Goal: Task Accomplishment & Management: Complete application form

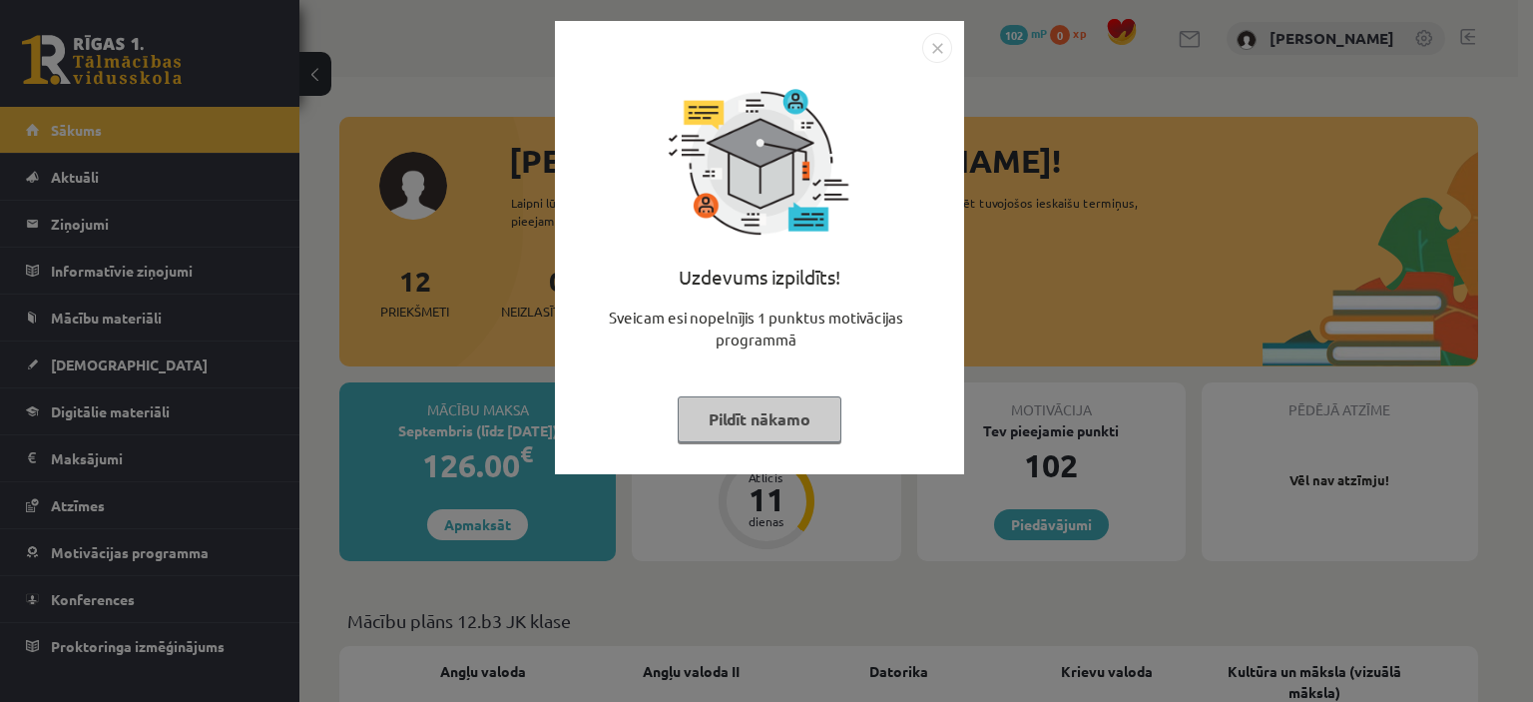
click at [938, 51] on img "Close" at bounding box center [937, 48] width 30 height 30
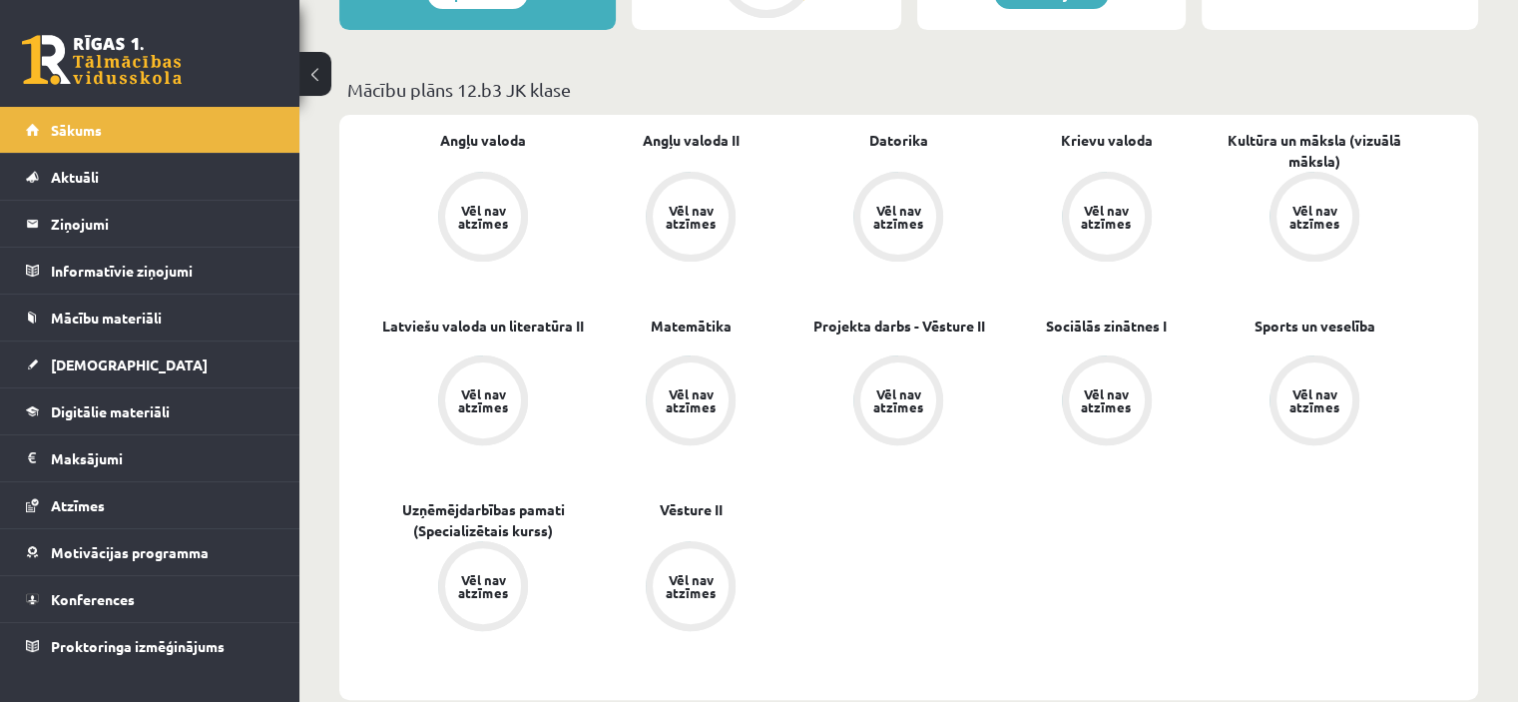
scroll to position [525, 0]
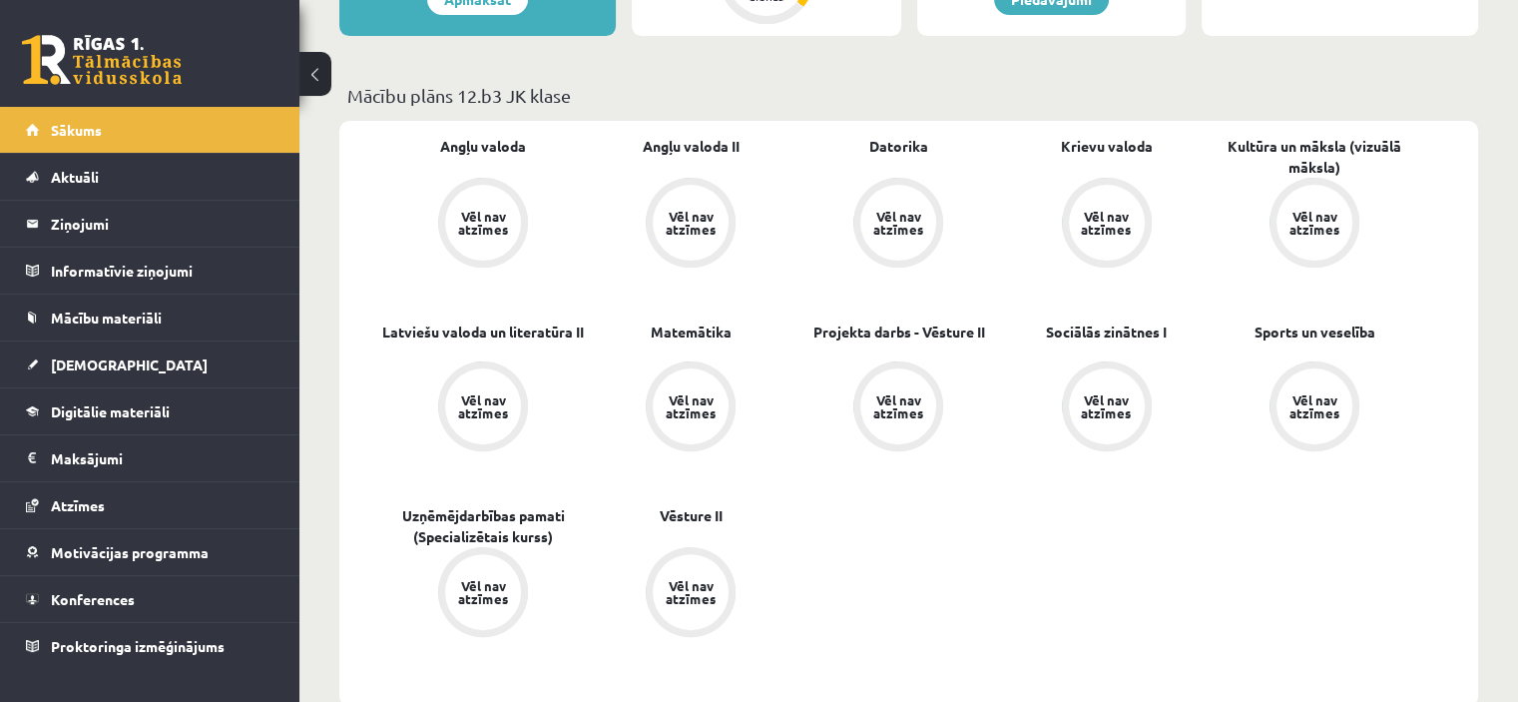
click at [472, 232] on div "Vēl nav atzīmes" at bounding box center [483, 223] width 56 height 26
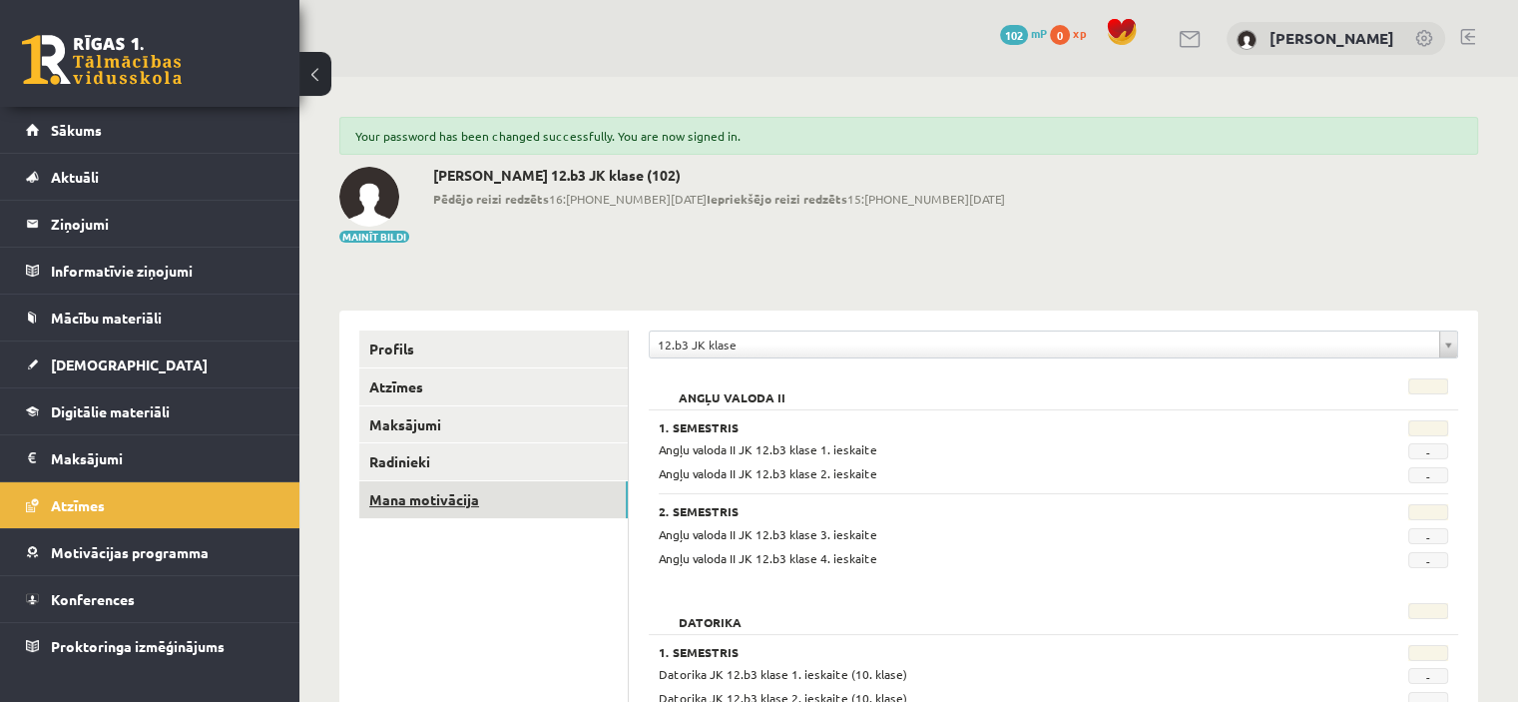
click at [398, 499] on link "Mana motivācija" at bounding box center [493, 499] width 269 height 37
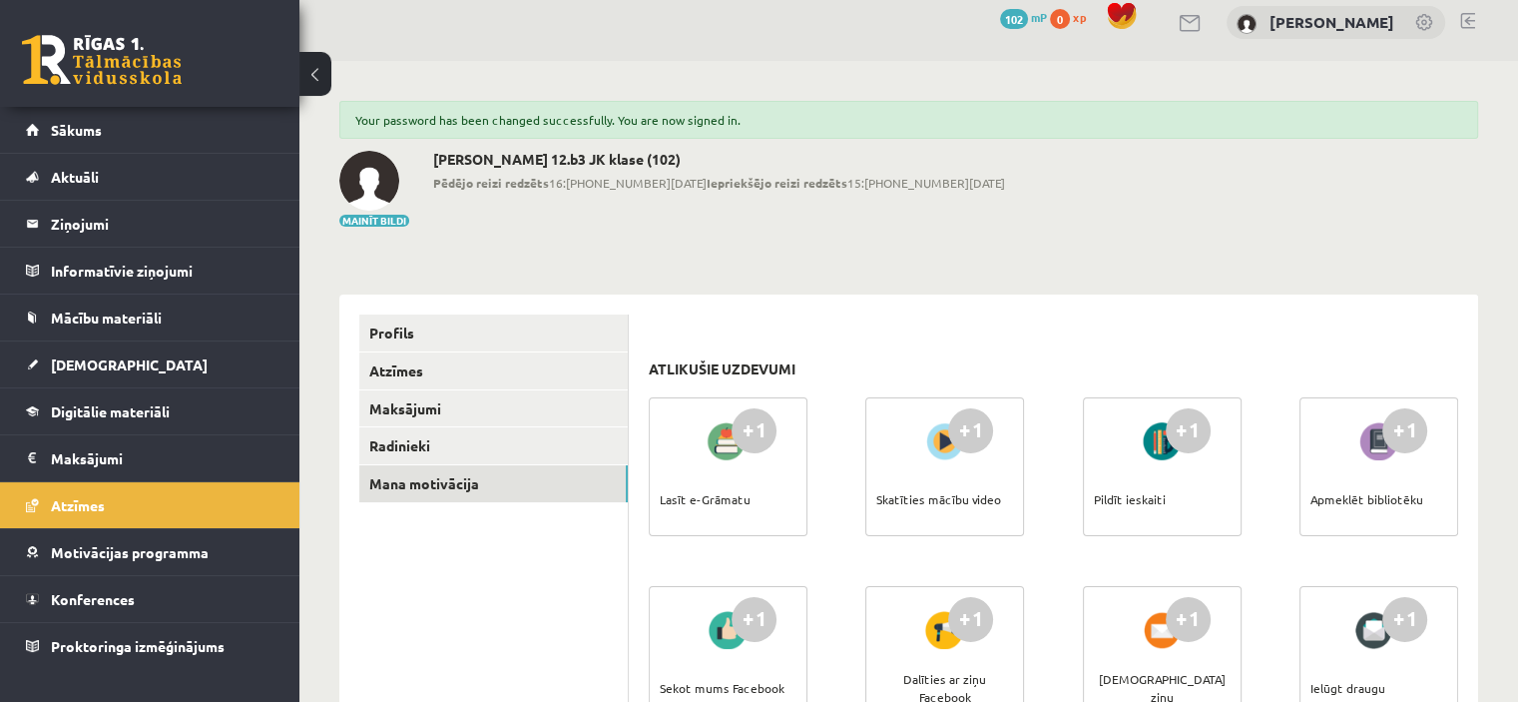
scroll to position [33, 0]
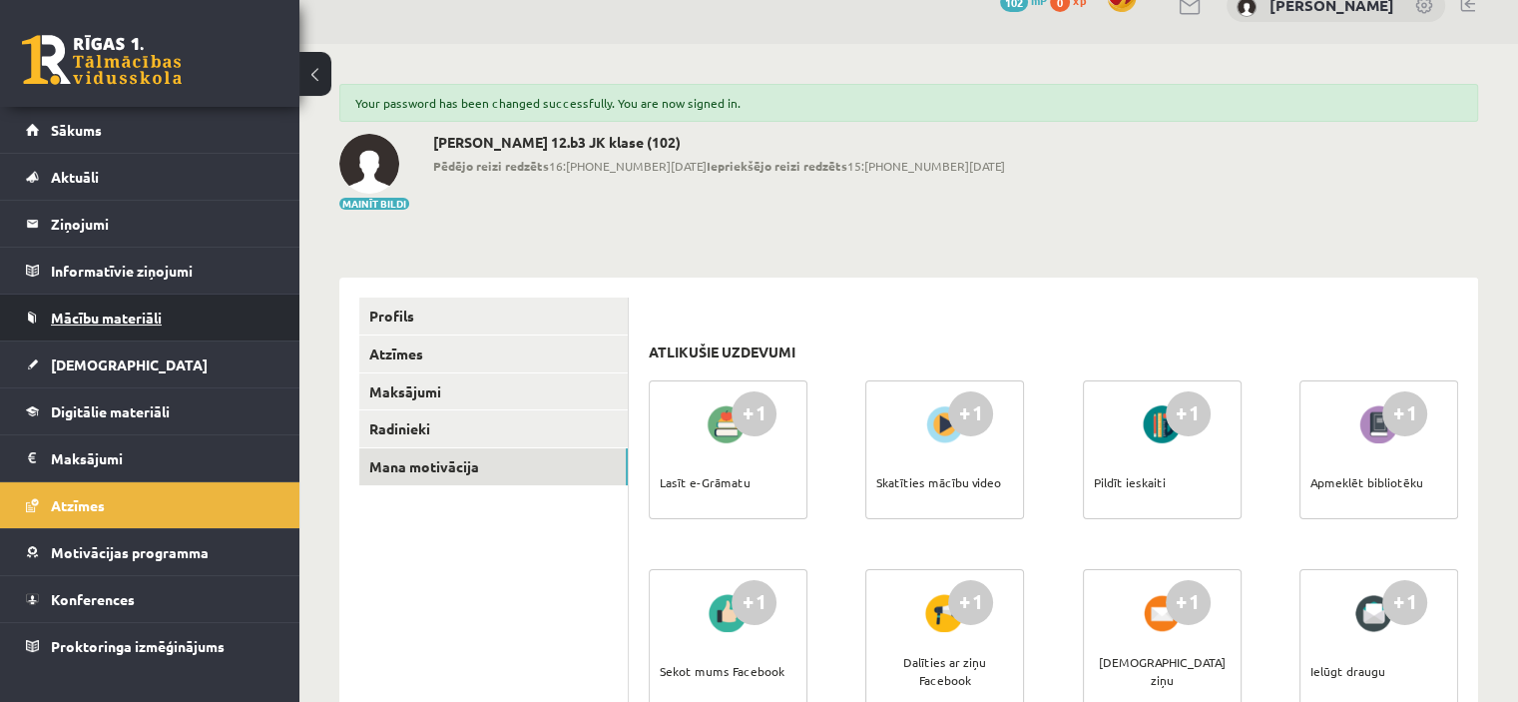
click at [104, 316] on span "Mācību materiāli" at bounding box center [106, 317] width 111 height 18
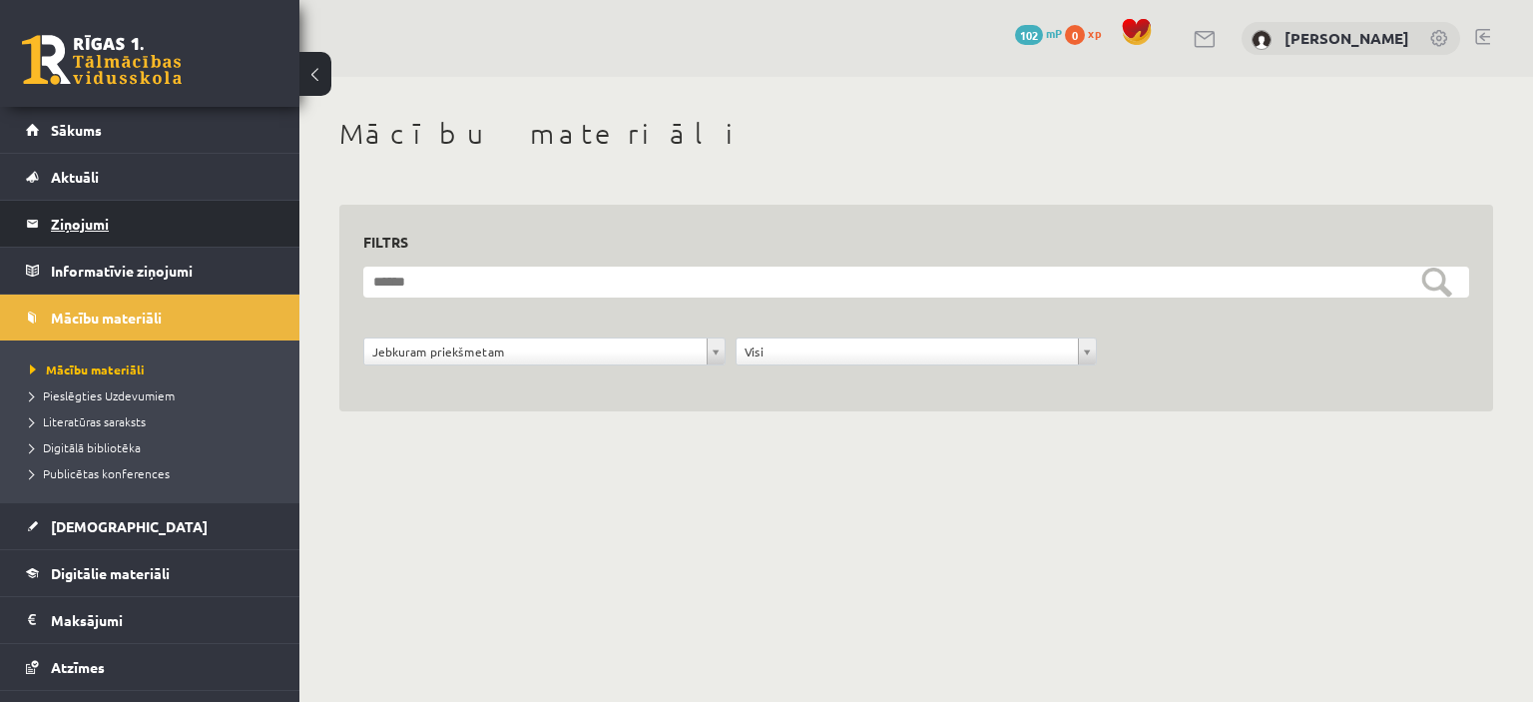
click at [95, 222] on legend "Ziņojumi 0" at bounding box center [163, 224] width 224 height 46
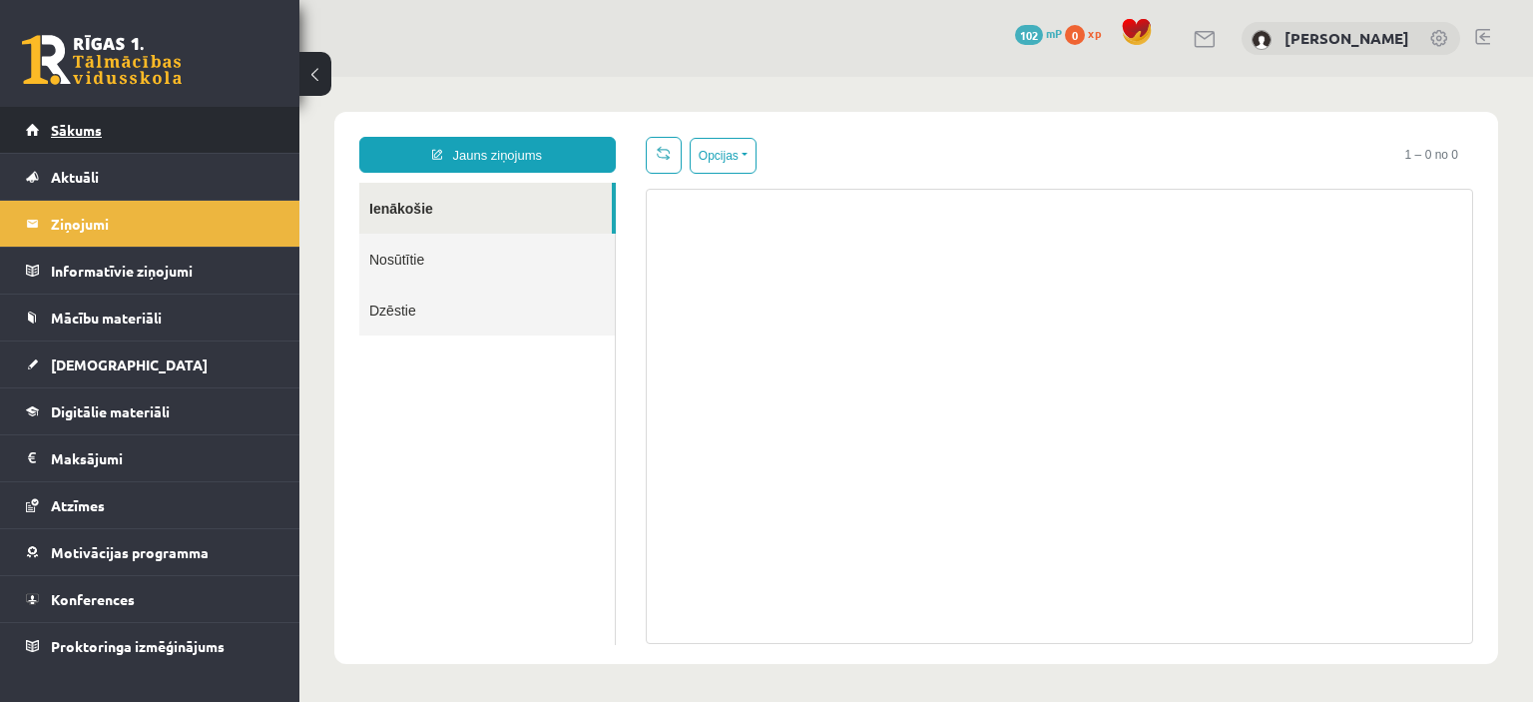
click at [87, 133] on span "Sākums" at bounding box center [76, 130] width 51 height 18
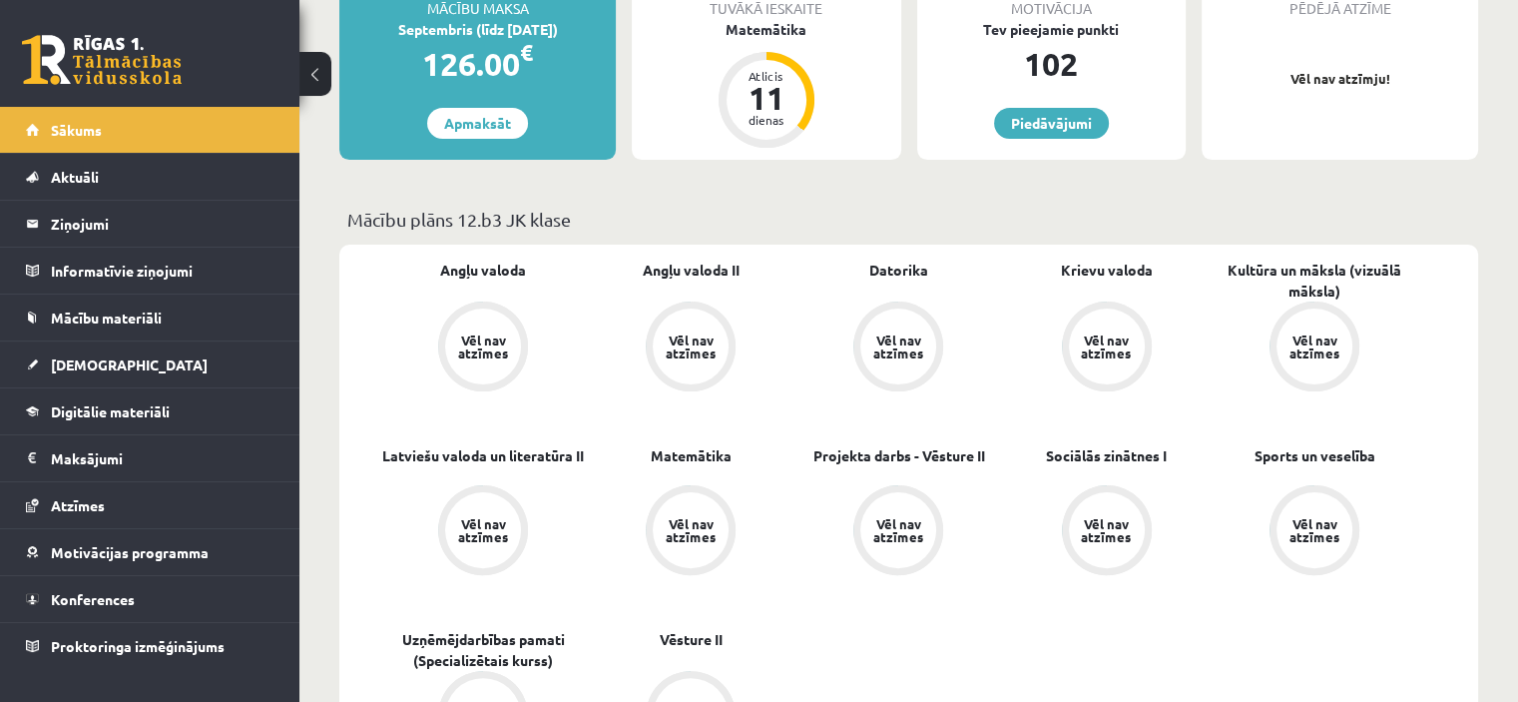
scroll to position [407, 0]
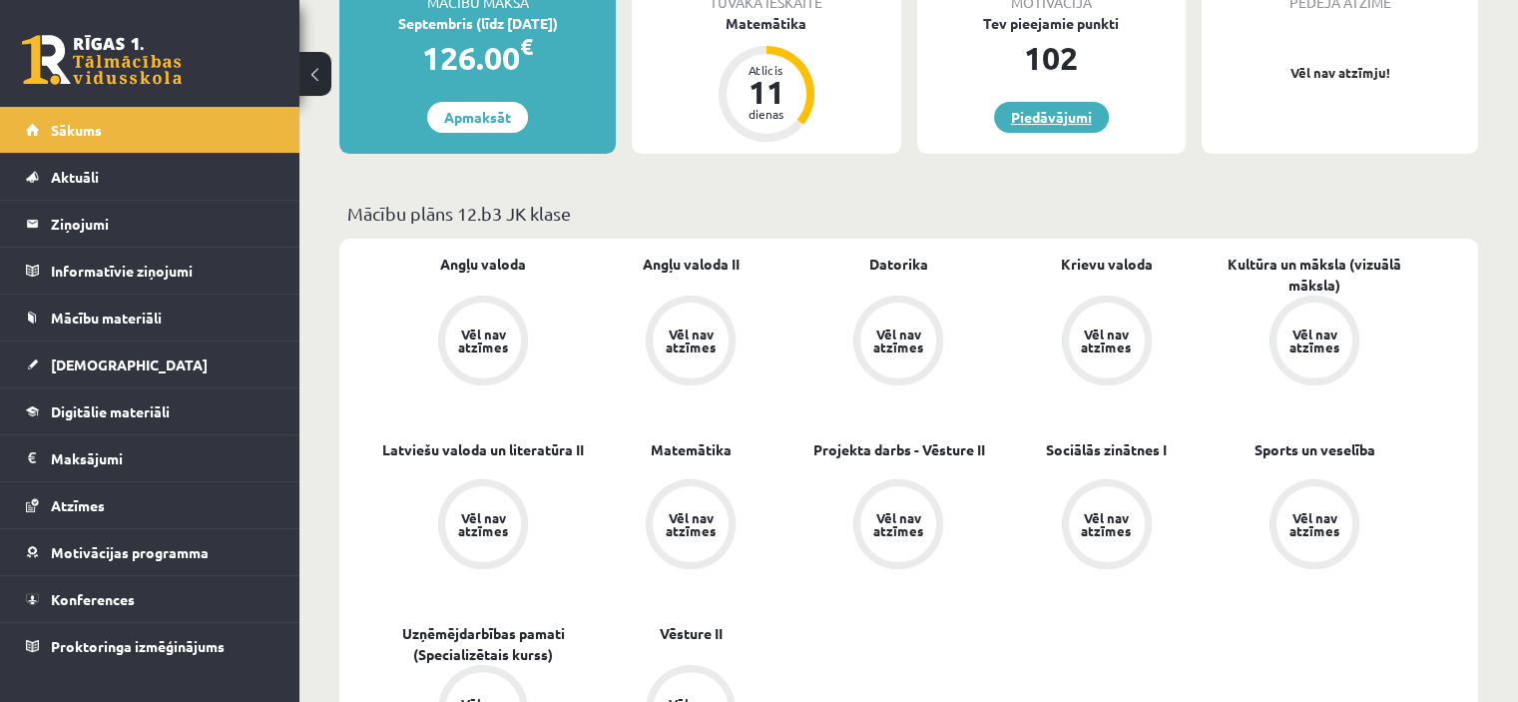
click at [1068, 124] on link "Piedāvājumi" at bounding box center [1051, 117] width 115 height 31
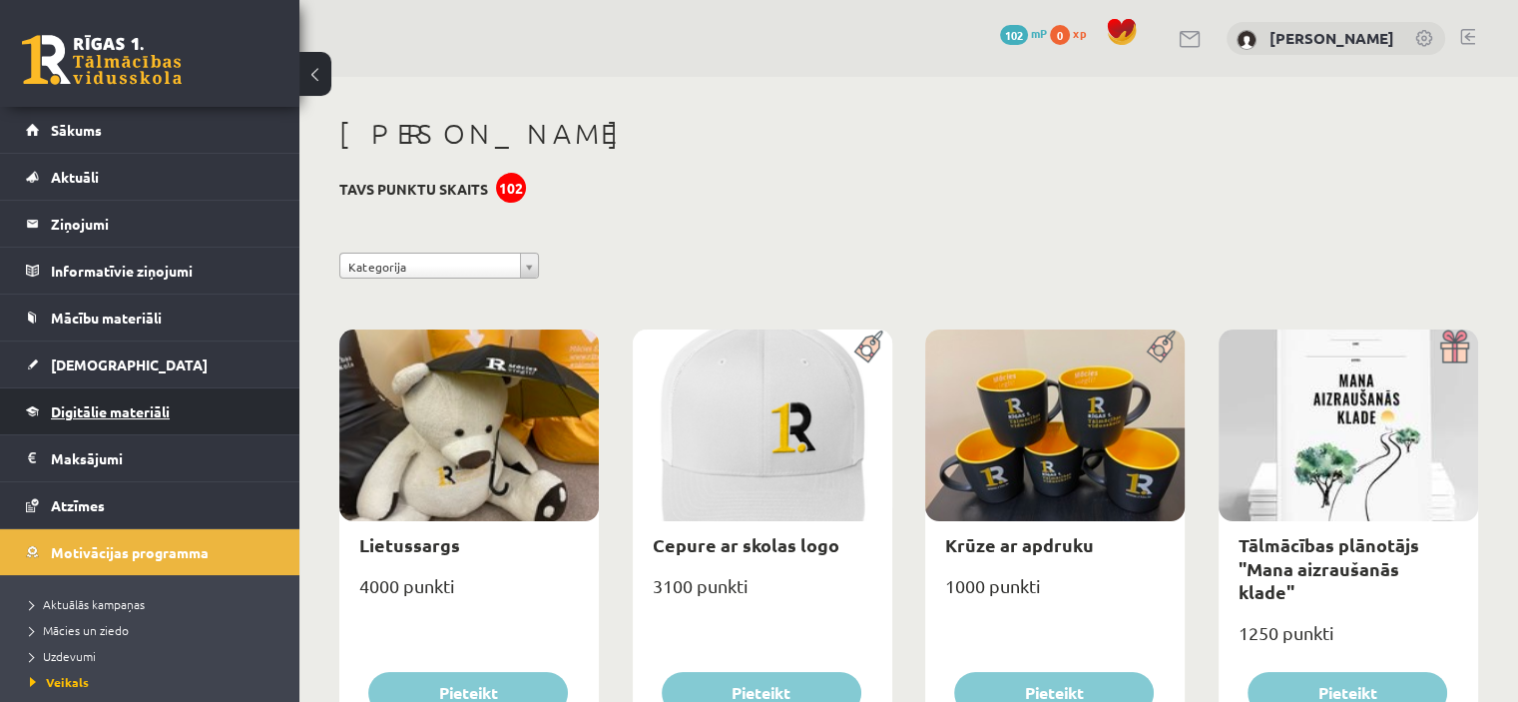
click at [88, 410] on span "Digitālie materiāli" at bounding box center [110, 411] width 119 height 18
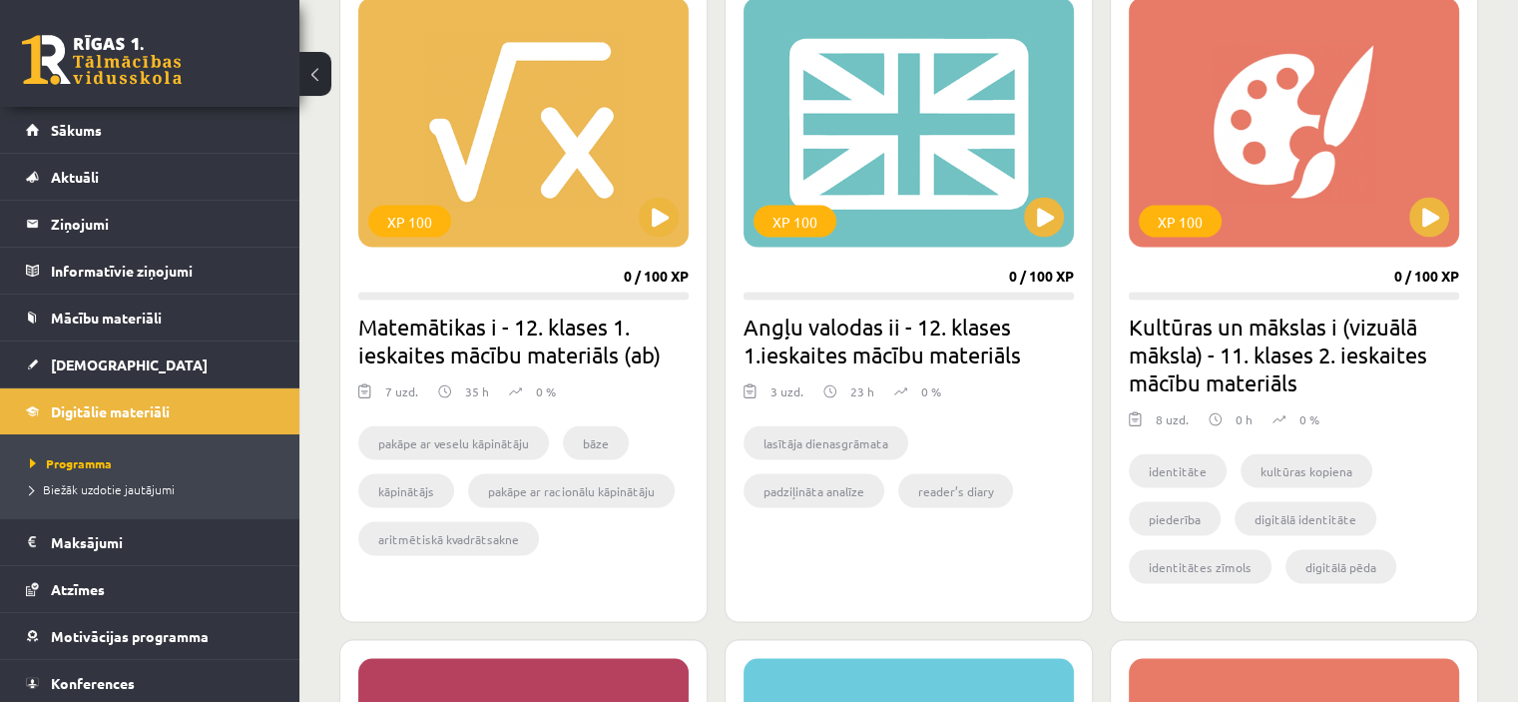
scroll to position [3780, 0]
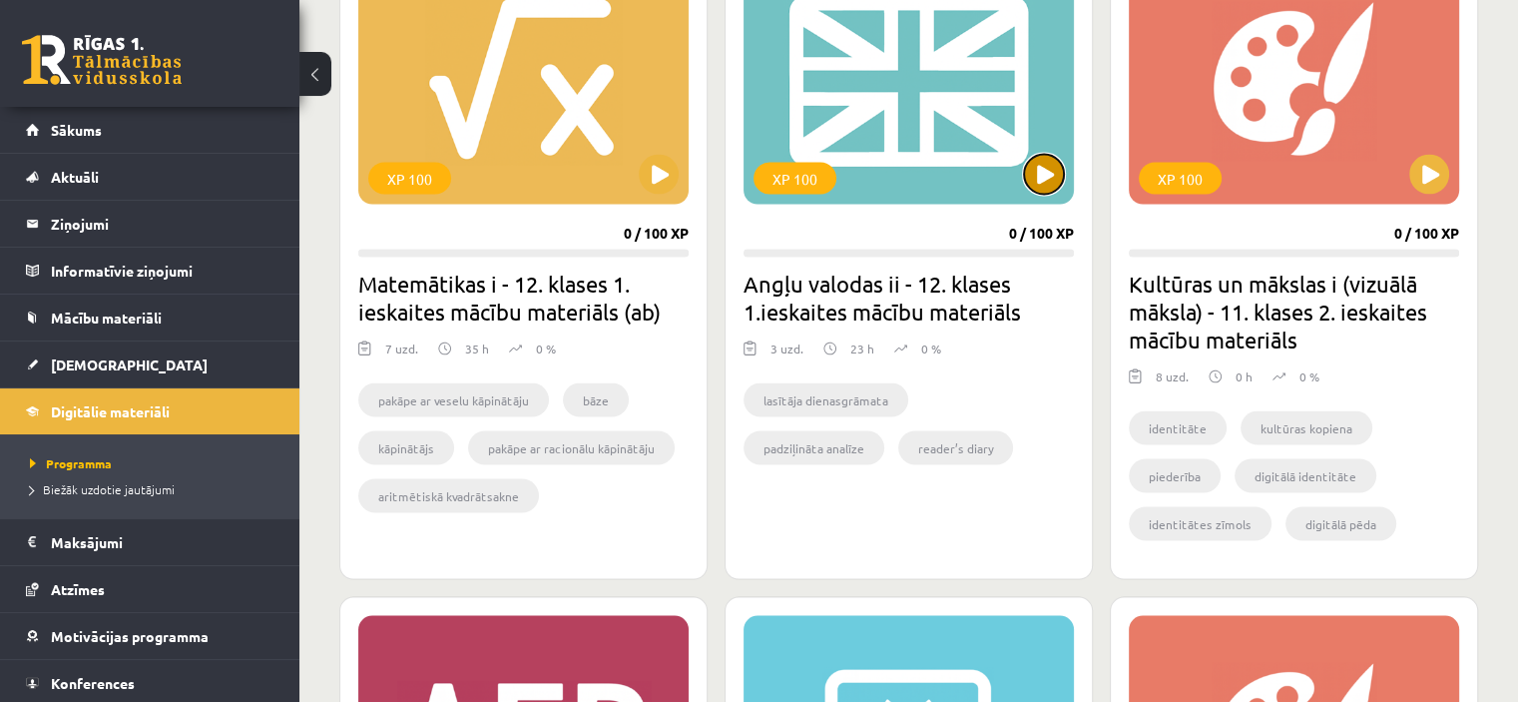
click at [1034, 171] on button at bounding box center [1044, 174] width 40 height 40
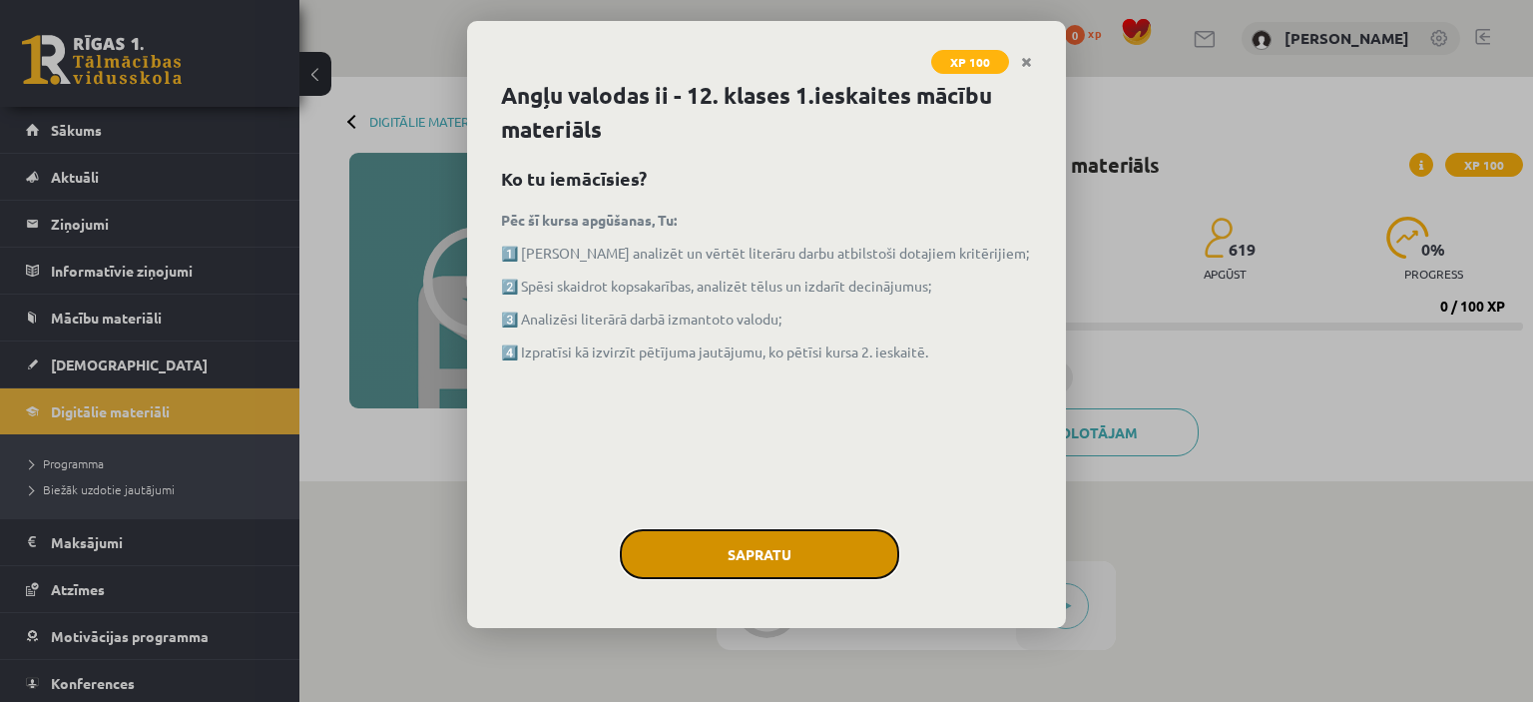
click at [725, 567] on button "Sapratu" at bounding box center [759, 554] width 279 height 50
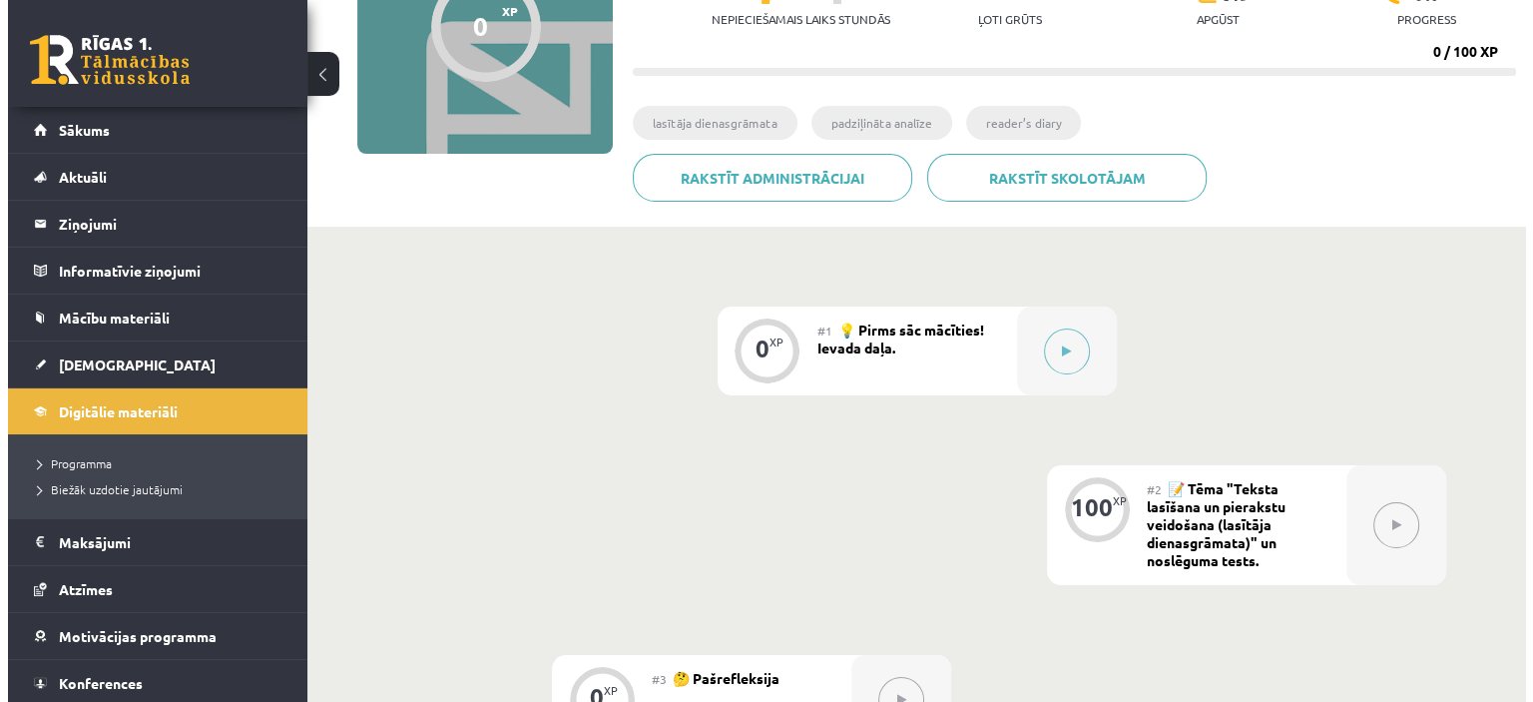
scroll to position [245, 0]
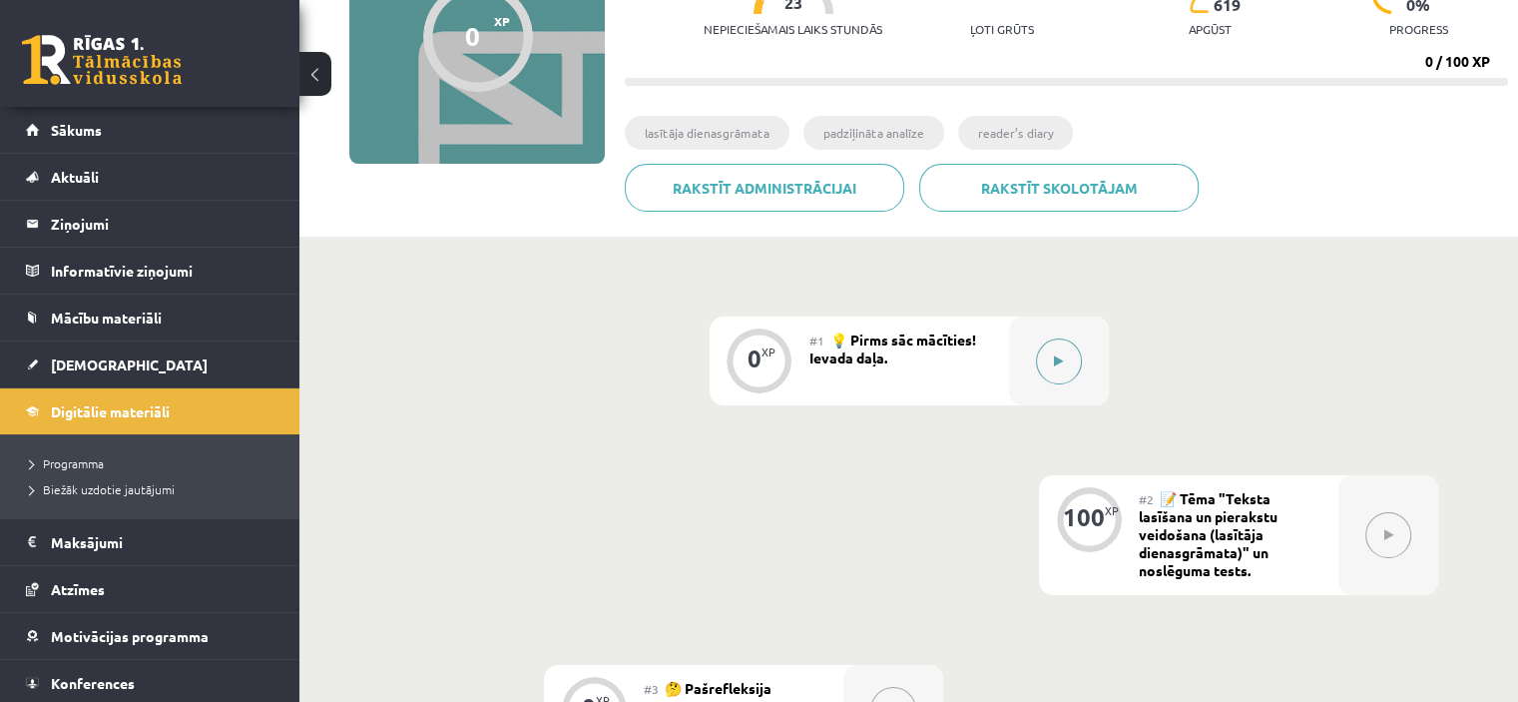
click at [1059, 360] on icon at bounding box center [1058, 361] width 9 height 12
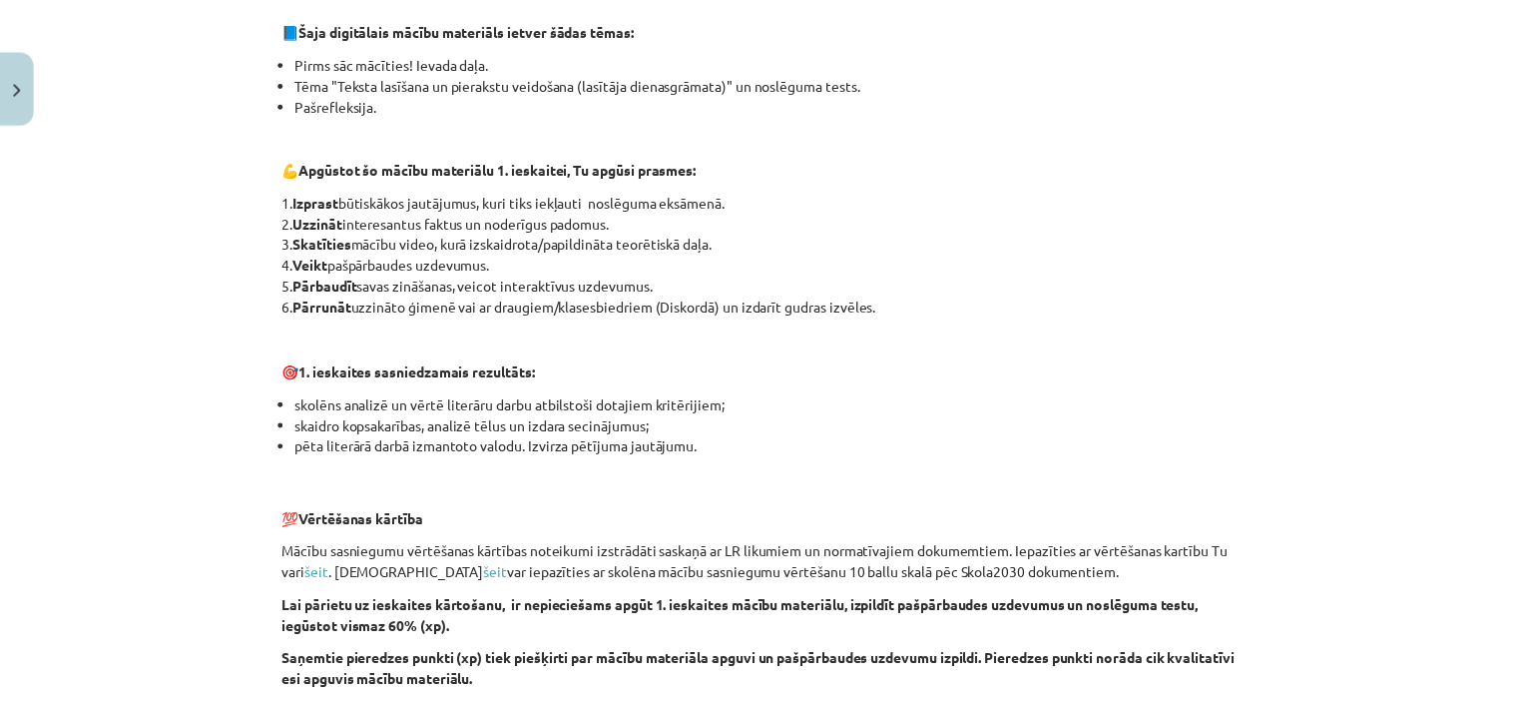
scroll to position [0, 0]
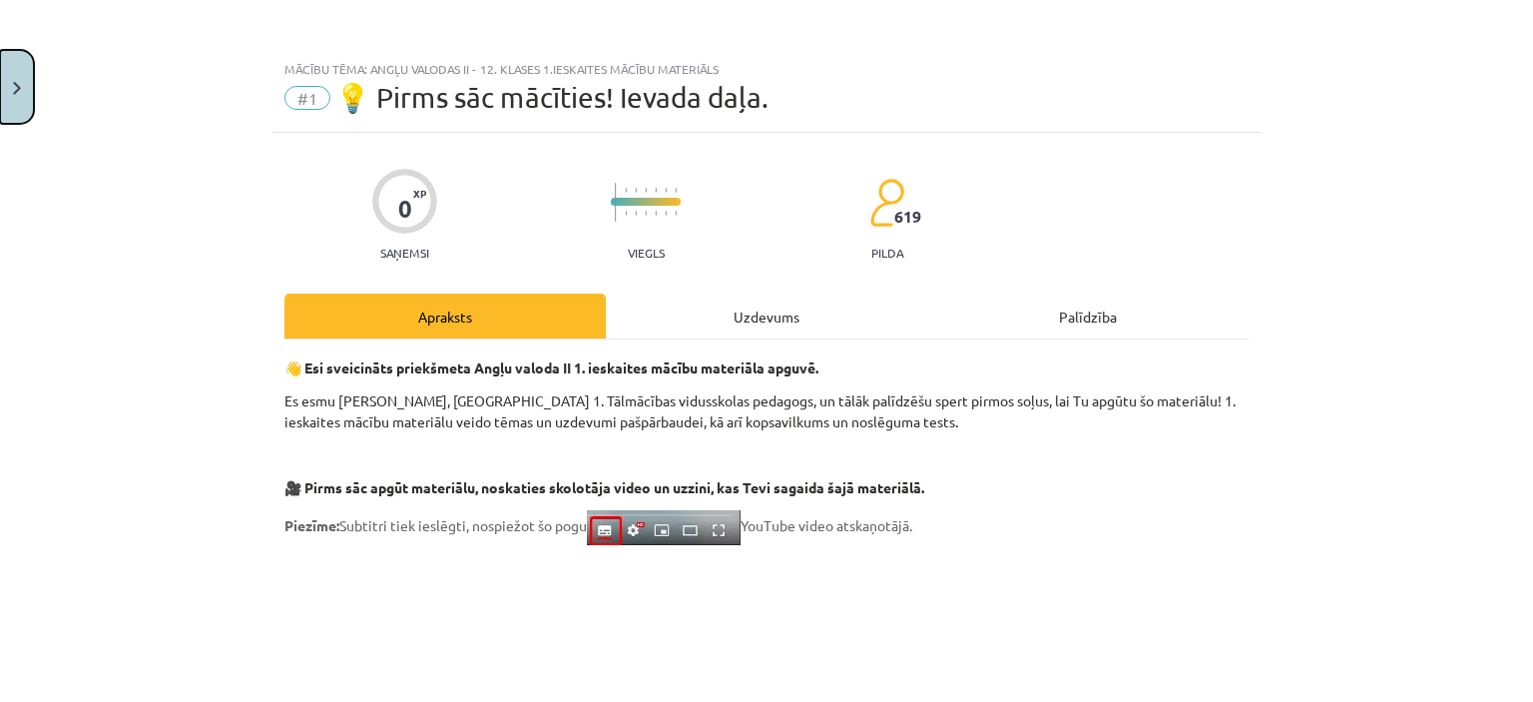
click at [13, 84] on img "Close" at bounding box center [17, 88] width 8 height 13
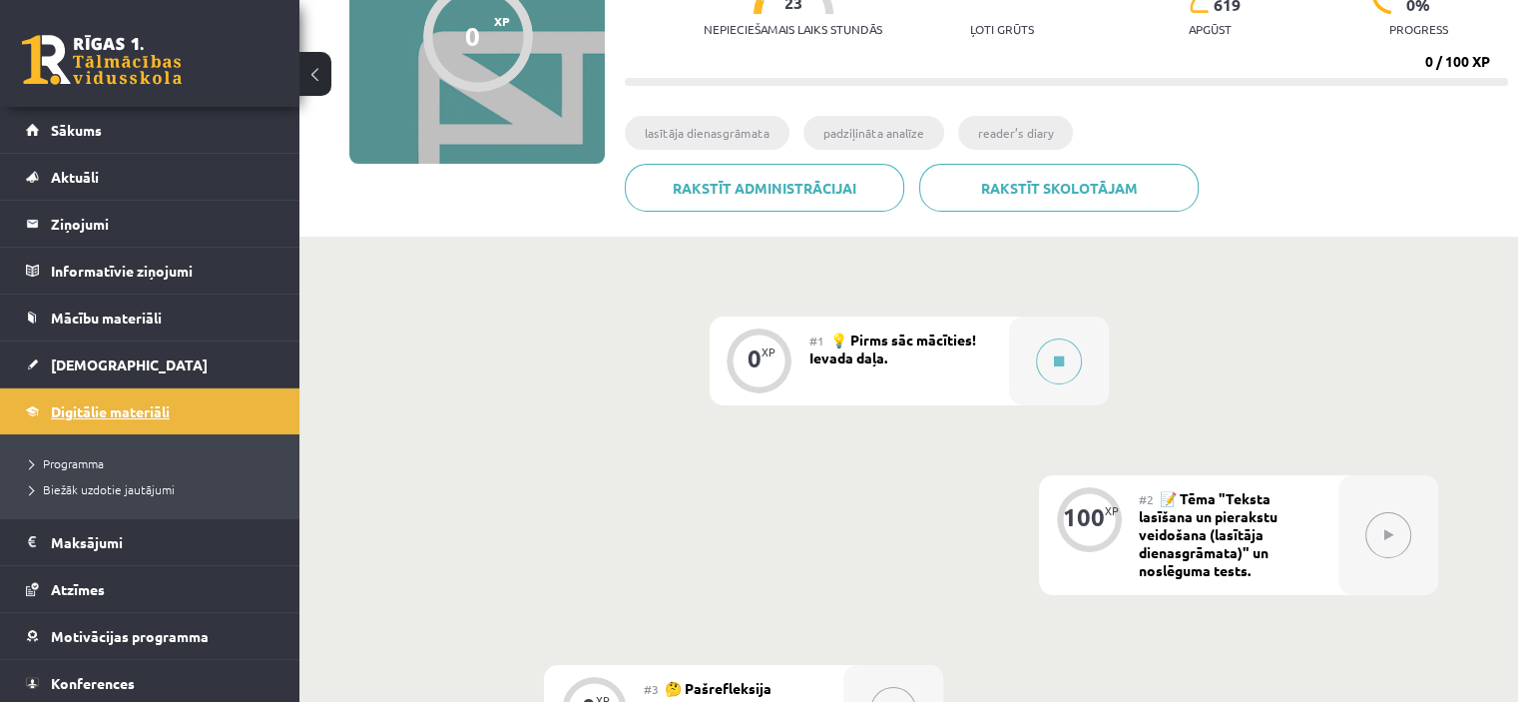
click at [97, 411] on span "Digitālie materiāli" at bounding box center [110, 411] width 119 height 18
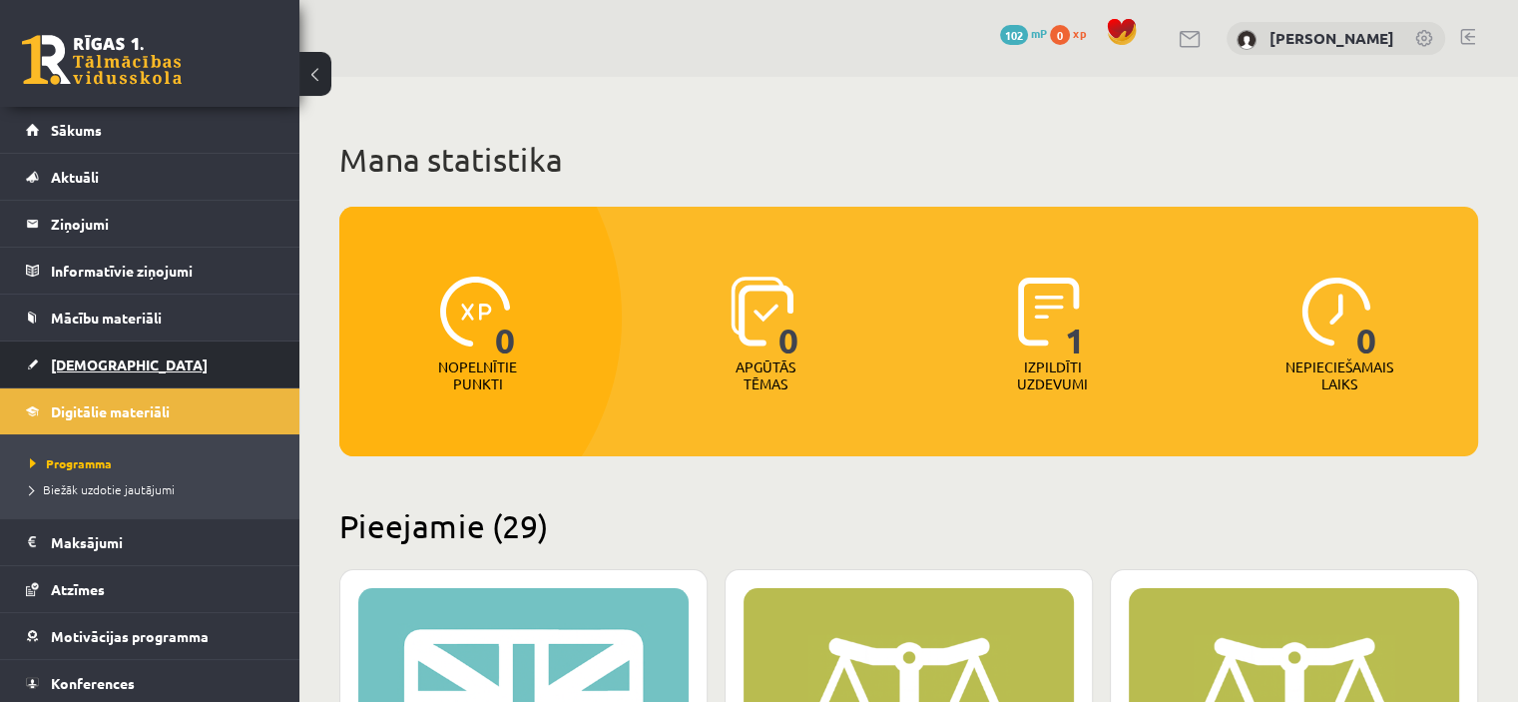
click at [85, 364] on span "[DEMOGRAPHIC_DATA]" at bounding box center [129, 364] width 157 height 18
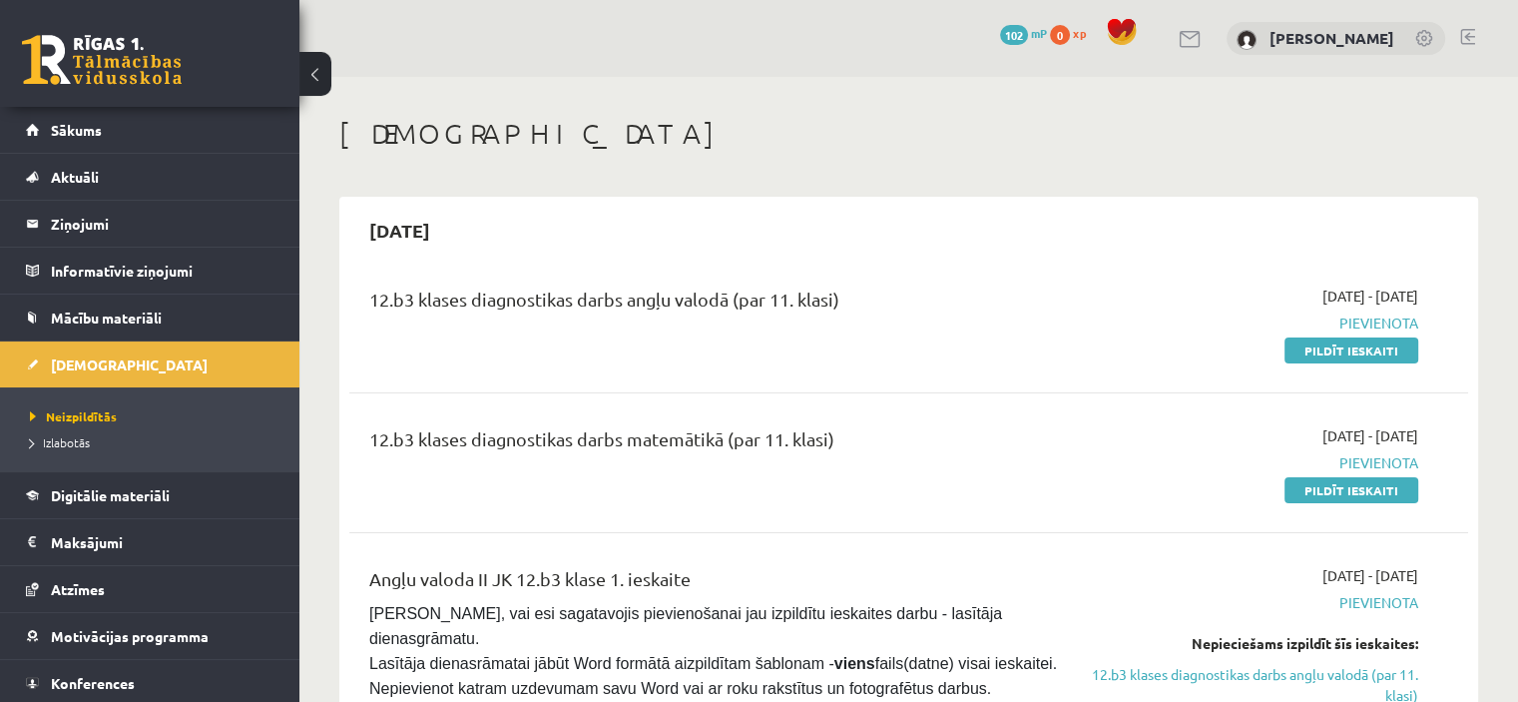
click at [1054, 338] on div "12.b3 klases diagnostikas darbs angļu valodā (par 11. klasi)" at bounding box center [714, 322] width 720 height 75
click at [1330, 346] on link "Pildīt ieskaiti" at bounding box center [1352, 350] width 134 height 26
click at [76, 130] on span "Sākums" at bounding box center [76, 130] width 51 height 18
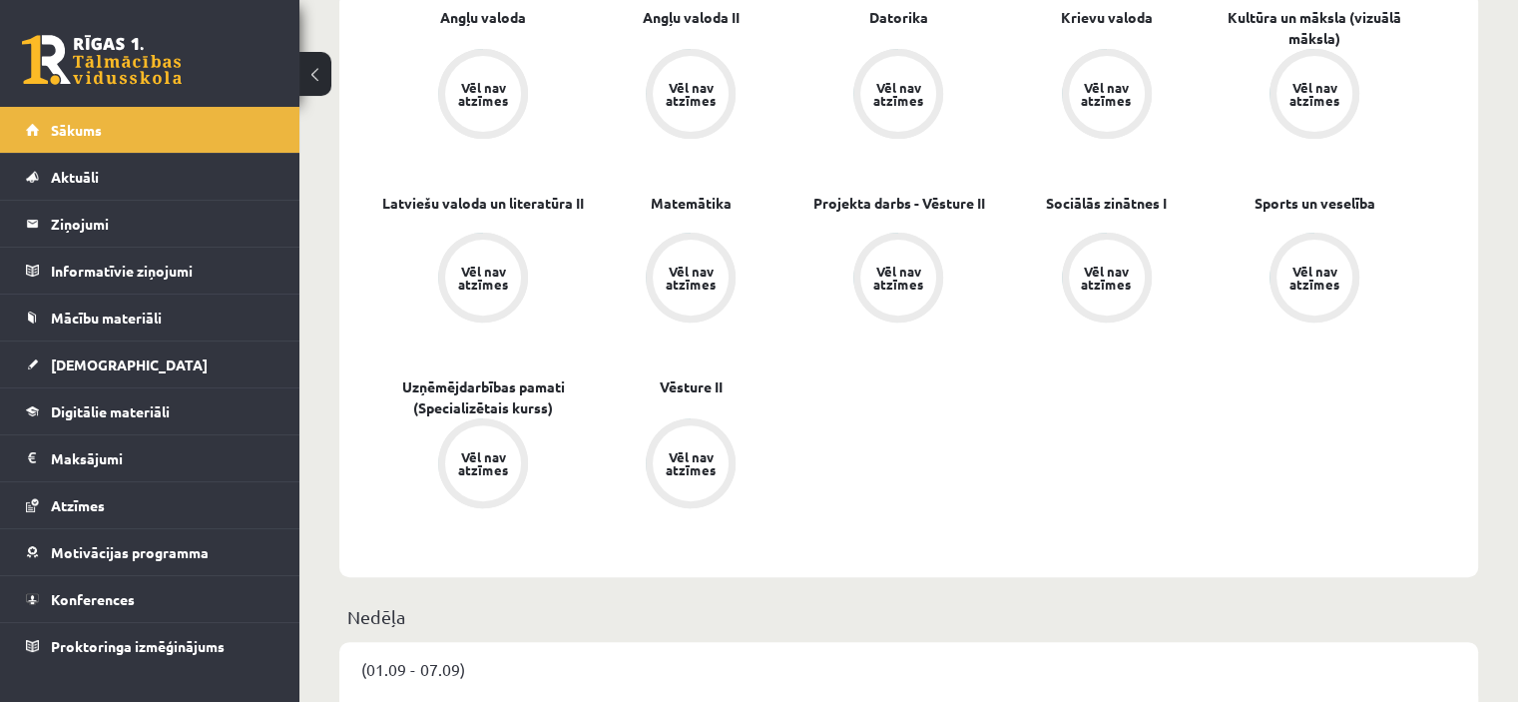
scroll to position [618, 0]
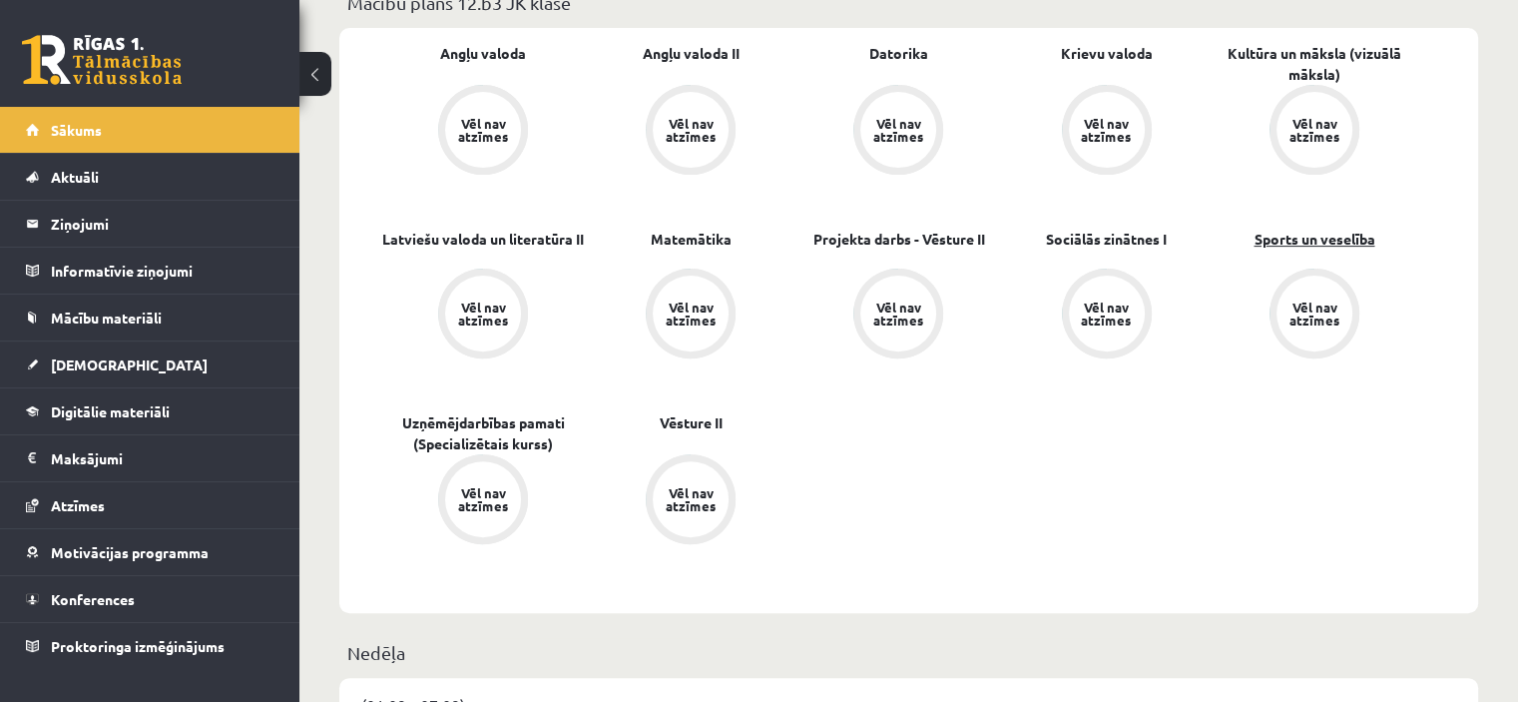
click at [1320, 238] on link "Sports un veselība" at bounding box center [1314, 239] width 121 height 21
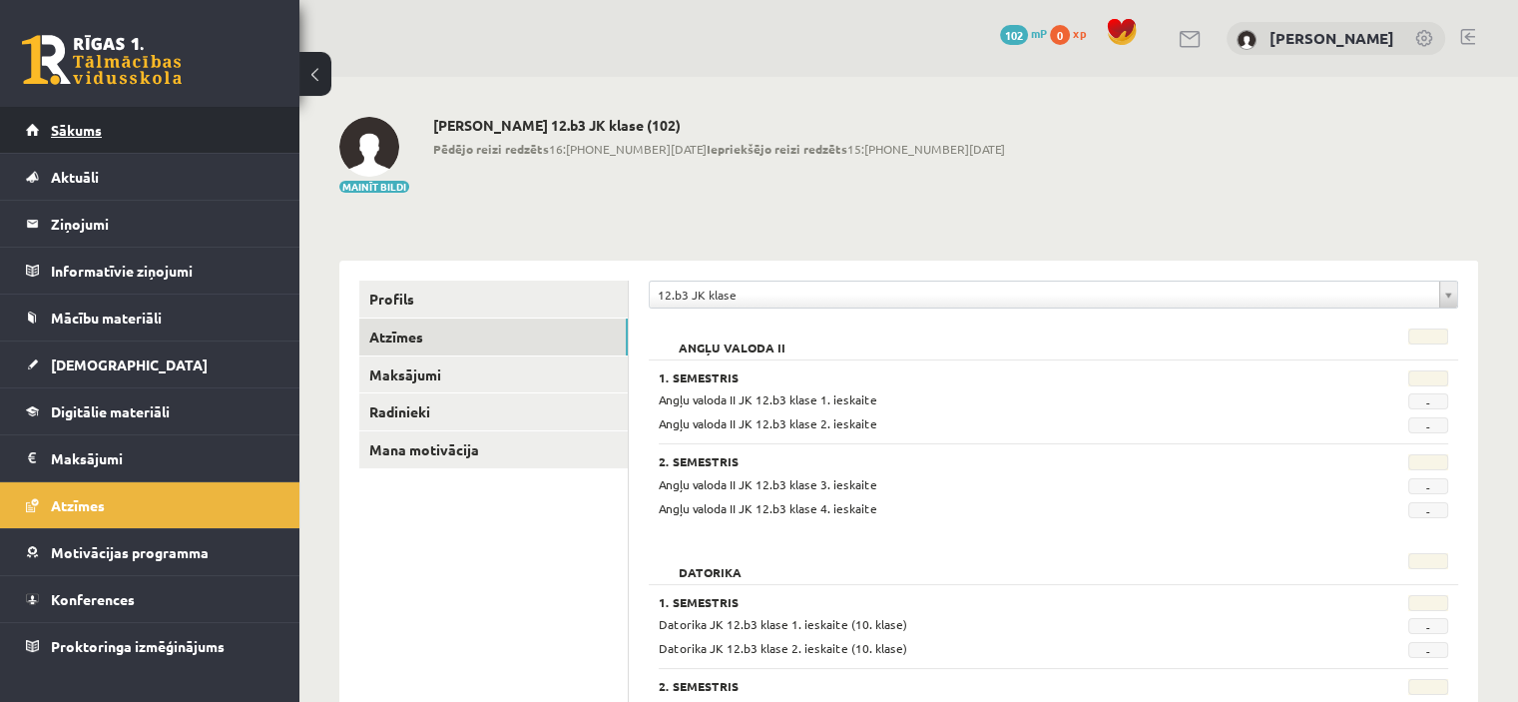
click at [79, 123] on span "Sākums" at bounding box center [76, 130] width 51 height 18
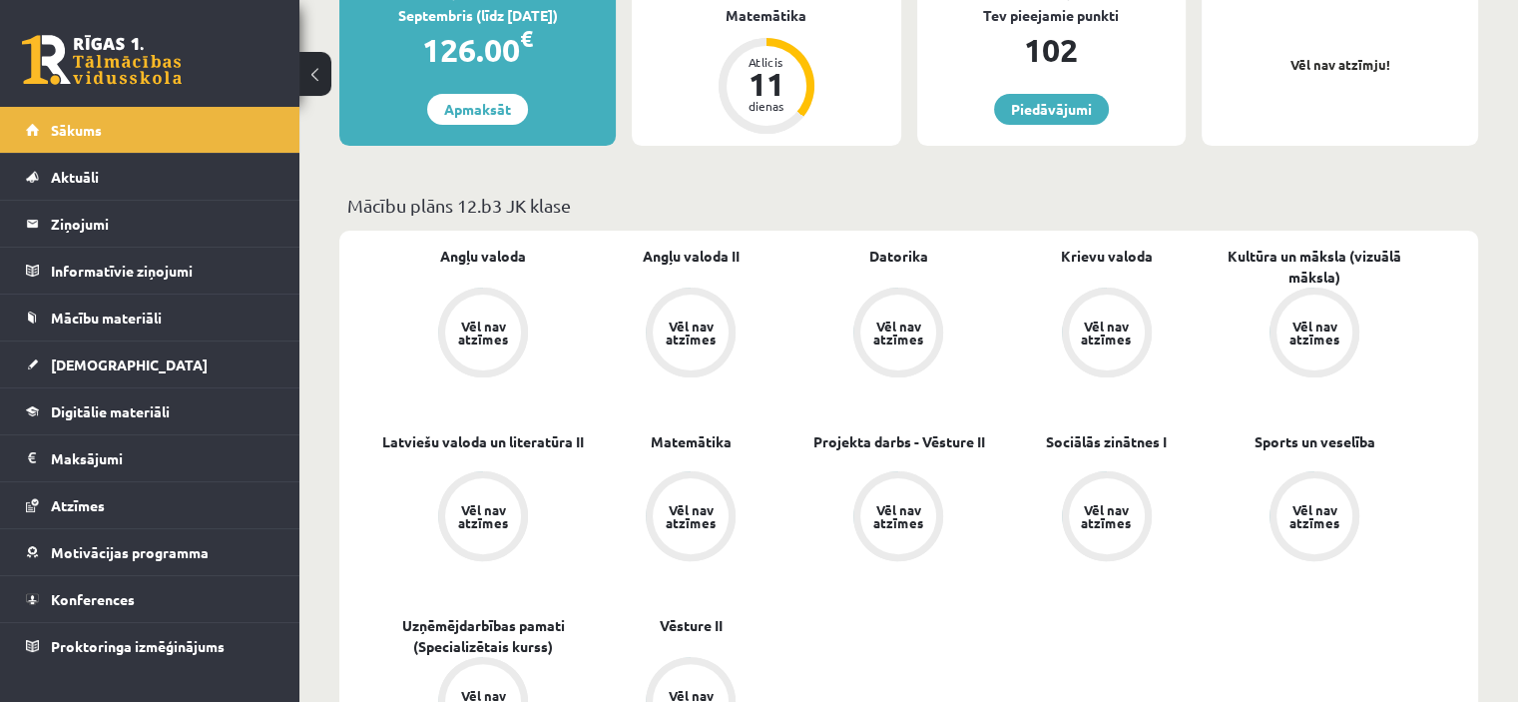
scroll to position [396, 0]
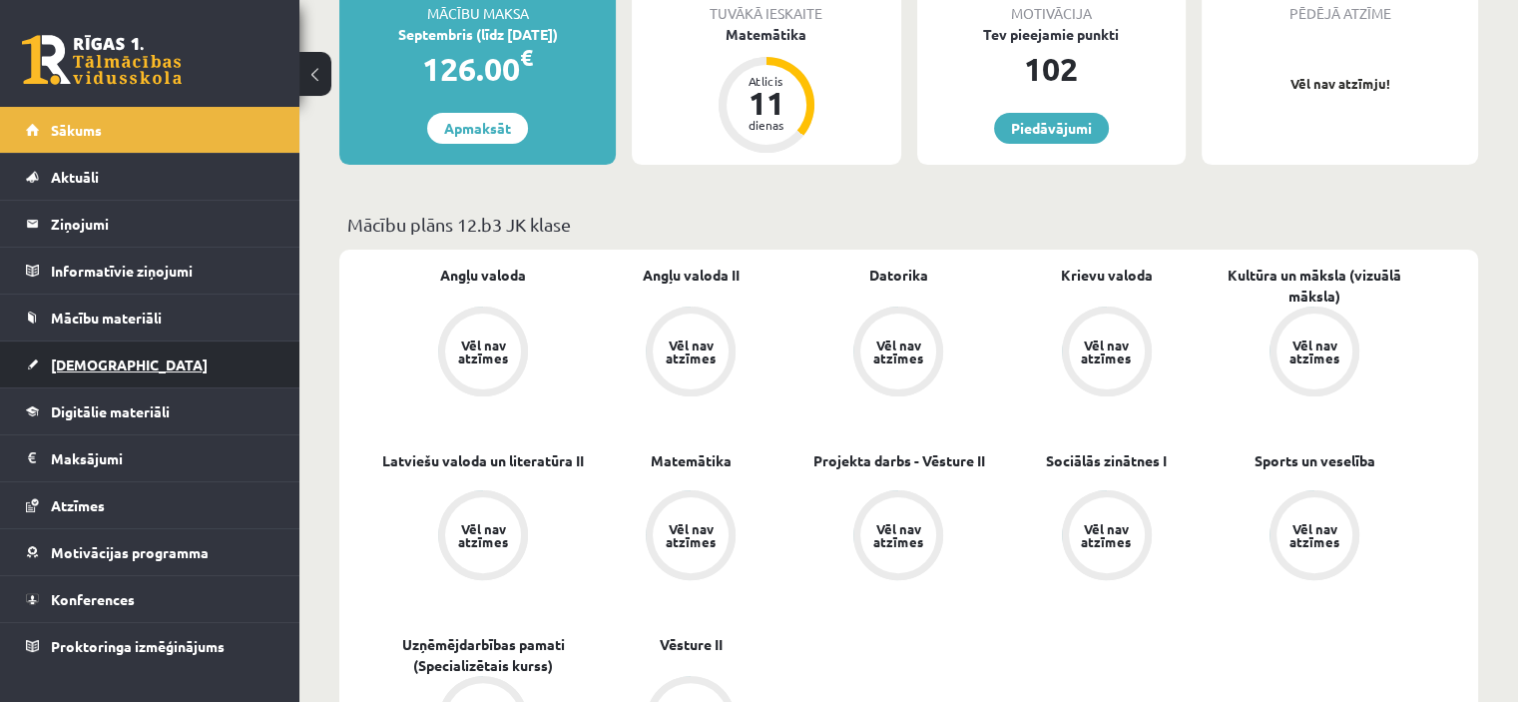
click at [73, 361] on span "[DEMOGRAPHIC_DATA]" at bounding box center [129, 364] width 157 height 18
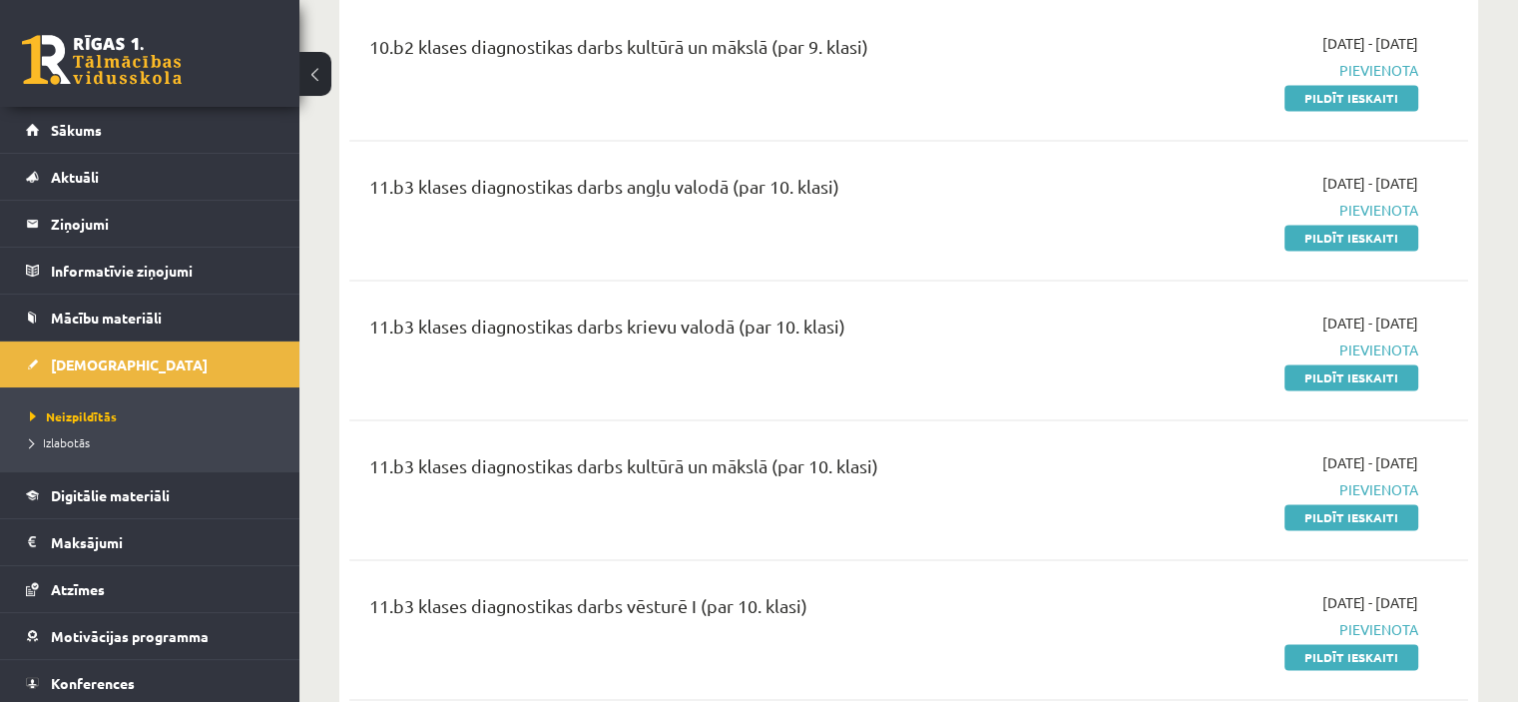
scroll to position [3086, 0]
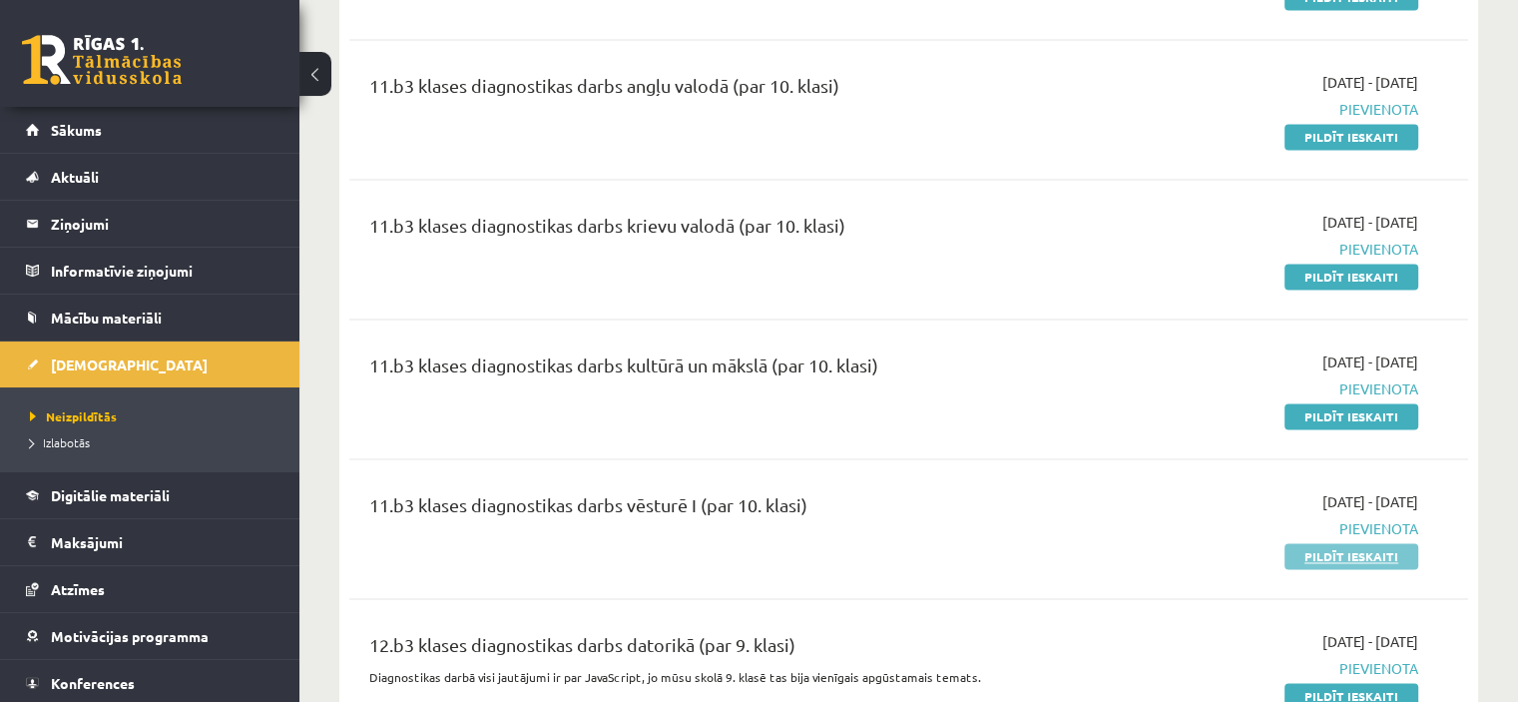
click at [1335, 543] on link "Pildīt ieskaiti" at bounding box center [1352, 556] width 134 height 26
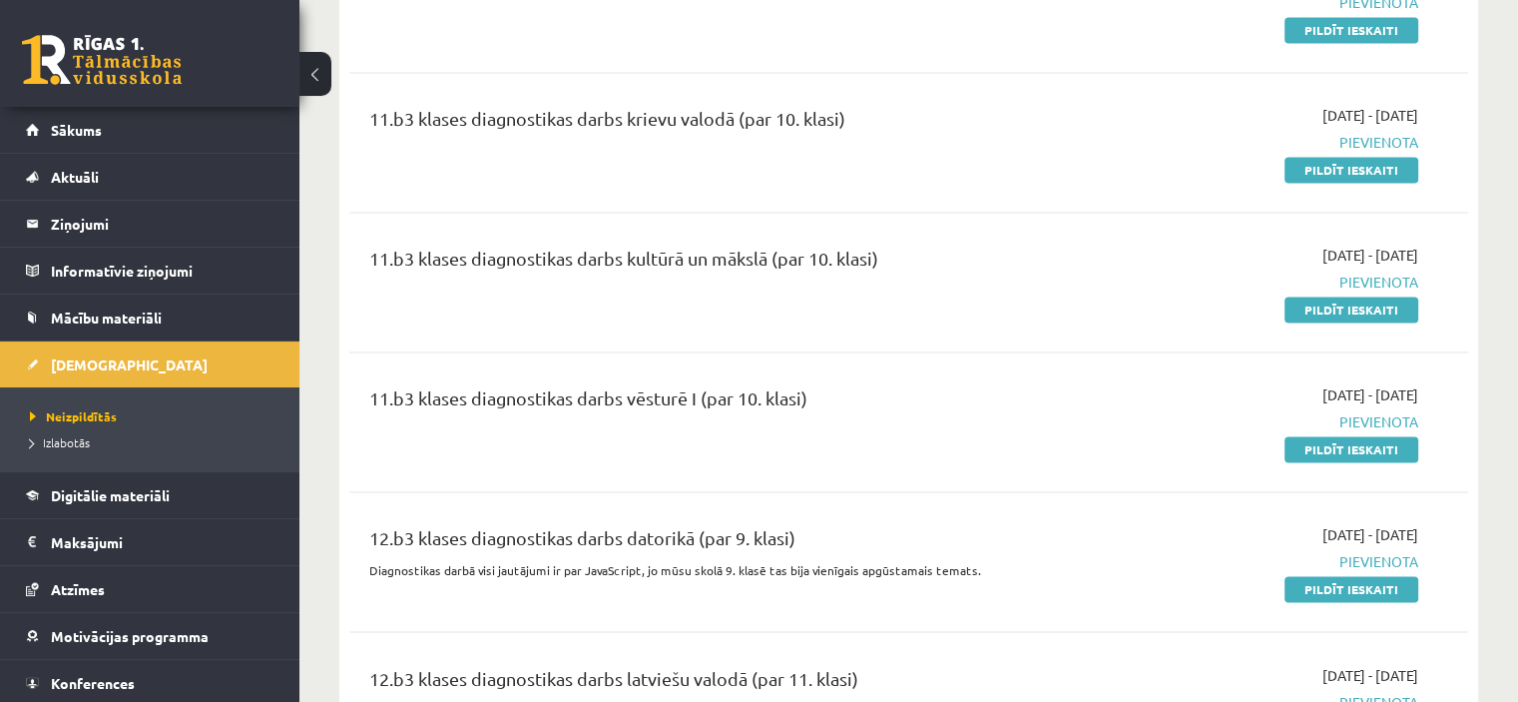
scroll to position [3242, 0]
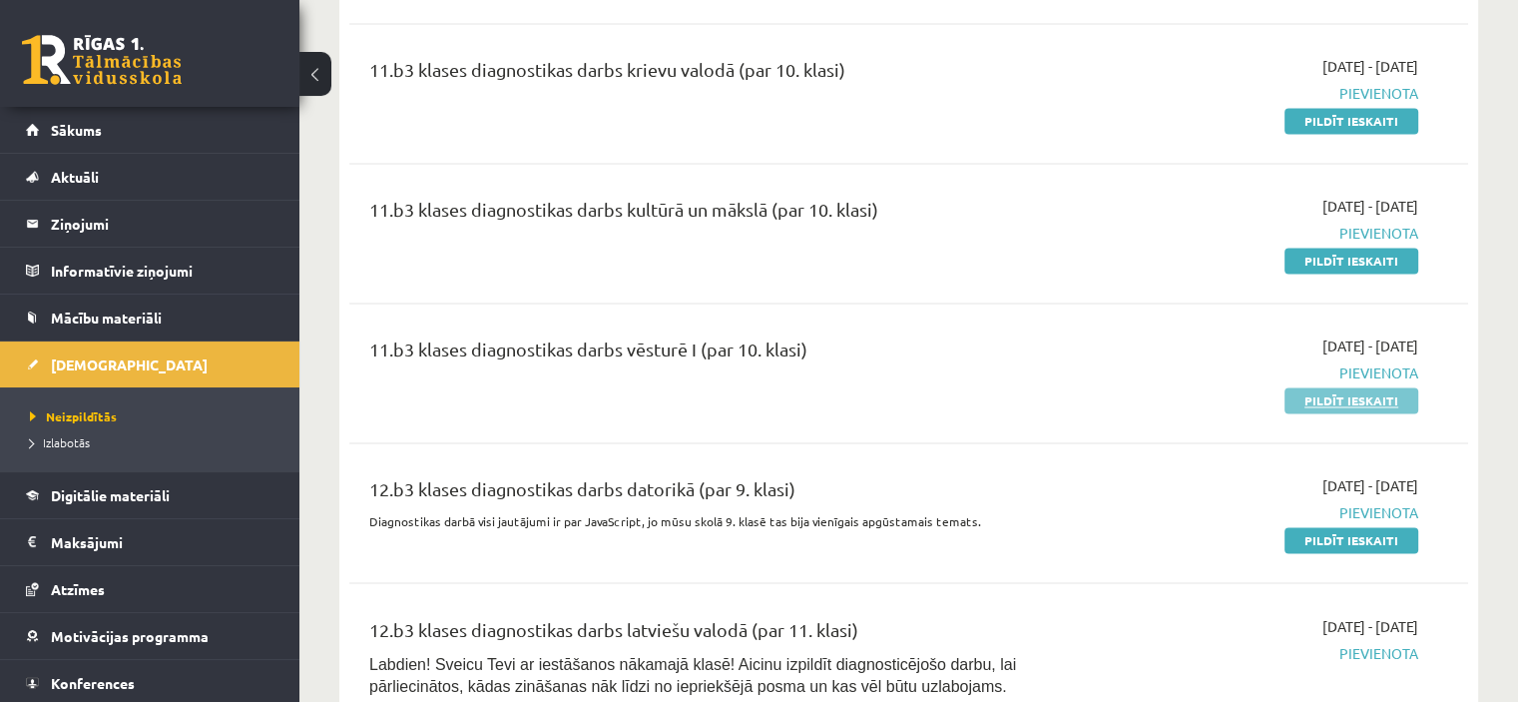
click at [1335, 387] on link "Pildīt ieskaiti" at bounding box center [1352, 400] width 134 height 26
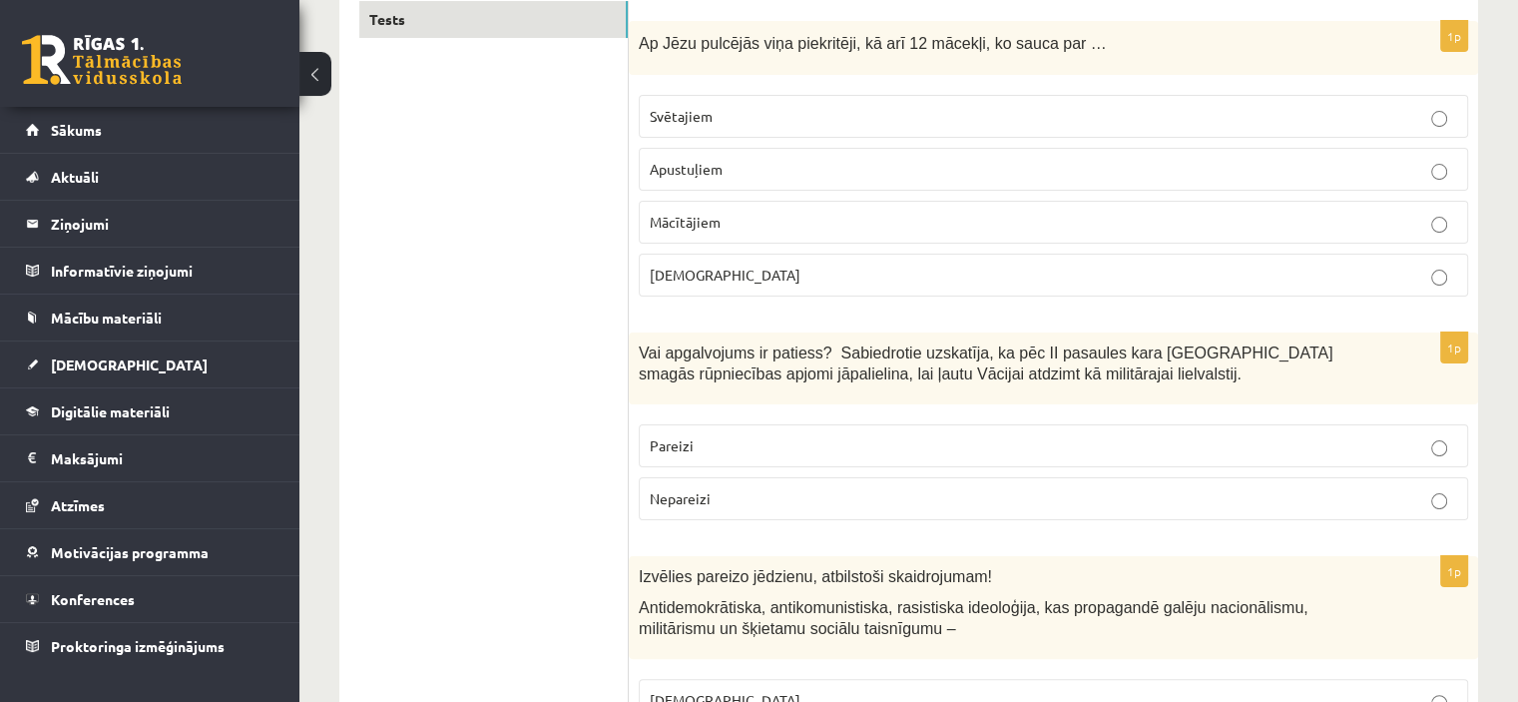
scroll to position [348, 0]
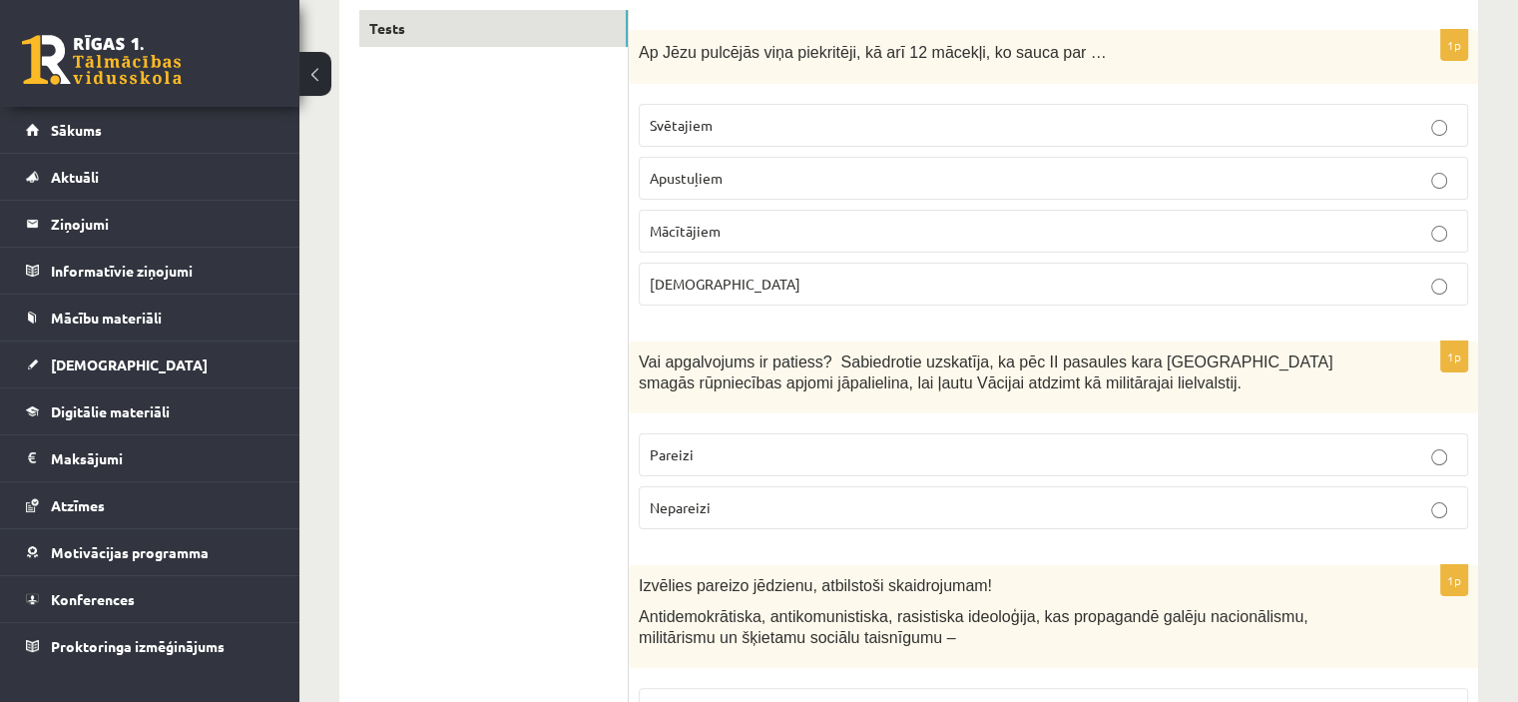
click at [991, 175] on p "Apustuļiem" at bounding box center [1054, 178] width 808 height 21
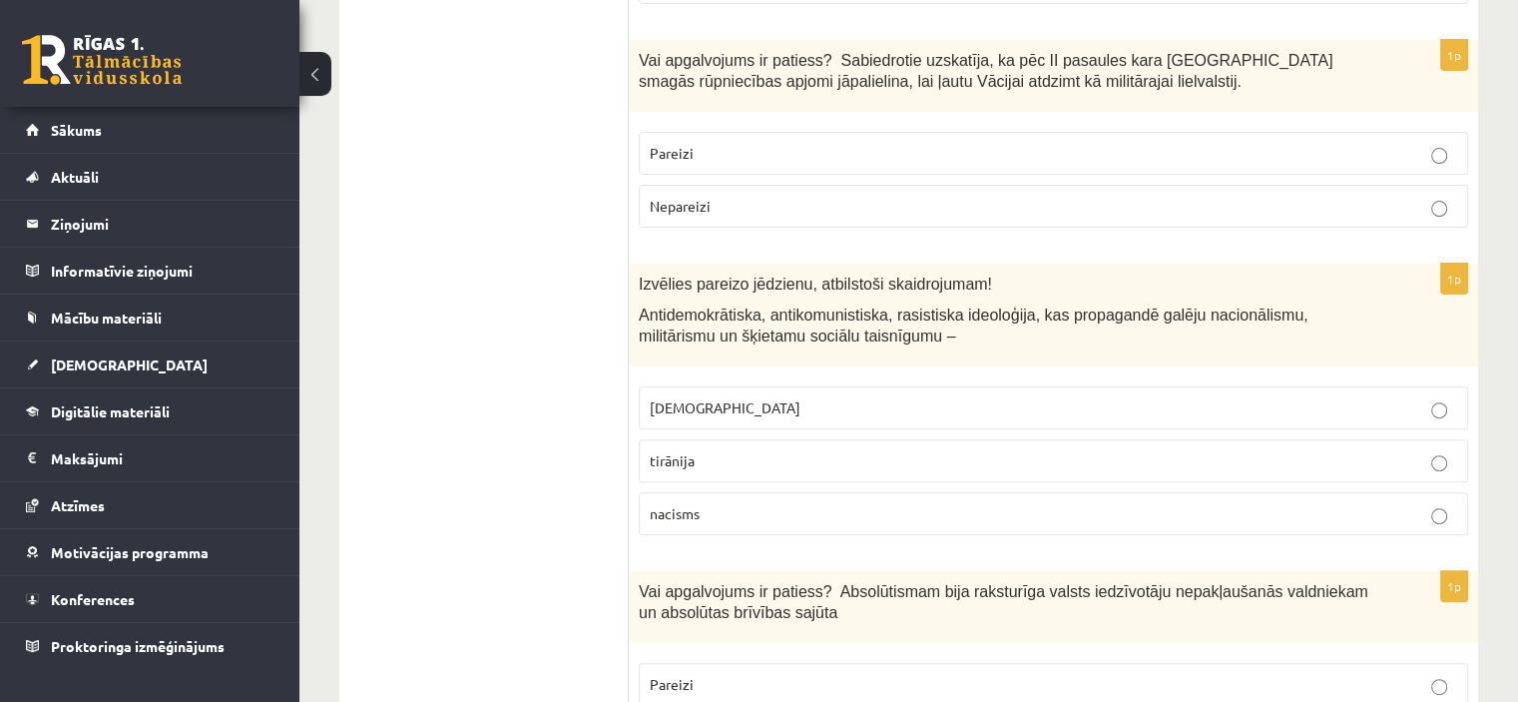
scroll to position [668, 0]
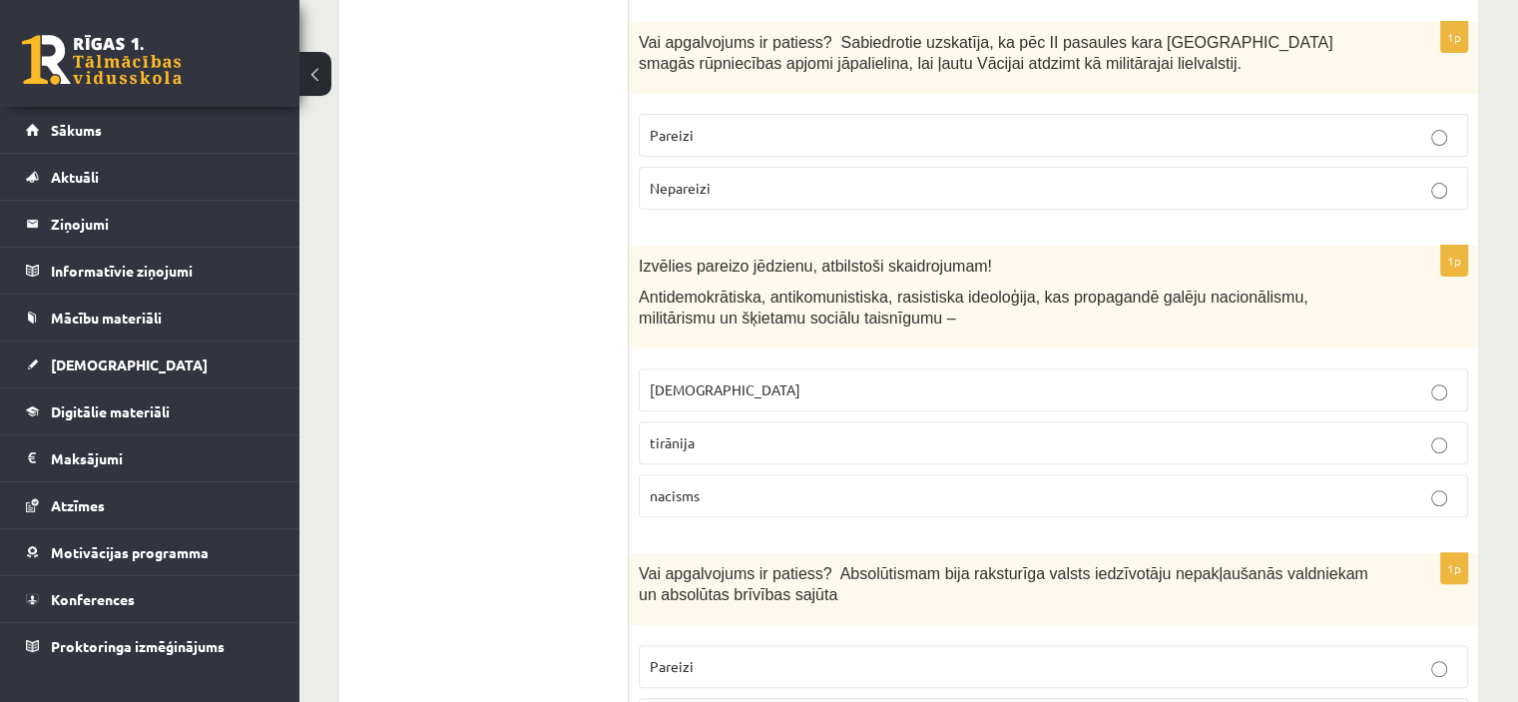
click at [1429, 186] on p "Nepareizi" at bounding box center [1054, 188] width 808 height 21
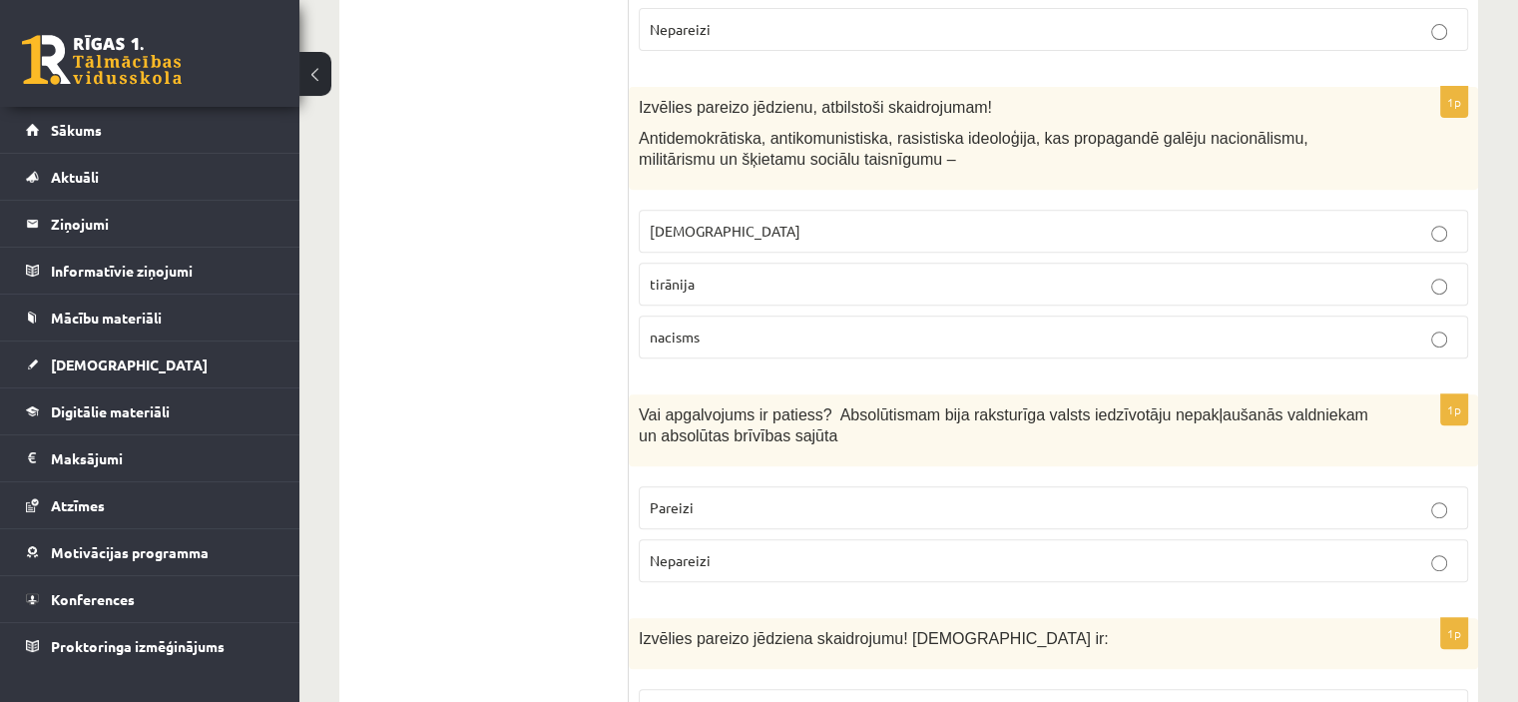
scroll to position [844, 0]
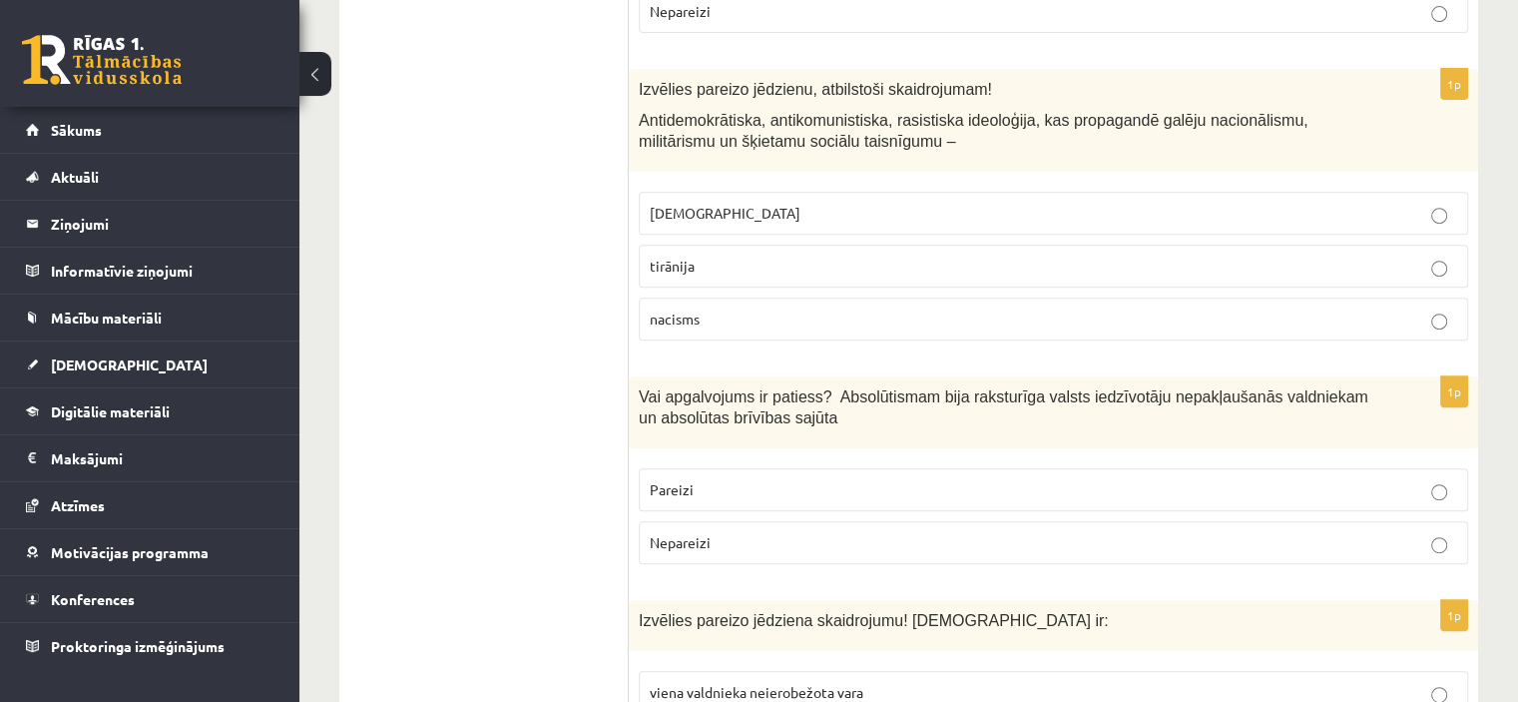
click at [848, 319] on p "nacisms" at bounding box center [1054, 318] width 808 height 21
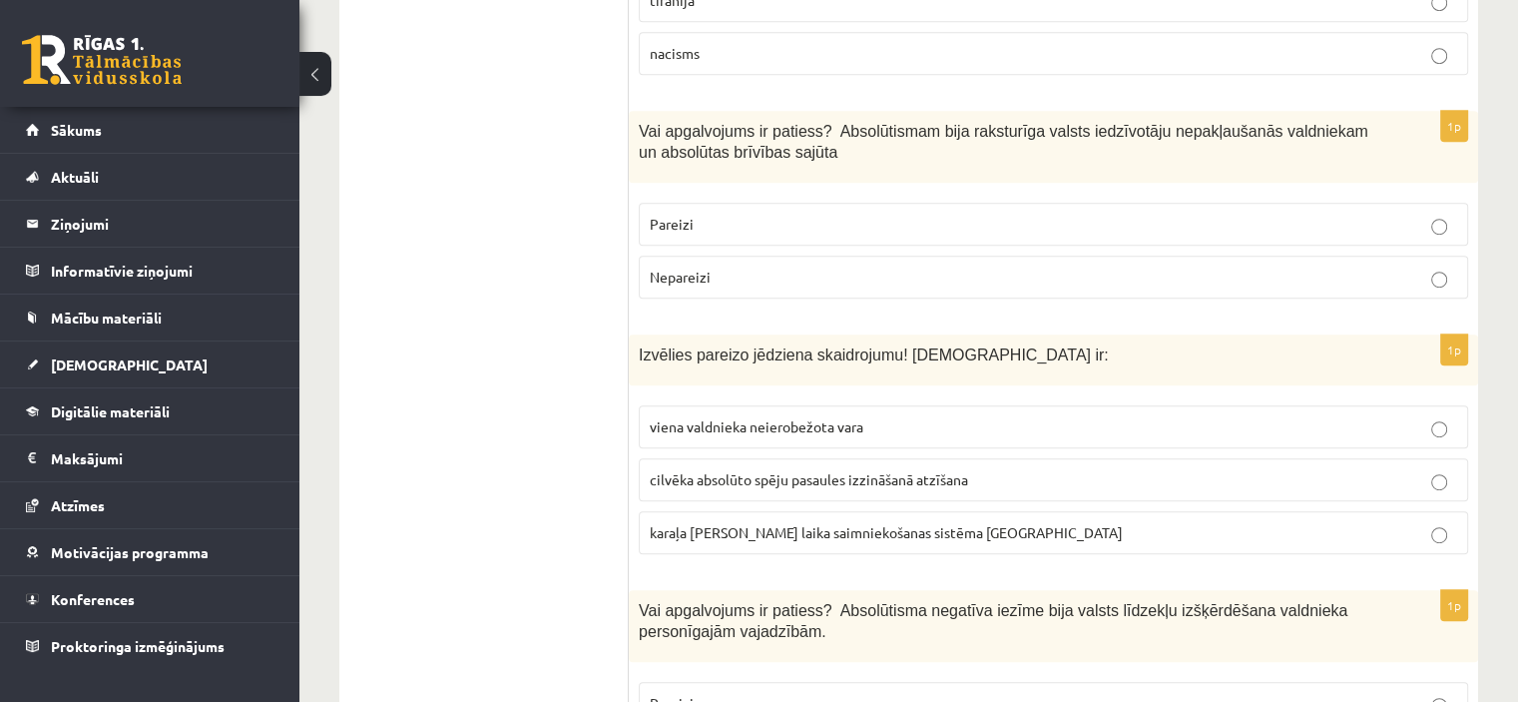
scroll to position [1146, 0]
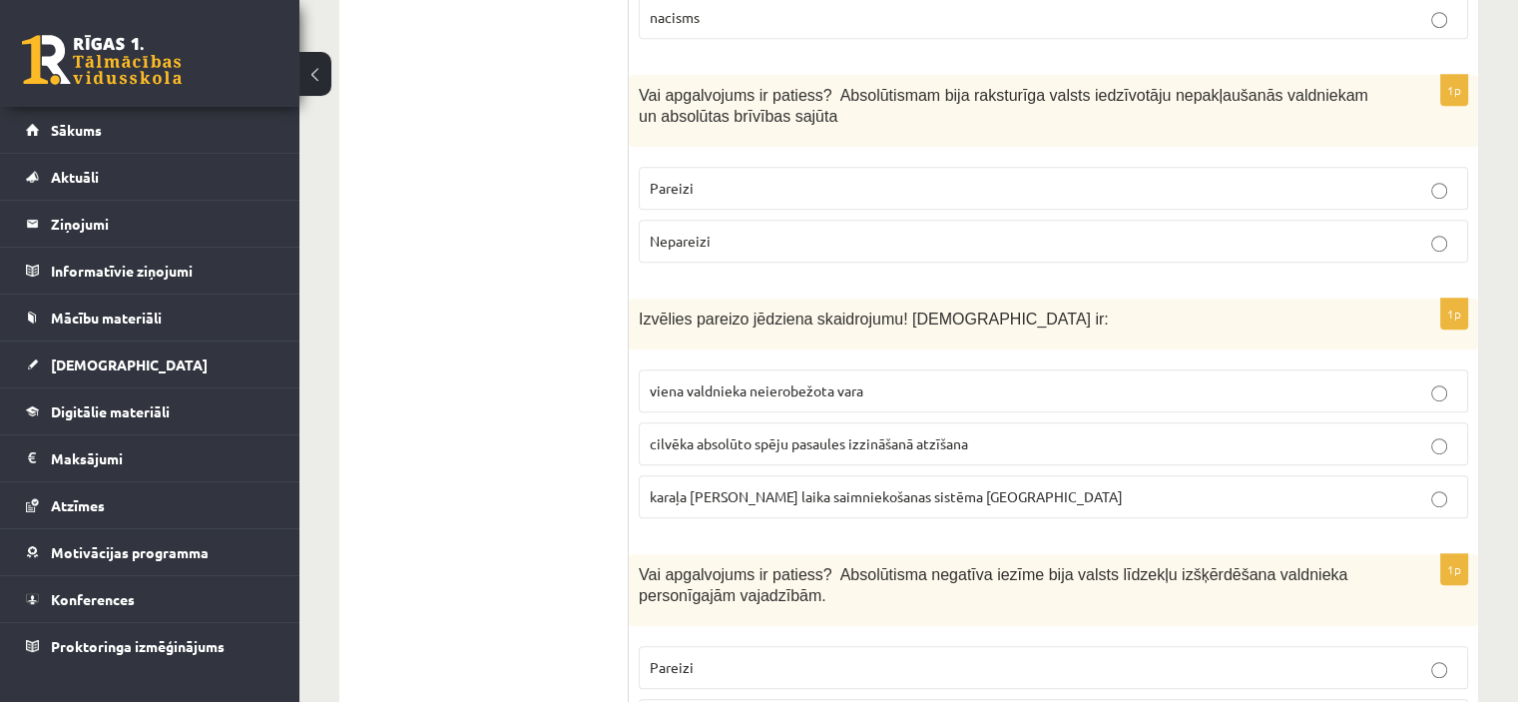
click at [797, 238] on p "Nepareizi" at bounding box center [1054, 241] width 808 height 21
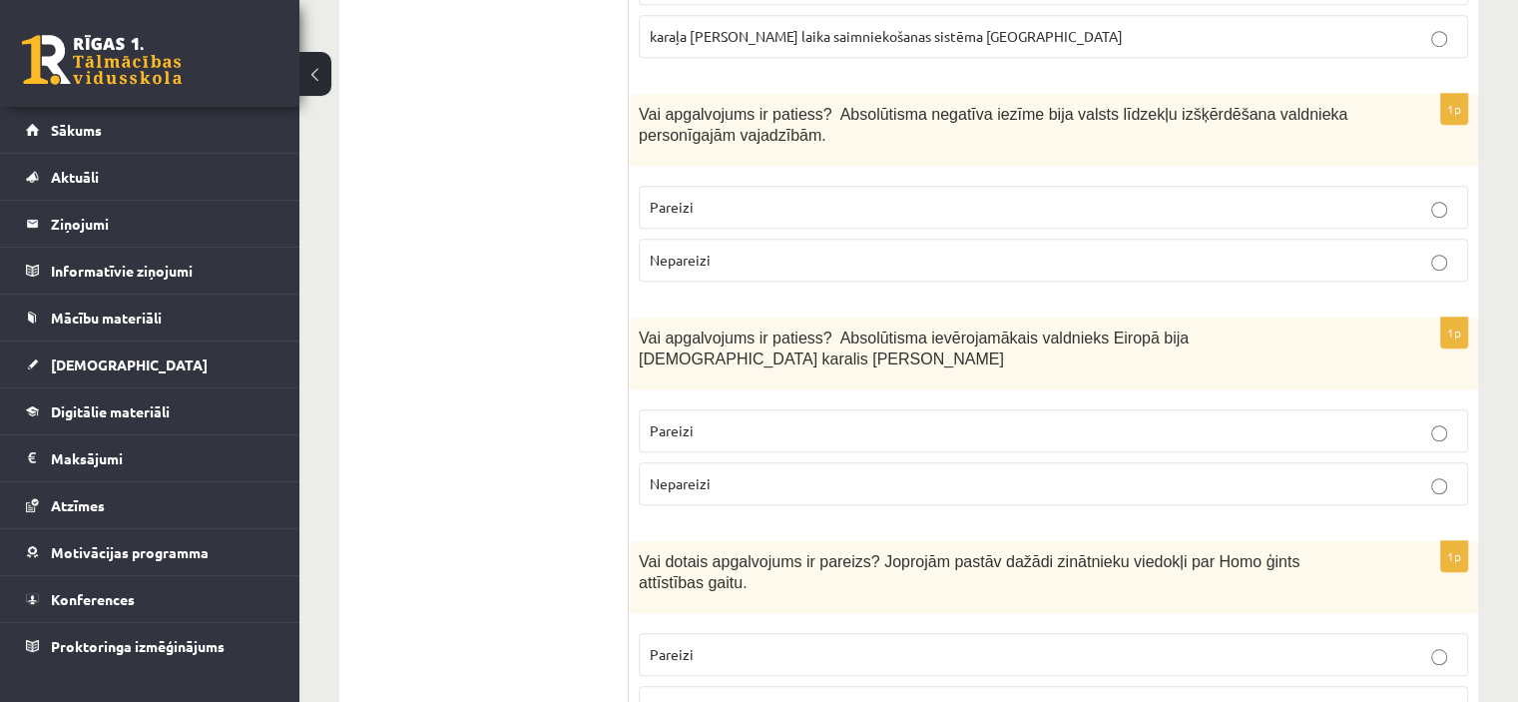
scroll to position [1615, 0]
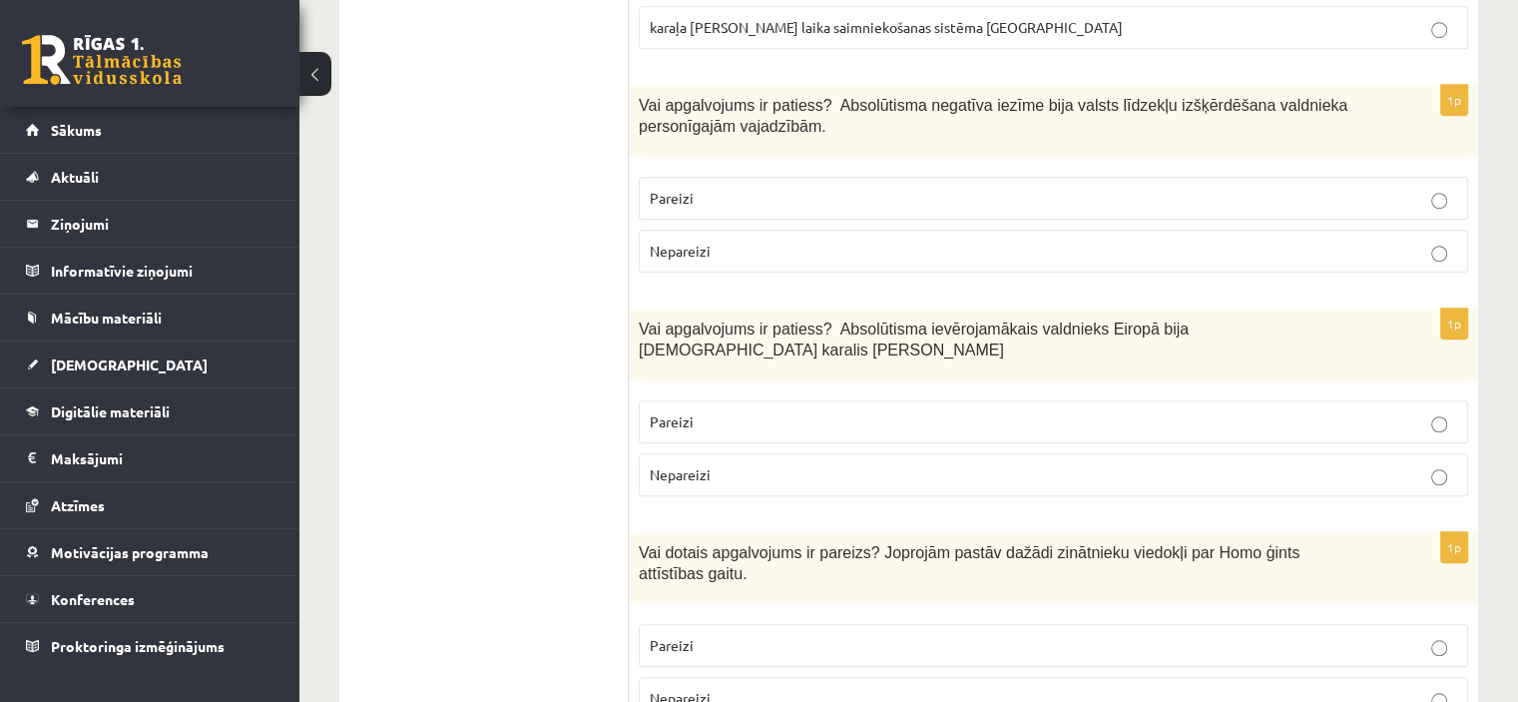
click at [962, 200] on p "Pareizi" at bounding box center [1054, 198] width 808 height 21
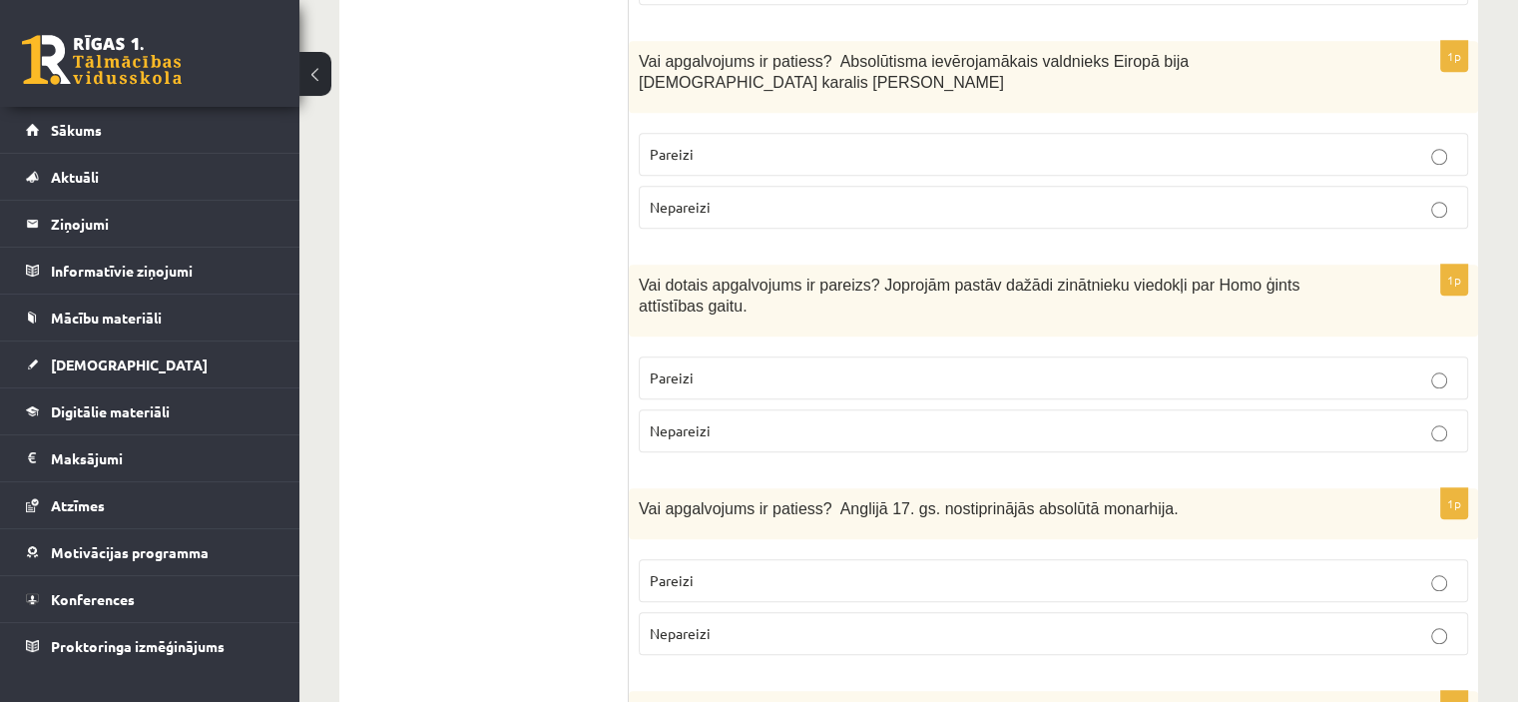
scroll to position [1910, 0]
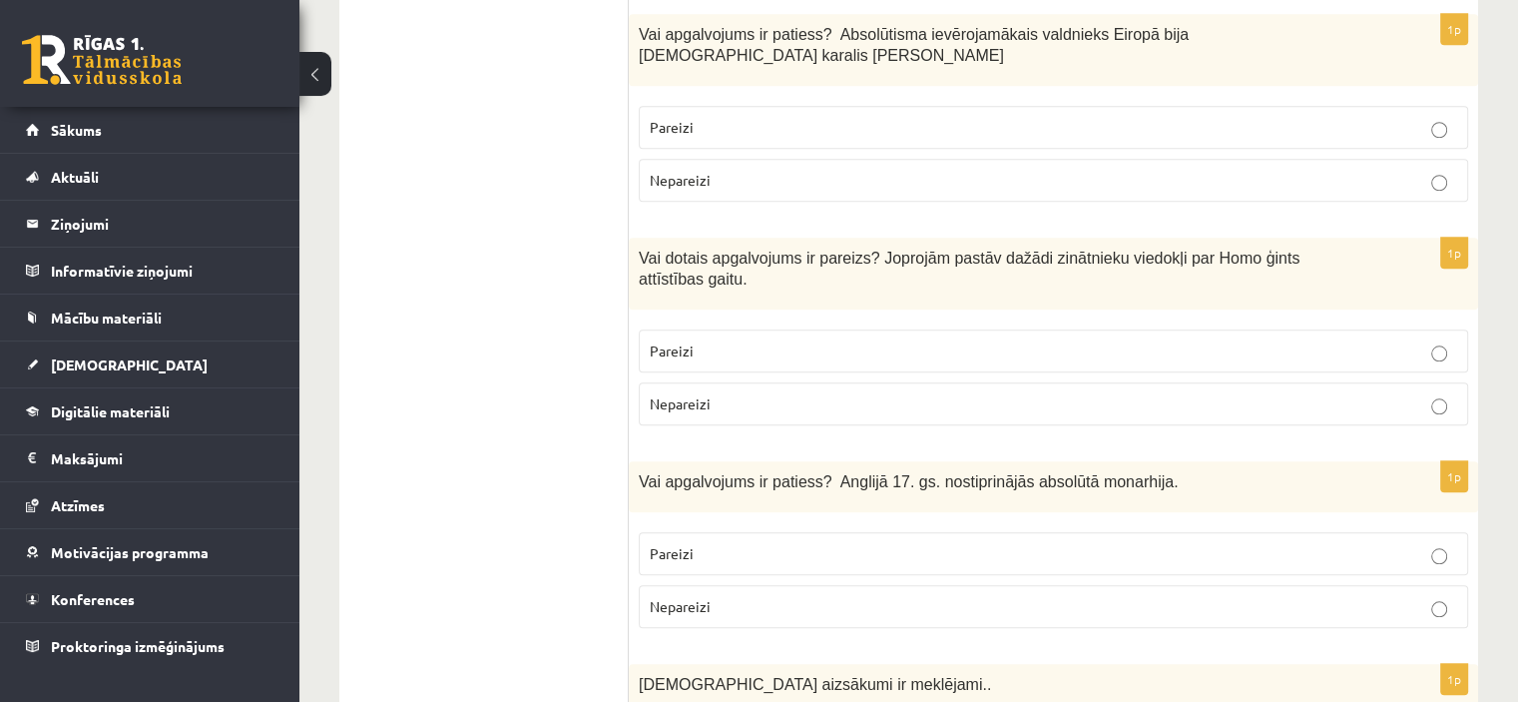
click at [815, 117] on p "Pareizi" at bounding box center [1054, 127] width 808 height 21
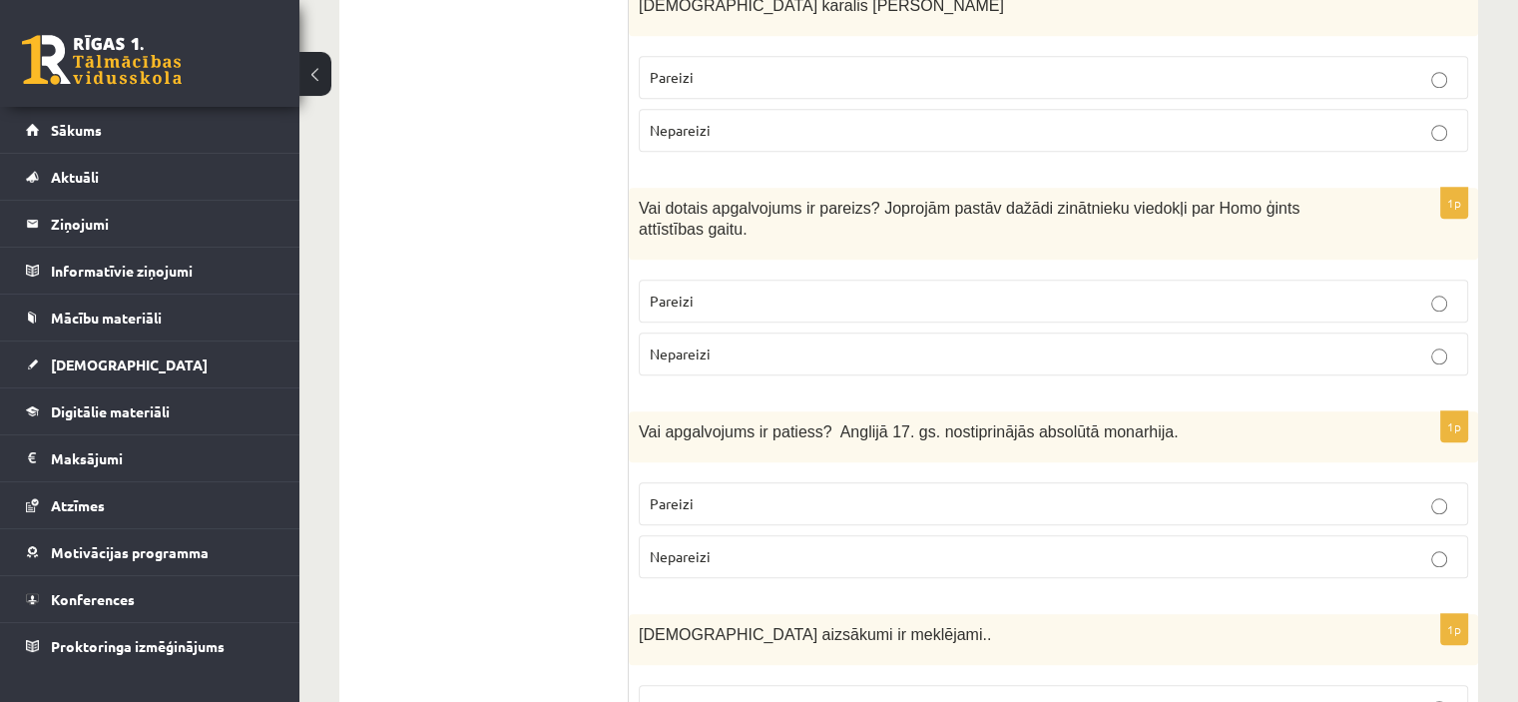
scroll to position [1977, 0]
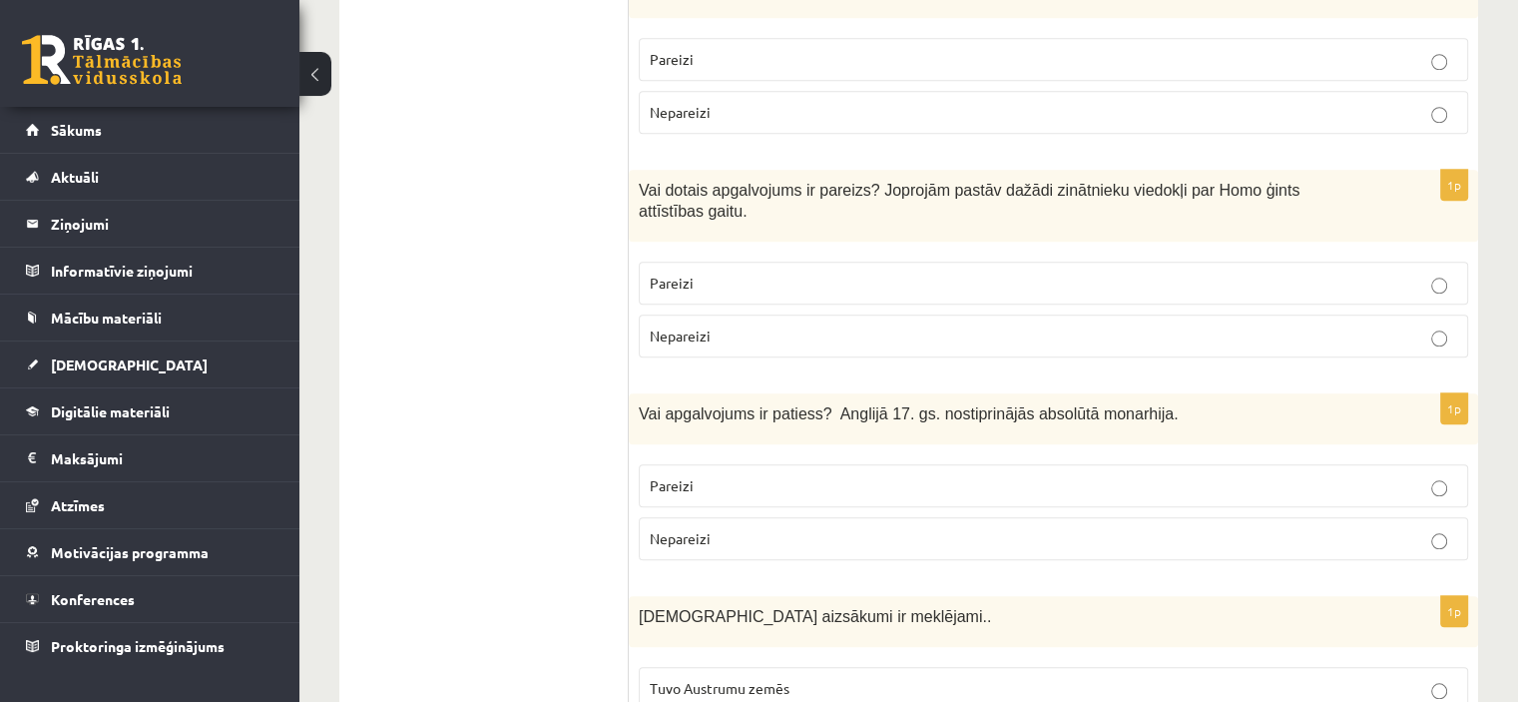
click at [774, 273] on p "Pareizi" at bounding box center [1054, 283] width 808 height 21
click at [771, 528] on p "Nepareizi" at bounding box center [1054, 538] width 808 height 21
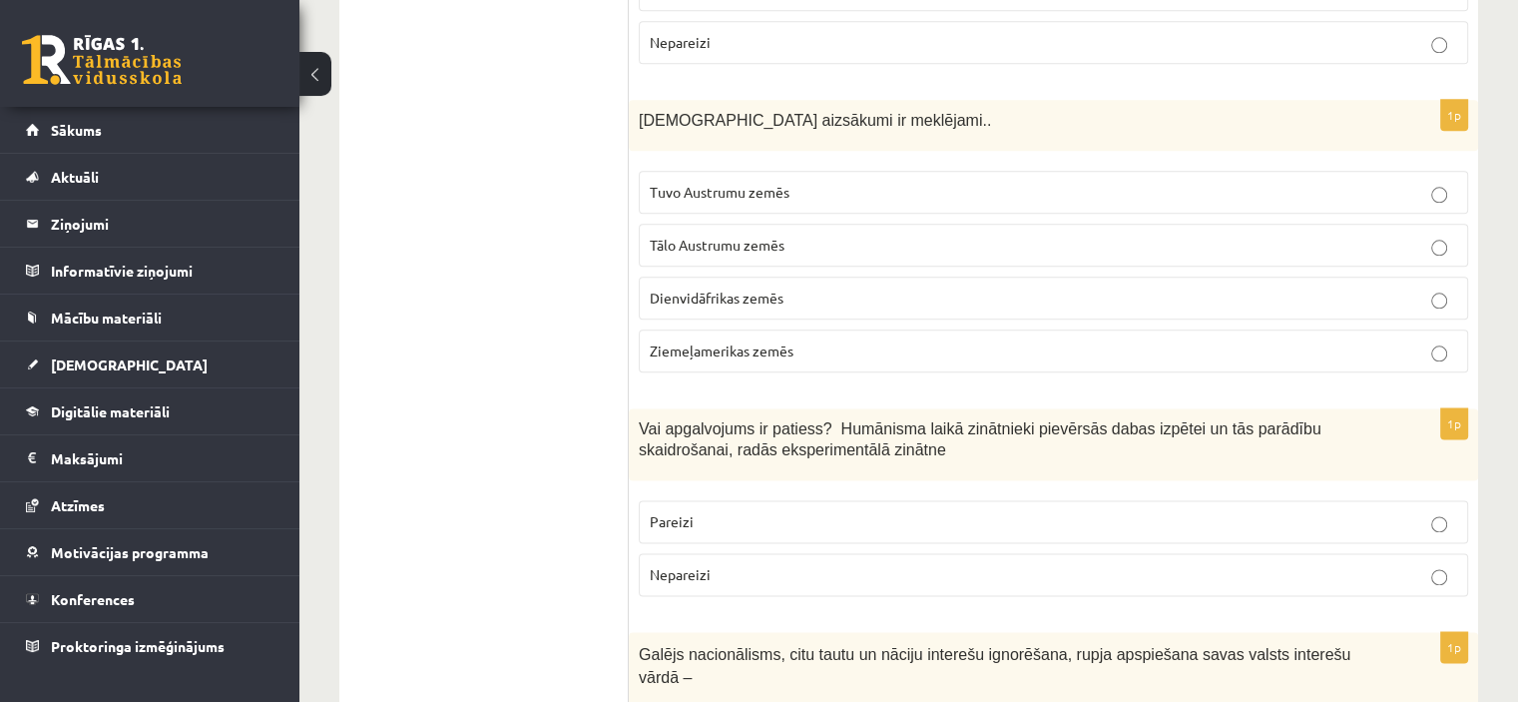
scroll to position [2491, 0]
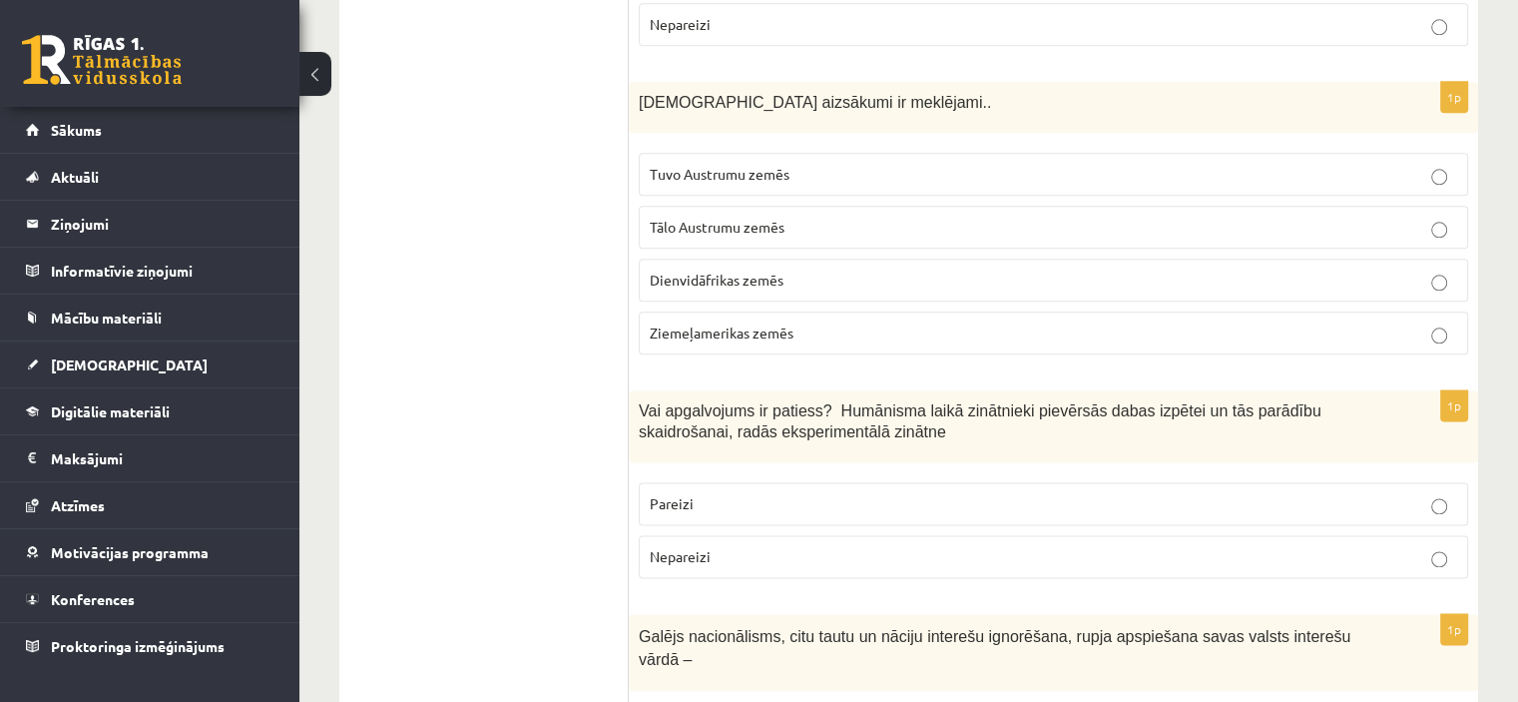
click at [899, 164] on p "Tuvo Austrumu zemēs" at bounding box center [1054, 174] width 808 height 21
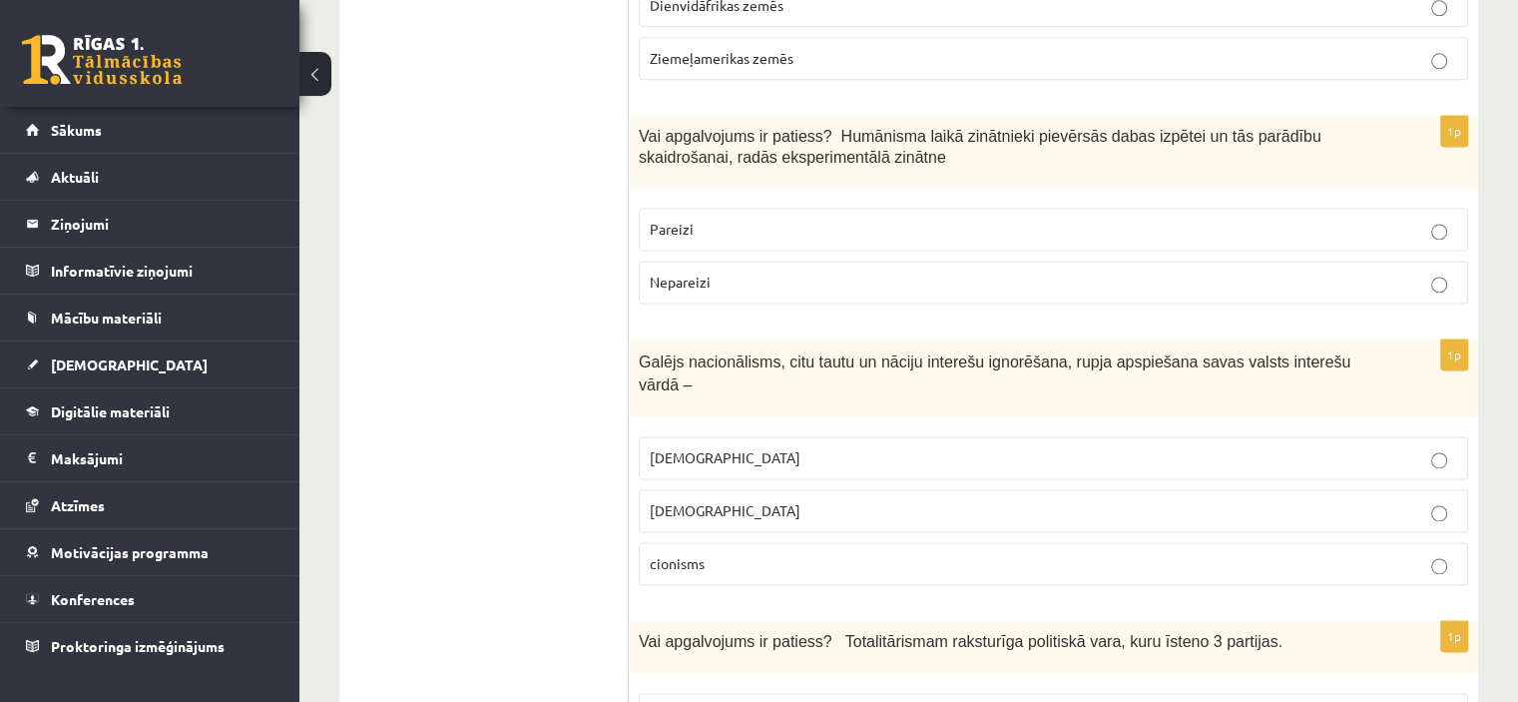
scroll to position [2832, 0]
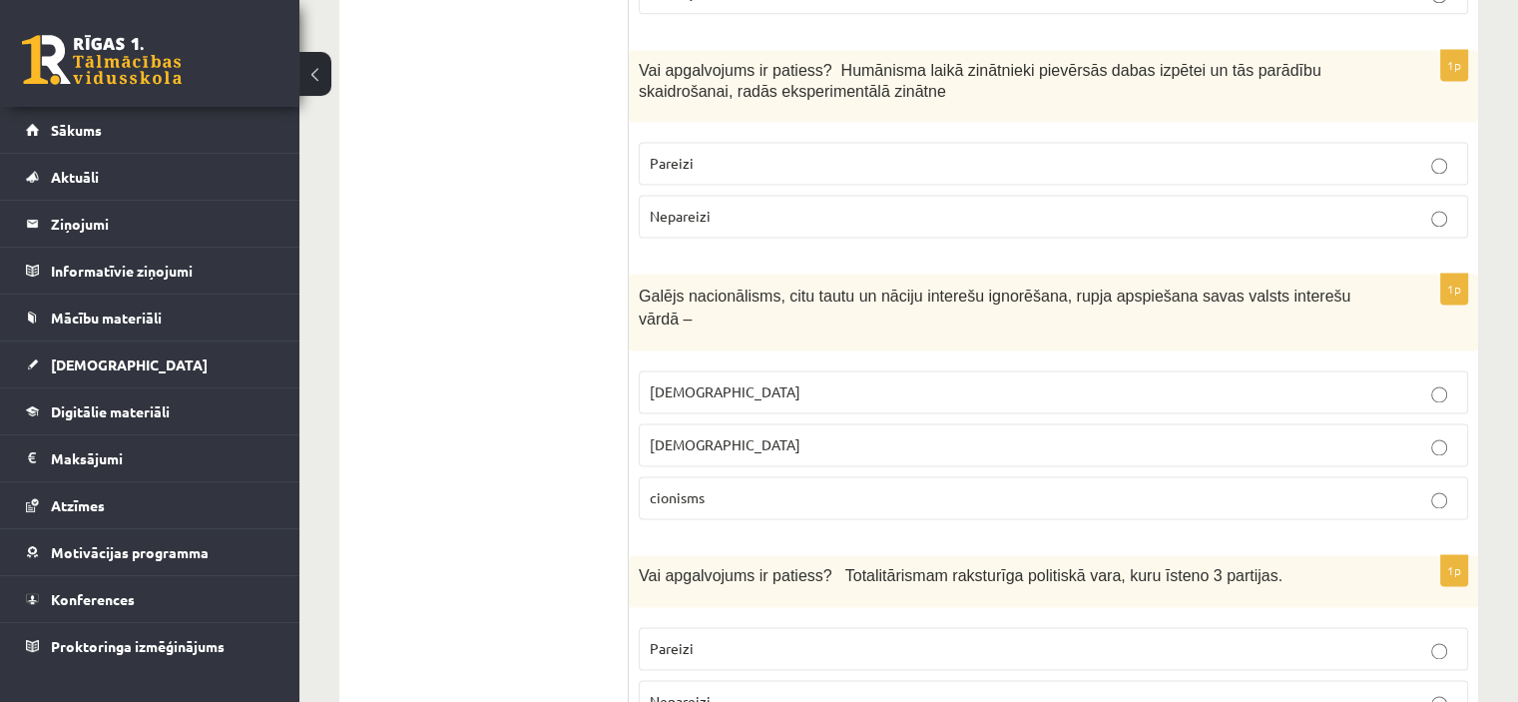
click at [826, 153] on p "Pareizi" at bounding box center [1054, 163] width 808 height 21
click at [721, 381] on p "šovinisms" at bounding box center [1054, 391] width 808 height 21
click at [805, 691] on p "Nepareizi" at bounding box center [1054, 701] width 808 height 21
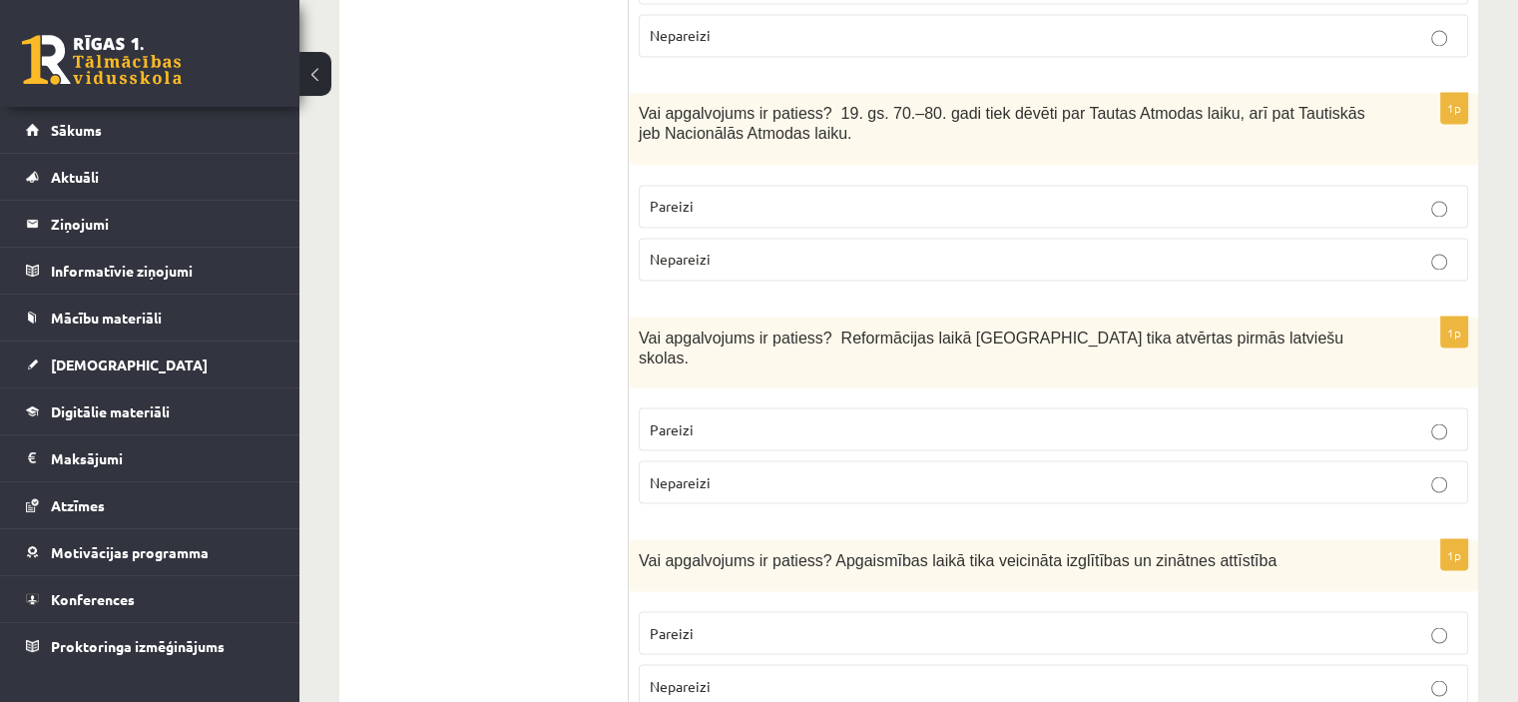
scroll to position [3507, 0]
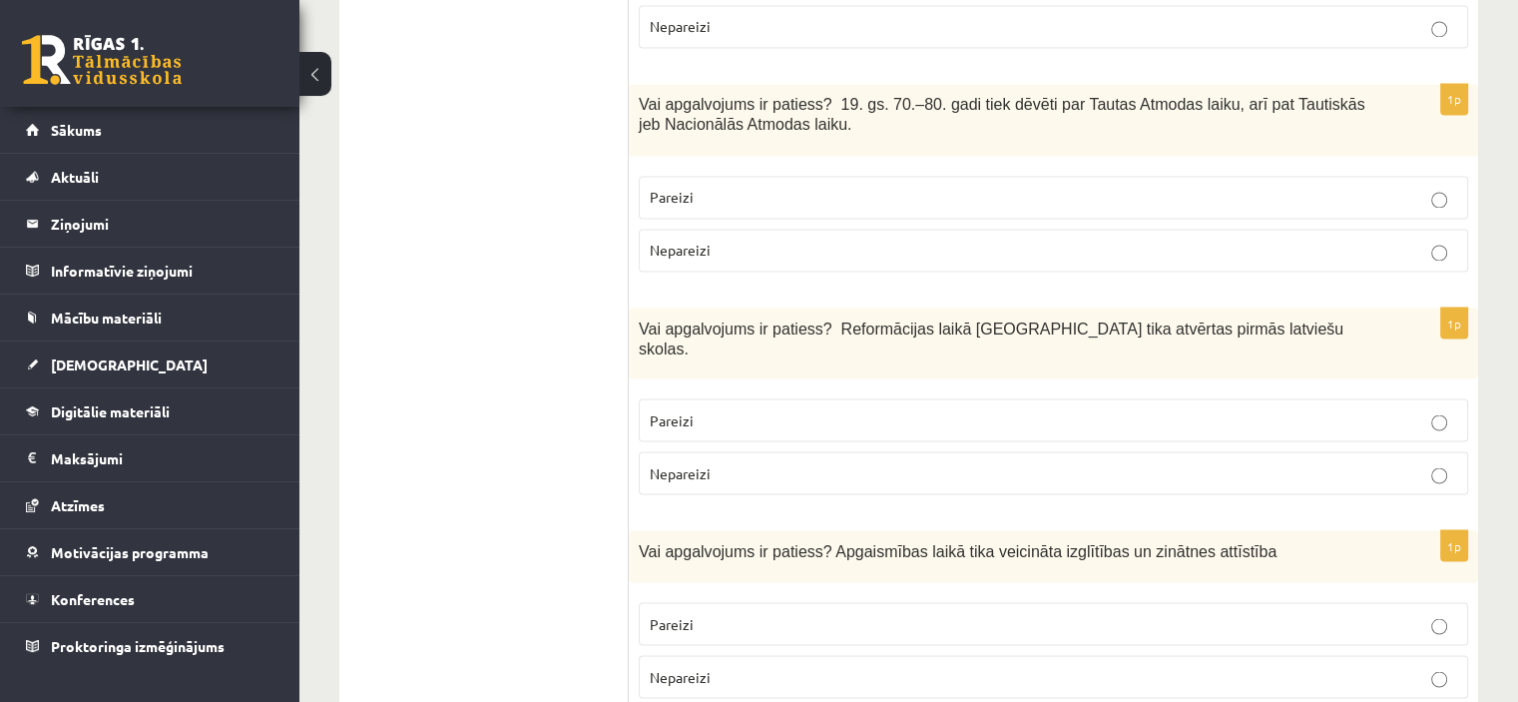
click at [964, 240] on p "Nepareizi" at bounding box center [1054, 250] width 808 height 21
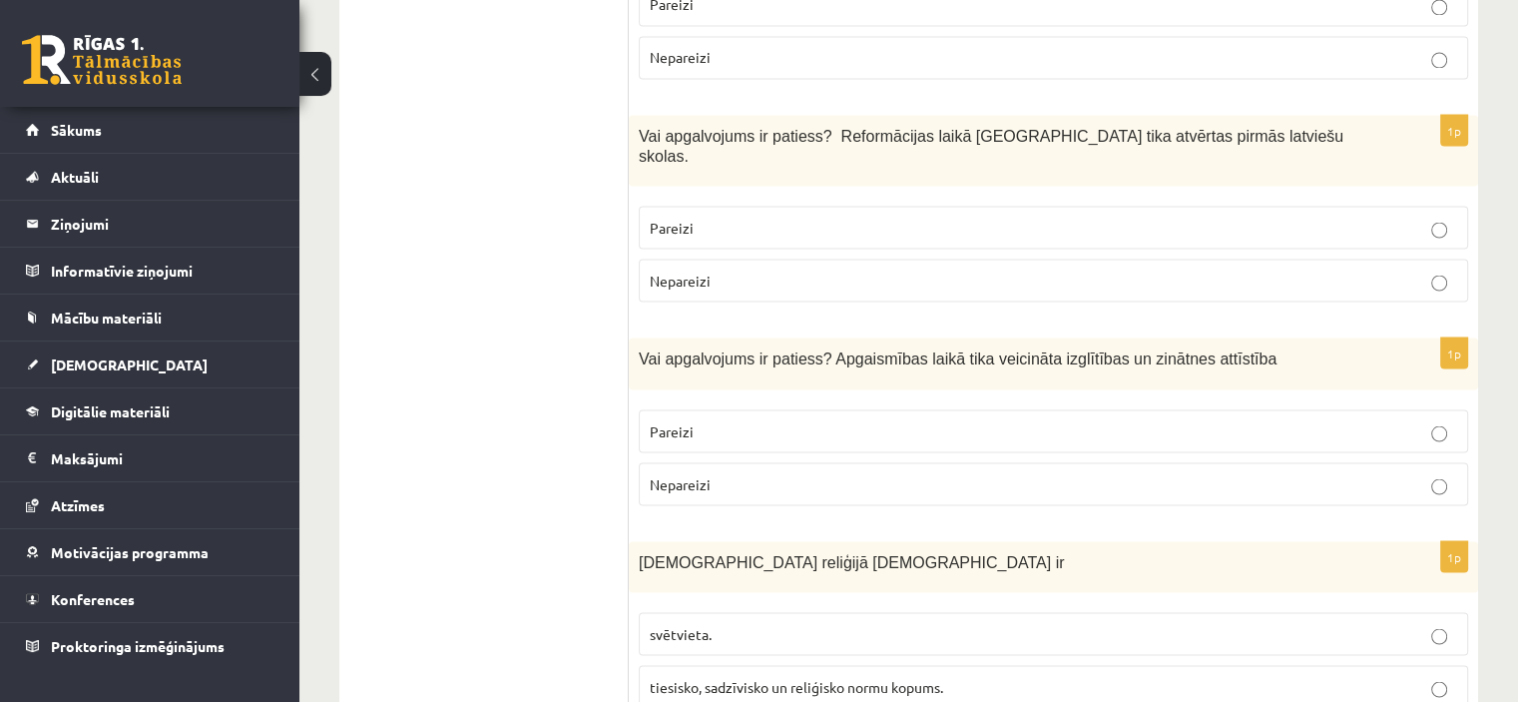
scroll to position [3709, 0]
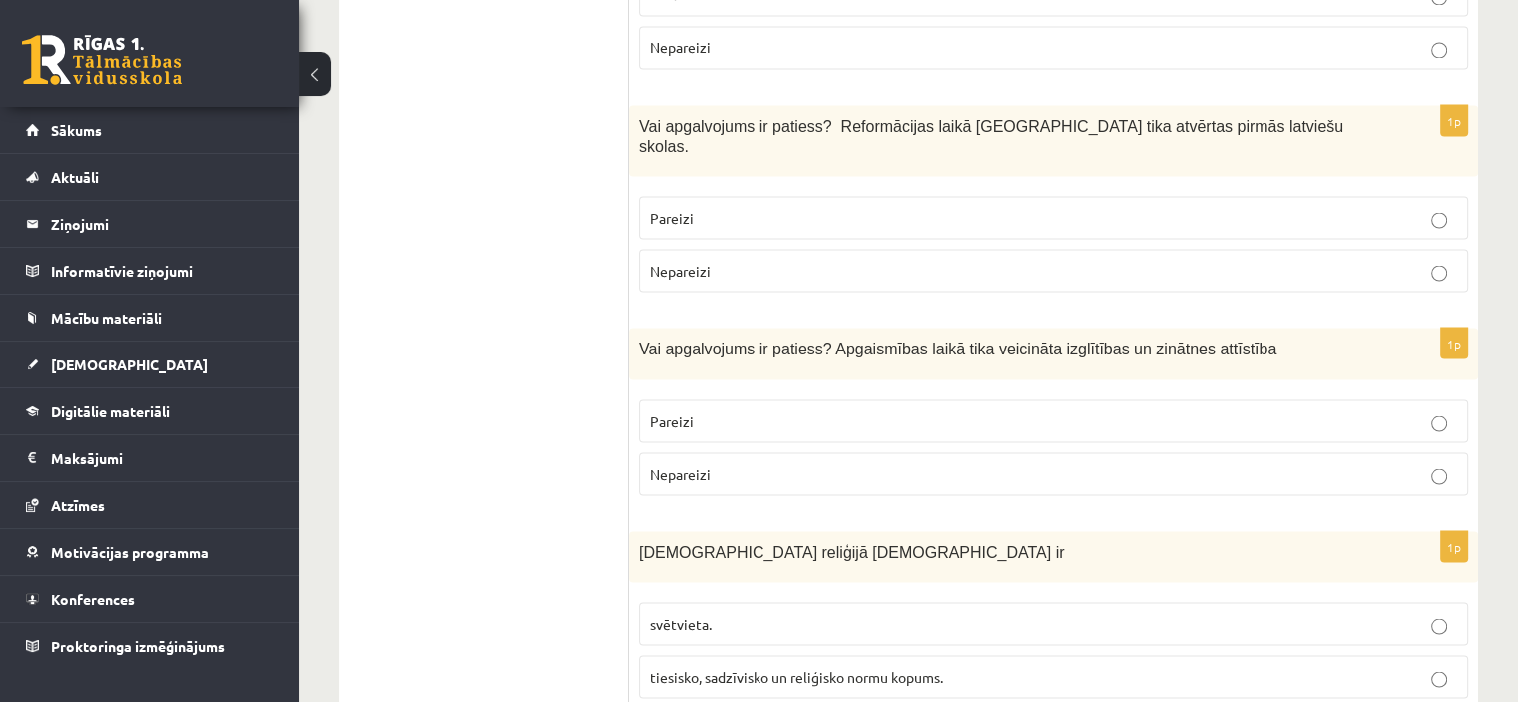
click at [998, 260] on p "Nepareizi" at bounding box center [1054, 270] width 808 height 21
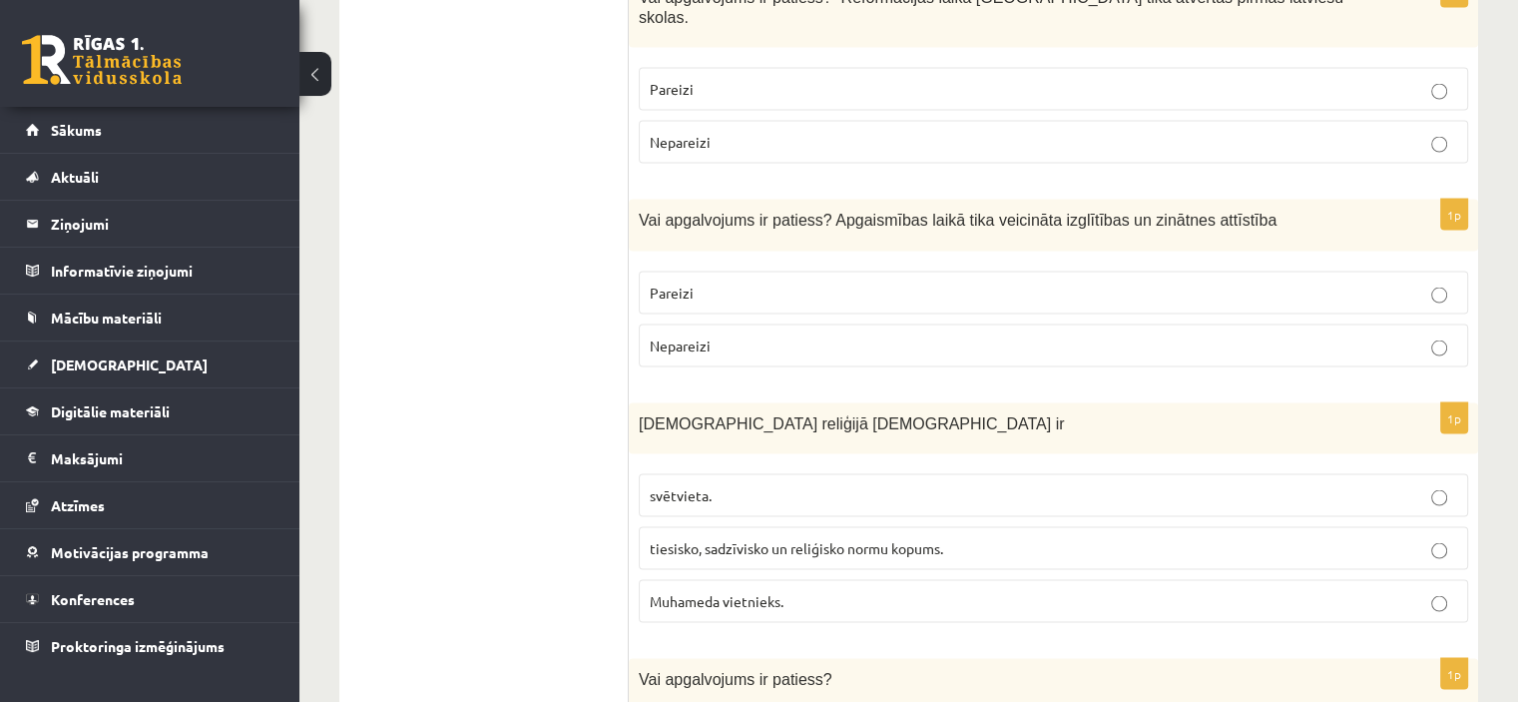
scroll to position [3837, 0]
click at [1182, 272] on label "Pareizi" at bounding box center [1053, 293] width 829 height 43
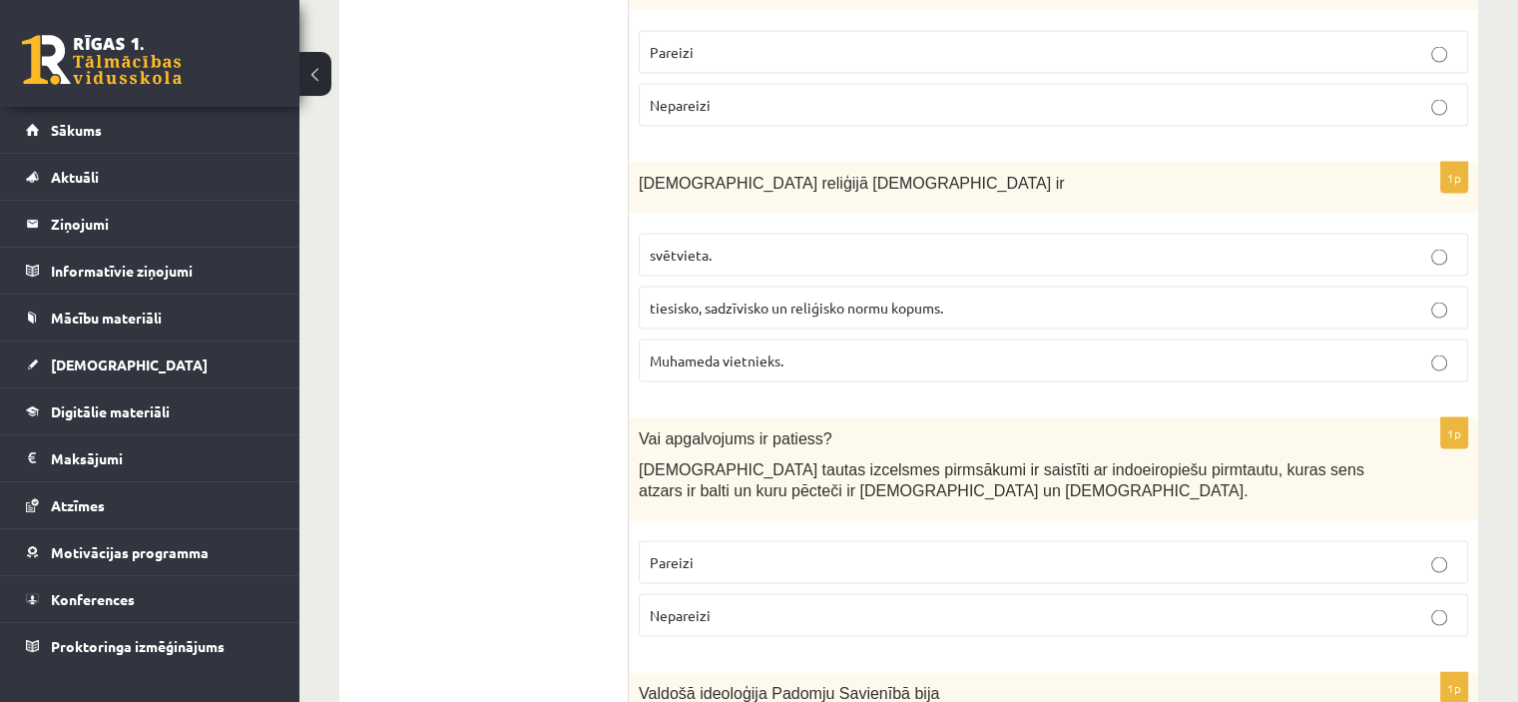
scroll to position [4113, 0]
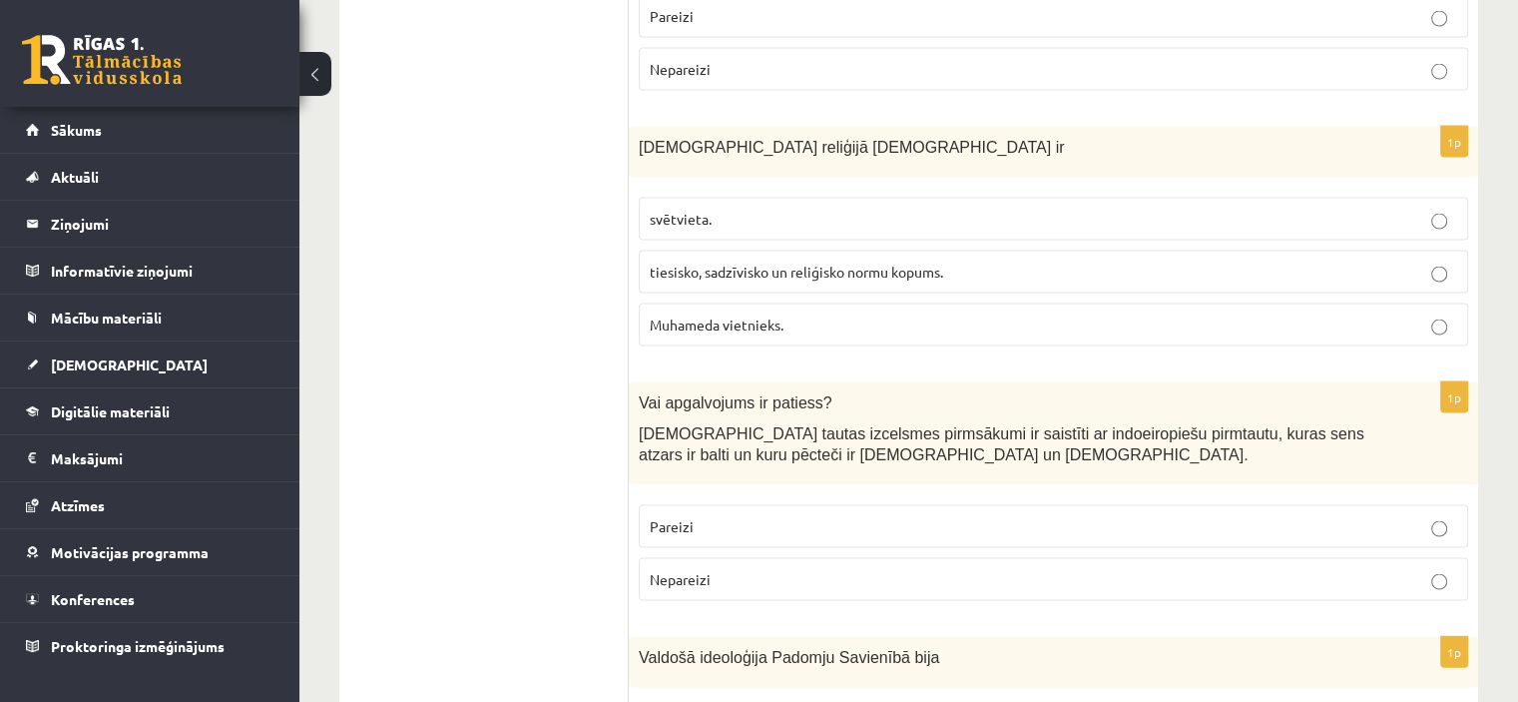
click at [1134, 262] on p "tiesisko, sadzīvisko un reliģisko normu kopums." at bounding box center [1054, 272] width 808 height 21
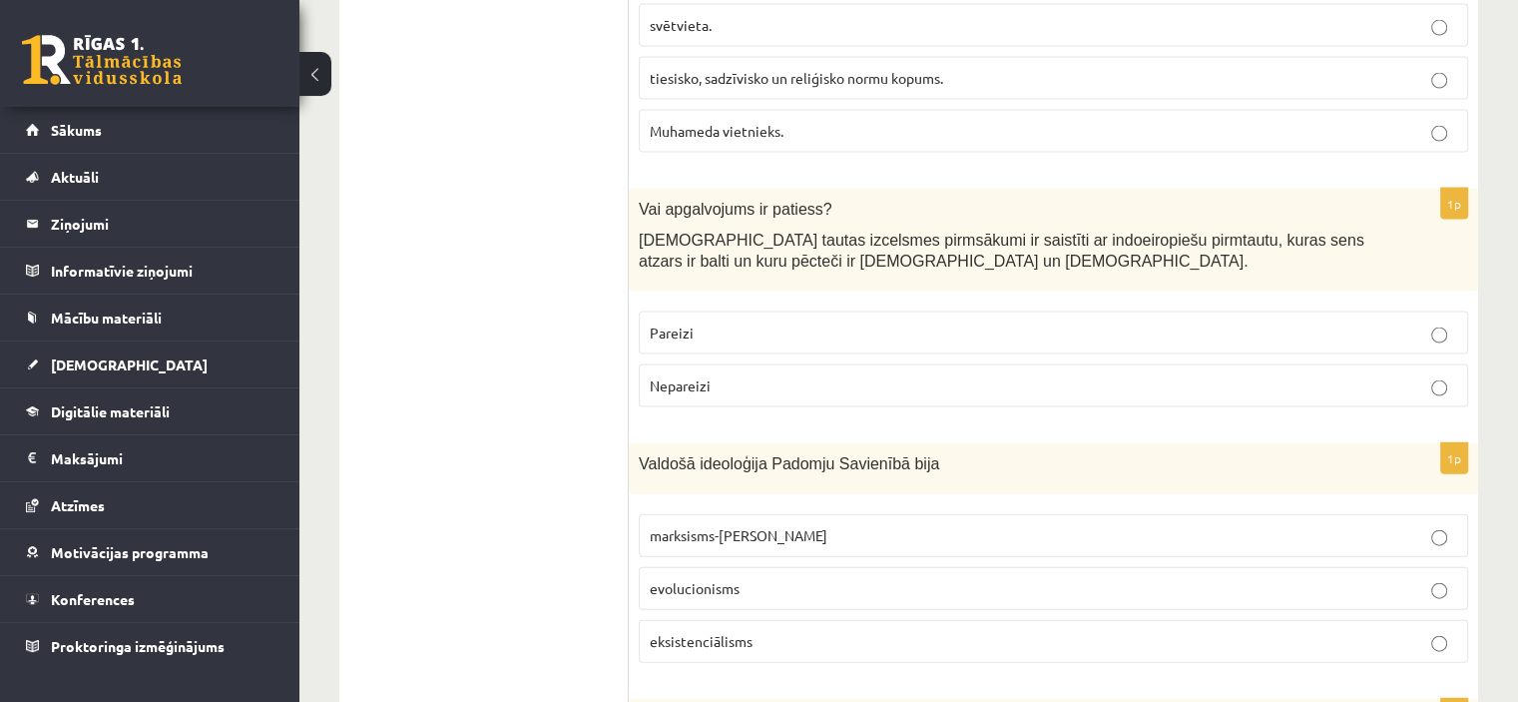
scroll to position [4316, 0]
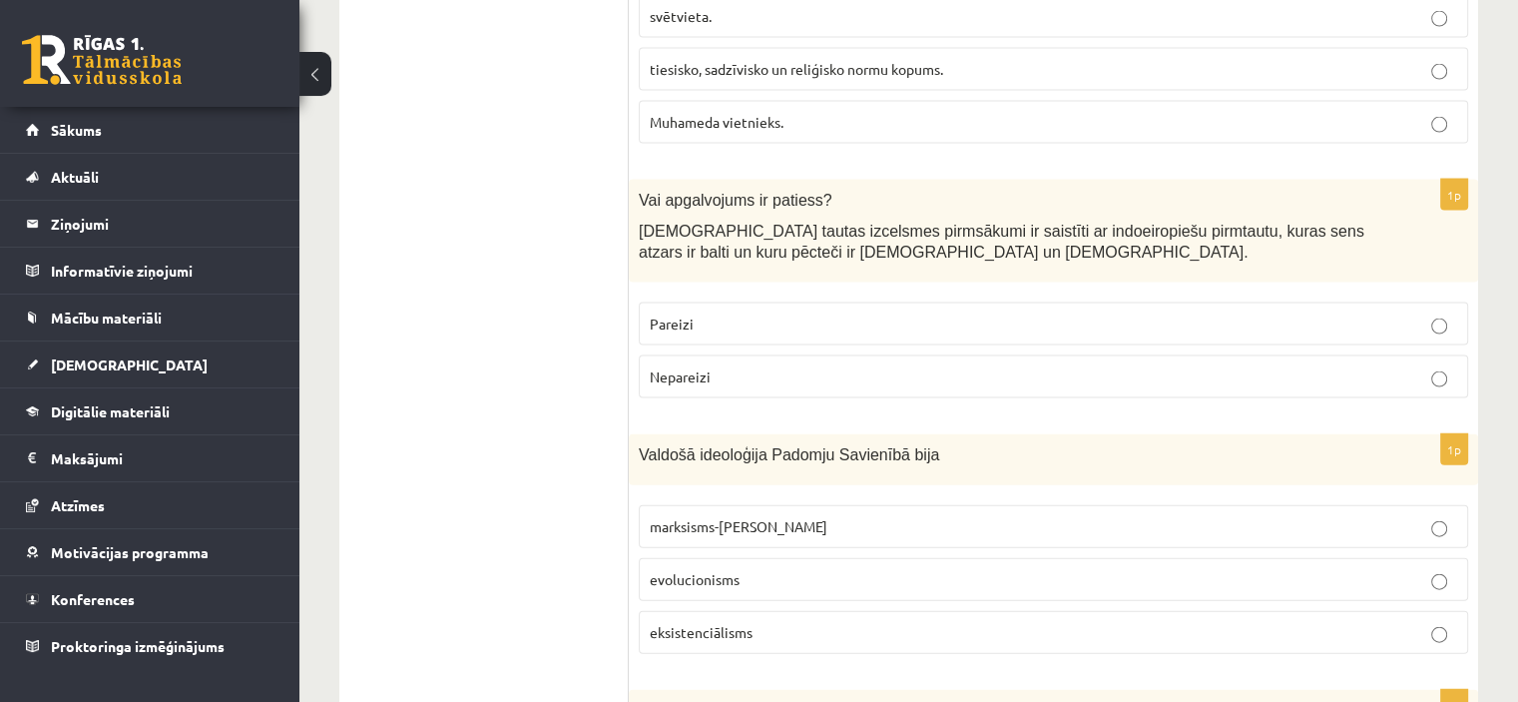
click at [851, 313] on p "Pareizi" at bounding box center [1054, 323] width 808 height 21
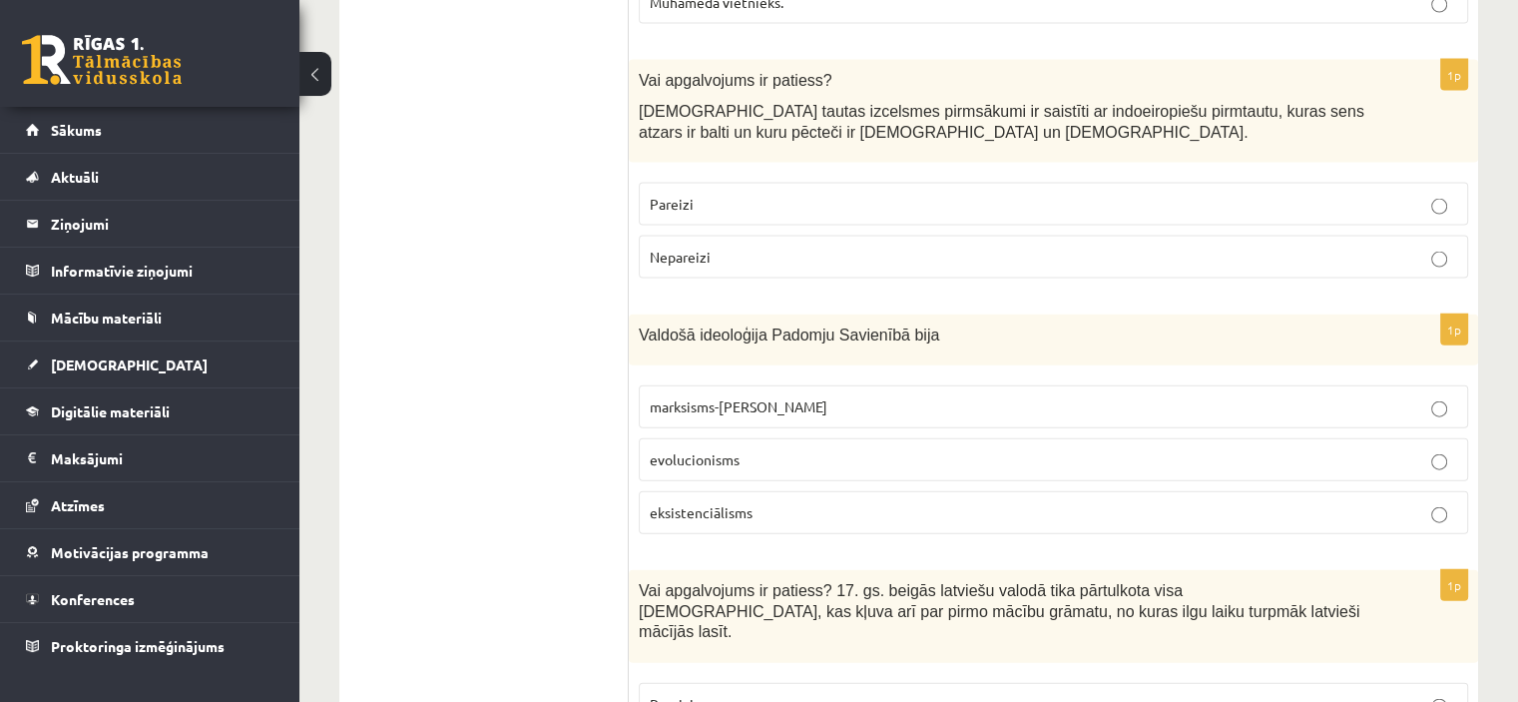
scroll to position [4445, 0]
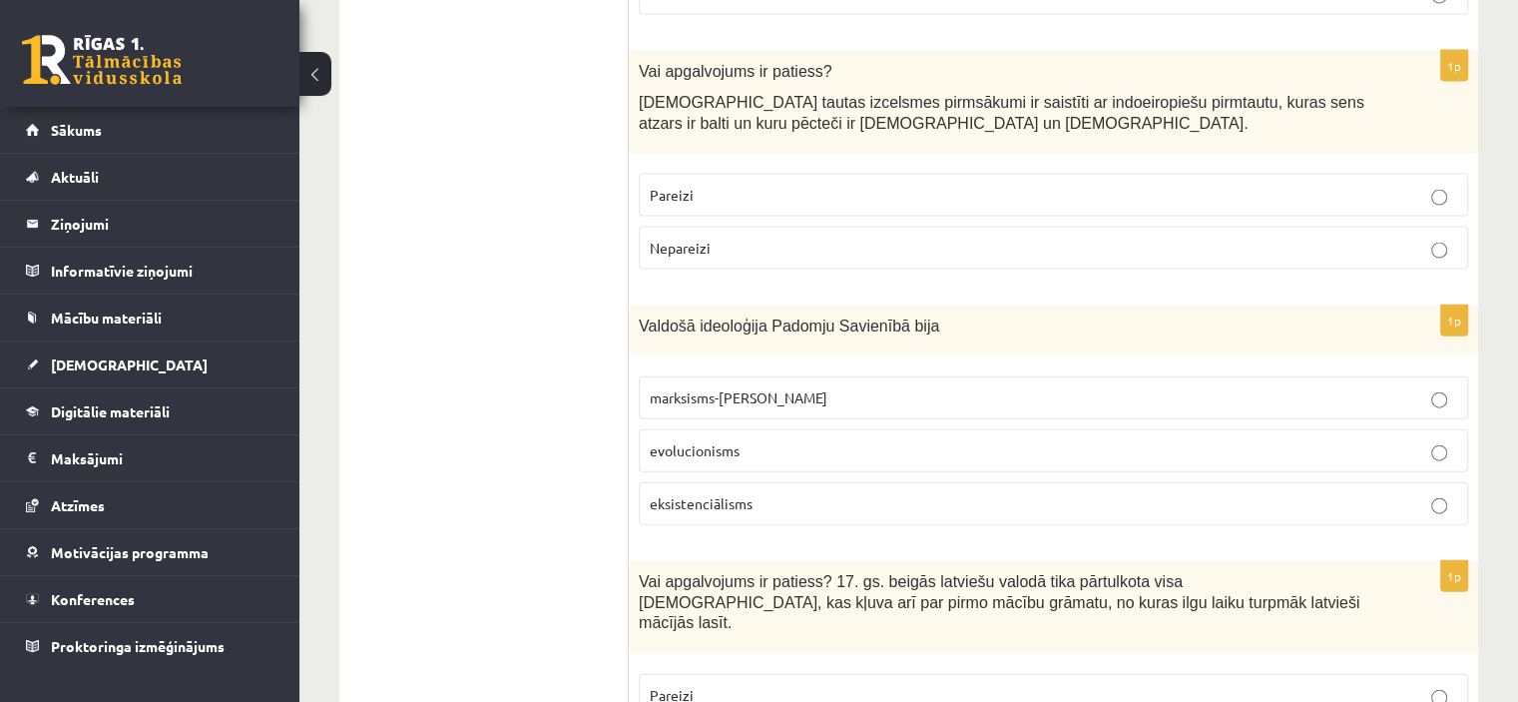
click at [974, 387] on p "marksisms-ļeņinisms" at bounding box center [1054, 397] width 808 height 21
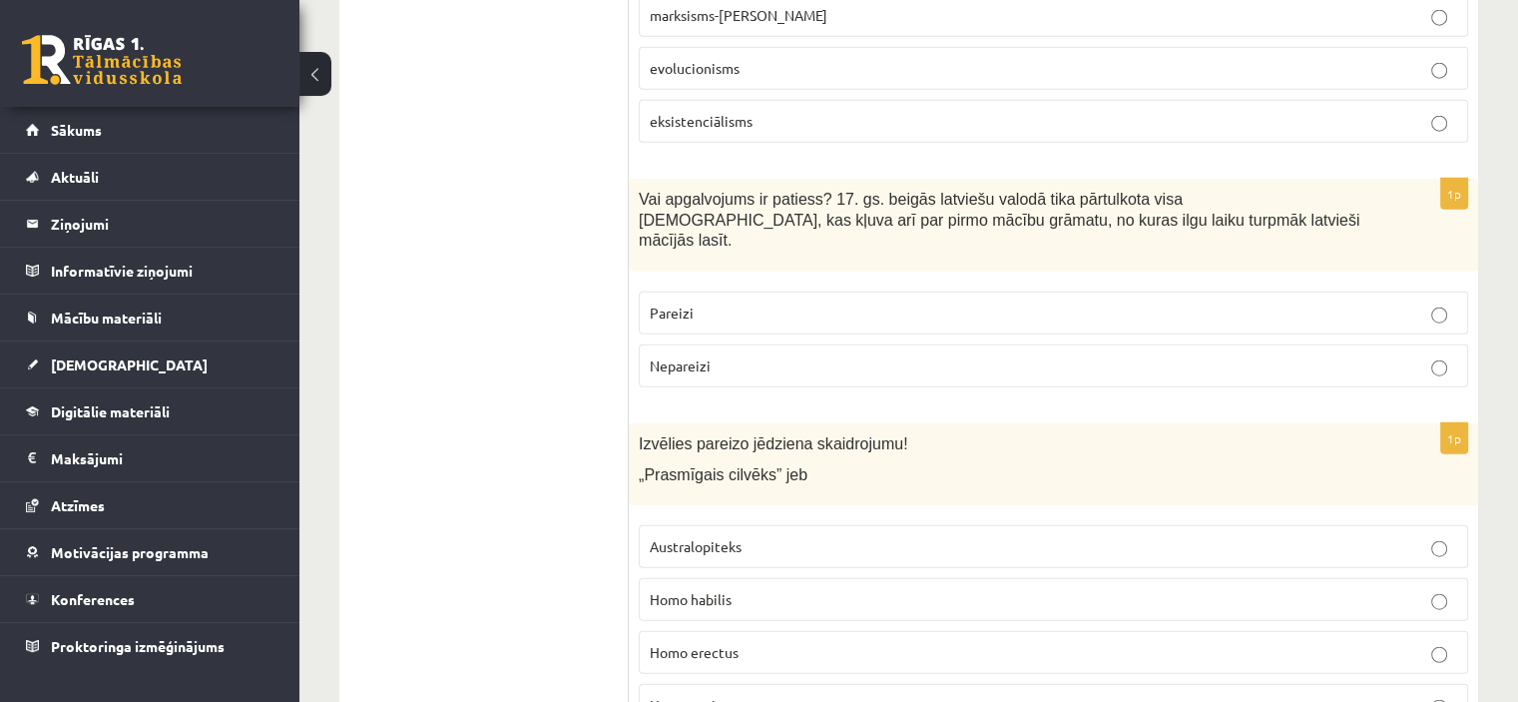
scroll to position [4873, 0]
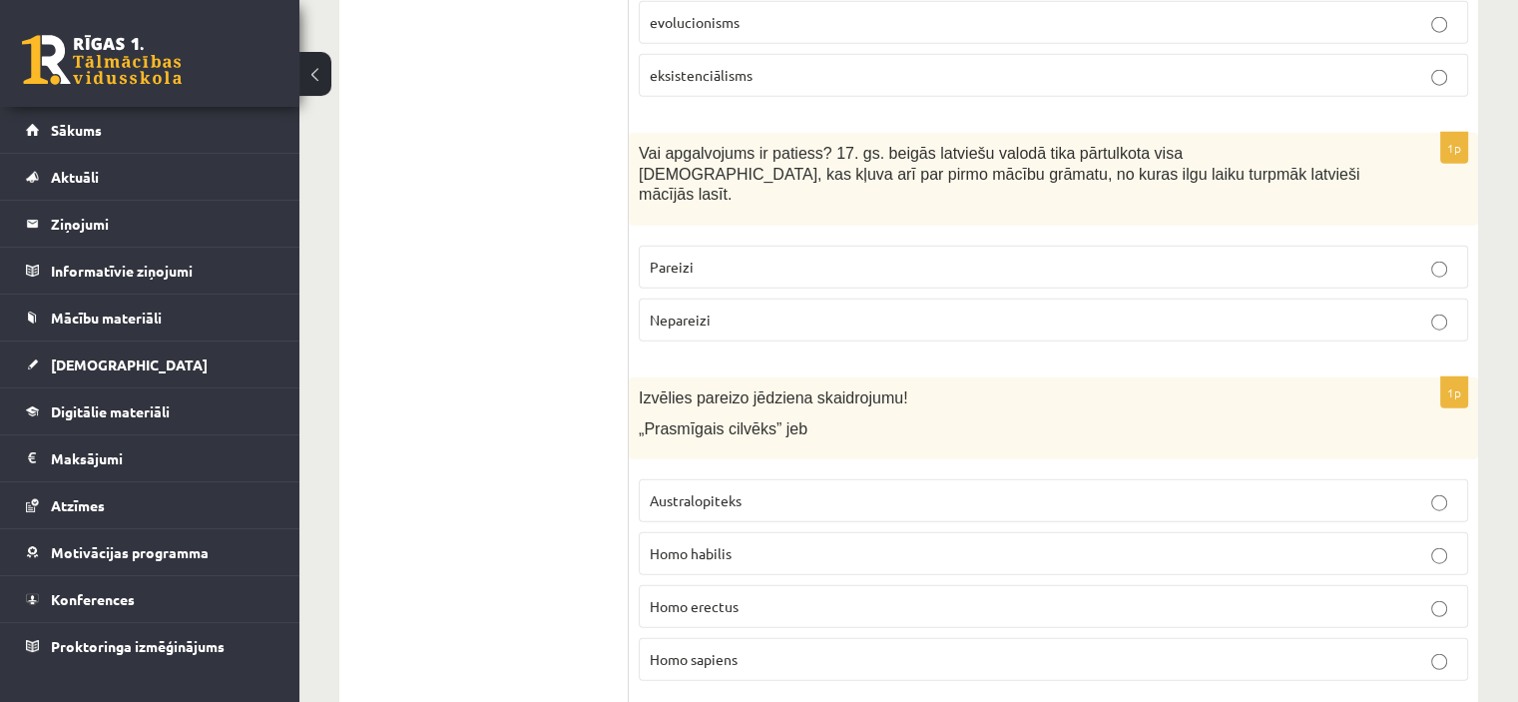
click at [834, 246] on label "Pareizi" at bounding box center [1053, 267] width 829 height 43
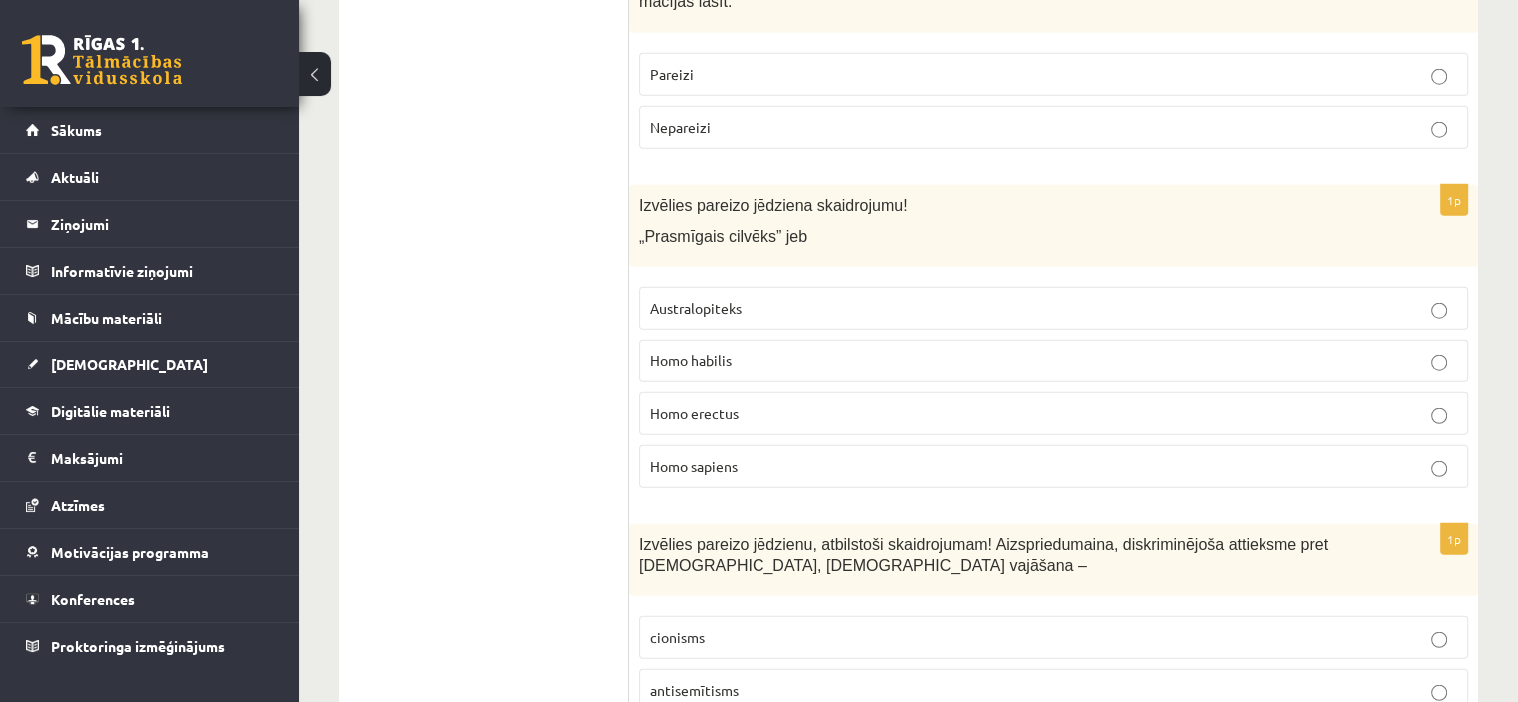
scroll to position [5084, 0]
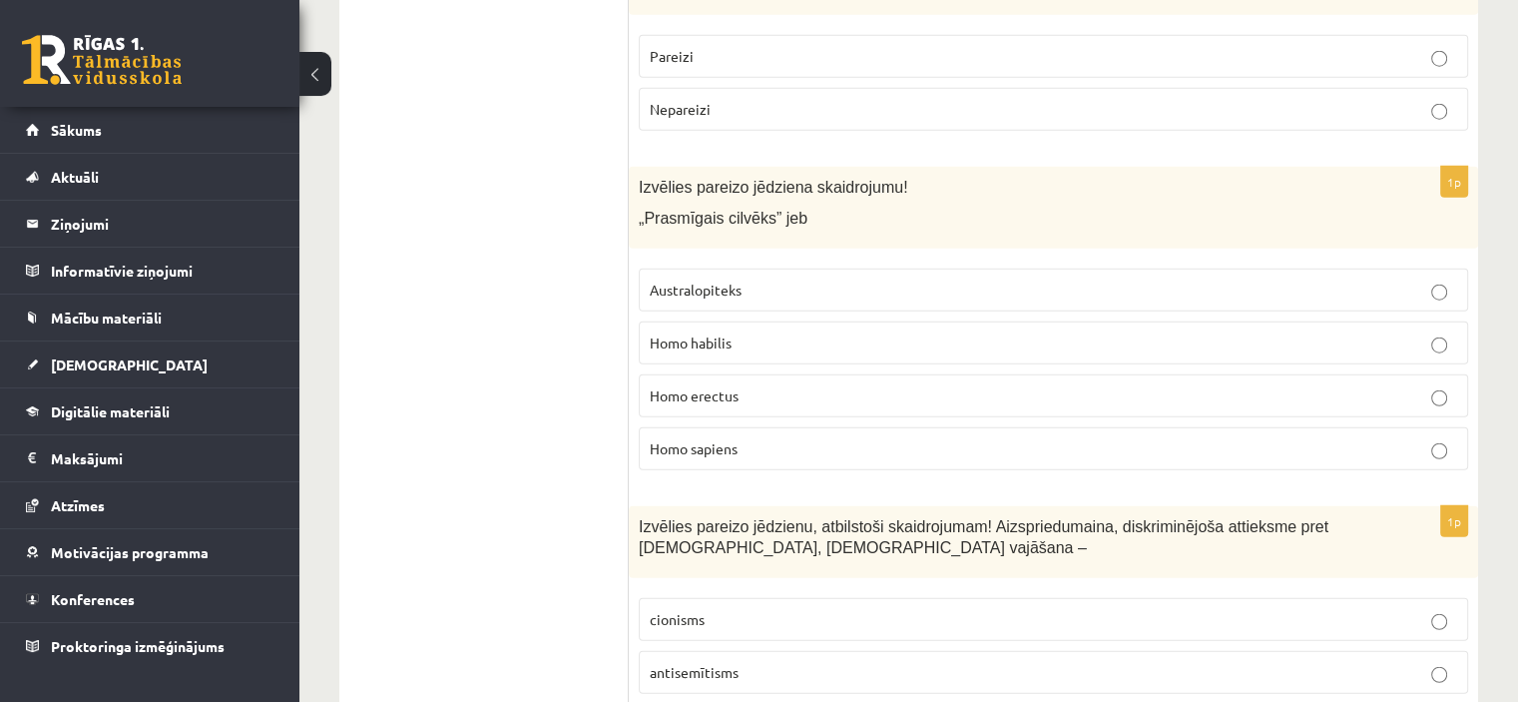
click at [1081, 321] on label "Homo habilis" at bounding box center [1053, 342] width 829 height 43
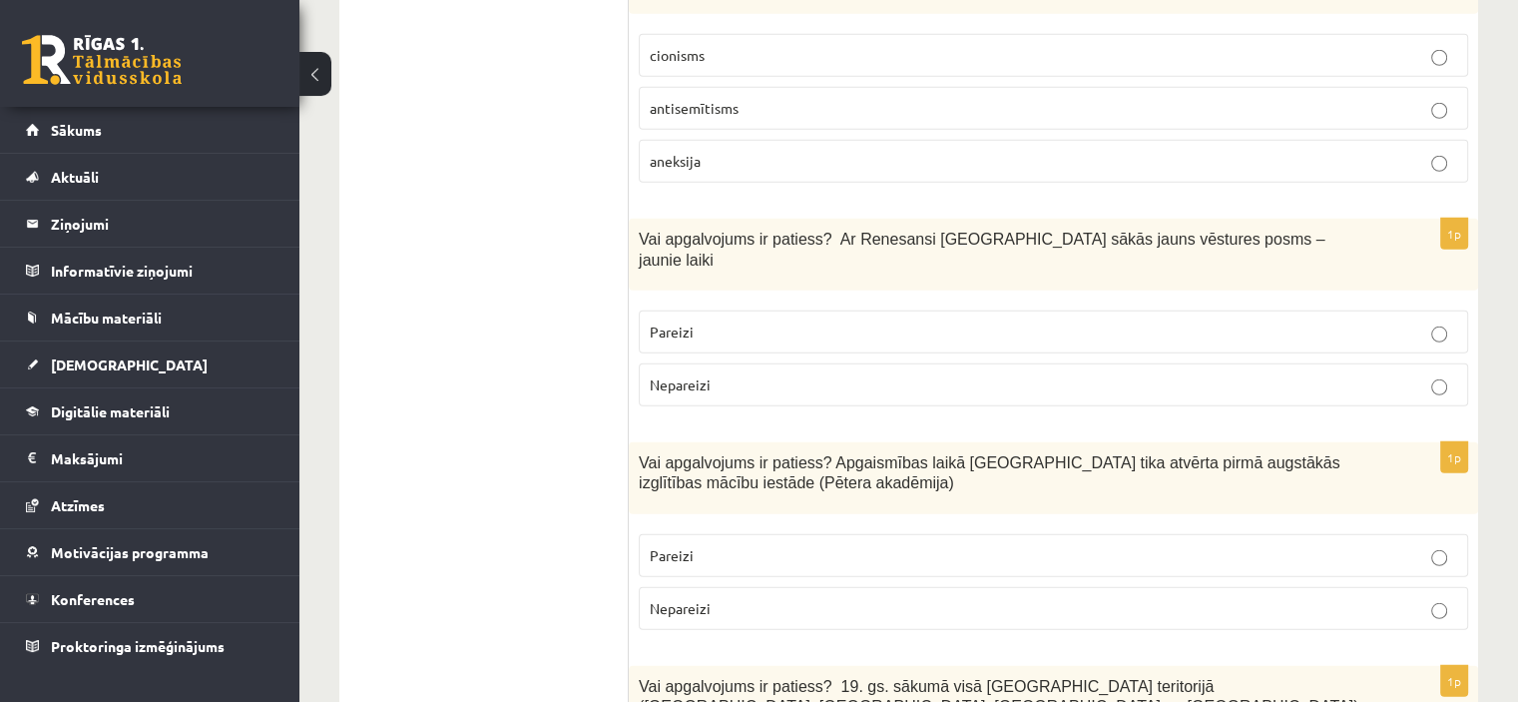
scroll to position [5658, 0]
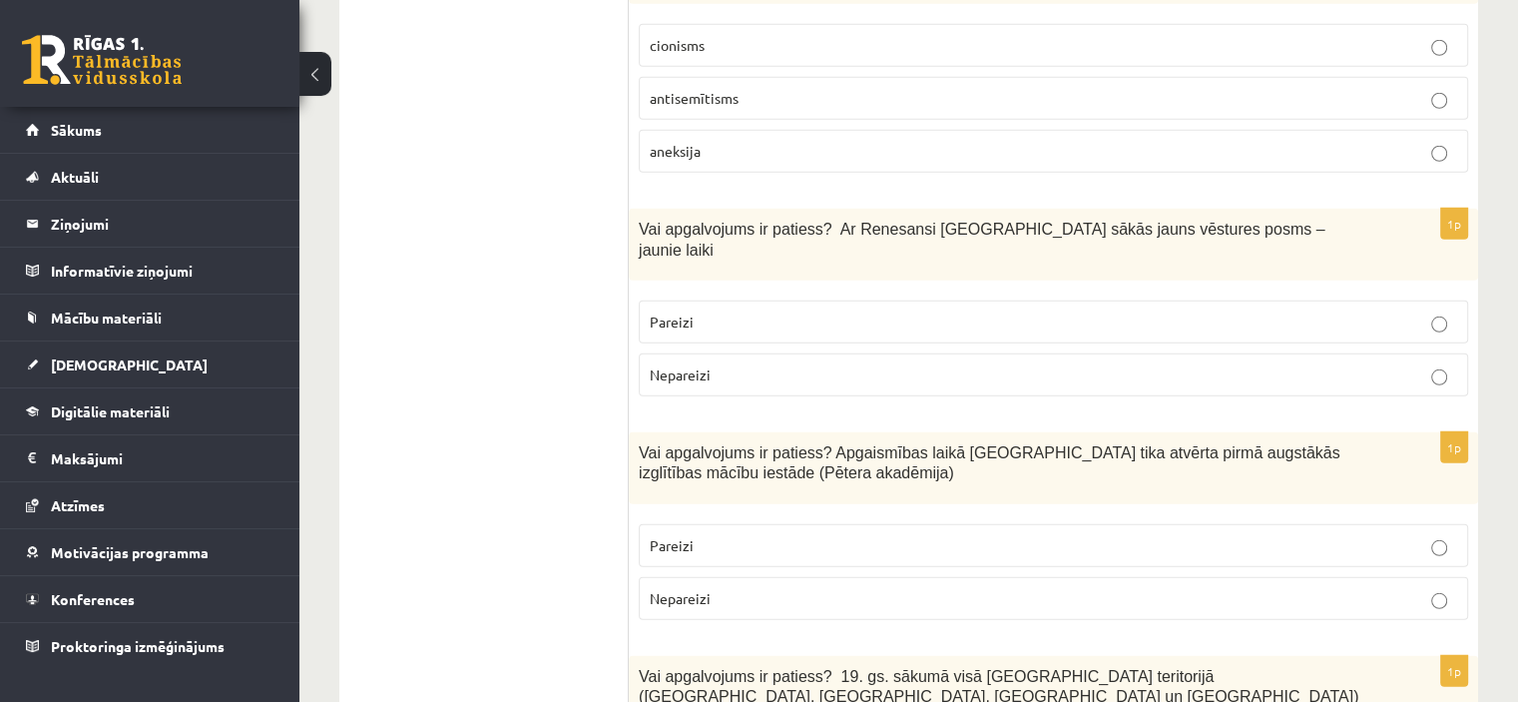
click at [930, 311] on p "Pareizi" at bounding box center [1054, 321] width 808 height 21
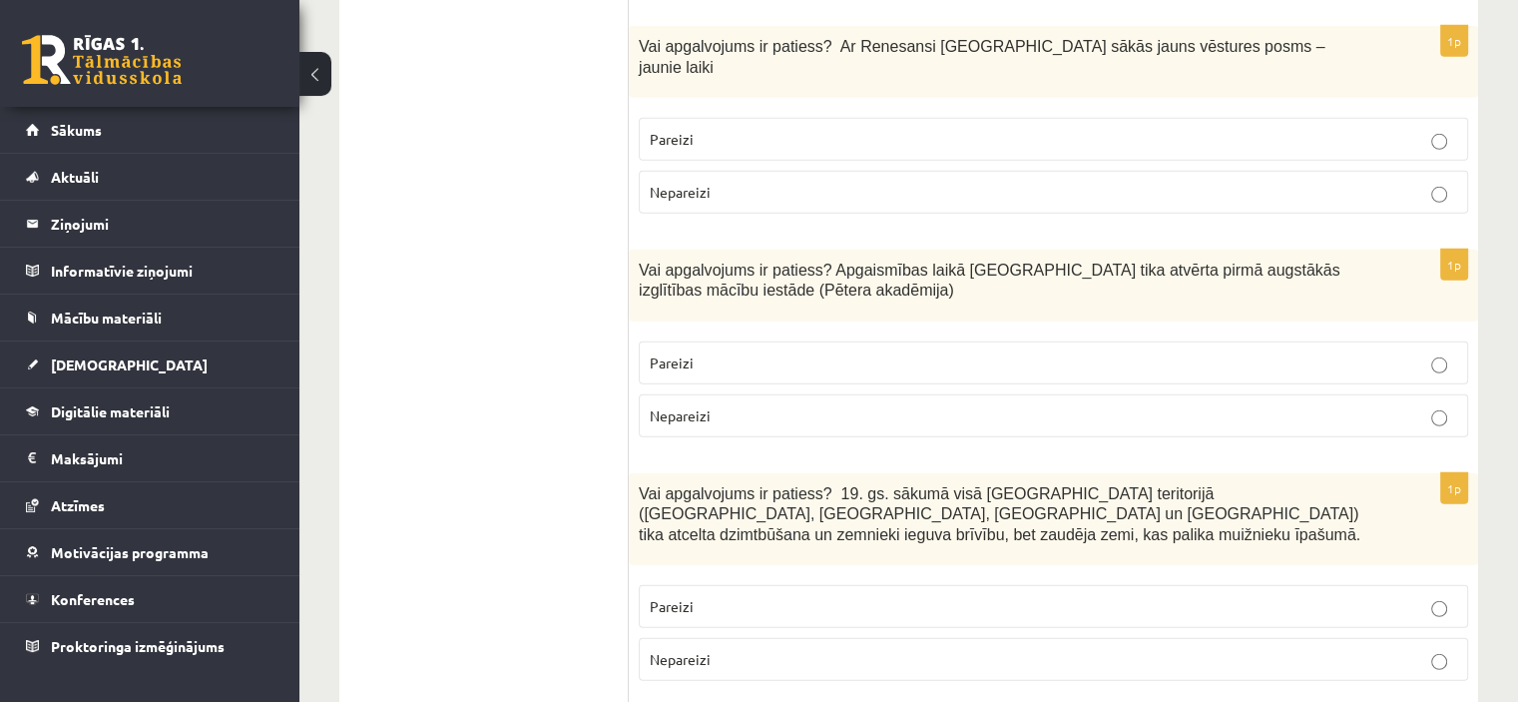
scroll to position [5849, 0]
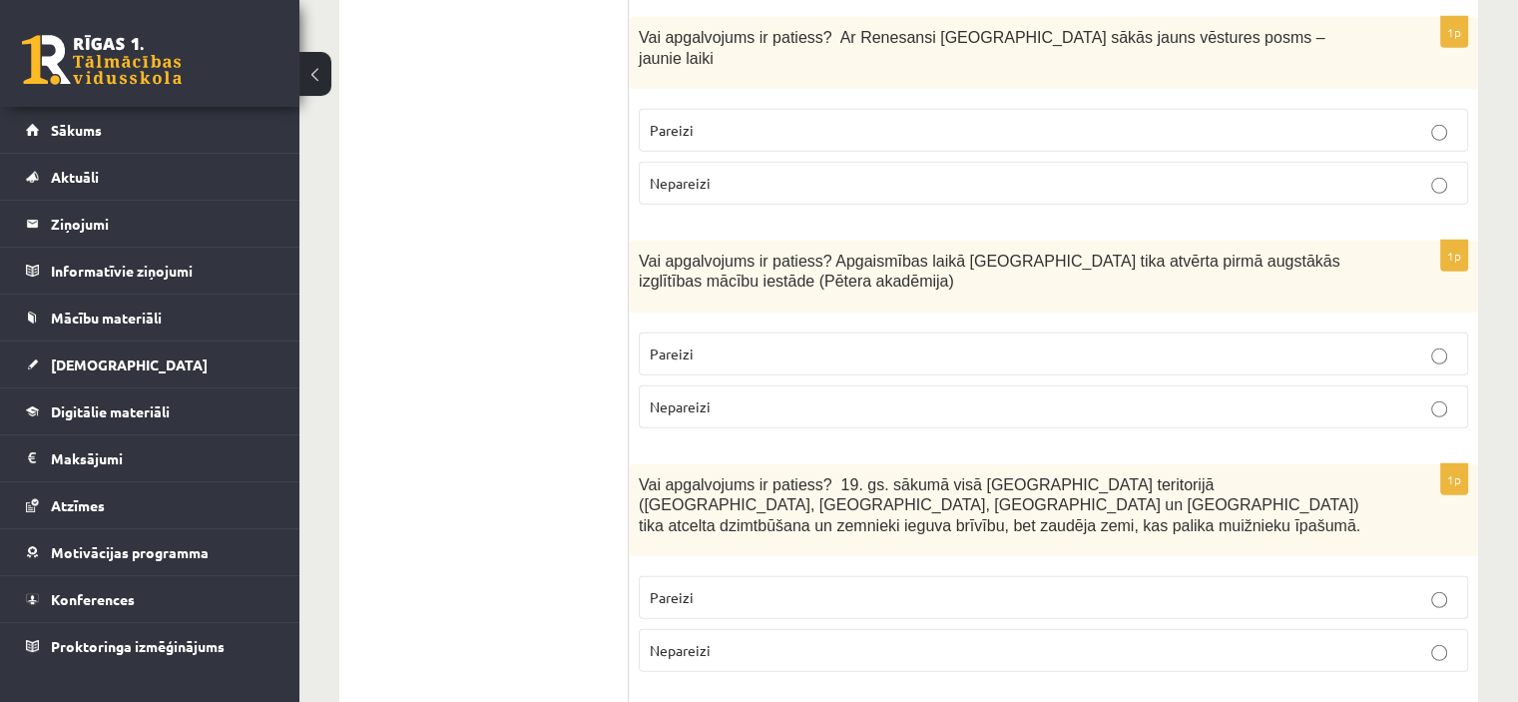
click at [1071, 332] on label "Pareizi" at bounding box center [1053, 353] width 829 height 43
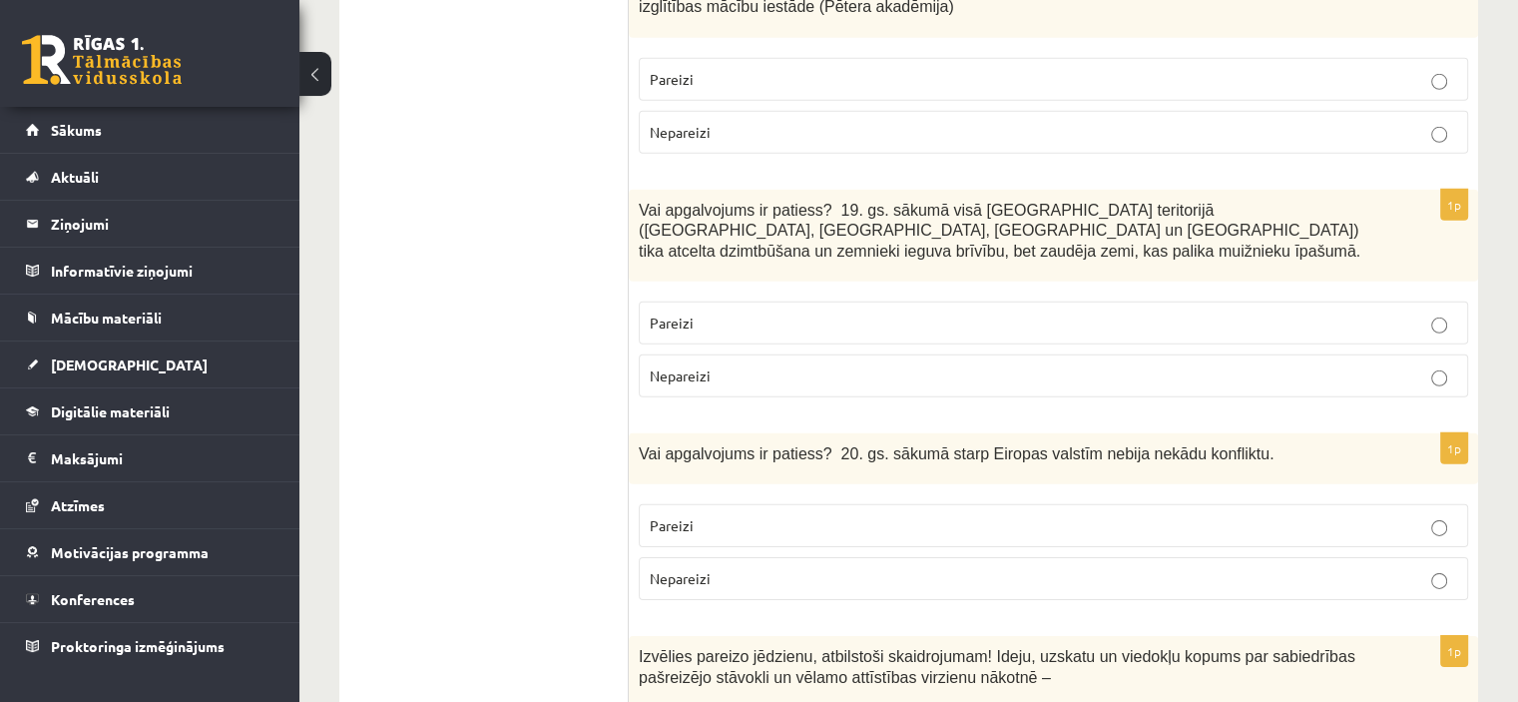
scroll to position [6142, 0]
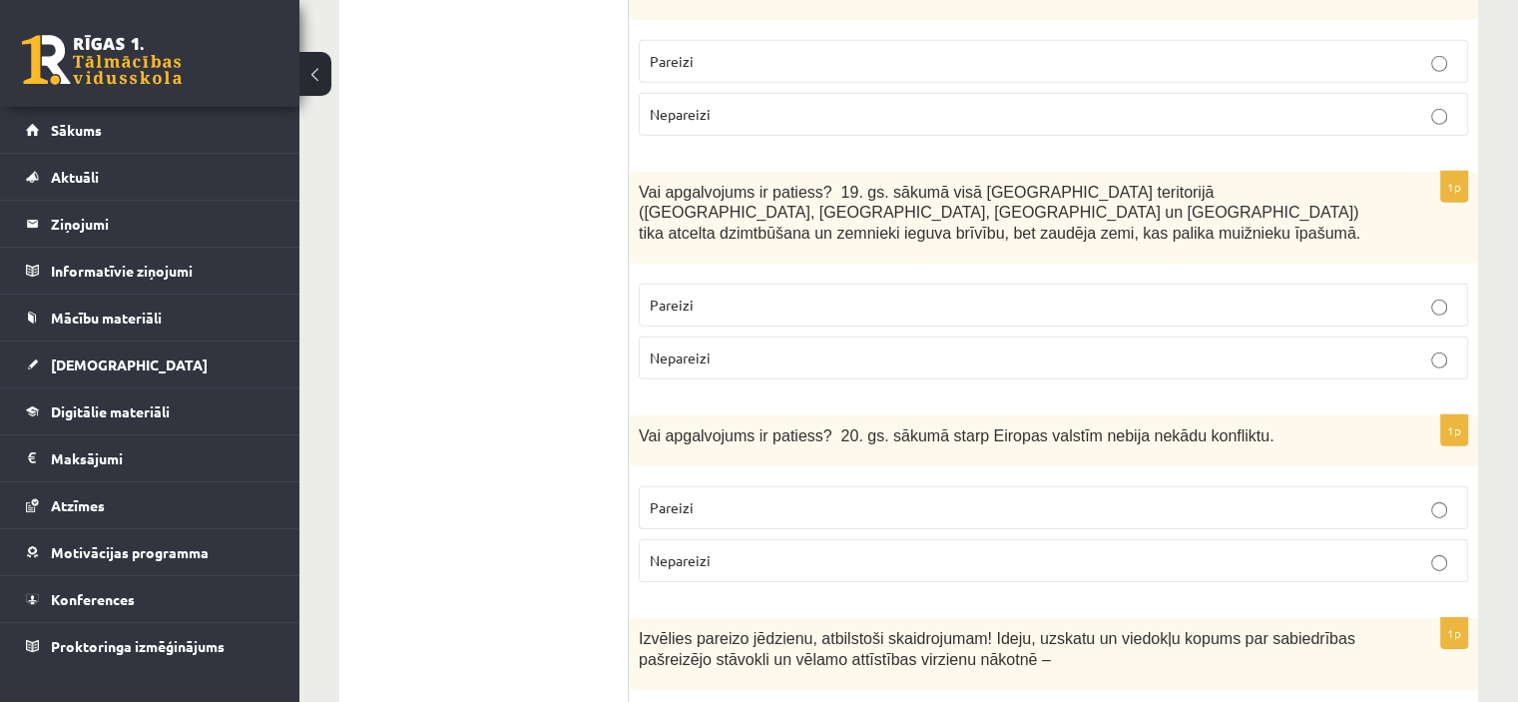
click at [924, 294] on p "Pareizi" at bounding box center [1054, 304] width 808 height 21
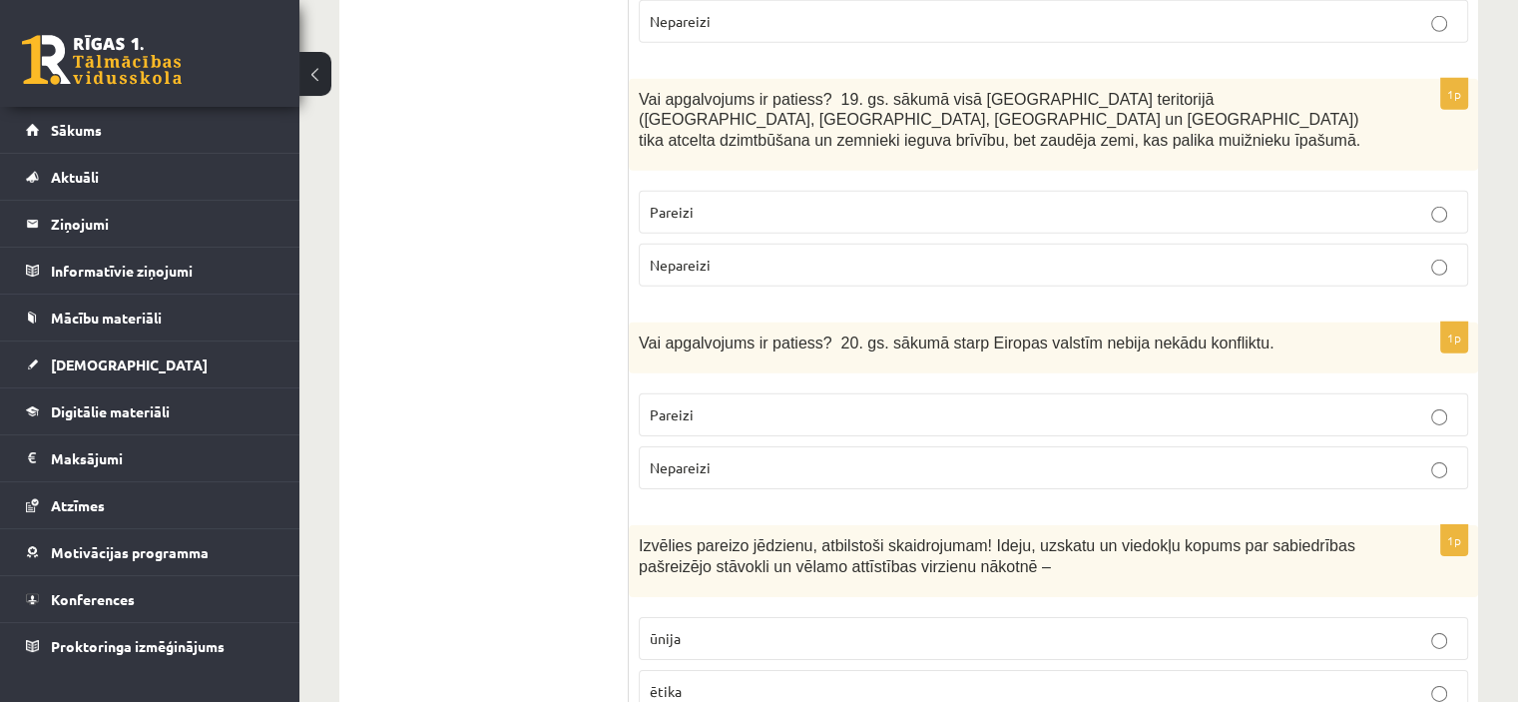
scroll to position [6280, 0]
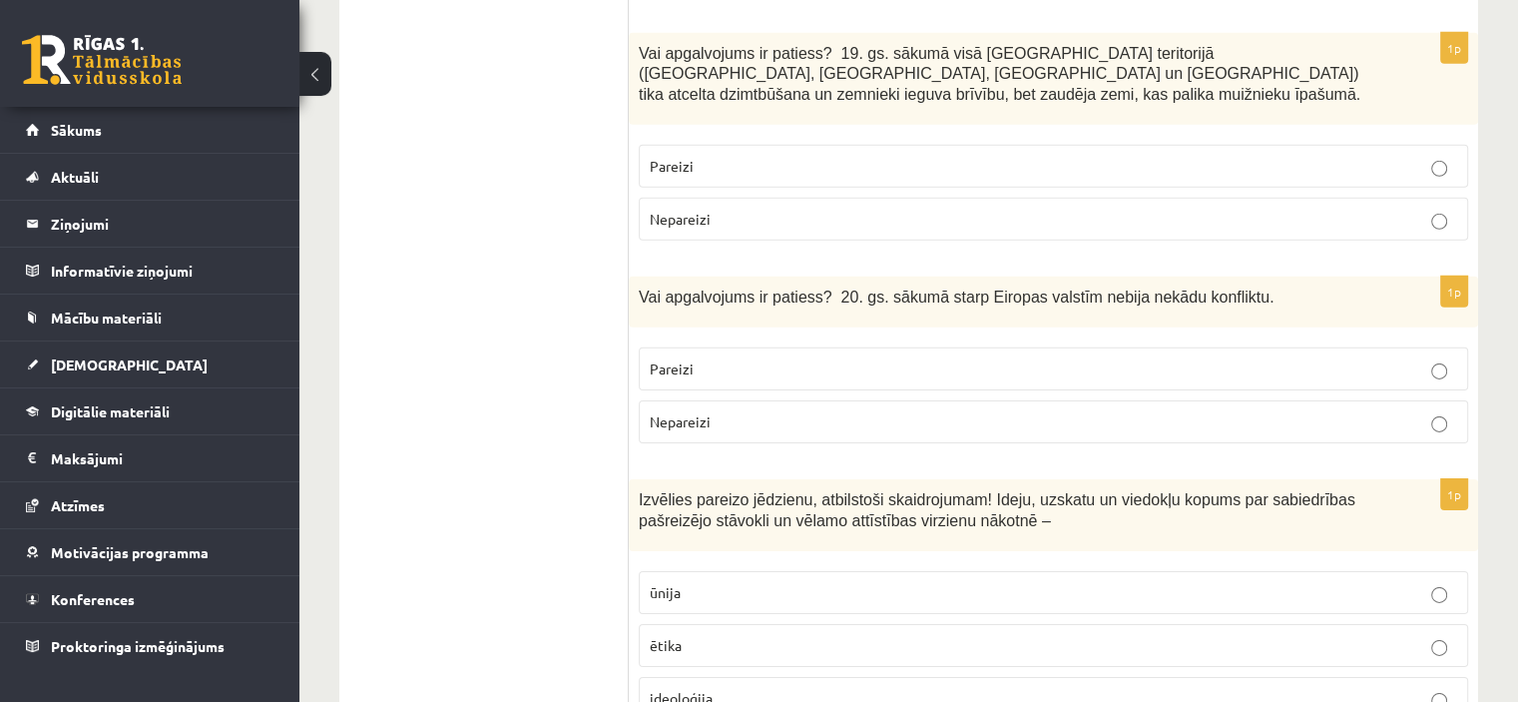
click at [828, 411] on p "Nepareizi" at bounding box center [1054, 421] width 808 height 21
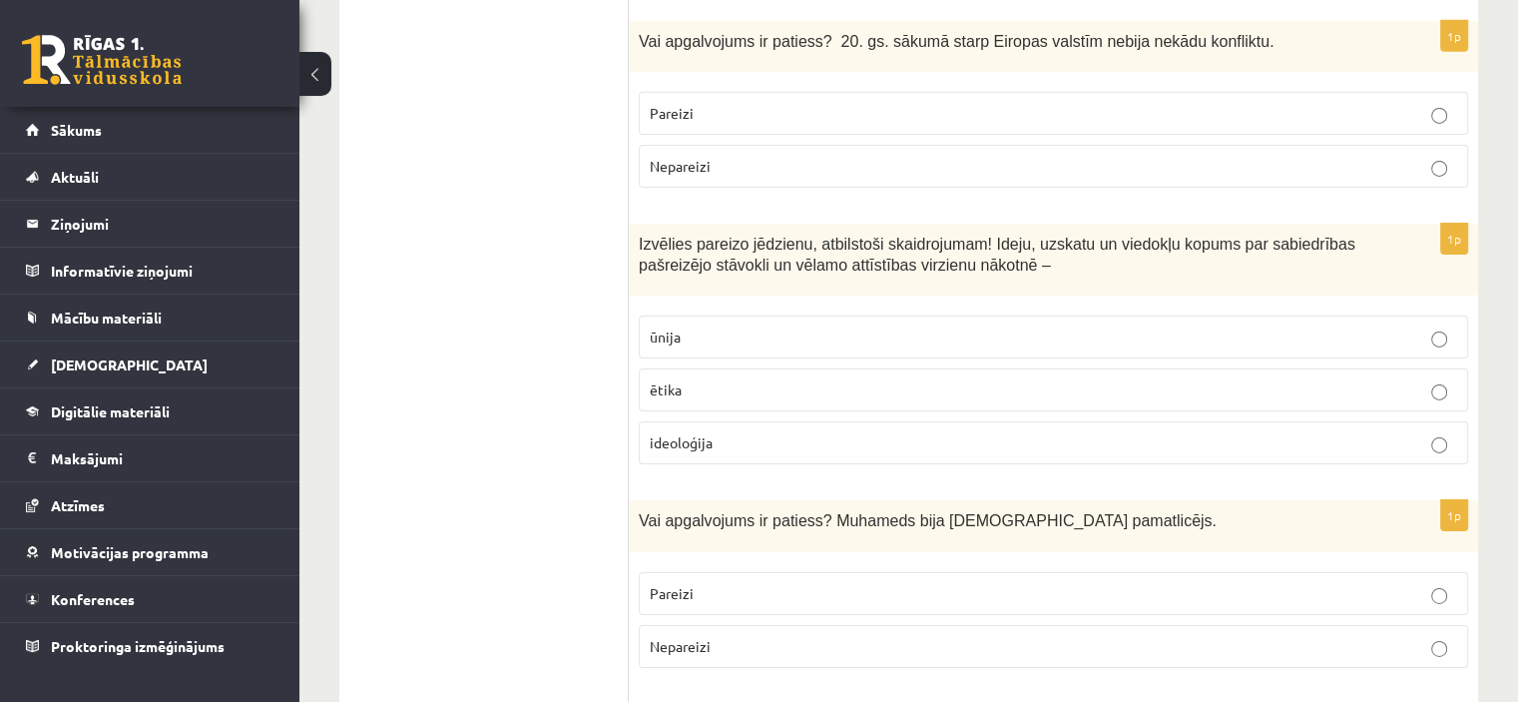
scroll to position [6527, 0]
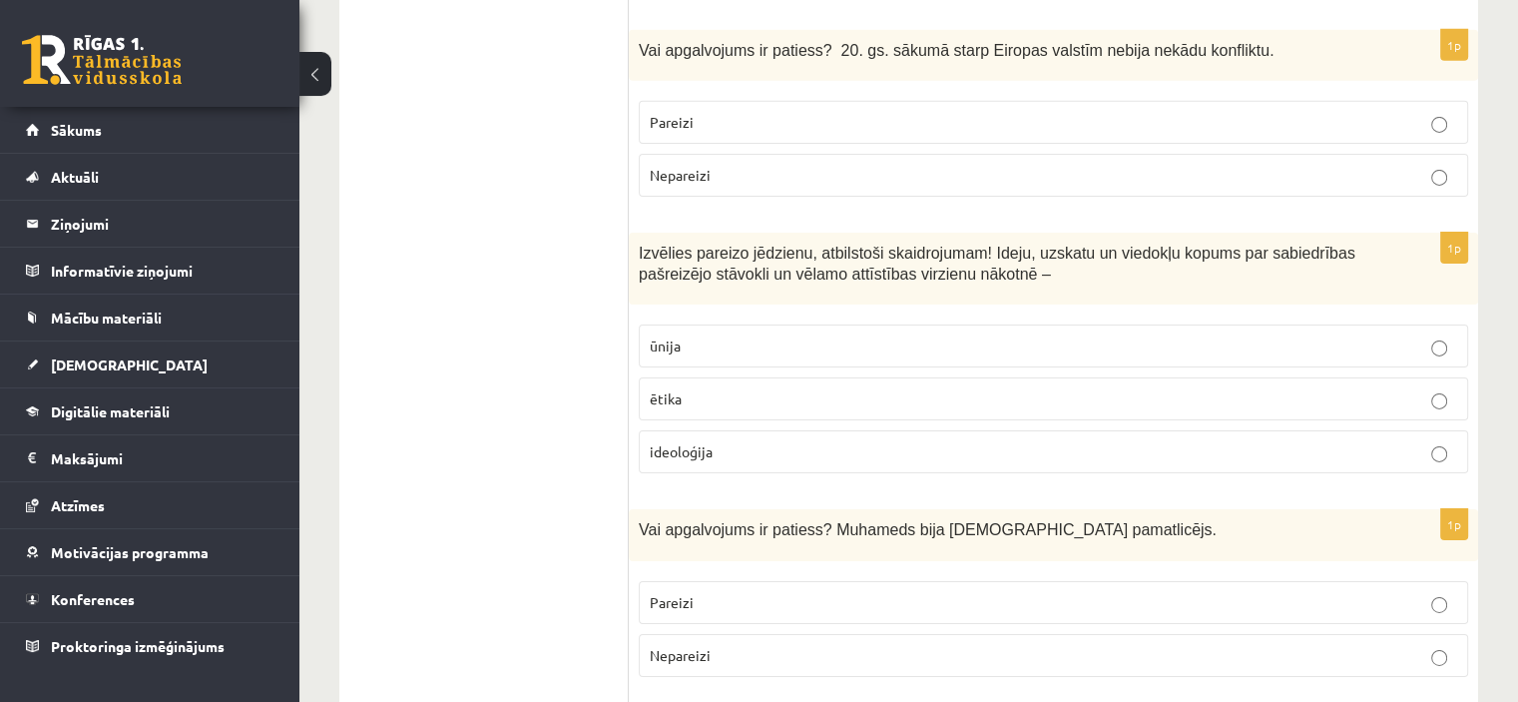
click at [790, 430] on label "ideoloģija" at bounding box center [1053, 451] width 829 height 43
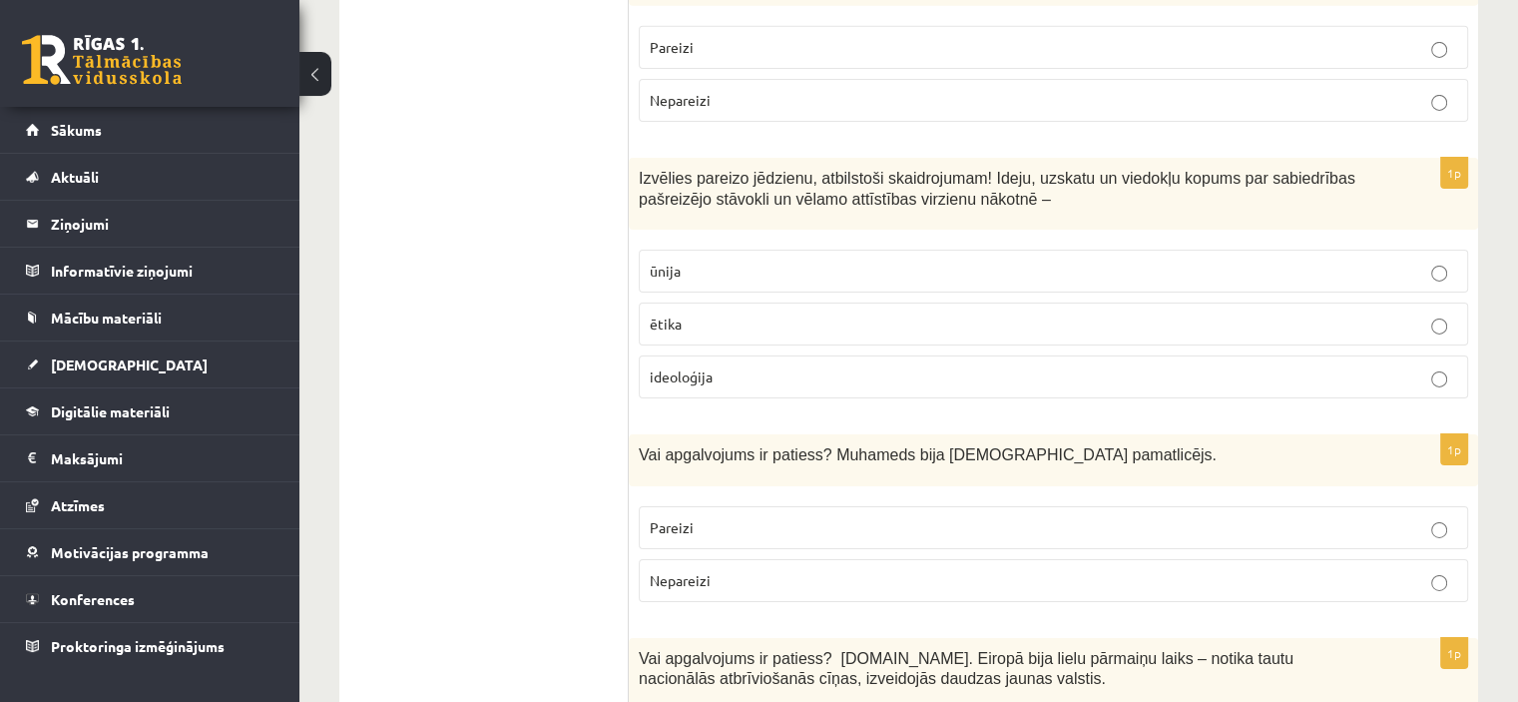
scroll to position [6656, 0]
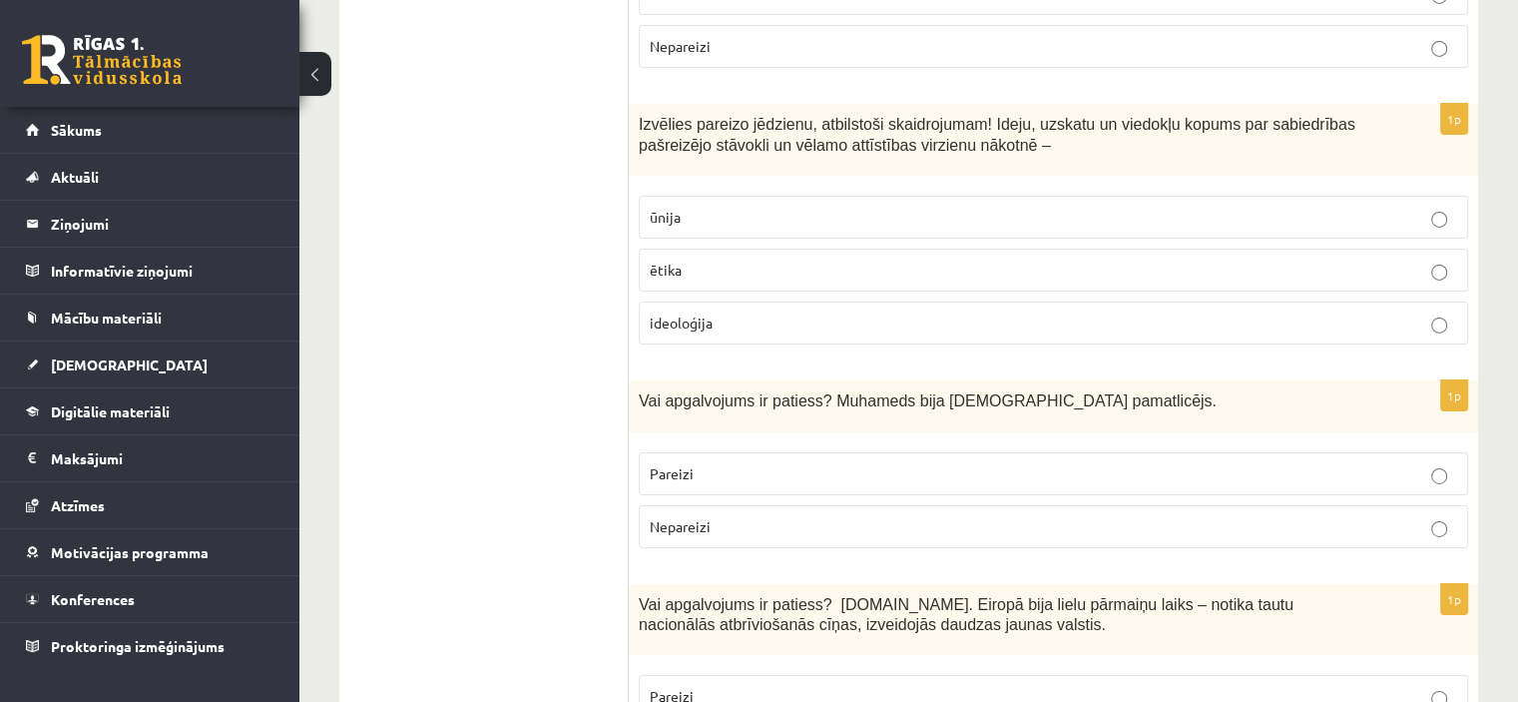
click at [845, 463] on p "Pareizi" at bounding box center [1054, 473] width 808 height 21
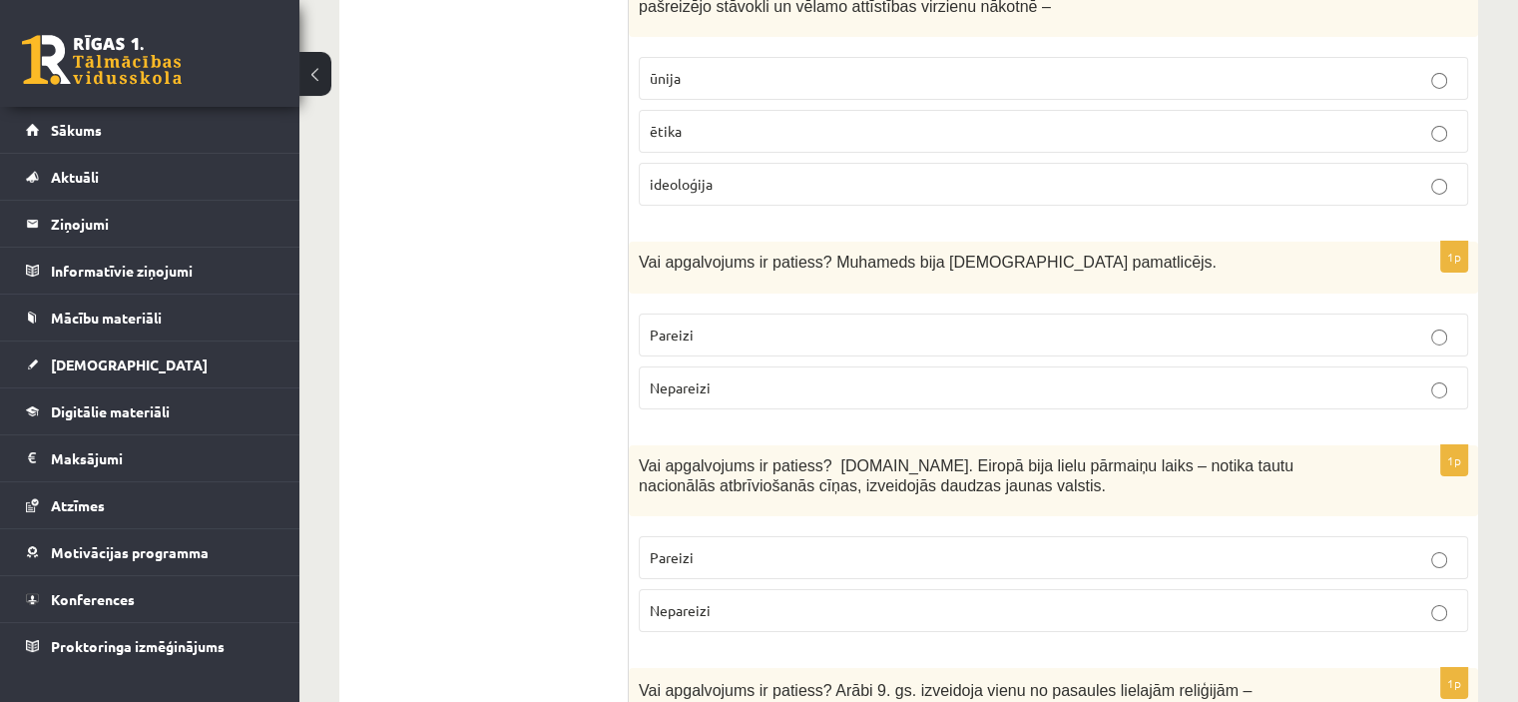
scroll to position [6851, 0]
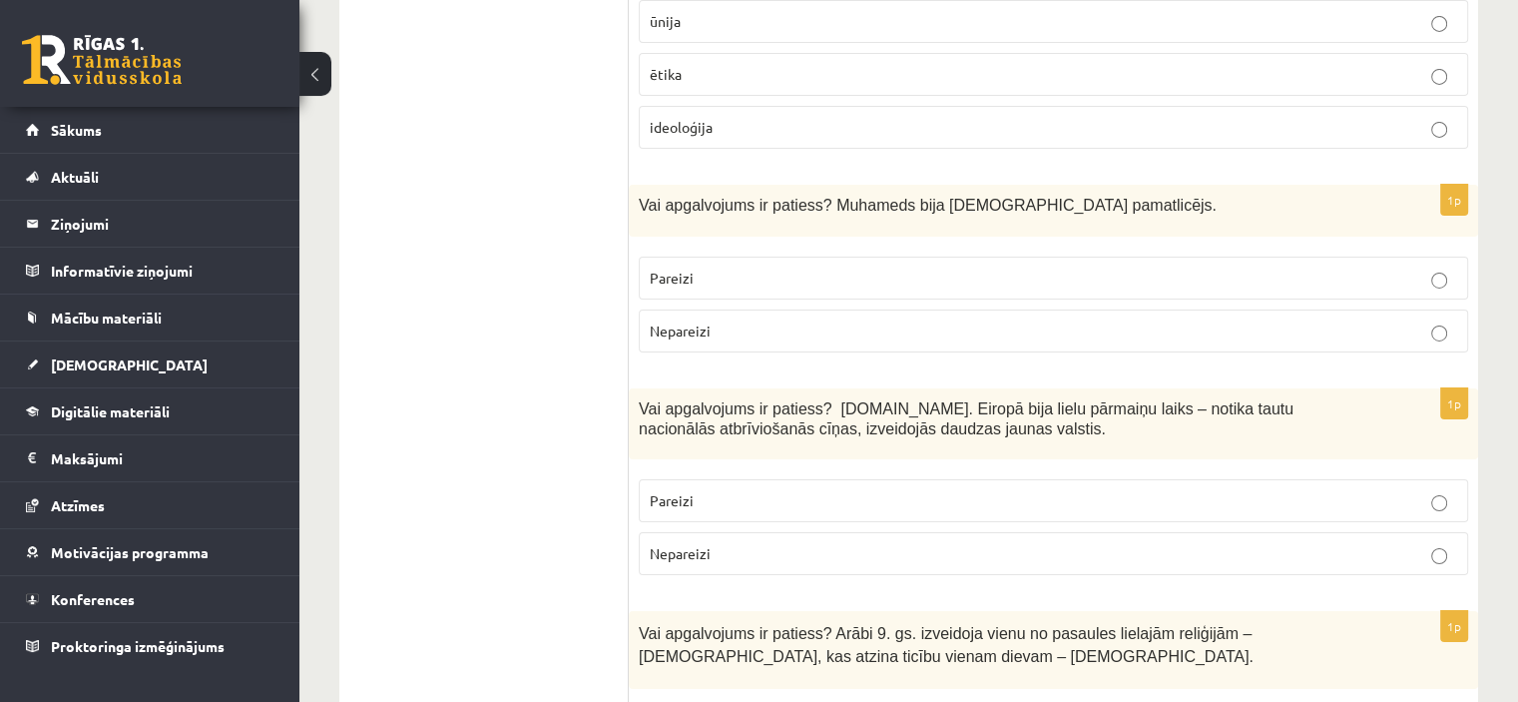
click at [825, 490] on p "Pareizi" at bounding box center [1054, 500] width 808 height 21
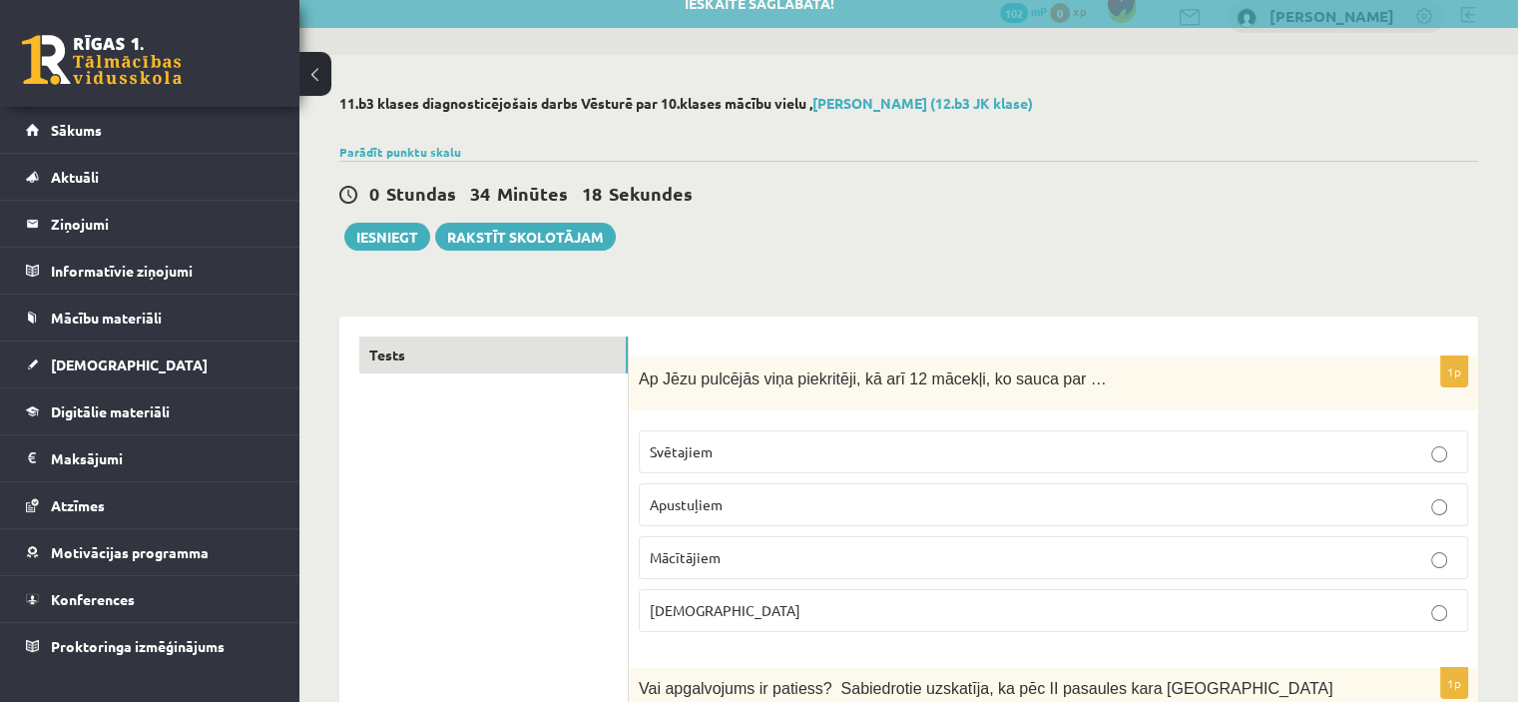
scroll to position [0, 0]
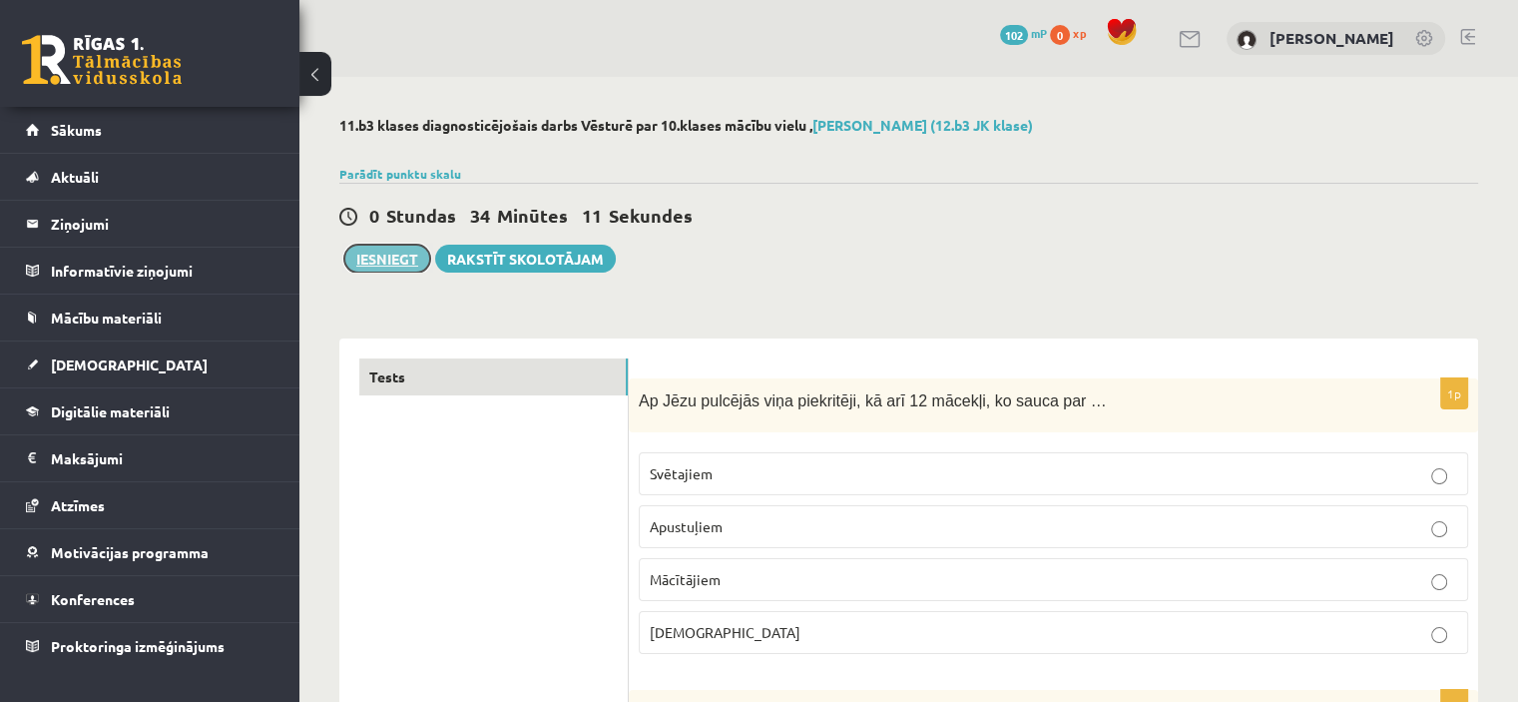
click at [371, 259] on button "Iesniegt" at bounding box center [387, 259] width 86 height 28
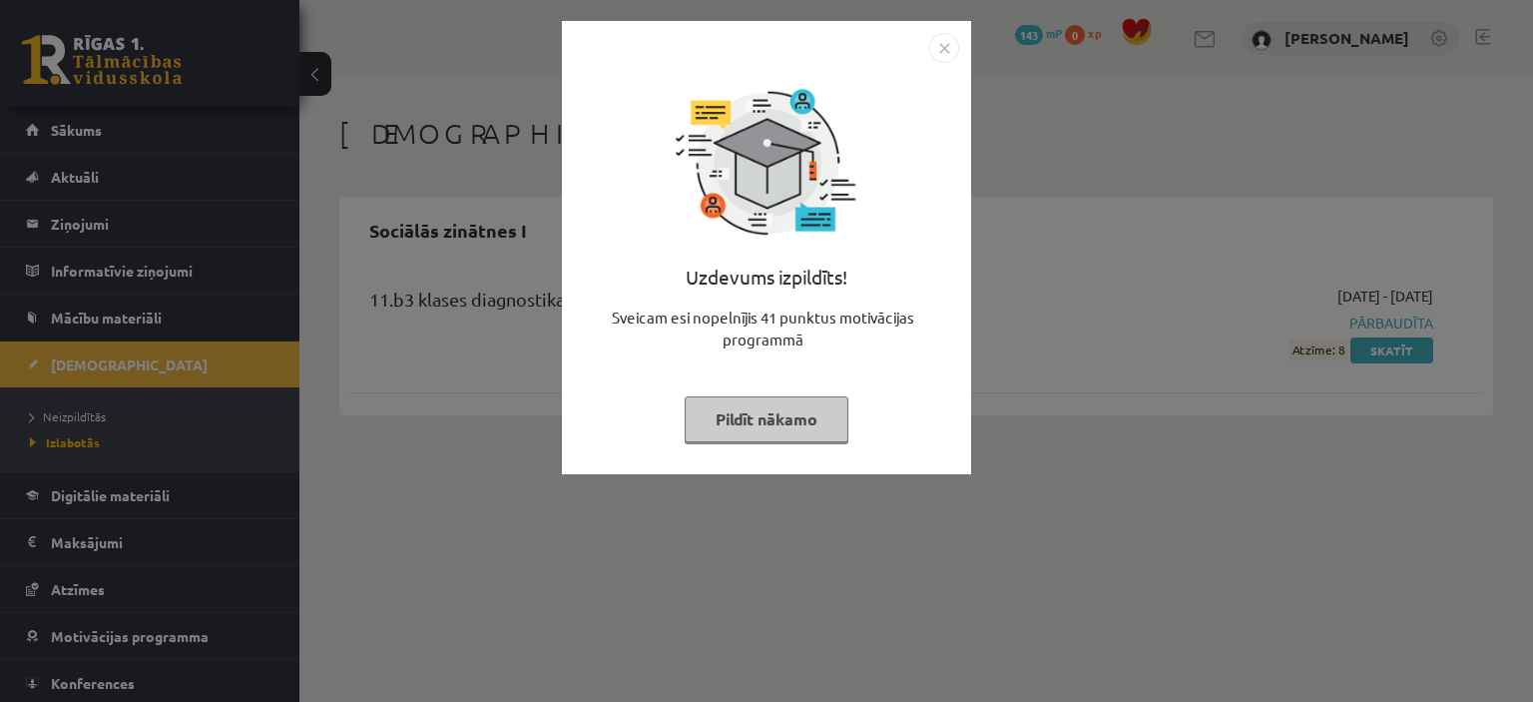
click at [939, 54] on img "Close" at bounding box center [944, 48] width 30 height 30
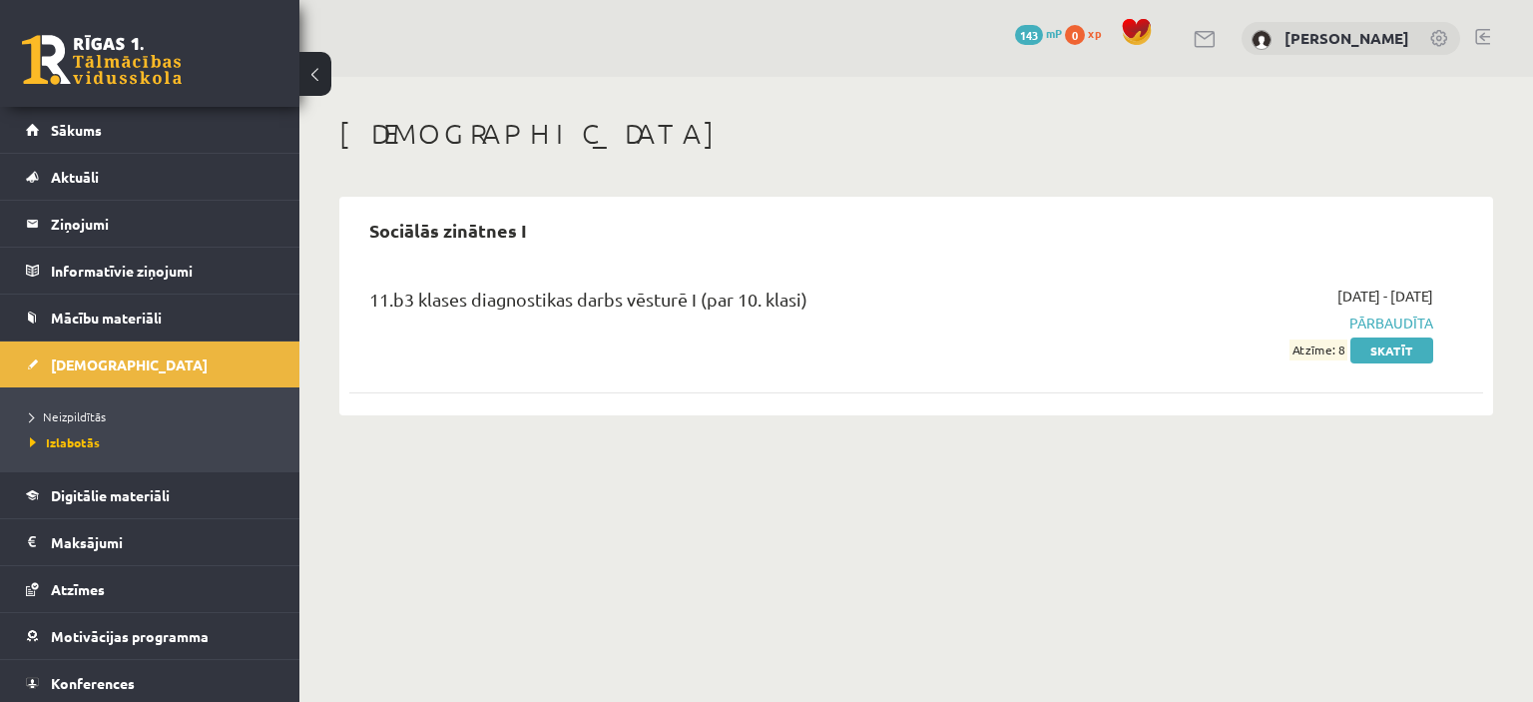
click at [1391, 318] on span "Pārbaudīta" at bounding box center [1266, 322] width 334 height 21
click at [1404, 347] on link "Skatīt" at bounding box center [1392, 350] width 83 height 26
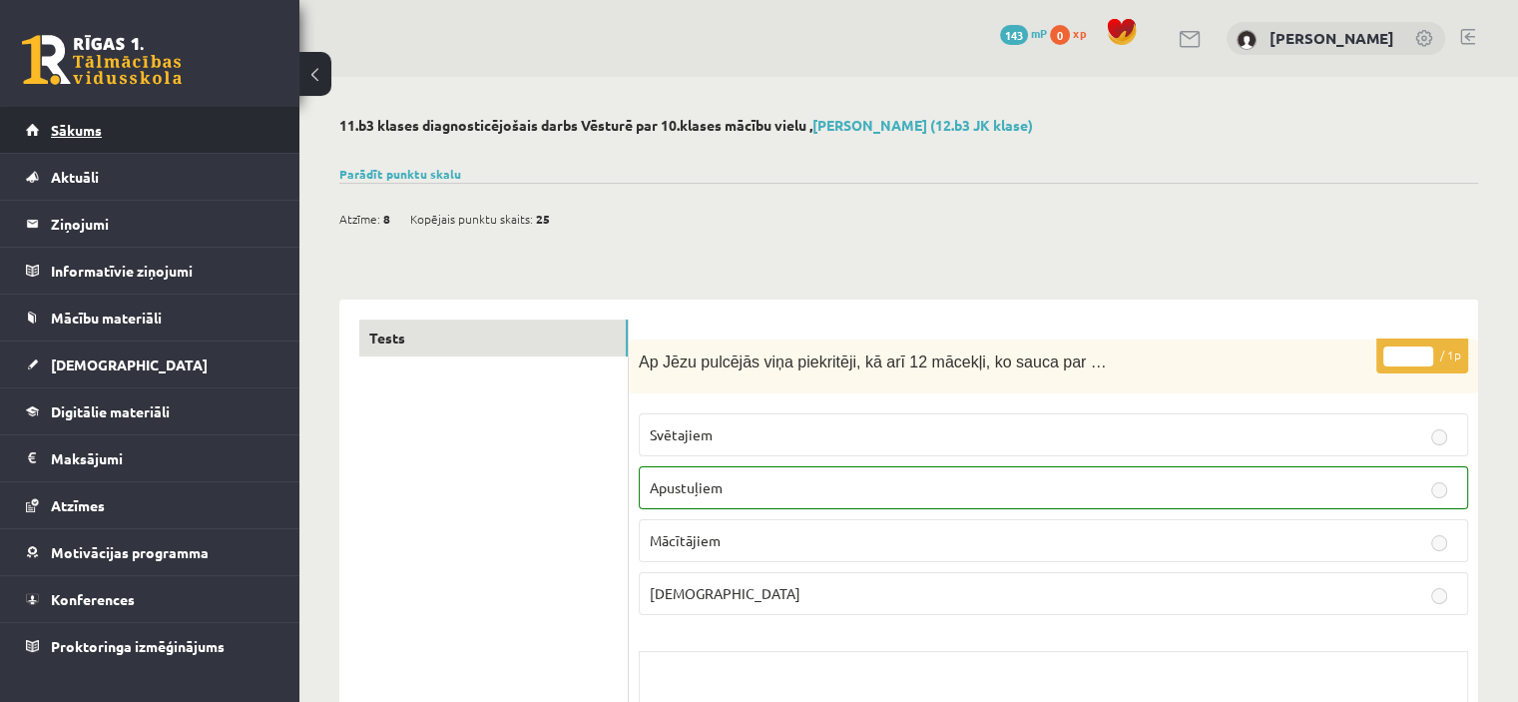
click at [75, 128] on span "Sākums" at bounding box center [76, 130] width 51 height 18
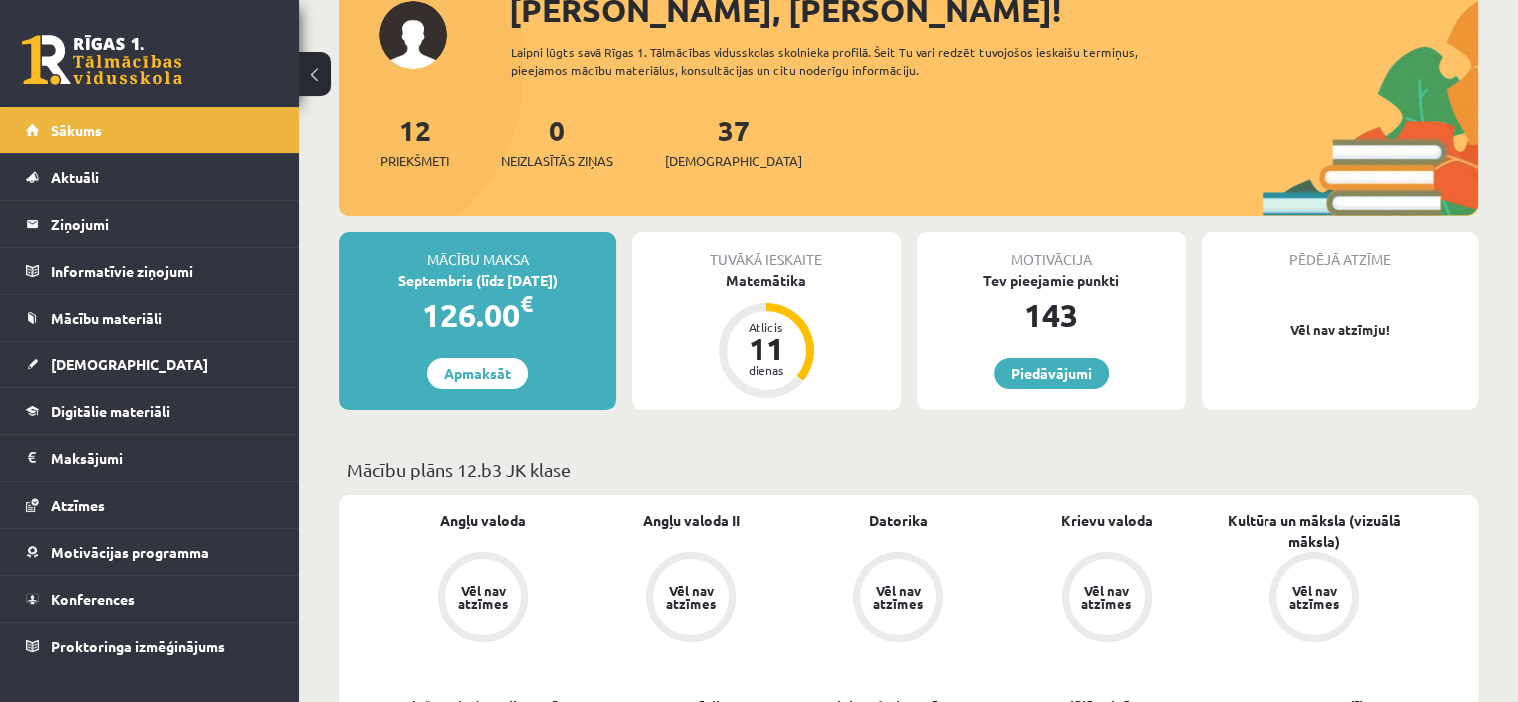
scroll to position [139, 0]
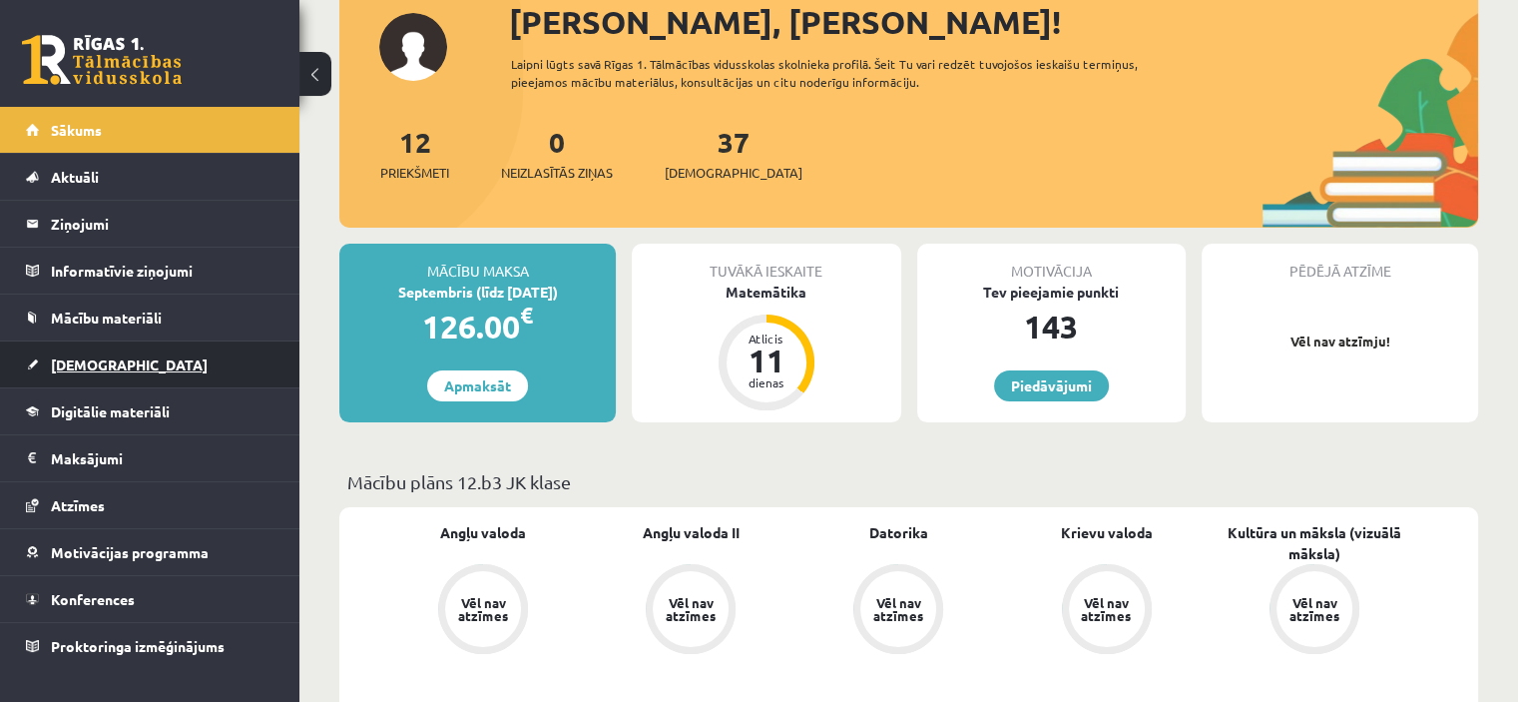
click at [80, 362] on span "[DEMOGRAPHIC_DATA]" at bounding box center [129, 364] width 157 height 18
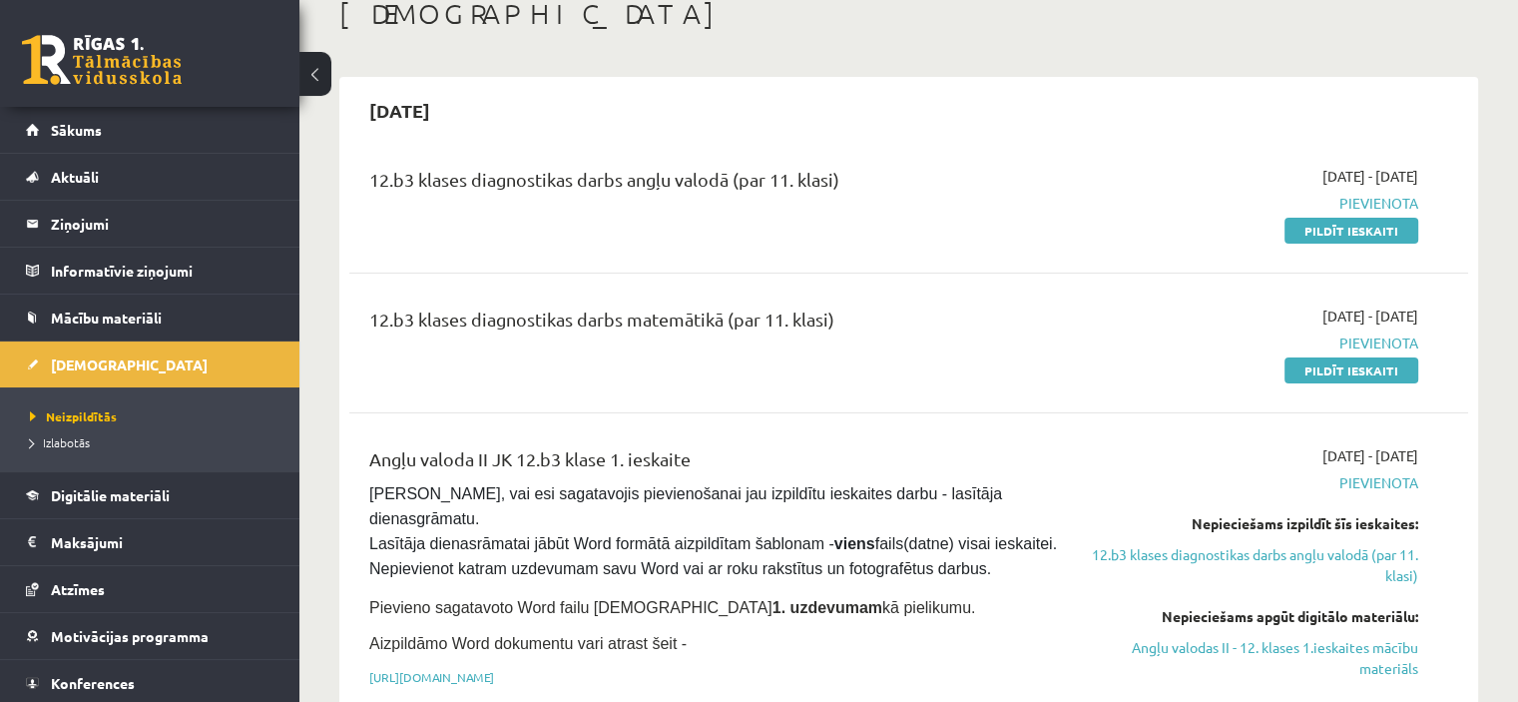
scroll to position [46, 0]
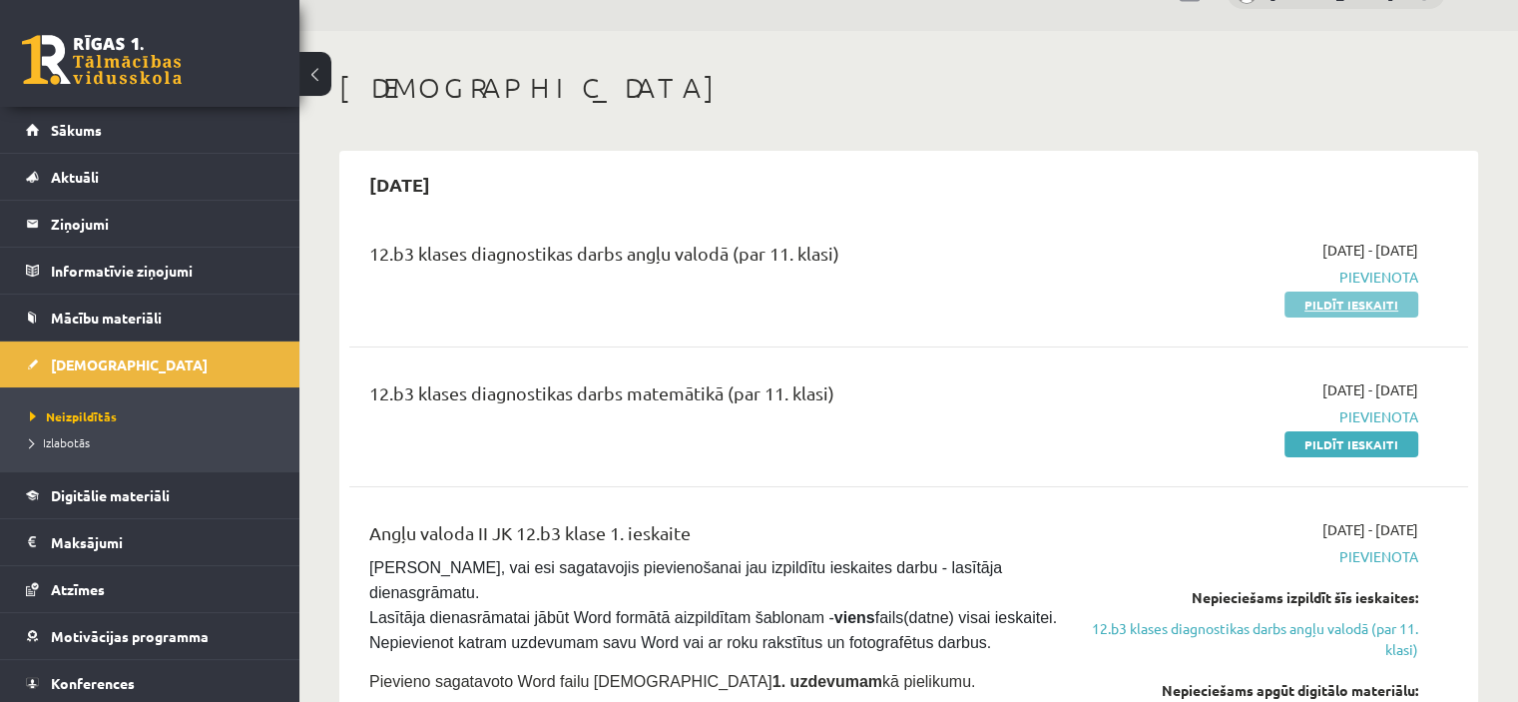
click at [1327, 298] on link "Pildīt ieskaiti" at bounding box center [1352, 304] width 134 height 26
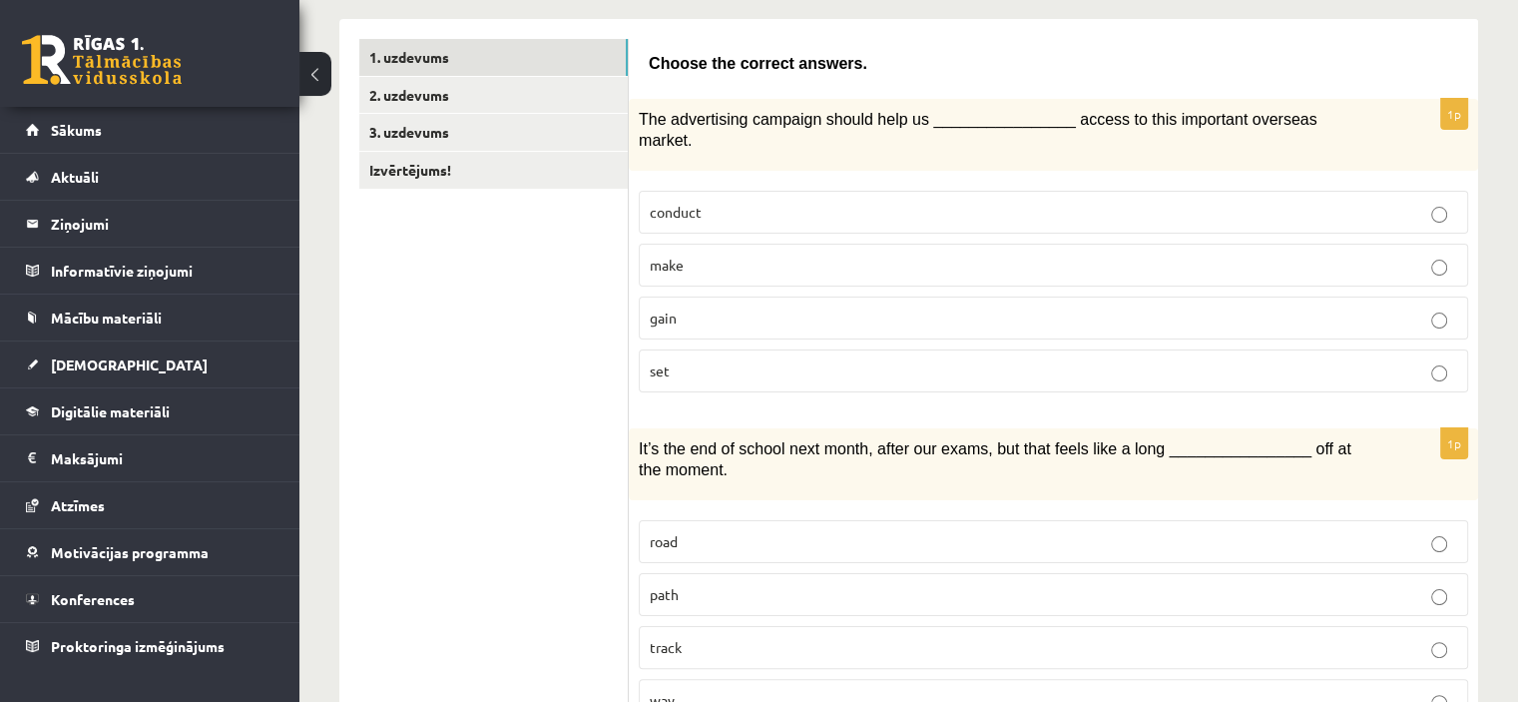
scroll to position [338, 0]
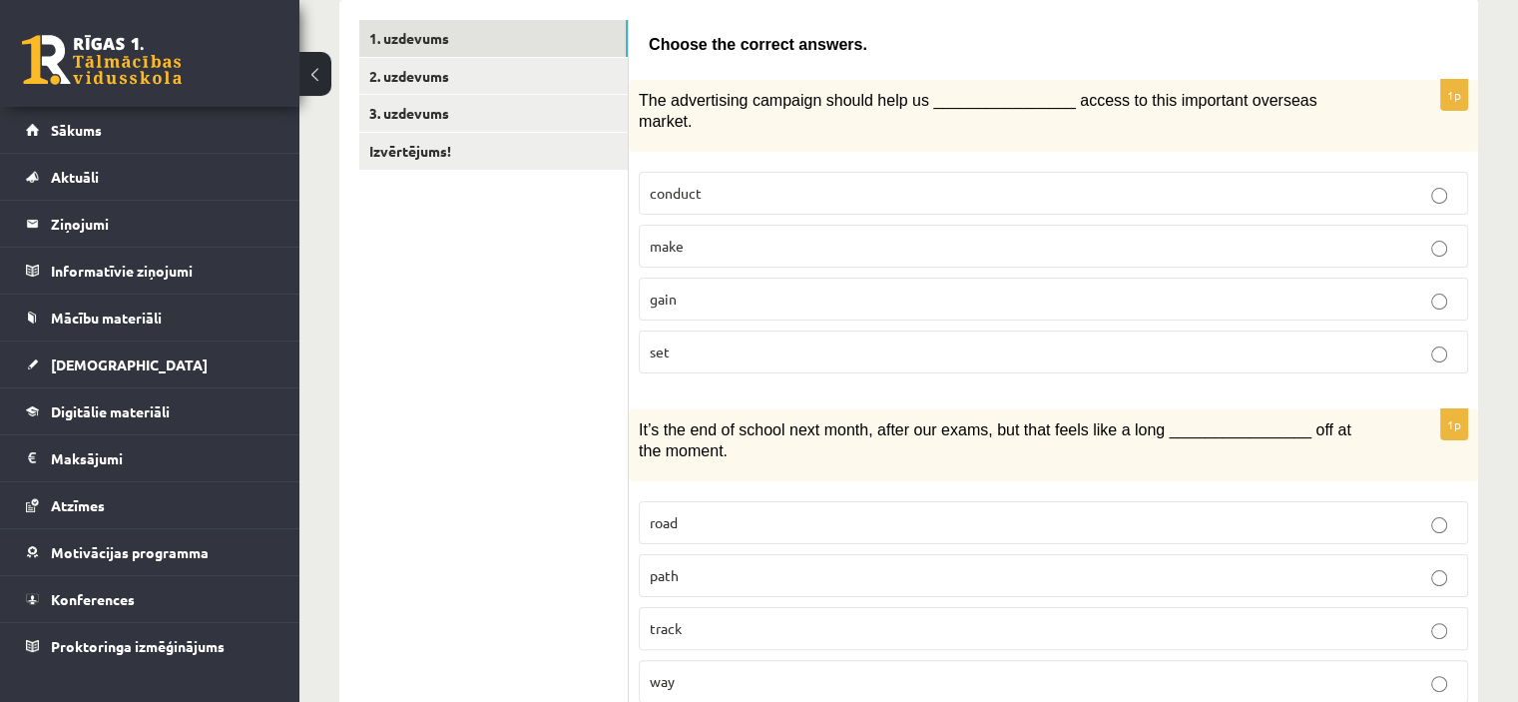
click at [688, 236] on p "make" at bounding box center [1054, 246] width 808 height 21
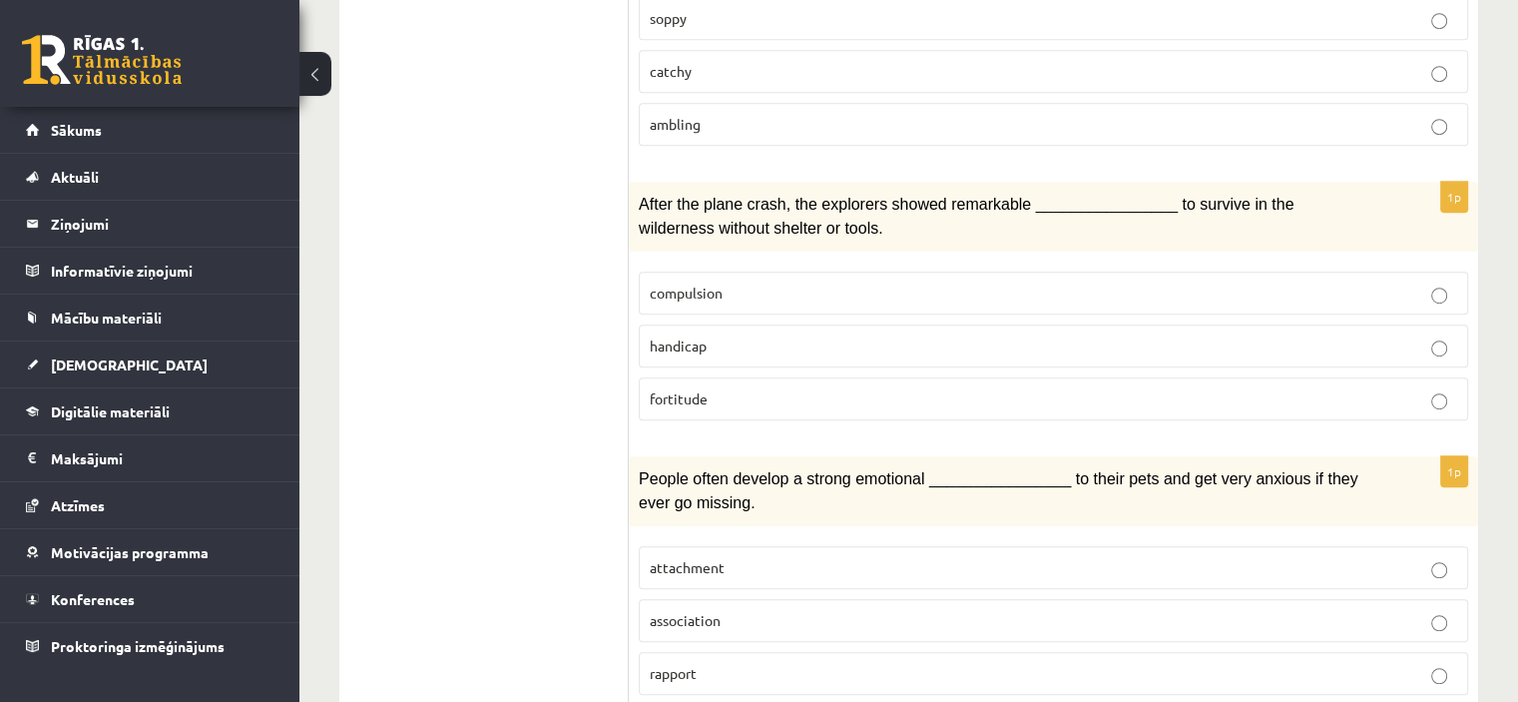
scroll to position [1183, 0]
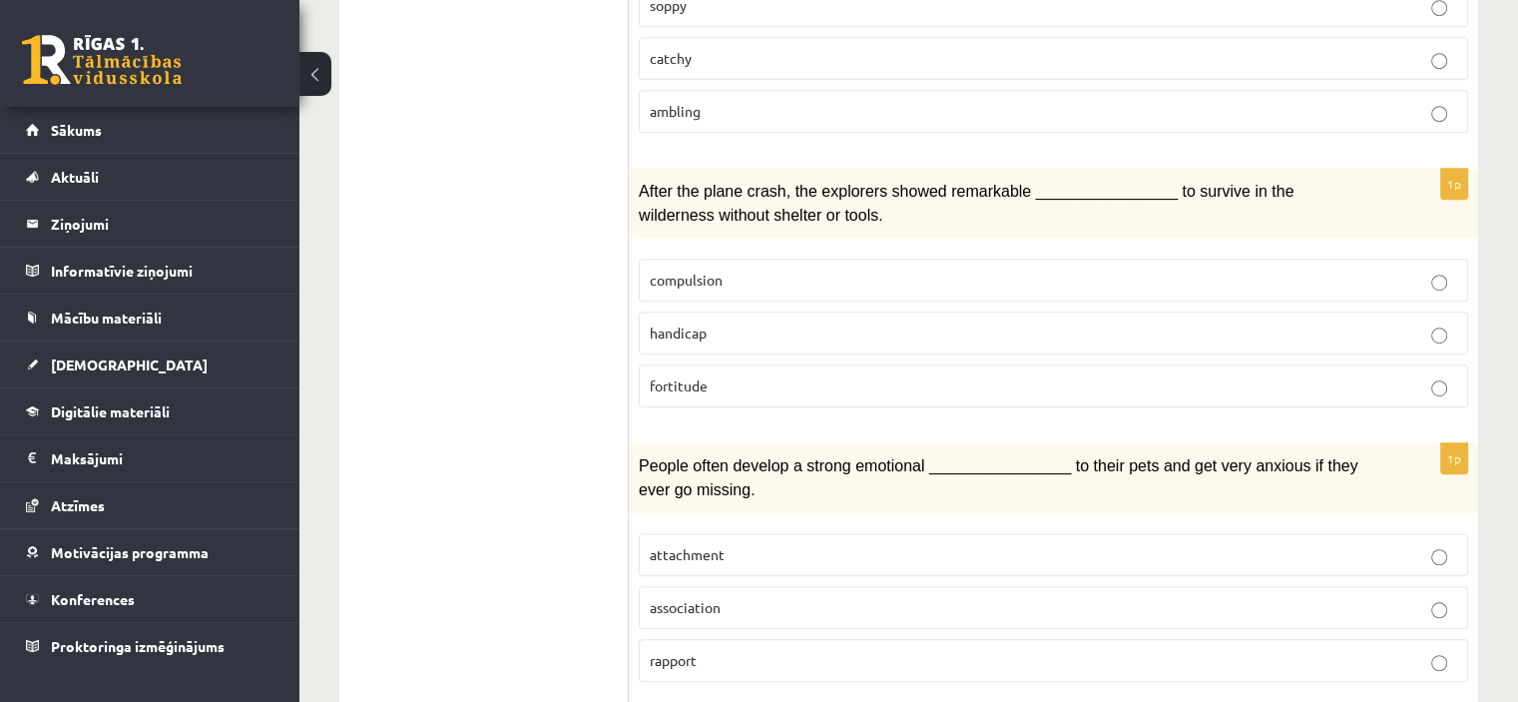
click at [807, 270] on p "compulsion" at bounding box center [1054, 280] width 808 height 21
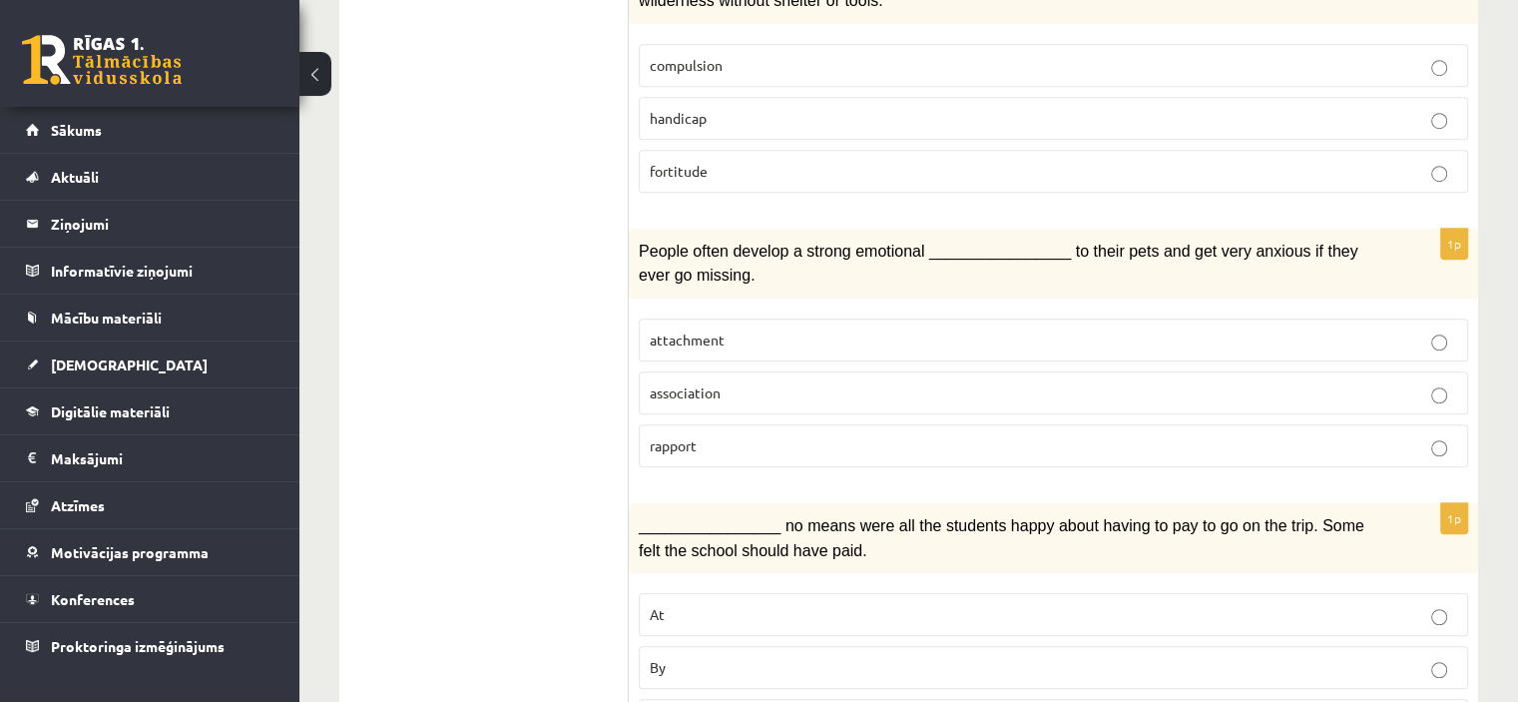
scroll to position [1383, 0]
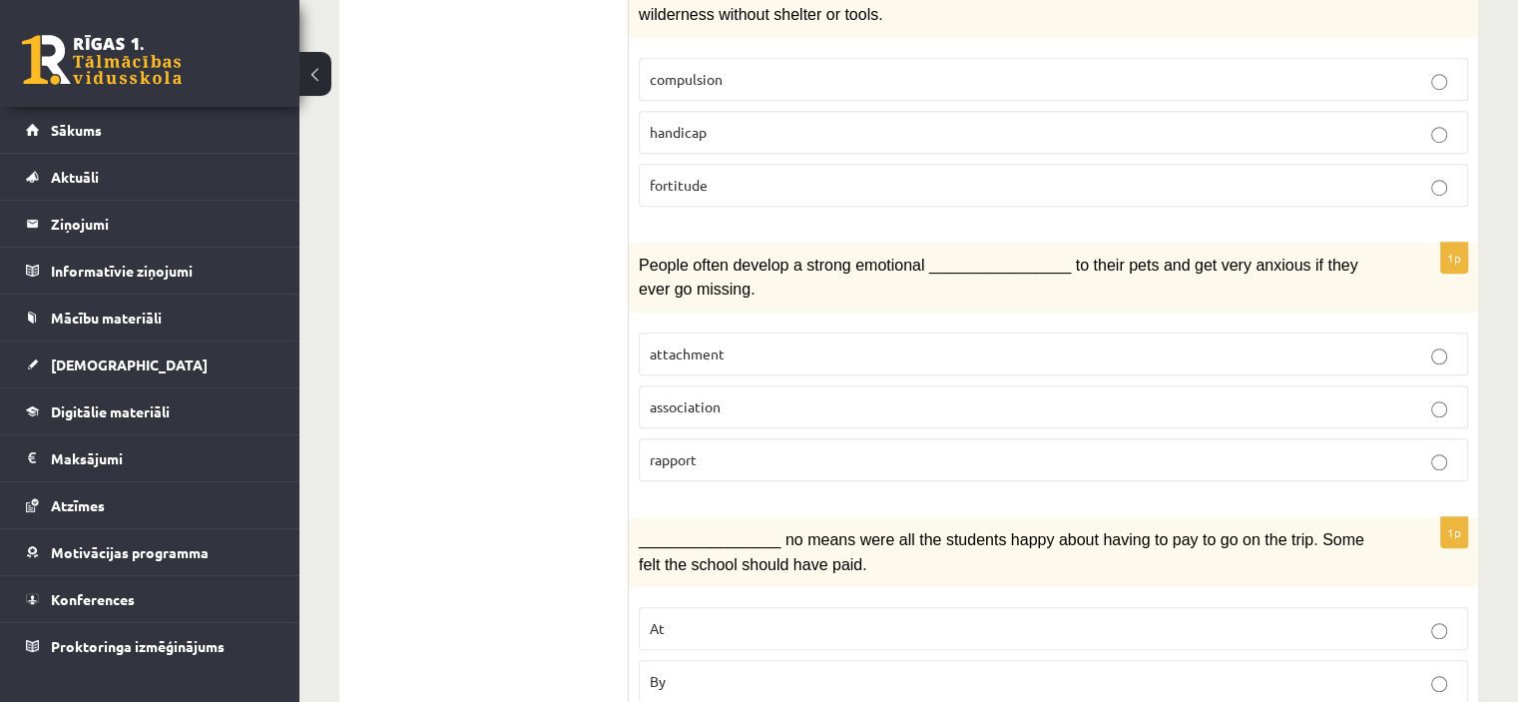
click at [724, 343] on p "attachment" at bounding box center [1054, 353] width 808 height 21
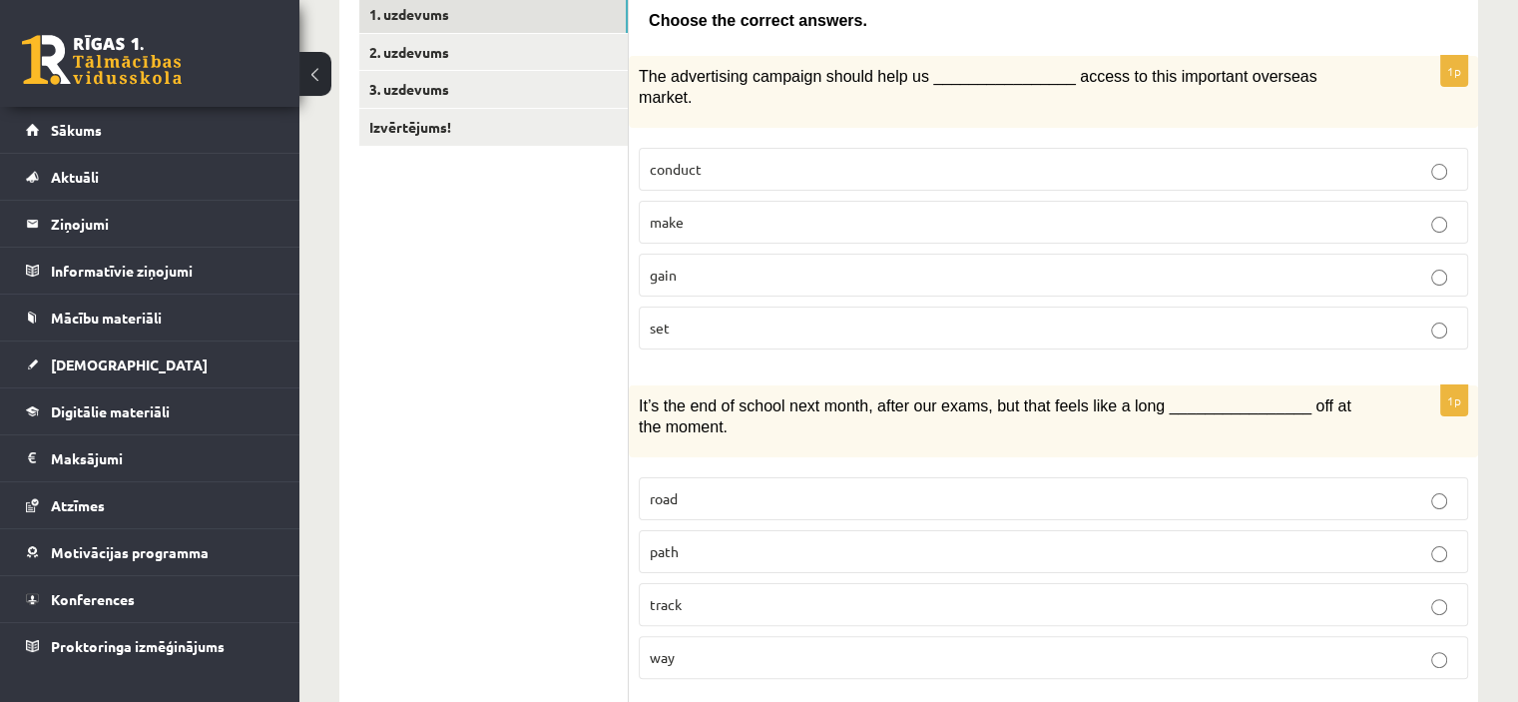
scroll to position [367, 0]
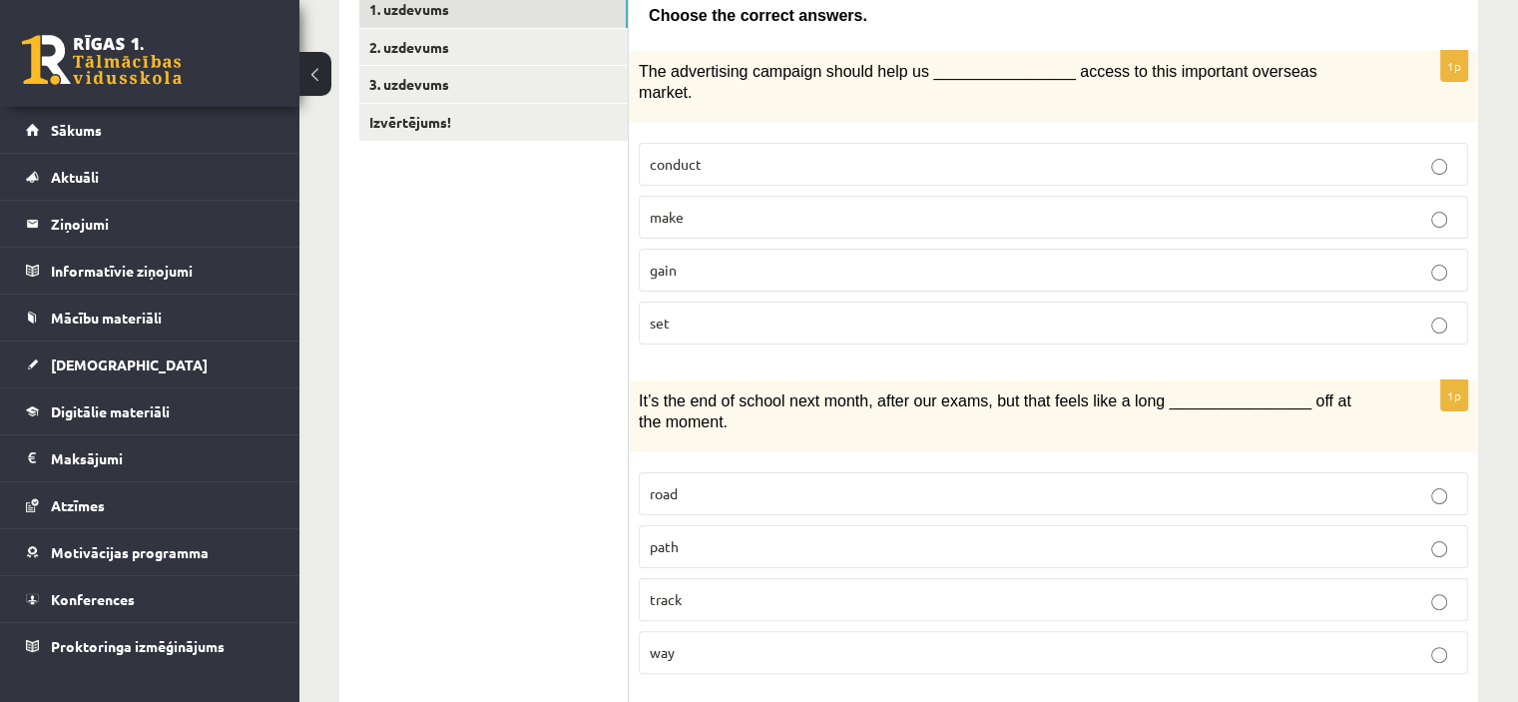
click at [1099, 249] on label "gain" at bounding box center [1053, 270] width 829 height 43
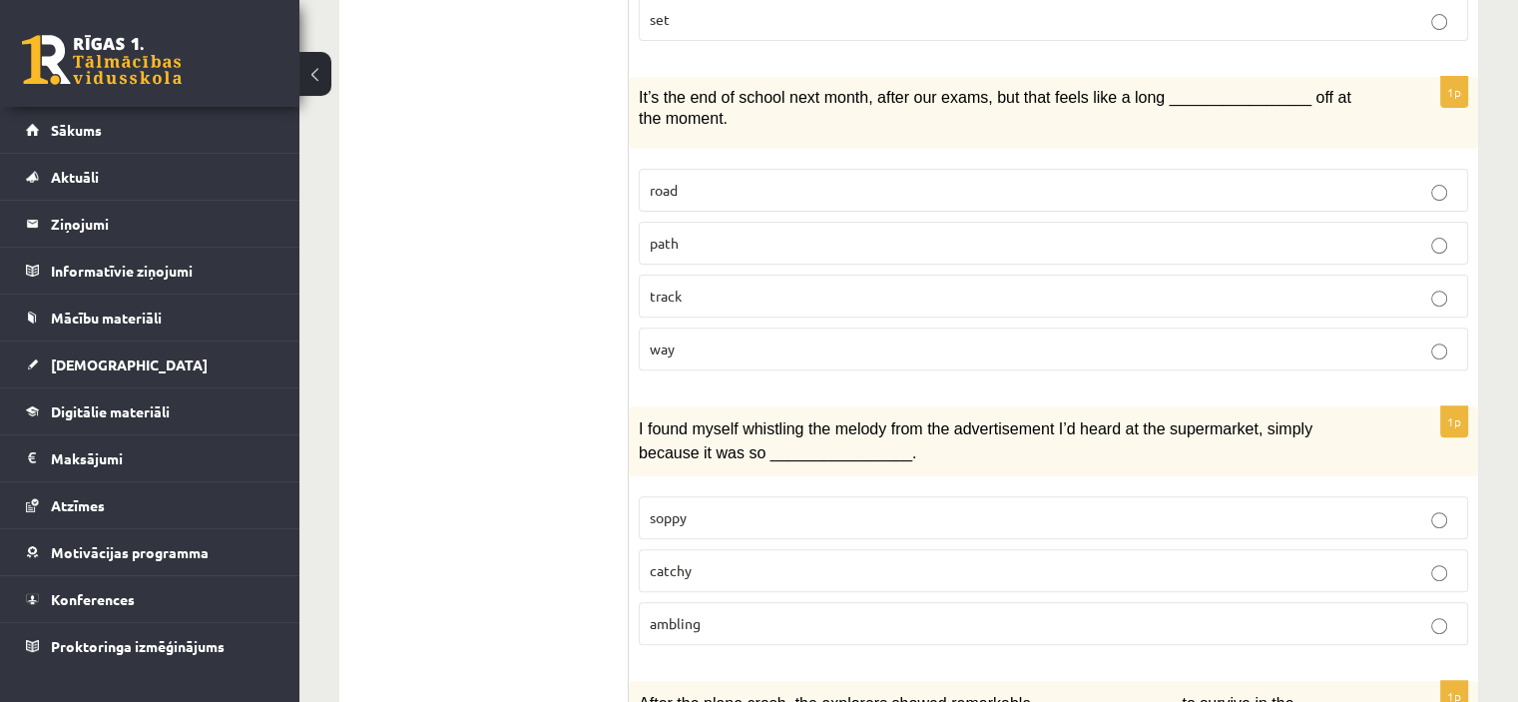
scroll to position [685, 0]
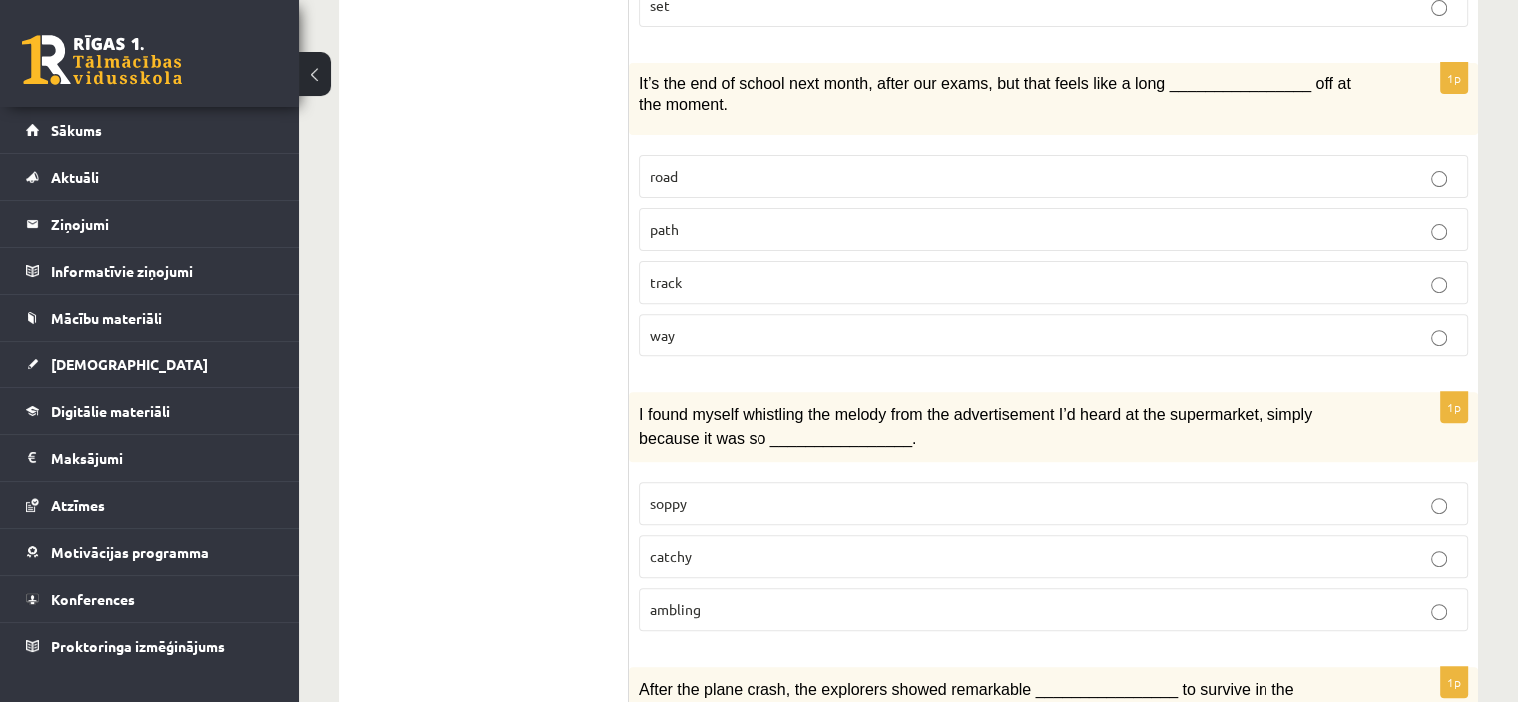
click at [689, 324] on p "way" at bounding box center [1054, 334] width 808 height 21
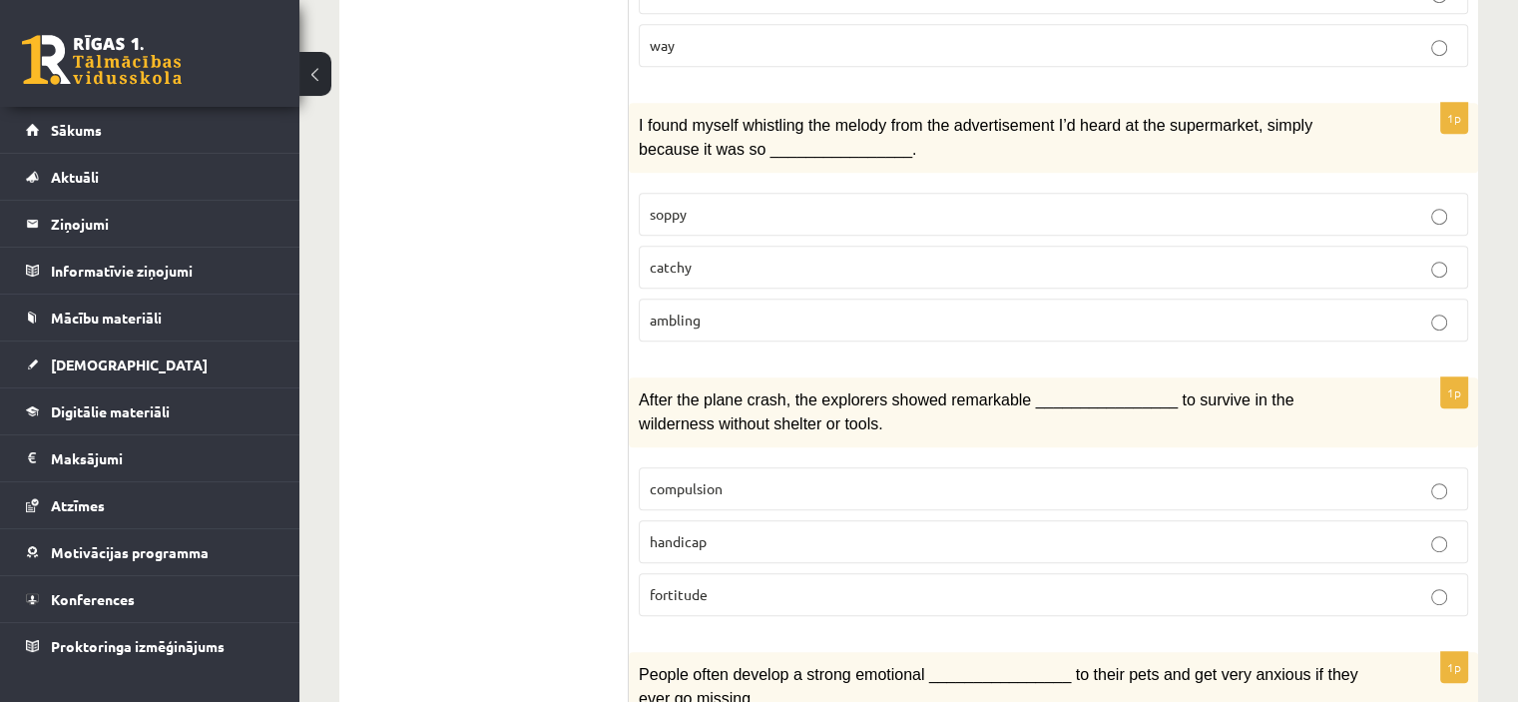
scroll to position [982, 0]
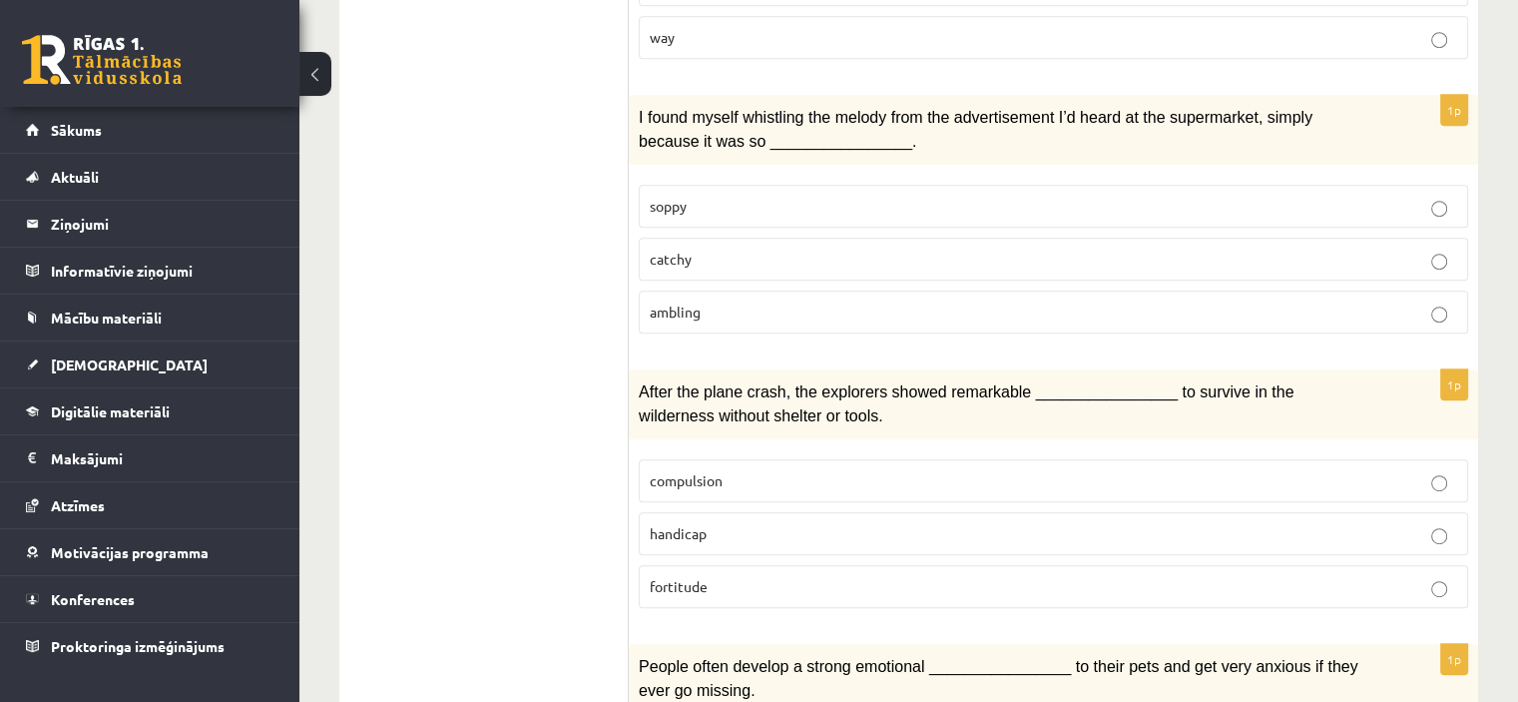
click at [759, 249] on p "catchy" at bounding box center [1054, 259] width 808 height 21
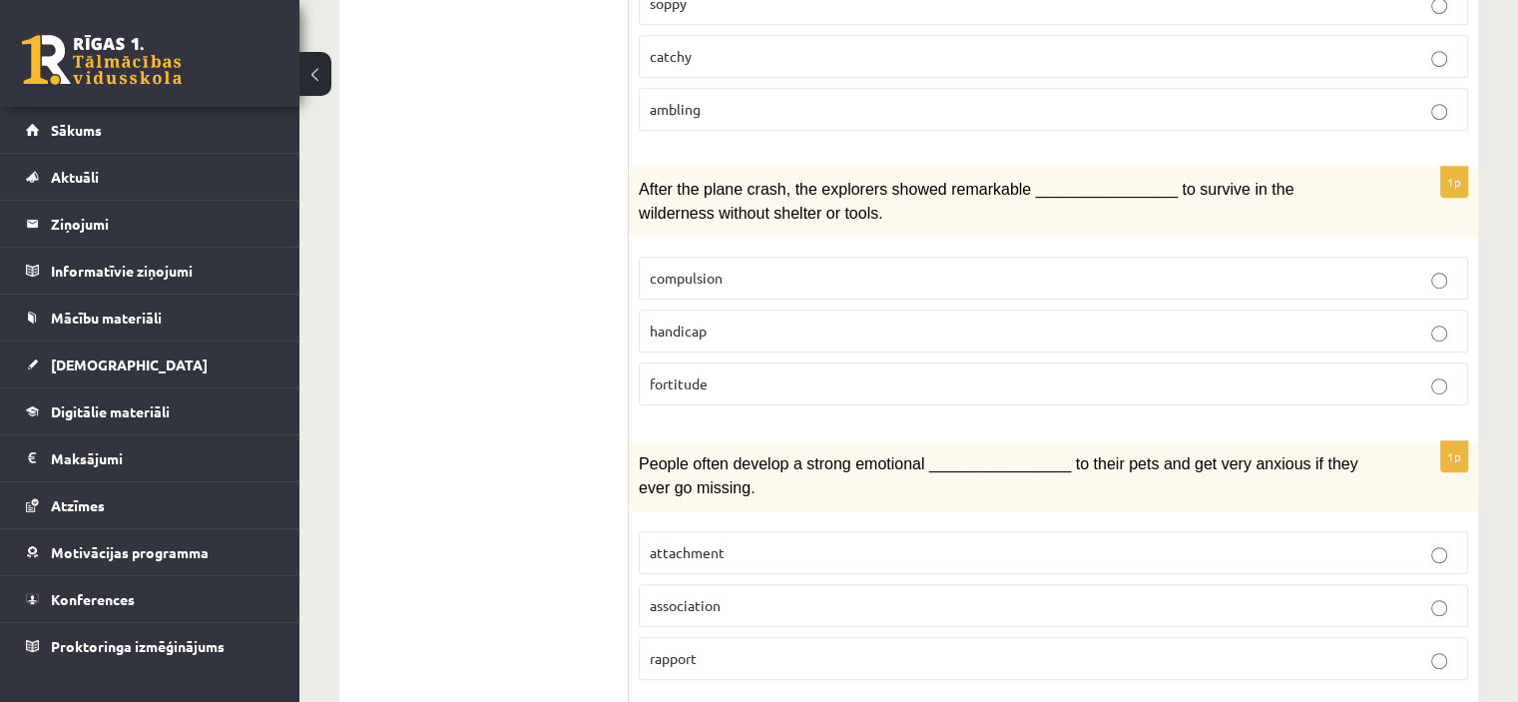
scroll to position [1189, 0]
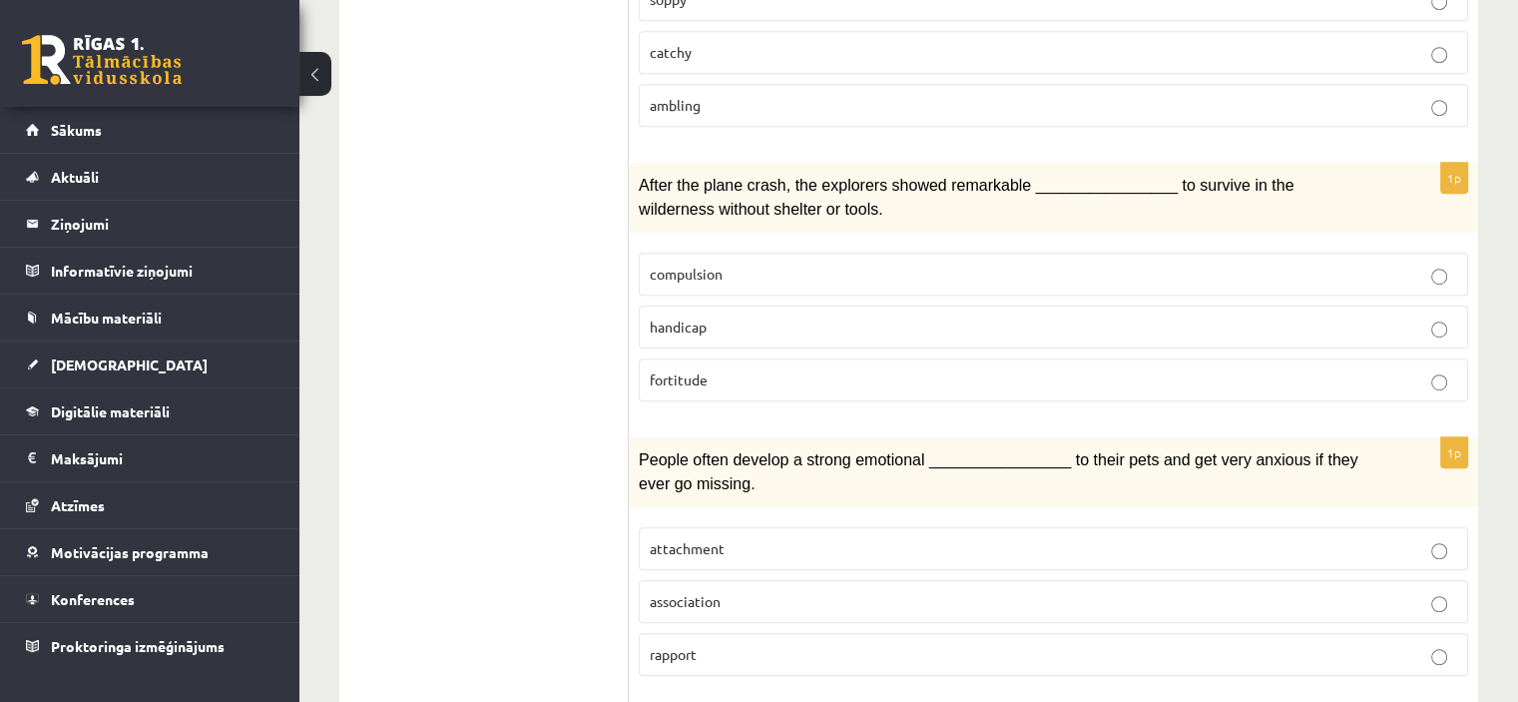
click at [1123, 369] on p "fortitude" at bounding box center [1054, 379] width 808 height 21
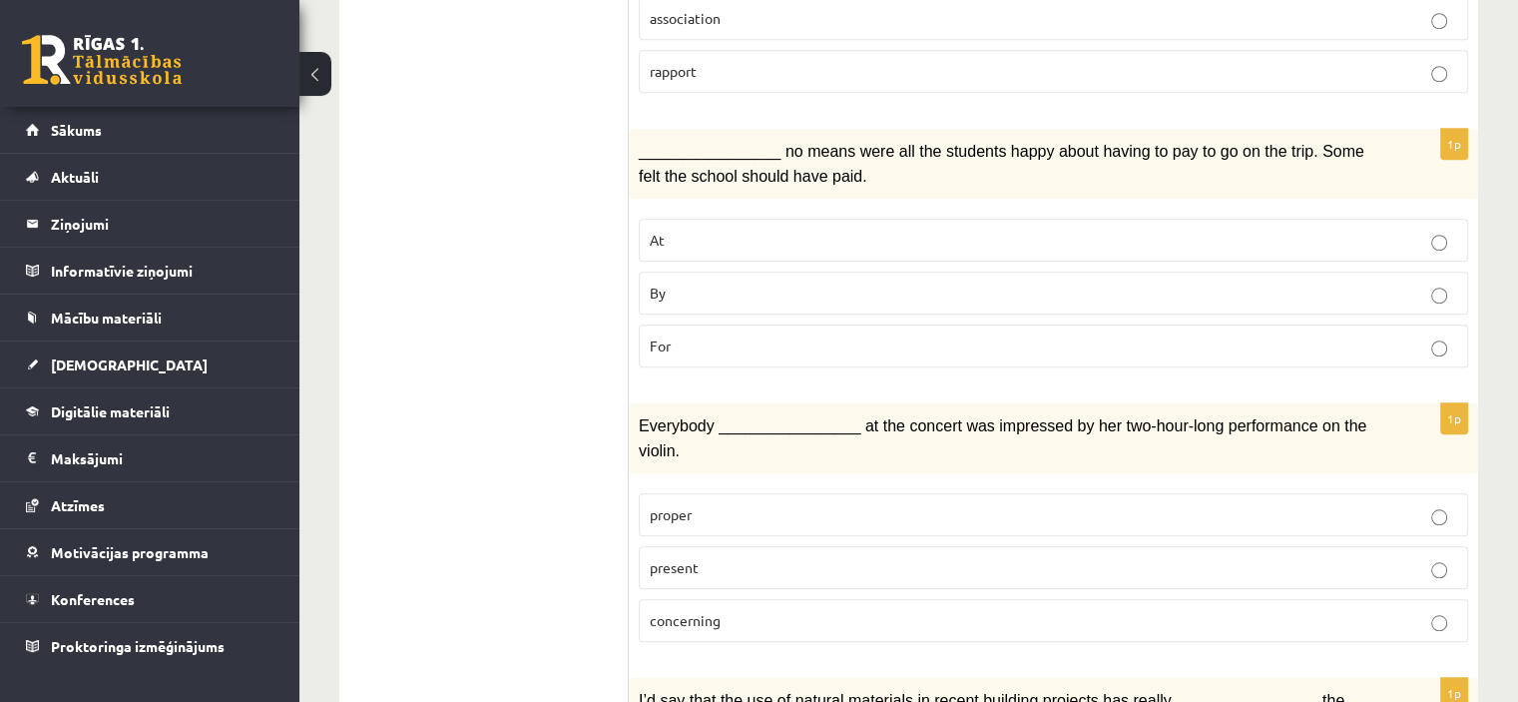
scroll to position [1799, 0]
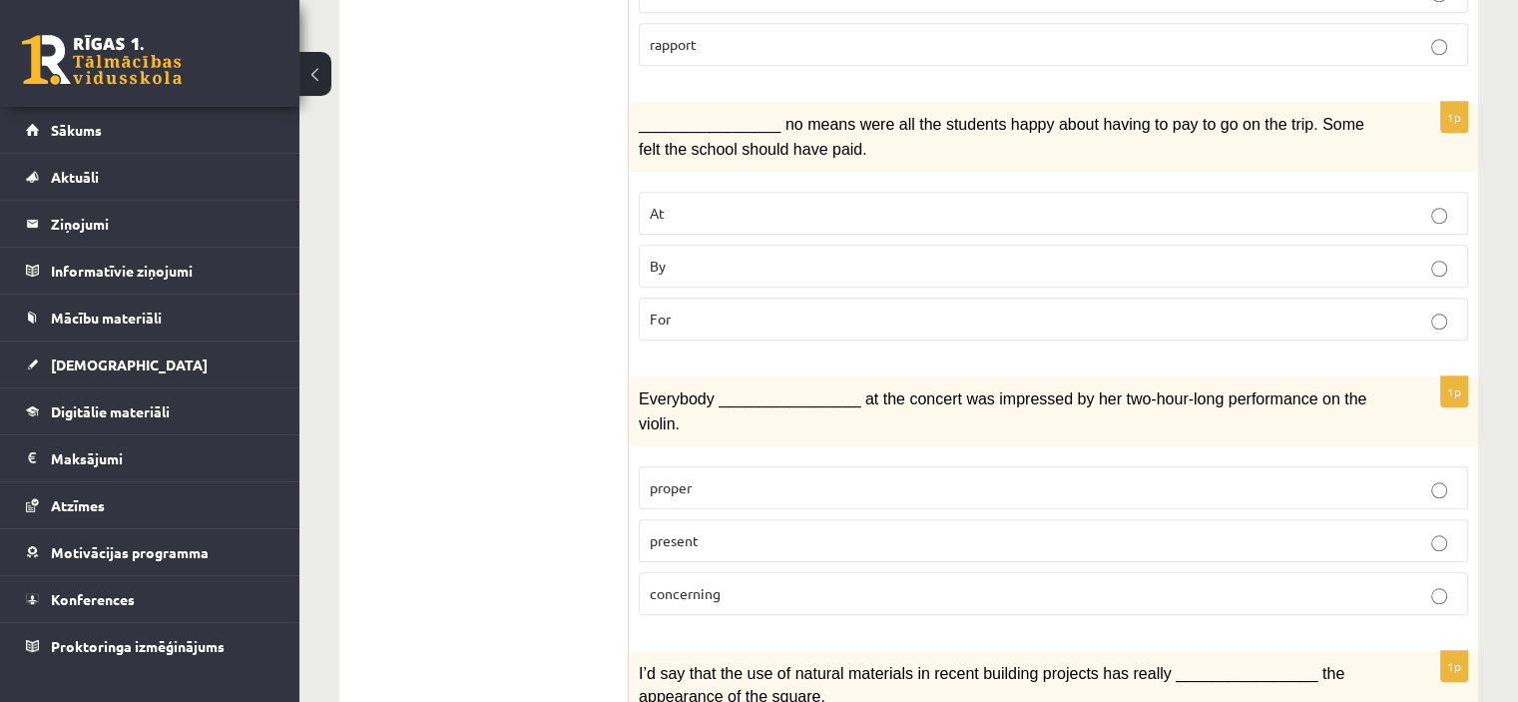
click at [874, 308] on p "For" at bounding box center [1054, 318] width 808 height 21
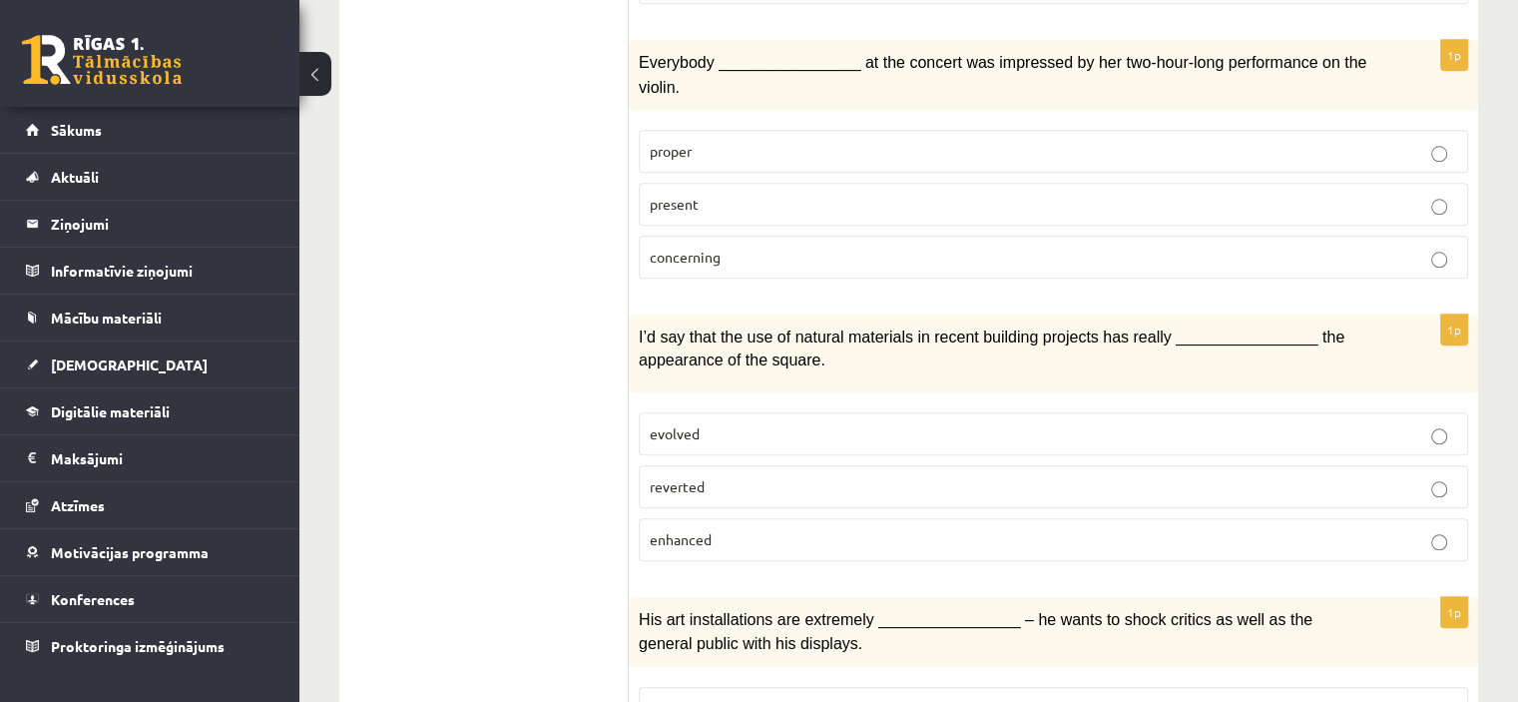
scroll to position [2140, 0]
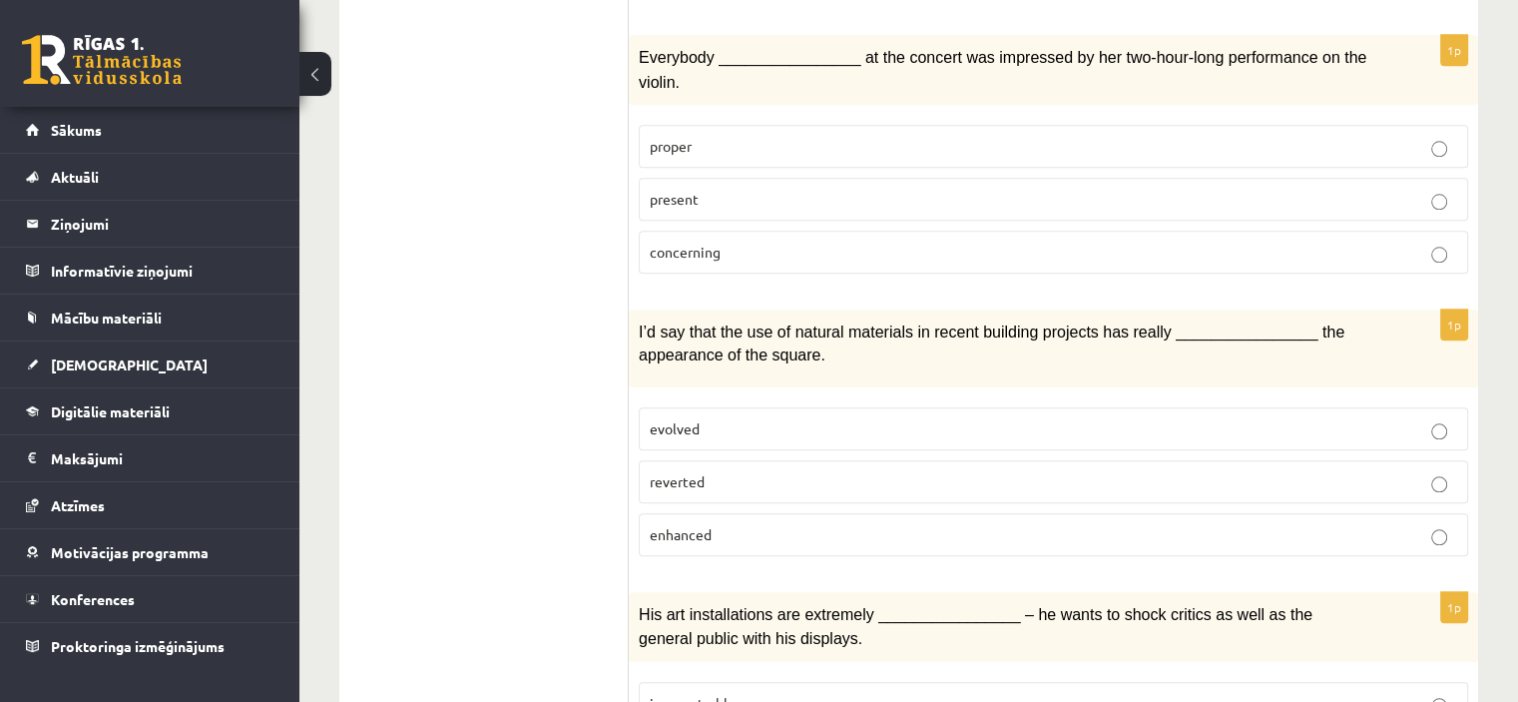
click at [750, 189] on p "present" at bounding box center [1054, 199] width 808 height 21
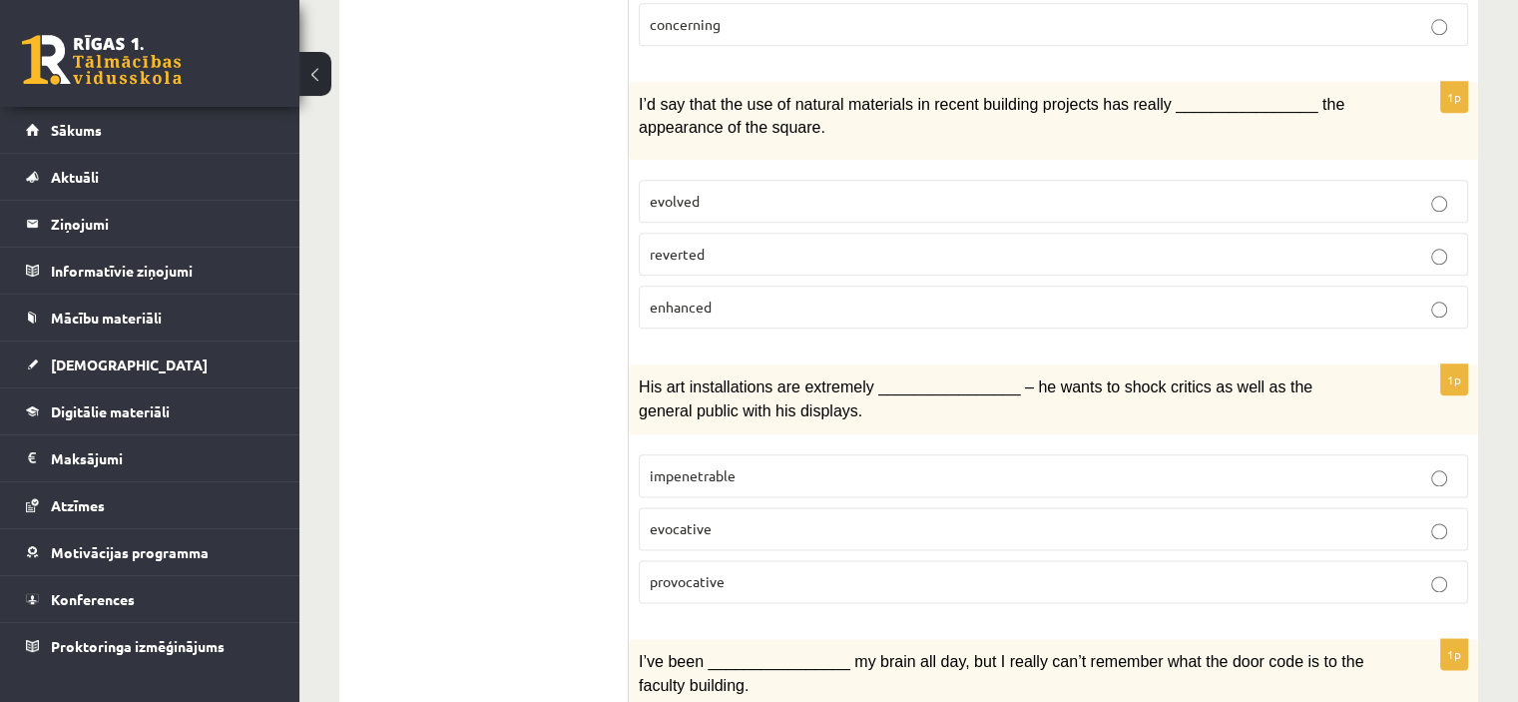
scroll to position [2372, 0]
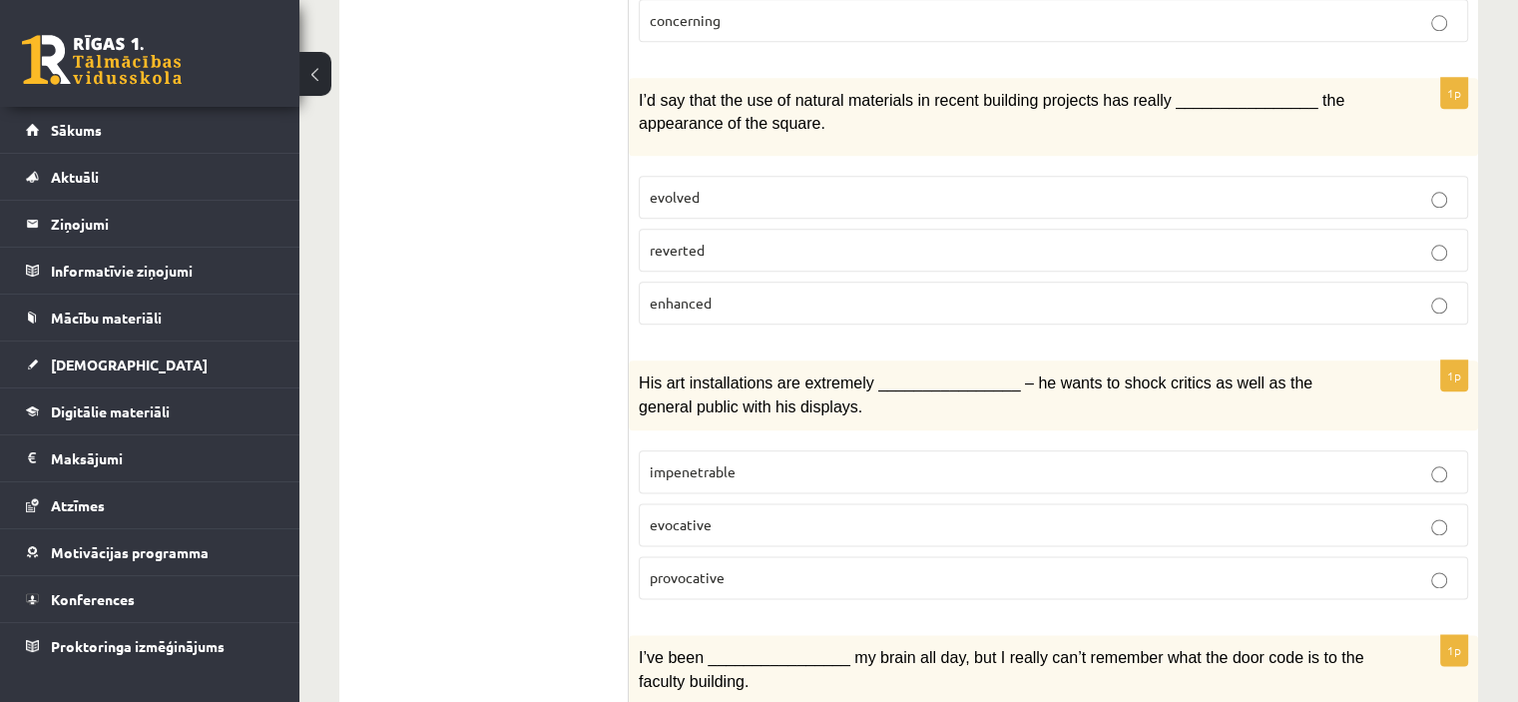
click at [759, 292] on p "enhanced" at bounding box center [1054, 302] width 808 height 21
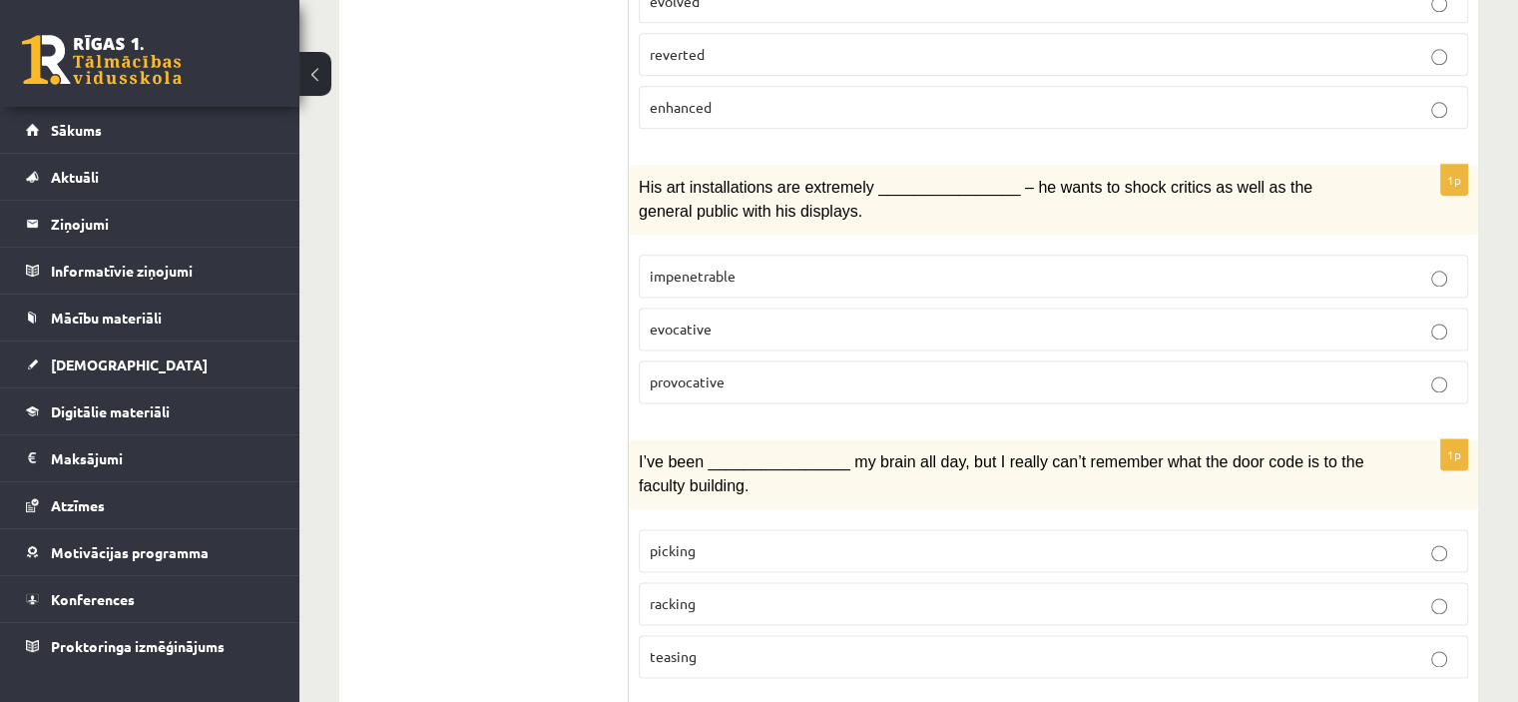
scroll to position [2576, 0]
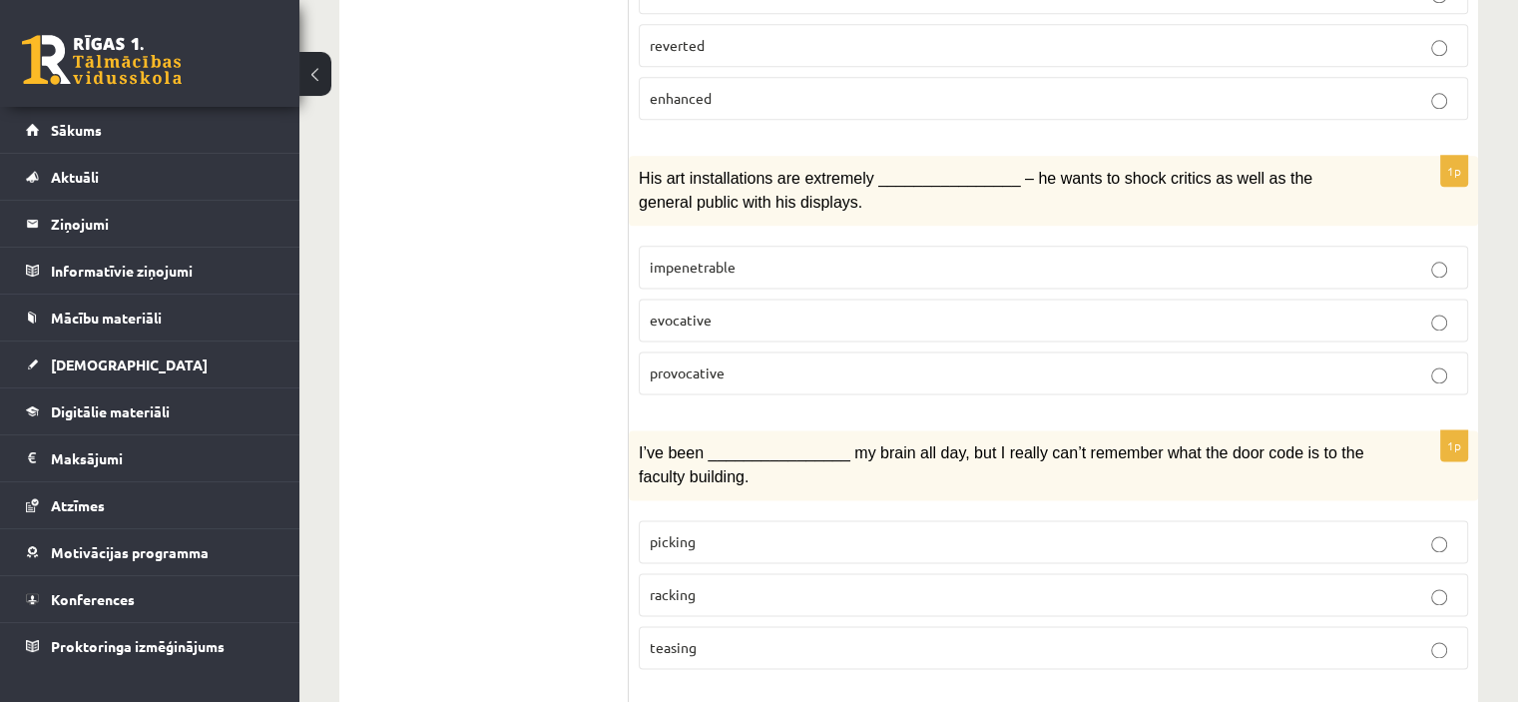
click at [731, 309] on p "evocative" at bounding box center [1054, 319] width 808 height 21
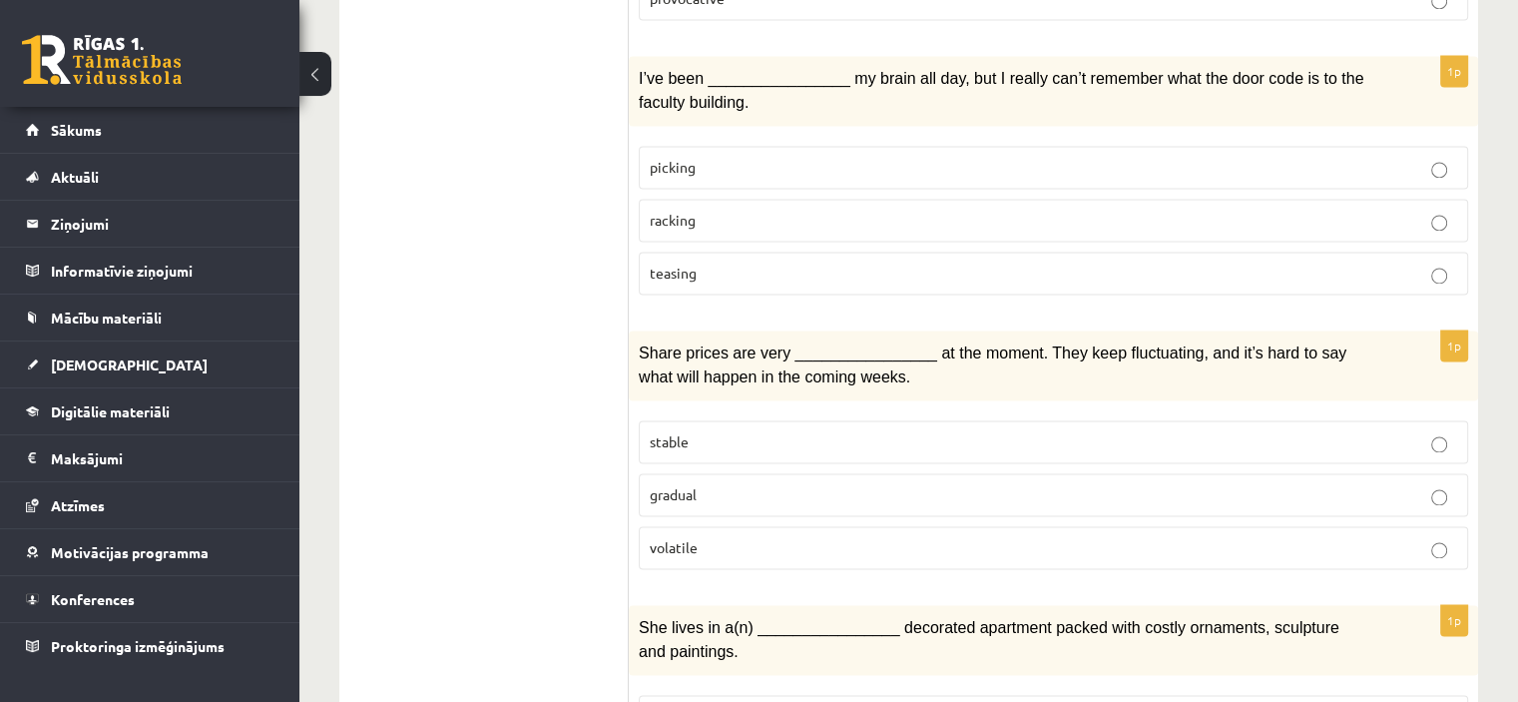
scroll to position [2937, 0]
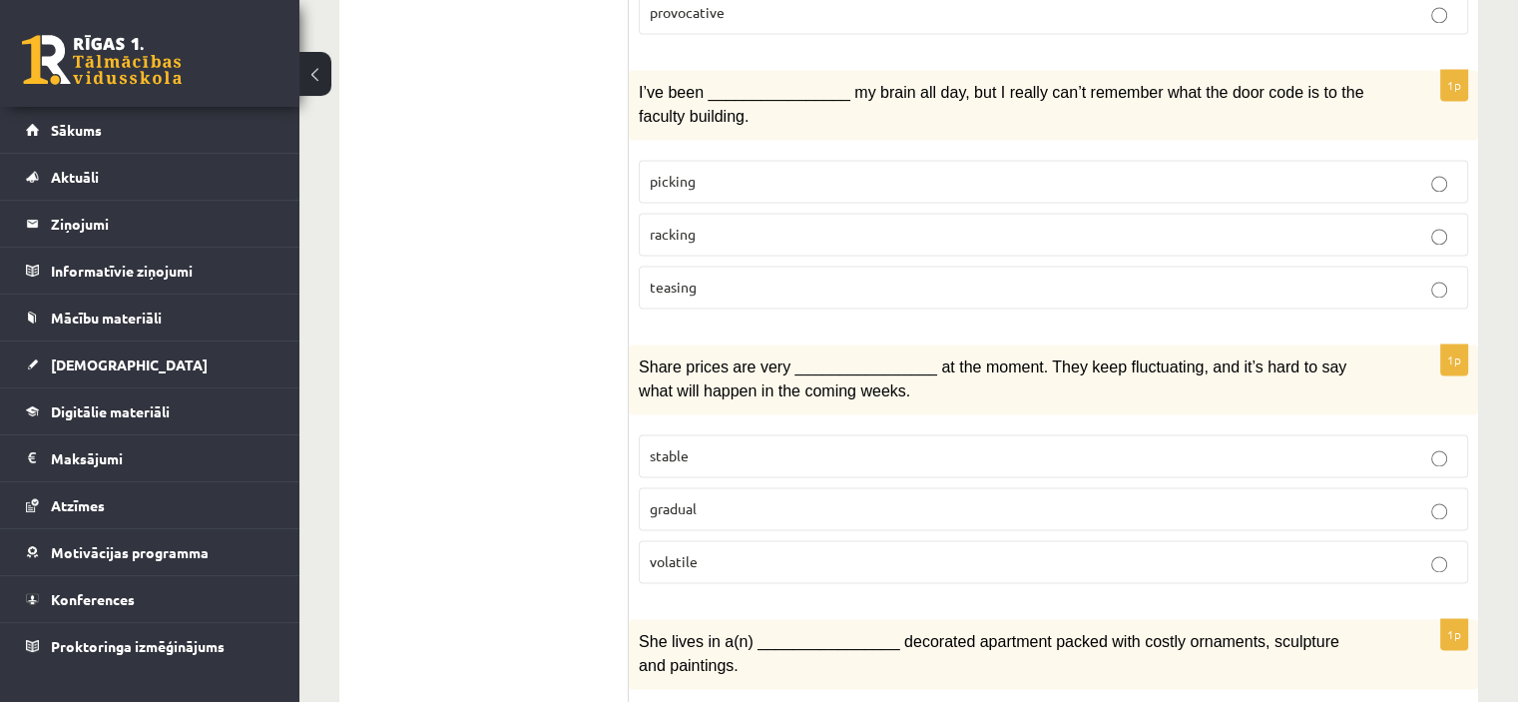
click at [732, 175] on fieldset "picking racking teasing" at bounding box center [1053, 232] width 829 height 165
click at [730, 213] on label "racking" at bounding box center [1053, 234] width 829 height 43
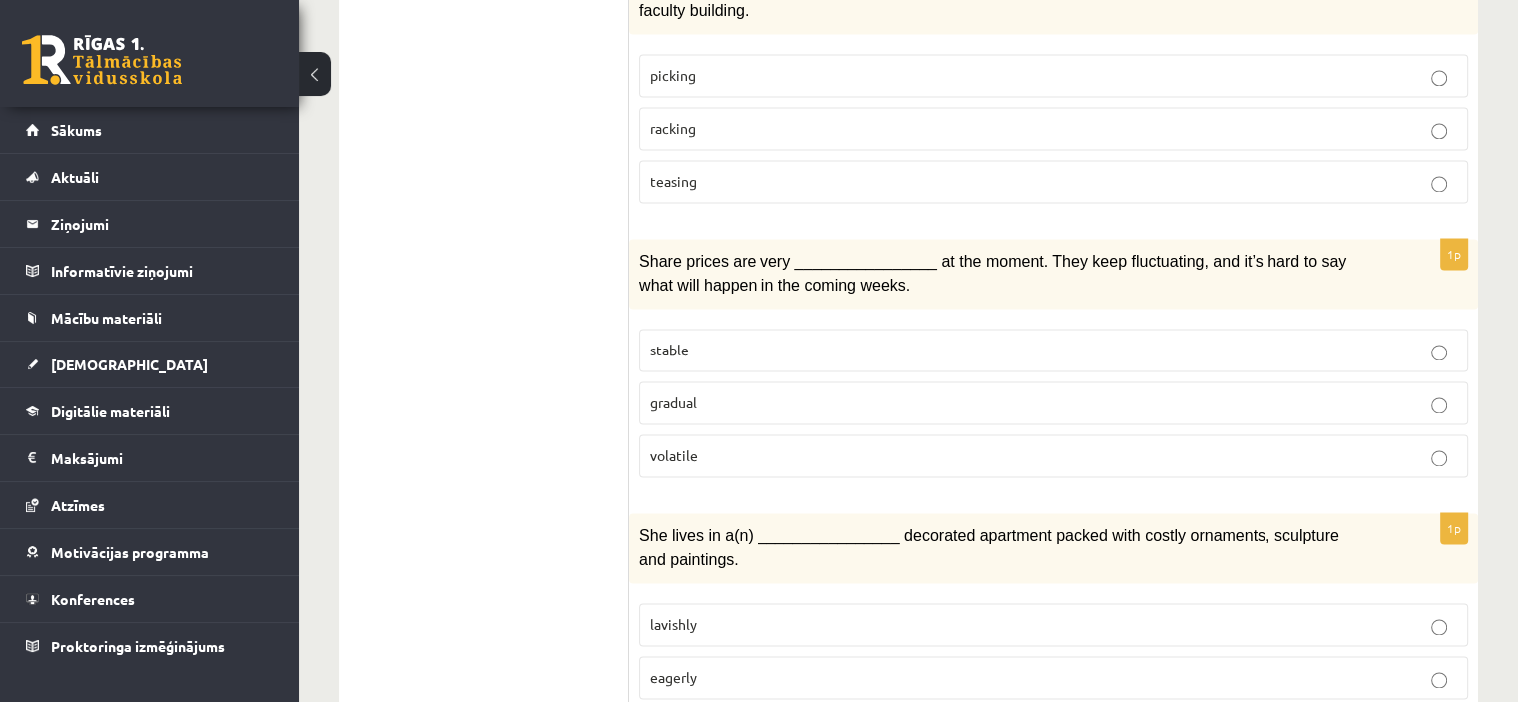
scroll to position [3046, 0]
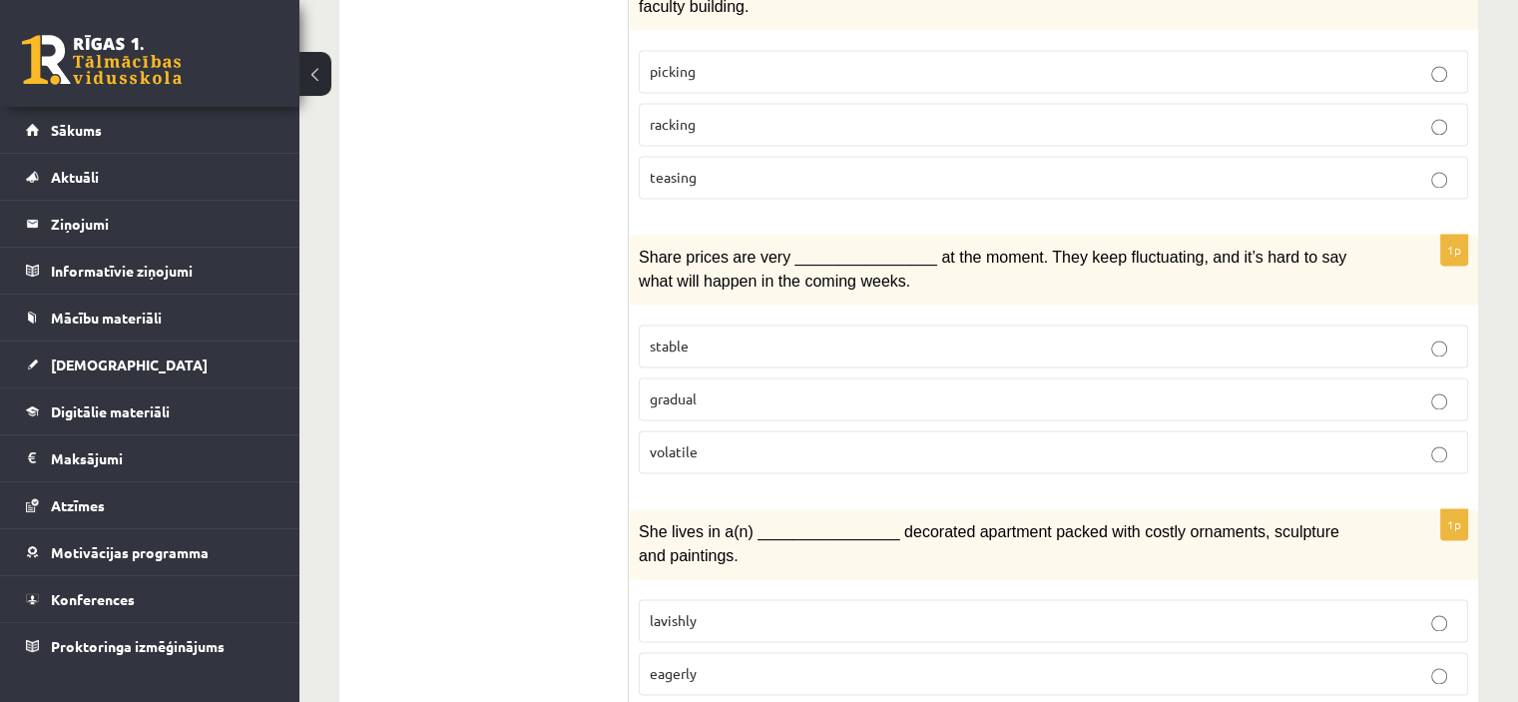
click at [752, 441] on p "volatile" at bounding box center [1054, 451] width 808 height 21
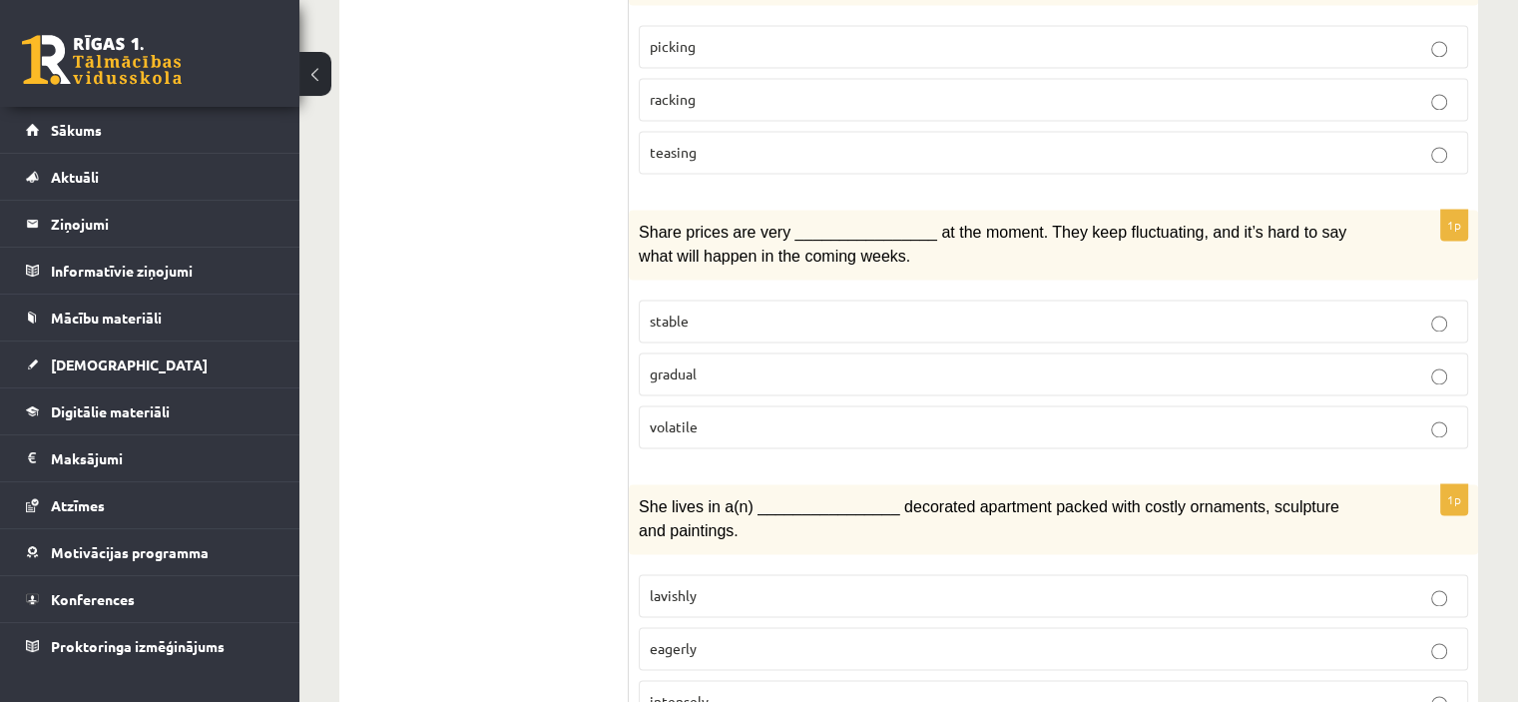
click at [873, 574] on label "lavishly" at bounding box center [1053, 595] width 829 height 43
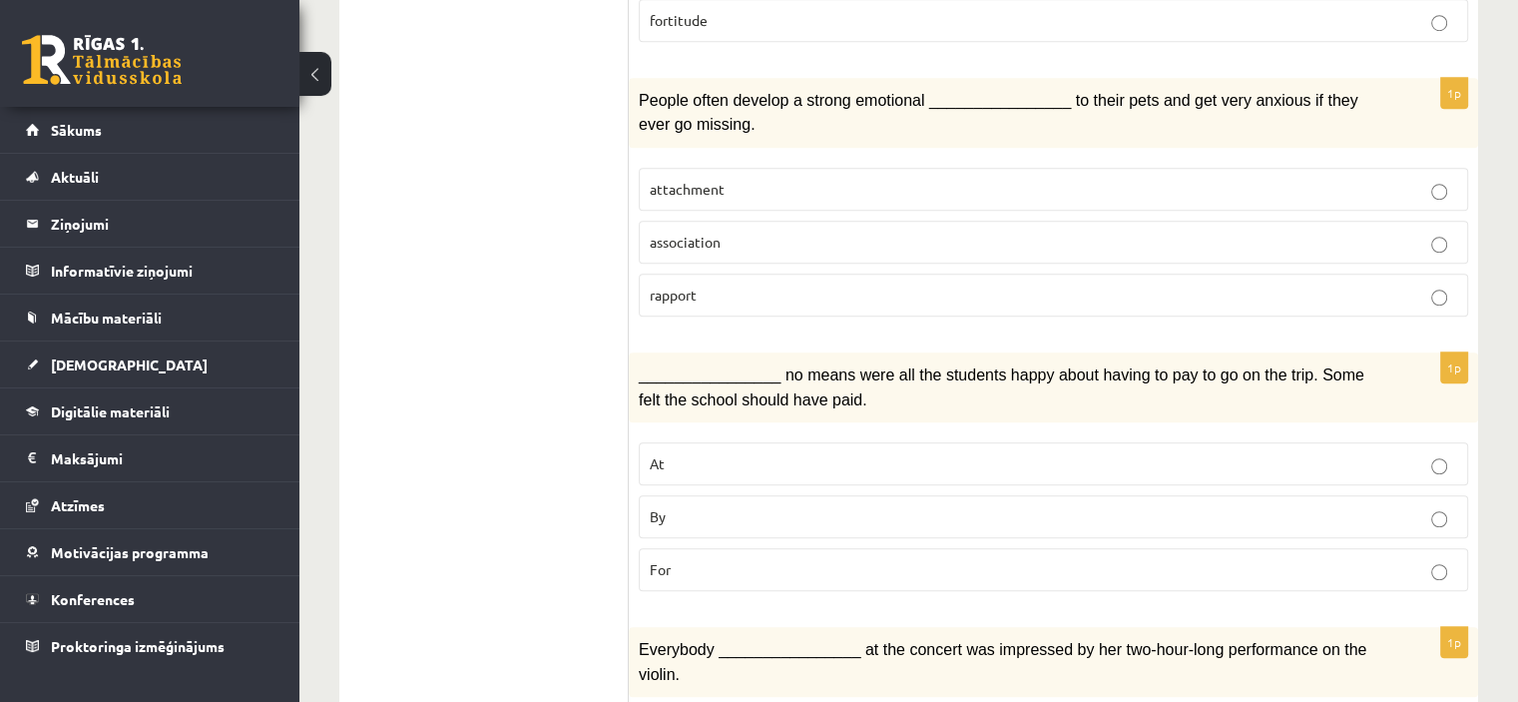
scroll to position [1543, 0]
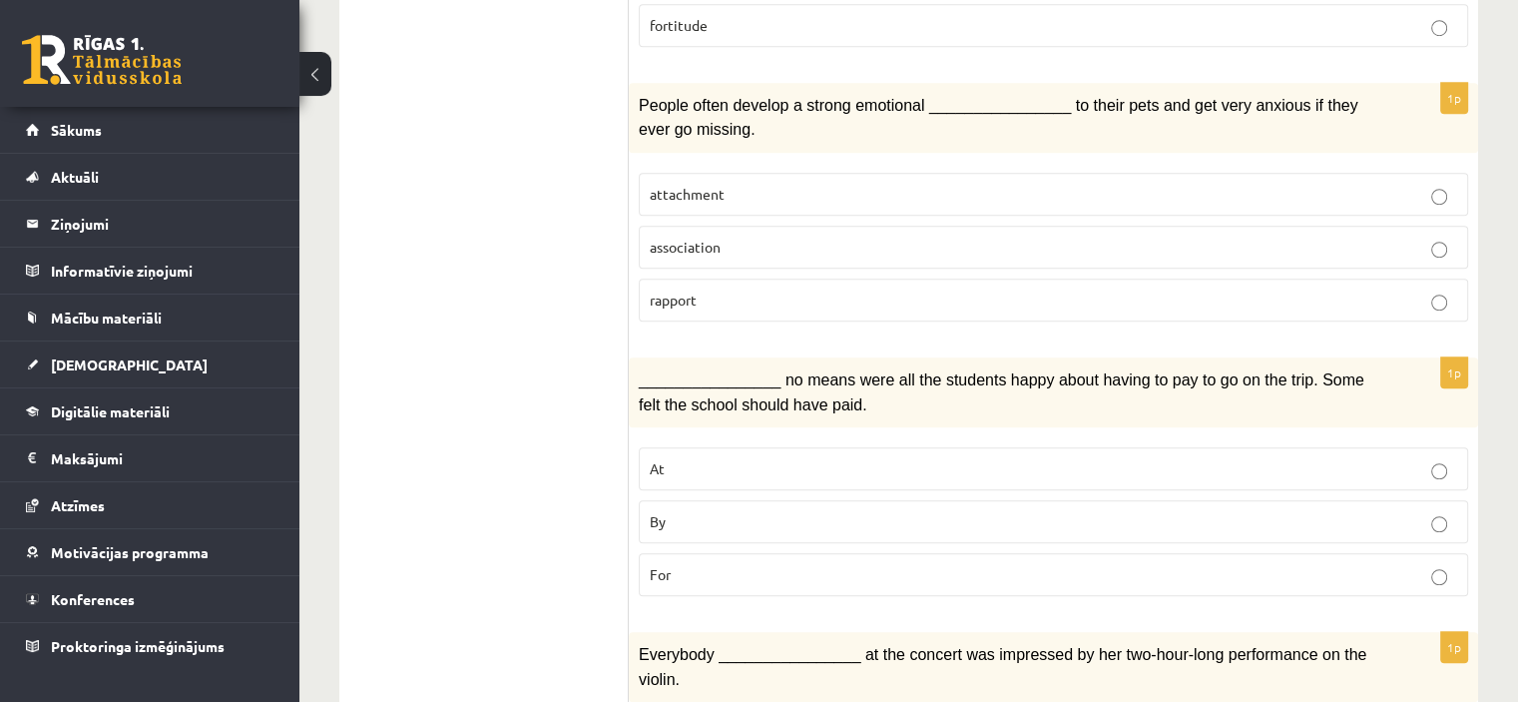
click at [1114, 511] on p "By" at bounding box center [1054, 521] width 808 height 21
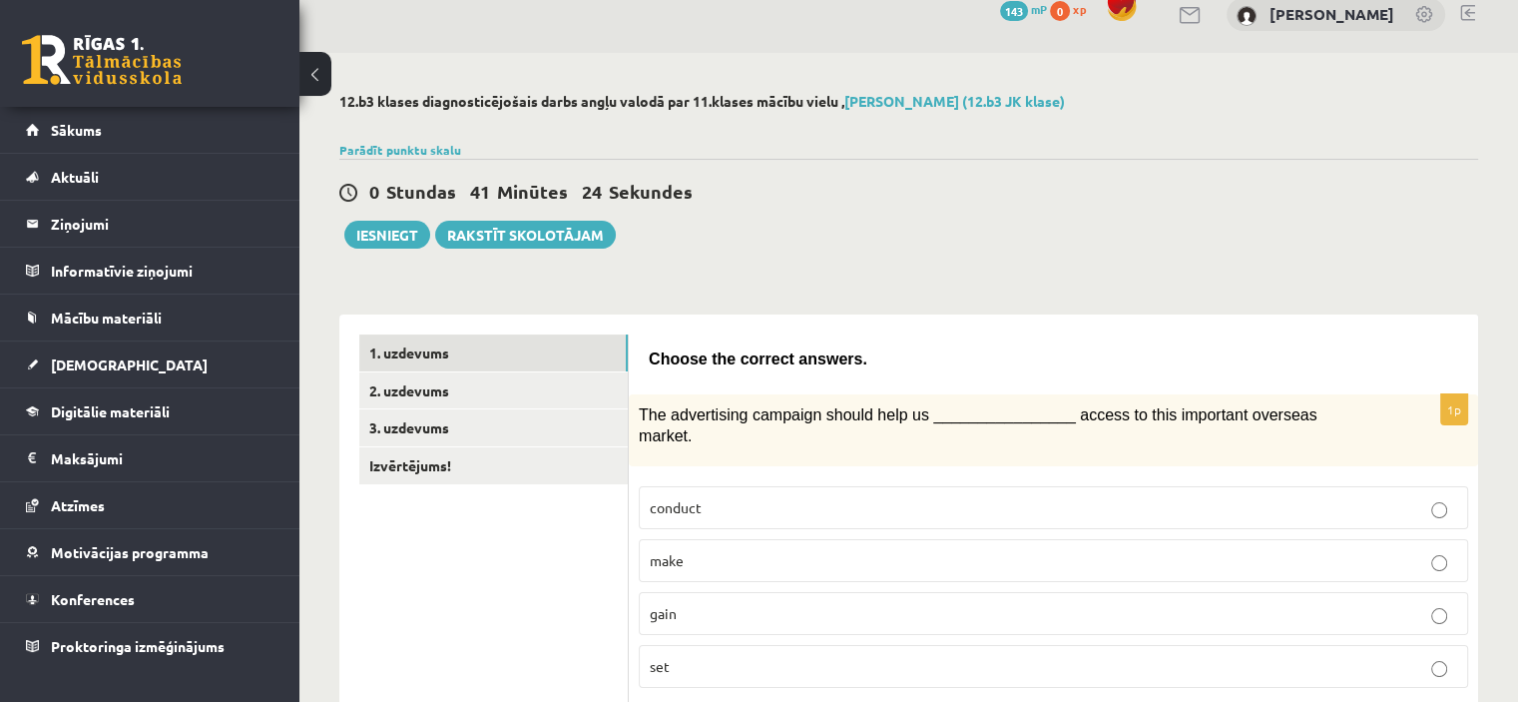
scroll to position [32, 0]
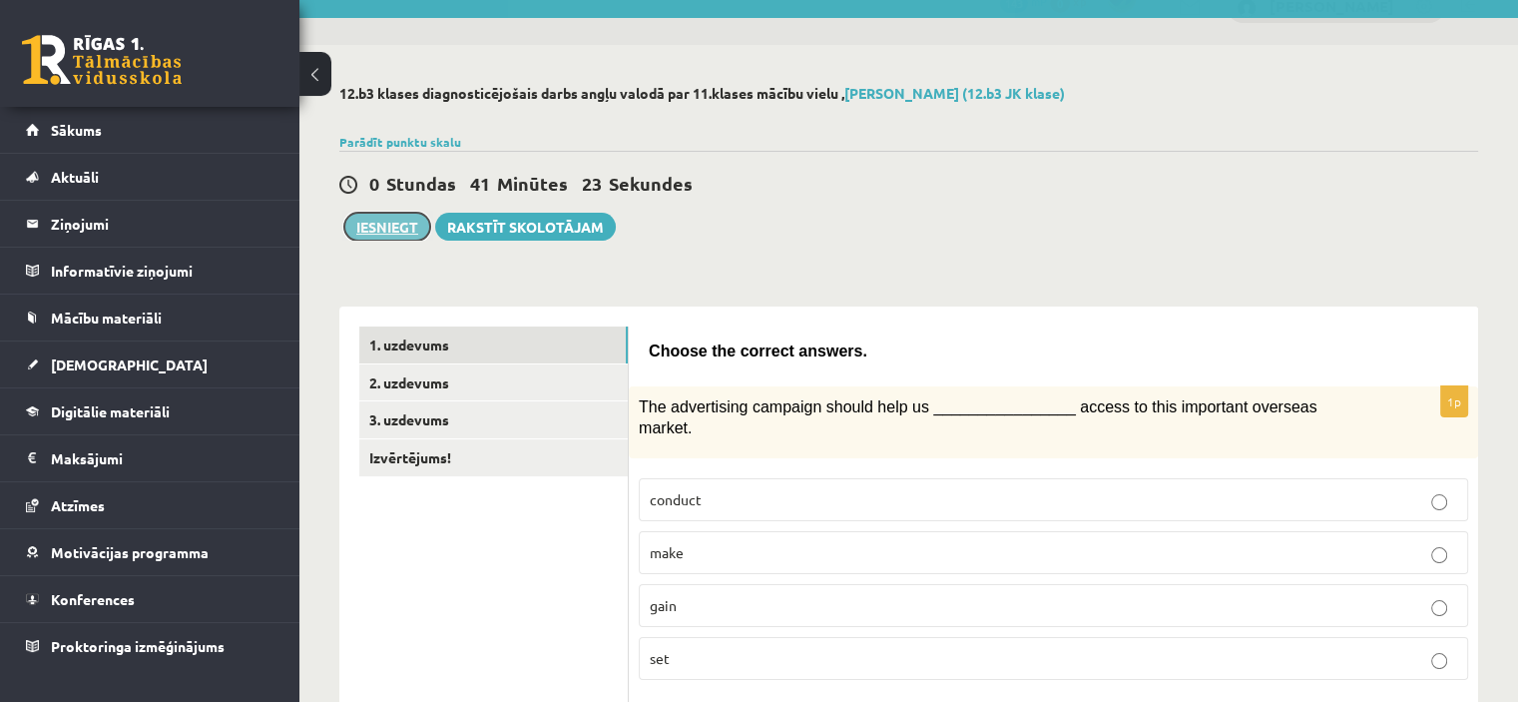
click at [391, 222] on button "Iesniegt" at bounding box center [387, 227] width 86 height 28
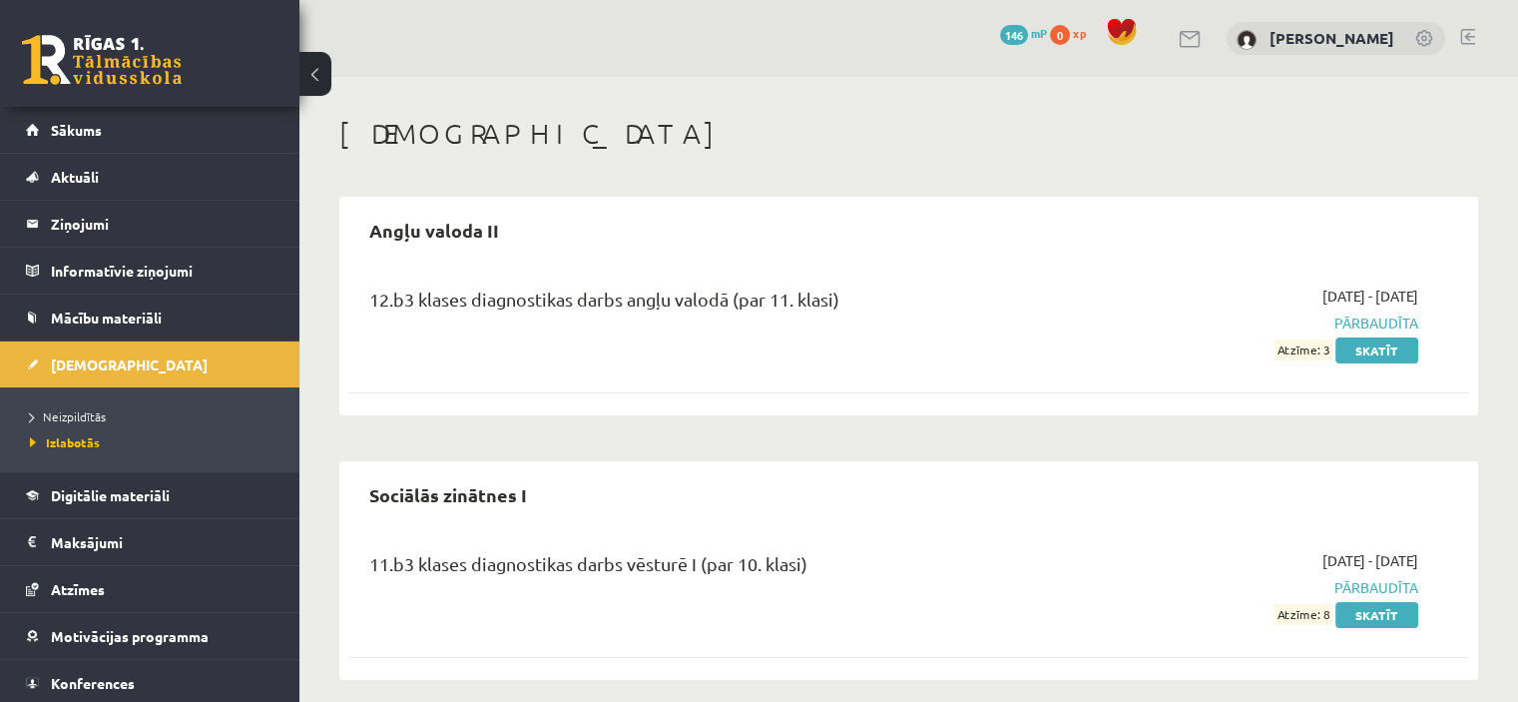
scroll to position [16, 0]
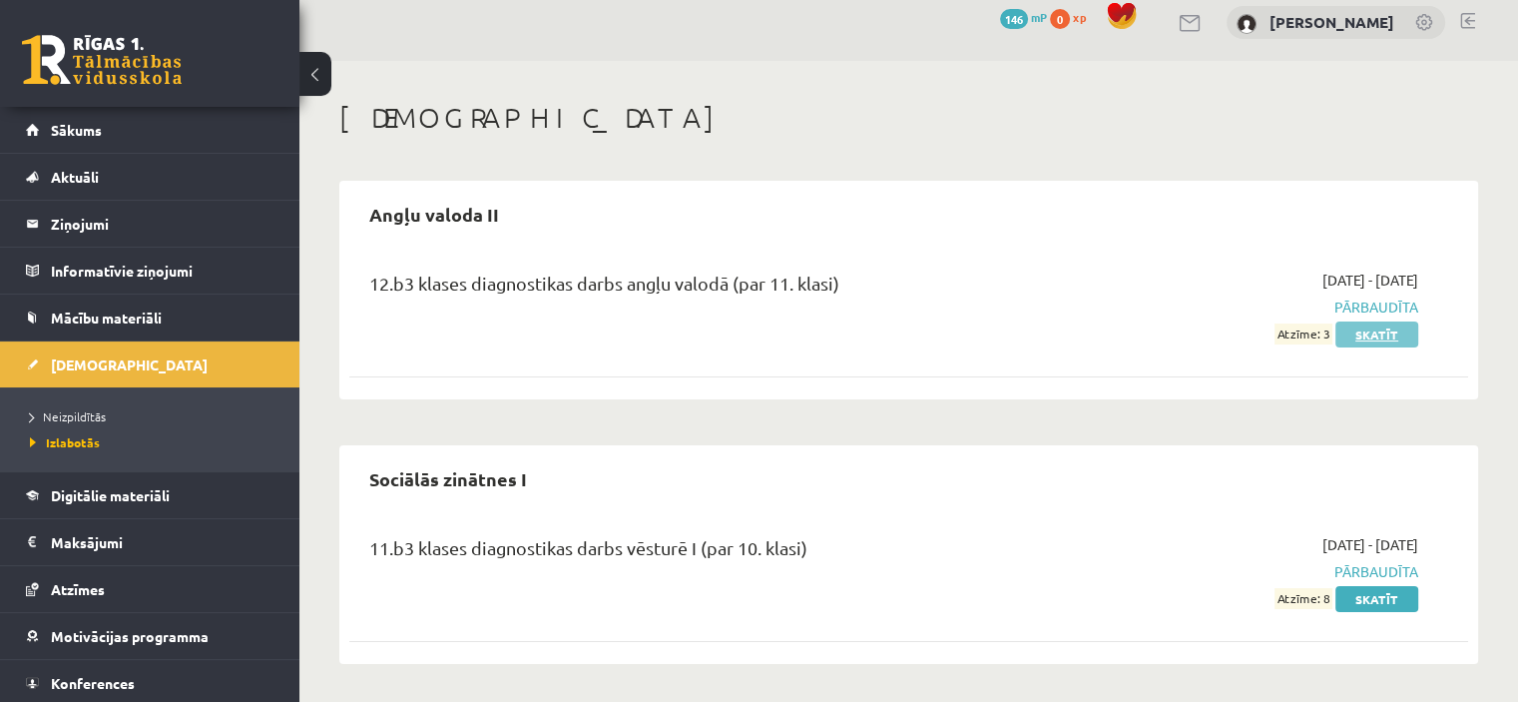
click at [1381, 328] on link "Skatīt" at bounding box center [1377, 334] width 83 height 26
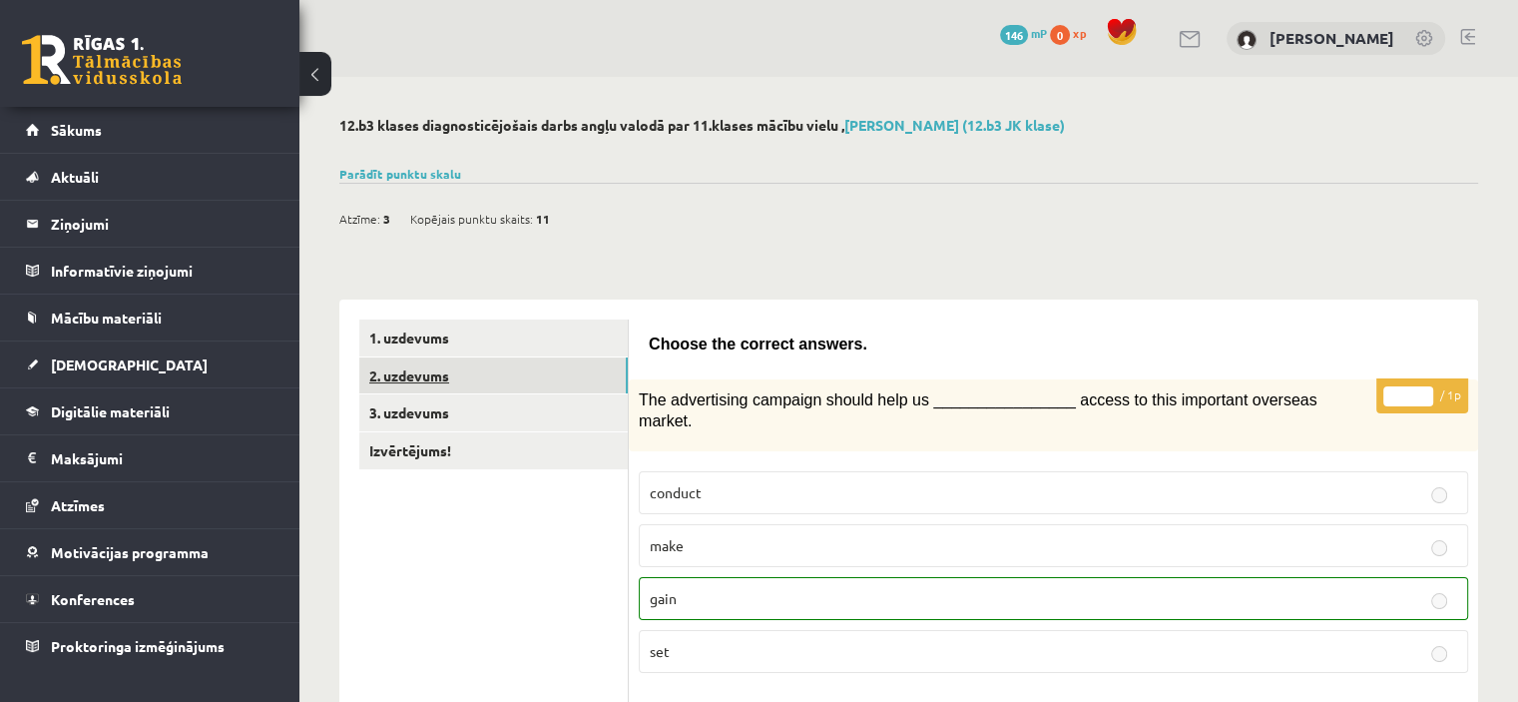
click at [414, 377] on link "2. uzdevums" at bounding box center [493, 375] width 269 height 37
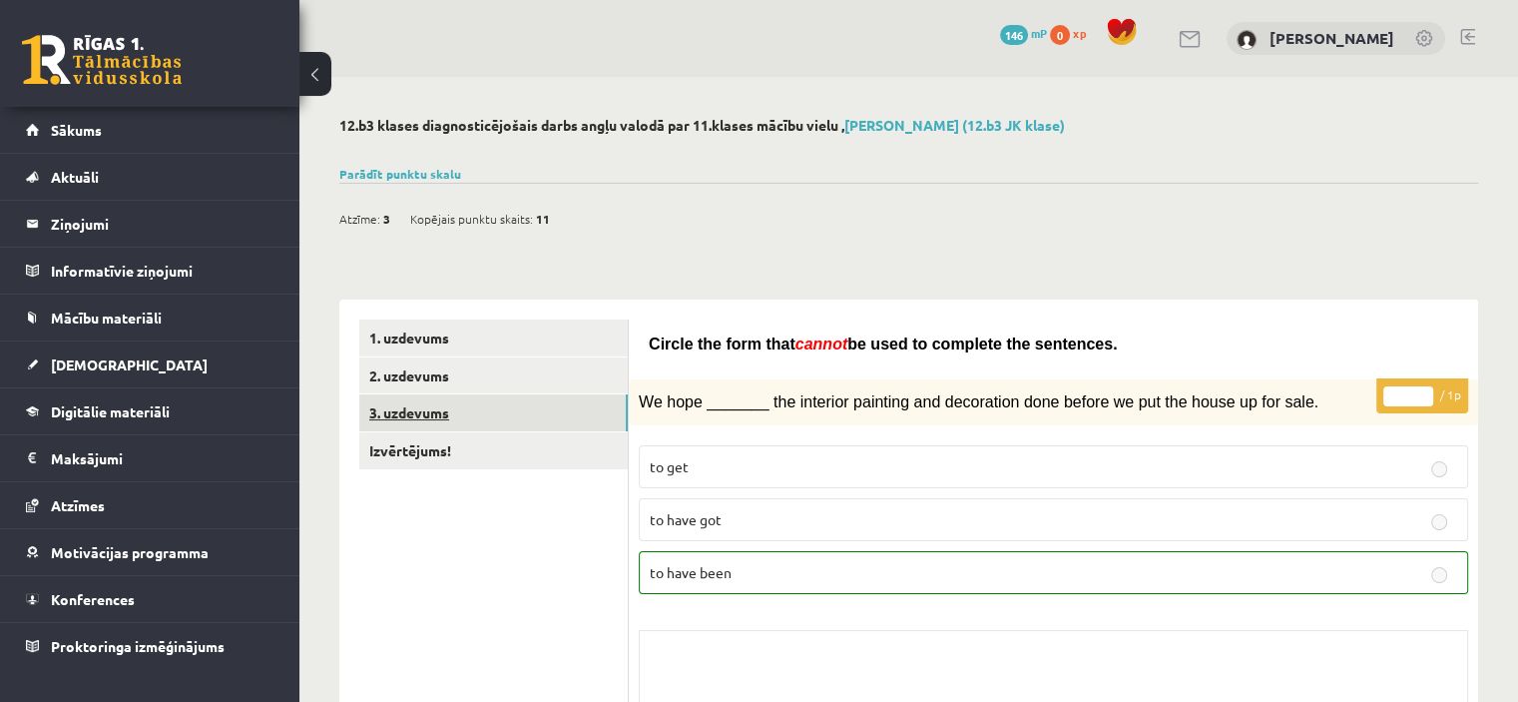
click at [425, 413] on link "3. uzdevums" at bounding box center [493, 412] width 269 height 37
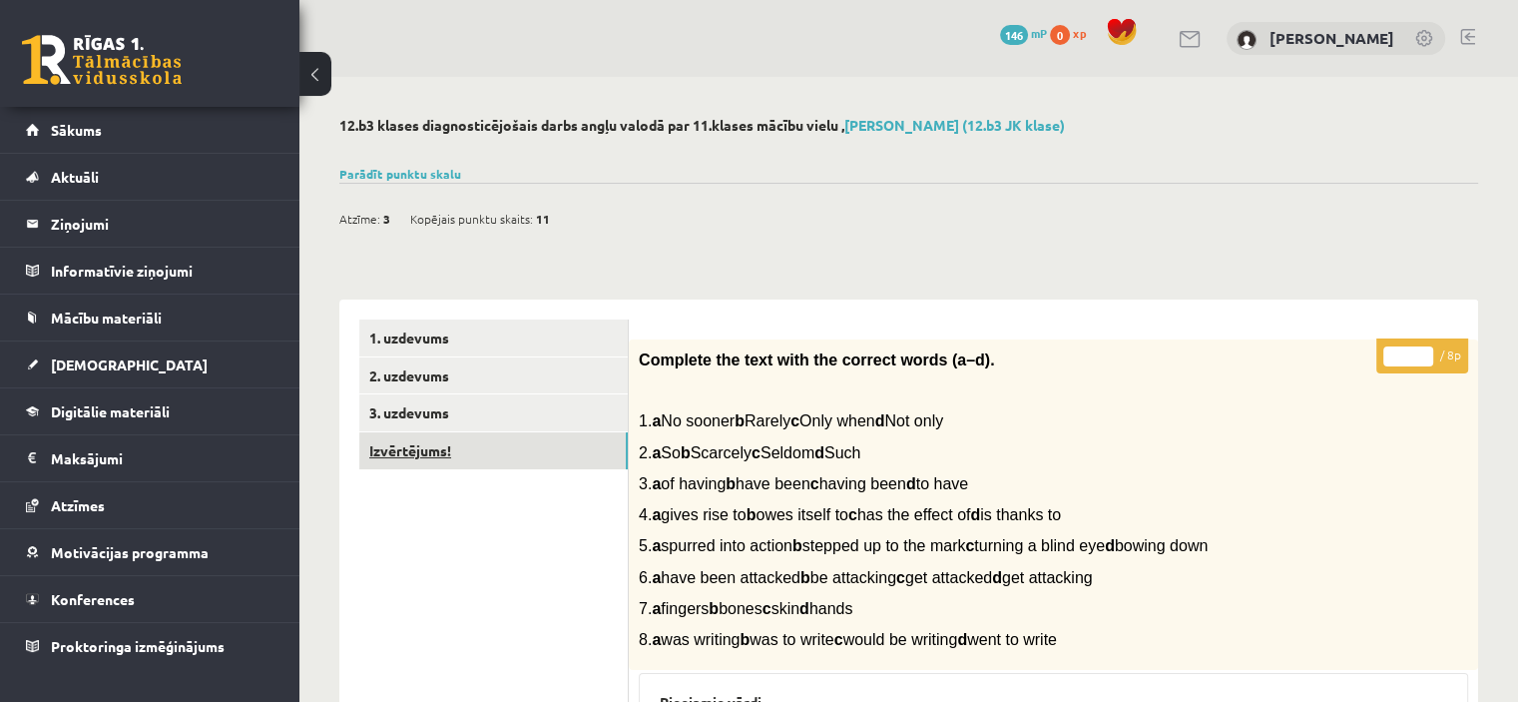
click at [405, 444] on link "Izvērtējums!" at bounding box center [493, 450] width 269 height 37
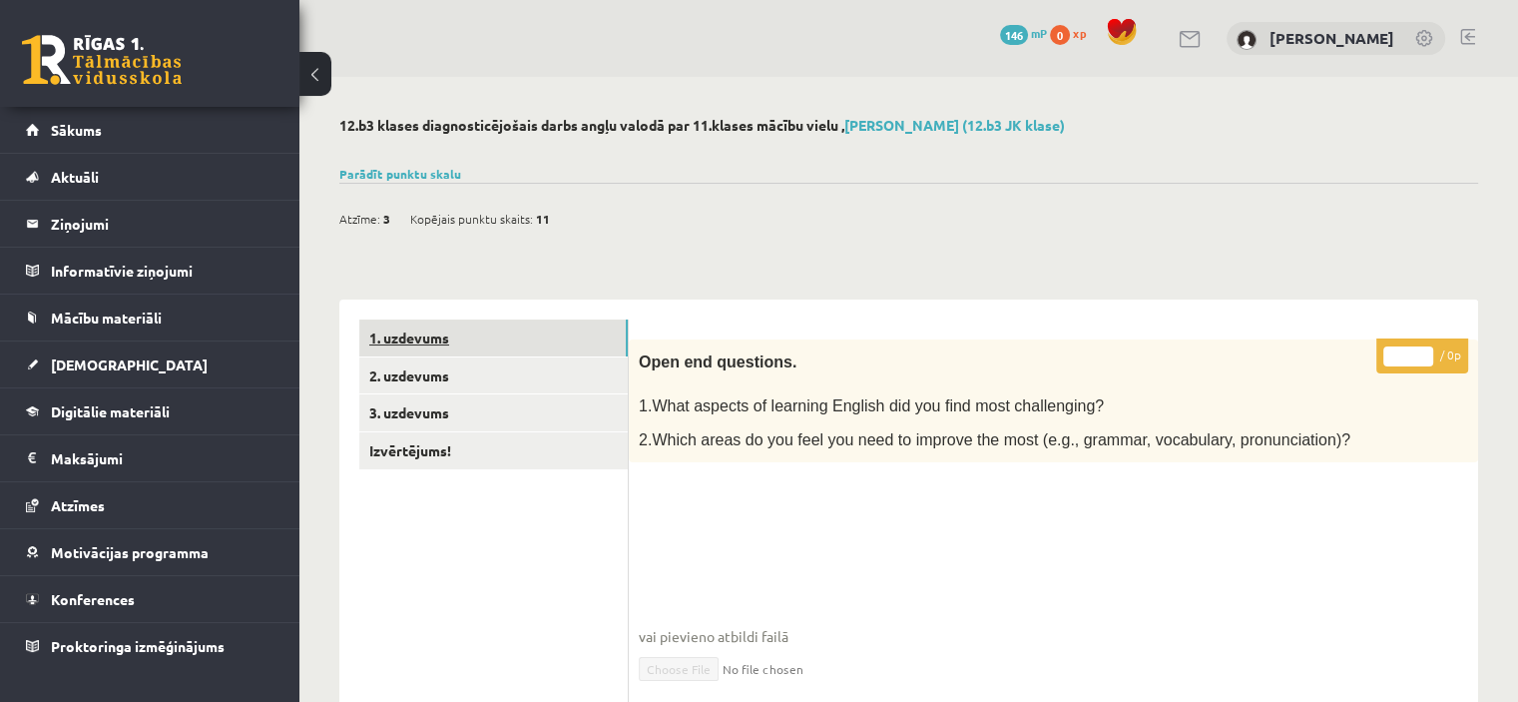
click at [411, 335] on link "1. uzdevums" at bounding box center [493, 337] width 269 height 37
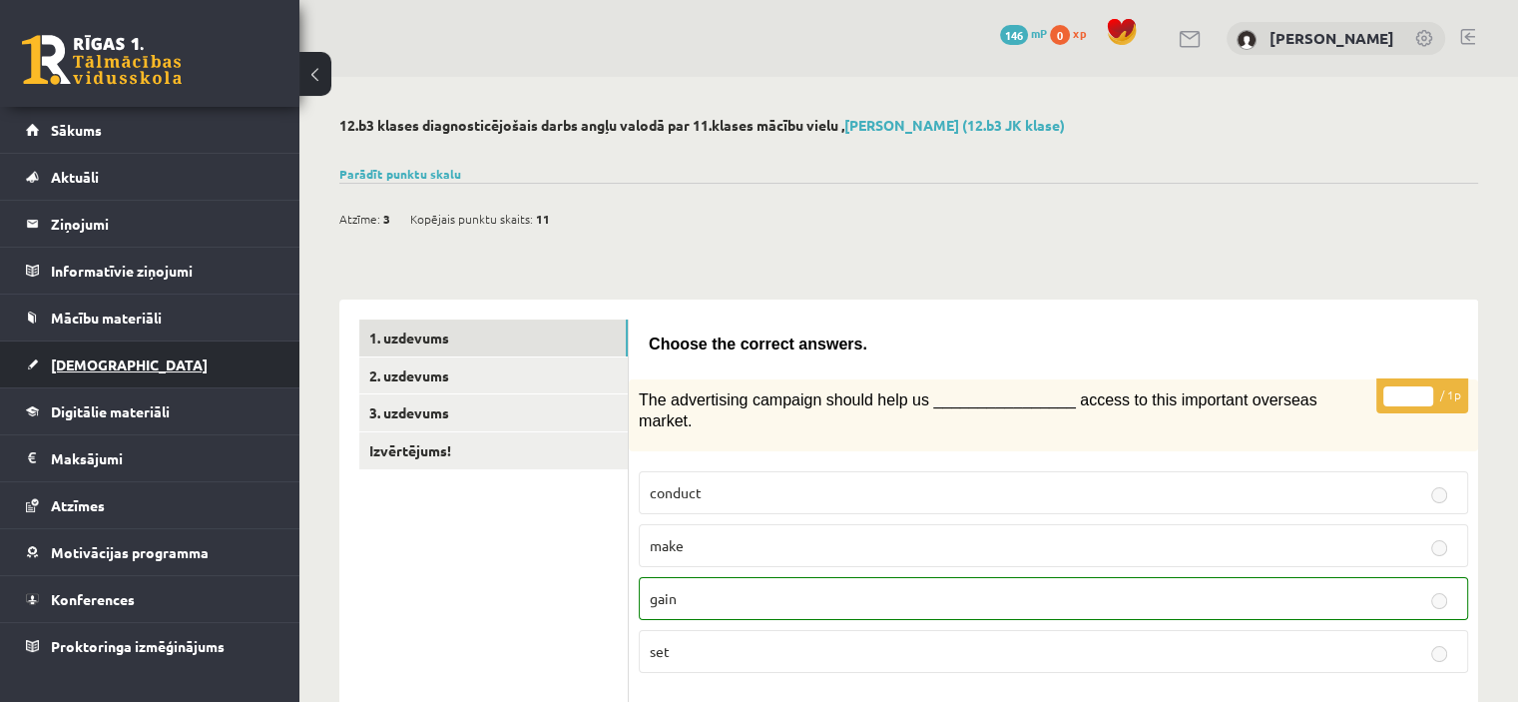
click at [72, 354] on link "[DEMOGRAPHIC_DATA]" at bounding box center [150, 364] width 249 height 46
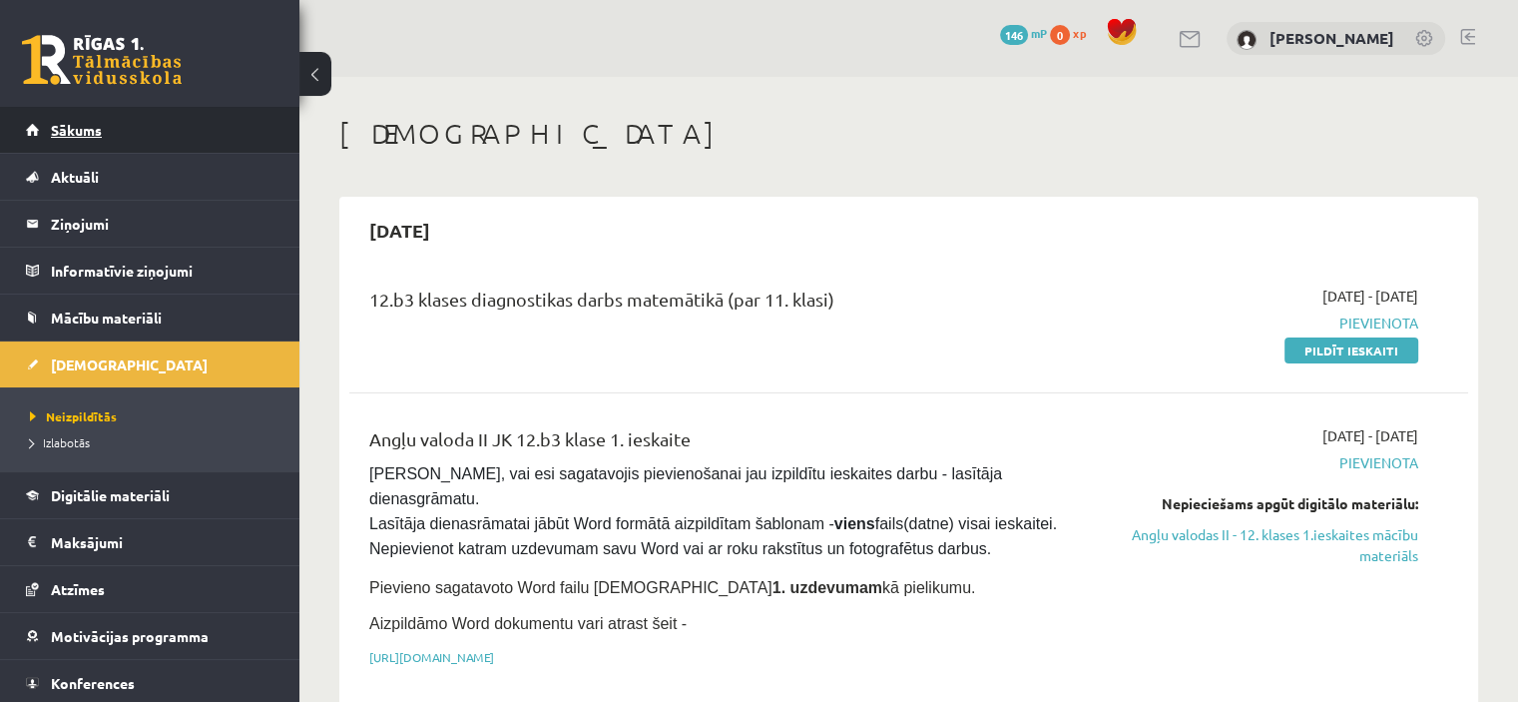
click at [77, 137] on span "Sākums" at bounding box center [76, 130] width 51 height 18
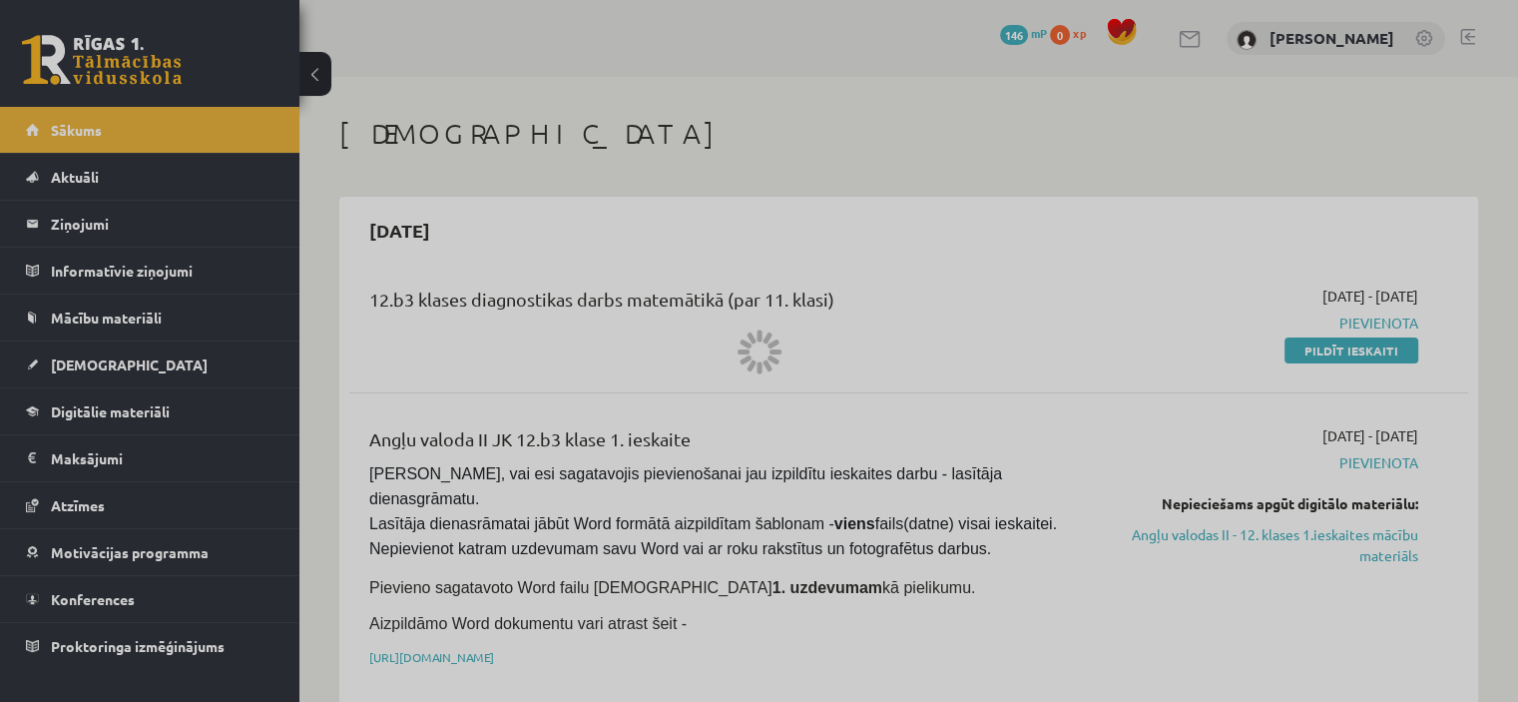
click at [80, 140] on div at bounding box center [759, 351] width 1518 height 702
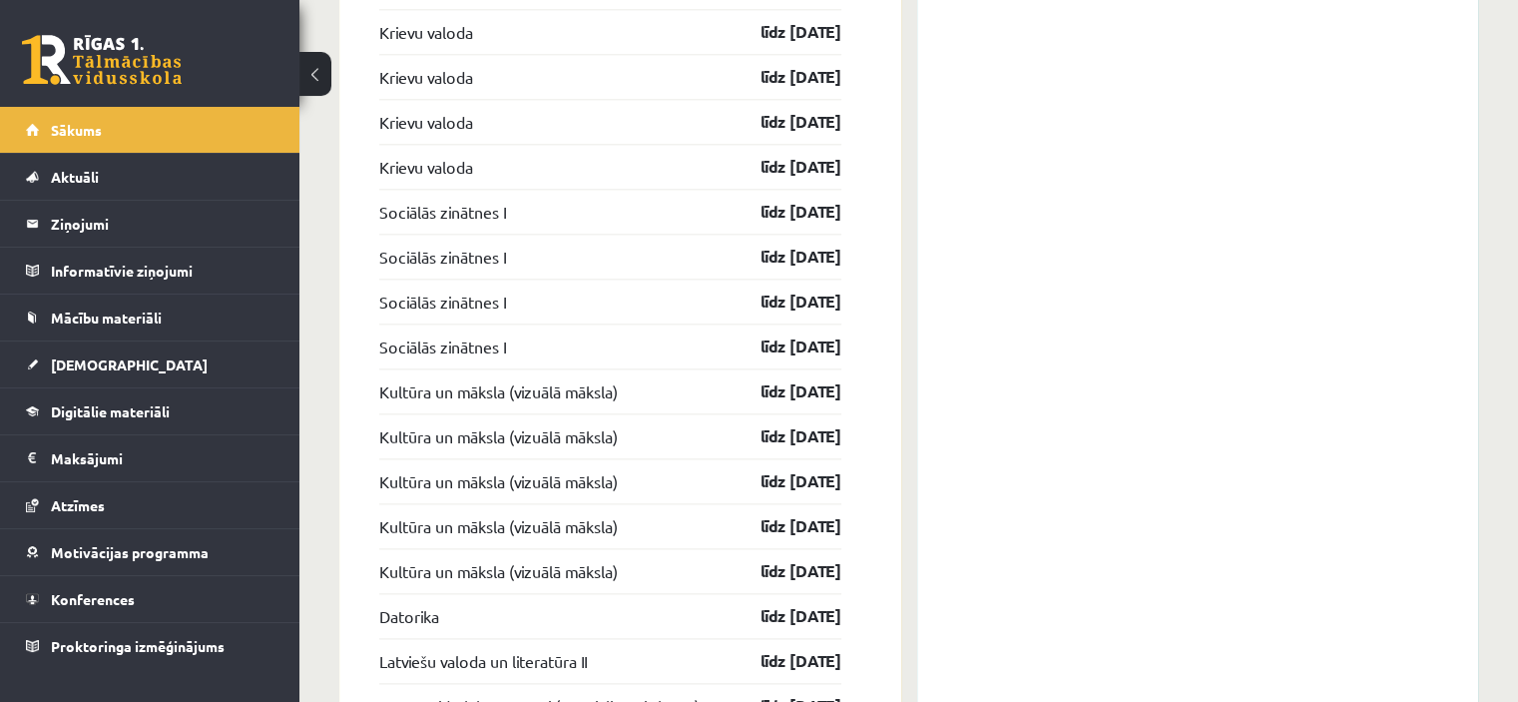
scroll to position [2777, 0]
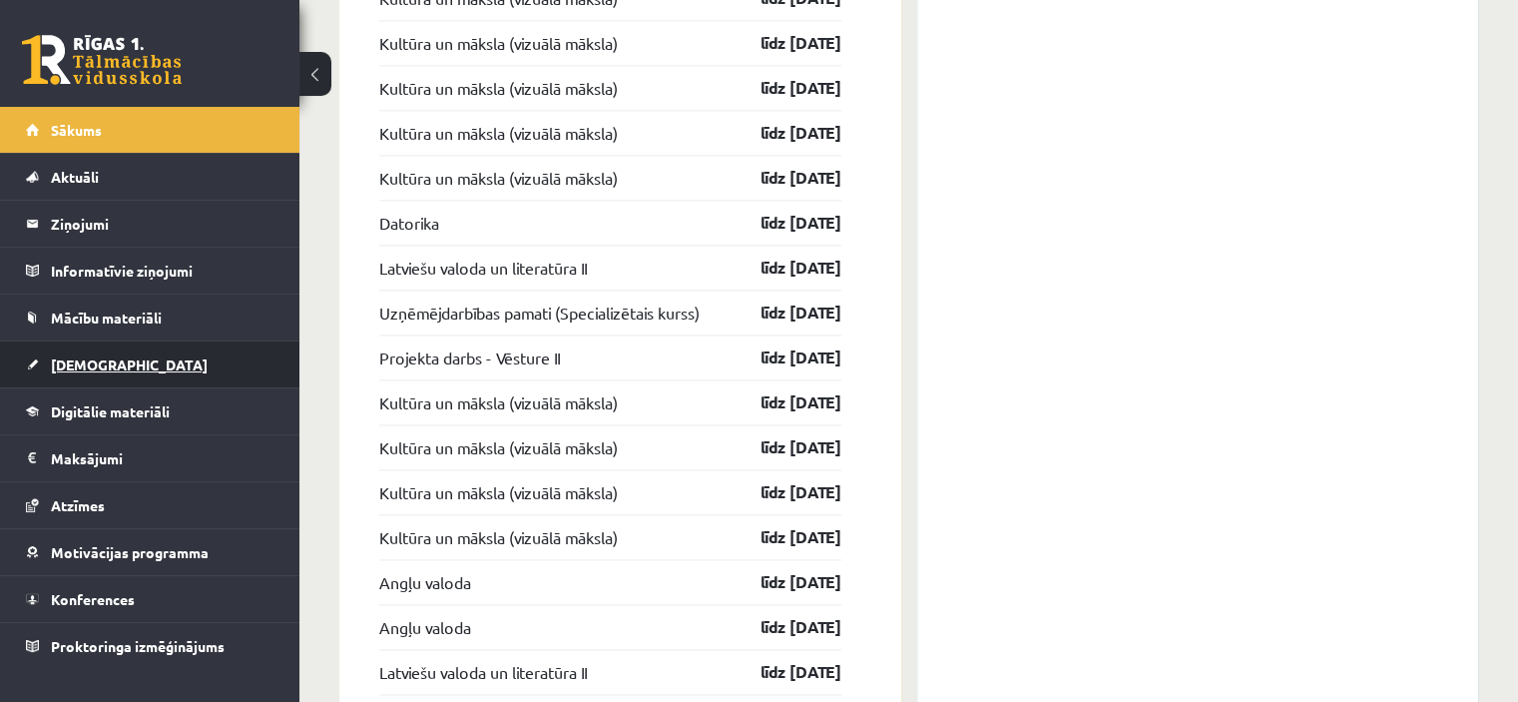
click at [66, 370] on span "[DEMOGRAPHIC_DATA]" at bounding box center [129, 364] width 157 height 18
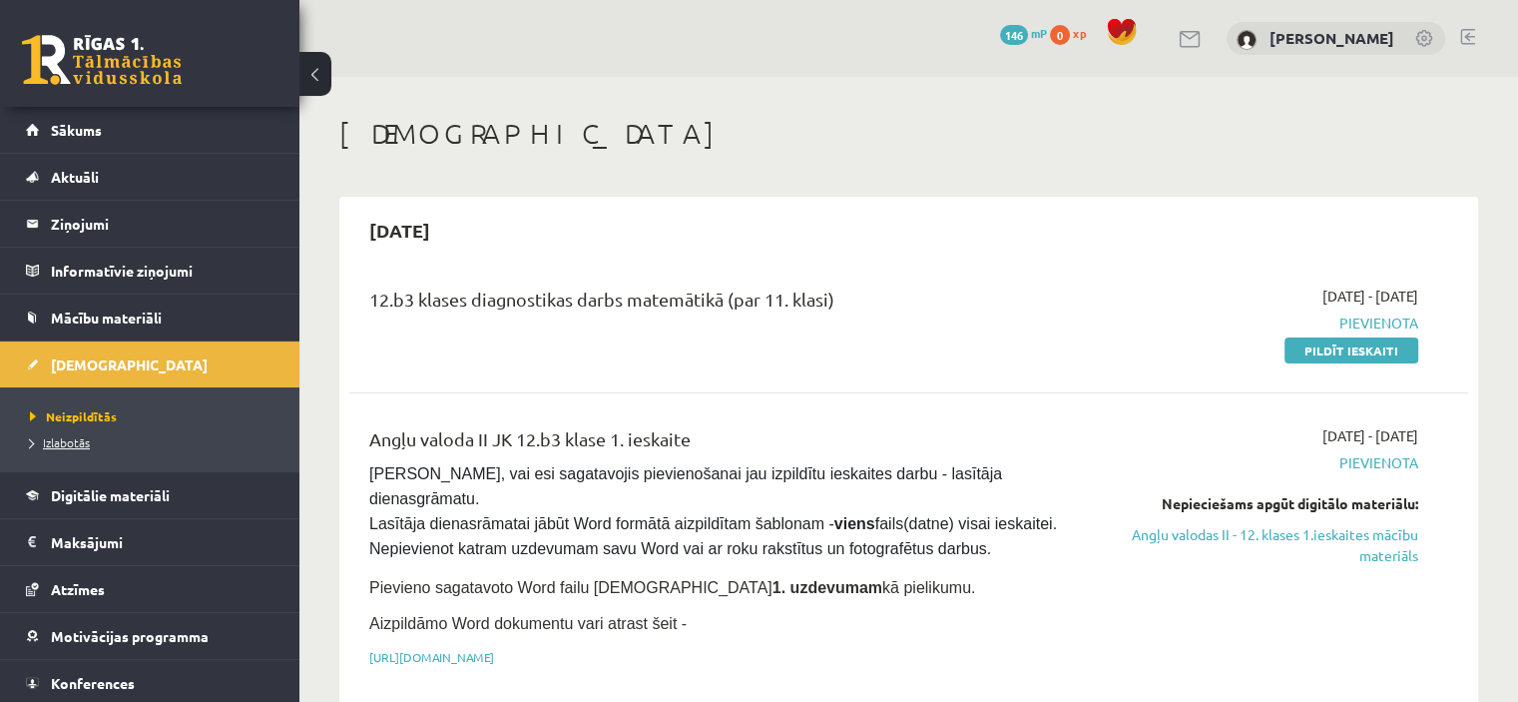
click at [63, 434] on span "Izlabotās" at bounding box center [60, 442] width 60 height 16
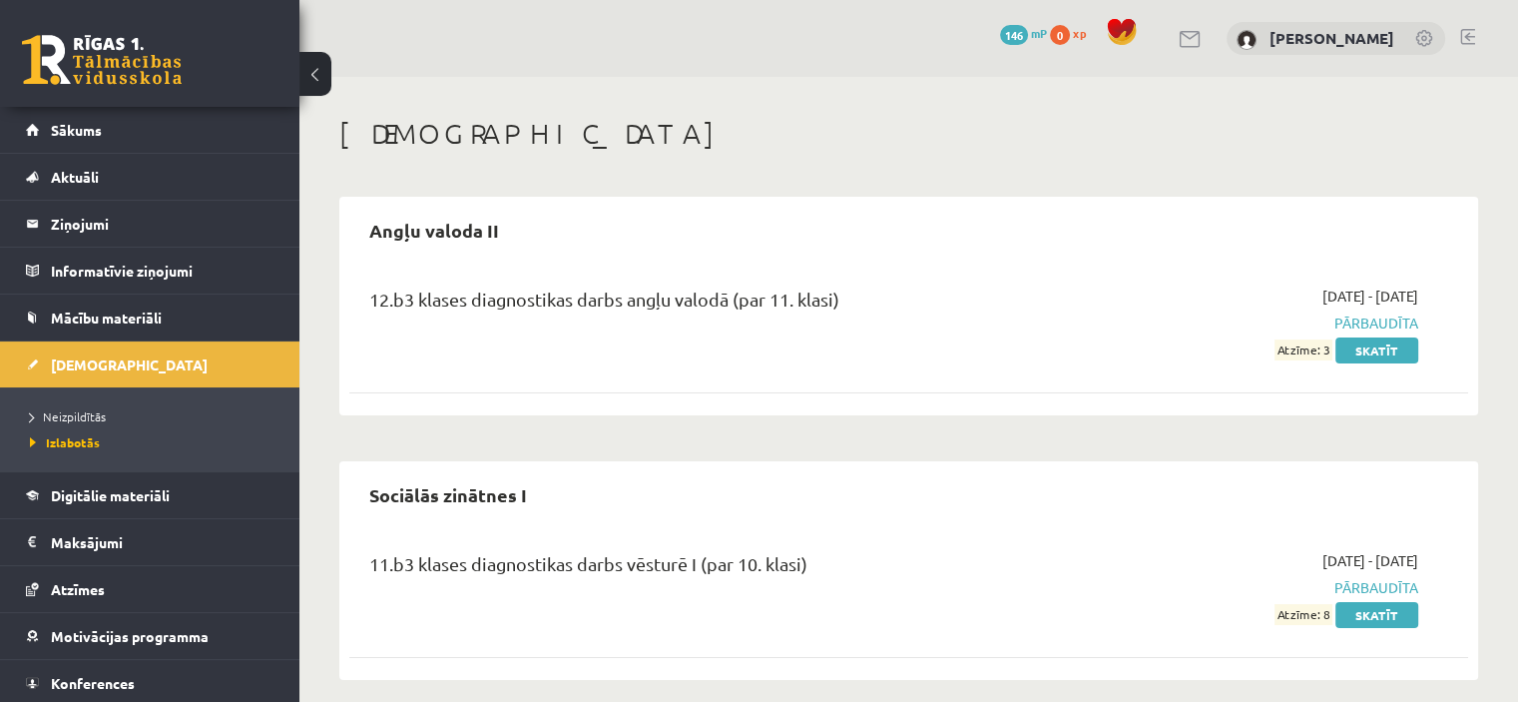
scroll to position [16, 0]
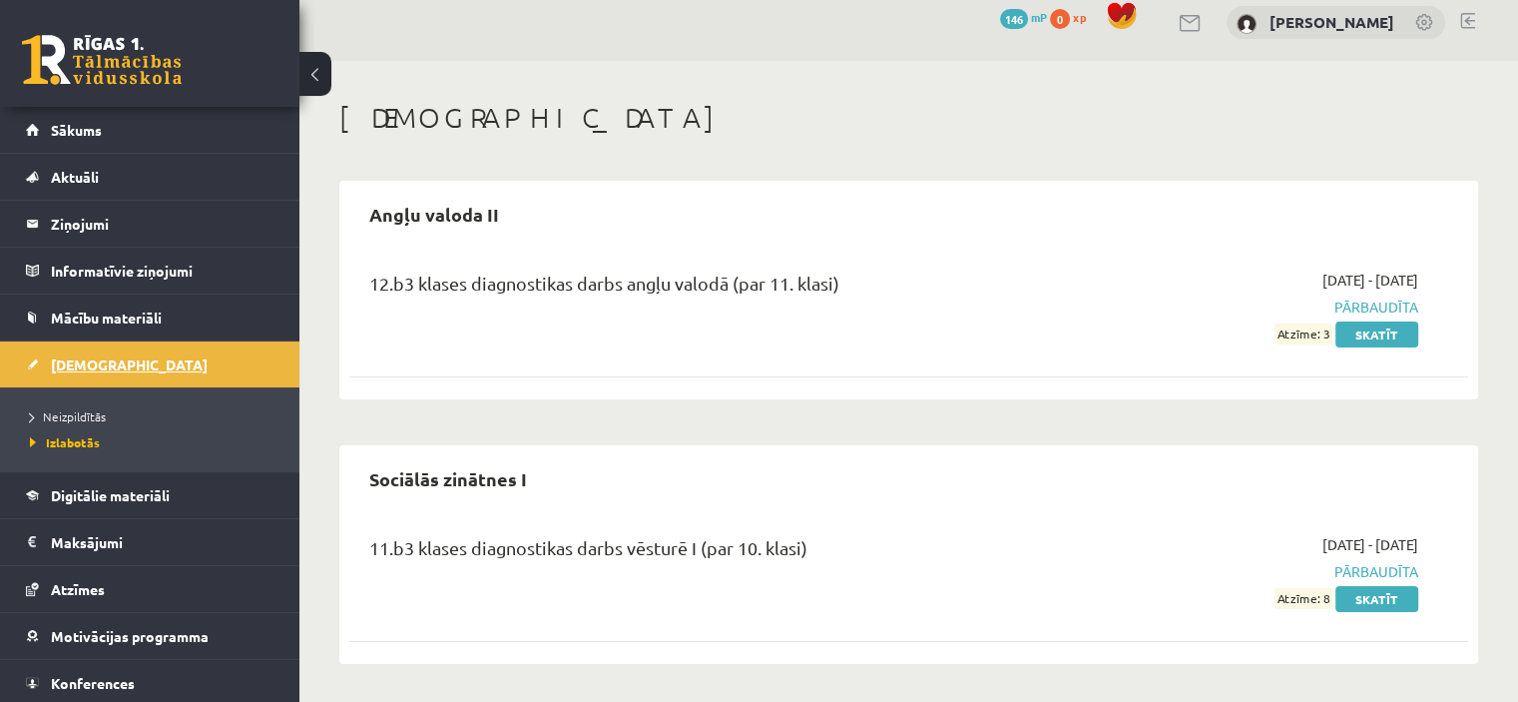
click at [70, 362] on span "[DEMOGRAPHIC_DATA]" at bounding box center [129, 364] width 157 height 18
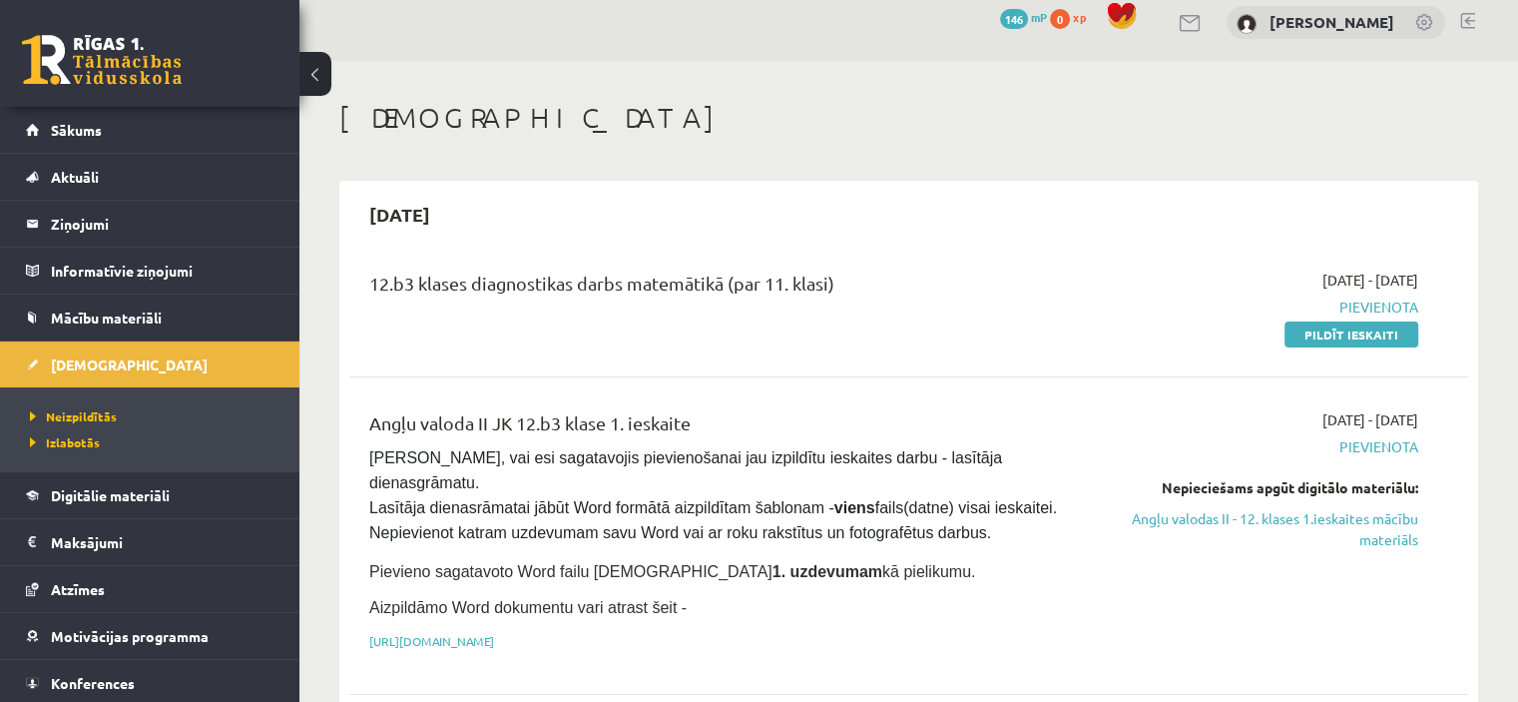
scroll to position [48, 0]
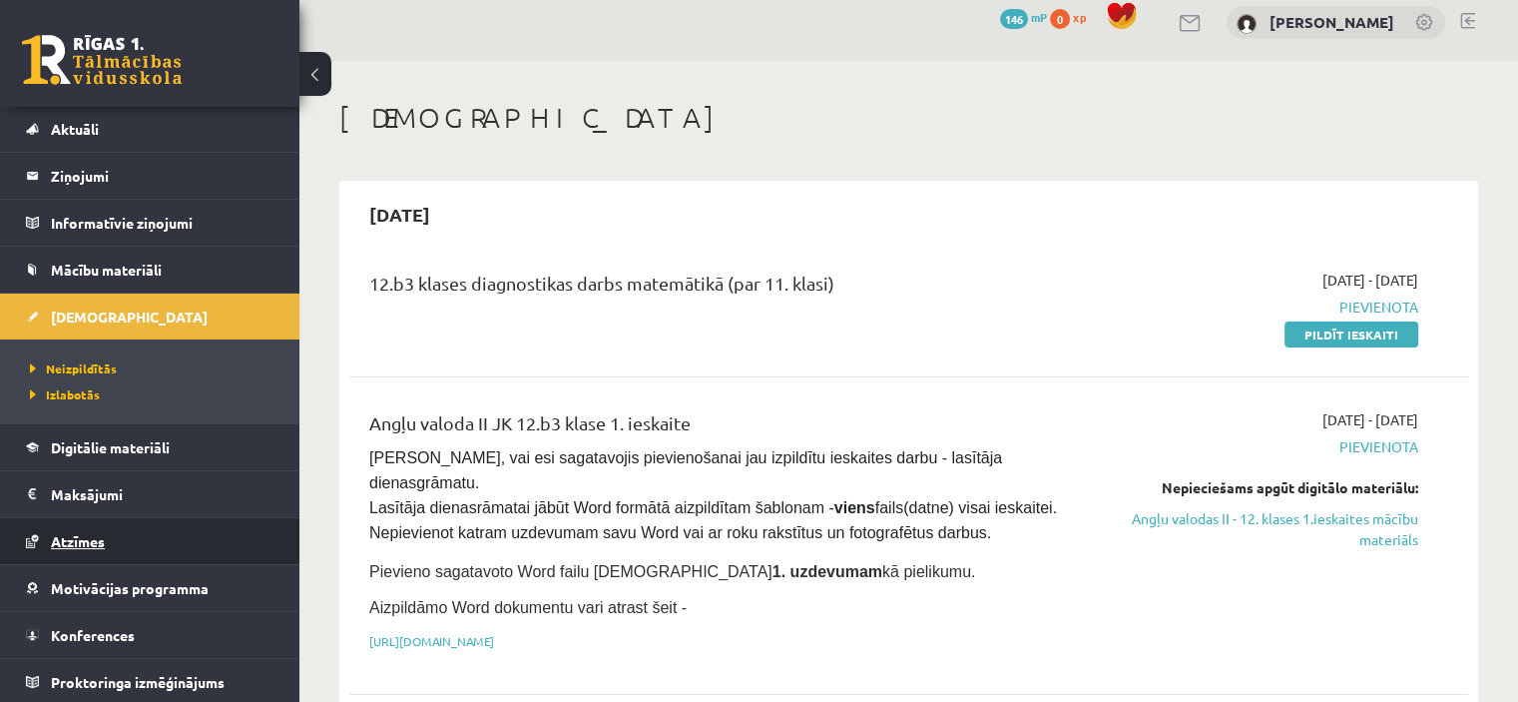
click at [87, 532] on span "Atzīmes" at bounding box center [78, 541] width 54 height 18
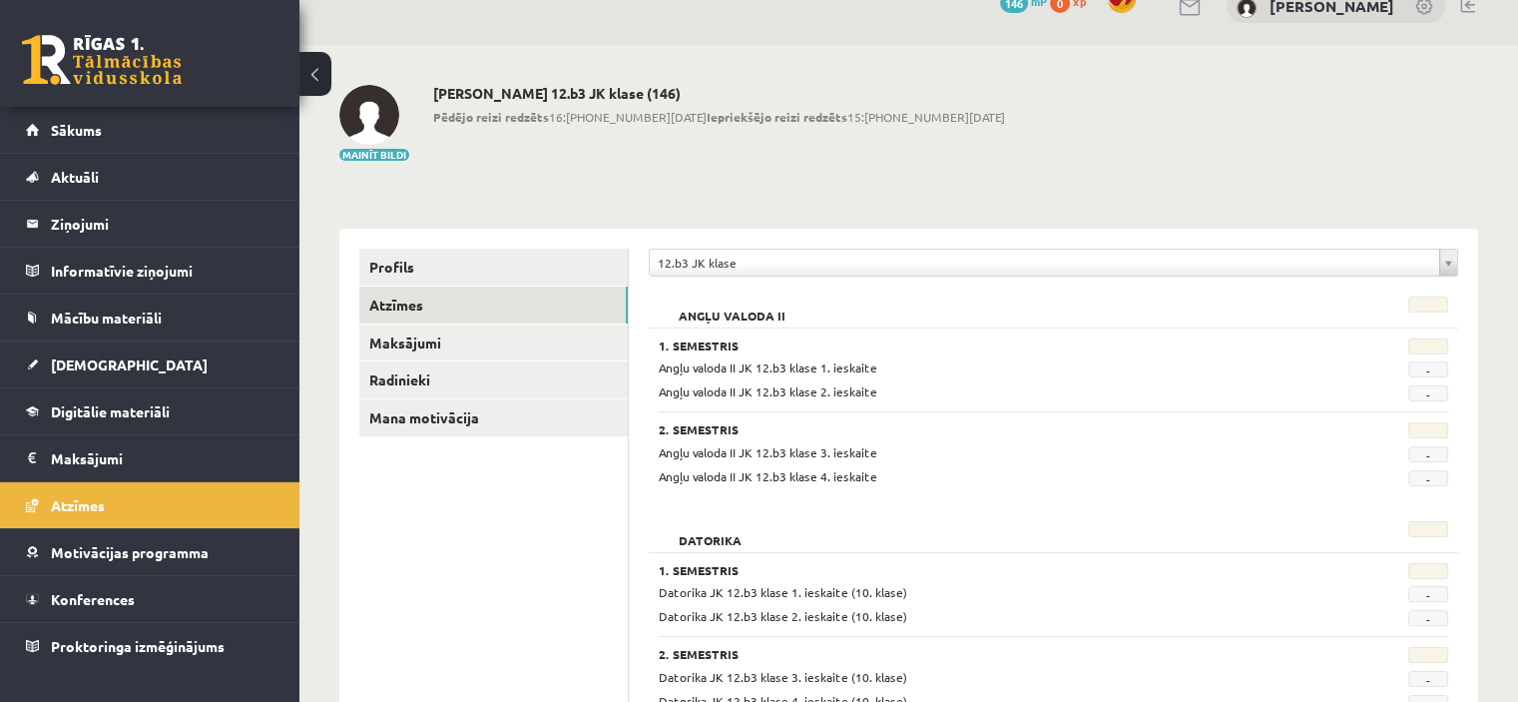
scroll to position [46, 0]
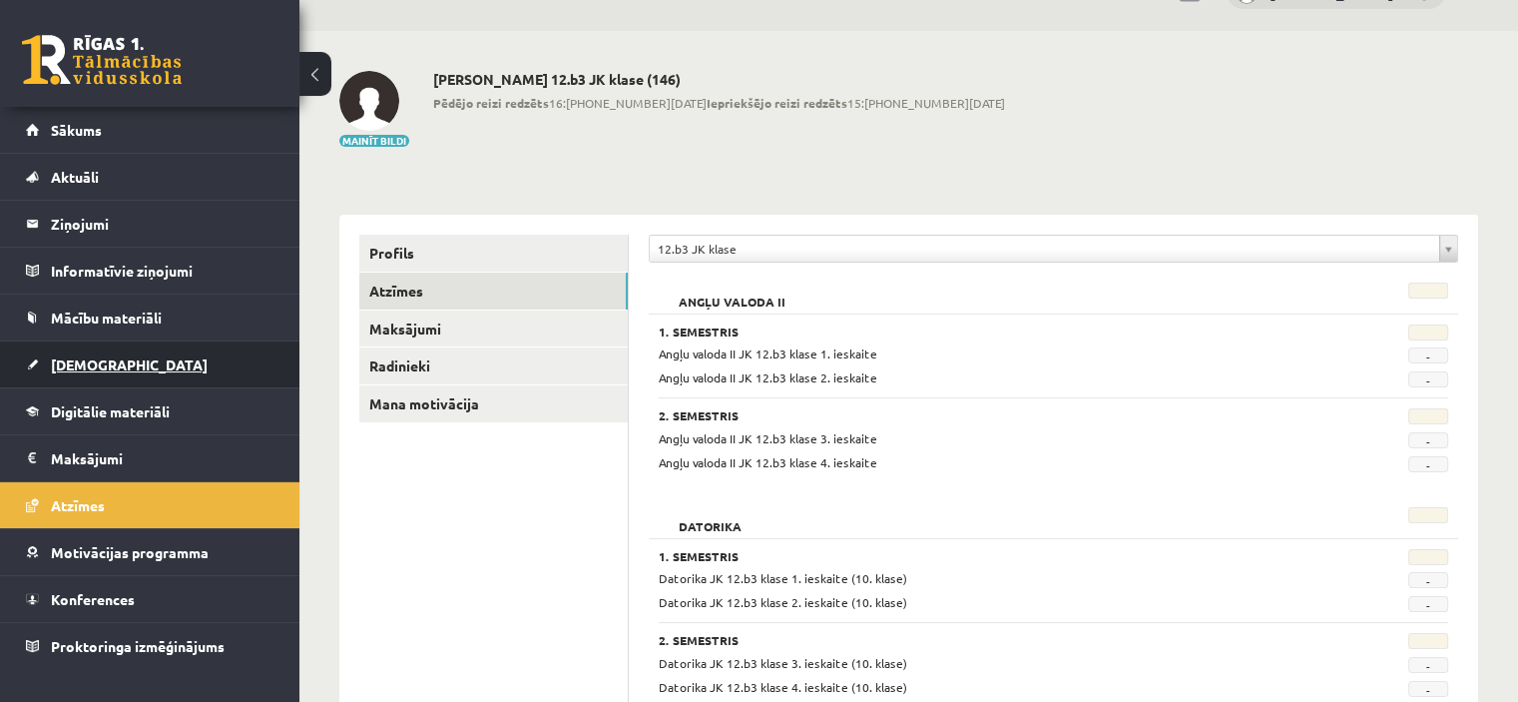
click at [75, 366] on span "[DEMOGRAPHIC_DATA]" at bounding box center [129, 364] width 157 height 18
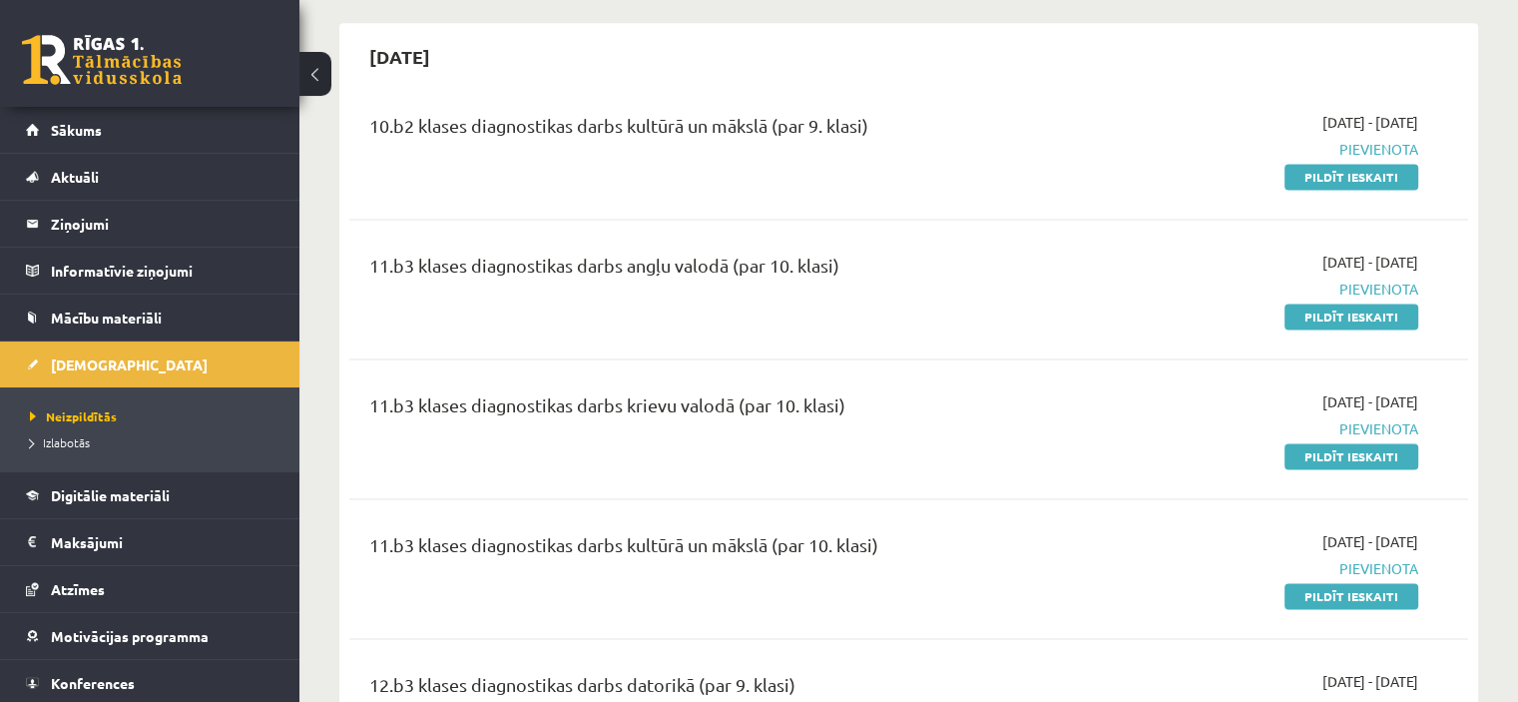
scroll to position [2831, 0]
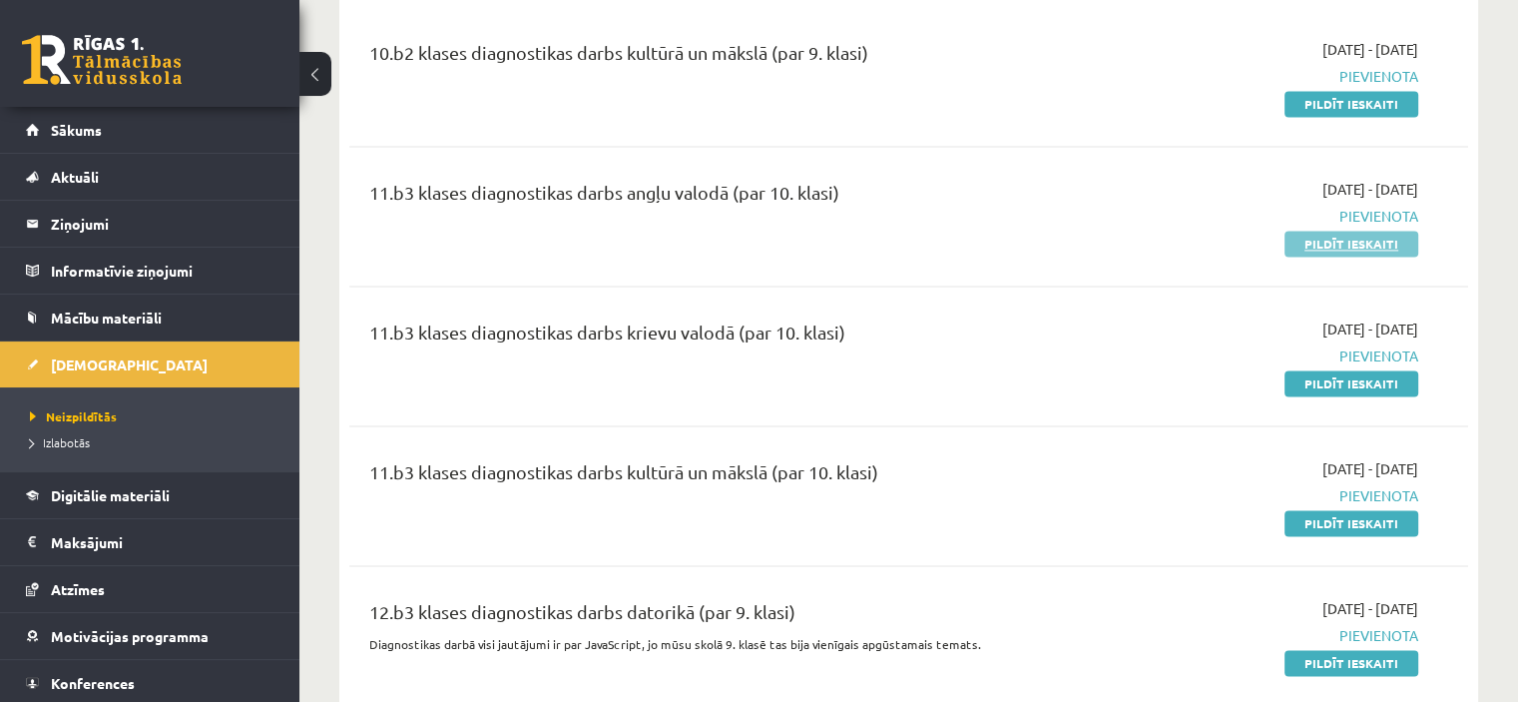
click at [1320, 231] on link "Pildīt ieskaiti" at bounding box center [1352, 244] width 134 height 26
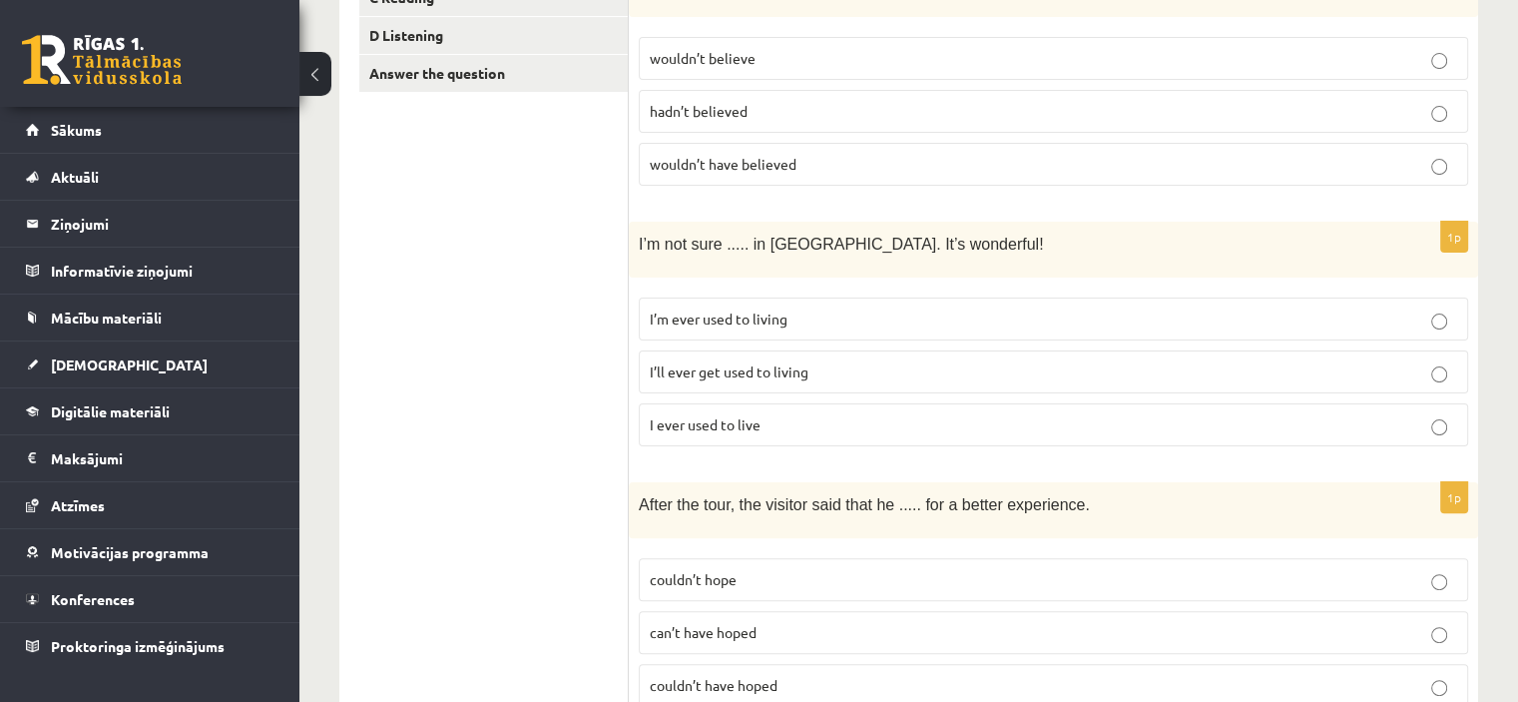
scroll to position [475, 0]
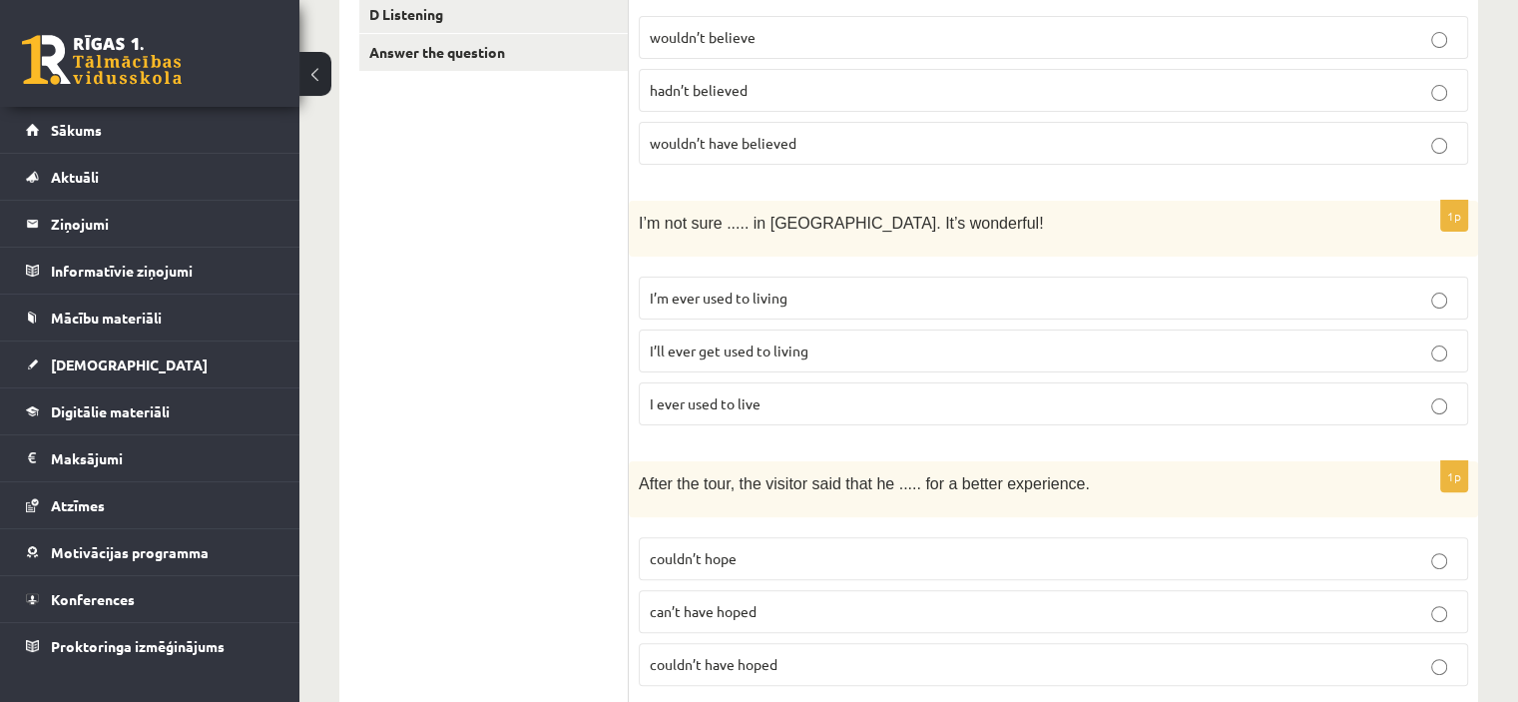
click at [858, 342] on p "I’ll ever get used to living" at bounding box center [1054, 350] width 808 height 21
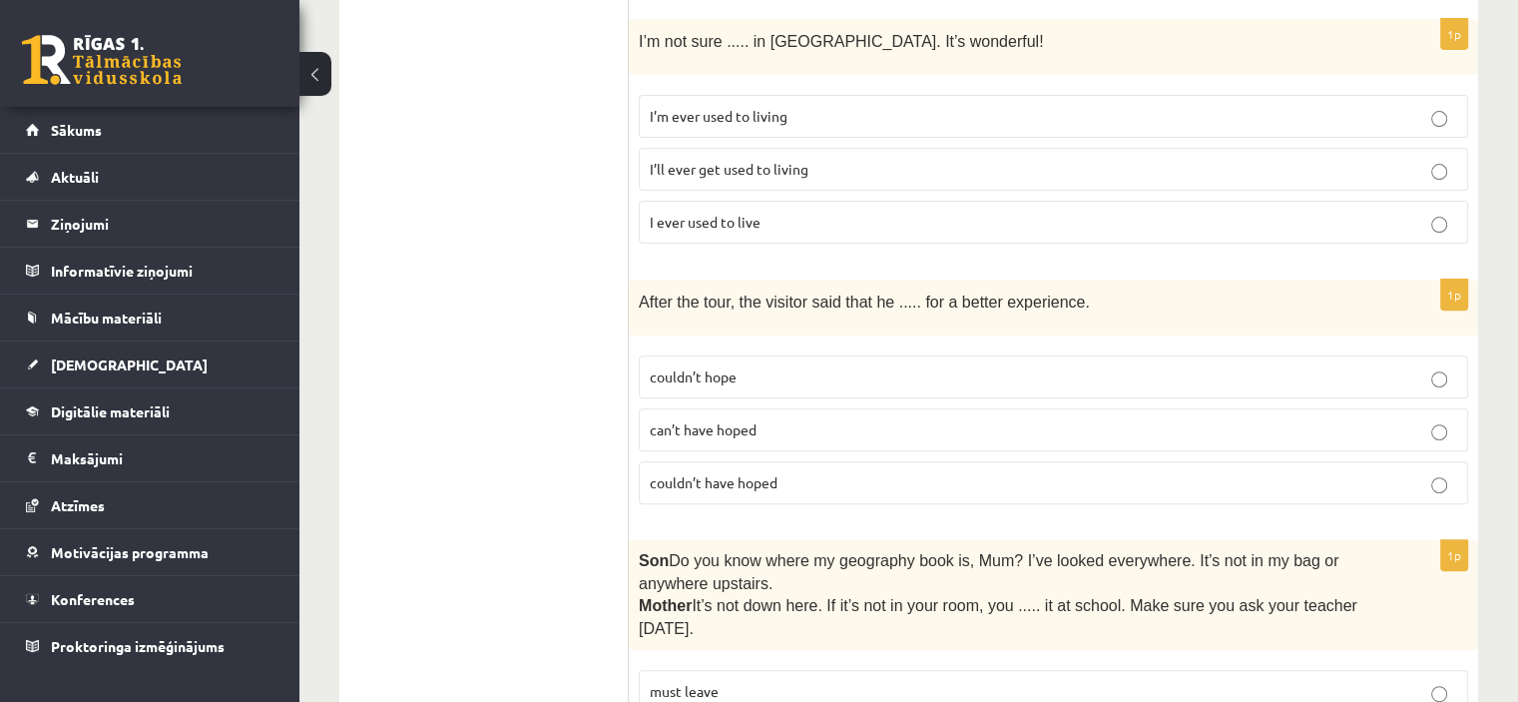
scroll to position [671, 0]
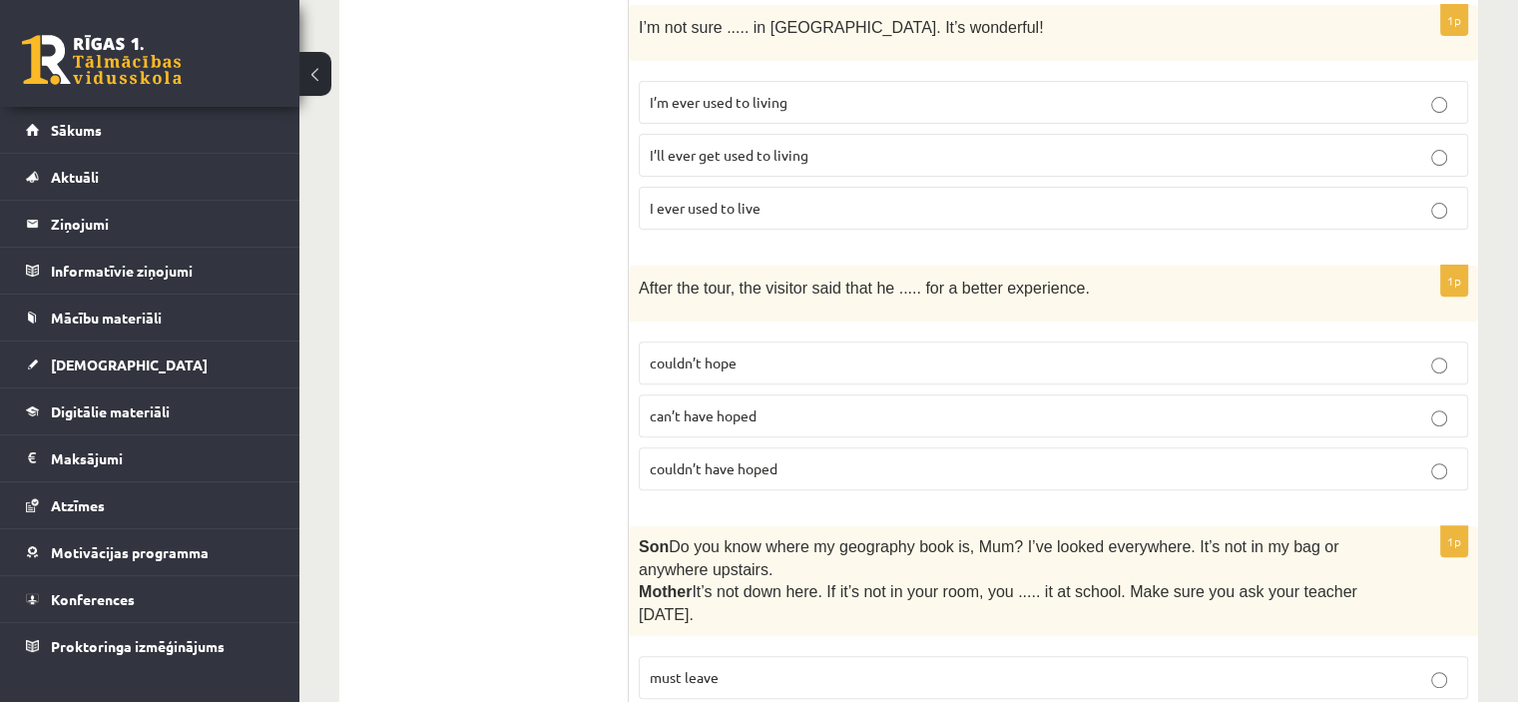
click at [825, 458] on p "couldn’t have hoped" at bounding box center [1054, 468] width 808 height 21
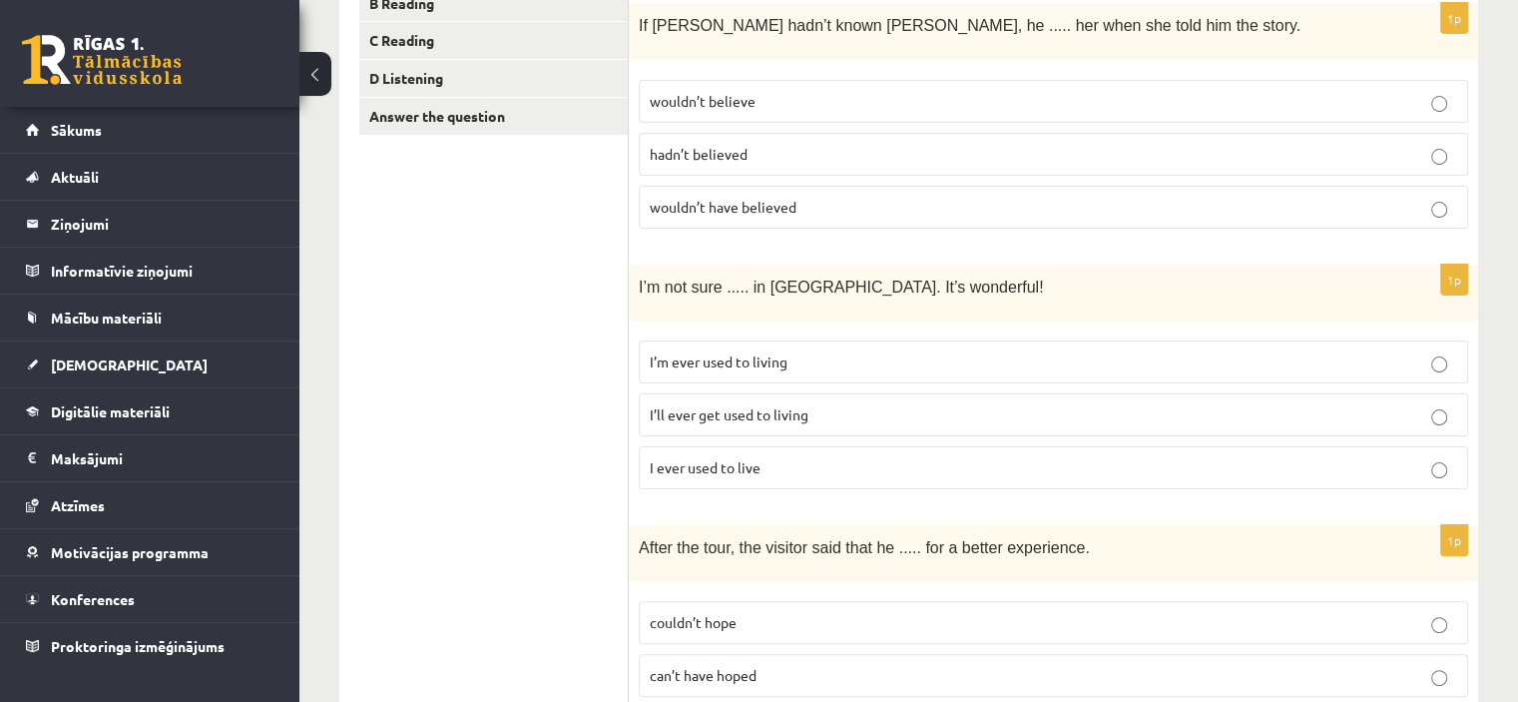
scroll to position [418, 0]
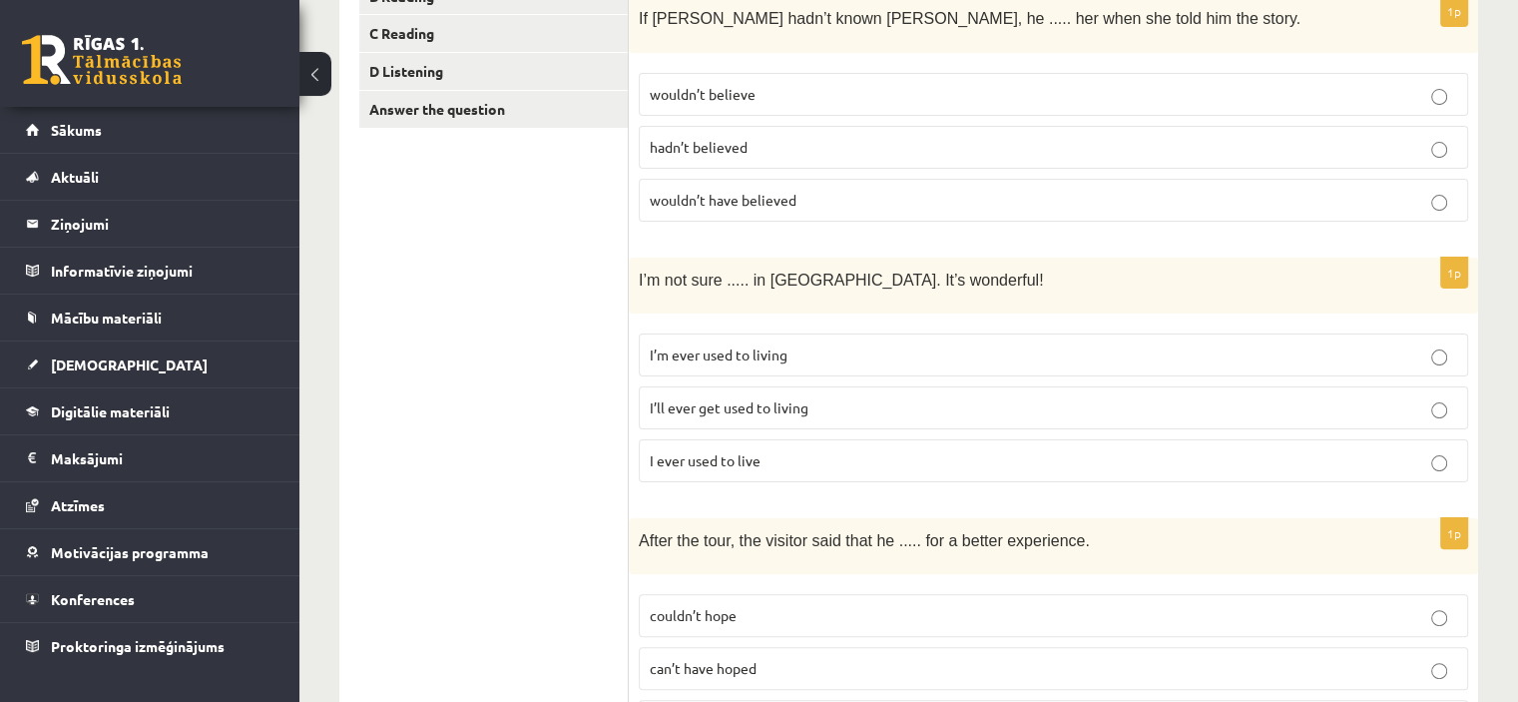
click at [849, 190] on p "wouldn’t have believed" at bounding box center [1054, 200] width 808 height 21
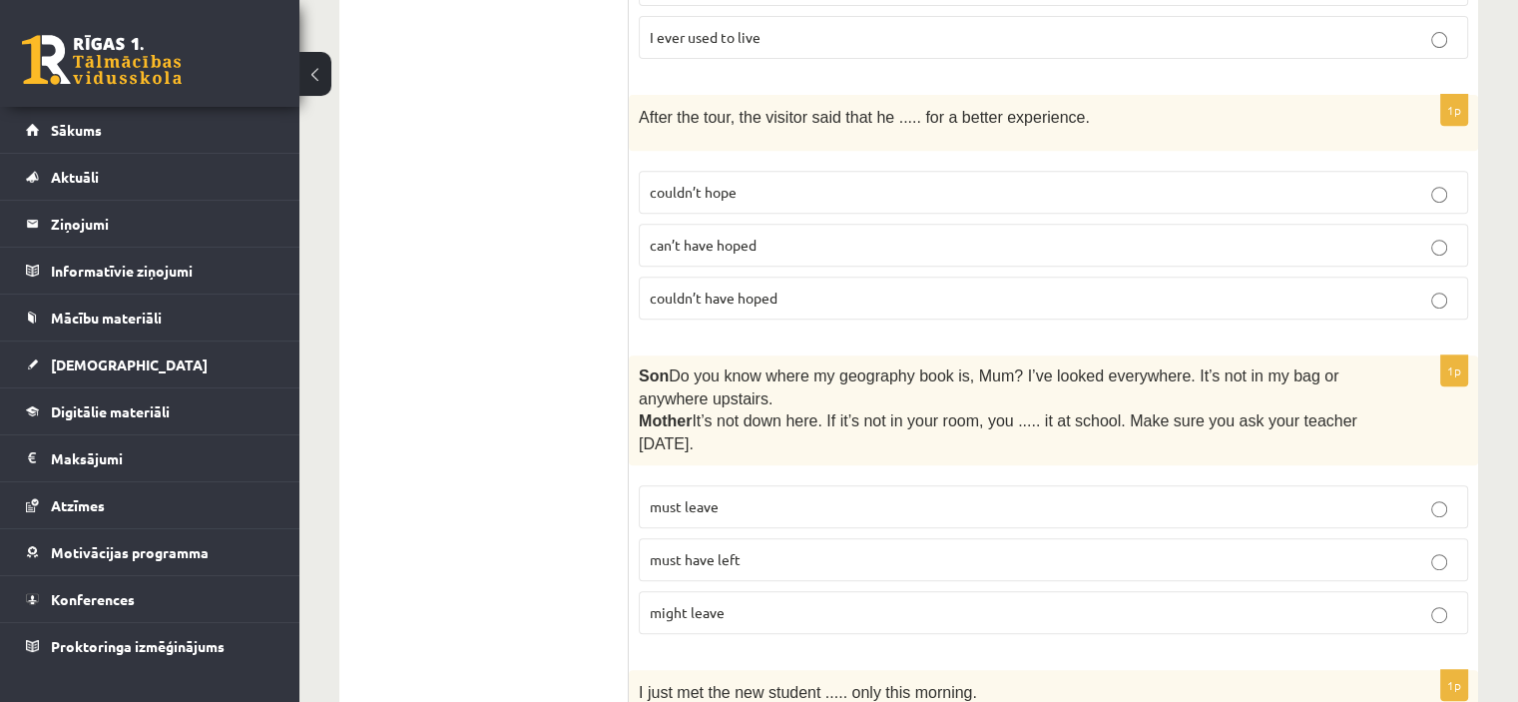
scroll to position [882, 0]
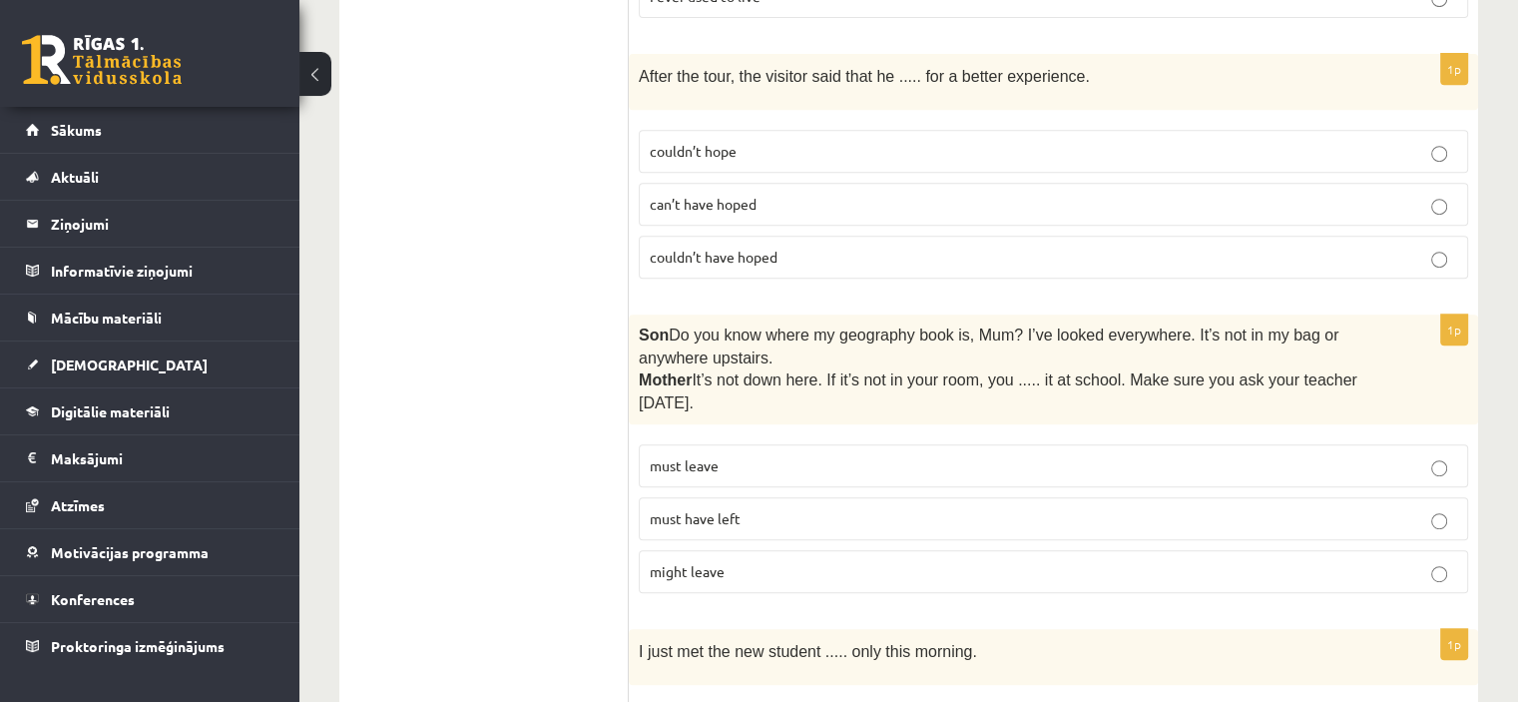
click at [785, 141] on p "couldn’t hope" at bounding box center [1054, 151] width 808 height 21
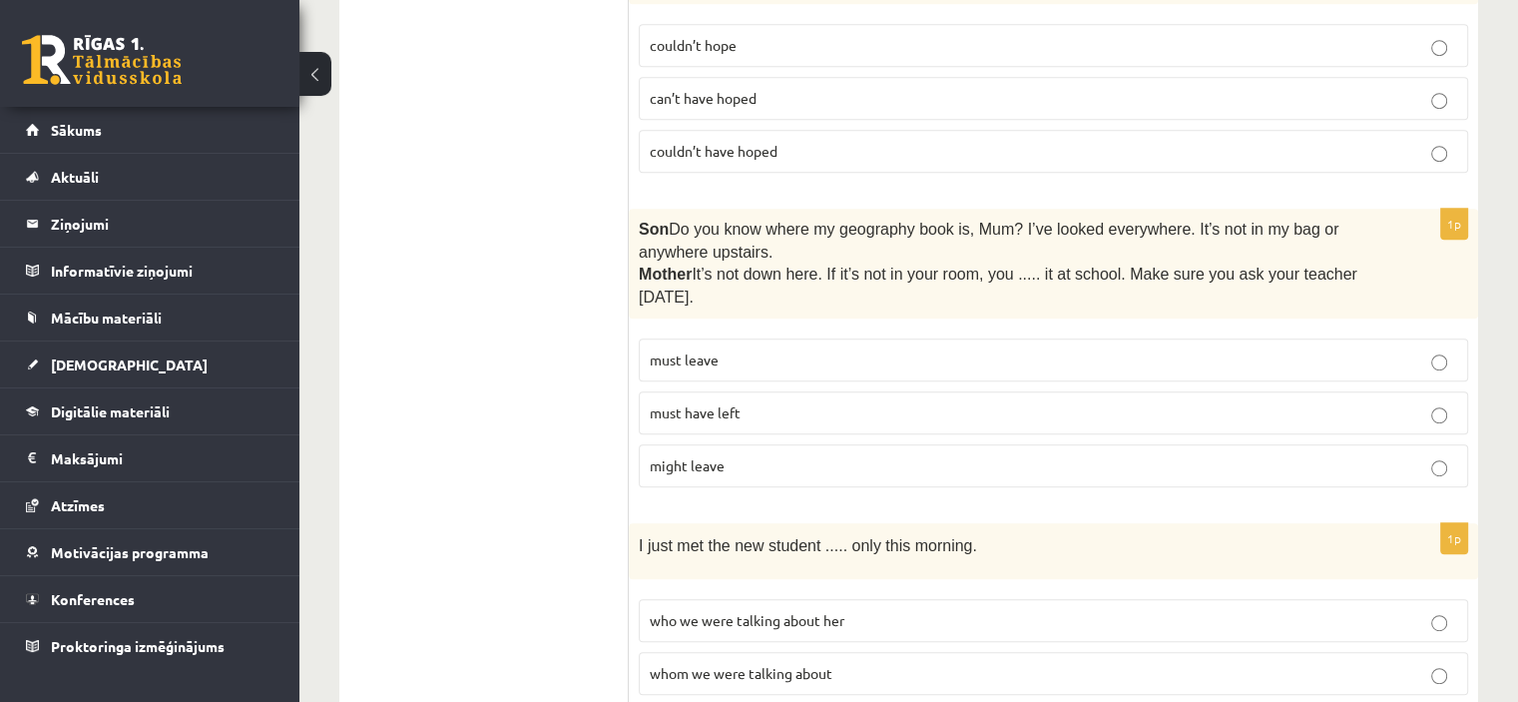
scroll to position [981, 0]
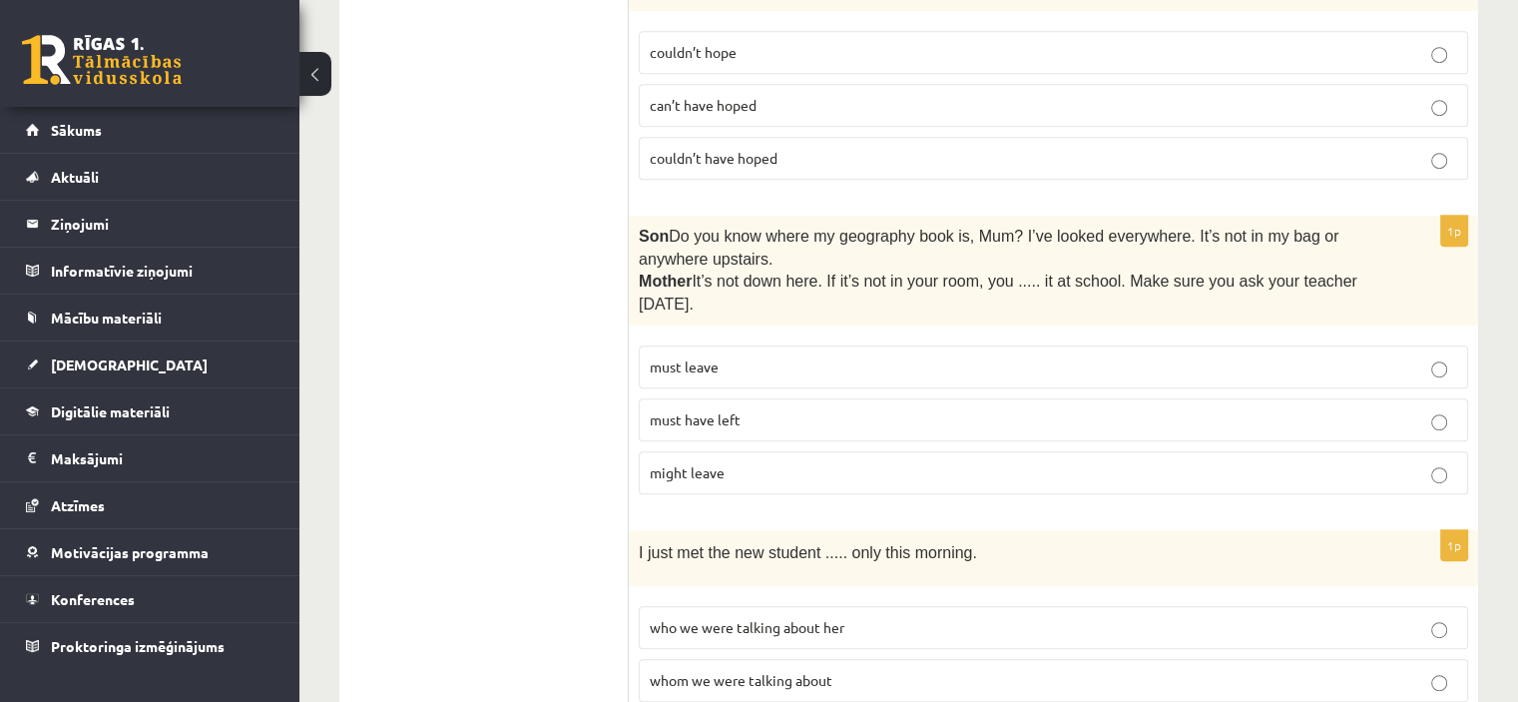
click at [1066, 151] on p "couldn’t have hoped" at bounding box center [1054, 158] width 808 height 21
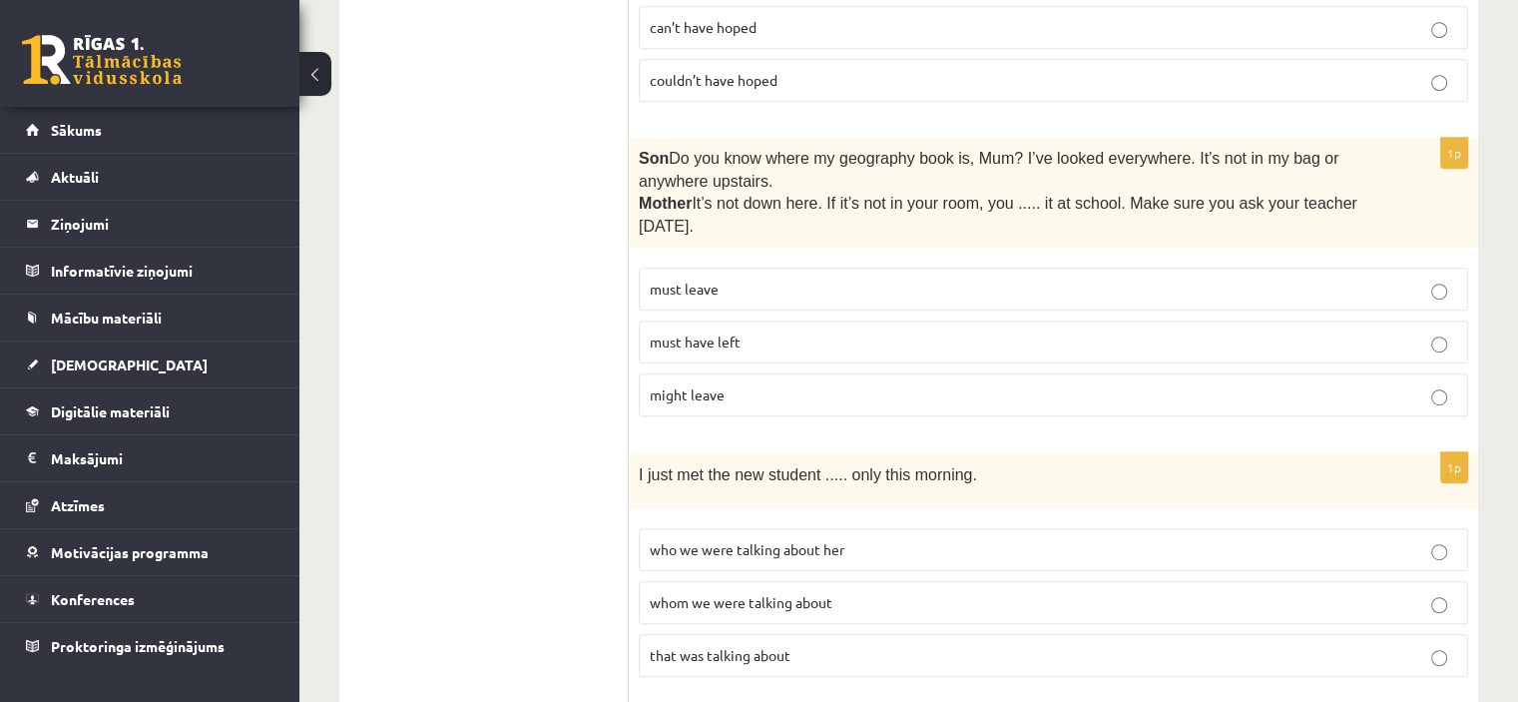
scroll to position [1080, 0]
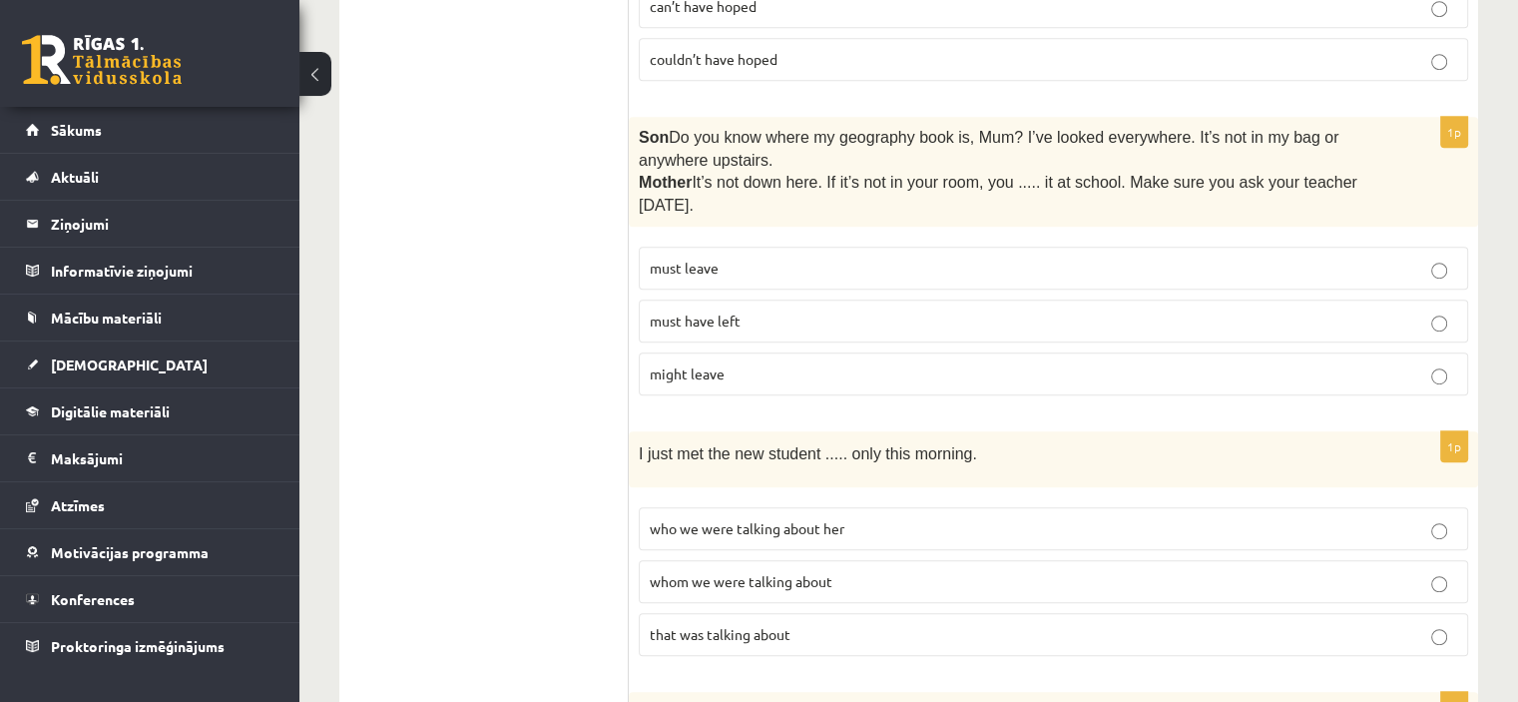
click at [745, 310] on p "must have left" at bounding box center [1054, 320] width 808 height 21
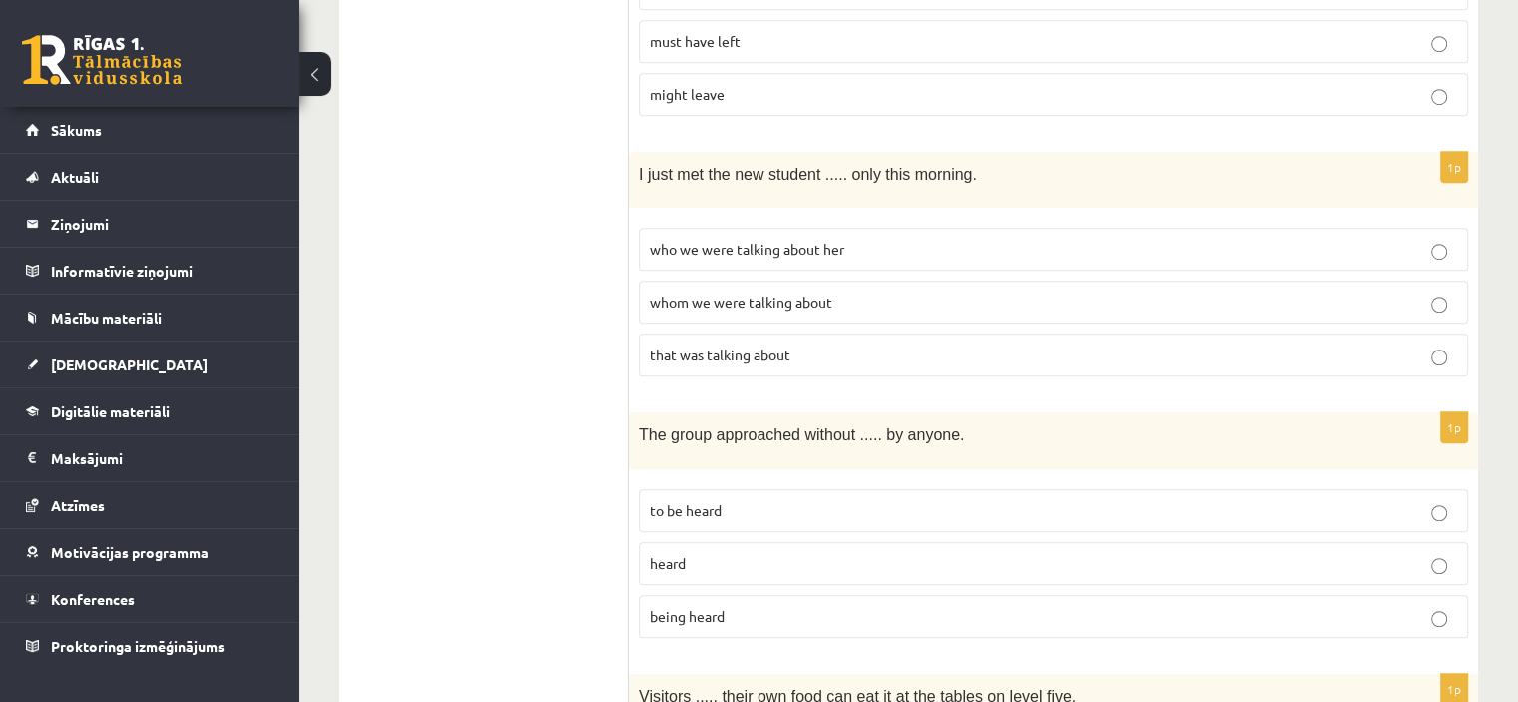
scroll to position [1373, 0]
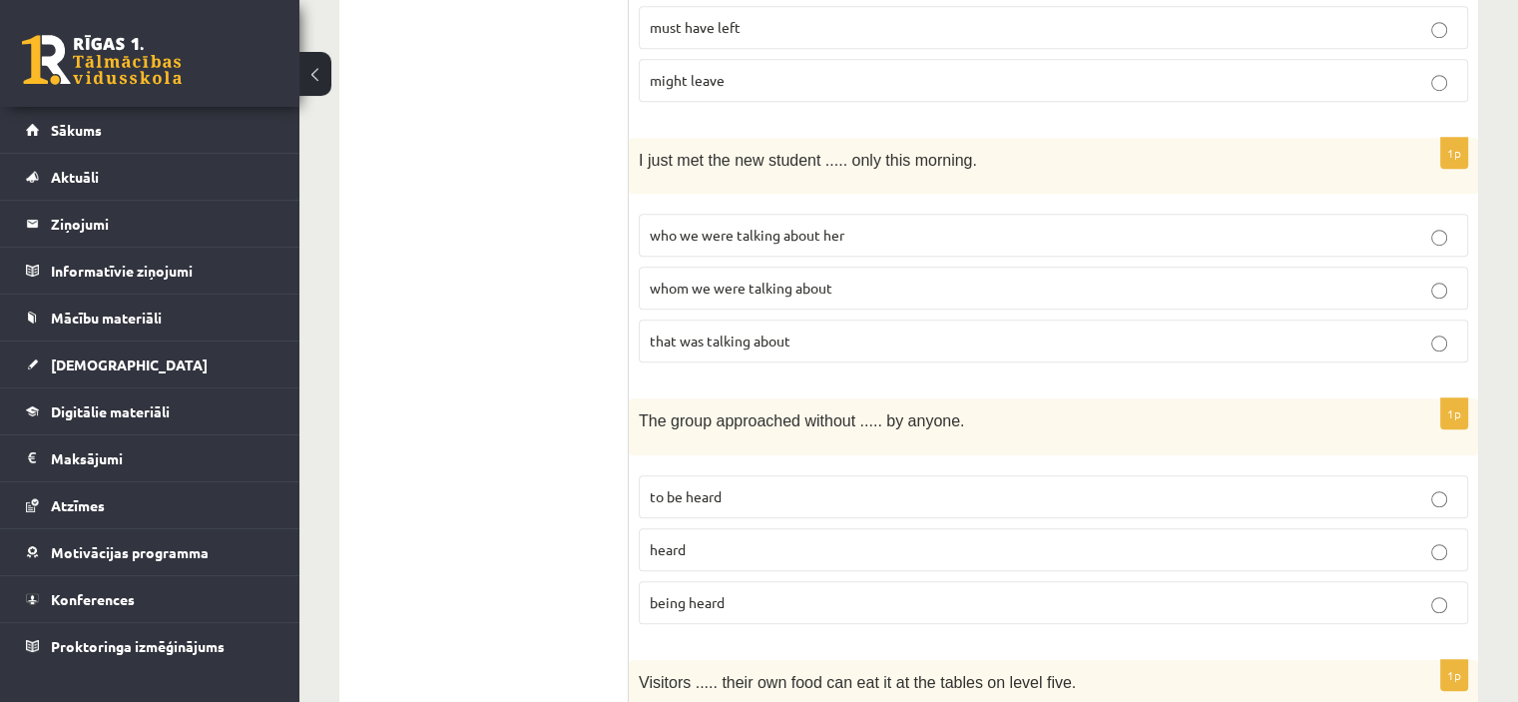
click at [864, 277] on p "whom we were talking about" at bounding box center [1054, 287] width 808 height 21
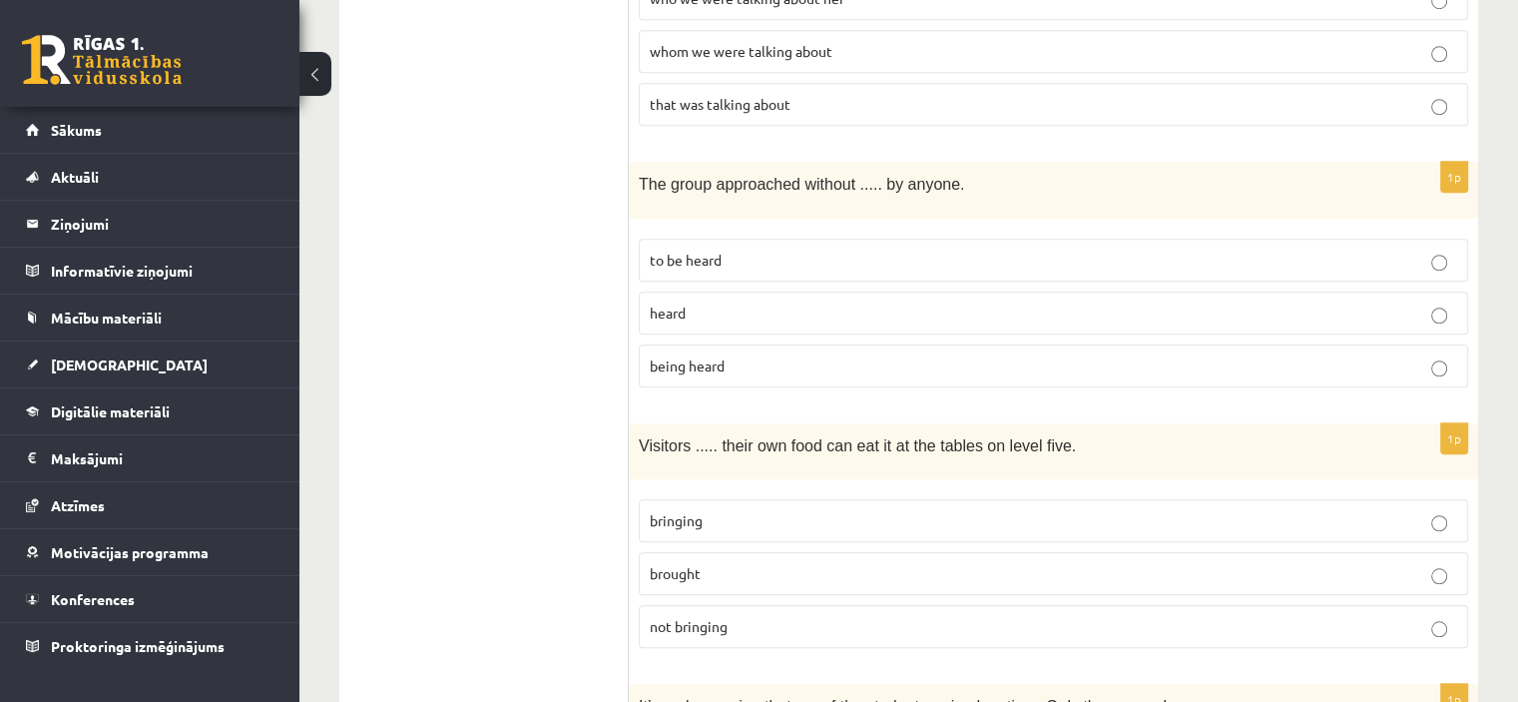
scroll to position [1625, 0]
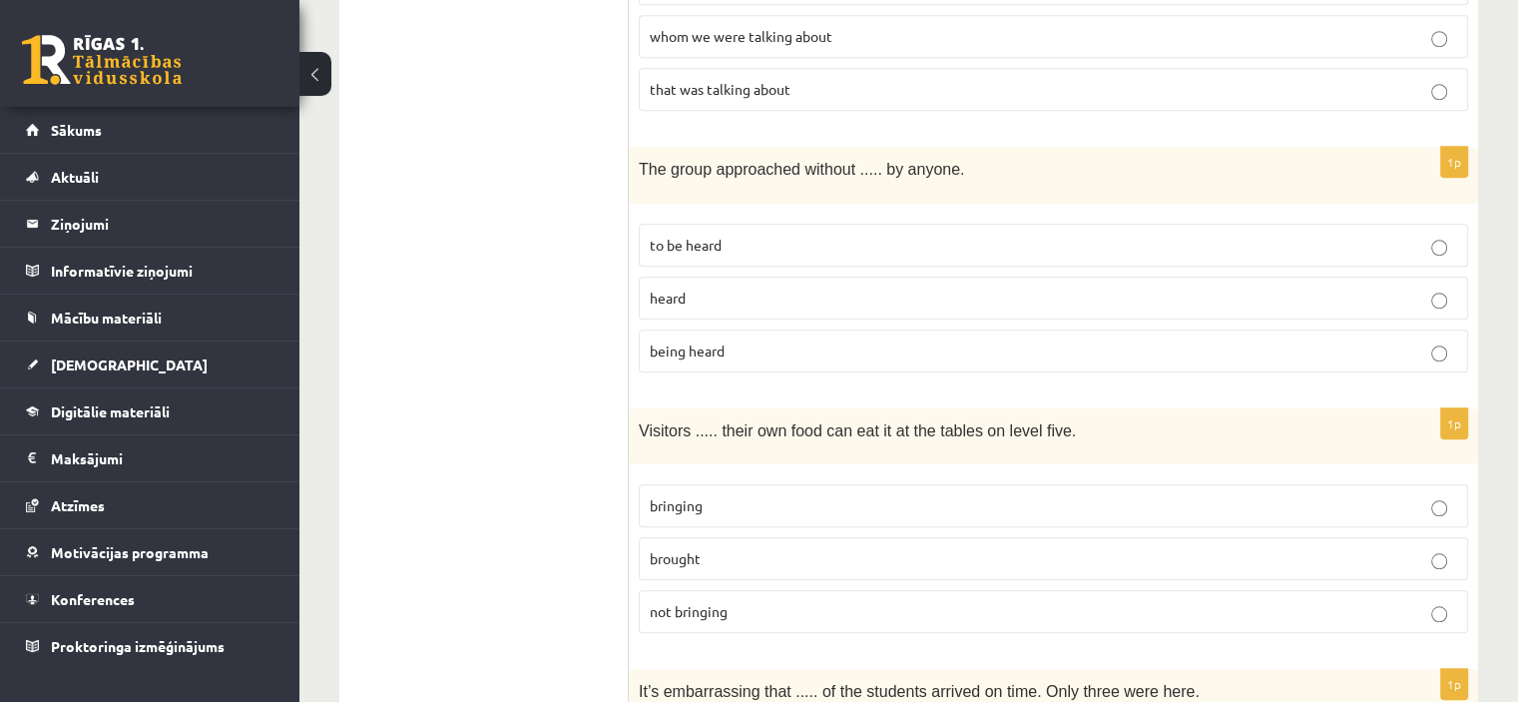
click at [874, 341] on p "being heard" at bounding box center [1054, 350] width 808 height 21
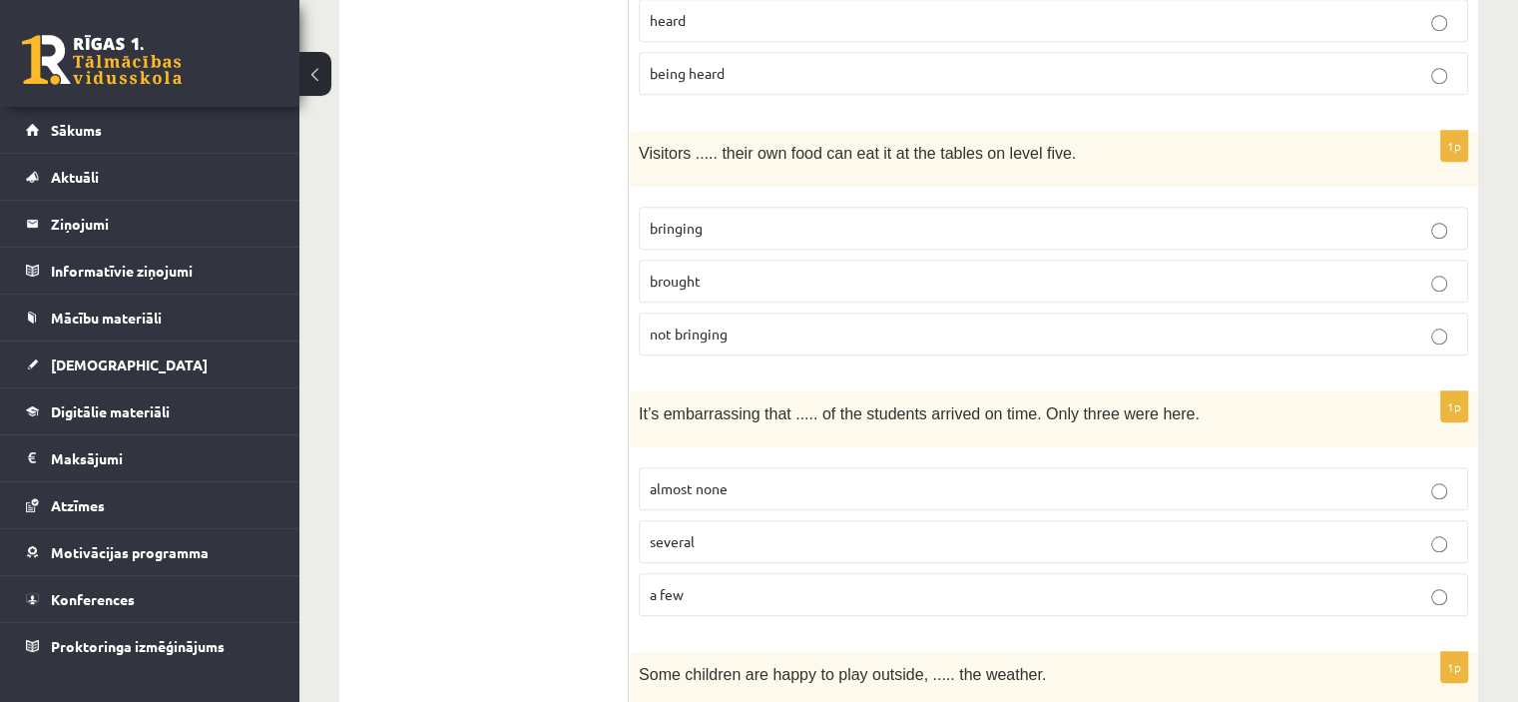
scroll to position [1916, 0]
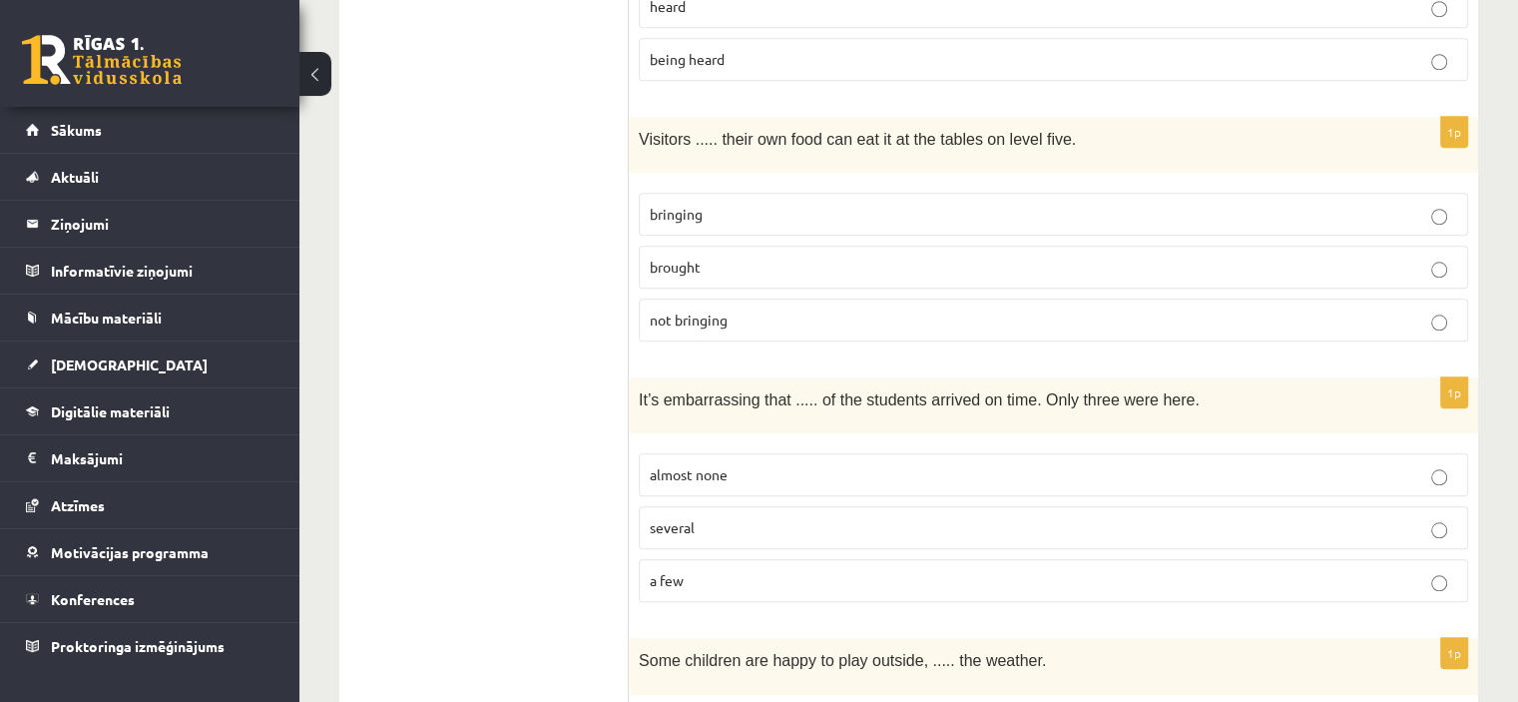
click at [745, 204] on p "bringing" at bounding box center [1054, 214] width 808 height 21
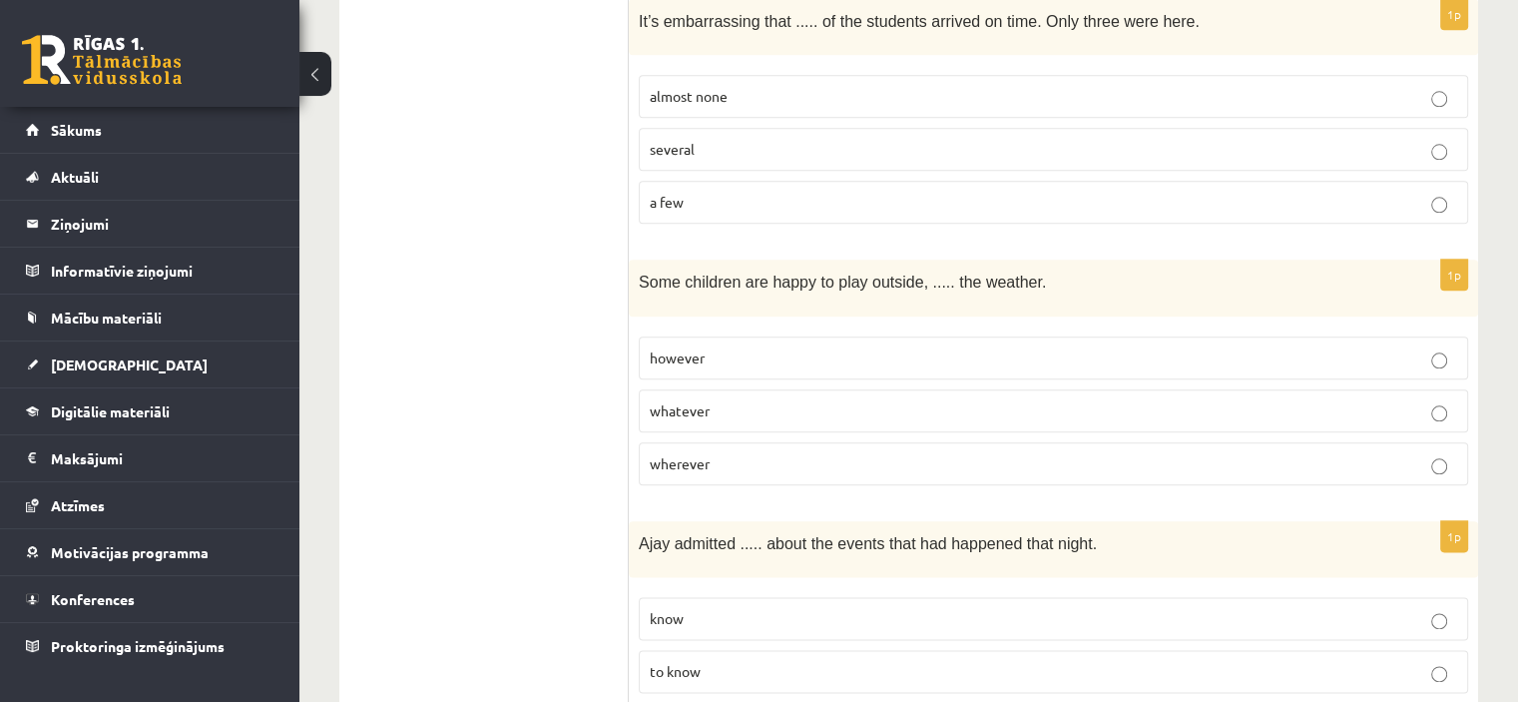
scroll to position [2302, 0]
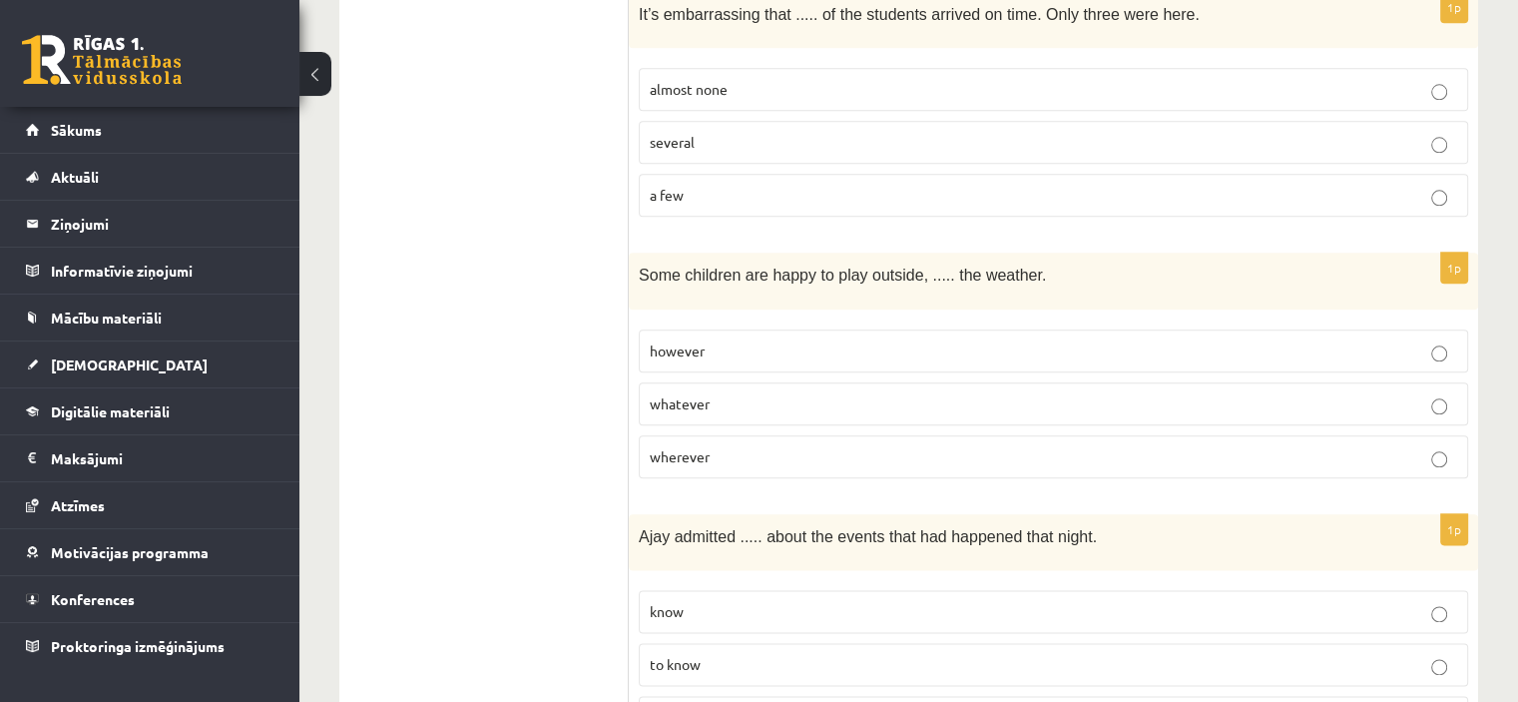
click at [755, 393] on p "whatever" at bounding box center [1054, 403] width 808 height 21
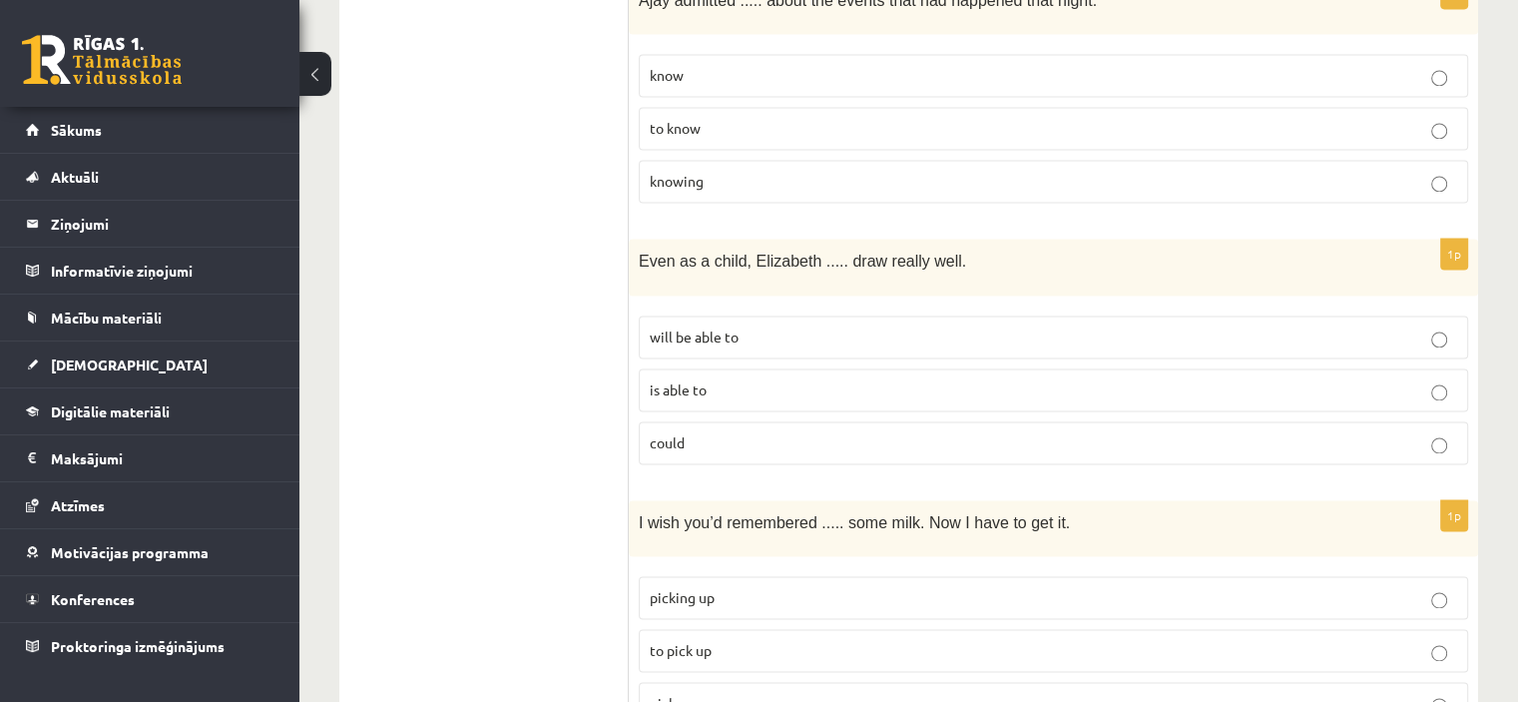
scroll to position [2845, 0]
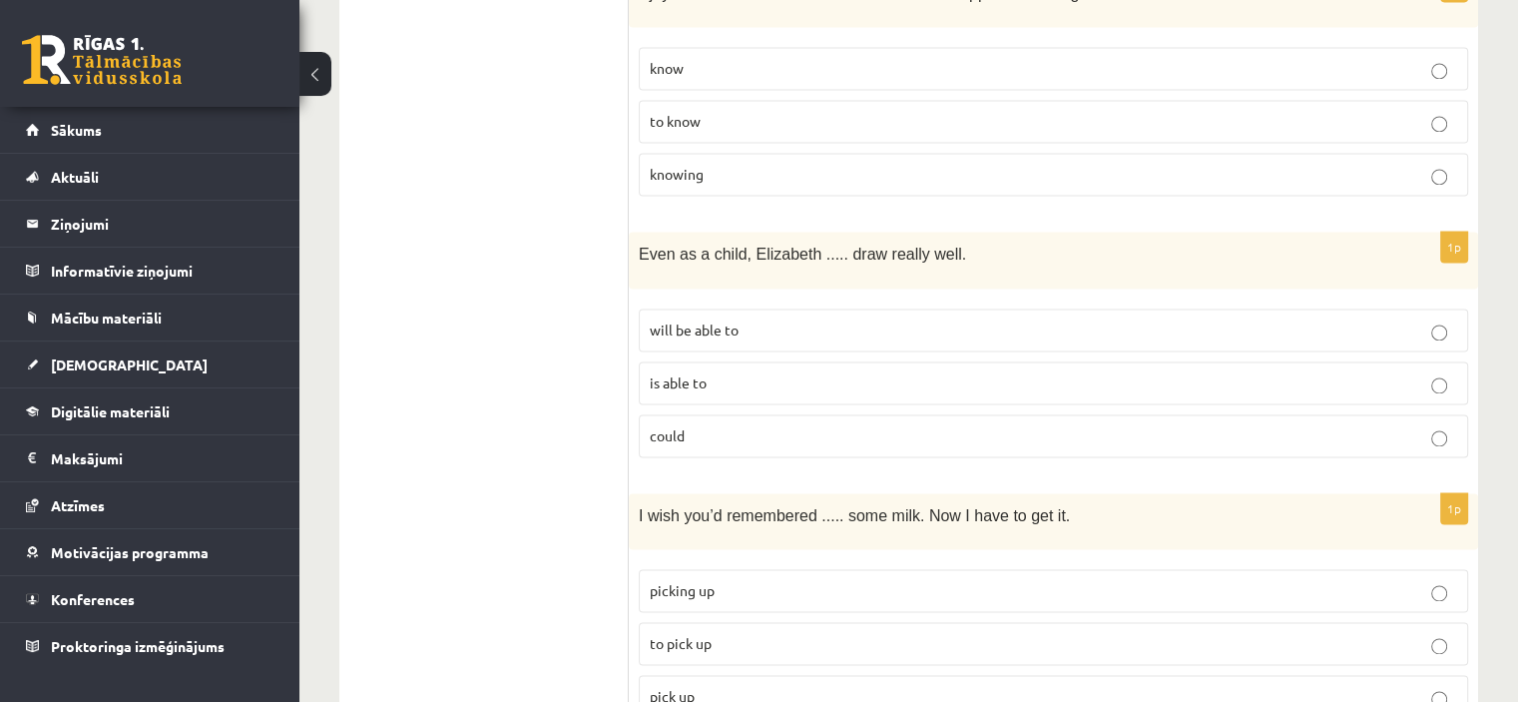
click at [740, 372] on p "is able to" at bounding box center [1054, 382] width 808 height 21
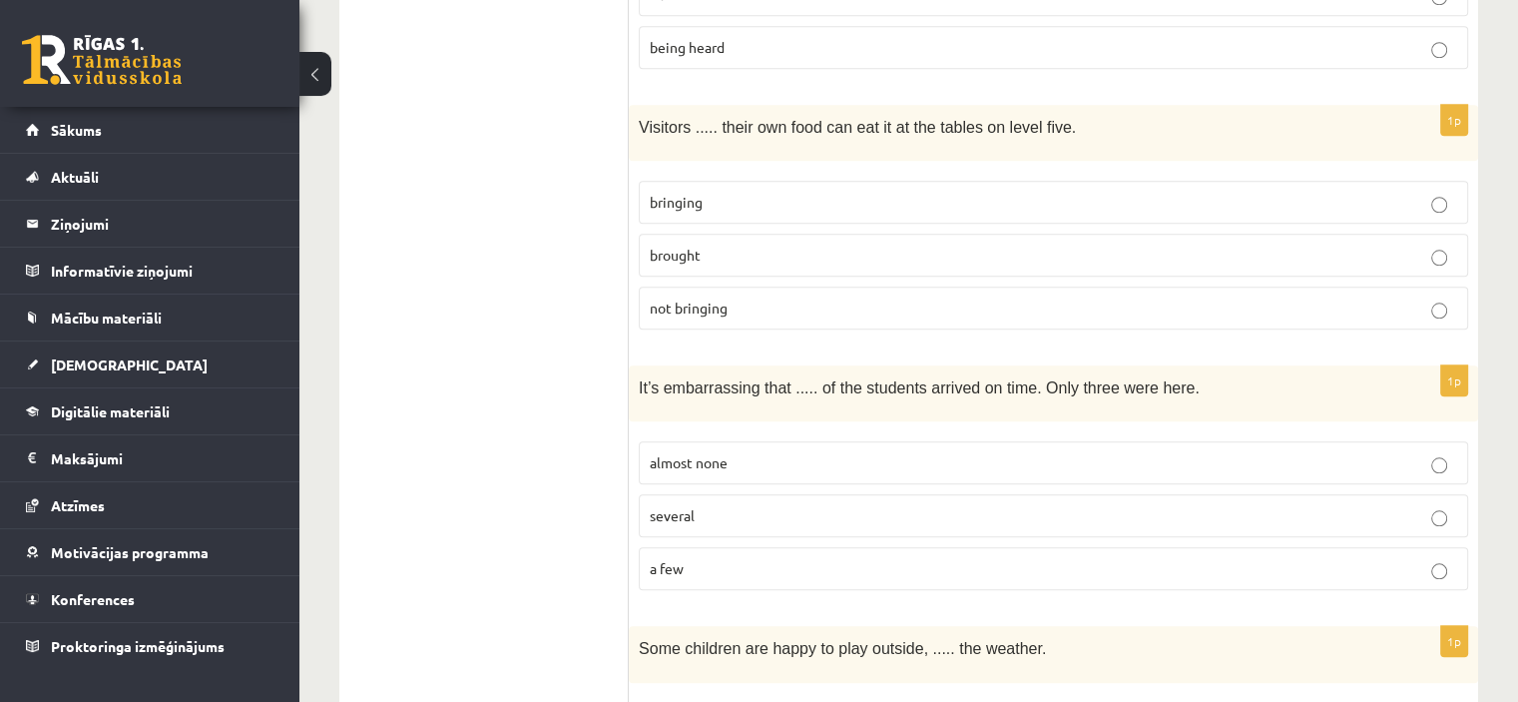
scroll to position [1942, 0]
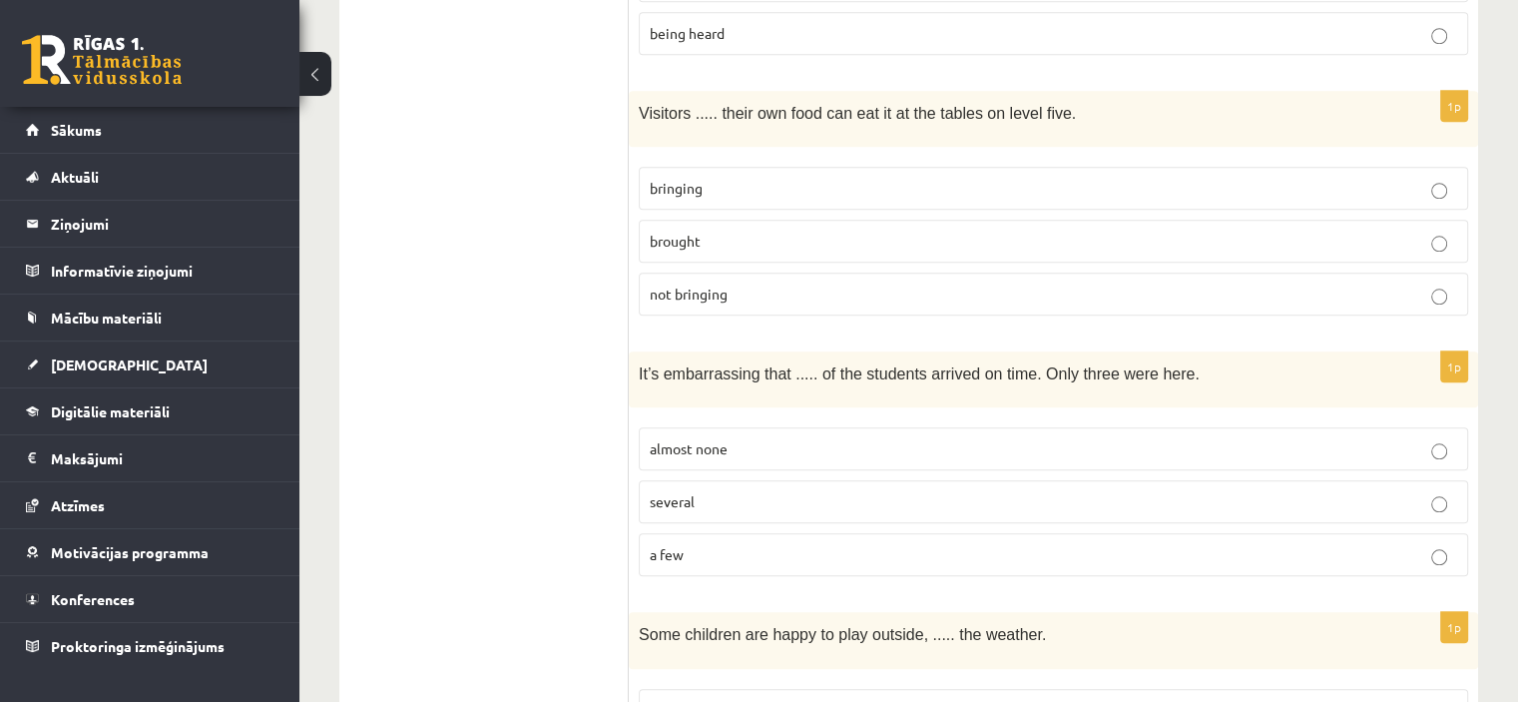
click at [803, 438] on p "almost none" at bounding box center [1054, 448] width 808 height 21
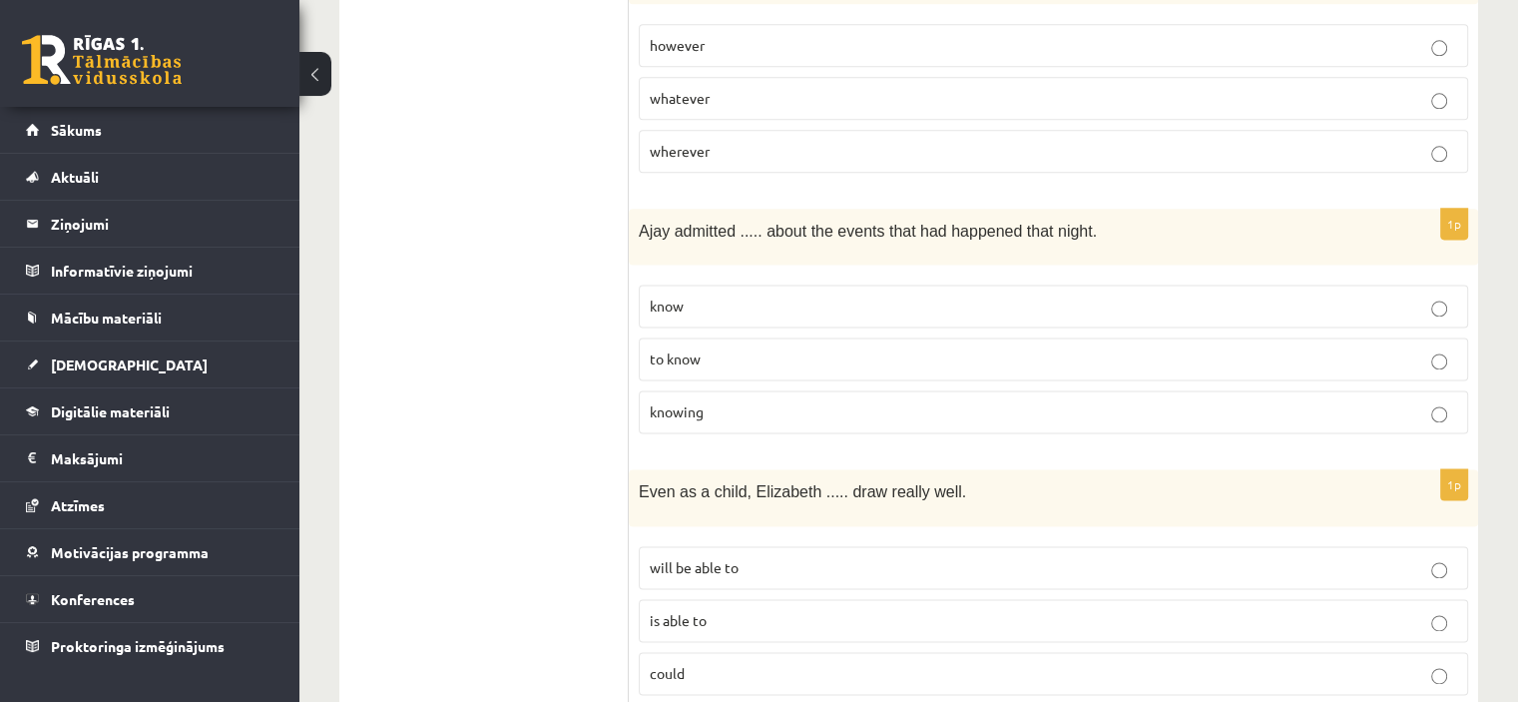
scroll to position [2622, 0]
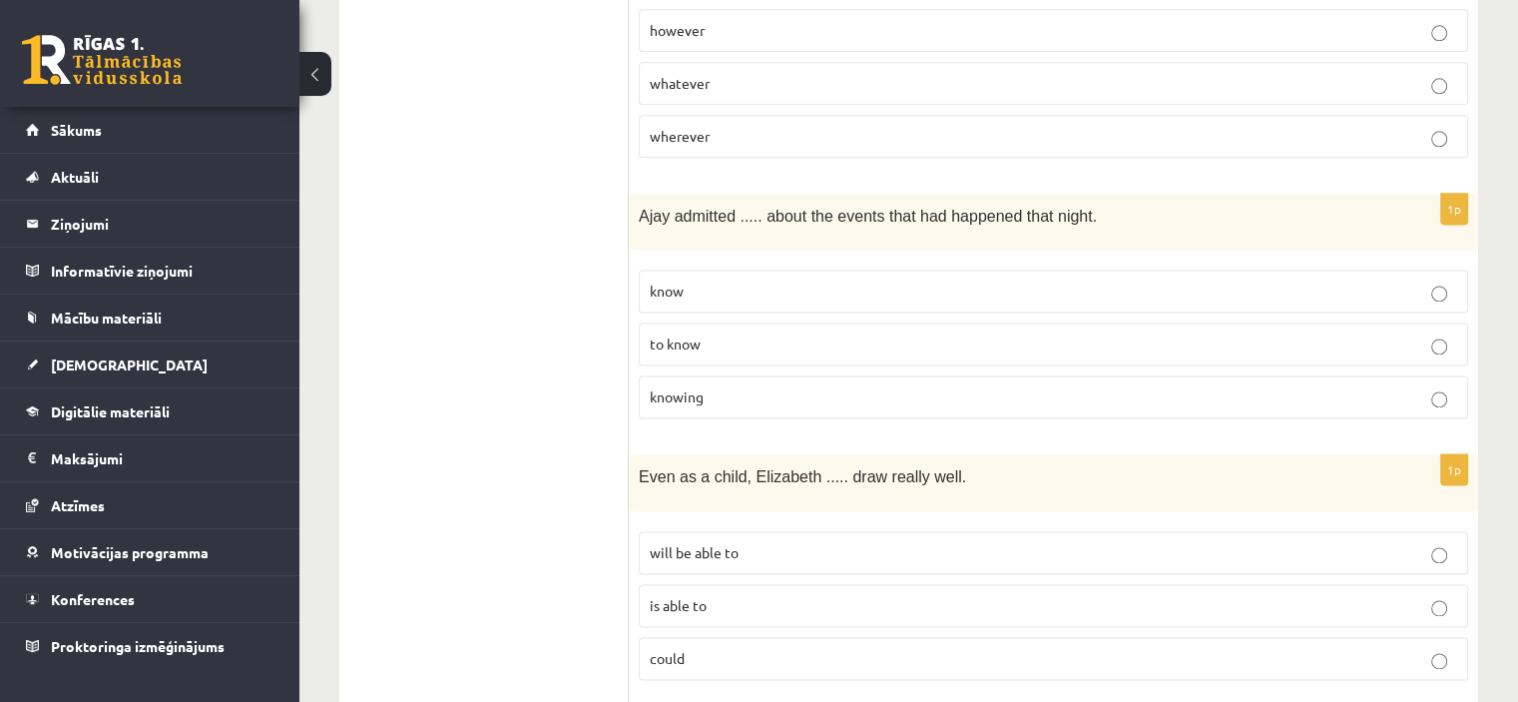
click at [922, 386] on p "knowing" at bounding box center [1054, 396] width 808 height 21
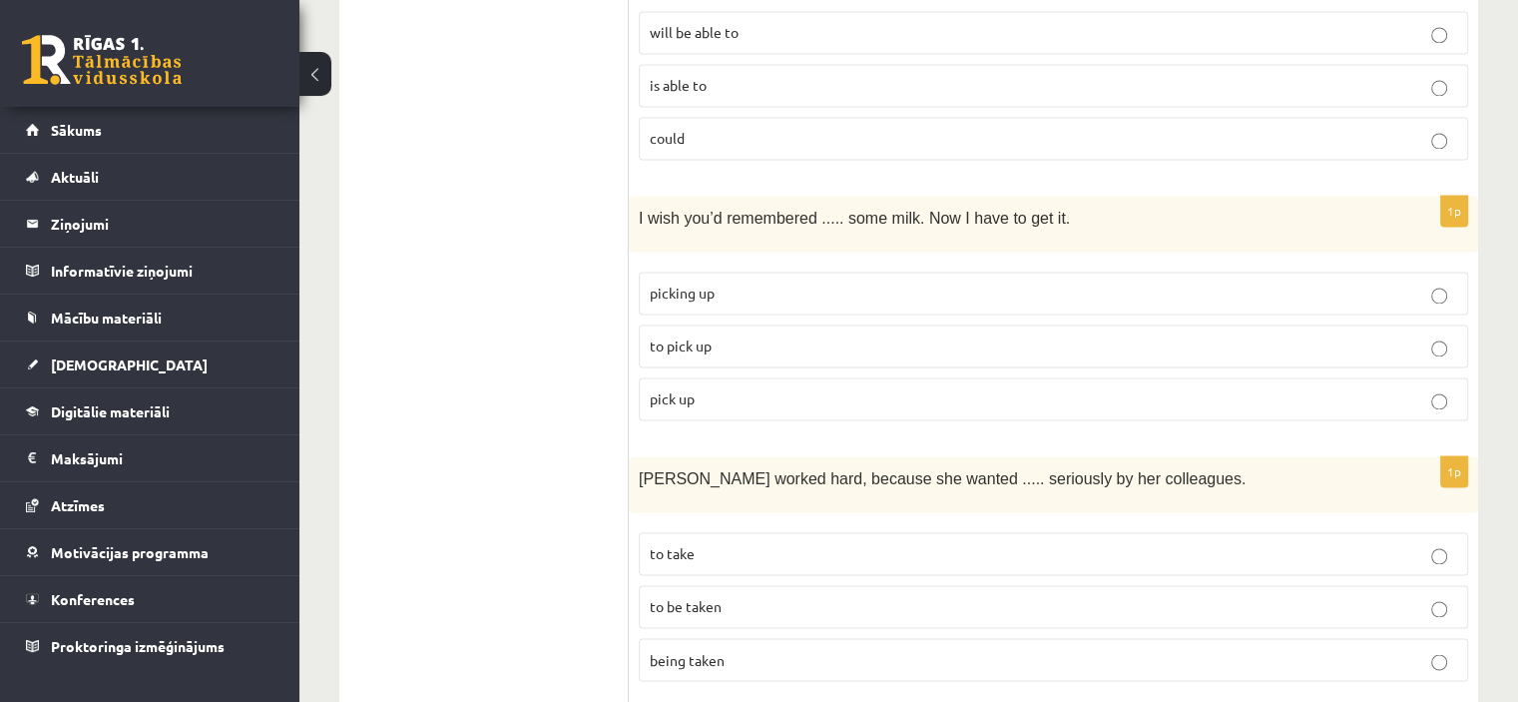
scroll to position [3149, 0]
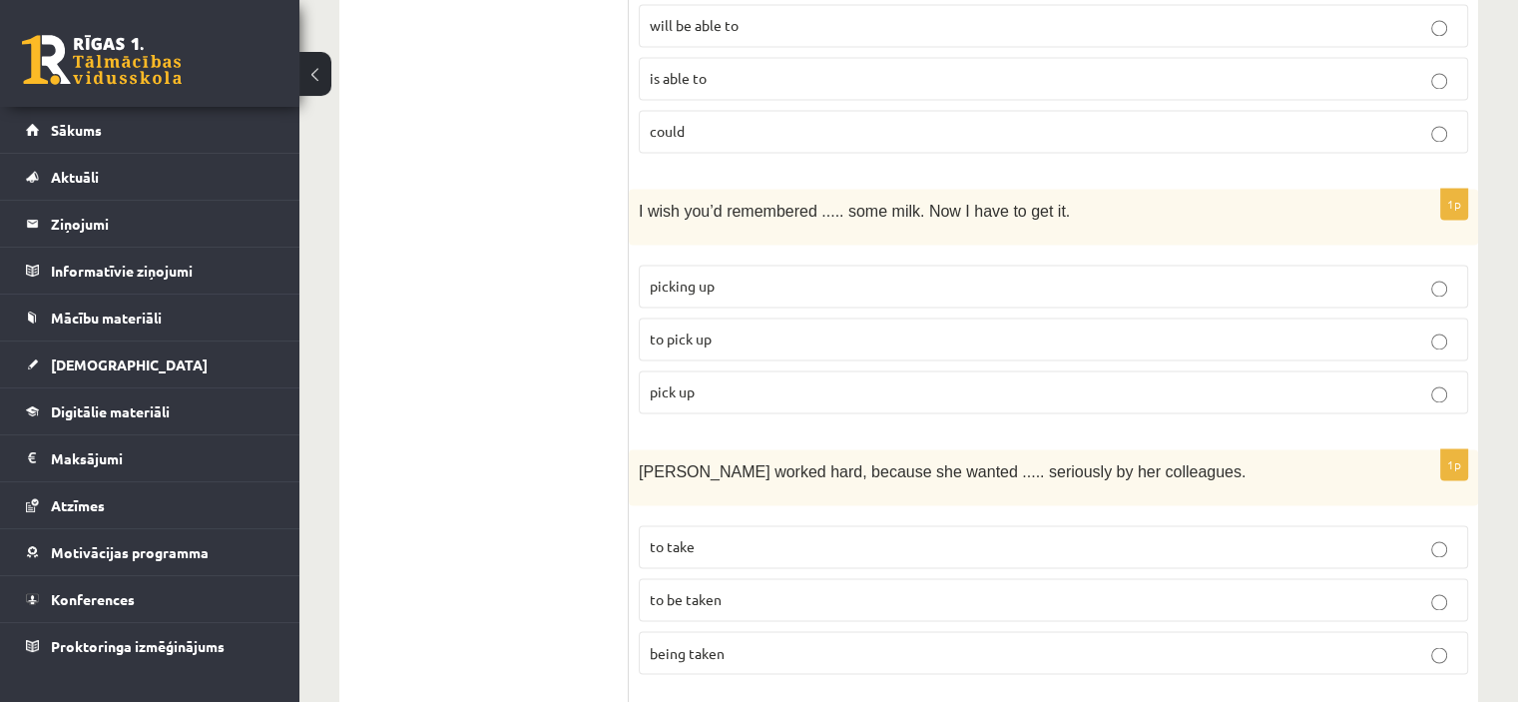
click at [771, 328] on p "to pick up" at bounding box center [1054, 338] width 808 height 21
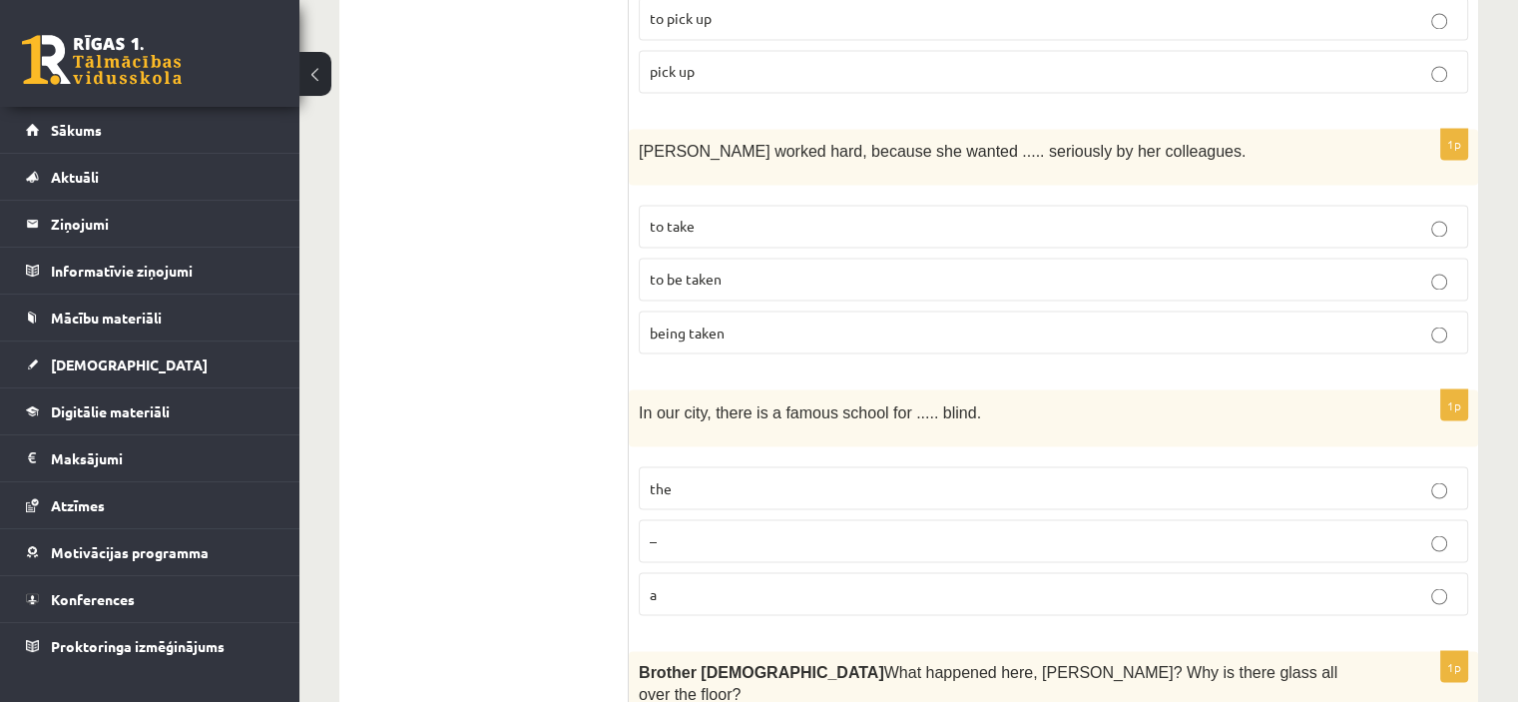
scroll to position [3478, 0]
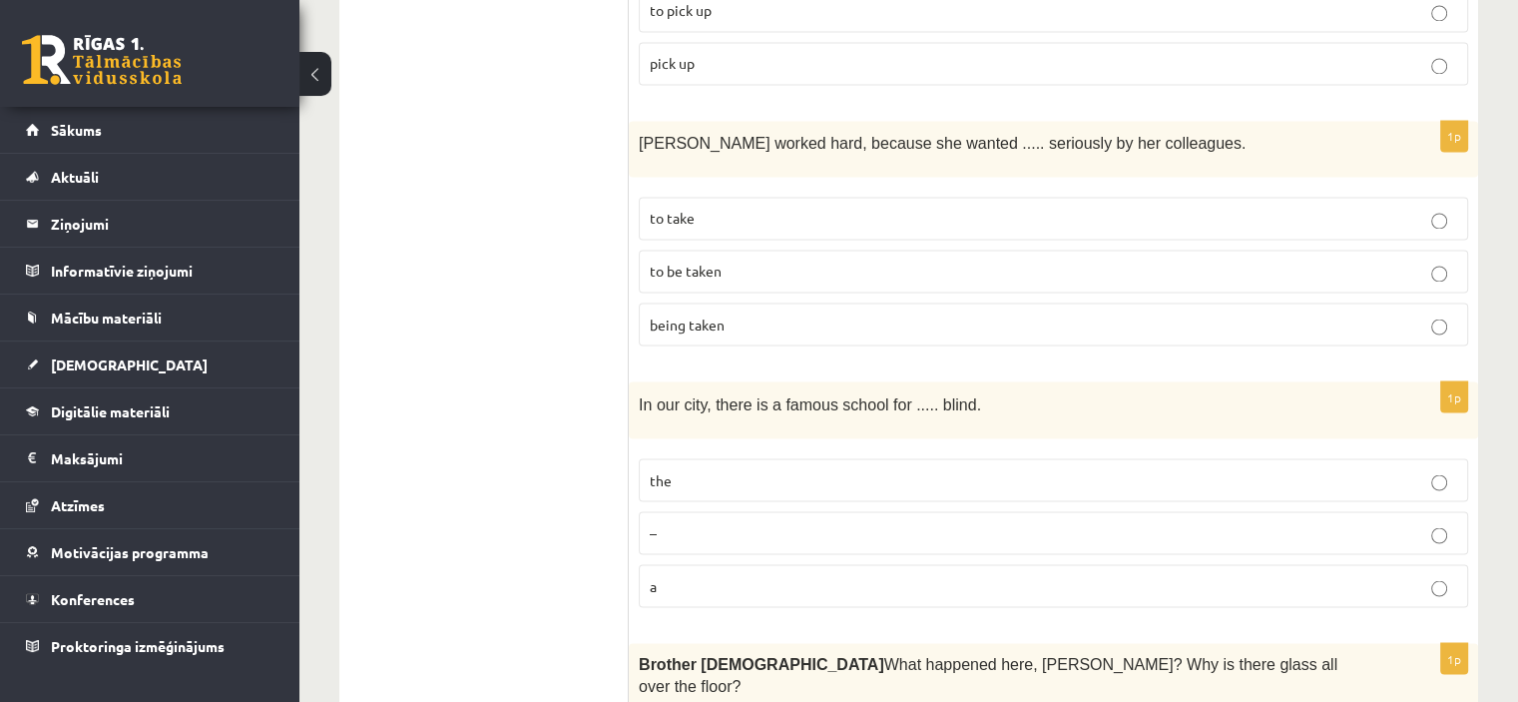
click at [783, 261] on p "to be taken" at bounding box center [1054, 271] width 808 height 21
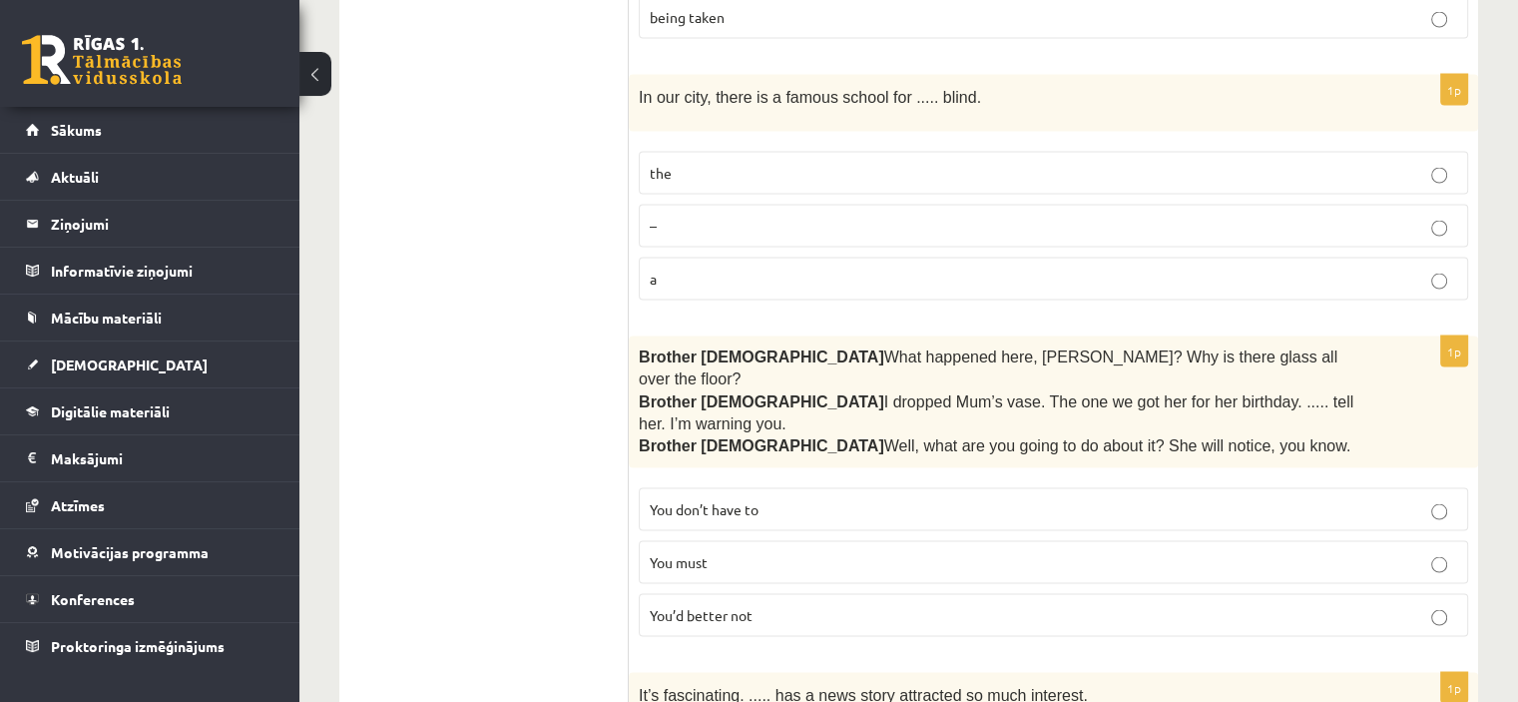
scroll to position [3799, 0]
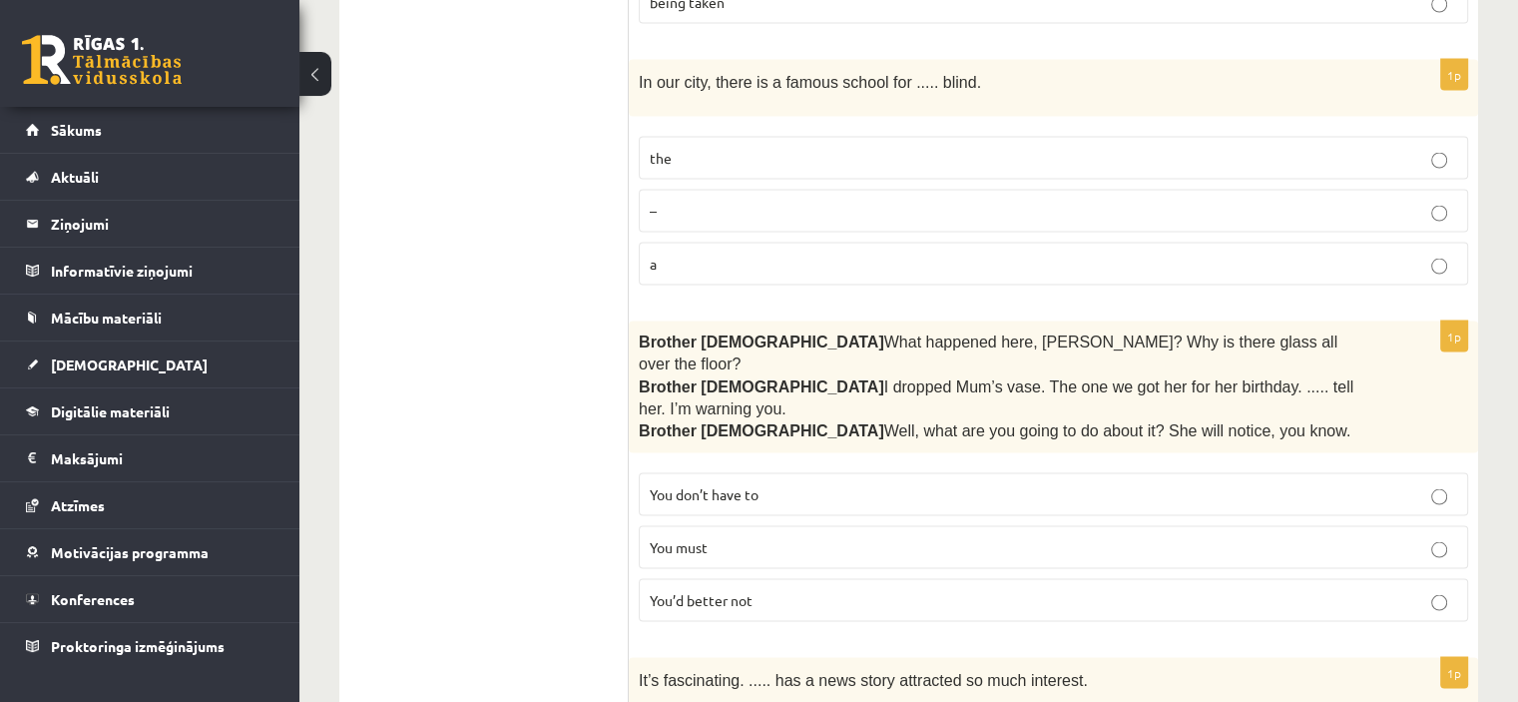
click at [809, 254] on p "a" at bounding box center [1054, 264] width 808 height 21
click at [927, 148] on p "the" at bounding box center [1054, 158] width 808 height 21
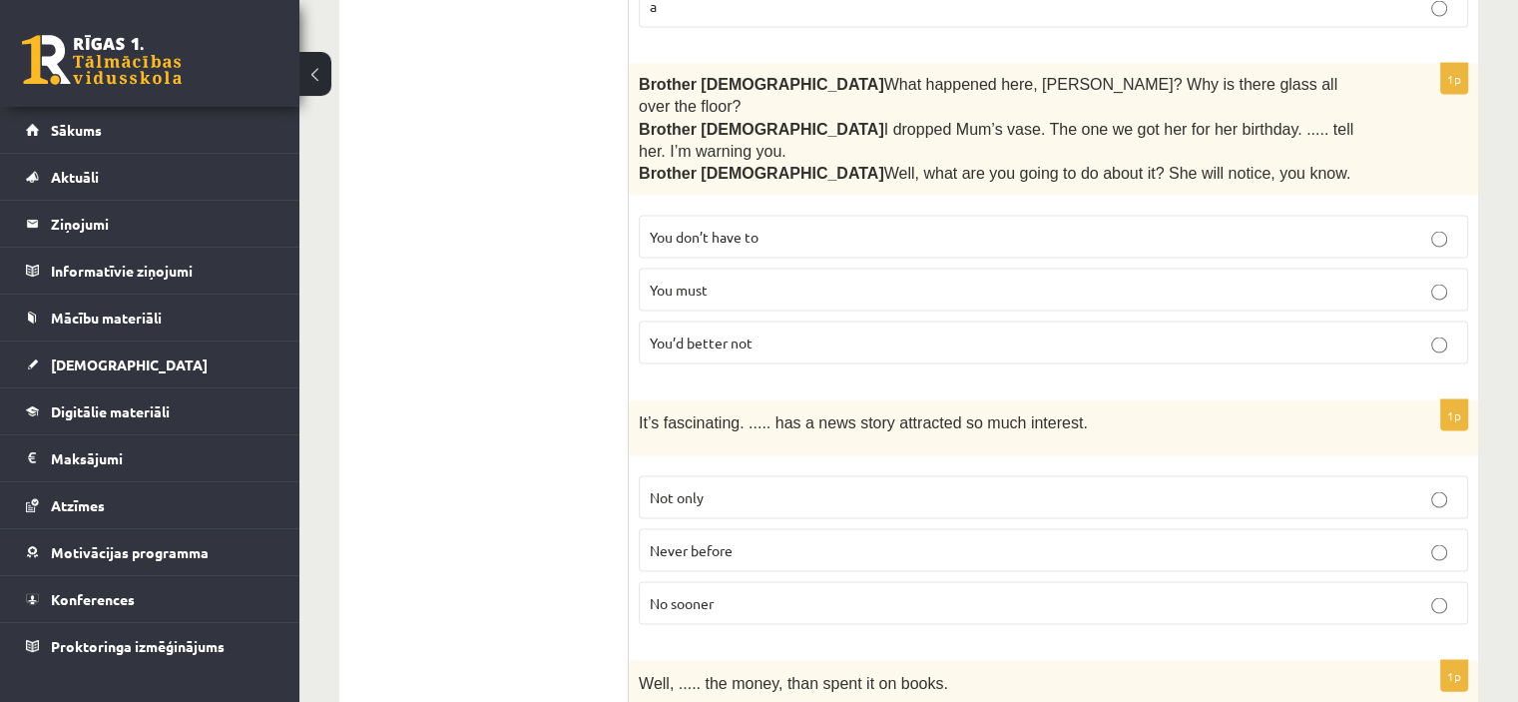
scroll to position [4064, 0]
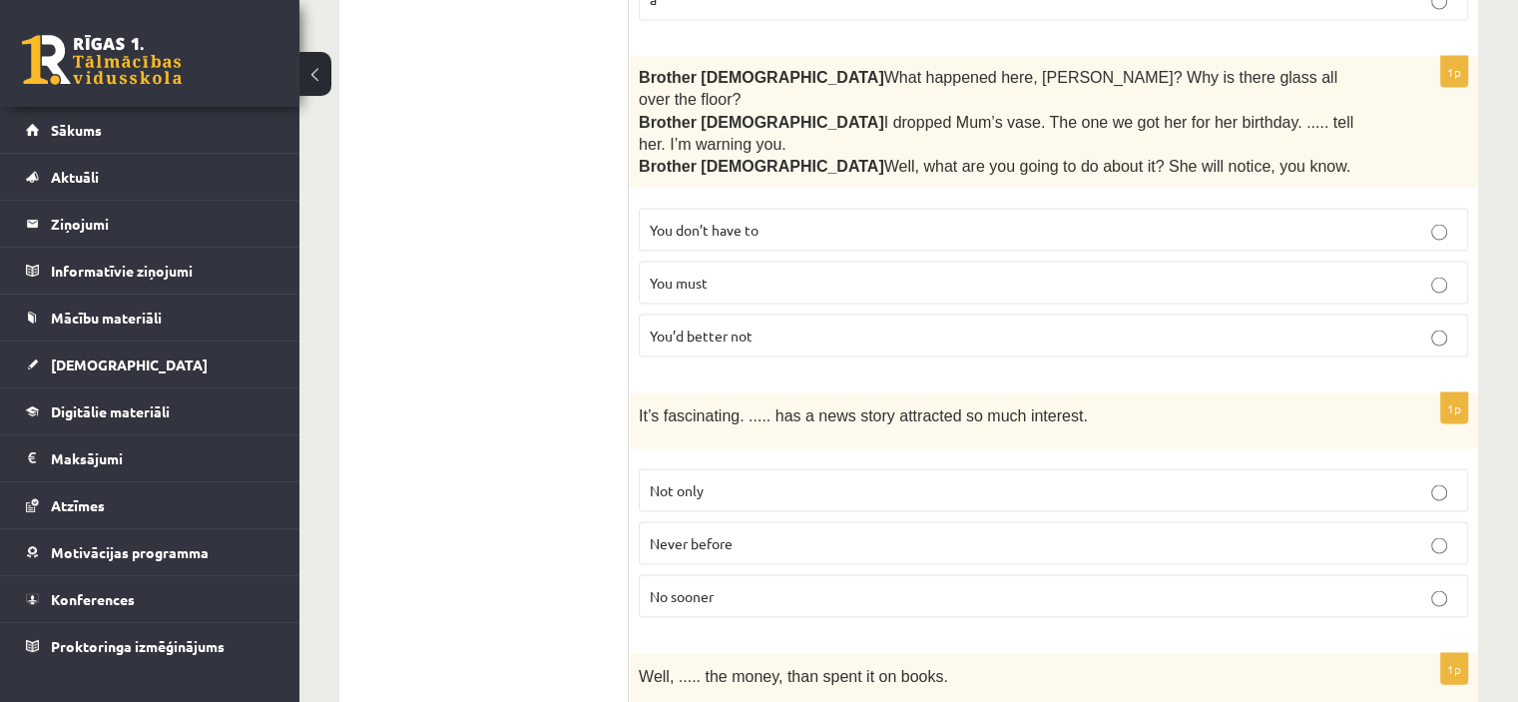
click at [775, 325] on p "You’d better not" at bounding box center [1054, 335] width 808 height 21
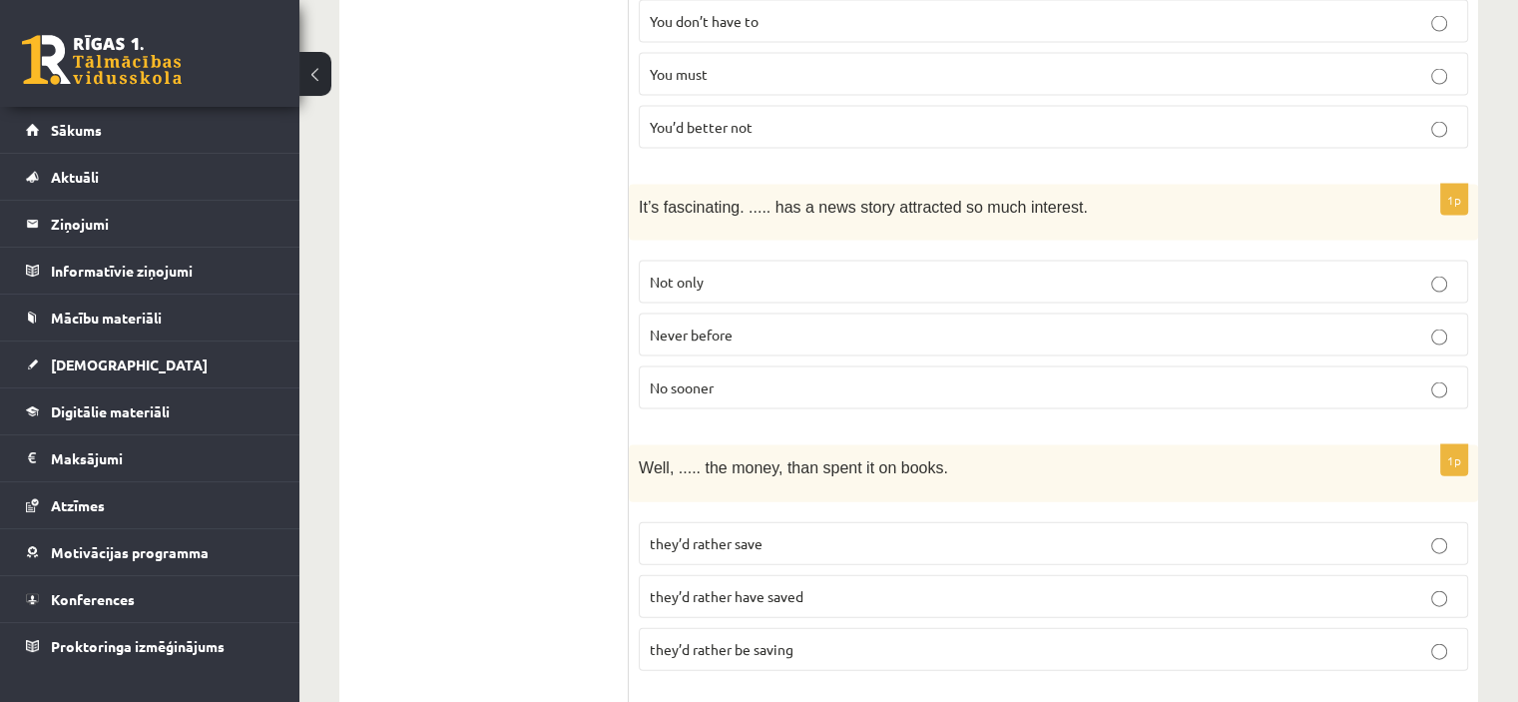
scroll to position [4286, 0]
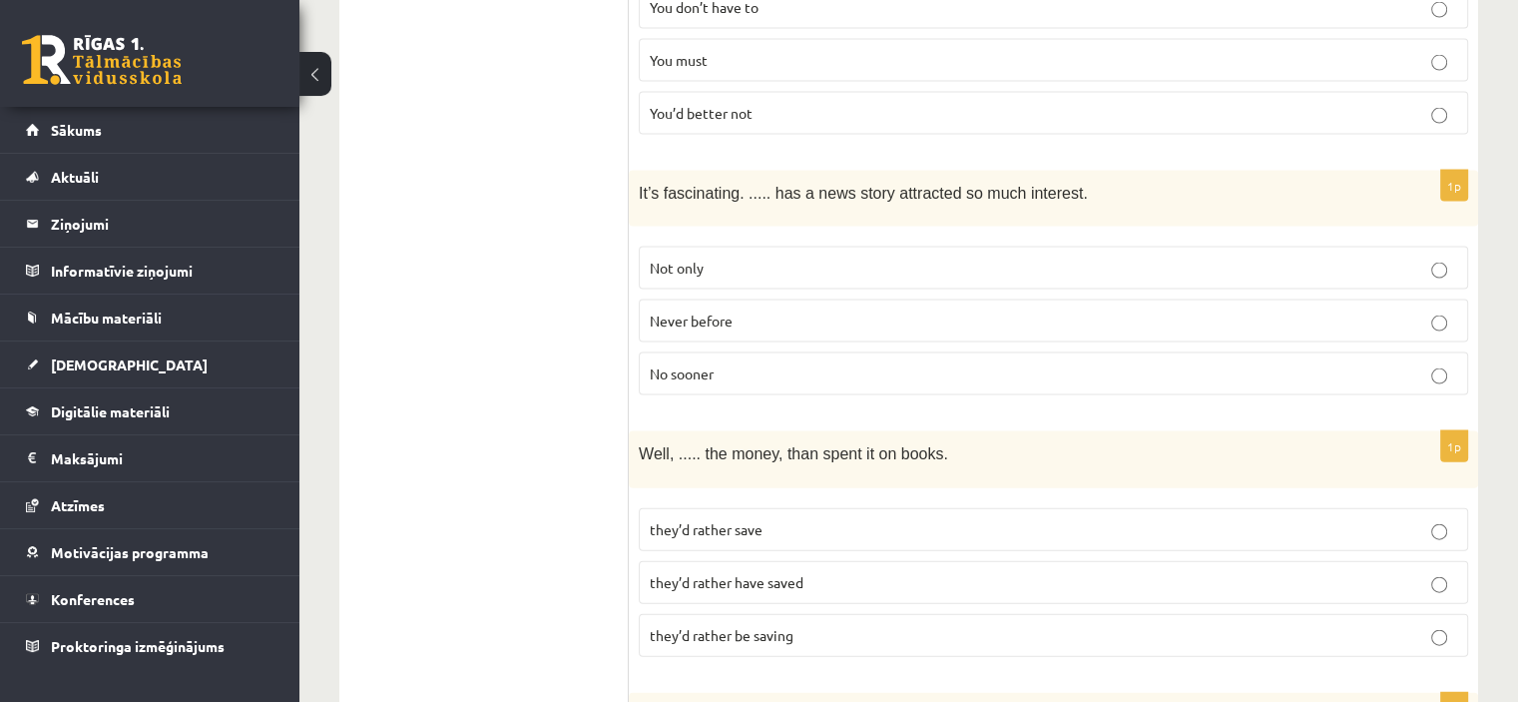
click at [779, 258] on p "Not only" at bounding box center [1054, 268] width 808 height 21
click at [721, 299] on label "Never before" at bounding box center [1053, 320] width 829 height 43
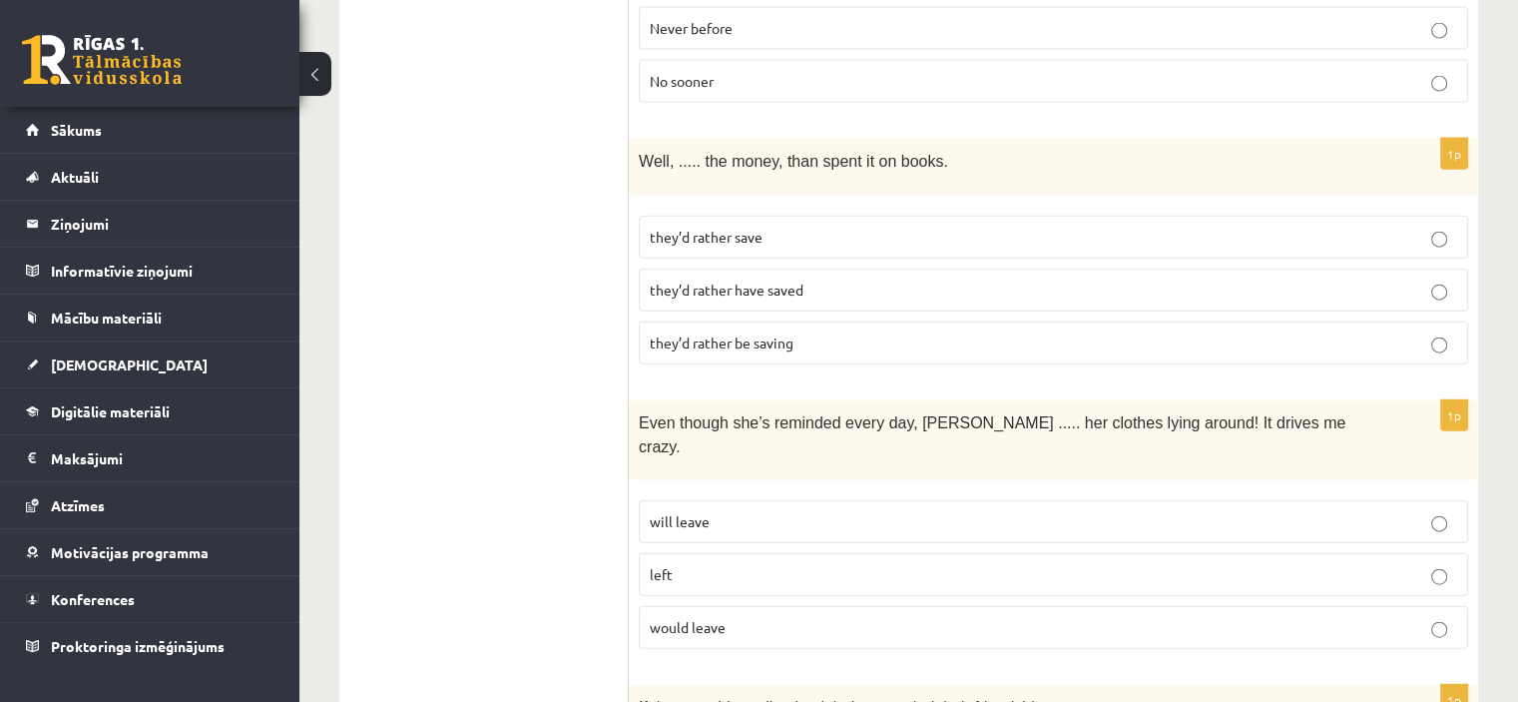
scroll to position [4564, 0]
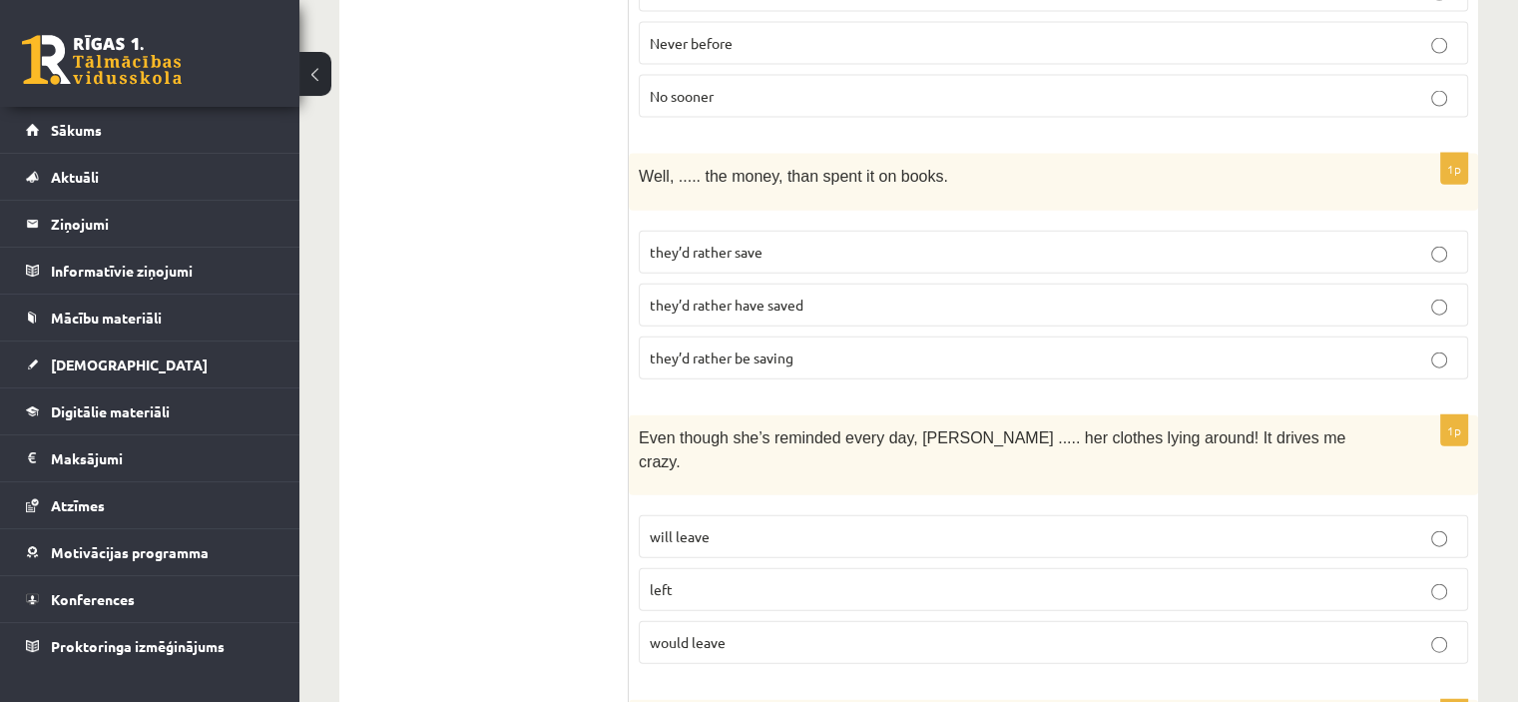
click at [700, 295] on span "they’d rather have saved" at bounding box center [727, 304] width 154 height 18
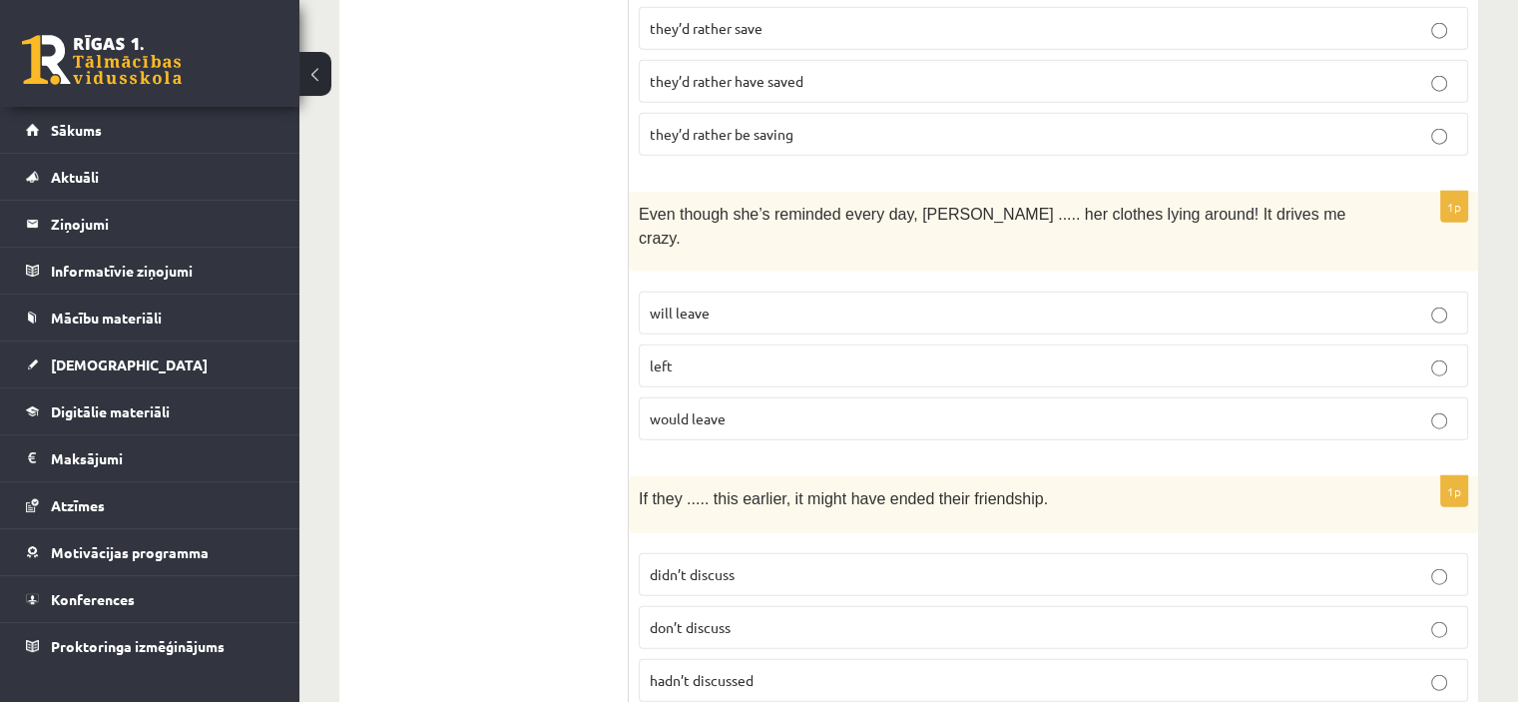
scroll to position [4794, 0]
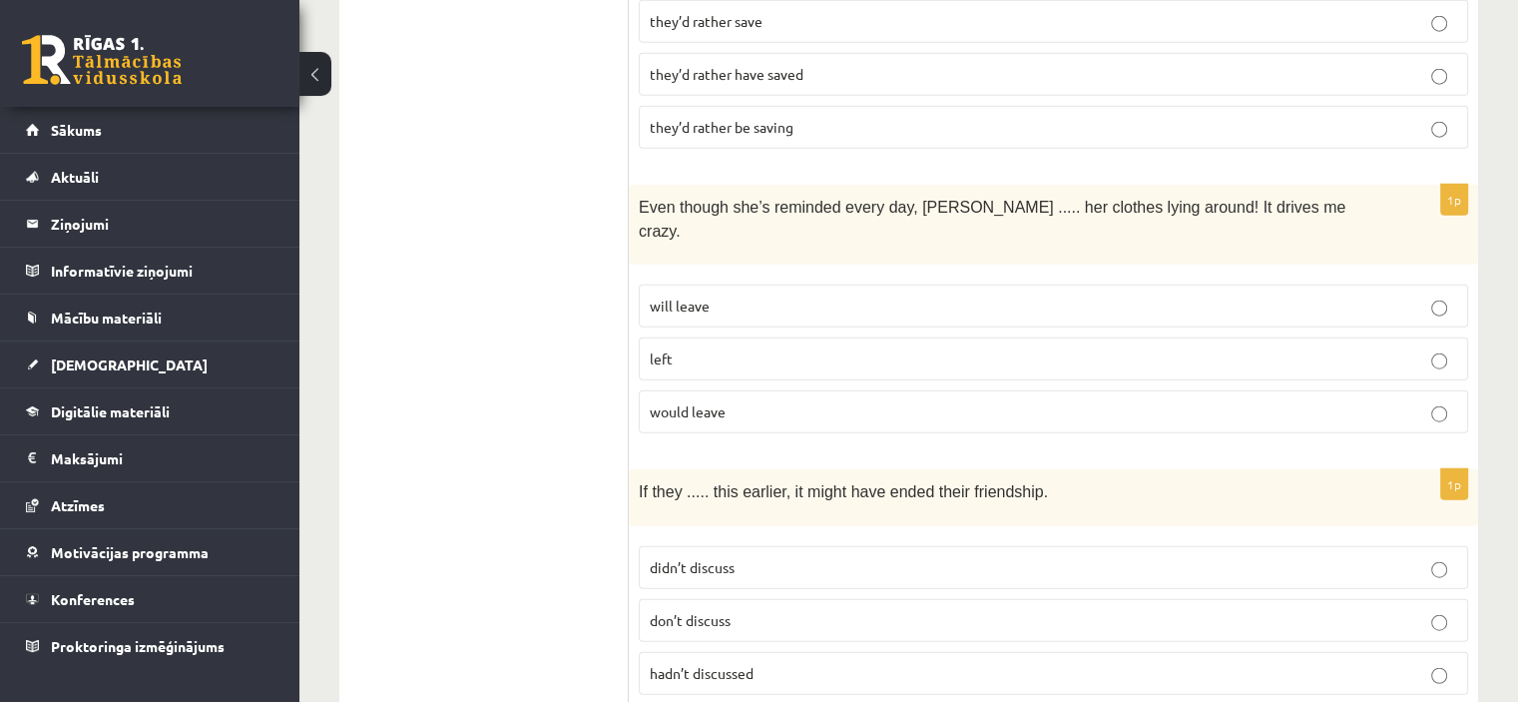
click at [775, 401] on p "would leave" at bounding box center [1054, 411] width 808 height 21
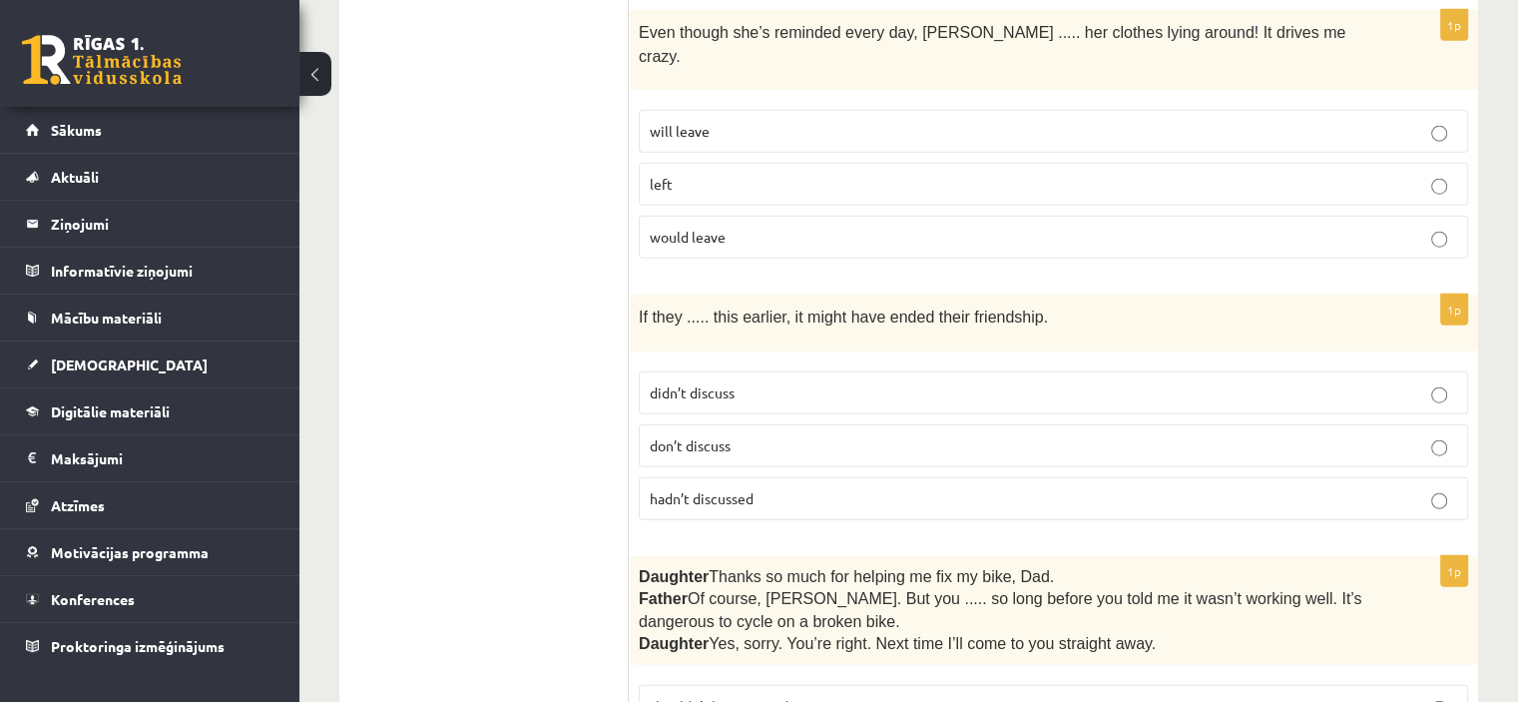
scroll to position [4983, 0]
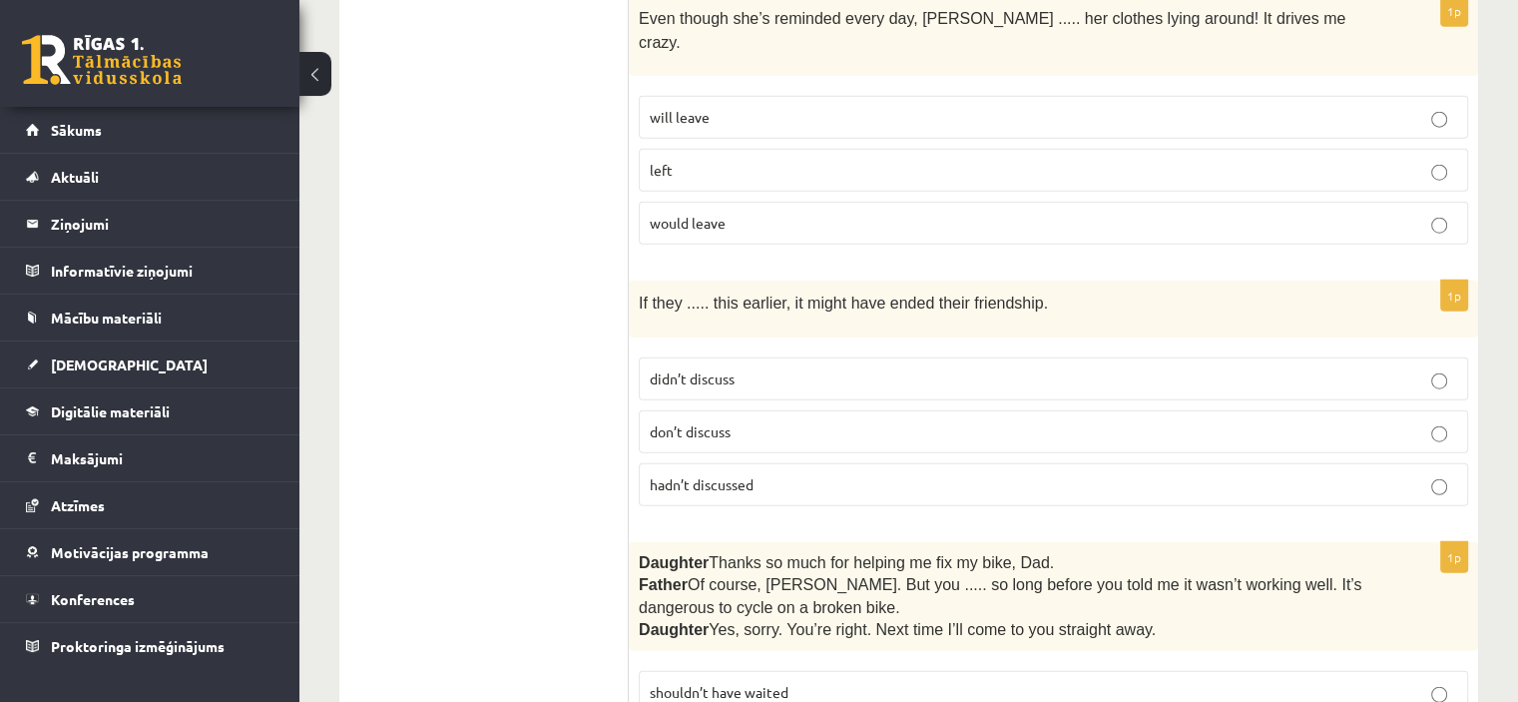
click at [756, 474] on p "hadn’t discussed" at bounding box center [1054, 484] width 808 height 21
click at [736, 368] on p "didn’t discuss" at bounding box center [1054, 378] width 808 height 21
click at [723, 422] on span "don’t discuss" at bounding box center [690, 431] width 81 height 18
click at [723, 474] on p "hadn’t discussed" at bounding box center [1054, 484] width 808 height 21
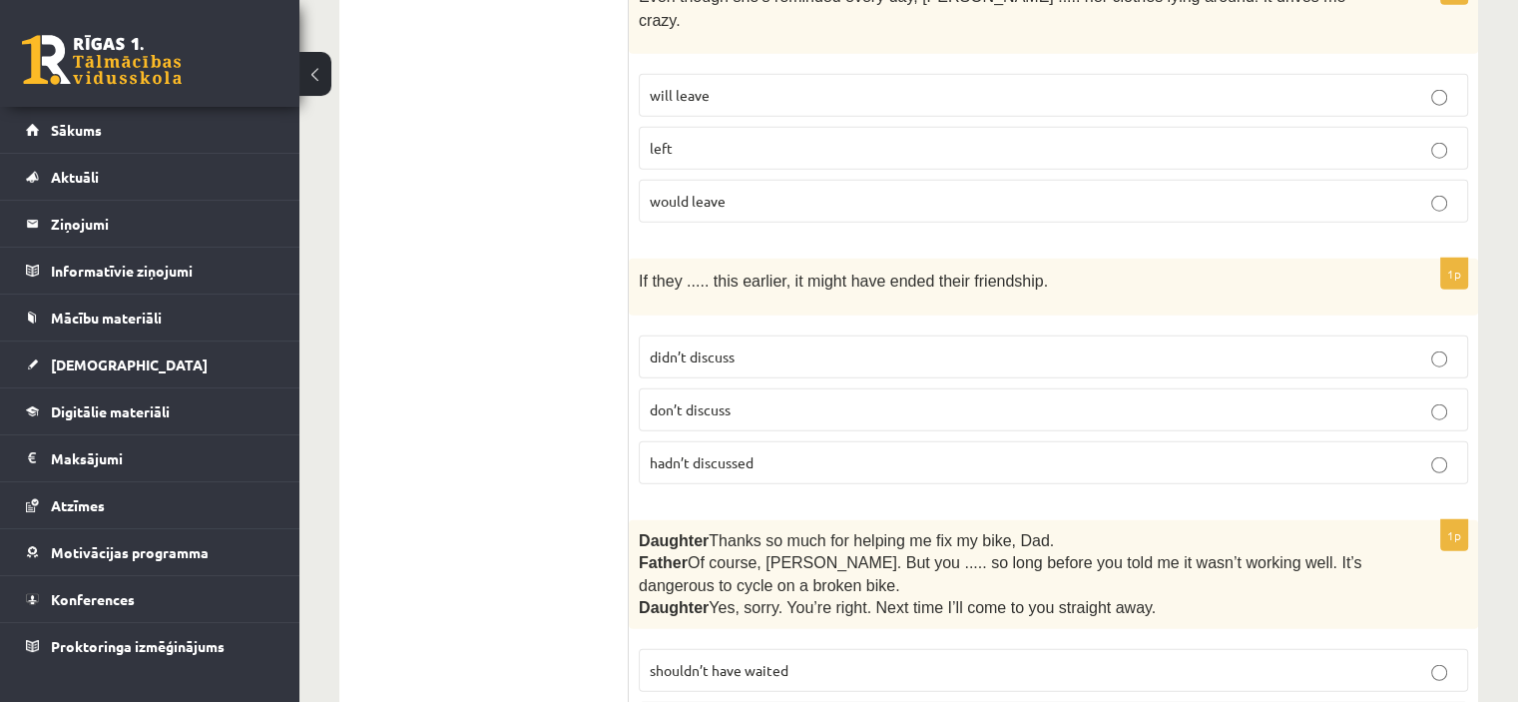
scroll to position [5054, 0]
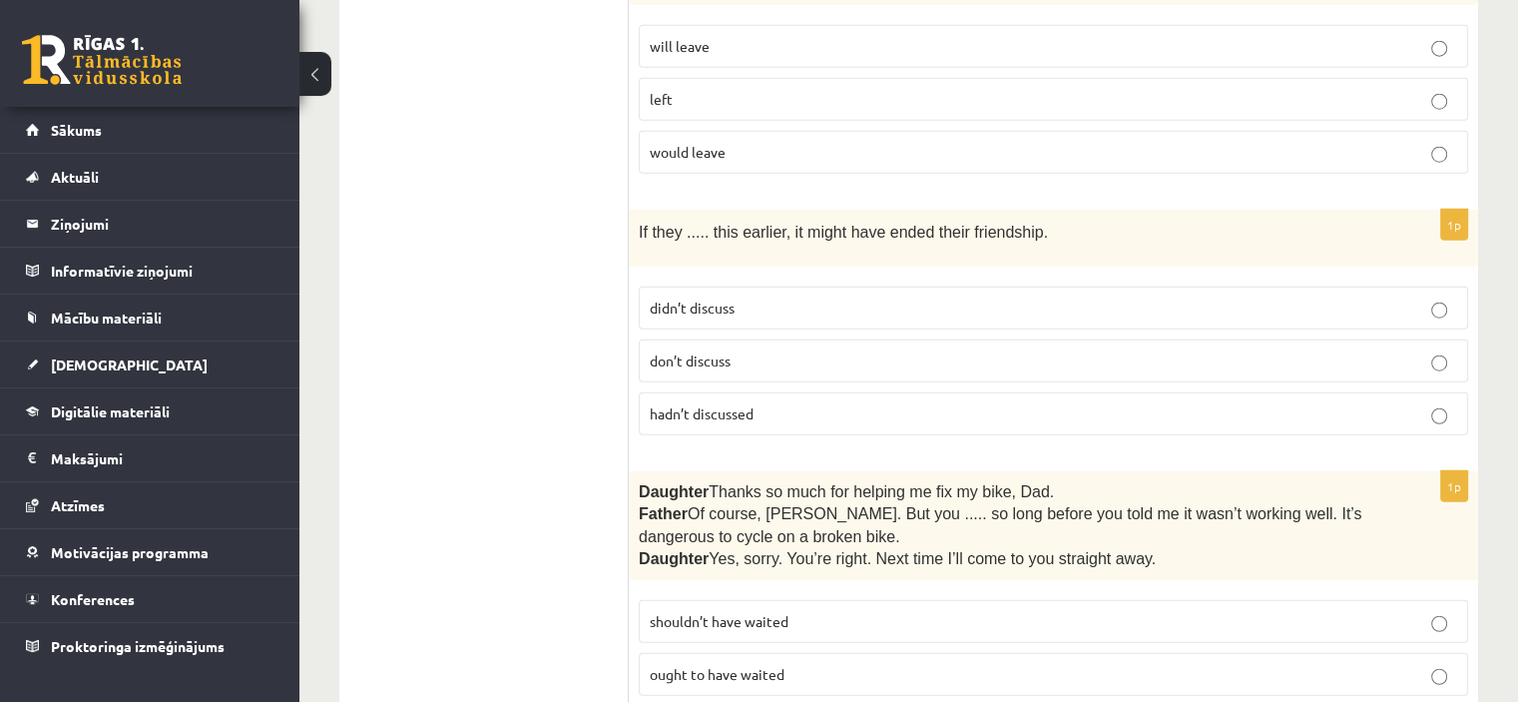
click at [1109, 611] on p "shouldn’t have waited" at bounding box center [1054, 621] width 808 height 21
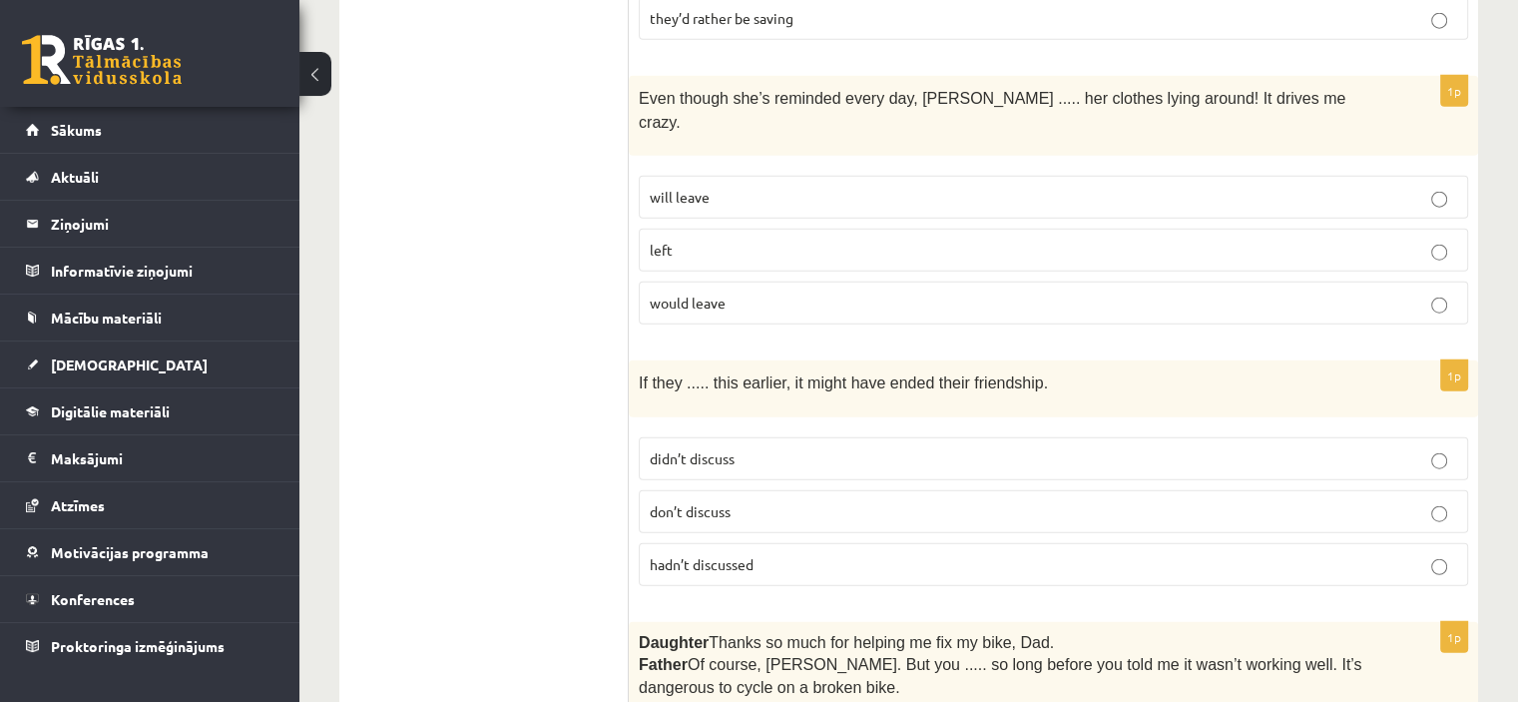
scroll to position [4875, 0]
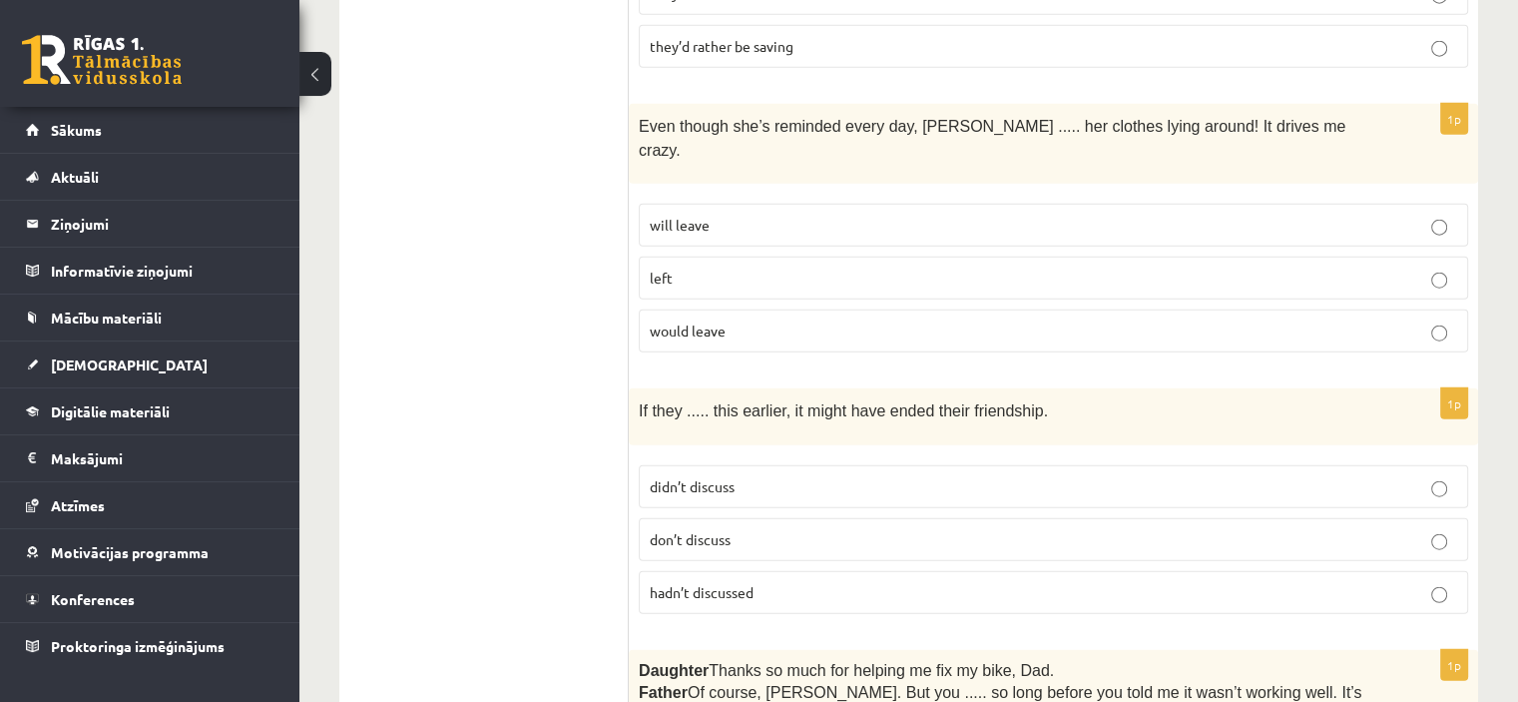
click at [759, 476] on p "didn’t discuss" at bounding box center [1054, 486] width 808 height 21
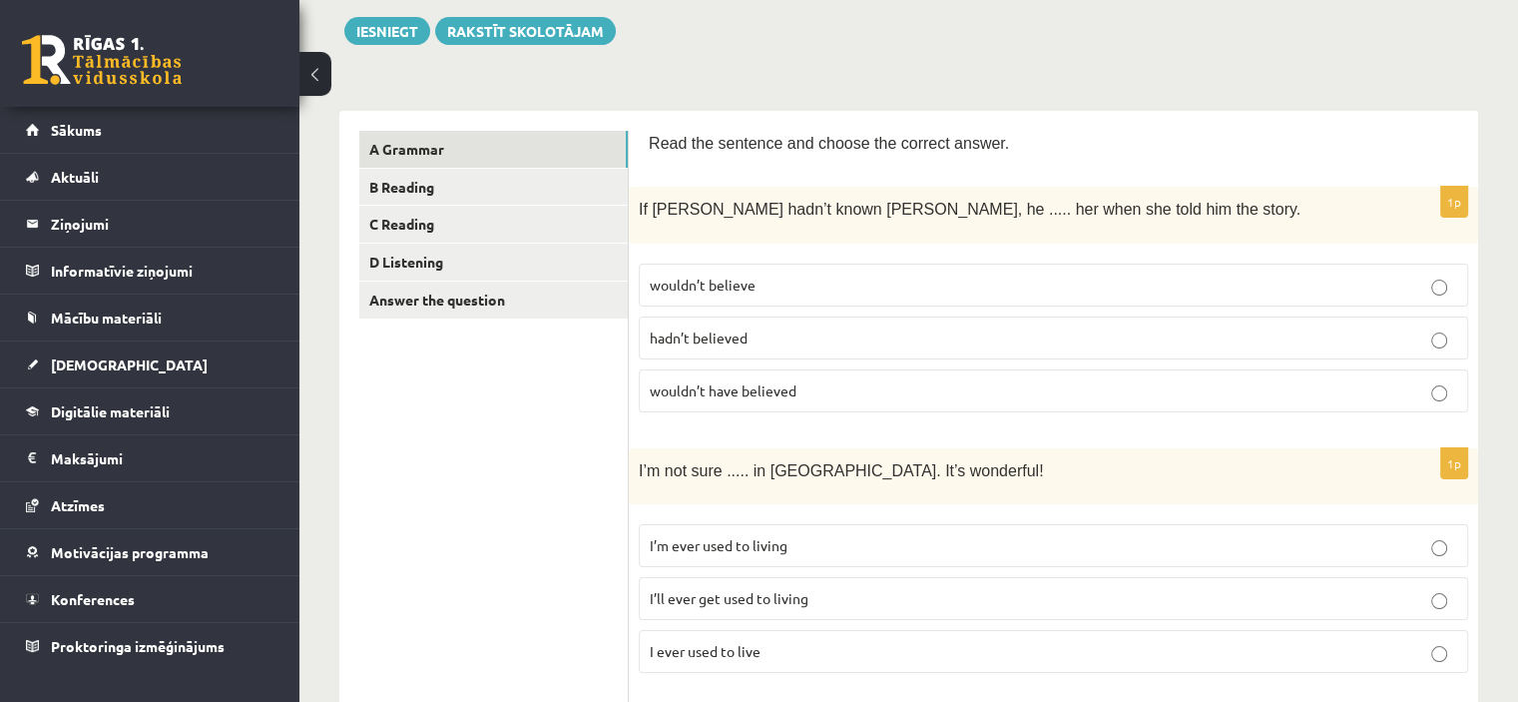
scroll to position [0, 0]
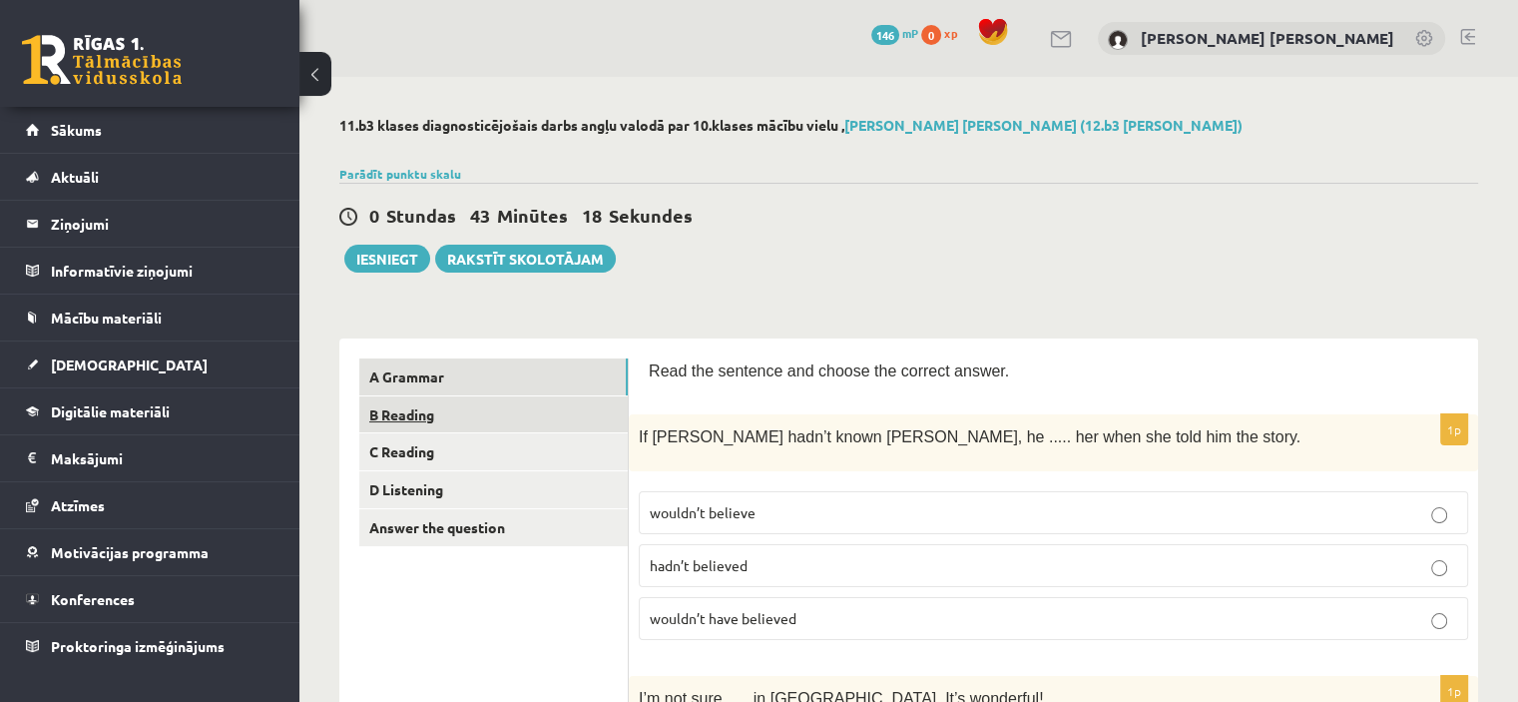
click at [407, 421] on link "B Reading" at bounding box center [493, 414] width 269 height 37
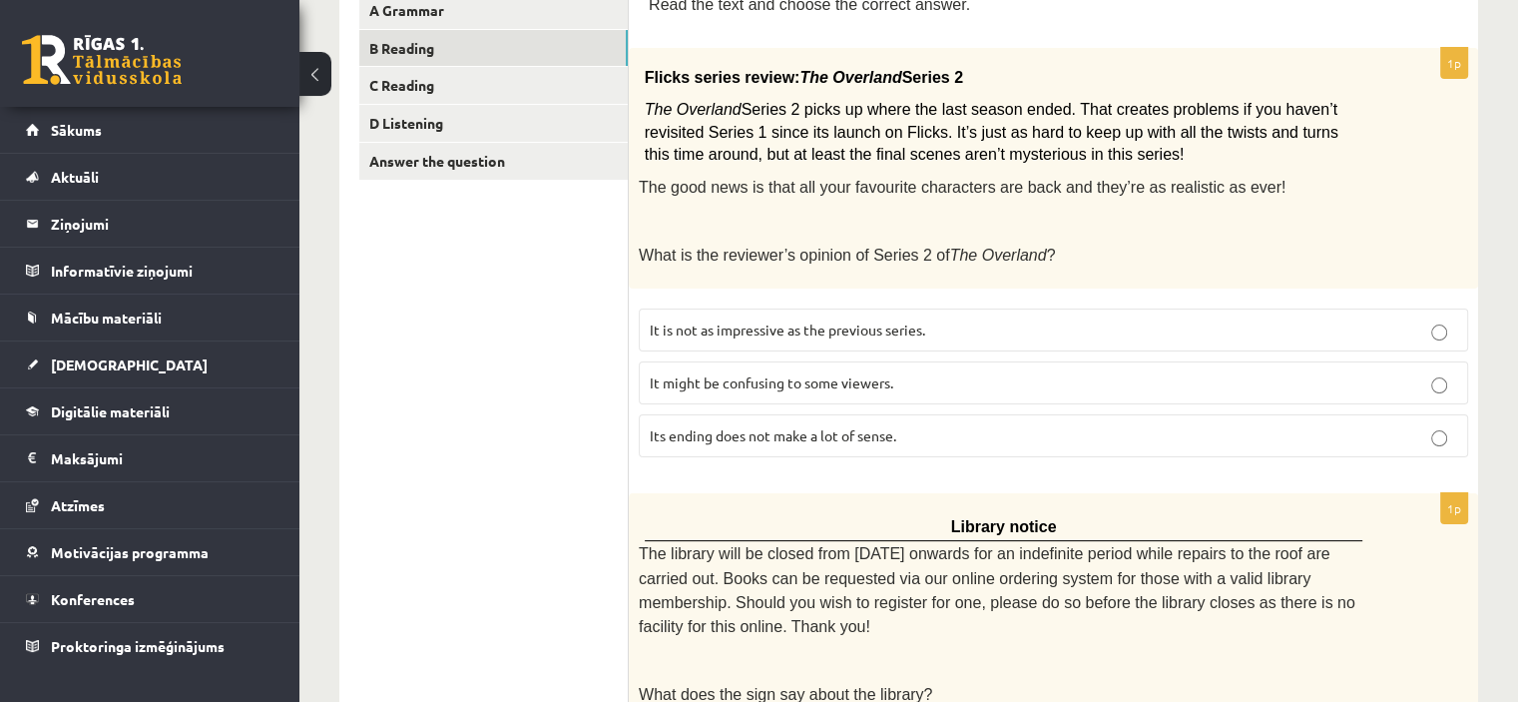
scroll to position [370, 0]
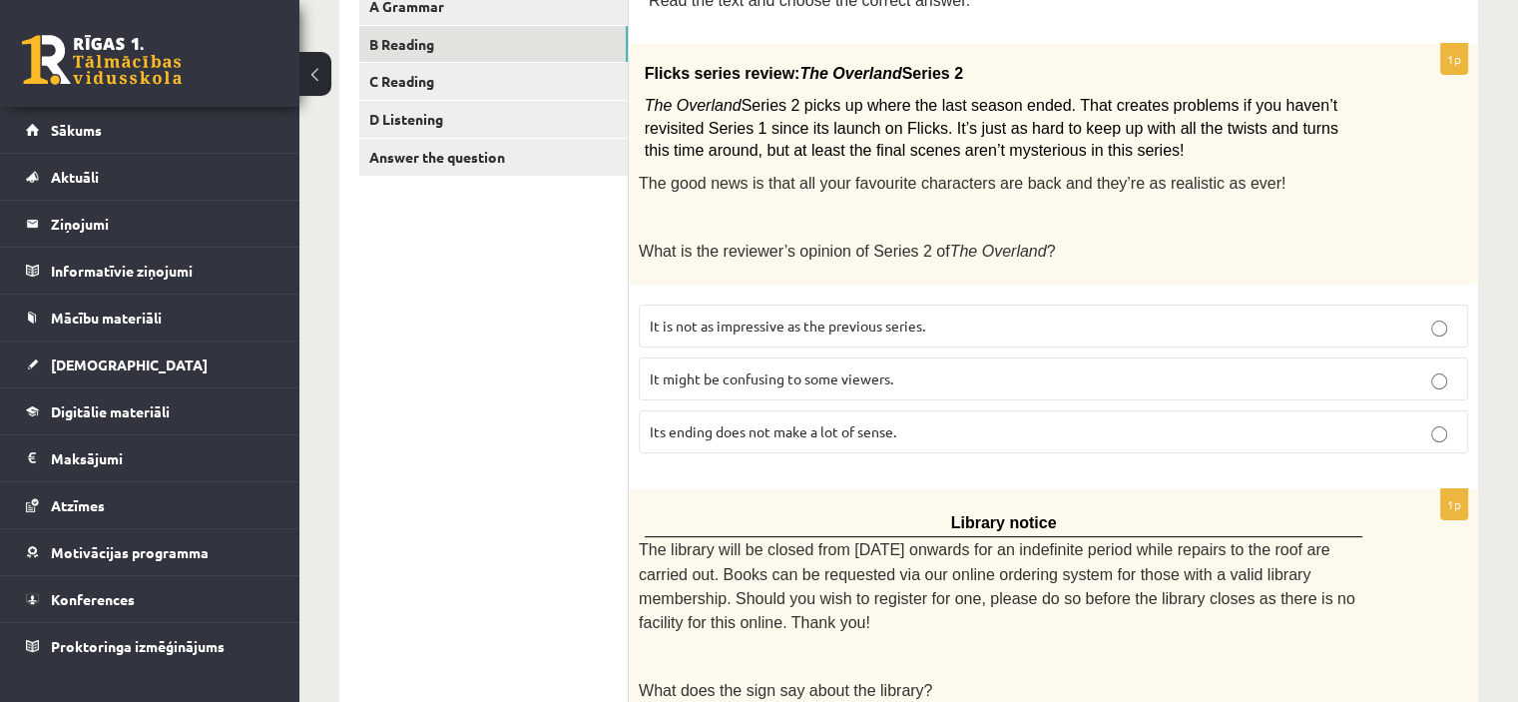
click at [845, 369] on span "It might be confusing to some viewers." at bounding box center [772, 378] width 244 height 18
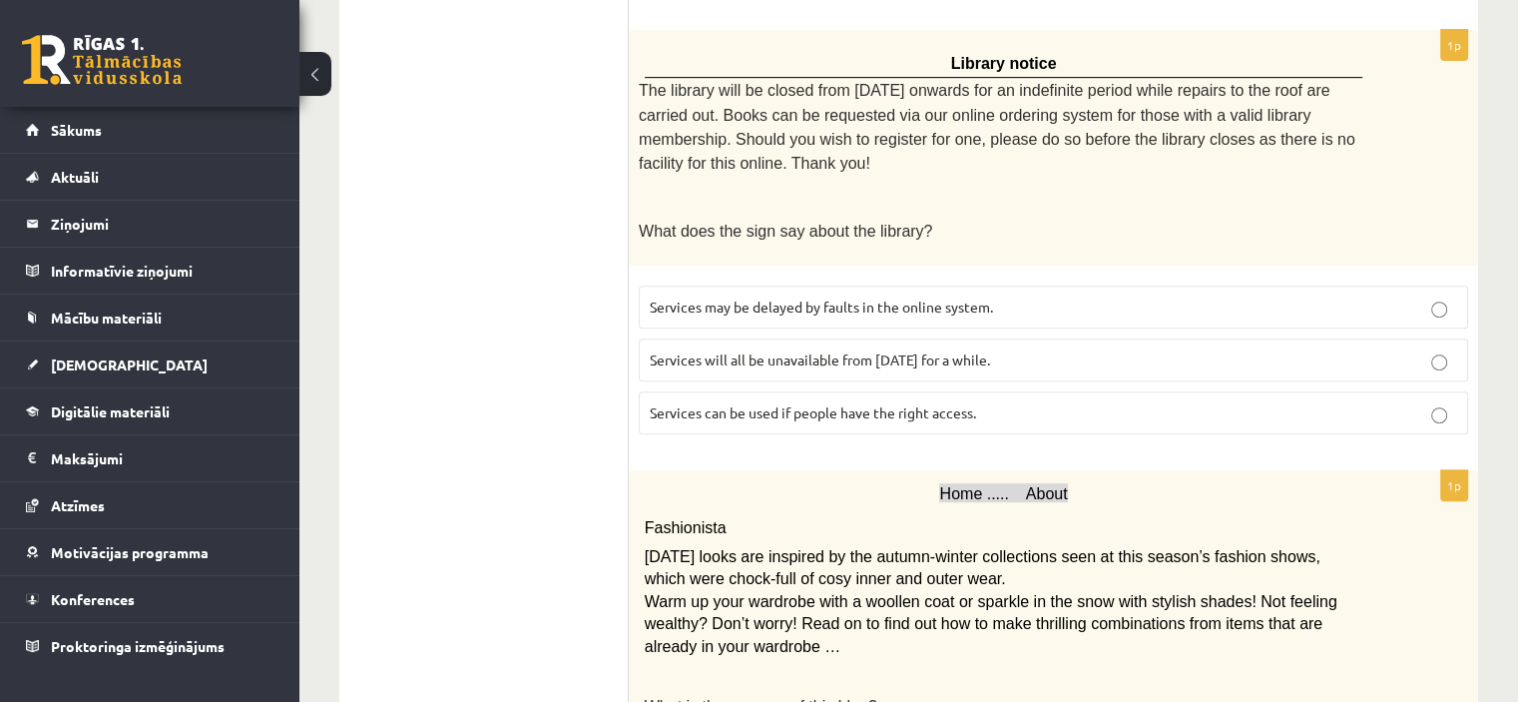
scroll to position [825, 0]
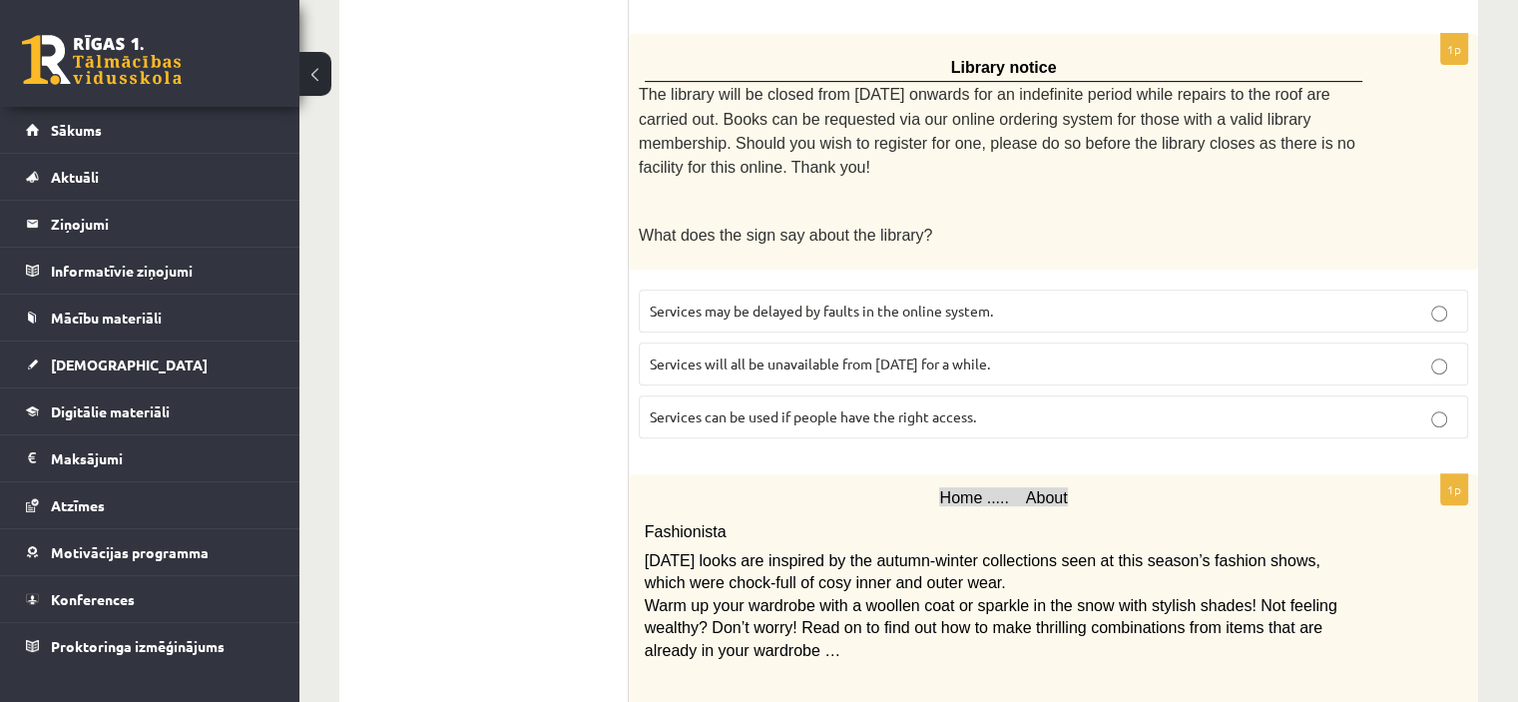
click at [945, 407] on span "Services can be used if people have the right access." at bounding box center [813, 416] width 326 height 18
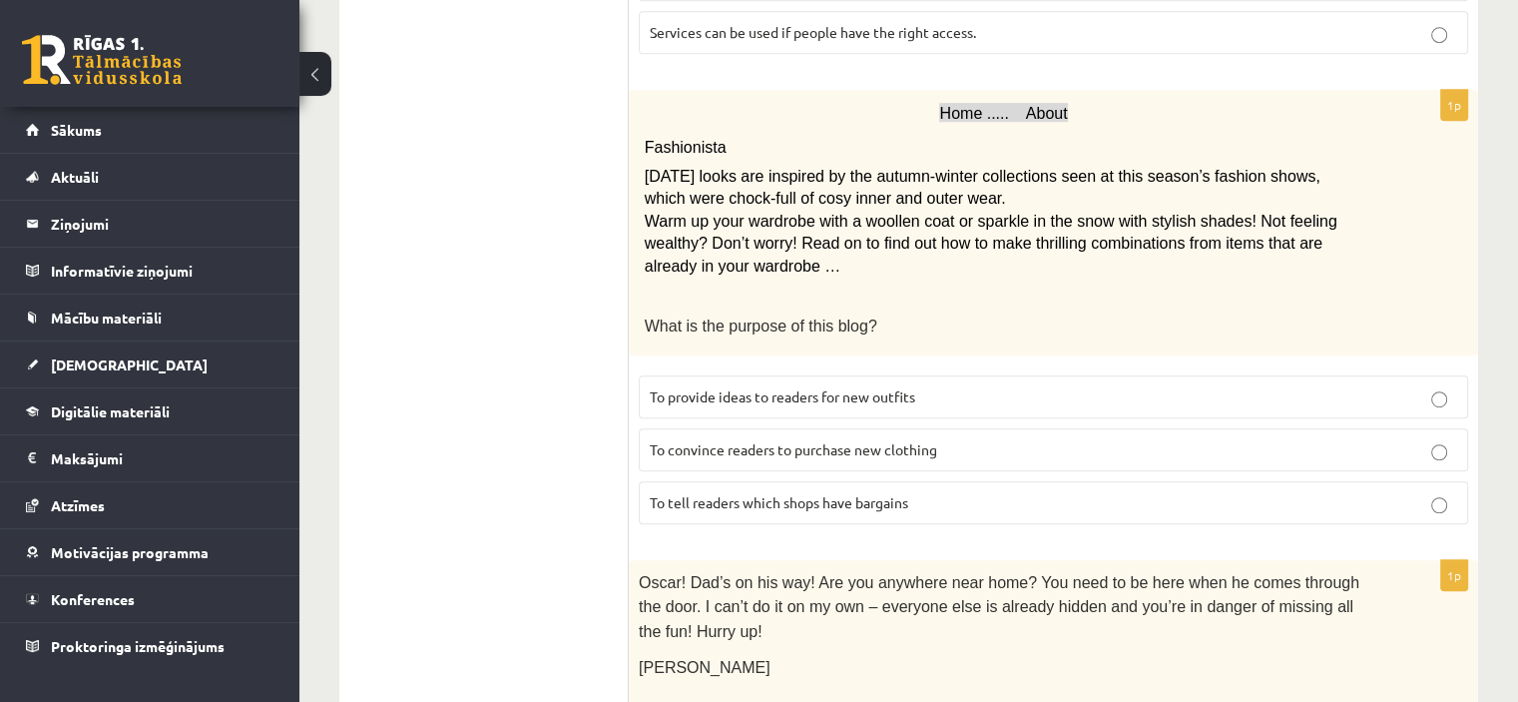
scroll to position [1222, 0]
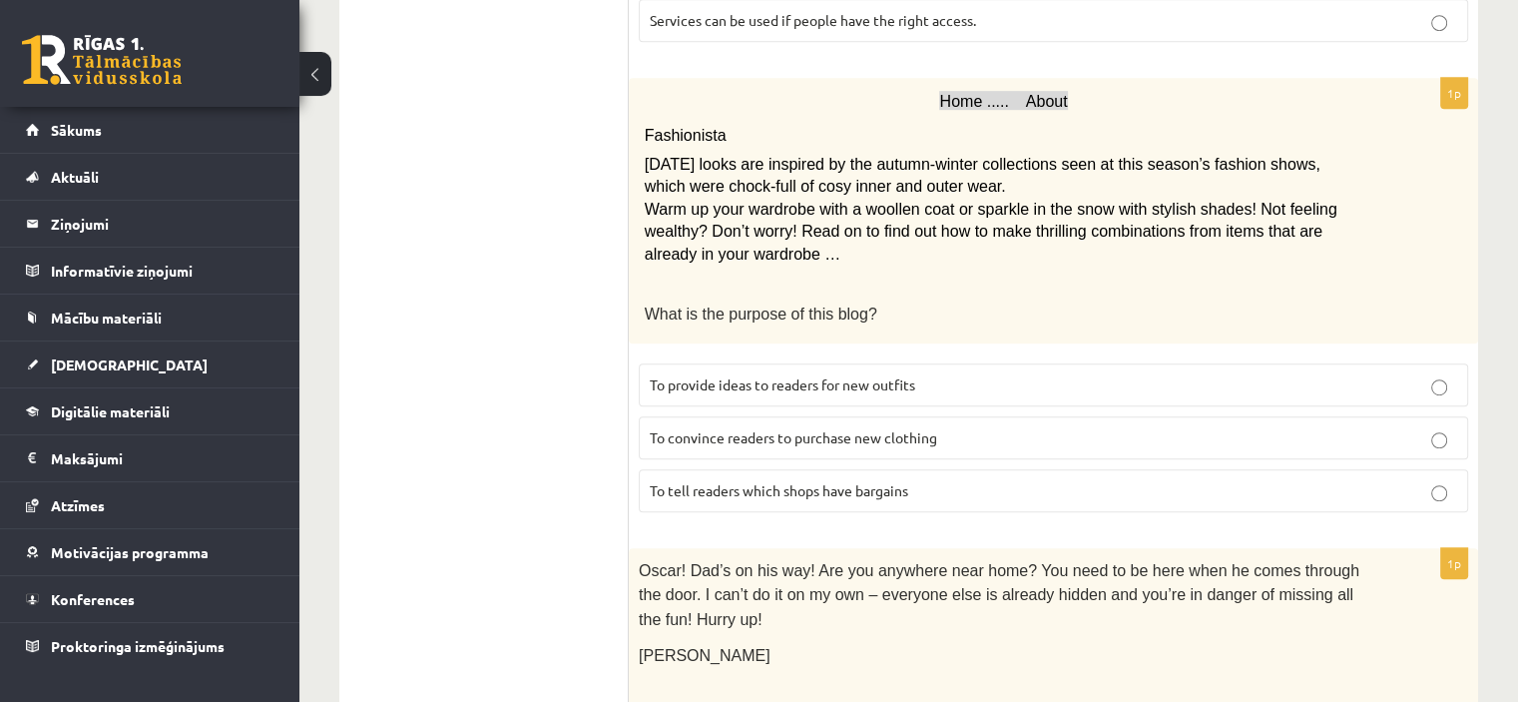
click at [1109, 374] on p "To provide ideas to readers for new outfits" at bounding box center [1054, 384] width 808 height 21
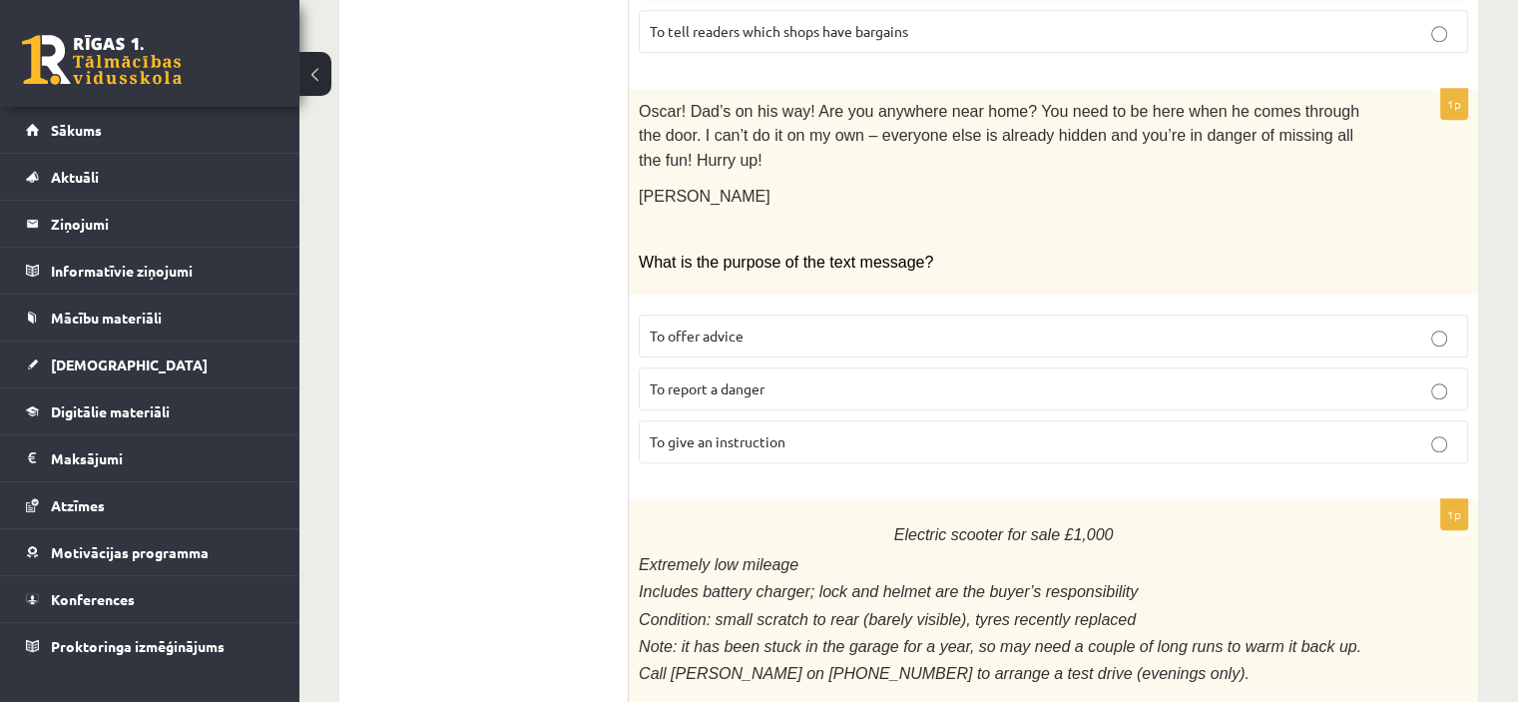
scroll to position [1688, 0]
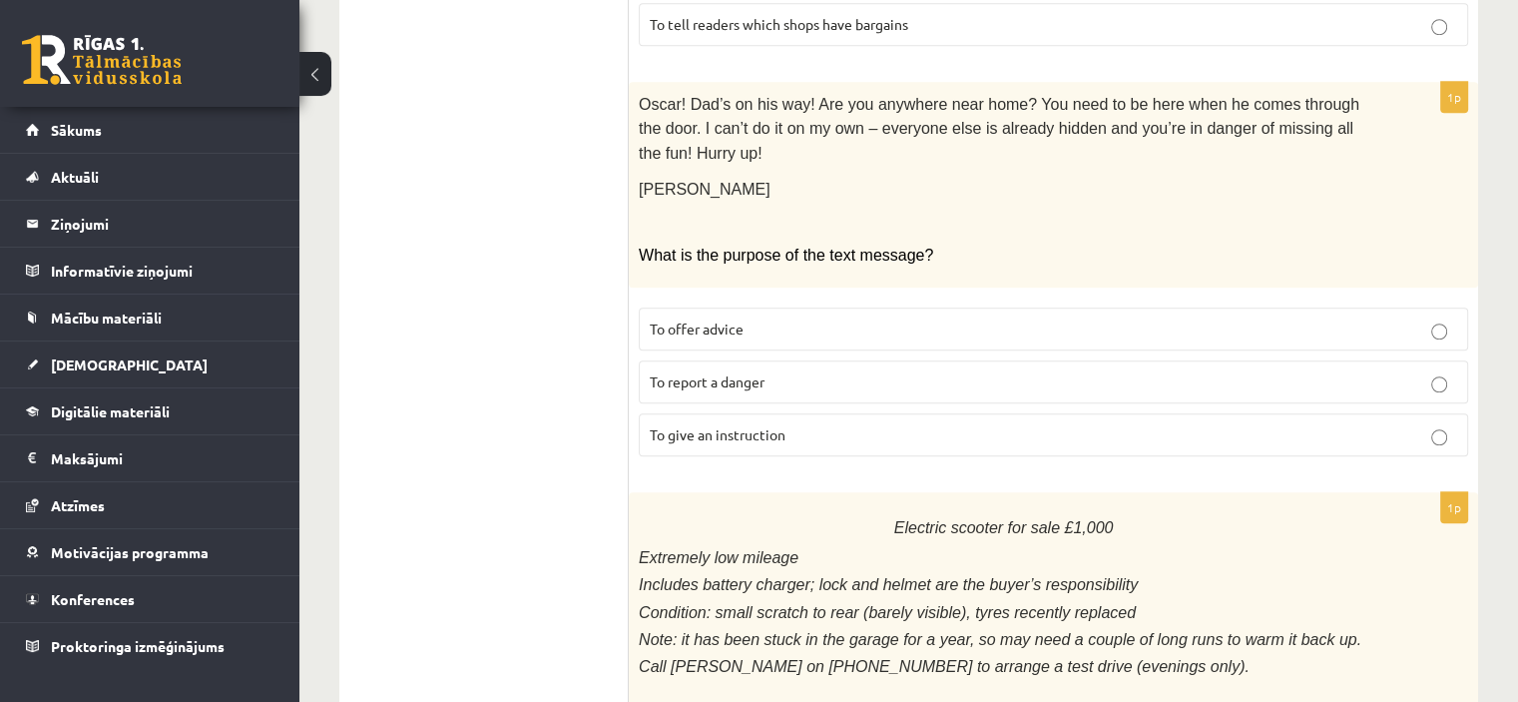
click at [804, 318] on p "To offer advice" at bounding box center [1054, 328] width 808 height 21
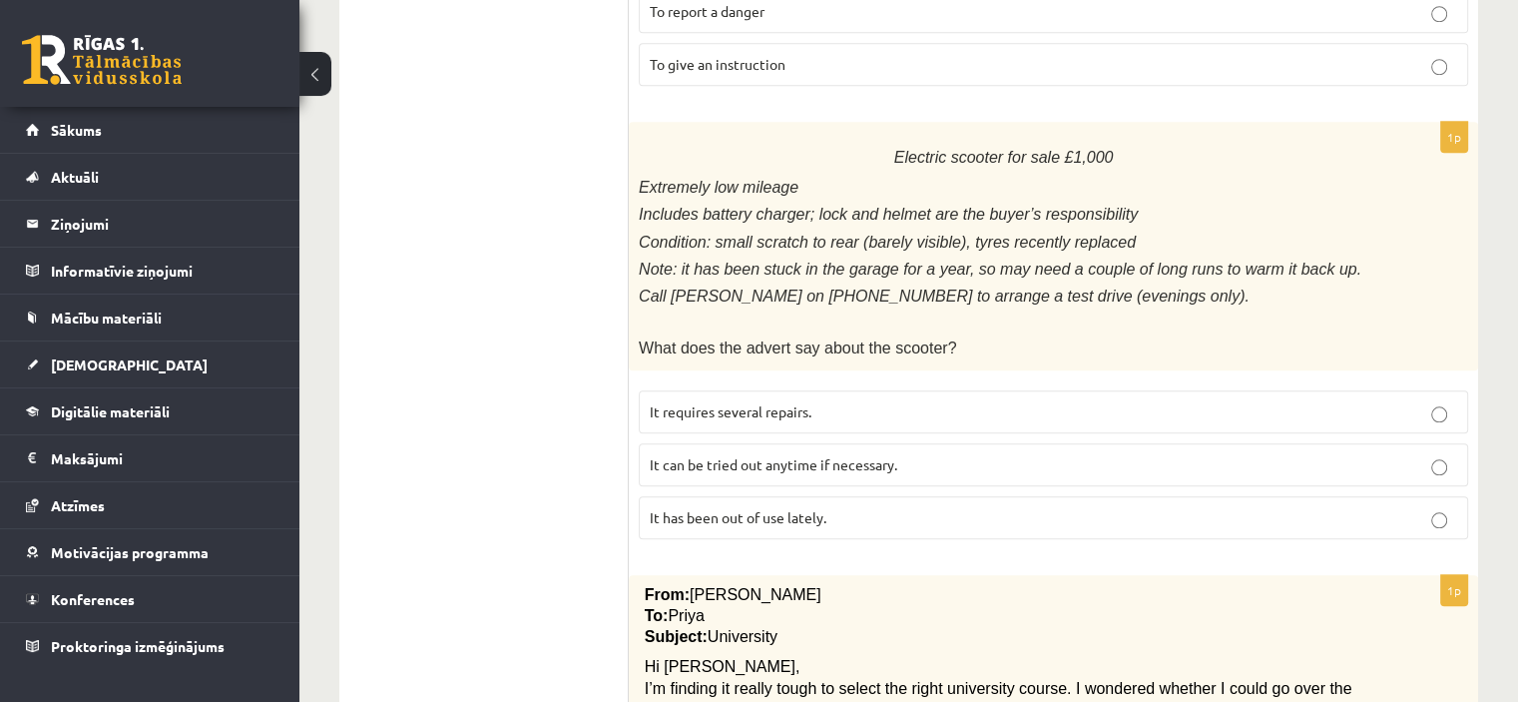
scroll to position [2084, 0]
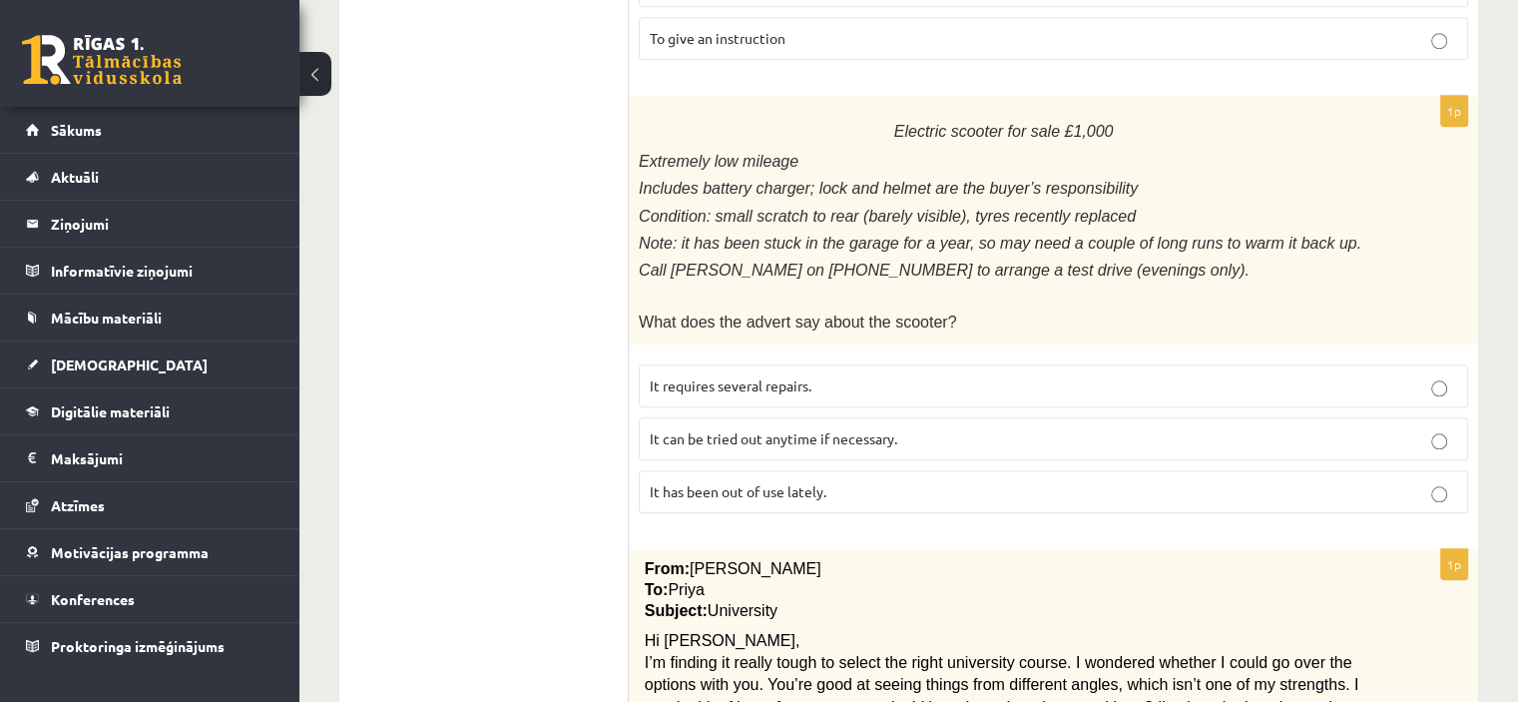
click at [835, 481] on p "It has been out of use lately." at bounding box center [1054, 491] width 808 height 21
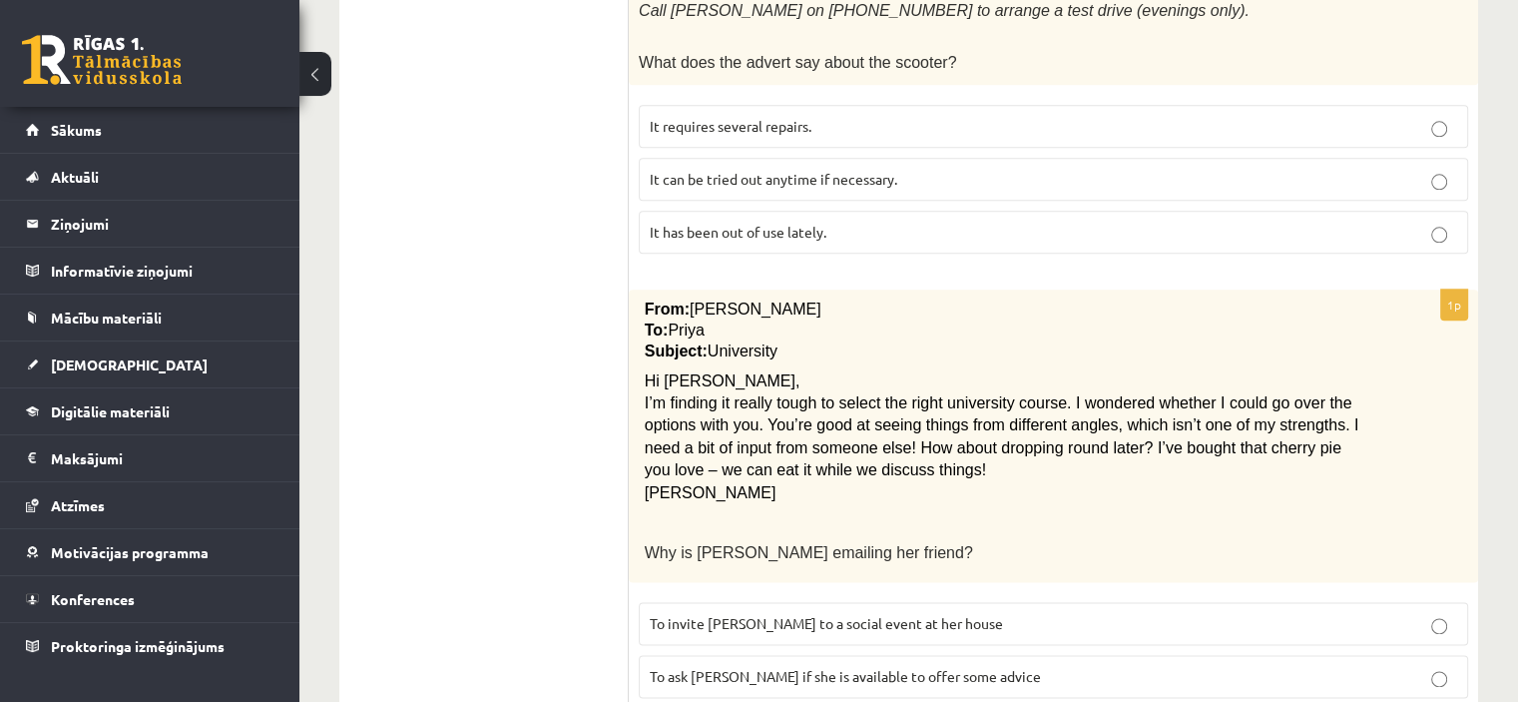
scroll to position [2376, 0]
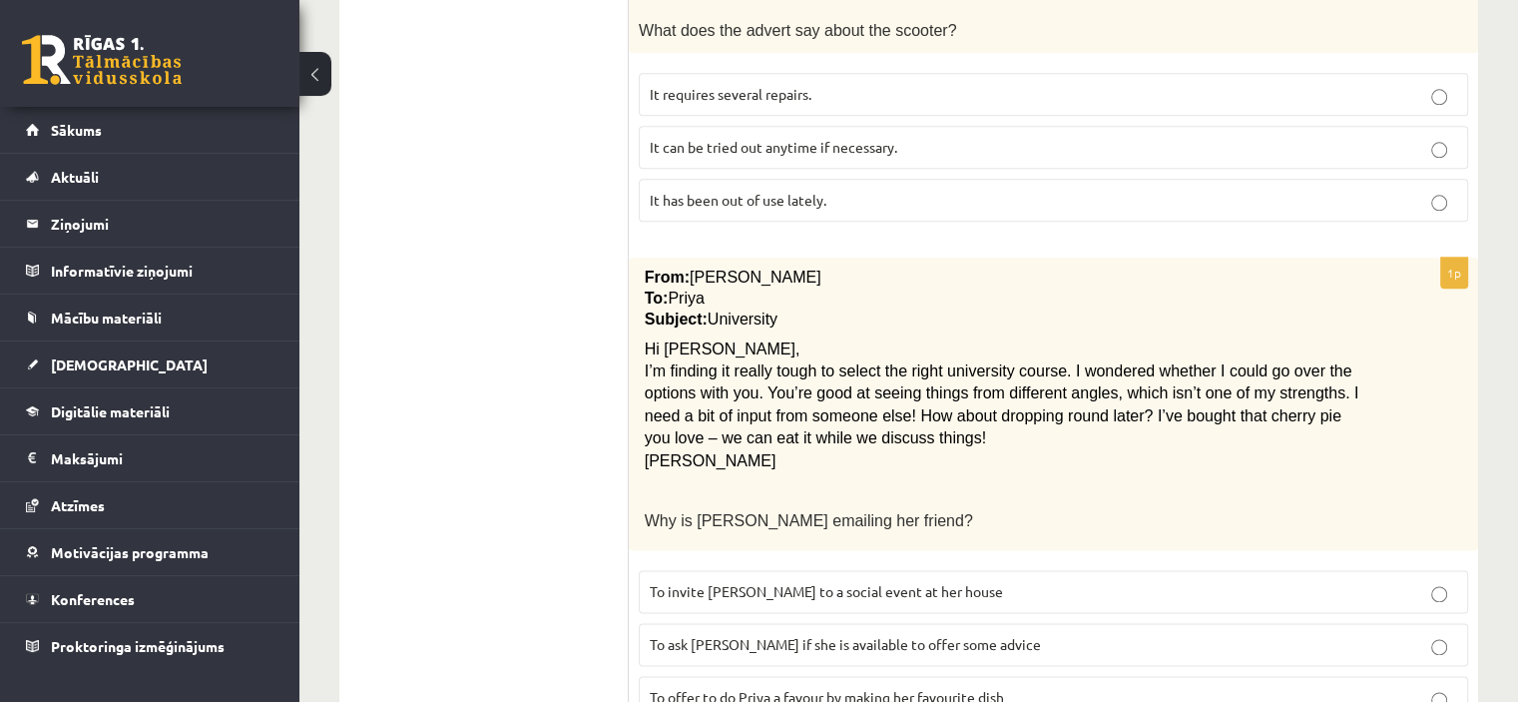
click at [1294, 623] on label "To ask Priya if she is available to offer some advice" at bounding box center [1053, 644] width 829 height 43
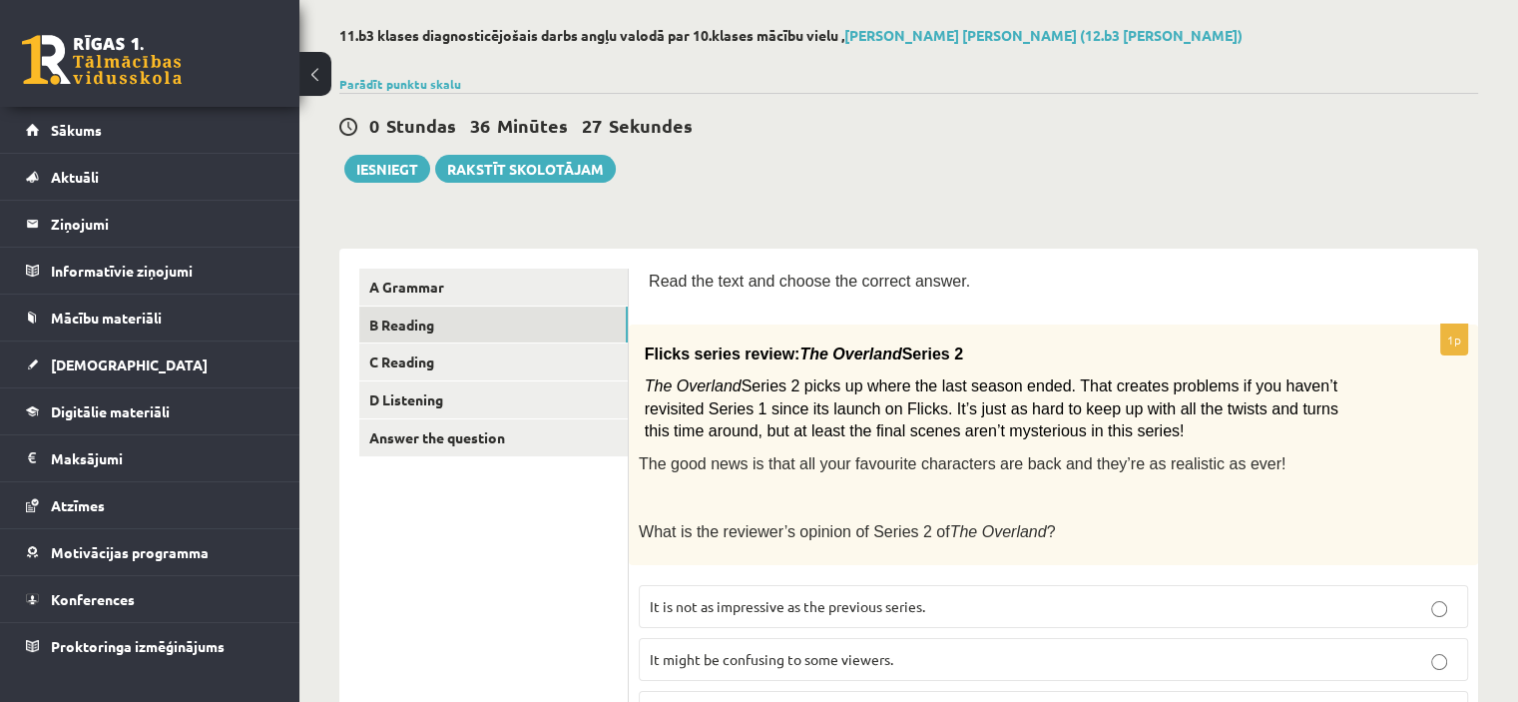
scroll to position [64, 0]
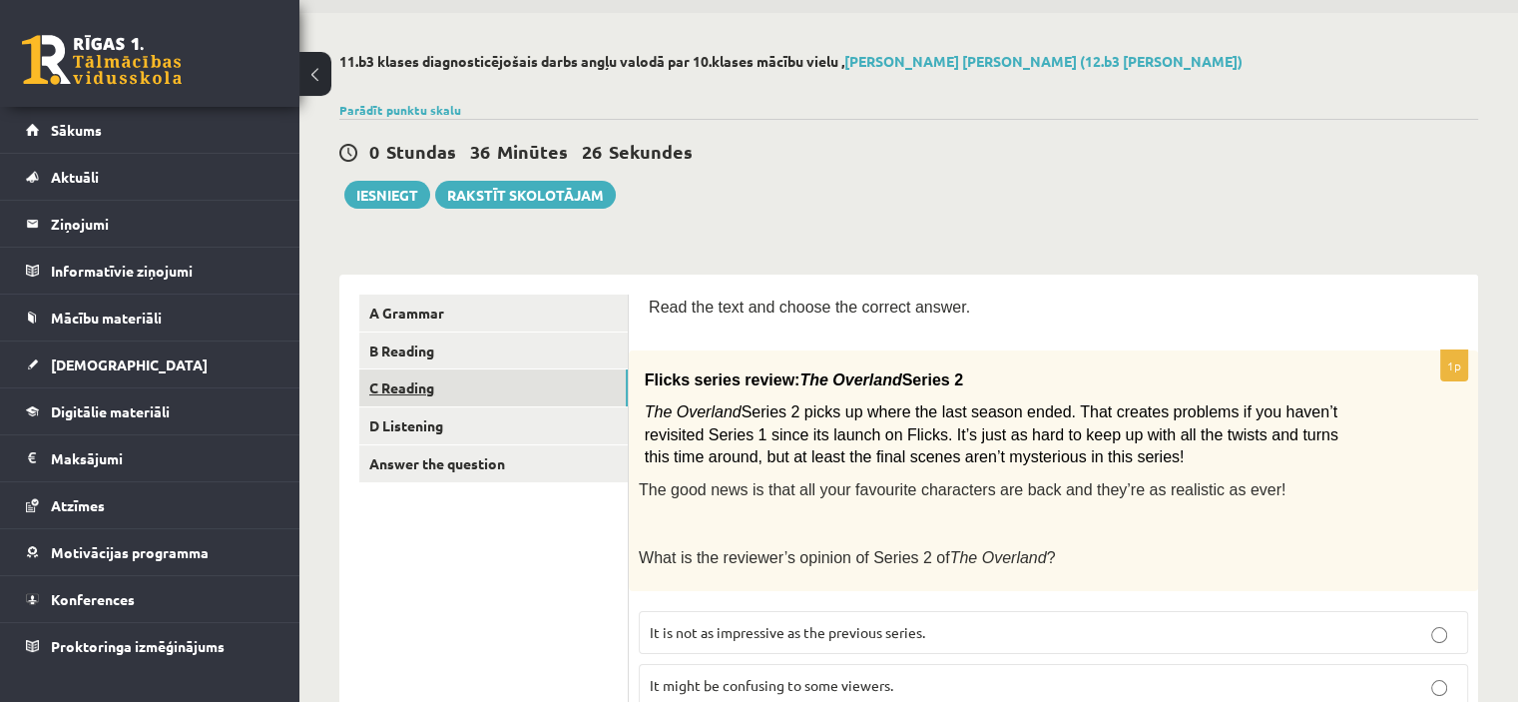
click at [431, 391] on link "C Reading" at bounding box center [493, 387] width 269 height 37
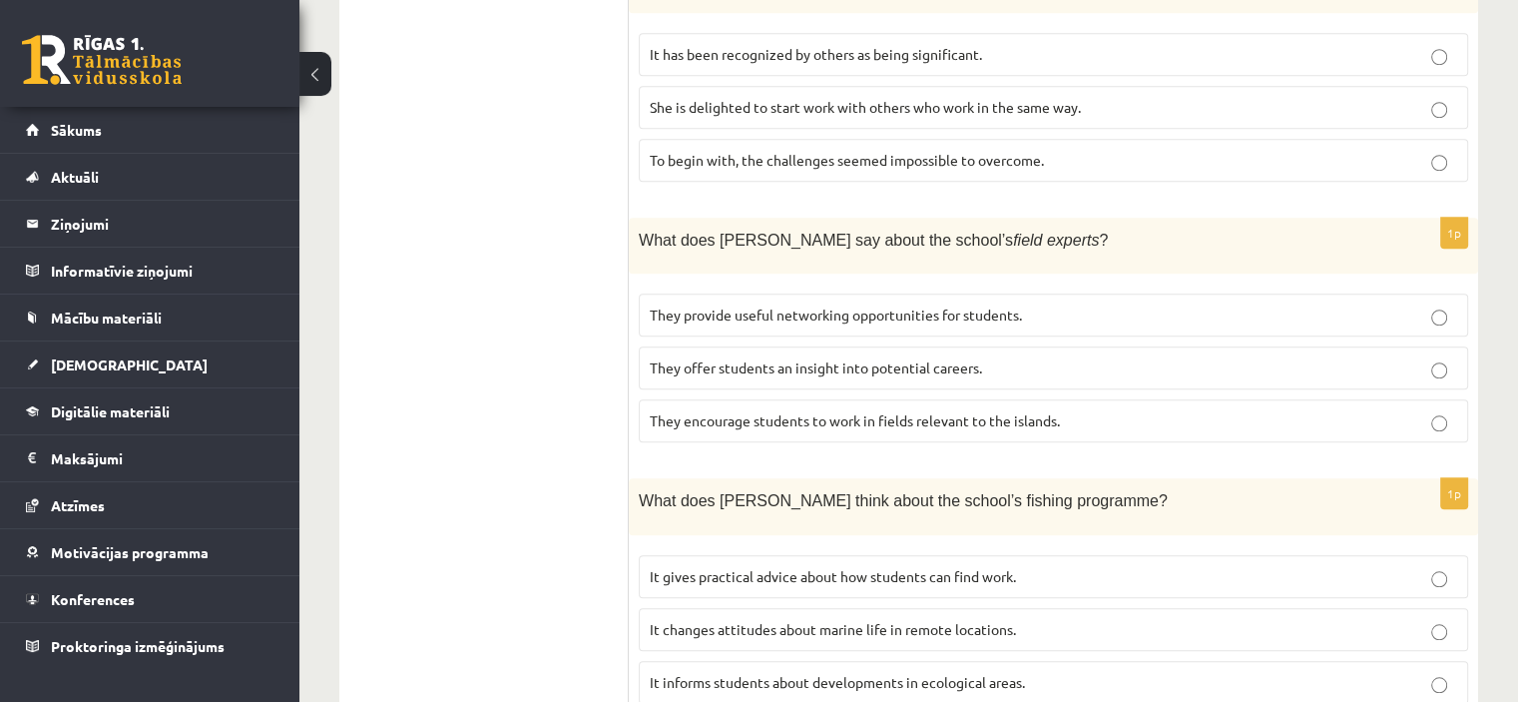
scroll to position [1723, 0]
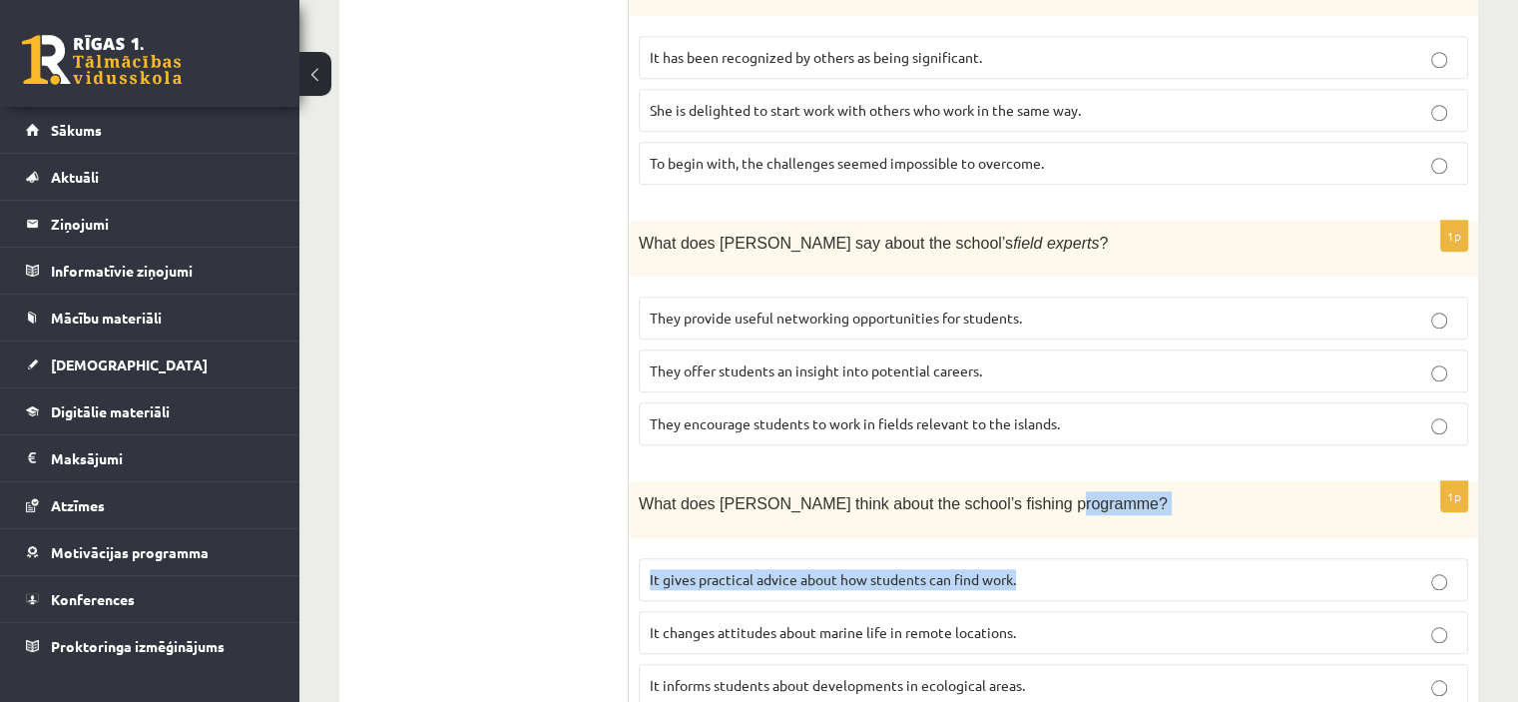
drag, startPoint x: 1514, startPoint y: 482, endPoint x: 1532, endPoint y: 494, distance: 21.6
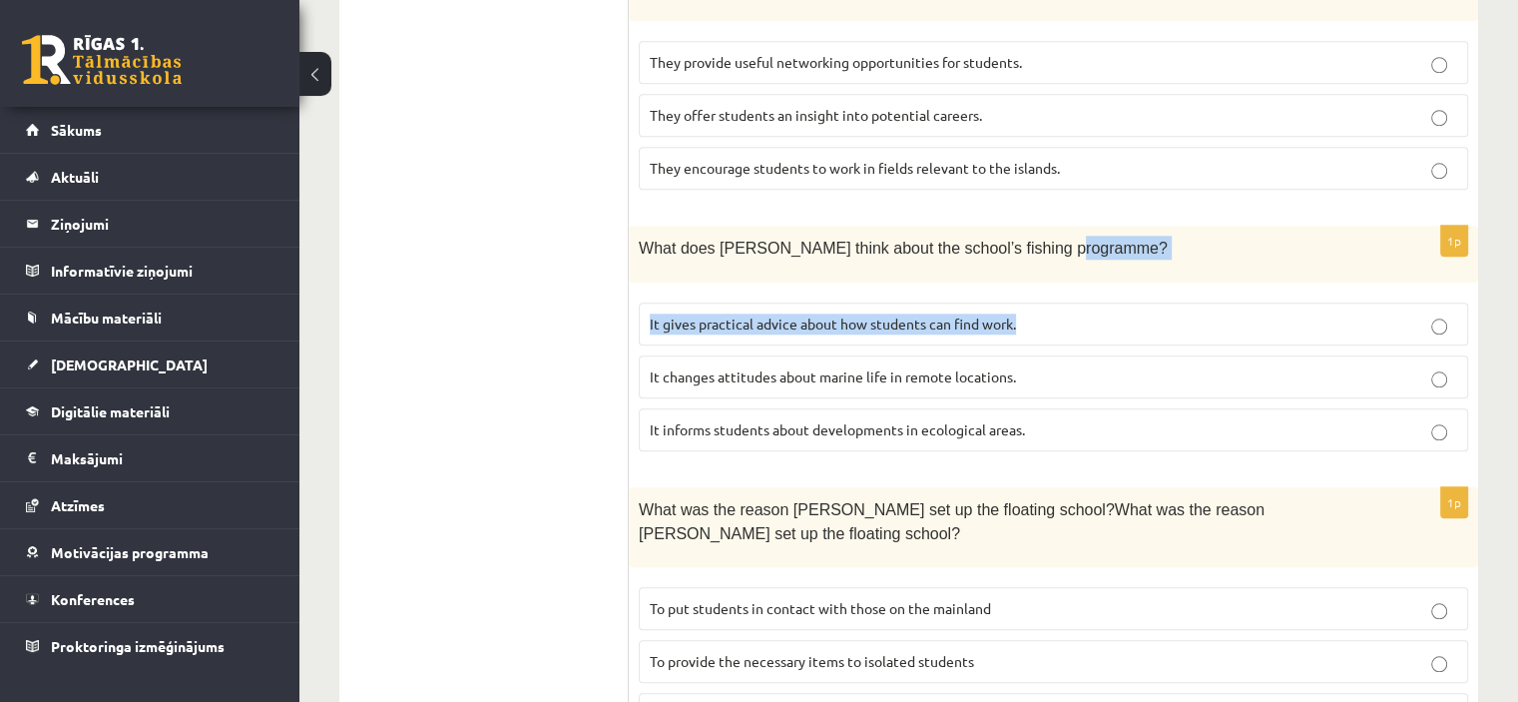
scroll to position [1991, 0]
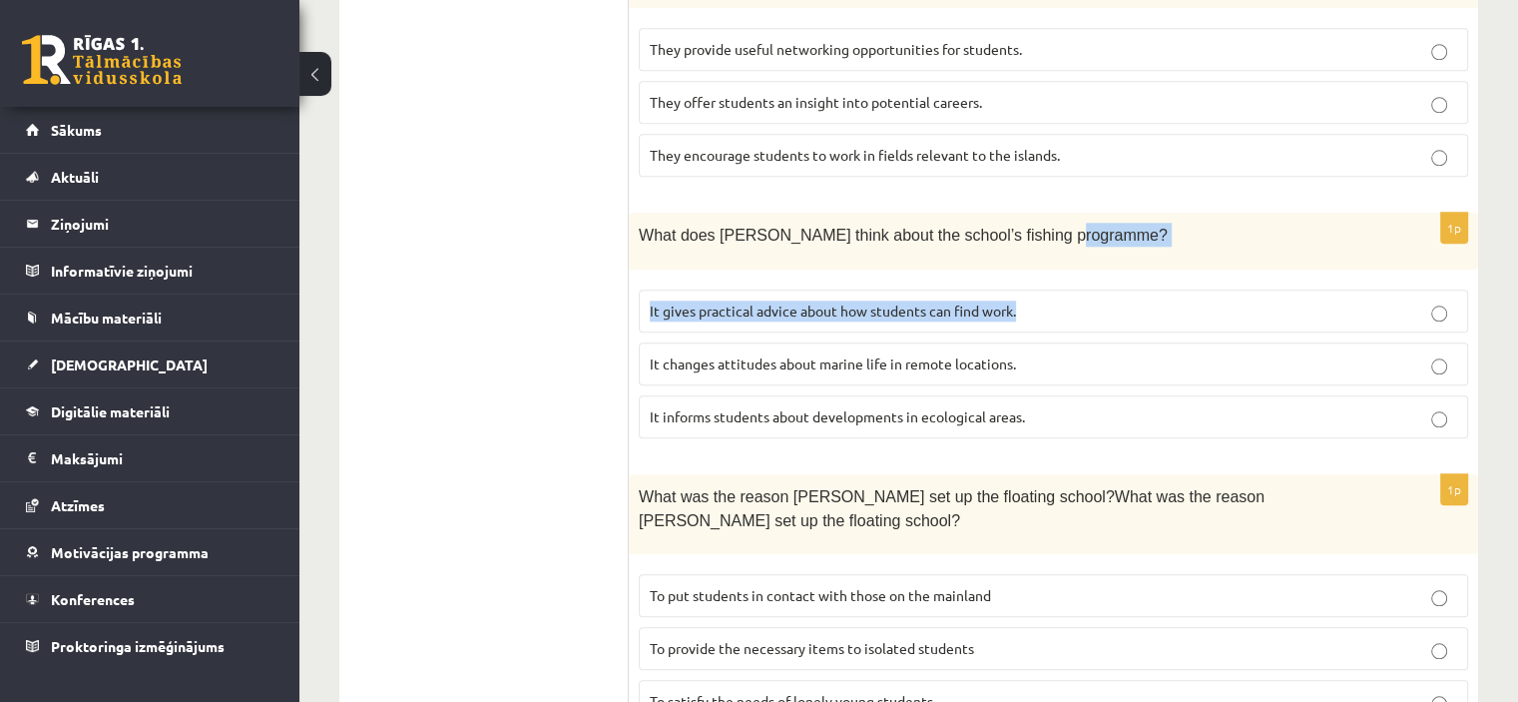
click at [1159, 289] on label "It gives practical advice about how students can find work." at bounding box center [1053, 310] width 829 height 43
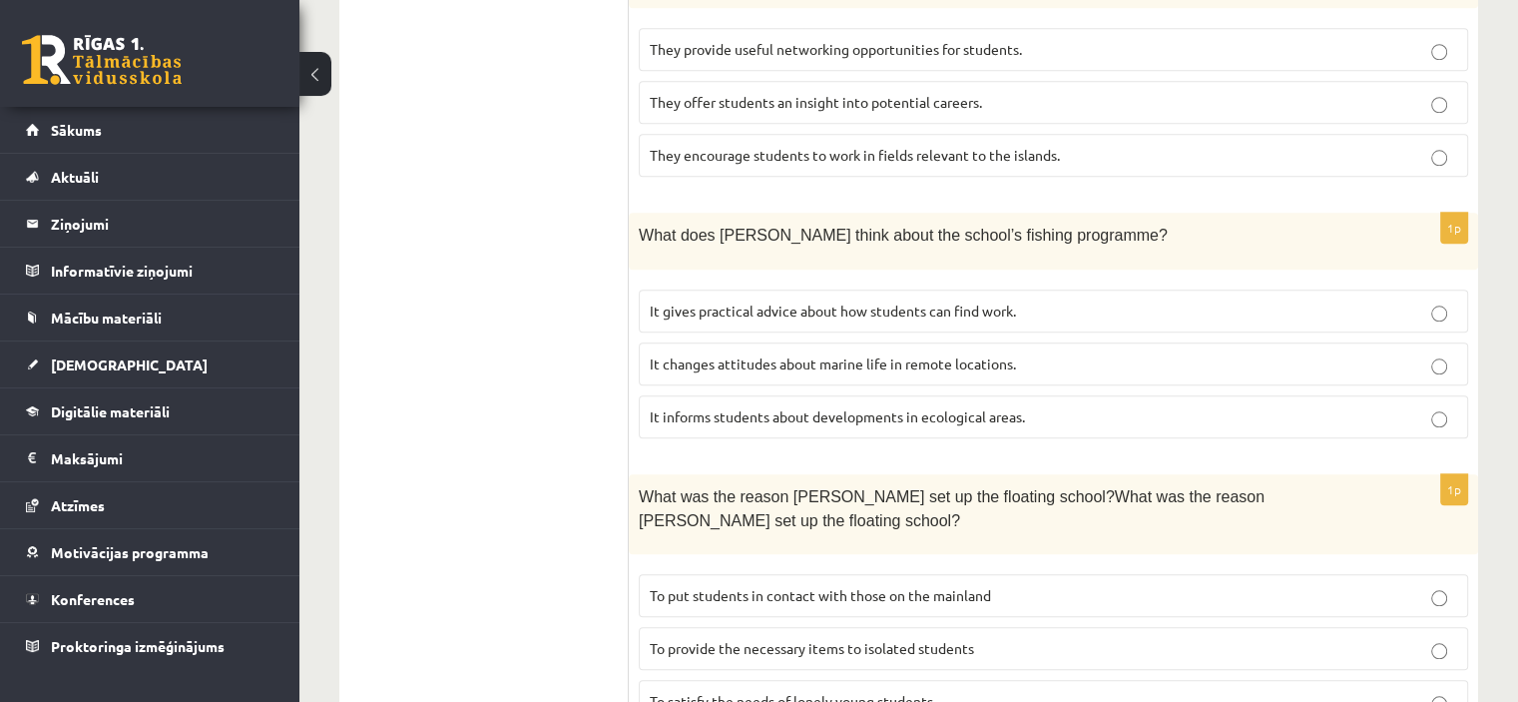
click at [1006, 407] on span "It informs students about developments in ecological areas." at bounding box center [837, 416] width 375 height 18
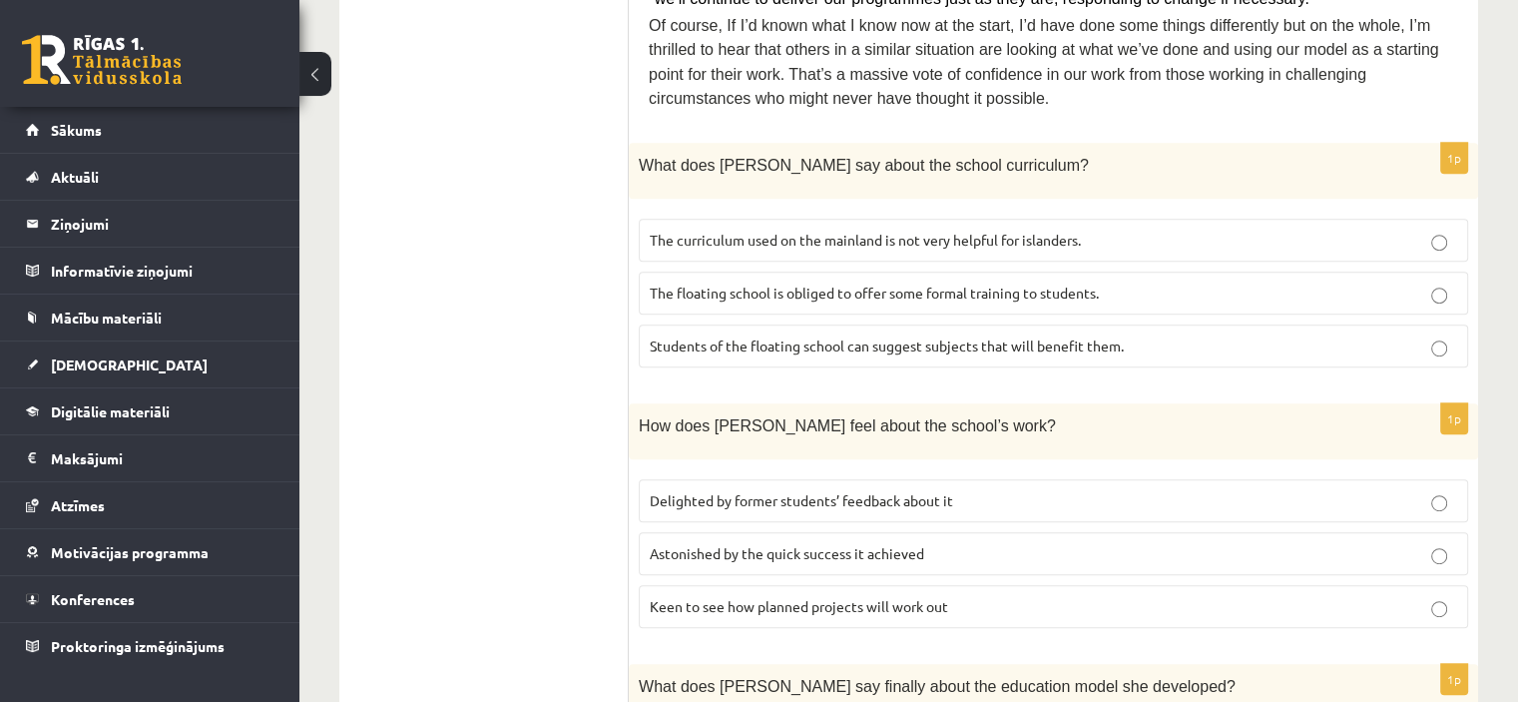
scroll to position [1034, 0]
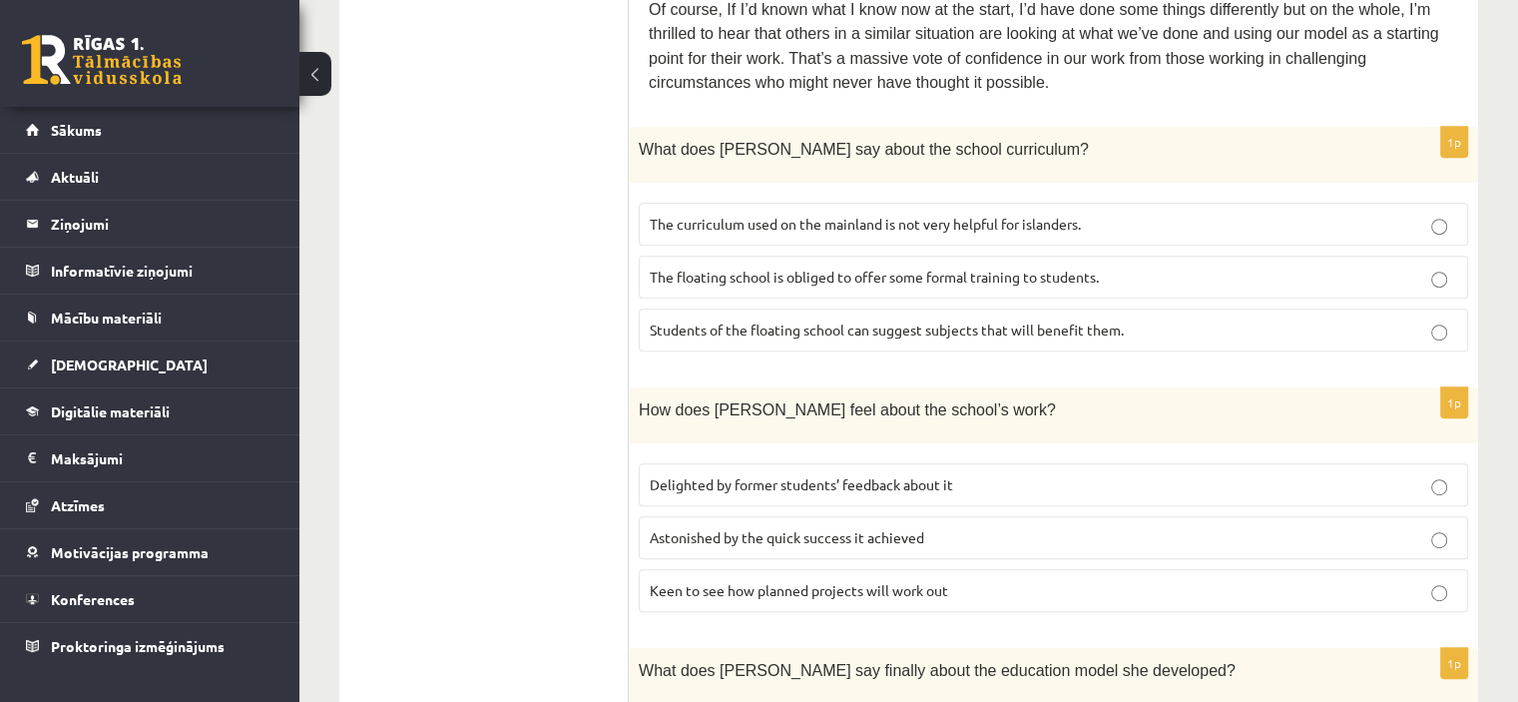
click at [980, 580] on p "Keen to see how planned projects will work out" at bounding box center [1054, 590] width 808 height 21
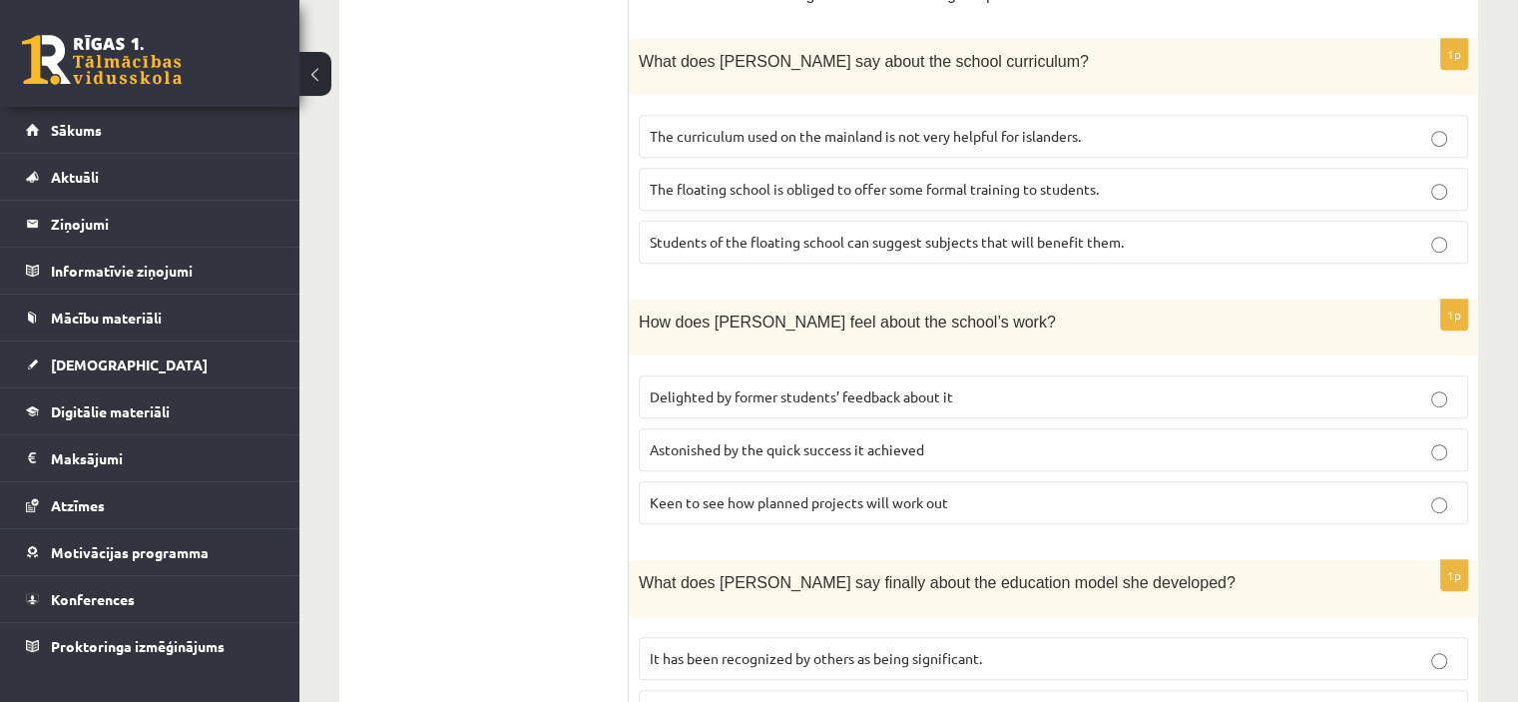
scroll to position [1126, 0]
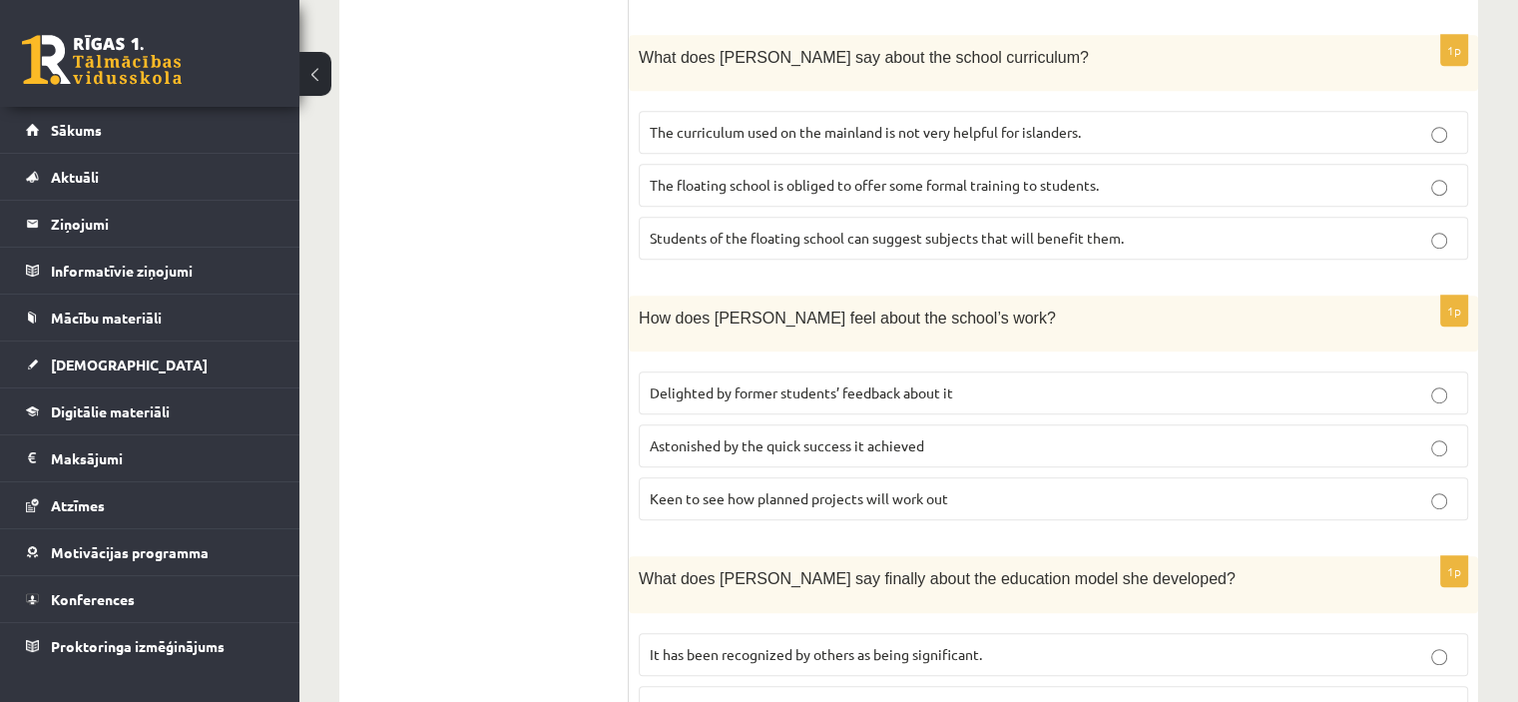
click at [910, 436] on span "Astonished by the quick success it achieved" at bounding box center [787, 445] width 274 height 18
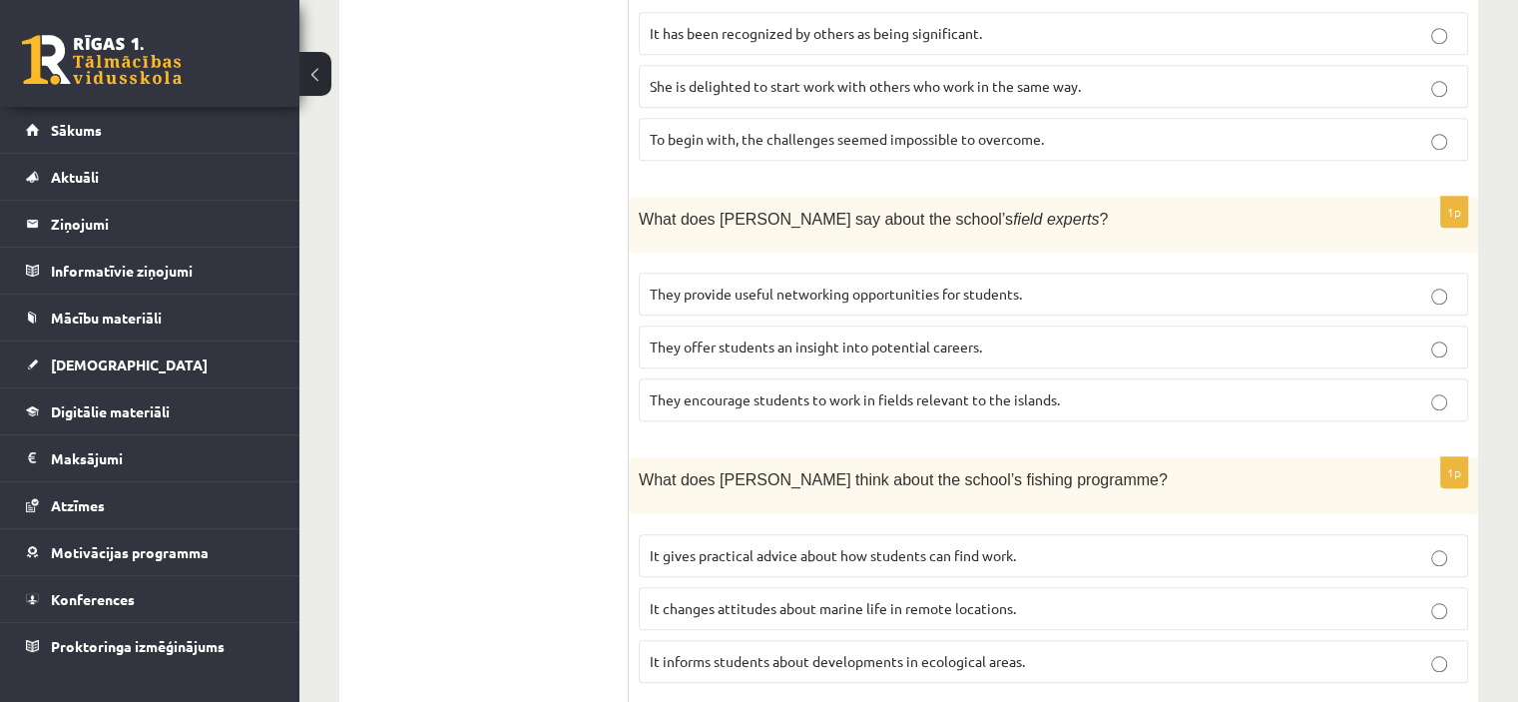
scroll to position [2012, 0]
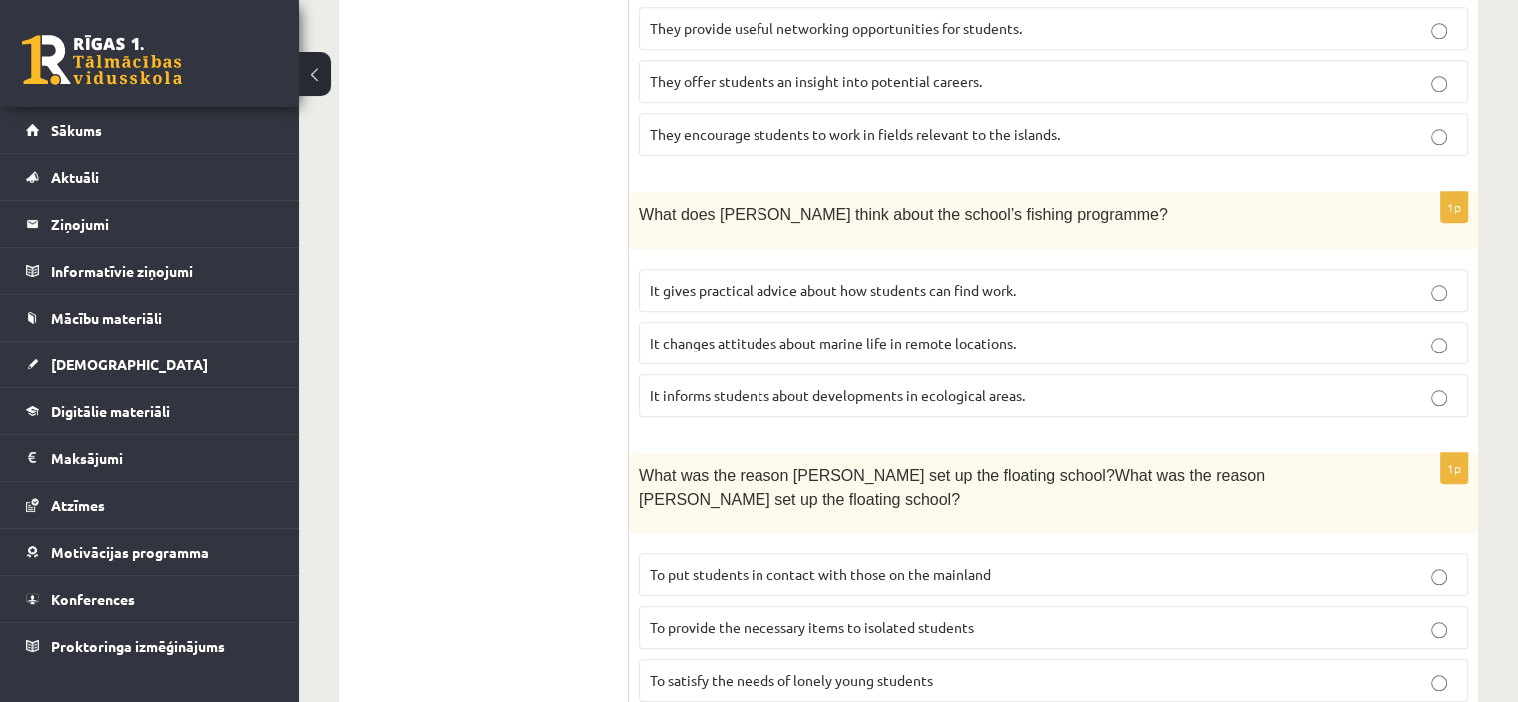
click at [988, 617] on p "To provide the necessary items to isolated students" at bounding box center [1054, 627] width 808 height 21
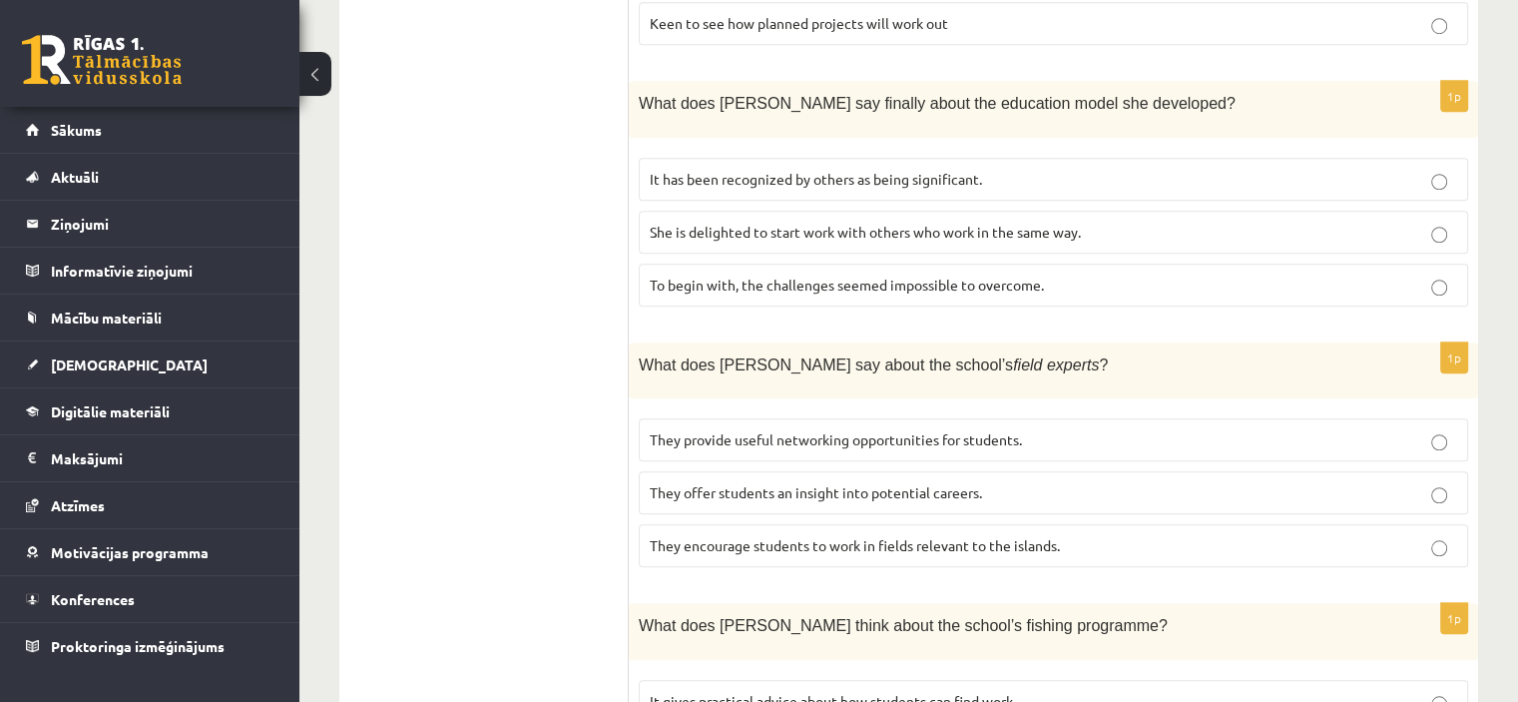
scroll to position [1607, 0]
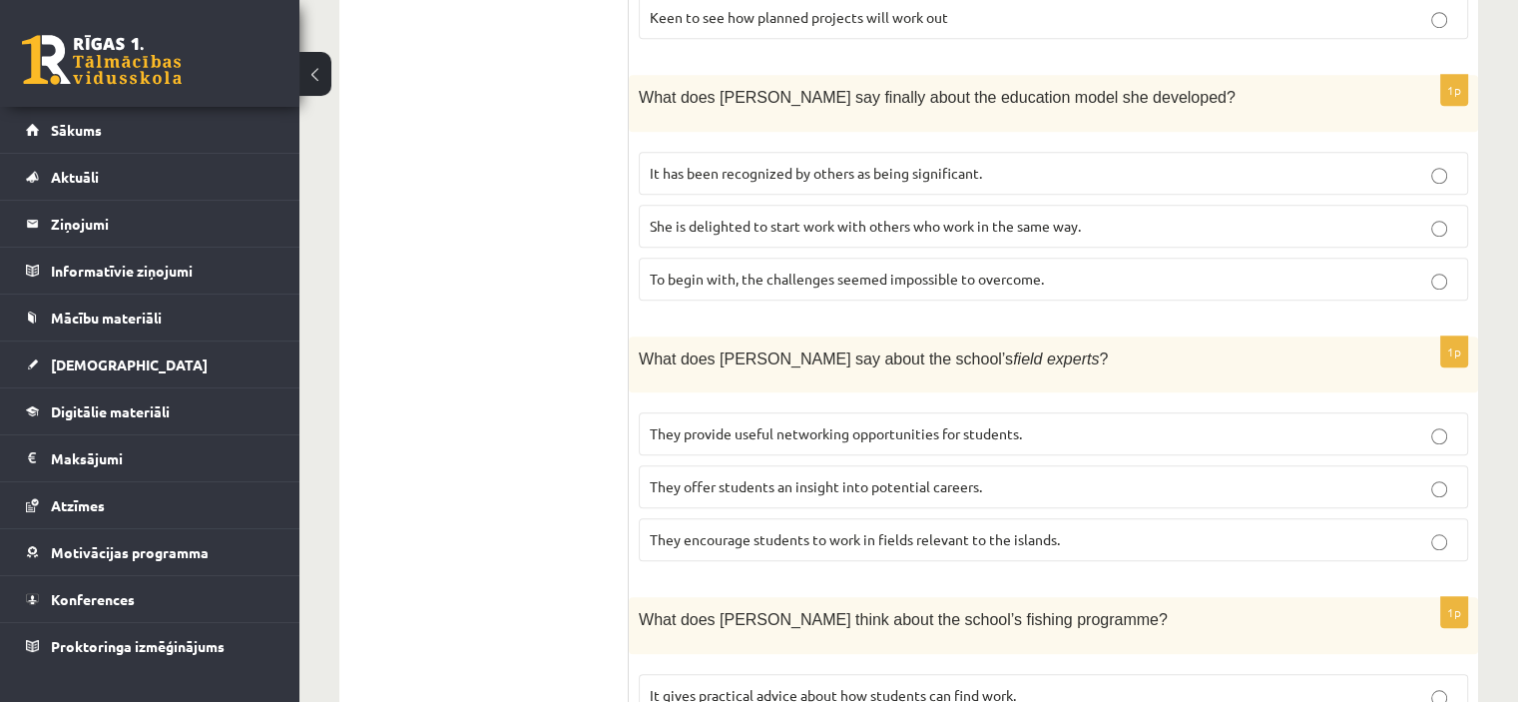
click at [1112, 476] on p "They offer students an insight into potential careers." at bounding box center [1054, 486] width 808 height 21
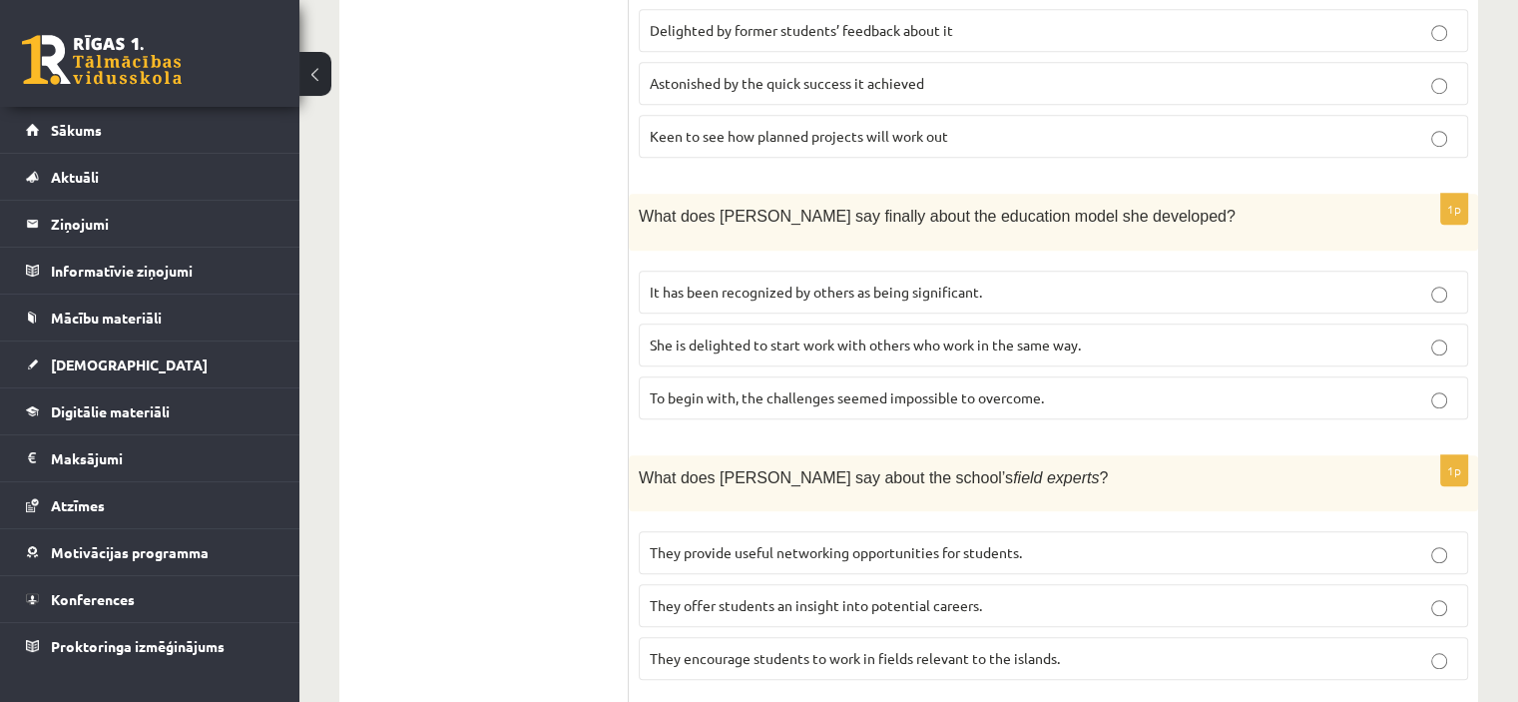
scroll to position [1481, 0]
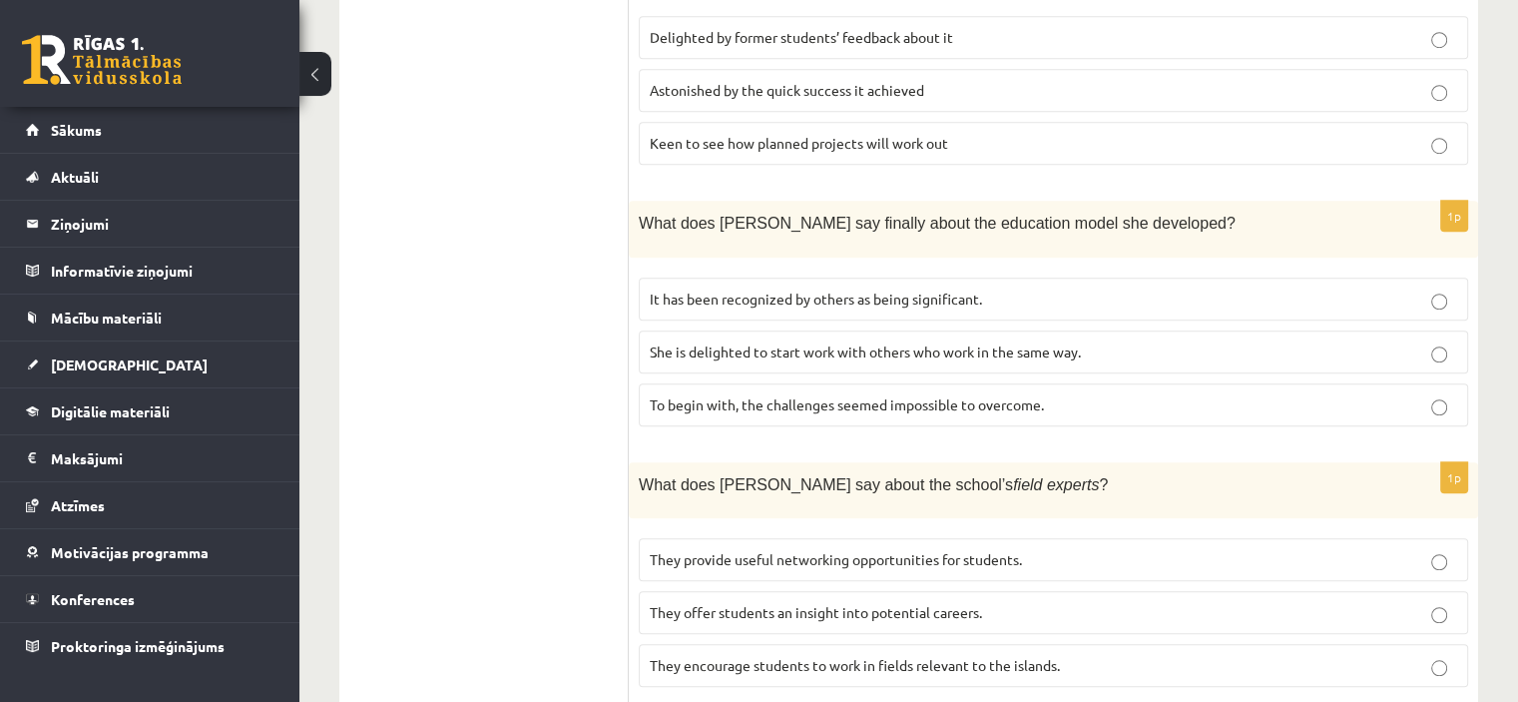
click at [1156, 341] on p "She is delighted to start work with others who work in the same way." at bounding box center [1054, 351] width 808 height 21
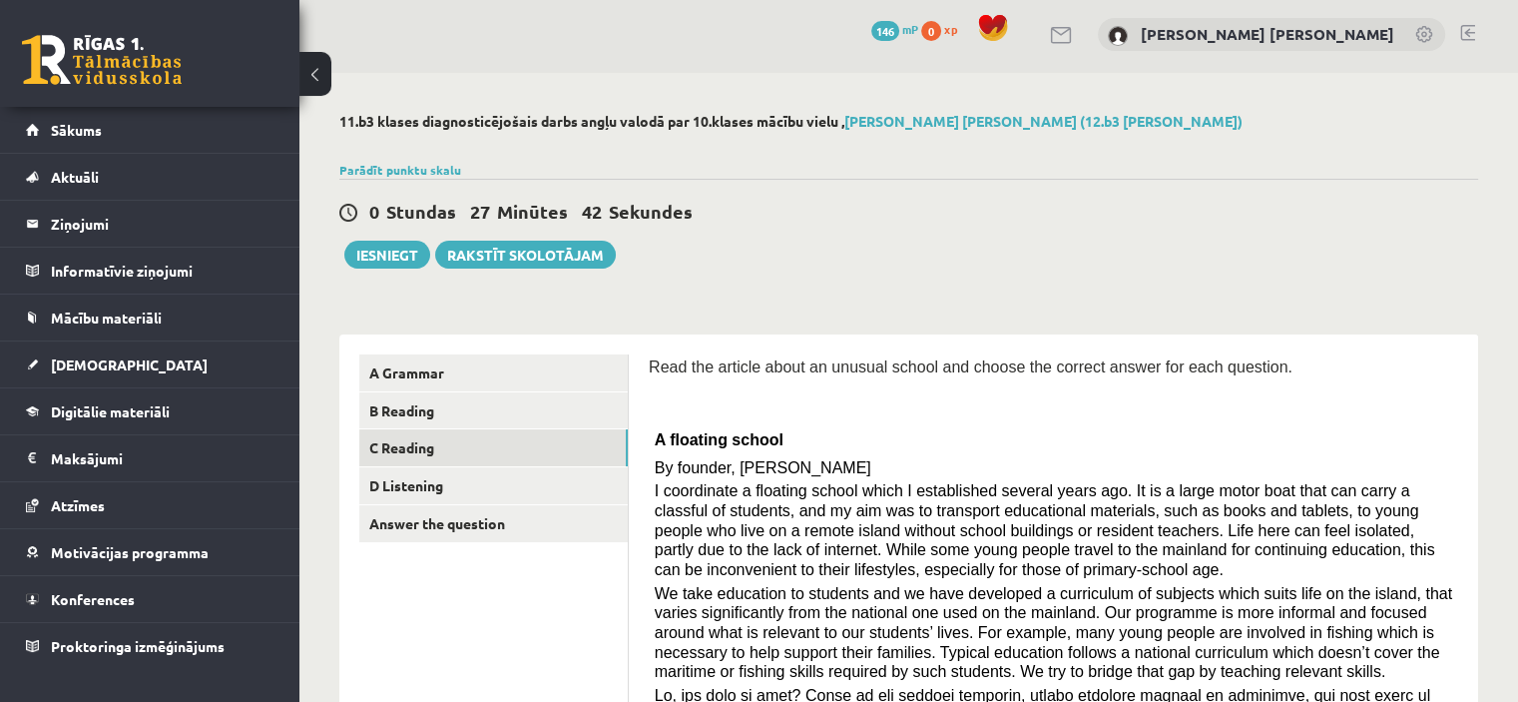
scroll to position [0, 0]
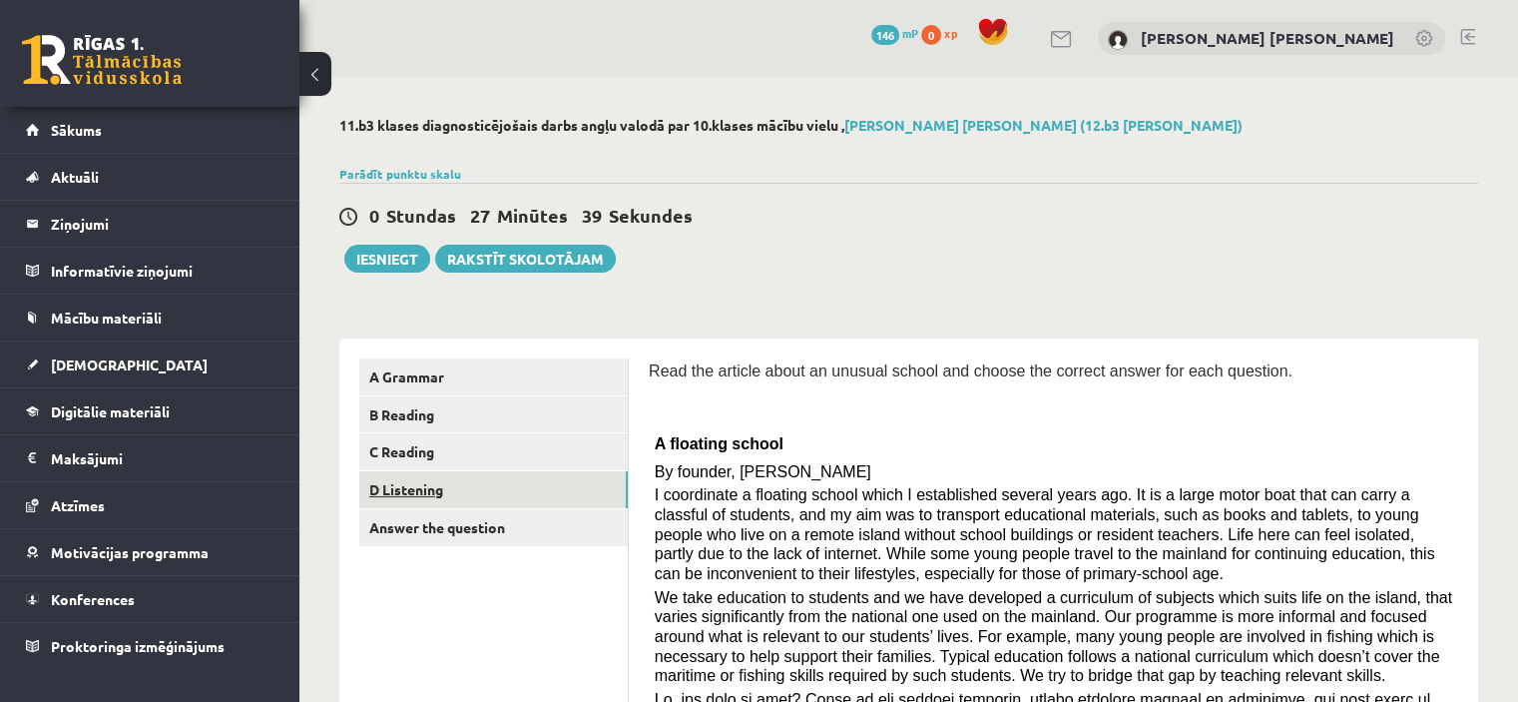
click at [399, 485] on link "D Listening" at bounding box center [493, 489] width 269 height 37
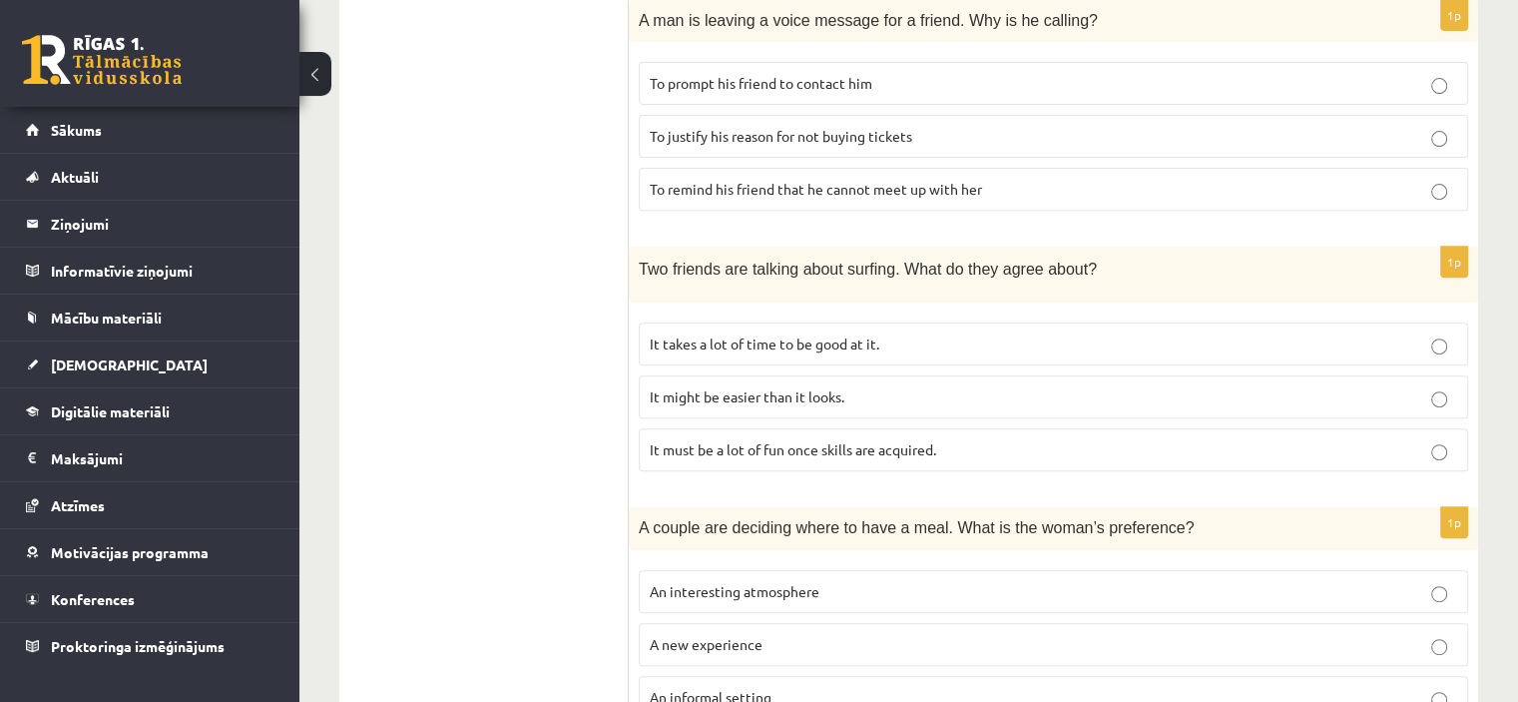
scroll to position [756, 0]
click at [1112, 338] on p "It takes a lot of time to be good at it." at bounding box center [1054, 341] width 808 height 21
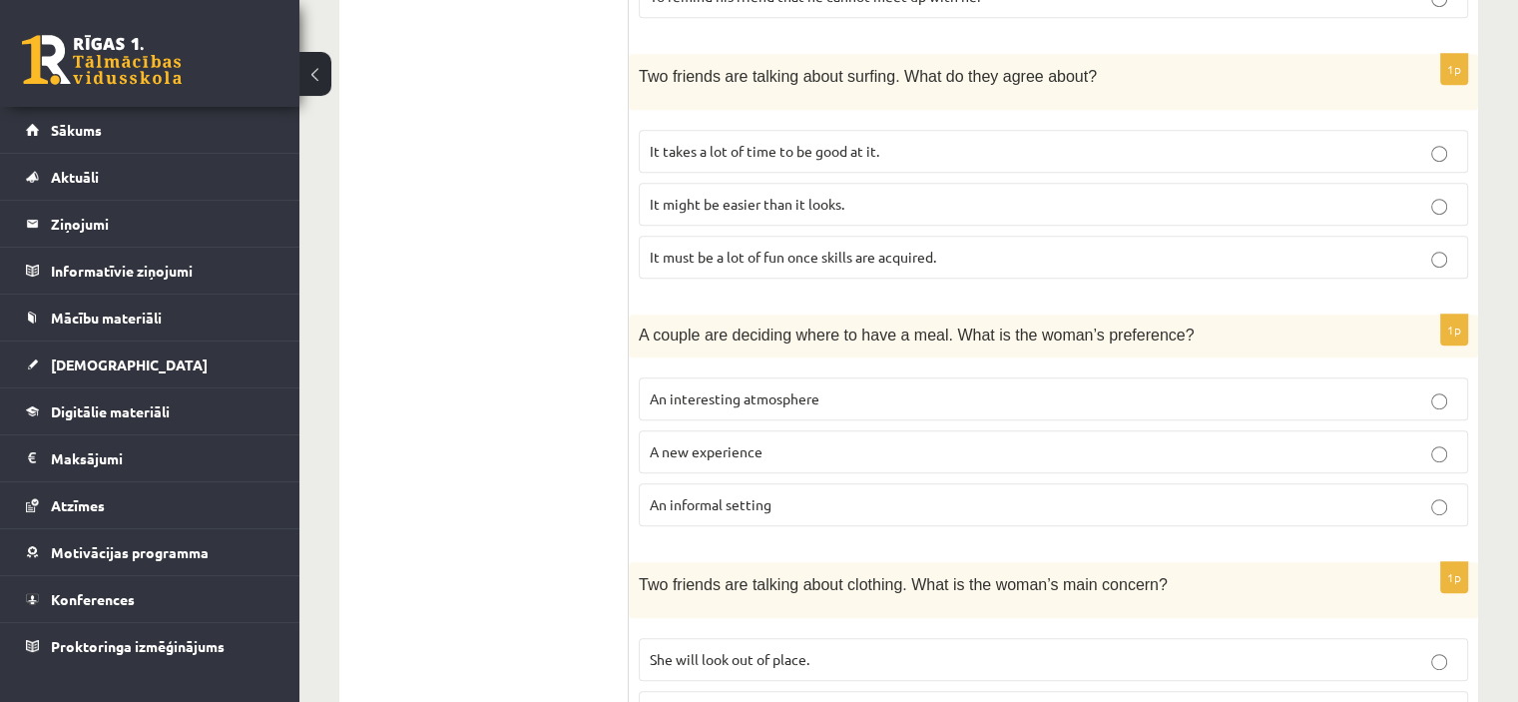
scroll to position [949, 0]
click at [825, 406] on label "An interesting atmosphere" at bounding box center [1053, 395] width 829 height 43
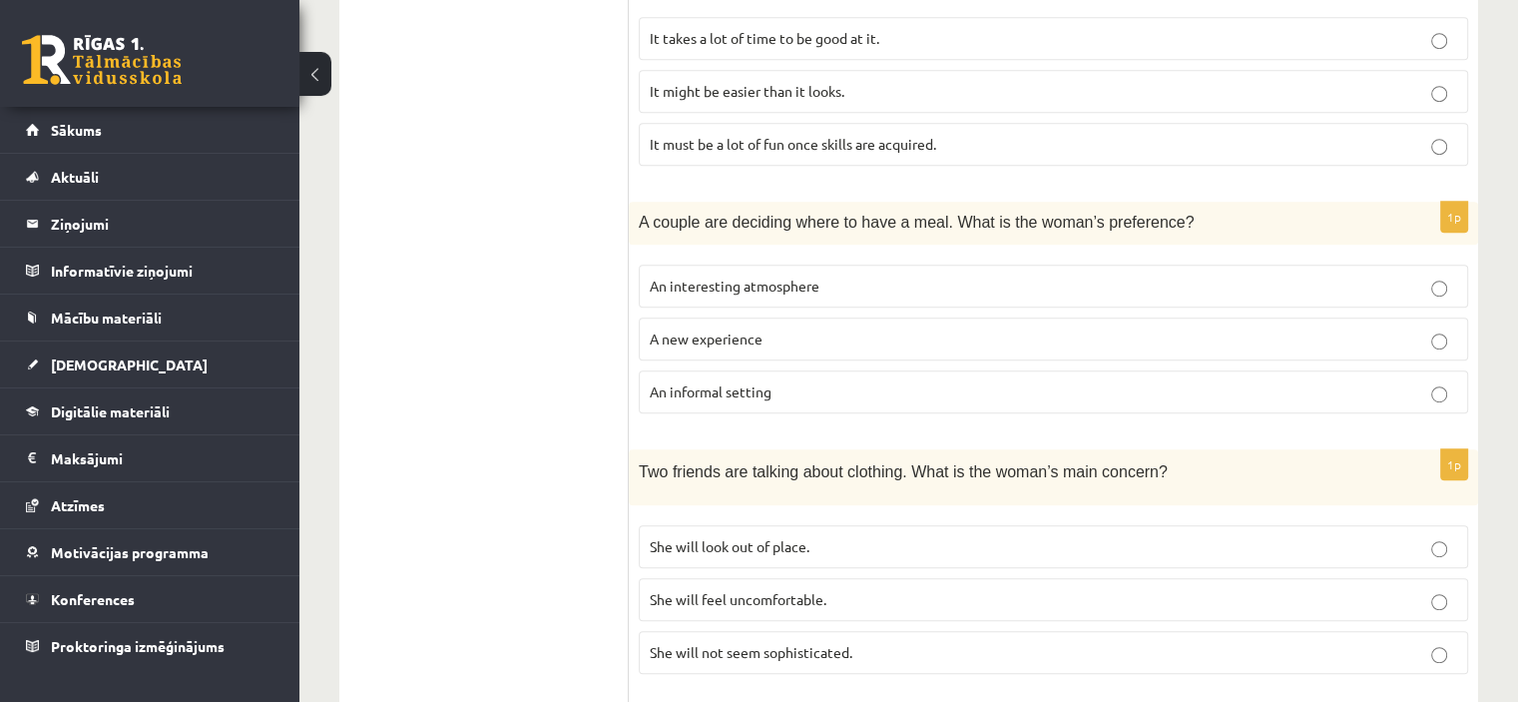
scroll to position [1066, 0]
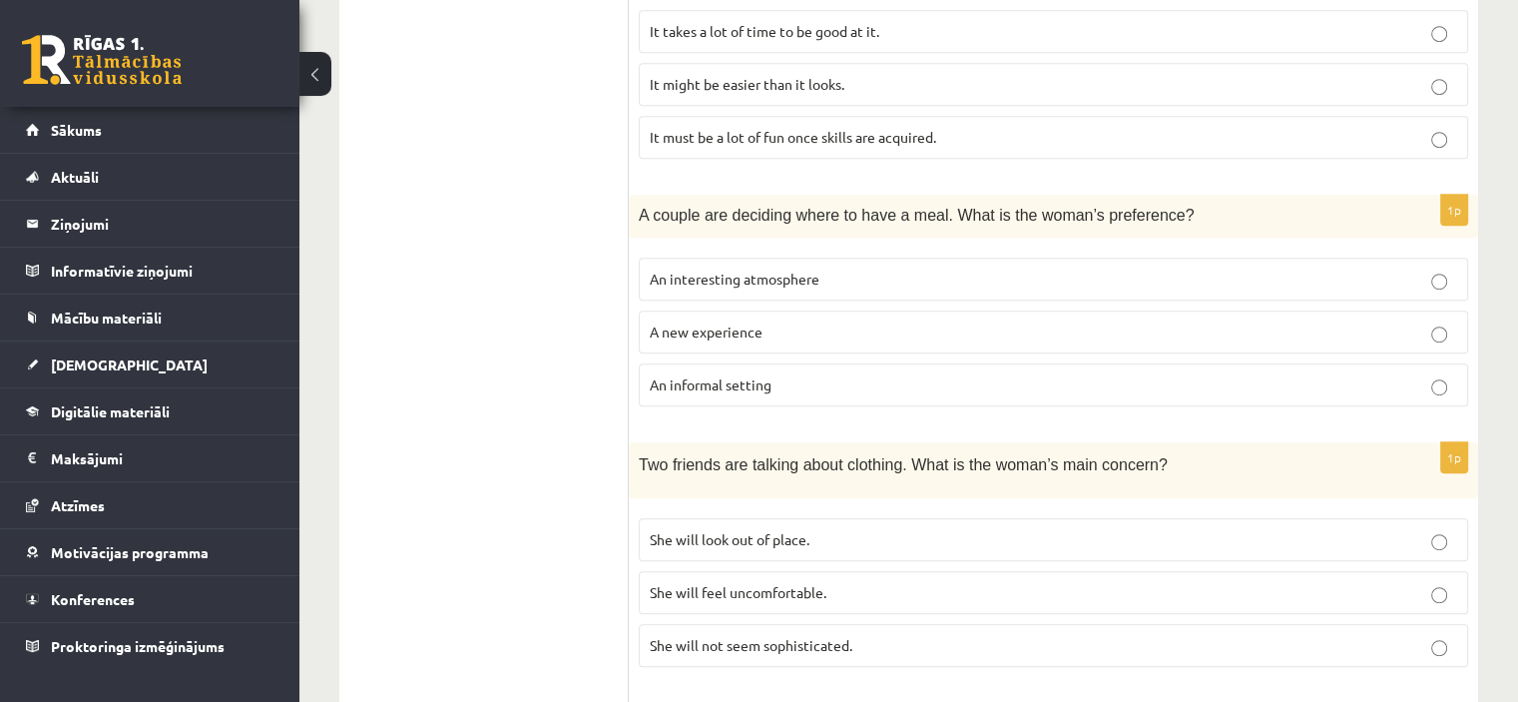
click at [824, 382] on p "An informal setting" at bounding box center [1054, 384] width 808 height 21
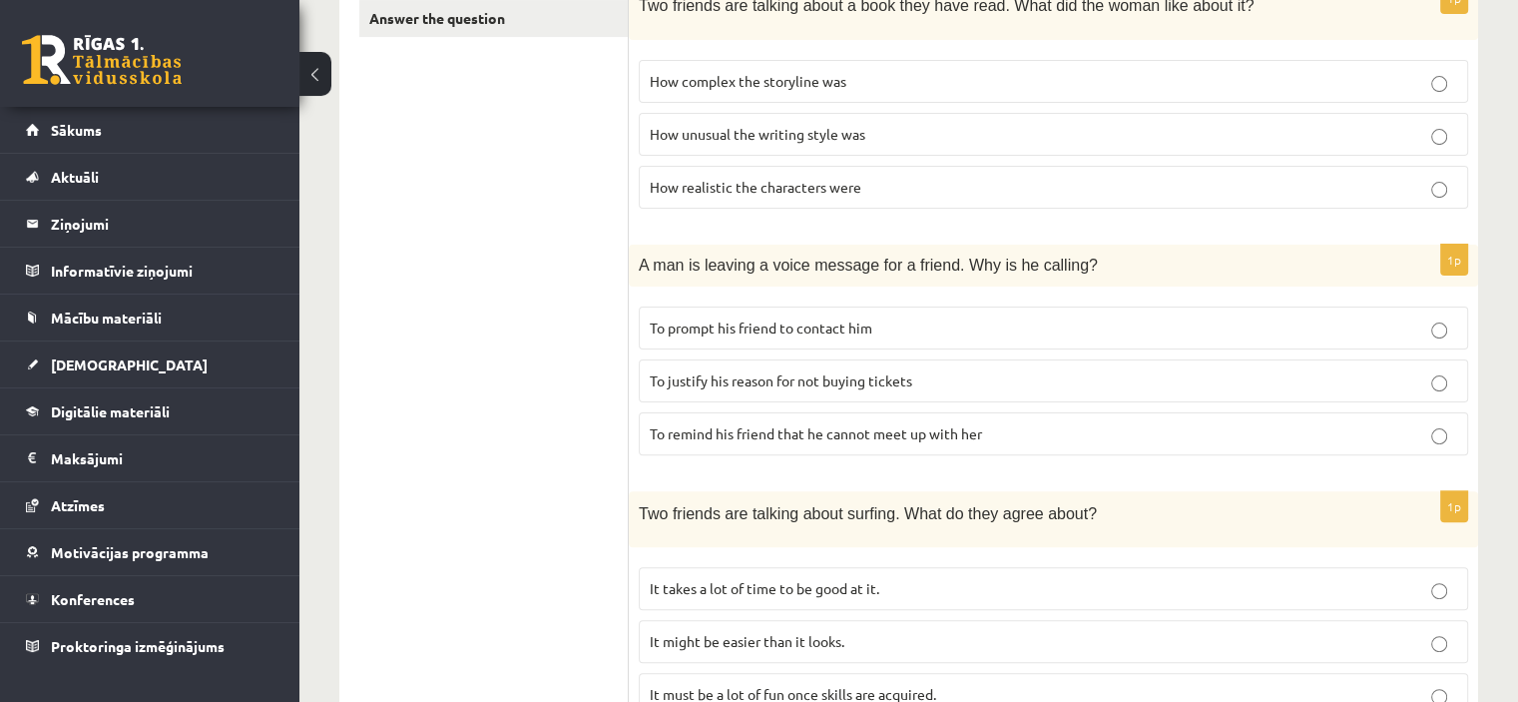
scroll to position [499, 0]
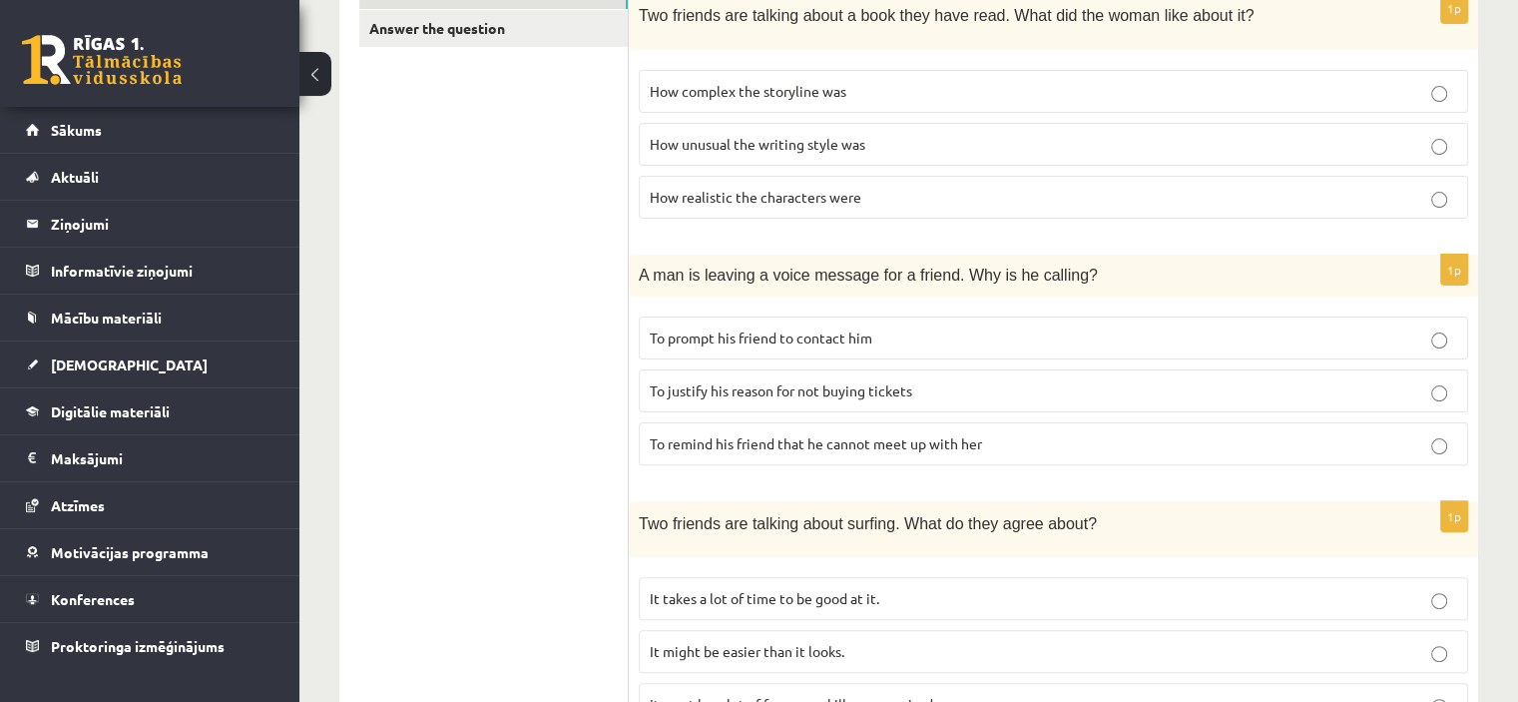
click at [1141, 338] on p "To prompt his friend to contact him" at bounding box center [1054, 337] width 808 height 21
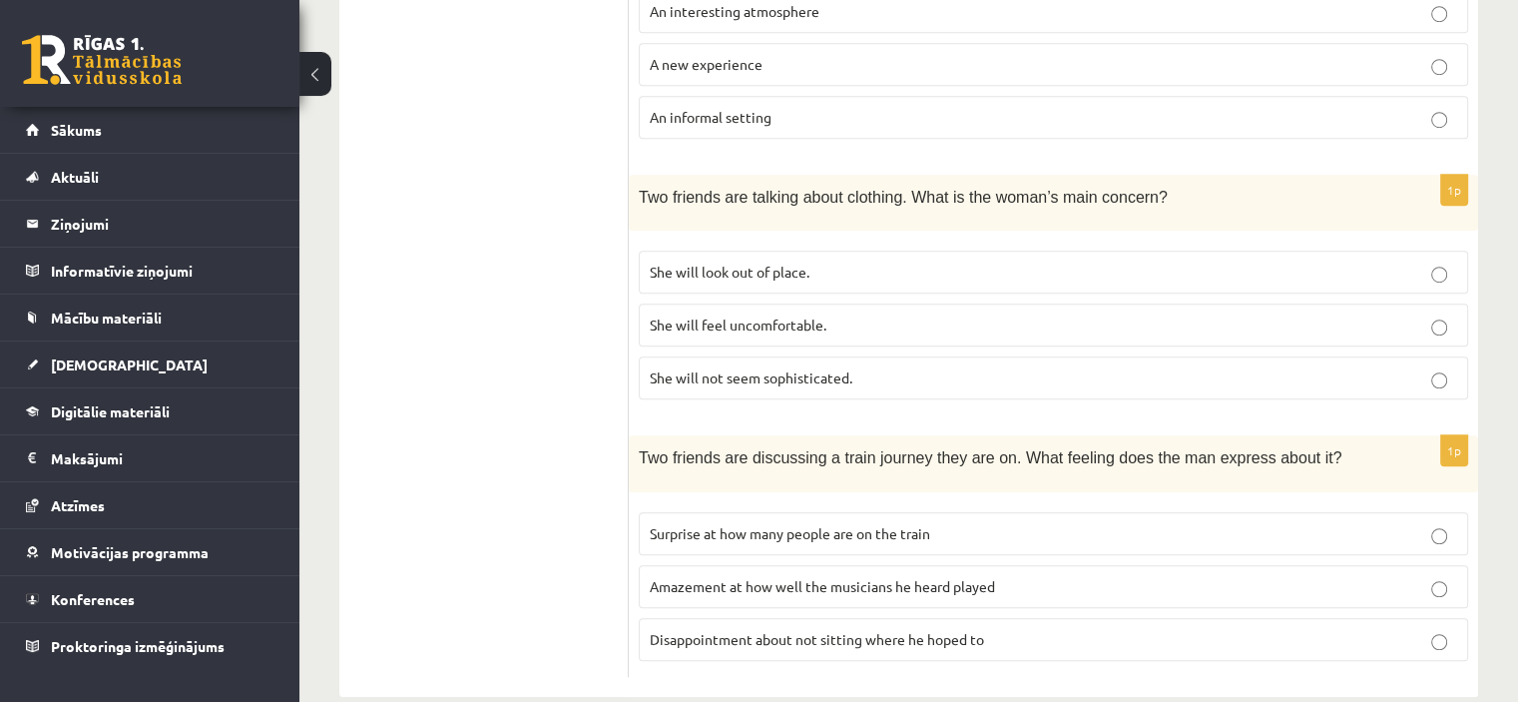
scroll to position [1354, 0]
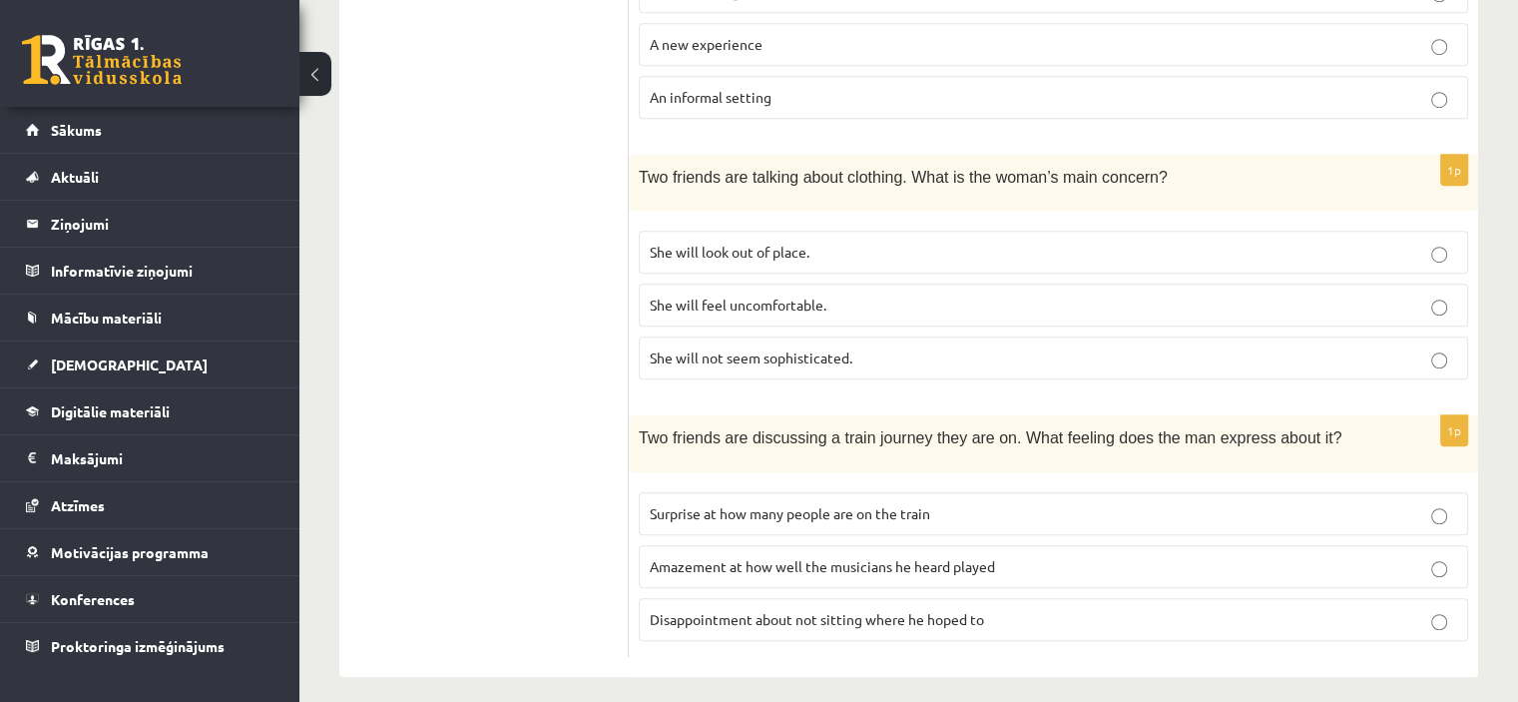
click at [880, 294] on p "She will feel uncomfortable." at bounding box center [1054, 304] width 808 height 21
click at [920, 242] on p "She will look out of place." at bounding box center [1054, 252] width 808 height 21
click at [1033, 610] on p "Disappointment about not sitting where he hoped to" at bounding box center [1054, 619] width 808 height 21
click at [1229, 503] on p "Surprise at how many people are on the train" at bounding box center [1054, 513] width 808 height 21
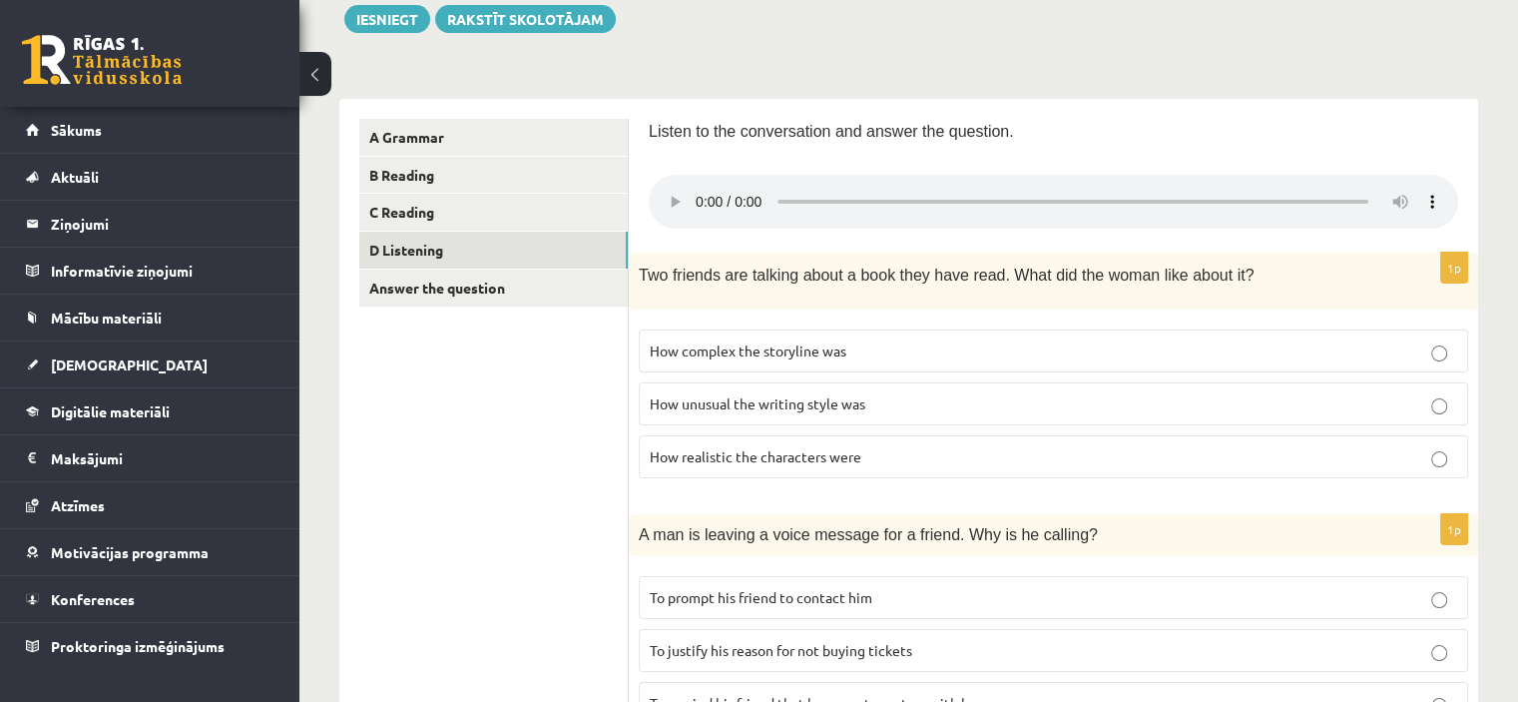
scroll to position [264, 0]
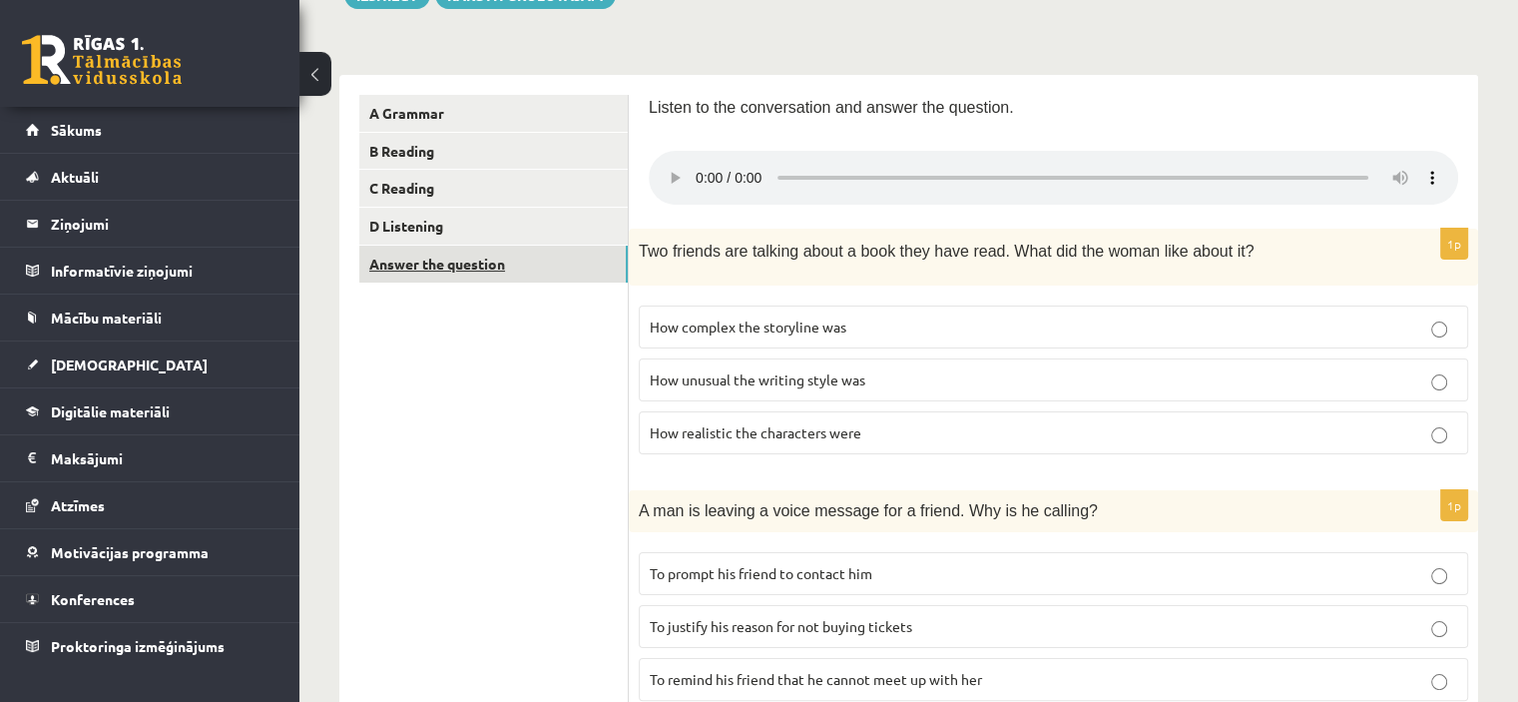
click at [476, 263] on link "Answer the question" at bounding box center [493, 264] width 269 height 37
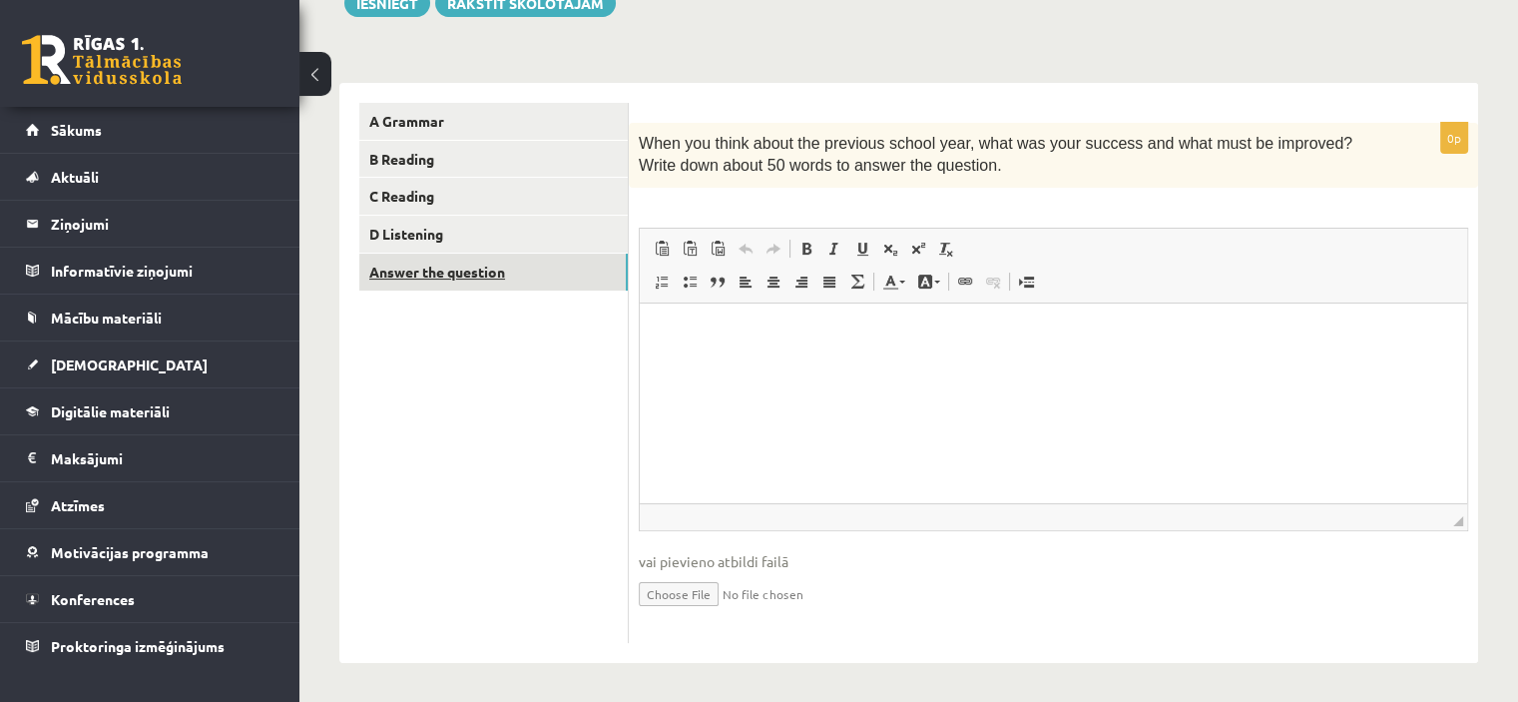
scroll to position [0, 0]
click at [885, 311] on html at bounding box center [1053, 332] width 827 height 61
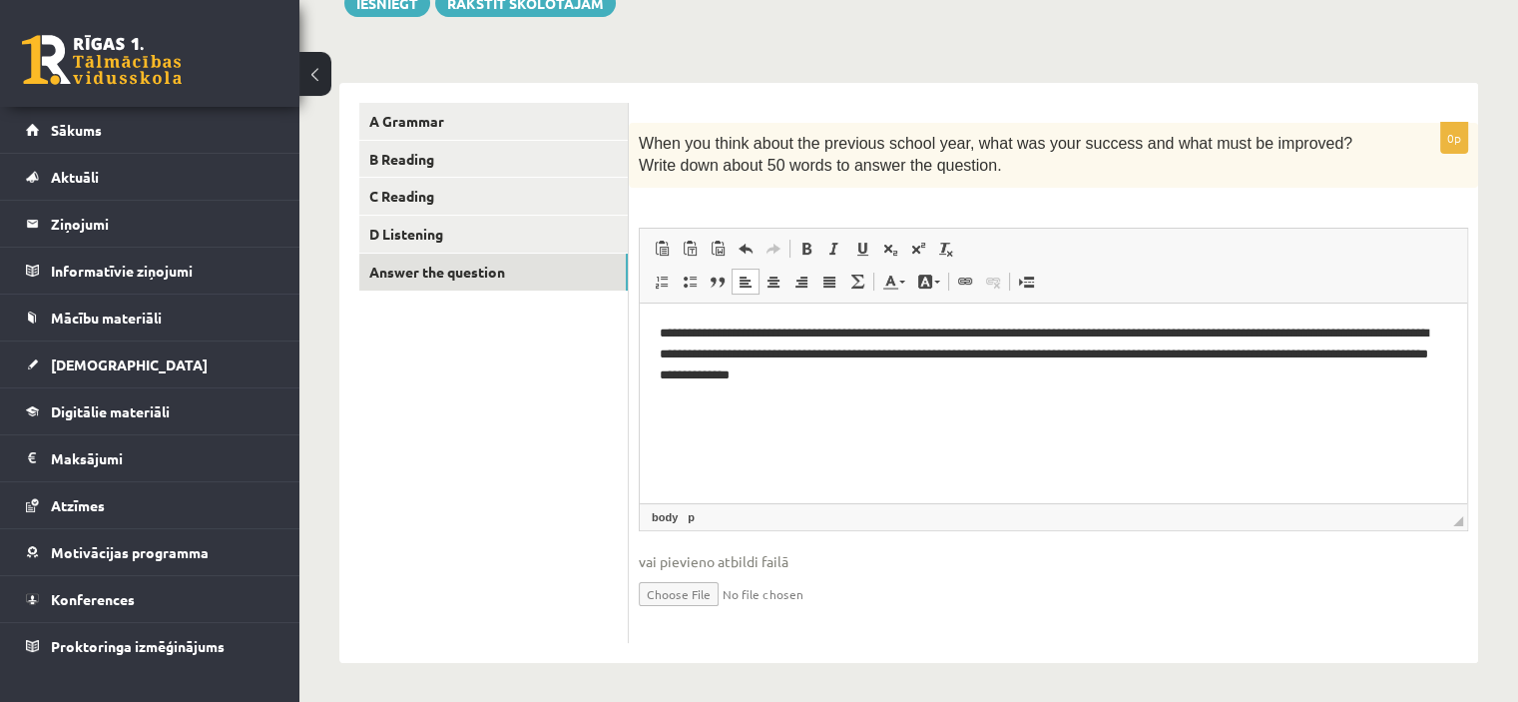
click at [799, 375] on p "**********" at bounding box center [1054, 353] width 789 height 62
click at [976, 374] on p "**********" at bounding box center [1054, 353] width 789 height 62
click at [1093, 351] on p "**********" at bounding box center [1054, 353] width 789 height 62
click at [1169, 358] on p "**********" at bounding box center [1054, 353] width 789 height 62
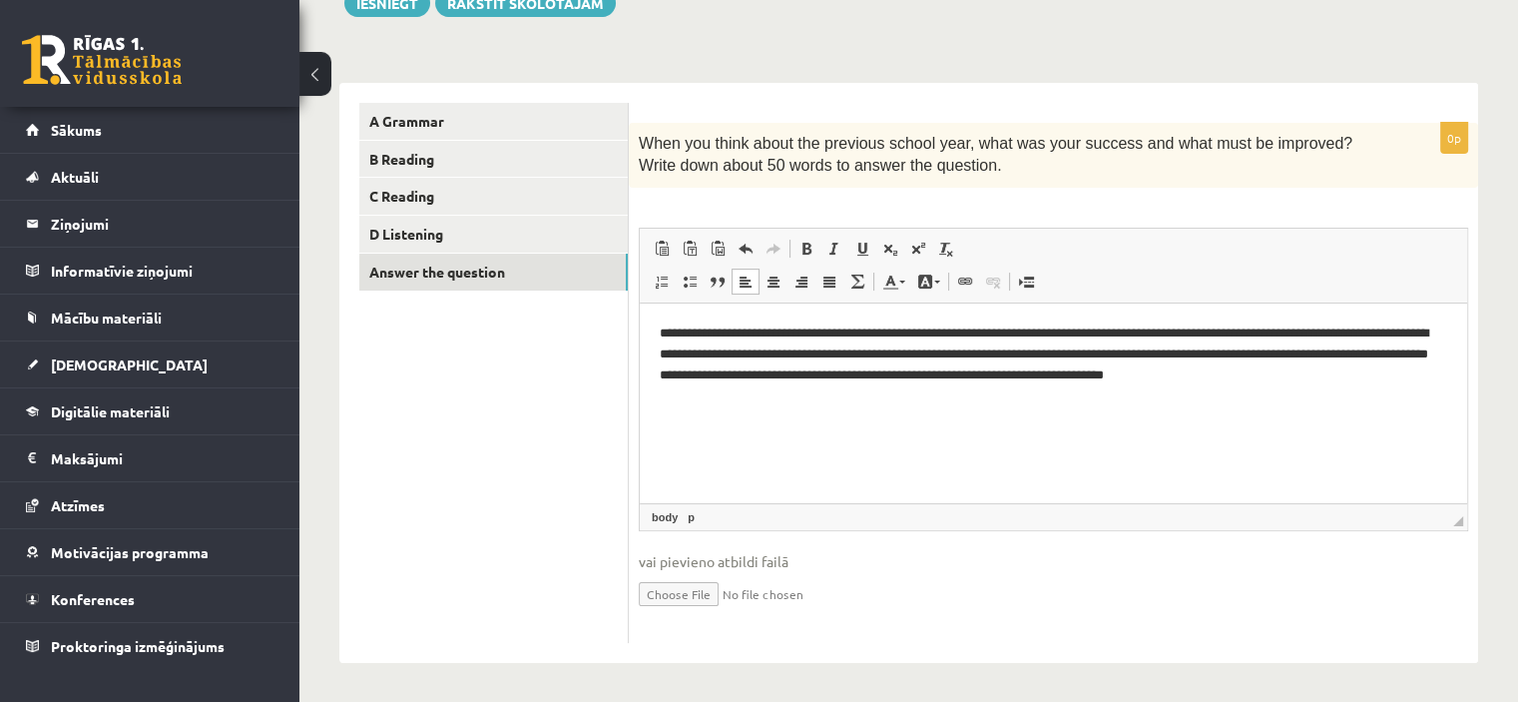
click at [1357, 356] on p "**********" at bounding box center [1054, 353] width 789 height 62
click at [1378, 372] on p "**********" at bounding box center [1054, 353] width 789 height 62
click at [1307, 350] on p "**********" at bounding box center [1054, 363] width 789 height 83
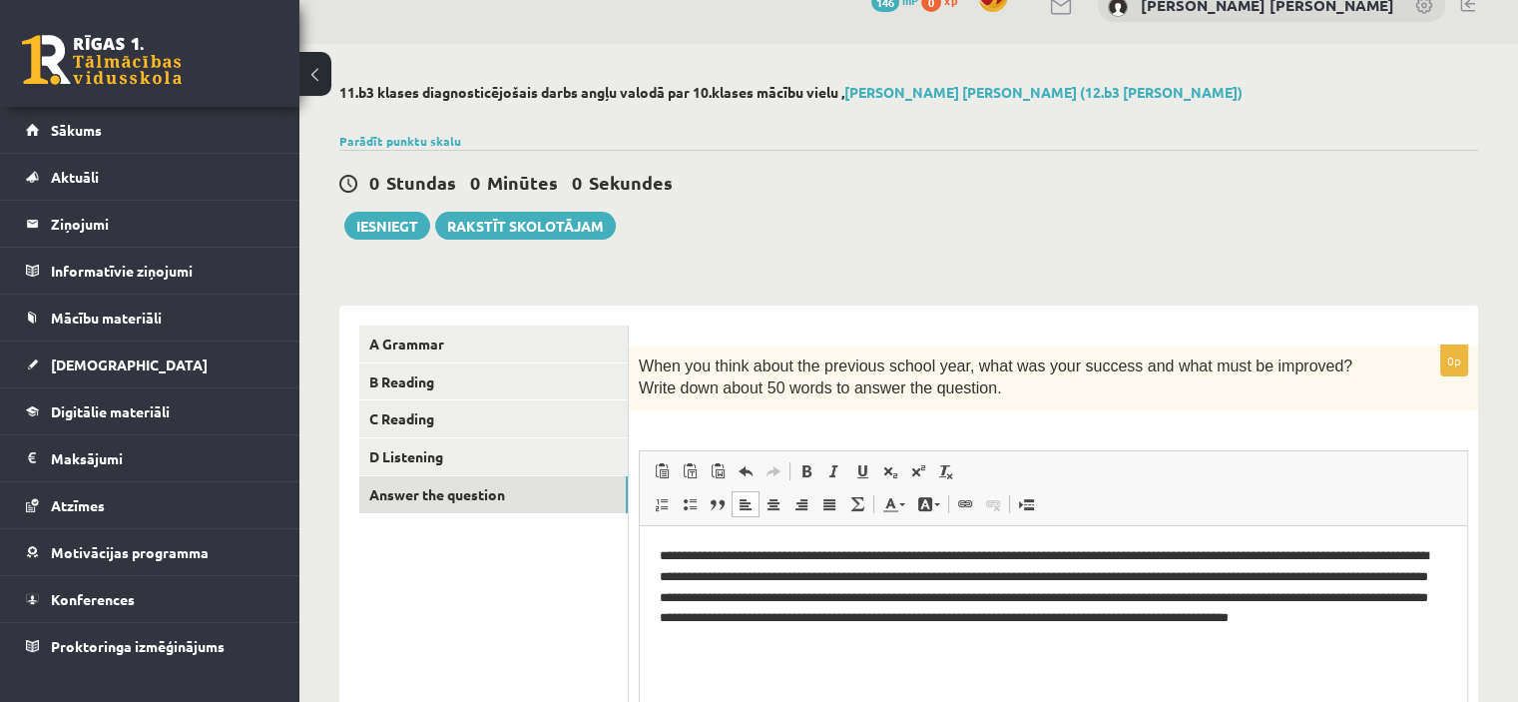
scroll to position [38, 0]
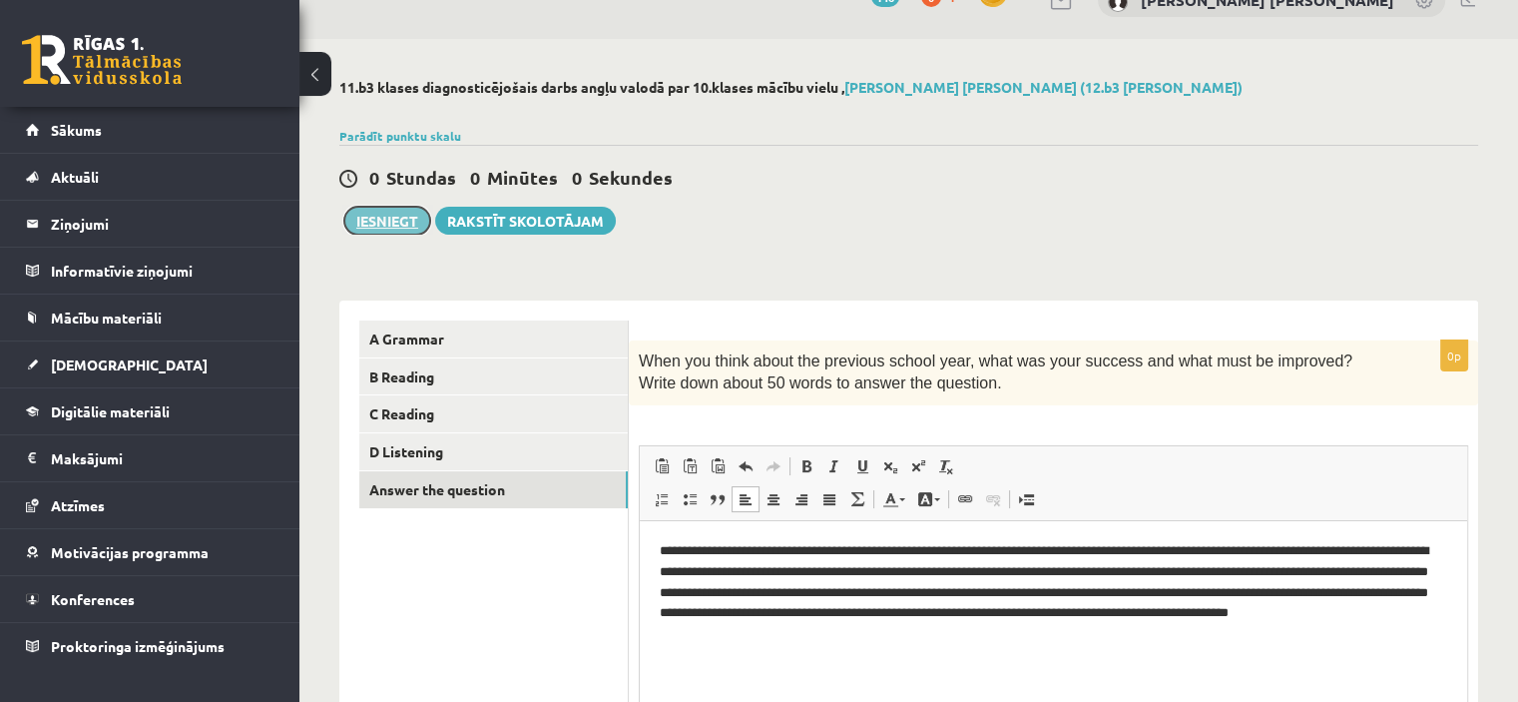
click at [389, 217] on button "Iesniegt" at bounding box center [387, 221] width 86 height 28
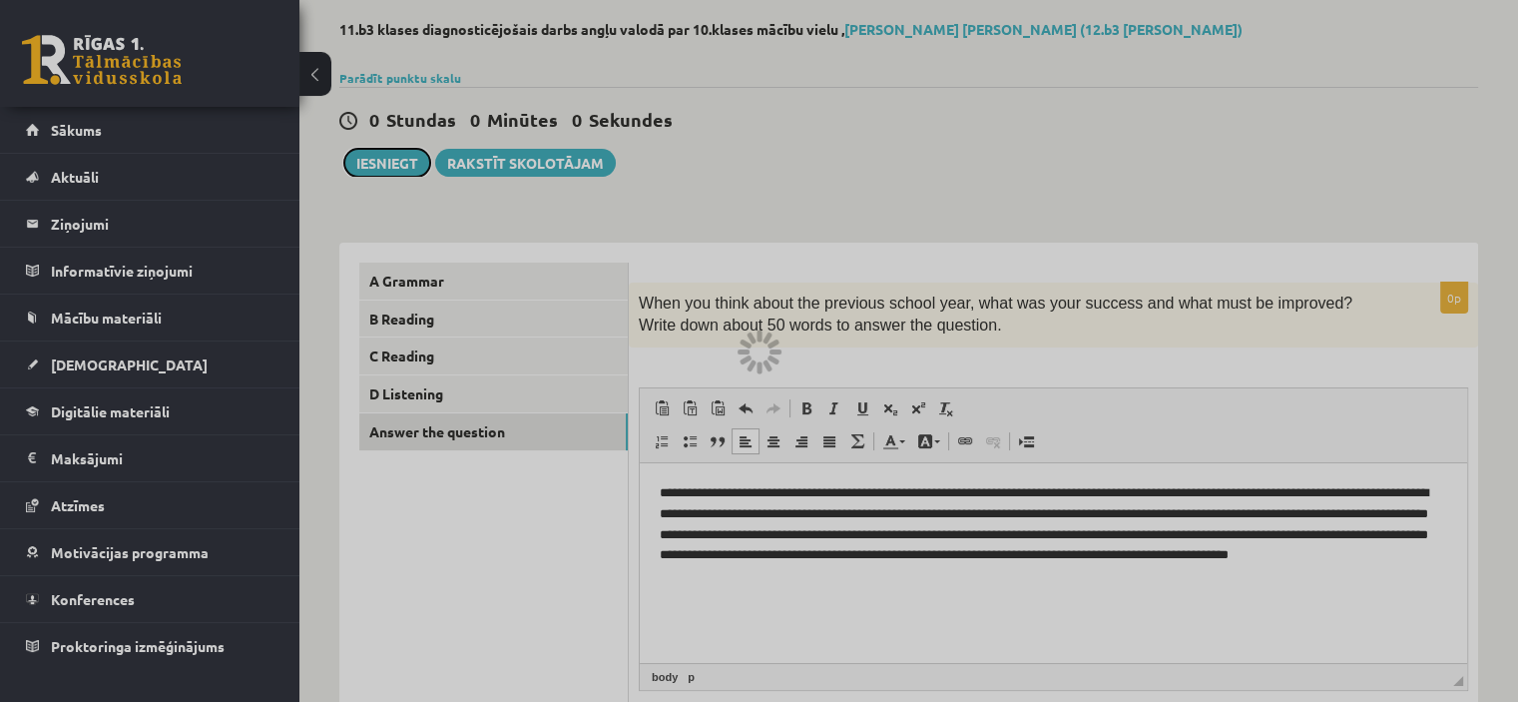
scroll to position [0, 0]
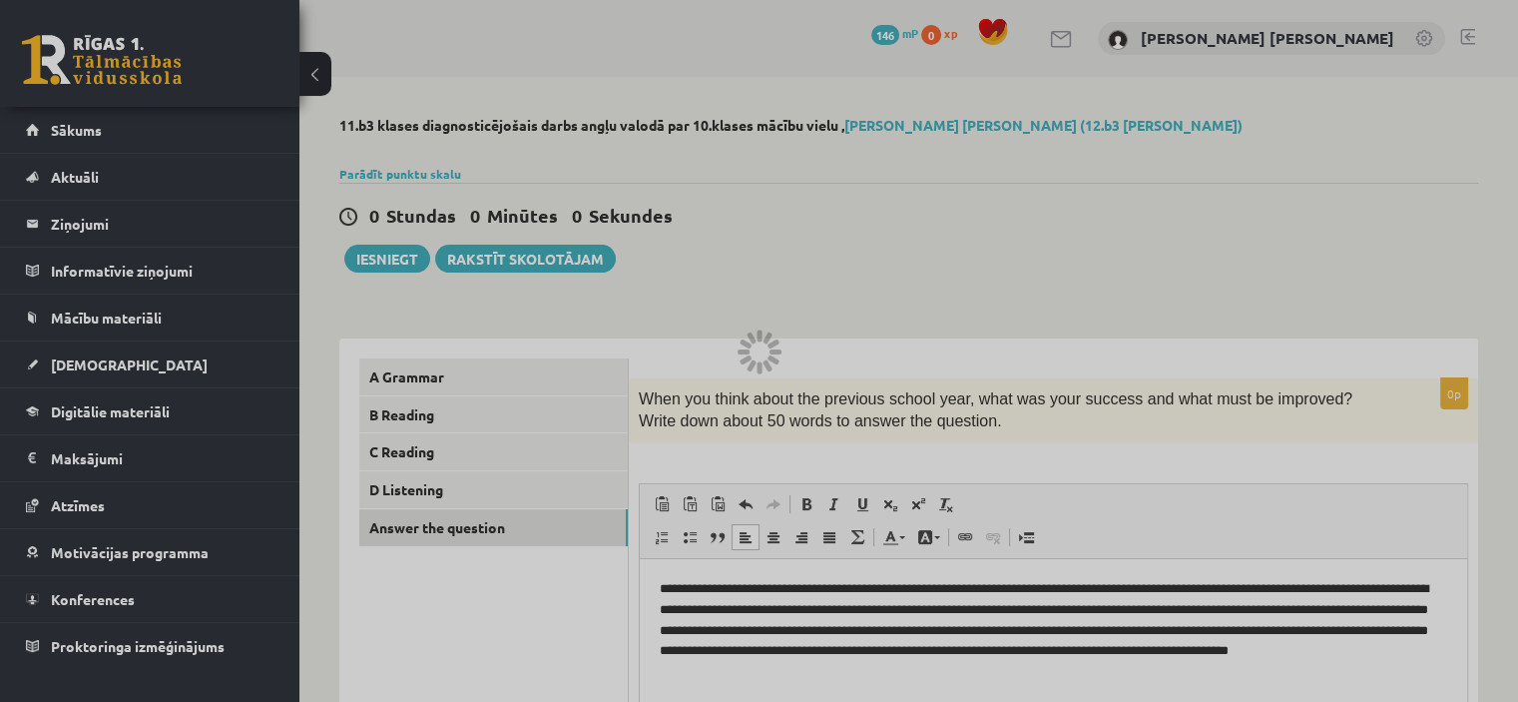
click at [391, 260] on div at bounding box center [759, 351] width 1518 height 702
click at [378, 263] on div at bounding box center [759, 351] width 1518 height 702
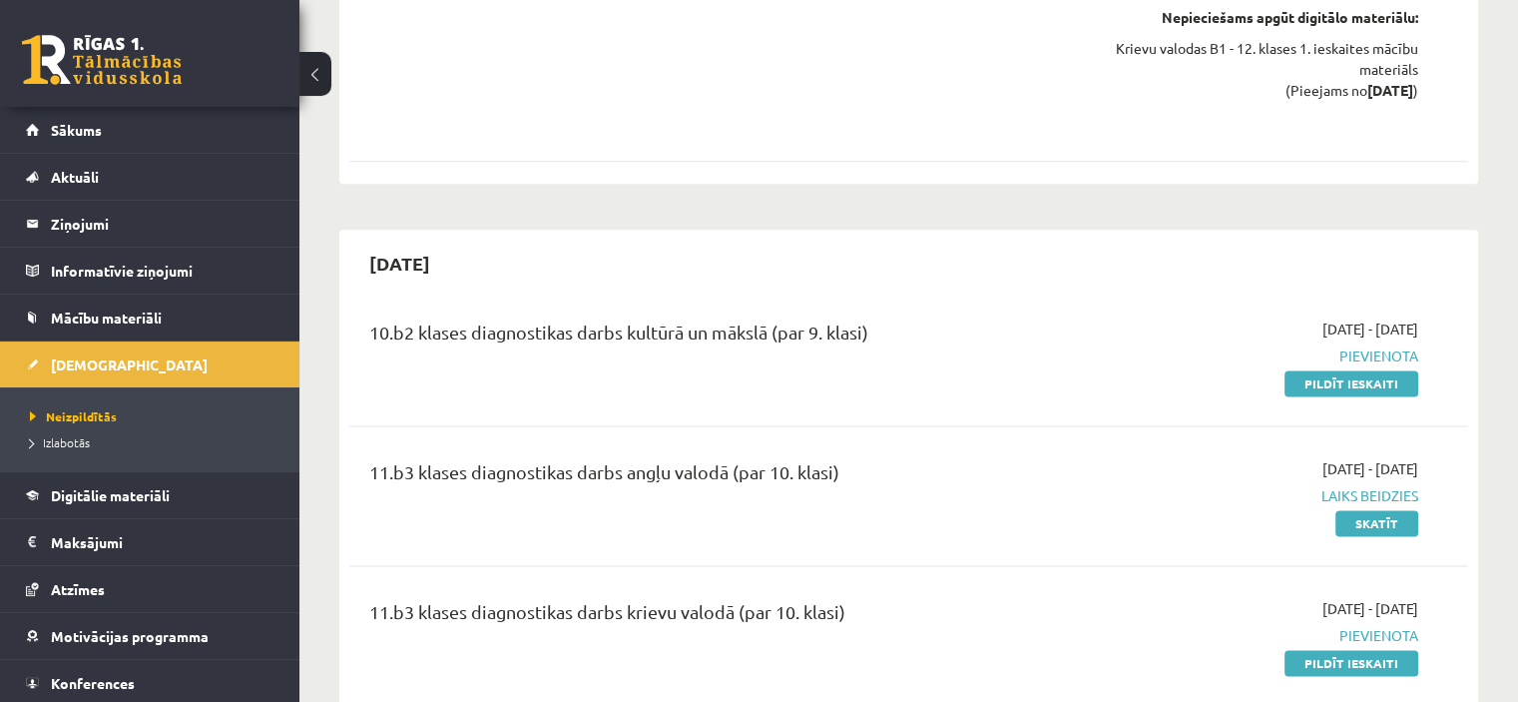
scroll to position [2699, 0]
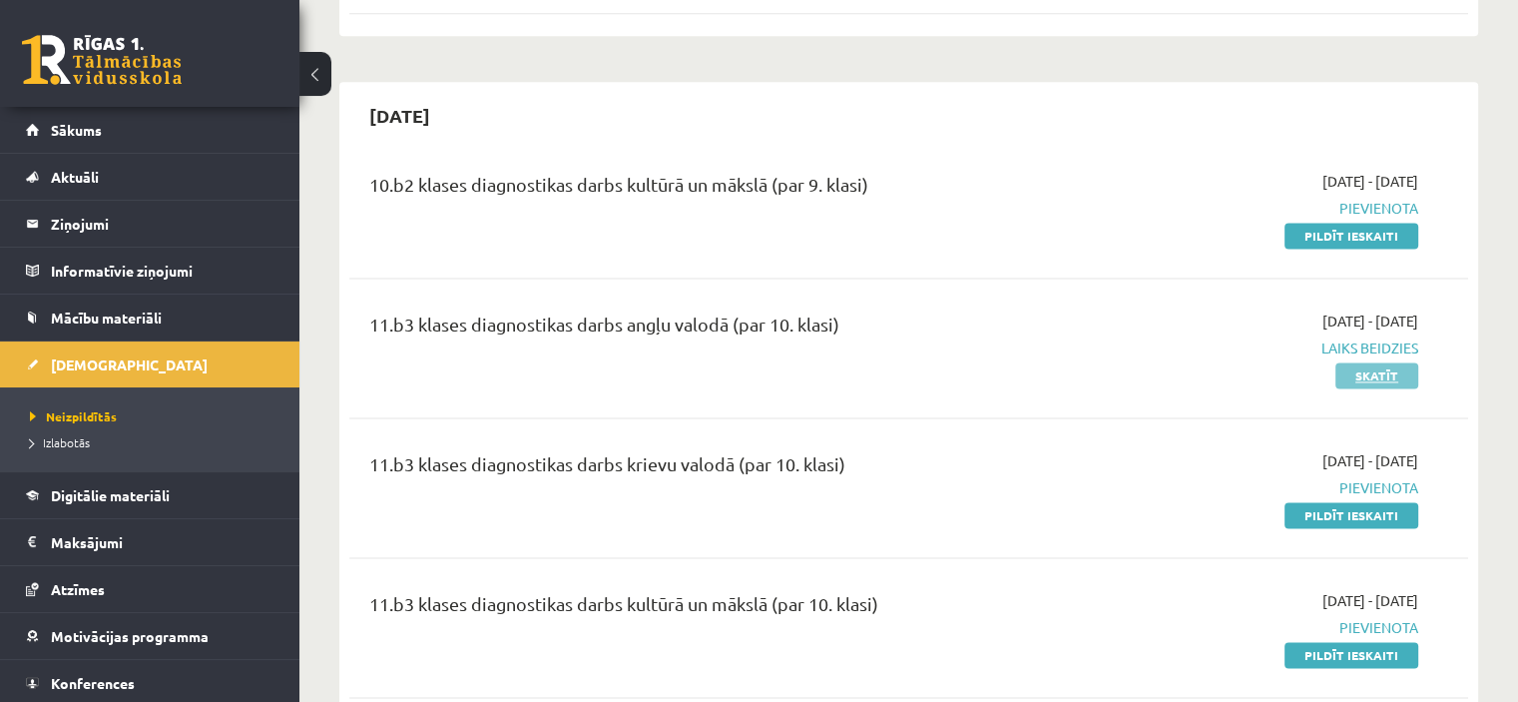
click at [1385, 362] on link "Skatīt" at bounding box center [1377, 375] width 83 height 26
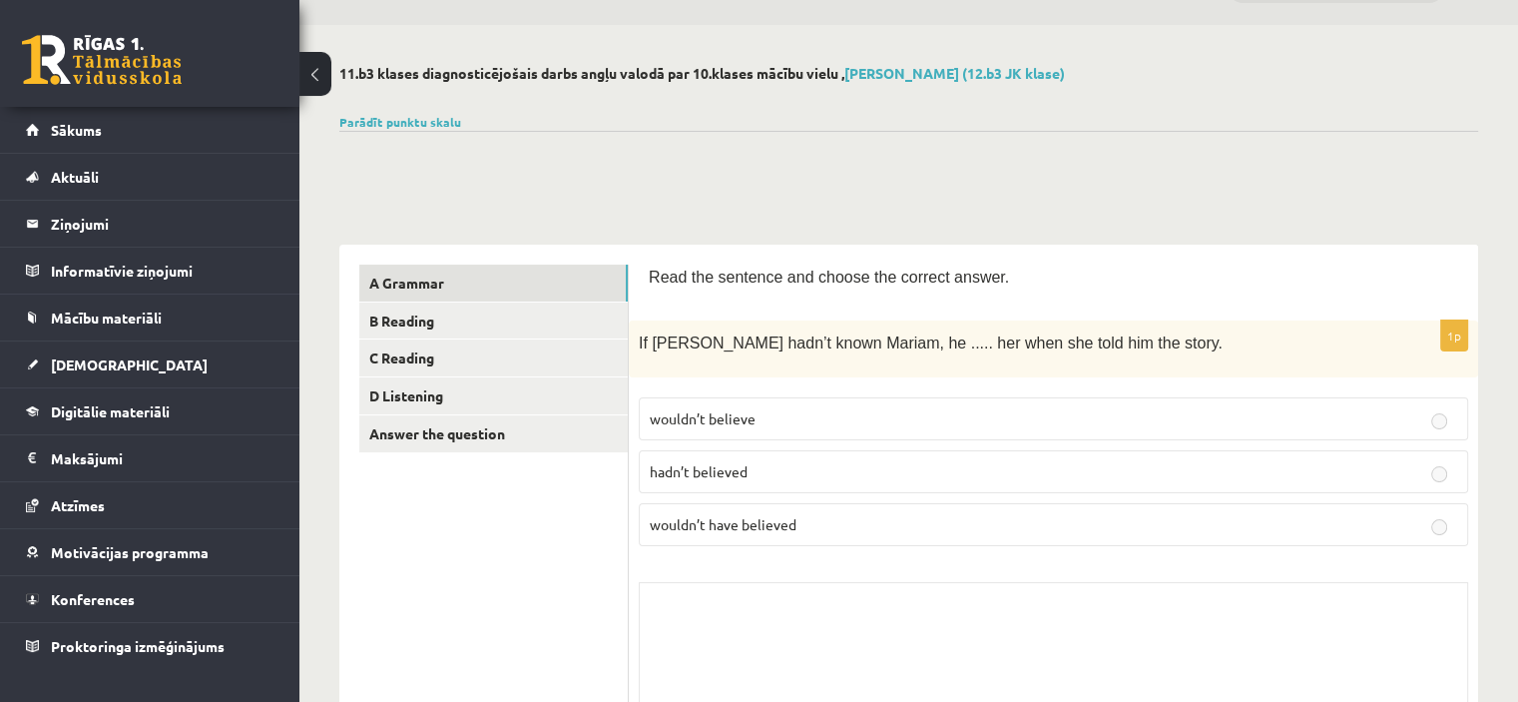
scroll to position [77, 0]
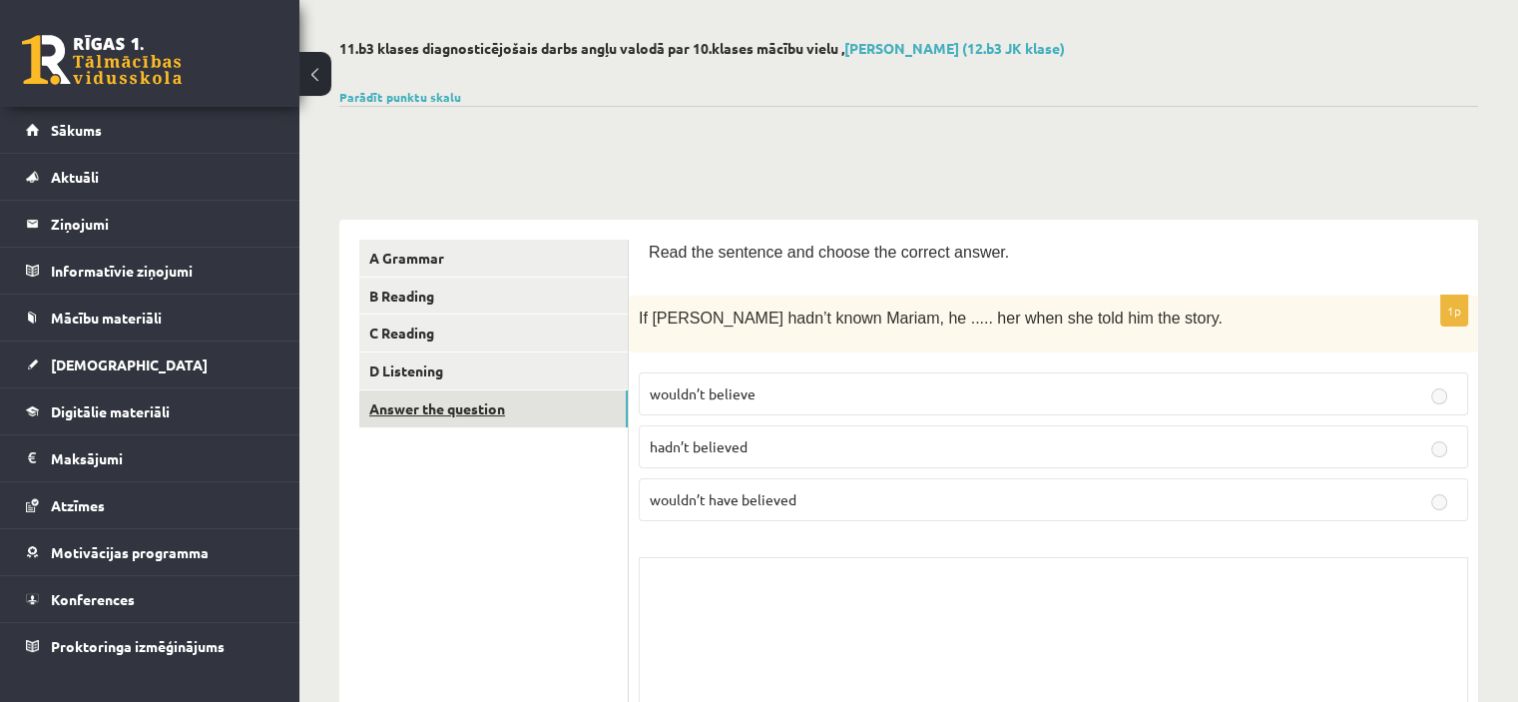
click at [504, 406] on link "Answer the question" at bounding box center [493, 408] width 269 height 37
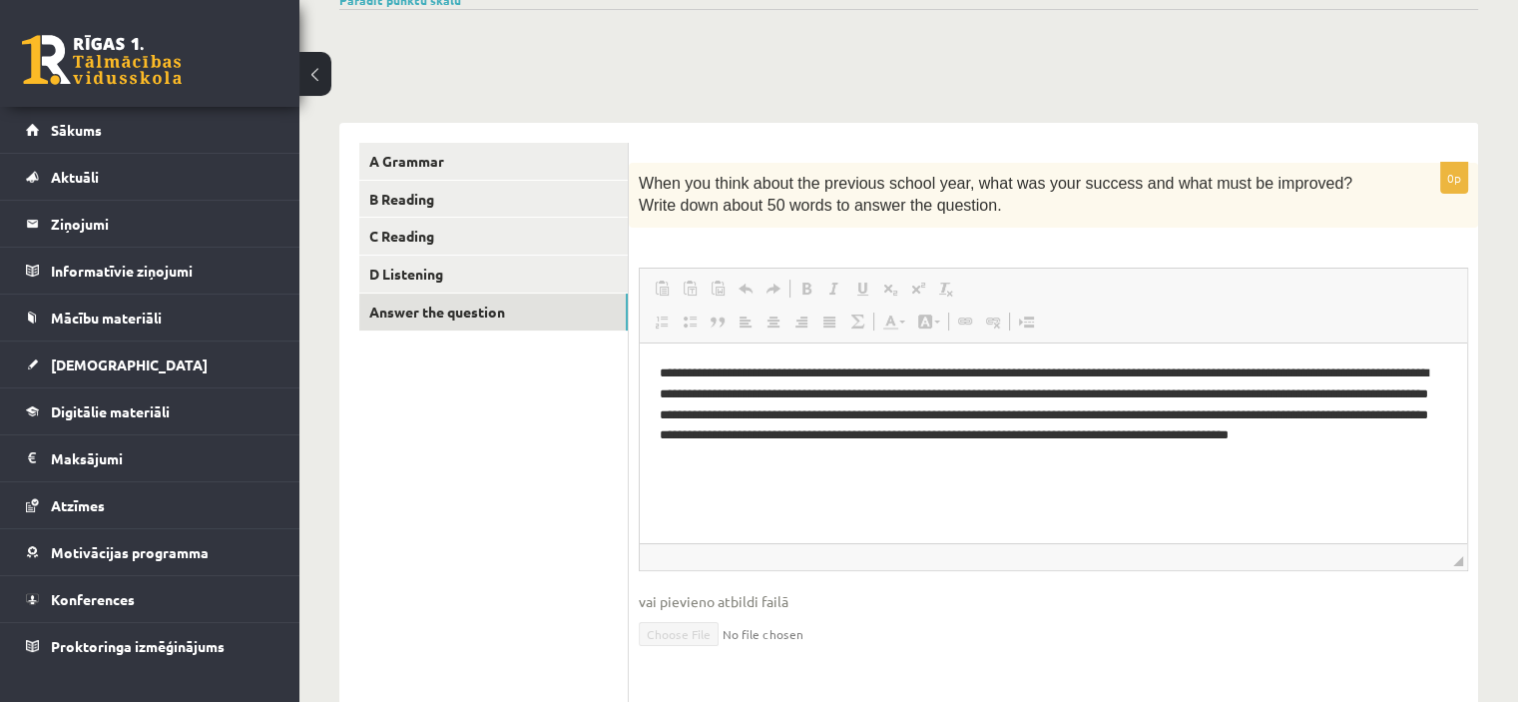
scroll to position [0, 0]
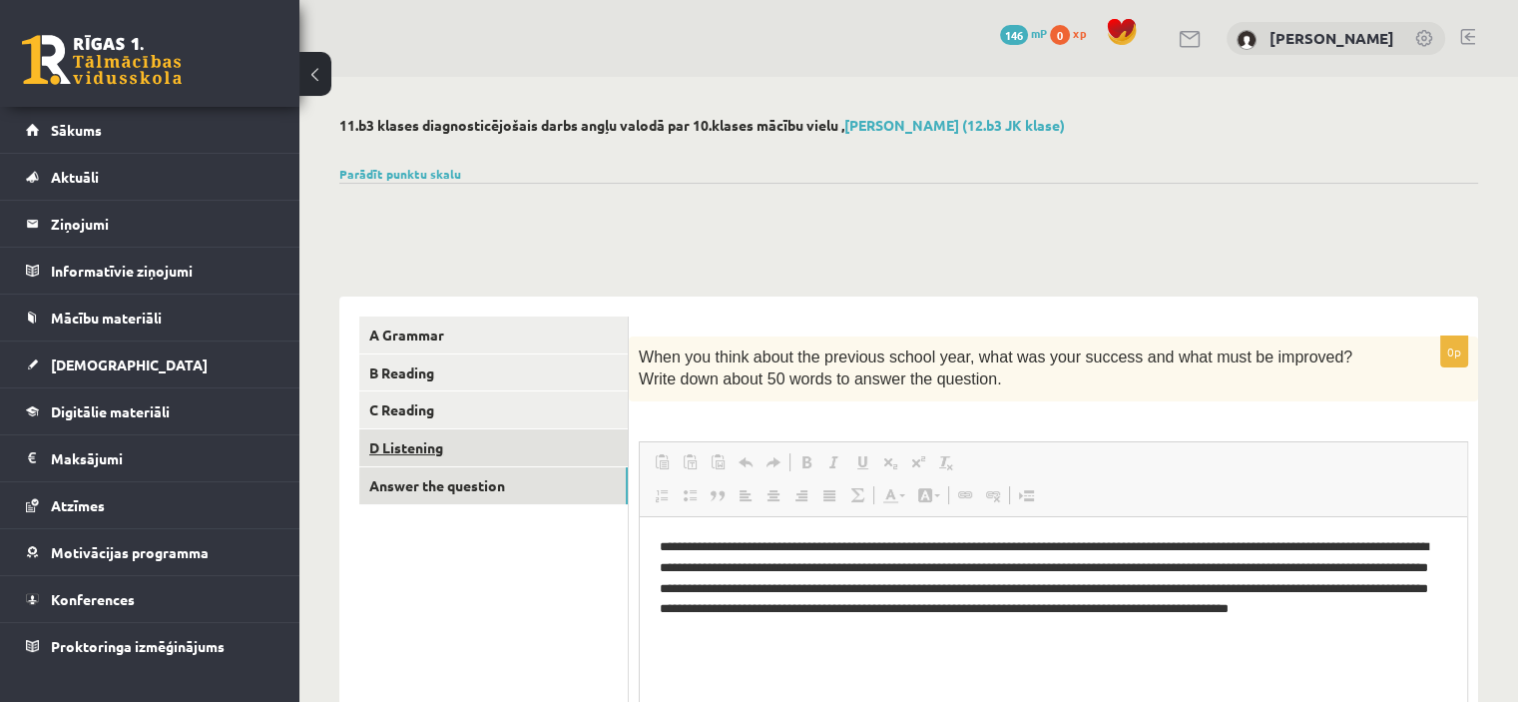
click at [414, 446] on link "D Listening" at bounding box center [493, 447] width 269 height 37
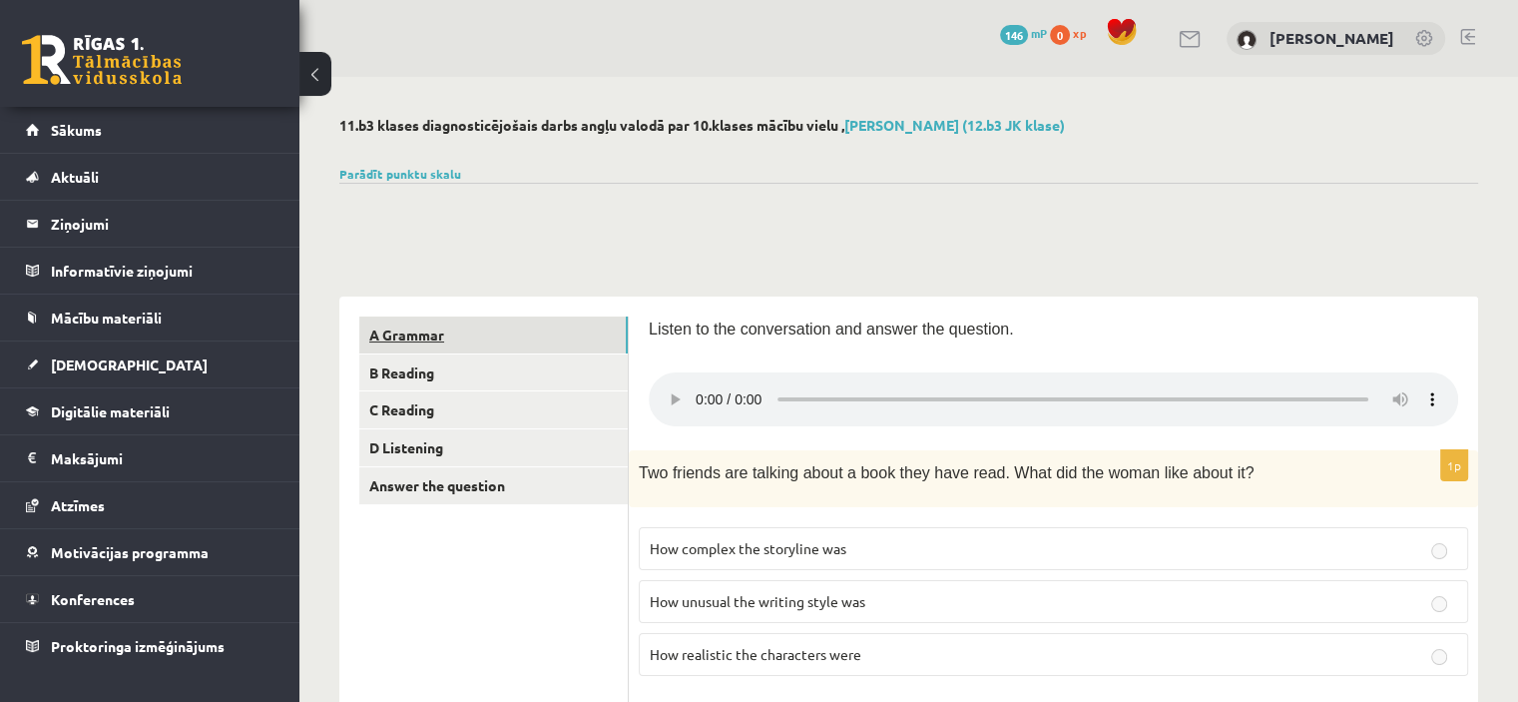
click at [431, 332] on link "A Grammar" at bounding box center [493, 334] width 269 height 37
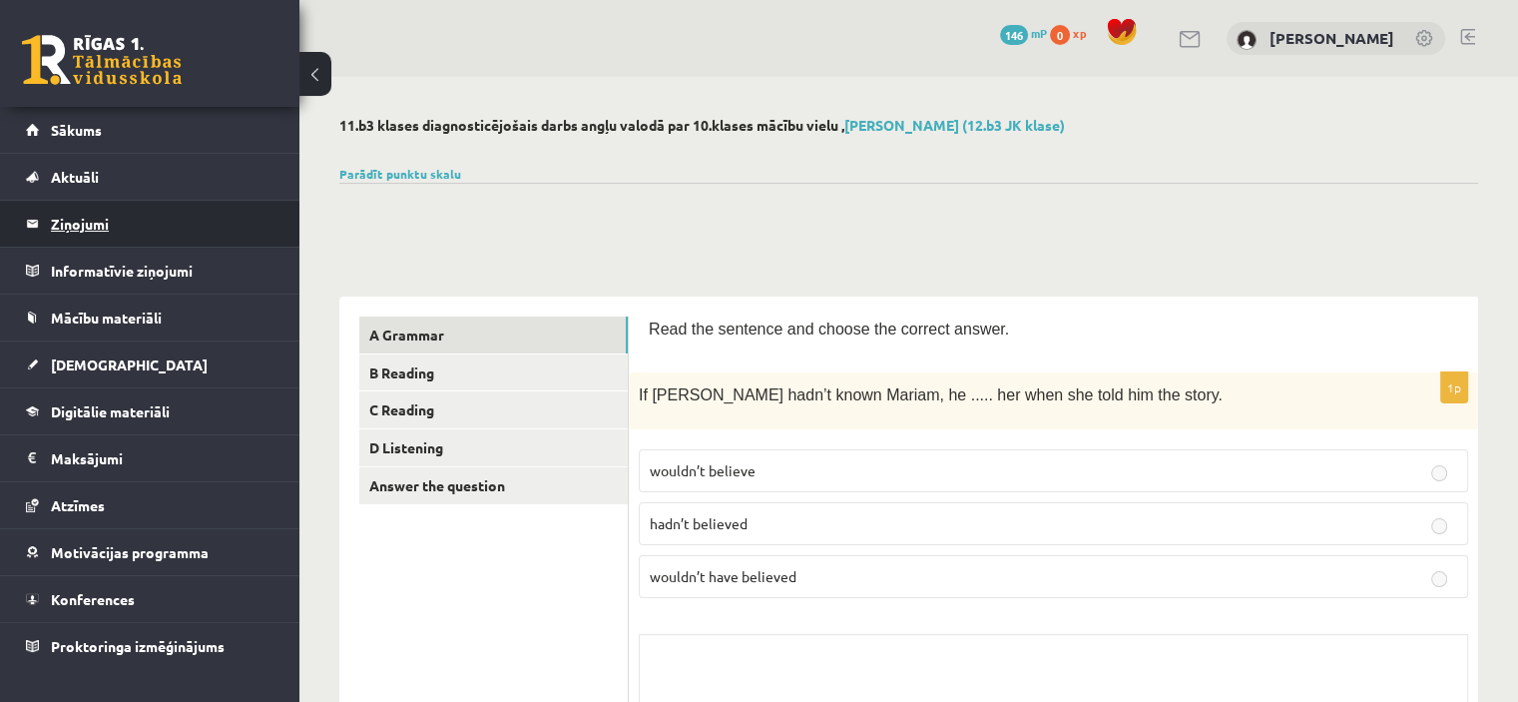
click at [104, 226] on legend "Ziņojumi 0" at bounding box center [163, 224] width 224 height 46
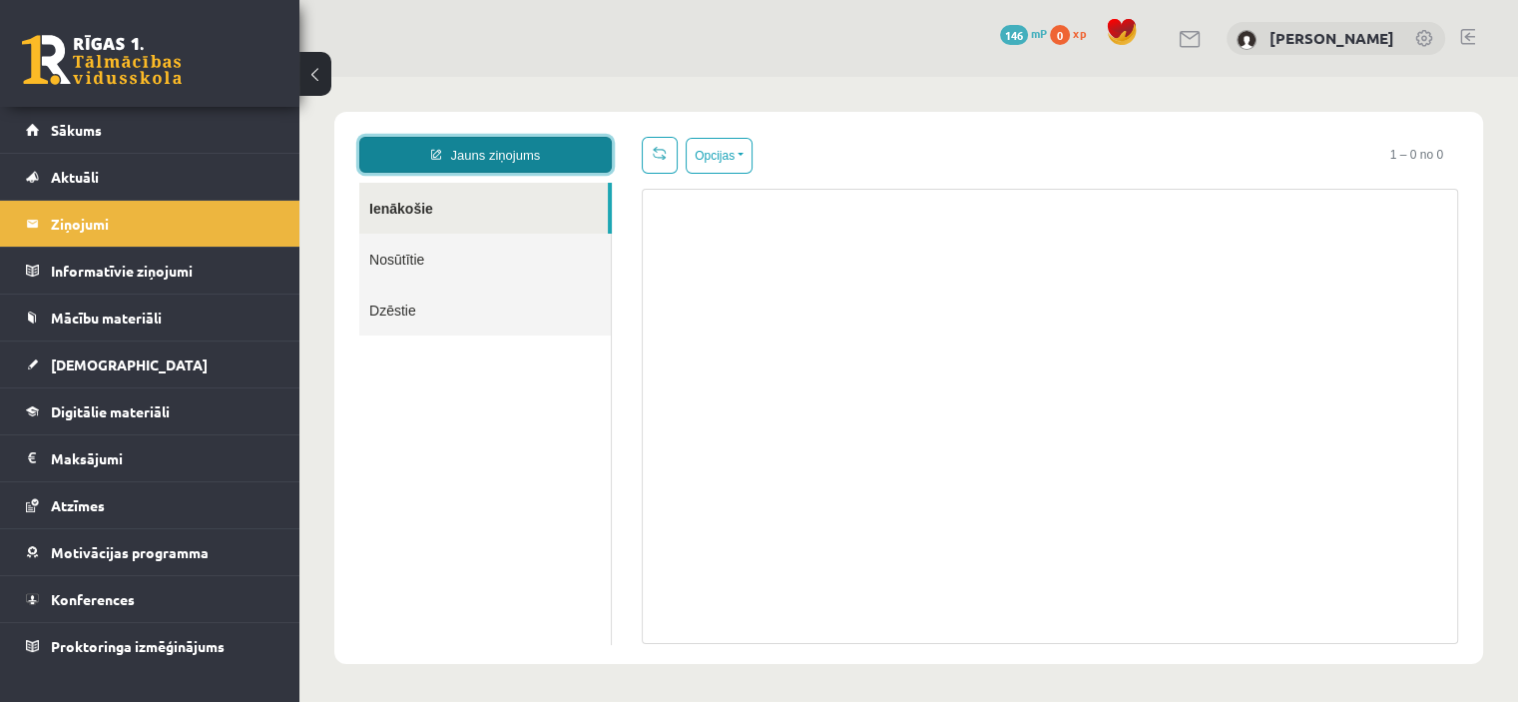
click at [529, 158] on link "Jauns ziņojums" at bounding box center [485, 155] width 253 height 36
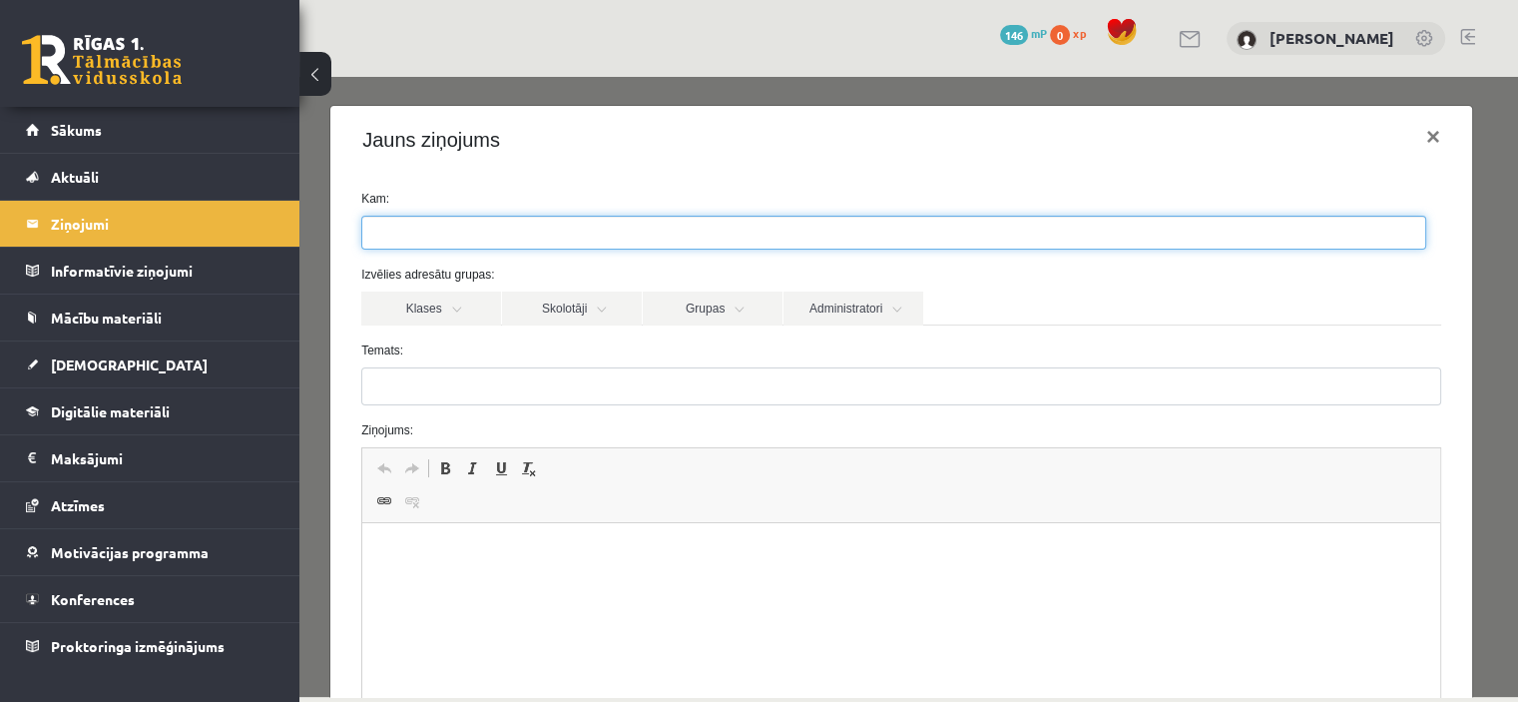
click at [535, 239] on ul at bounding box center [893, 233] width 1063 height 32
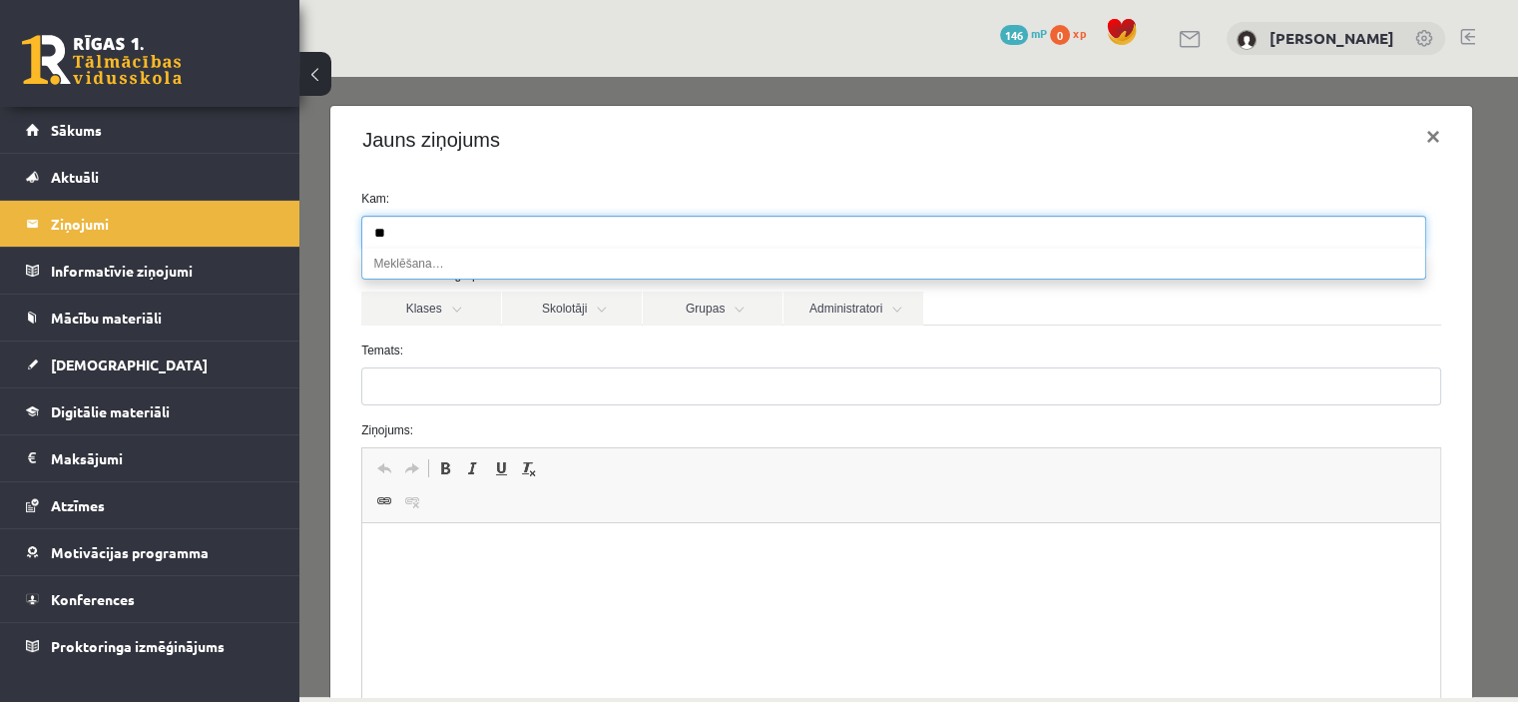
type input "*"
click at [89, 357] on span "[DEMOGRAPHIC_DATA]" at bounding box center [129, 364] width 157 height 18
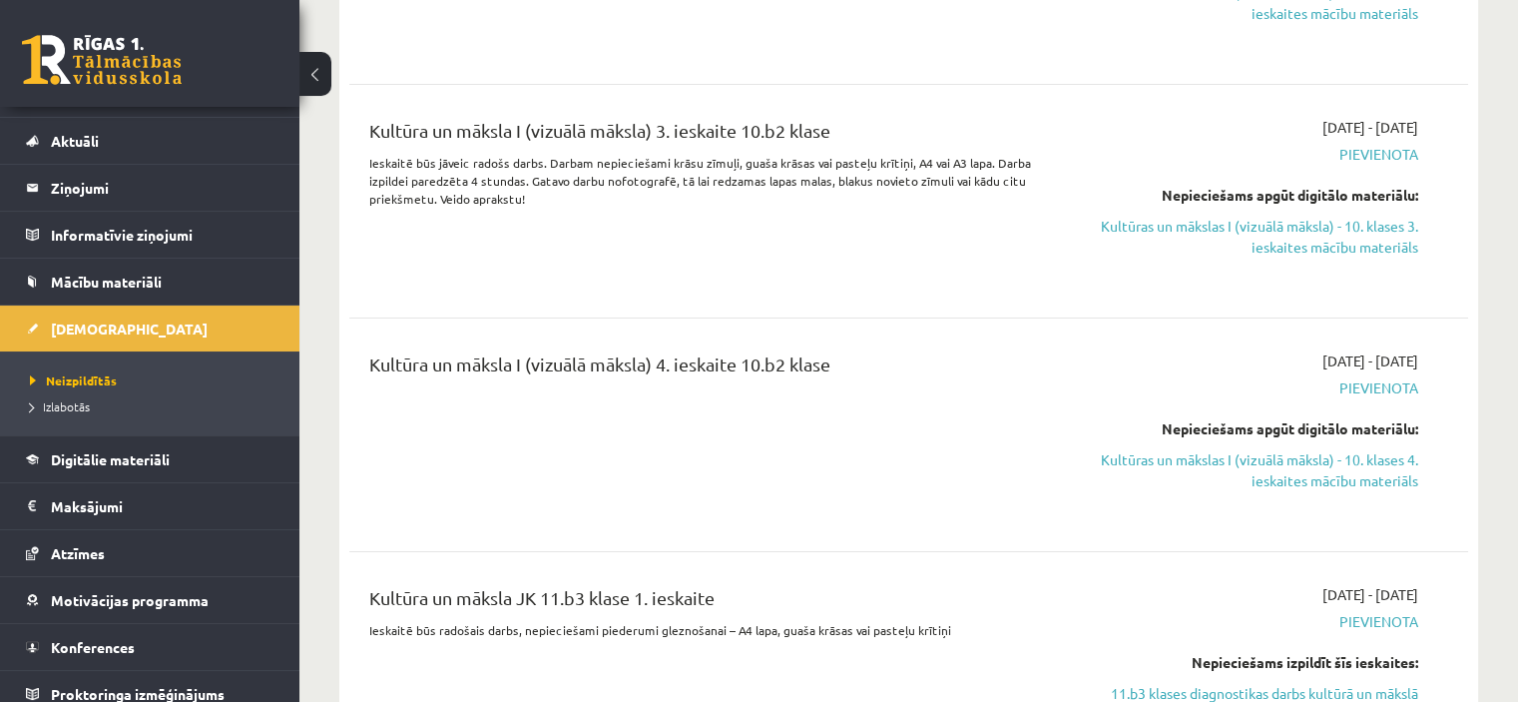
scroll to position [48, 0]
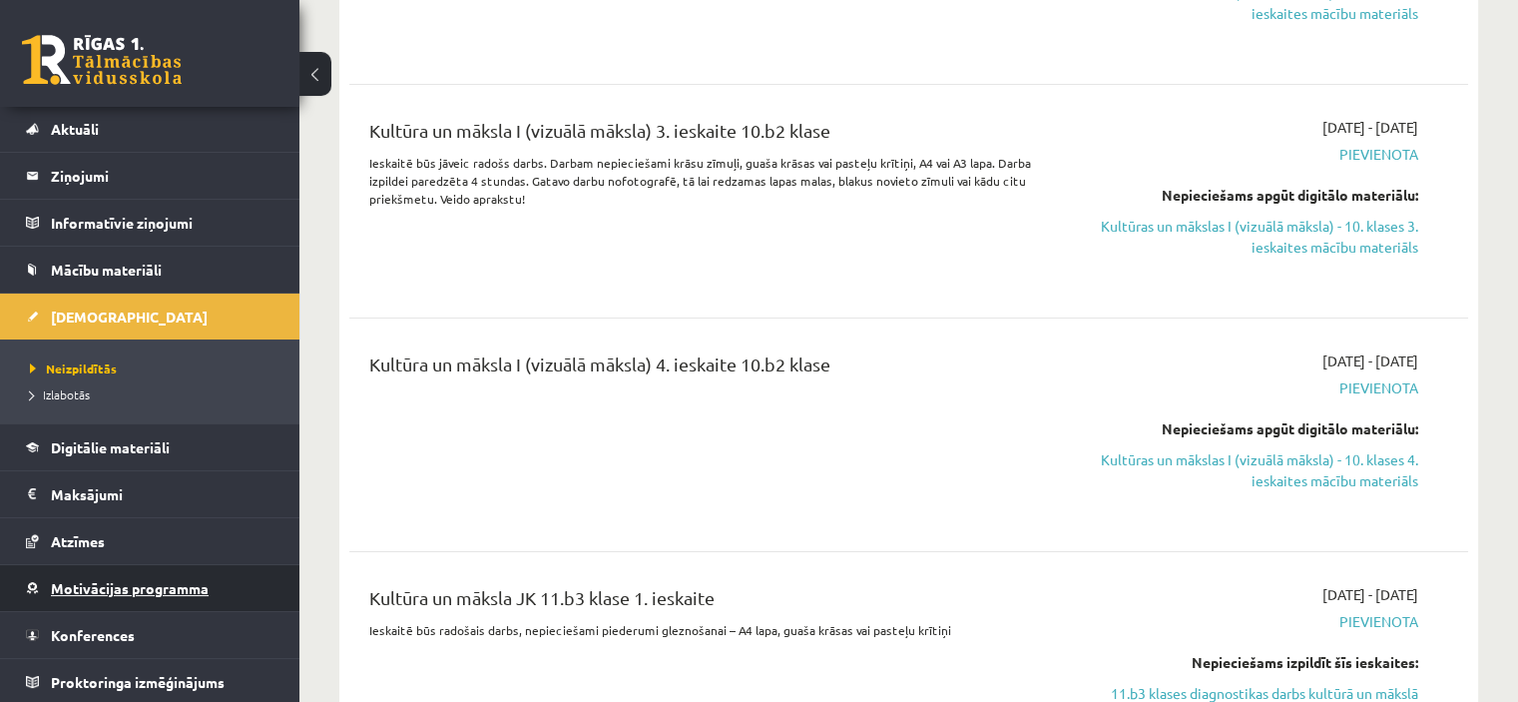
click at [160, 590] on span "Motivācijas programma" at bounding box center [130, 588] width 158 height 18
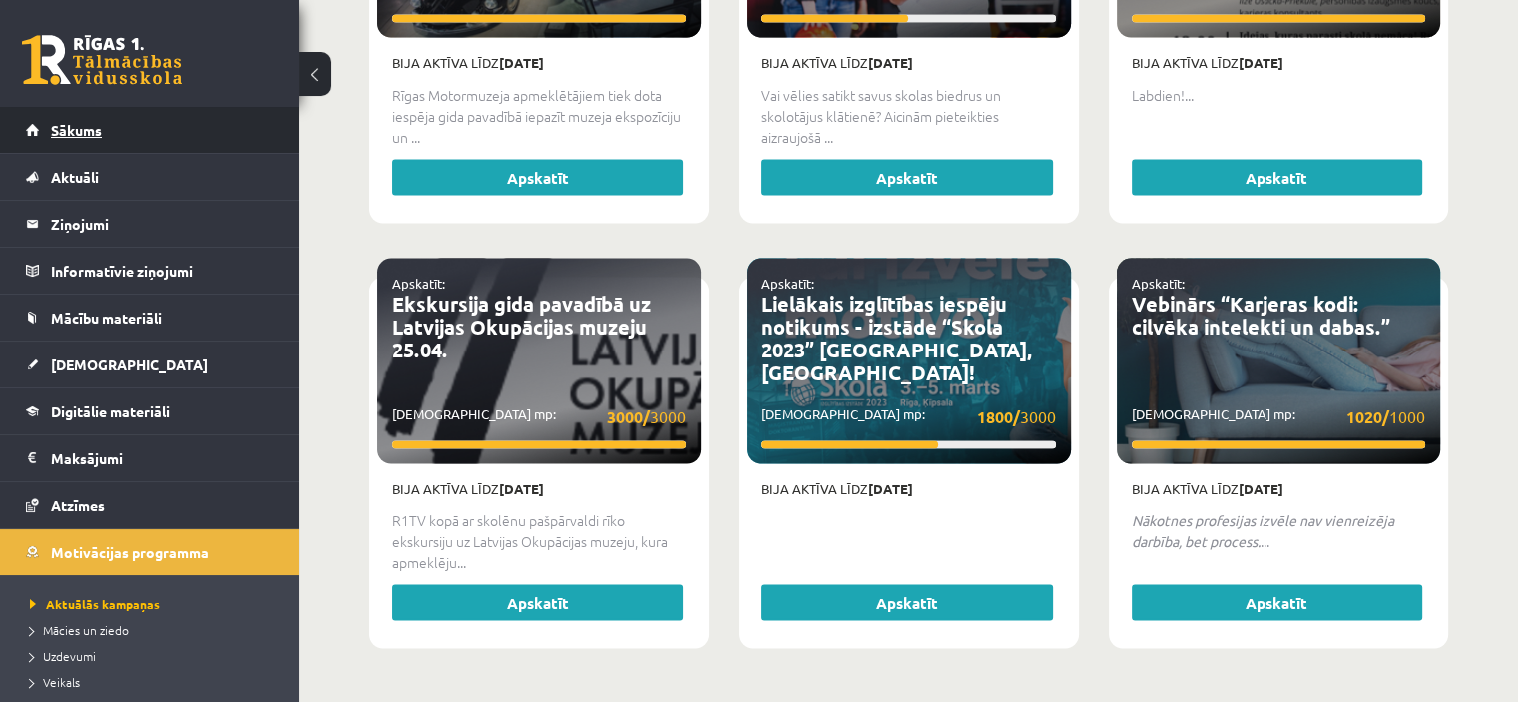
click at [87, 129] on span "Sākums" at bounding box center [76, 130] width 51 height 18
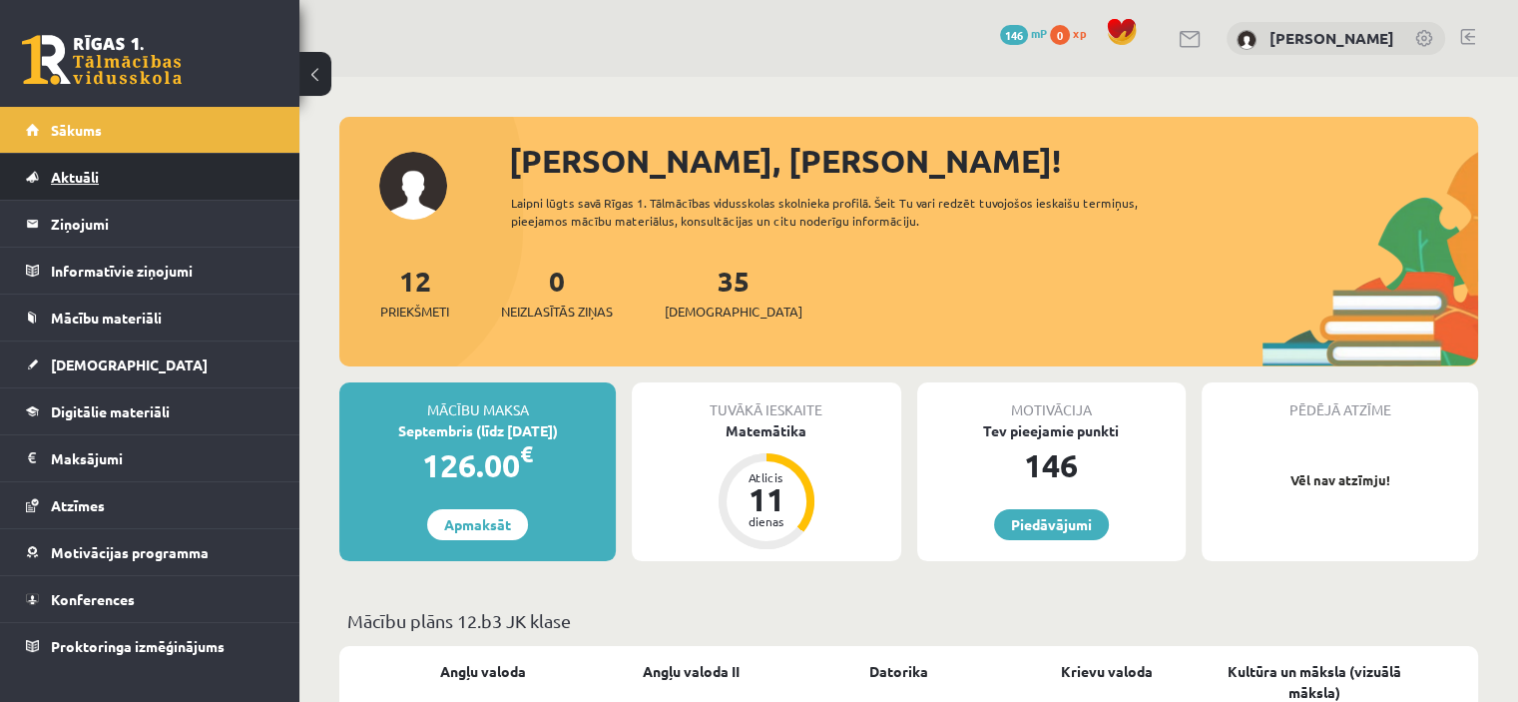
click at [87, 182] on span "Aktuāli" at bounding box center [75, 177] width 48 height 18
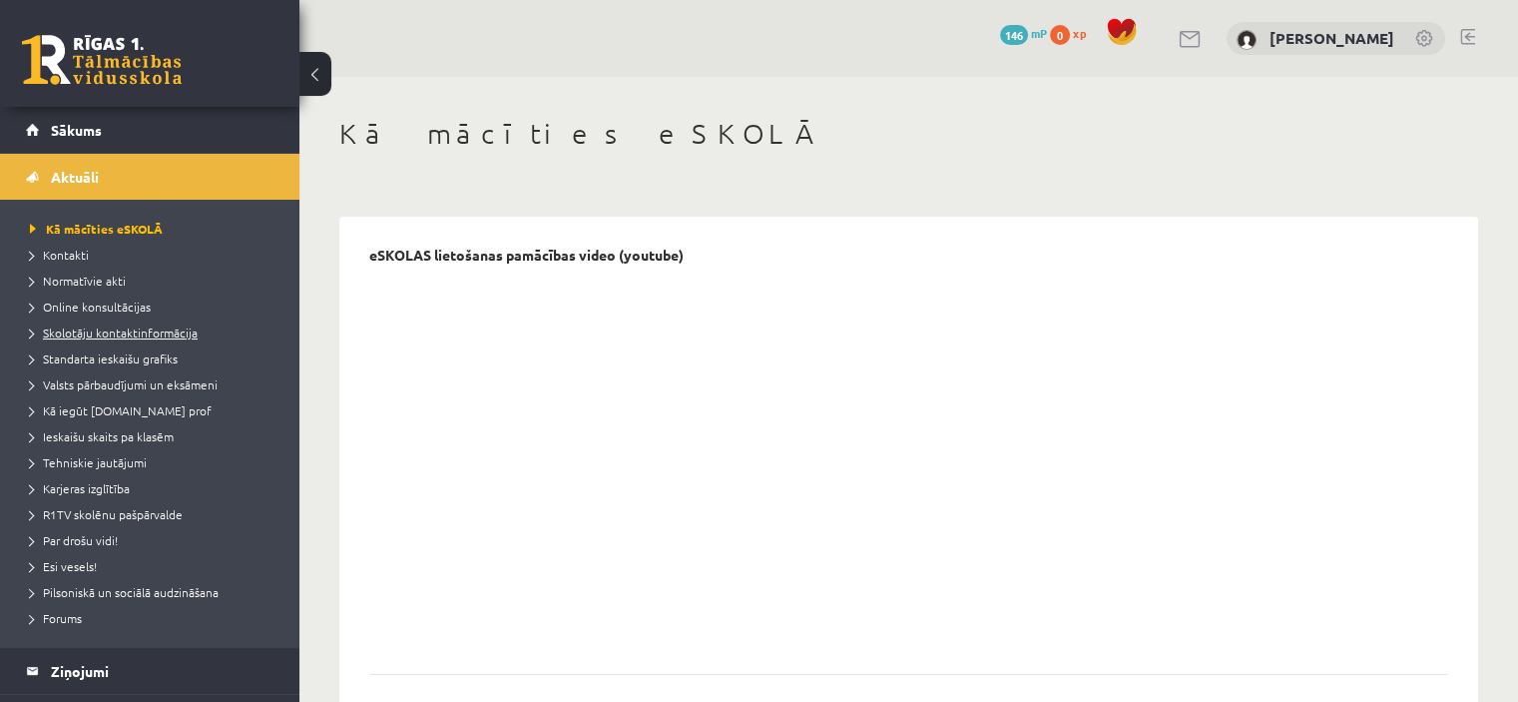
click at [88, 327] on span "Skolotāju kontaktinformācija" at bounding box center [114, 332] width 168 height 16
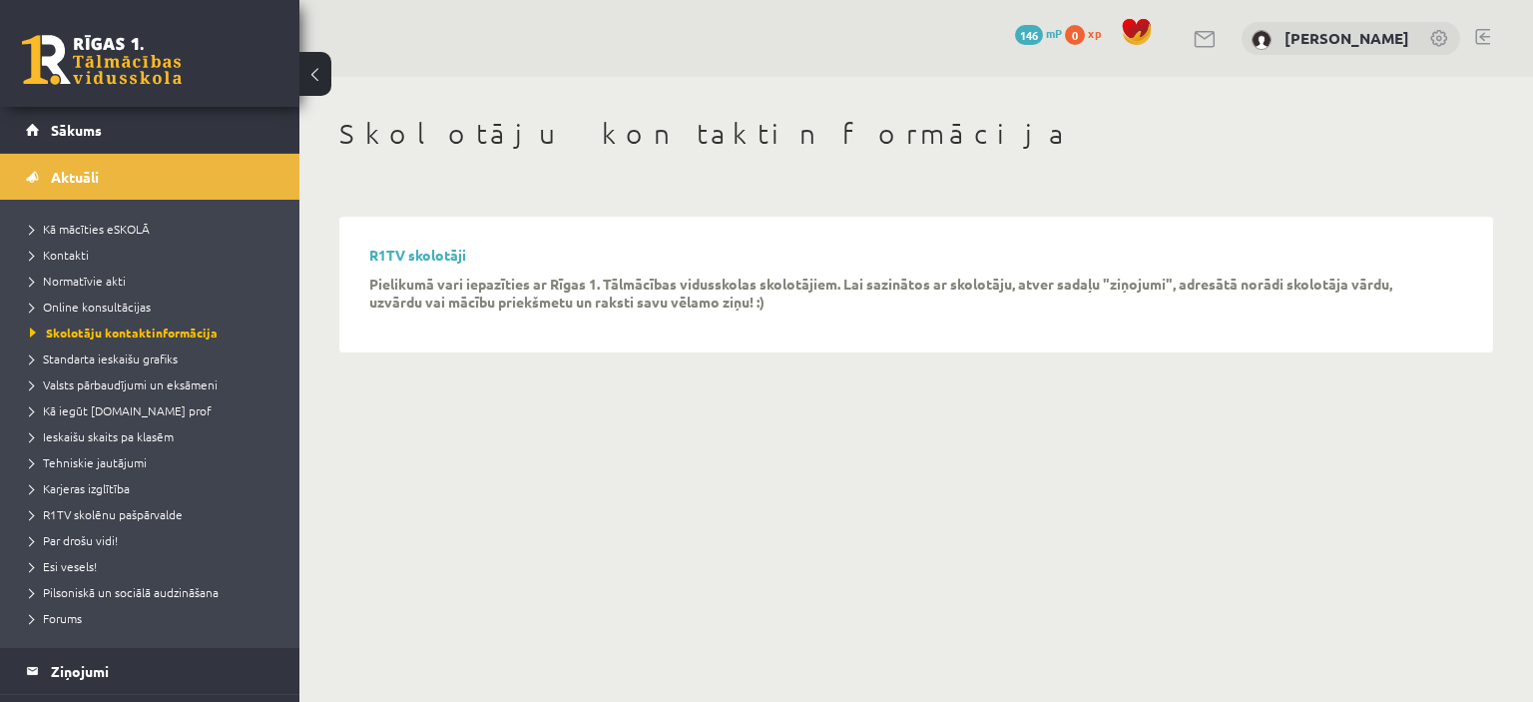
click at [599, 357] on div "Skolotāju kontaktinformācija R1TV skolotāji Pielikumā vari iepazīties ar Rīgas …" at bounding box center [916, 234] width 1234 height 315
click at [107, 188] on link "Aktuāli" at bounding box center [150, 177] width 249 height 46
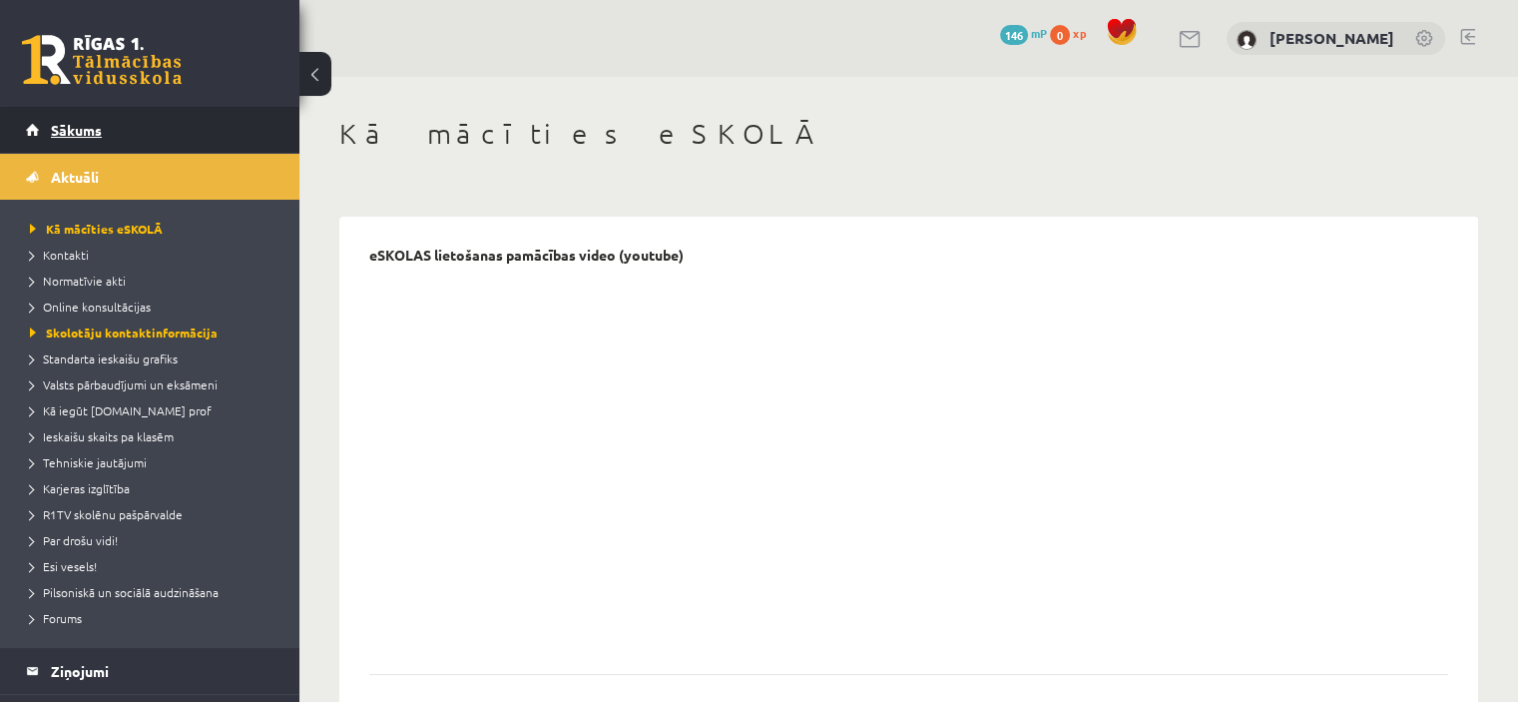
click at [76, 129] on span "Sākums" at bounding box center [76, 130] width 51 height 18
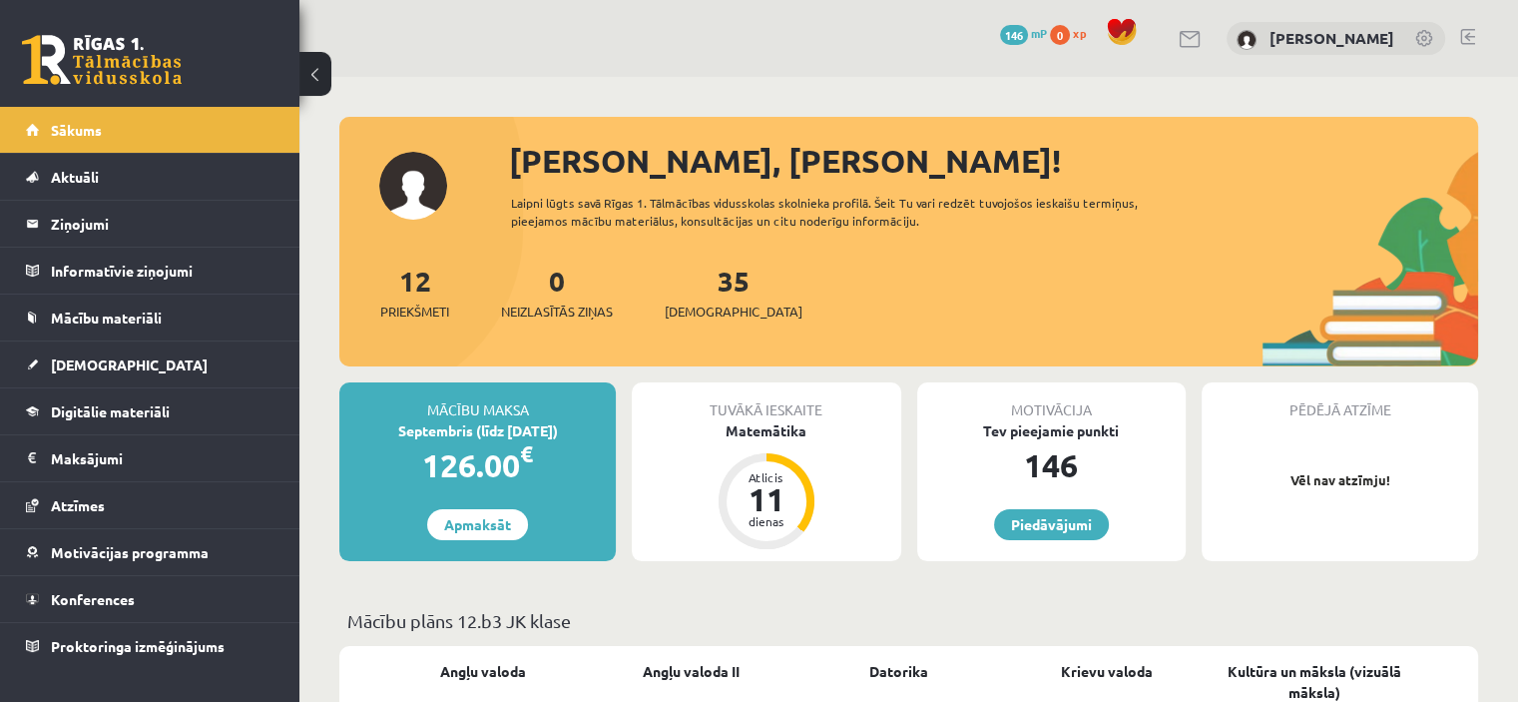
click at [79, 232] on legend "Ziņojumi 0" at bounding box center [163, 224] width 224 height 46
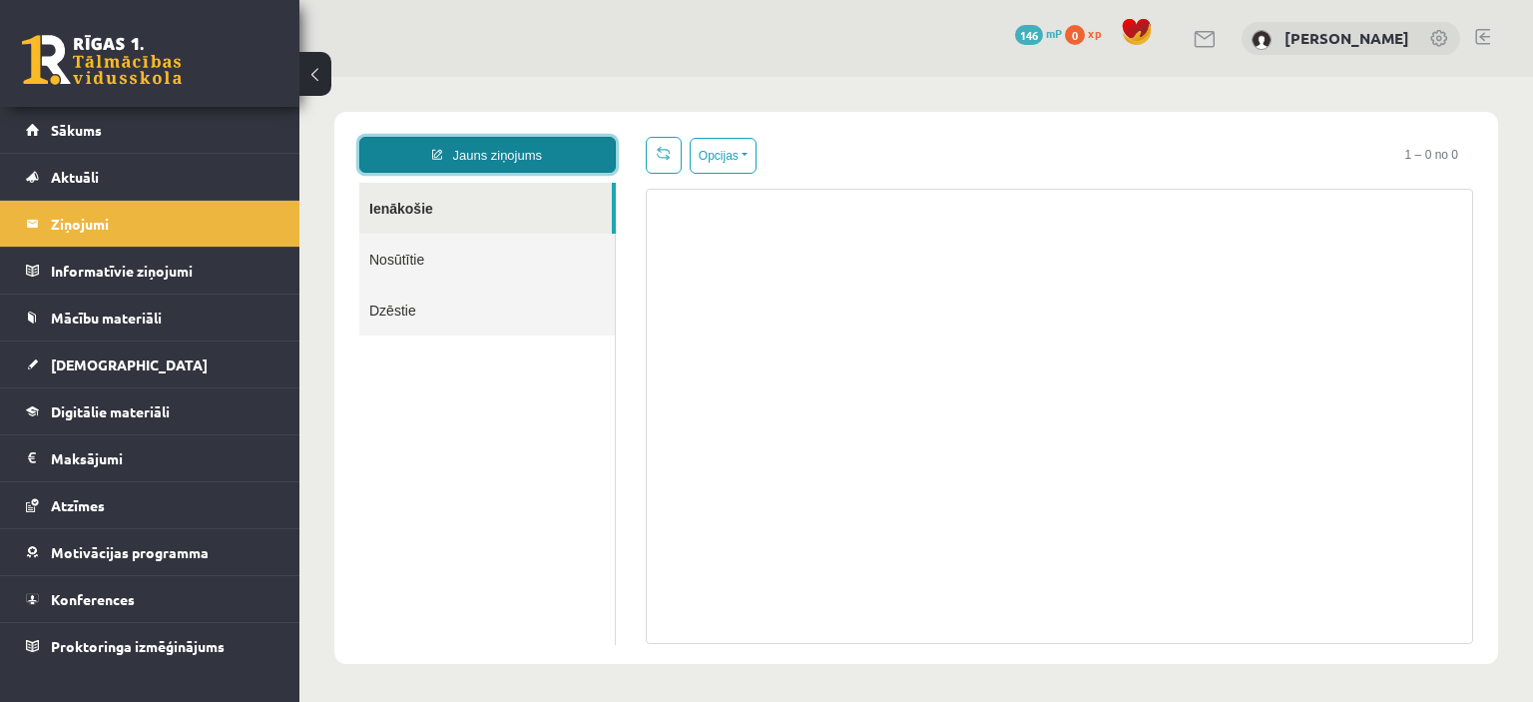
click at [525, 154] on link "Jauns ziņojums" at bounding box center [487, 155] width 257 height 36
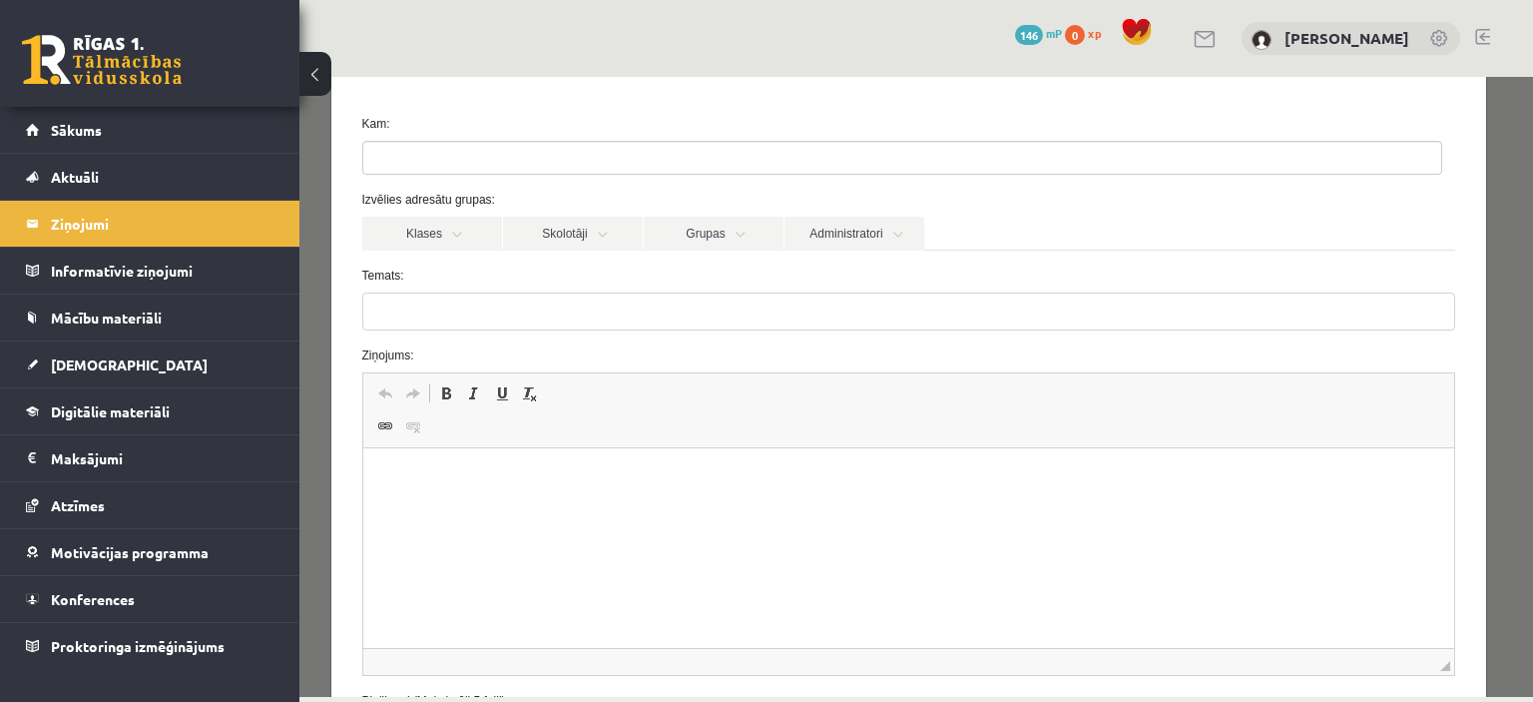
scroll to position [75, 0]
click at [731, 235] on link "Grupas" at bounding box center [714, 234] width 140 height 34
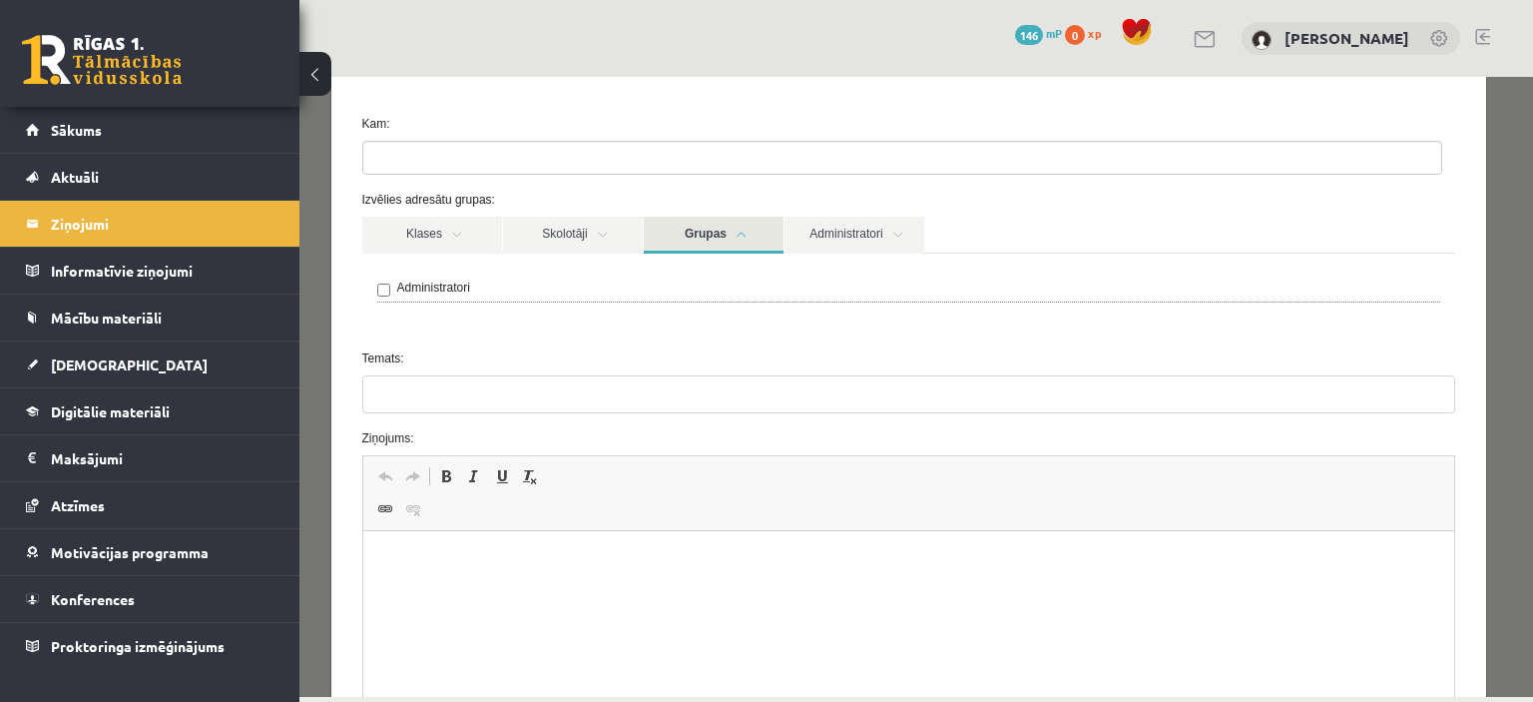
click at [731, 235] on link "Grupas" at bounding box center [714, 235] width 140 height 37
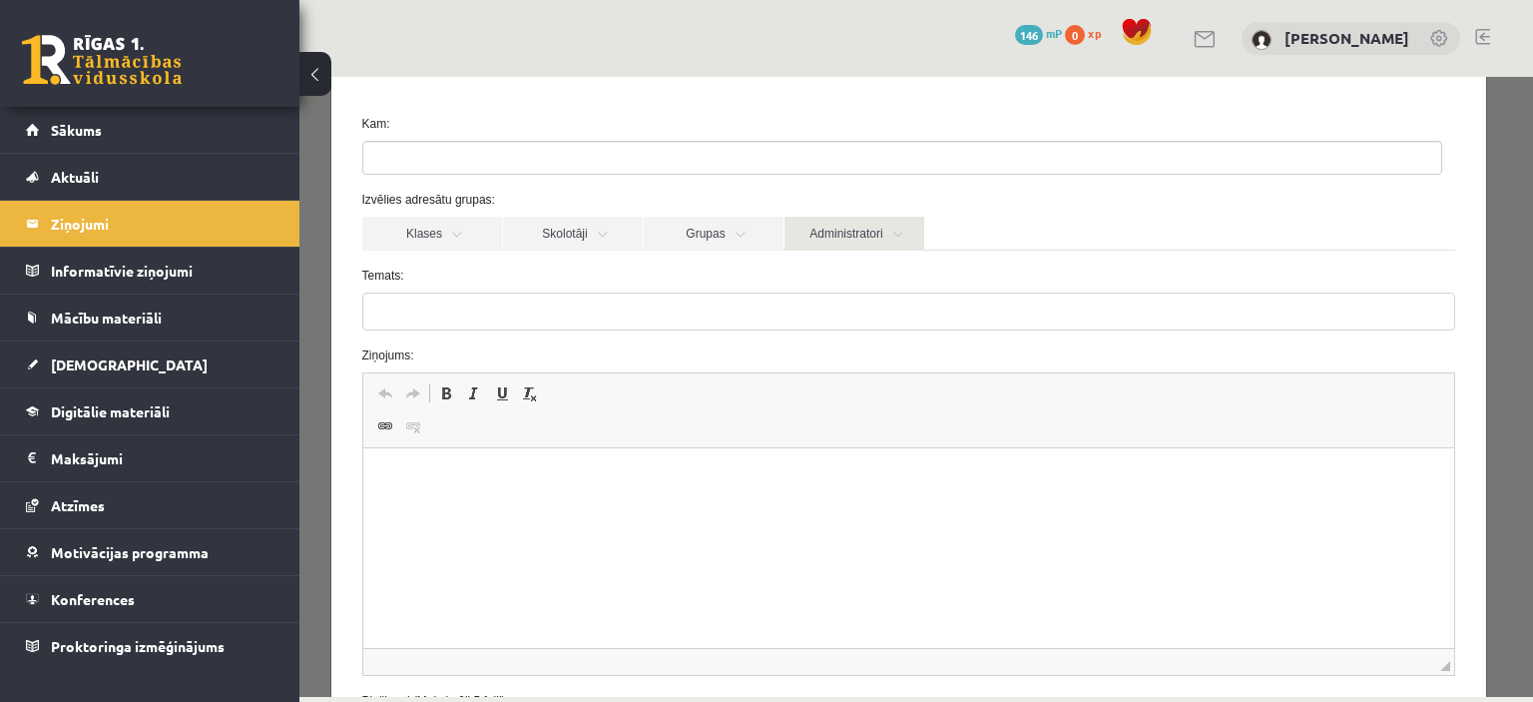
click at [885, 230] on link "Administratori" at bounding box center [855, 234] width 140 height 34
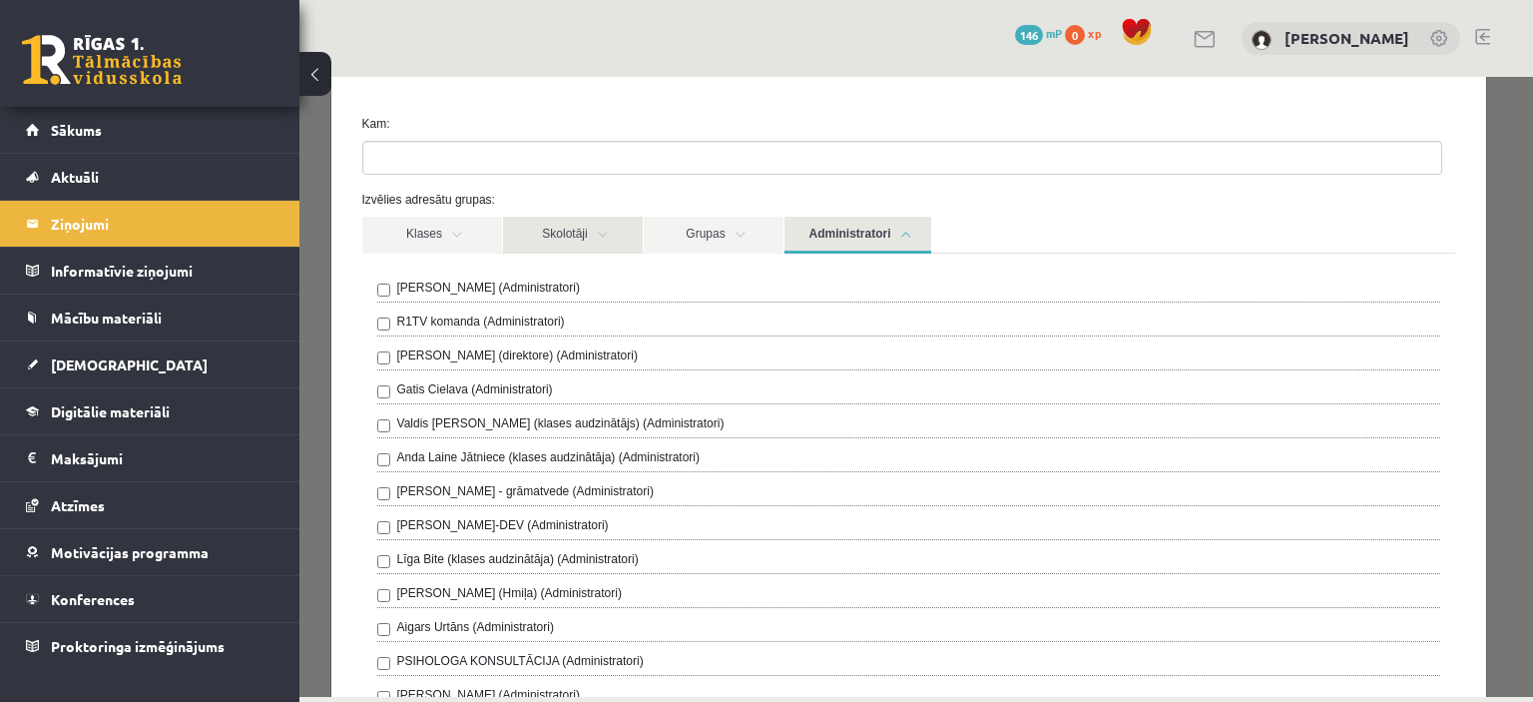
click at [574, 237] on link "Skolotāji" at bounding box center [573, 235] width 140 height 37
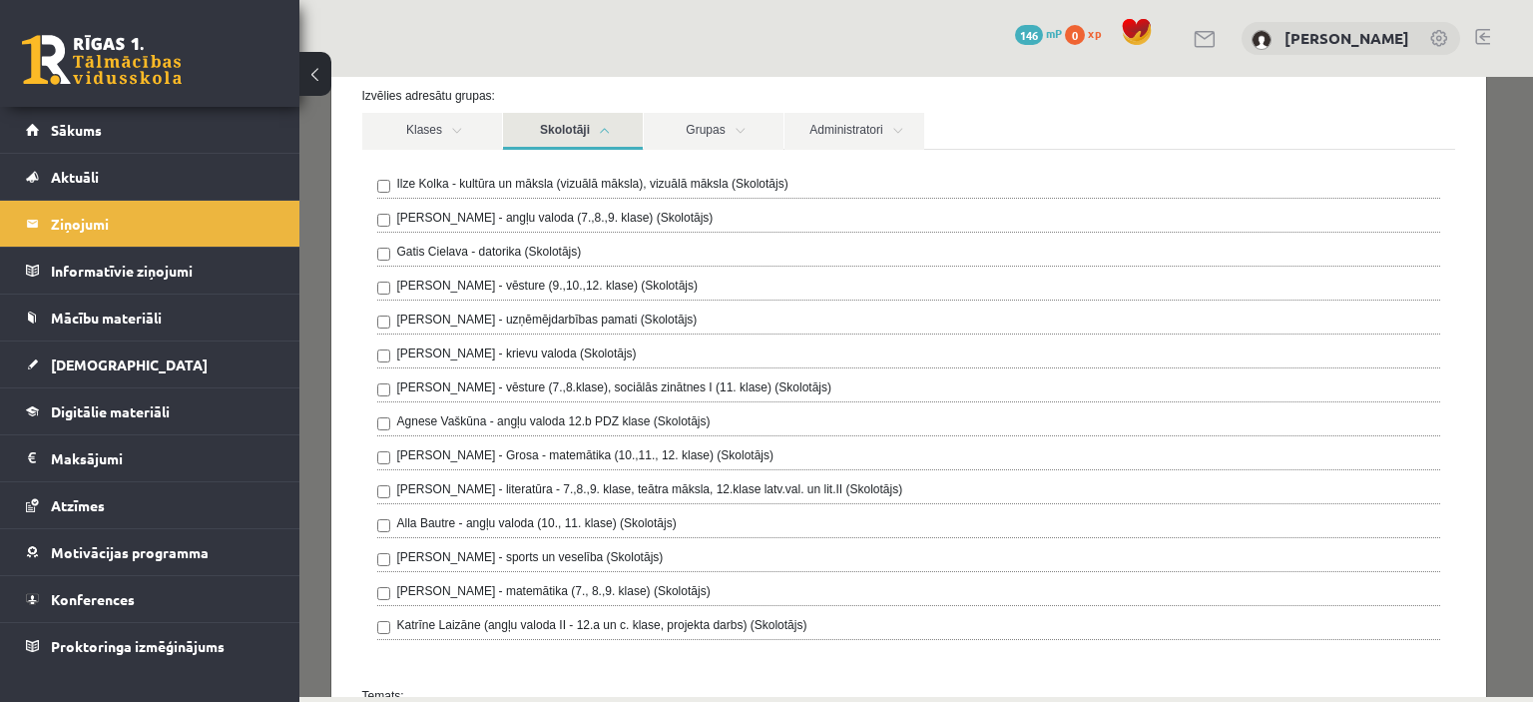
scroll to position [177, 0]
click at [88, 263] on legend "Informatīvie ziņojumi 0" at bounding box center [163, 271] width 224 height 46
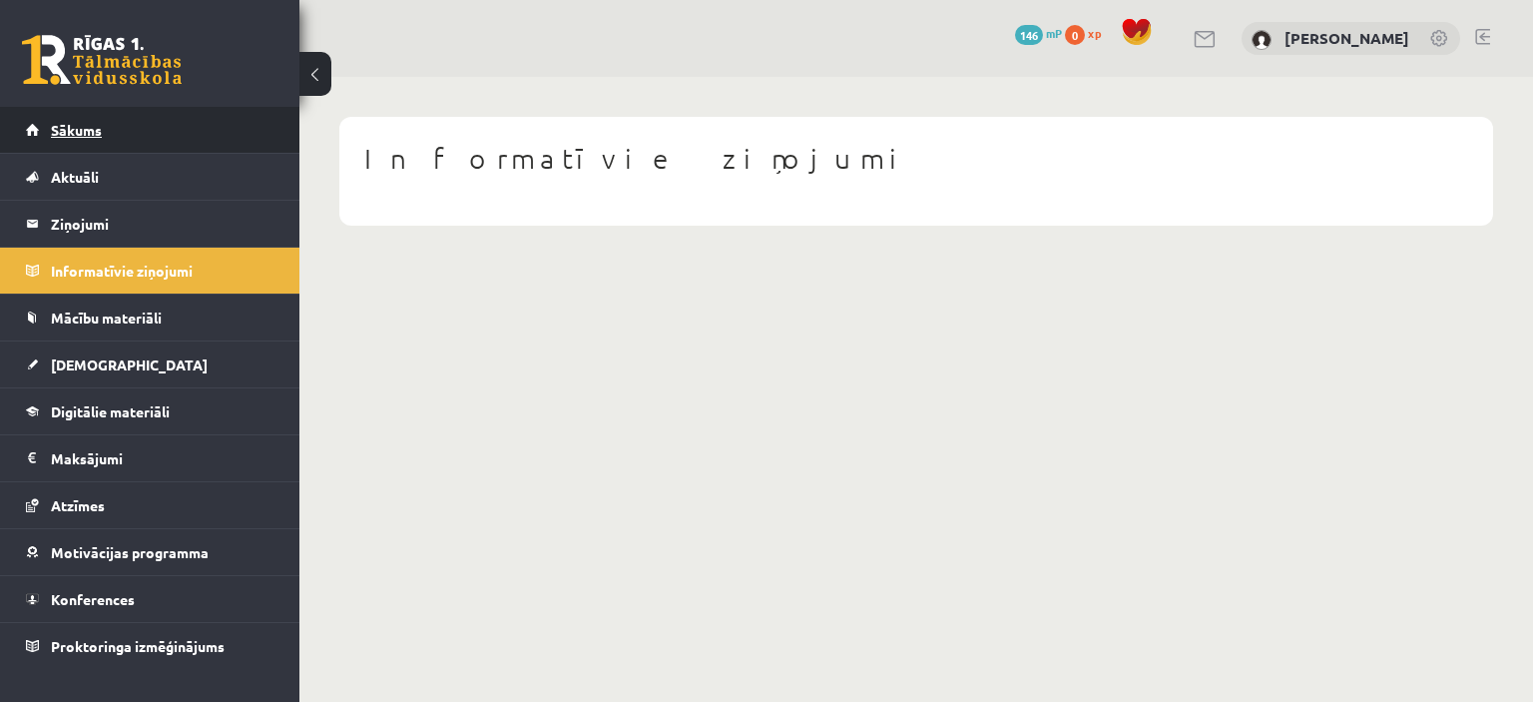
click at [83, 131] on span "Sākums" at bounding box center [76, 130] width 51 height 18
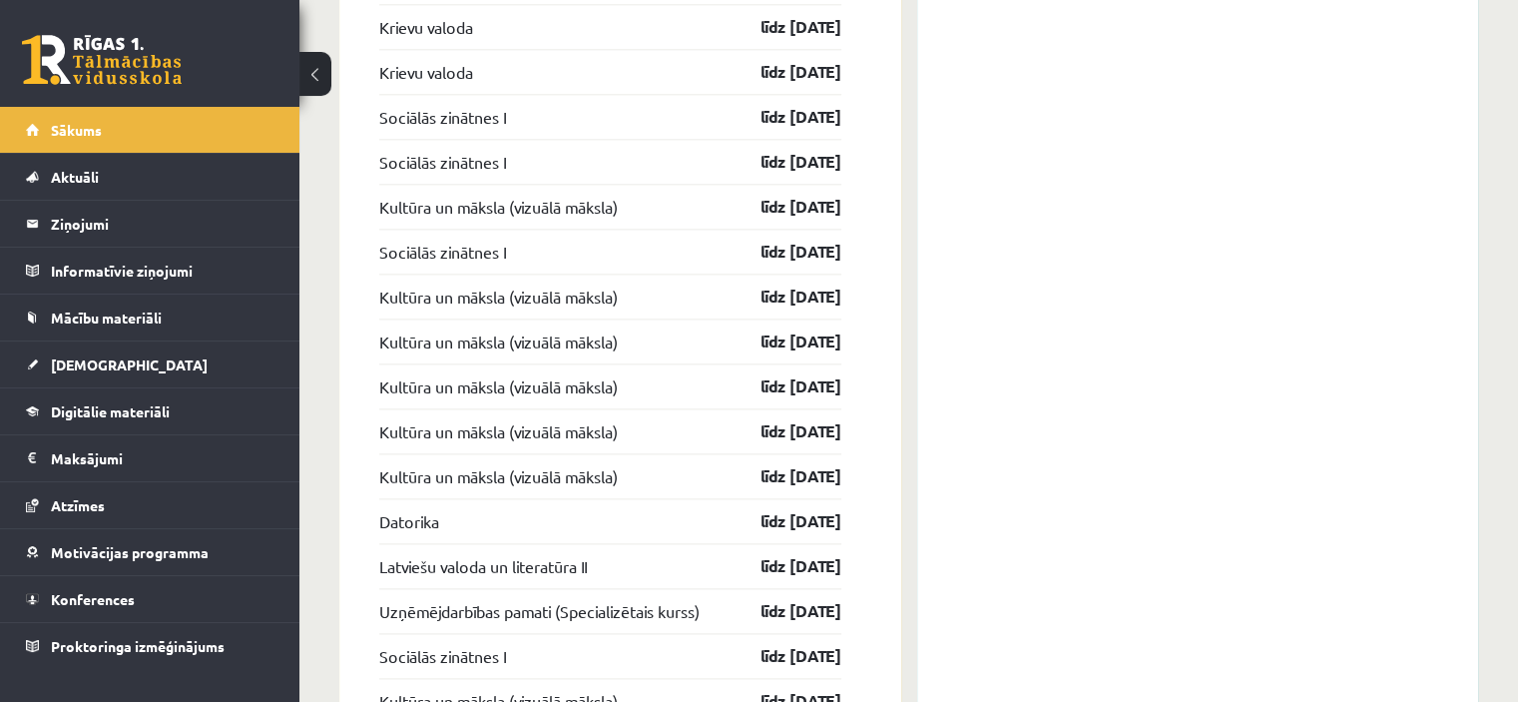
scroll to position [2416, 0]
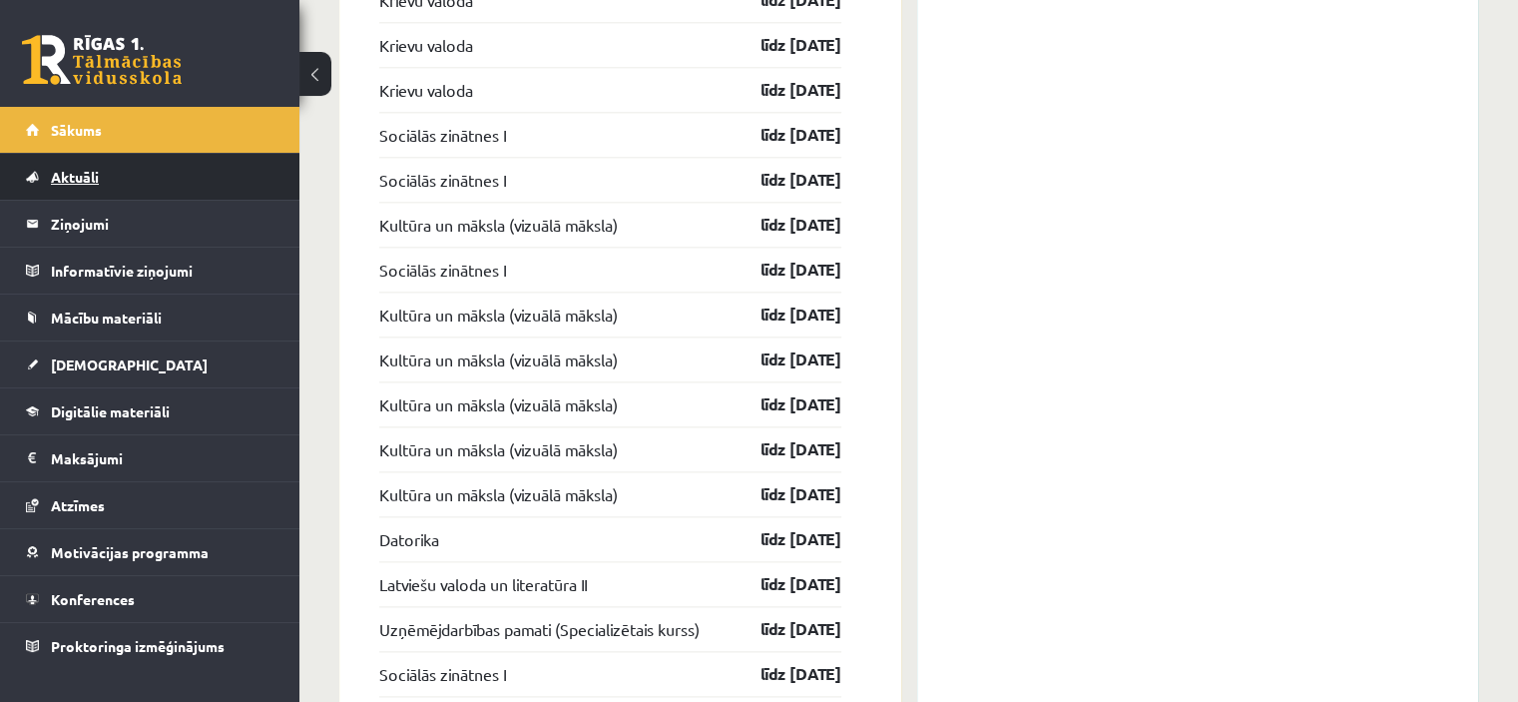
click at [68, 175] on span "Aktuāli" at bounding box center [75, 177] width 48 height 18
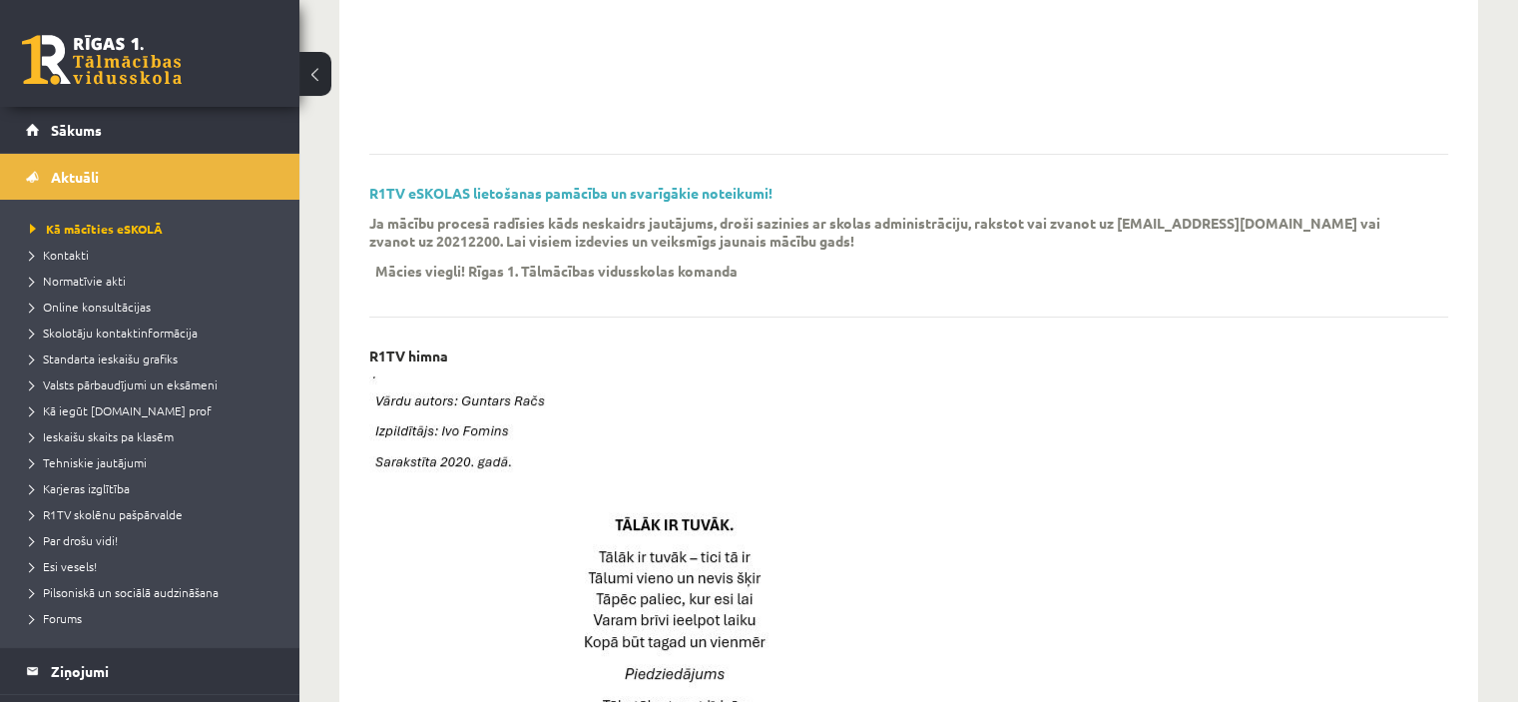
scroll to position [515, 0]
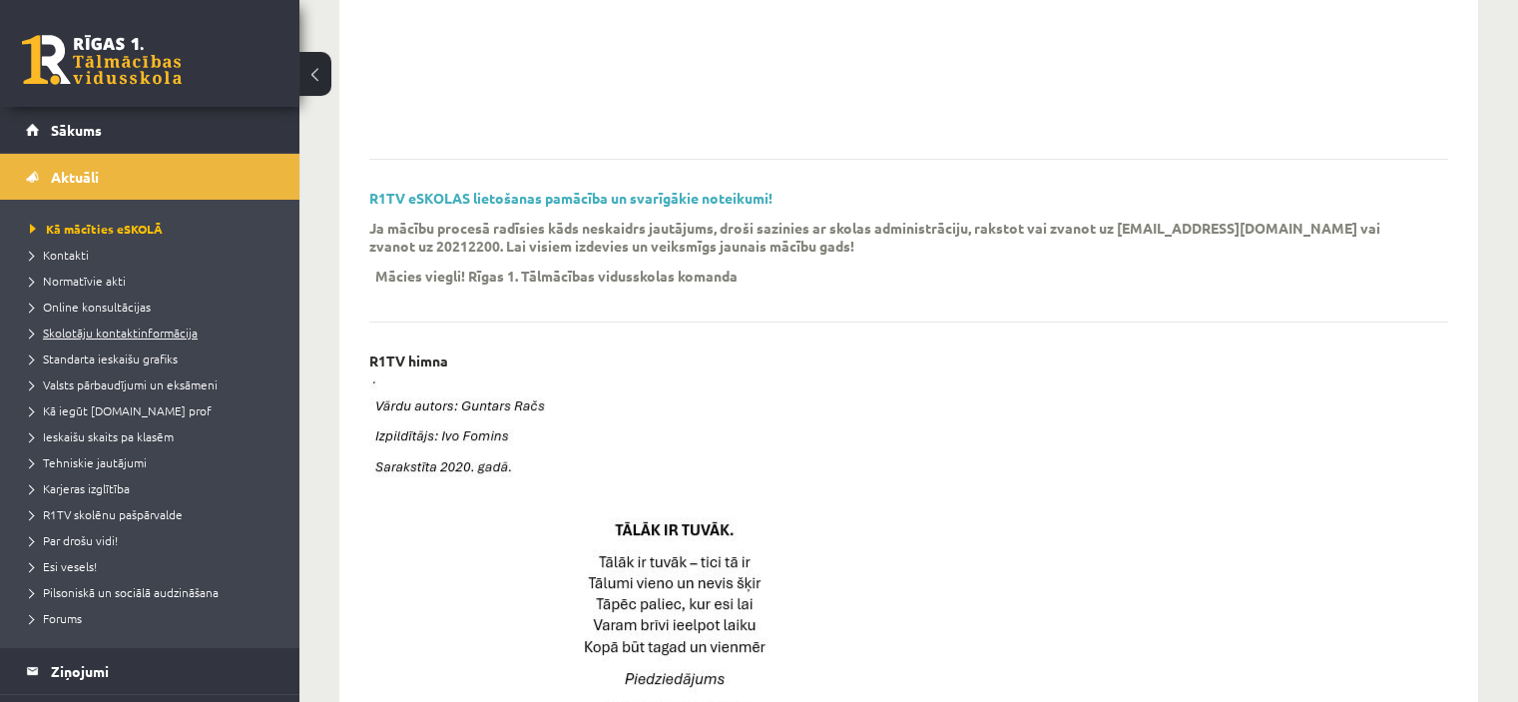
click at [156, 330] on span "Skolotāju kontaktinformācija" at bounding box center [114, 332] width 168 height 16
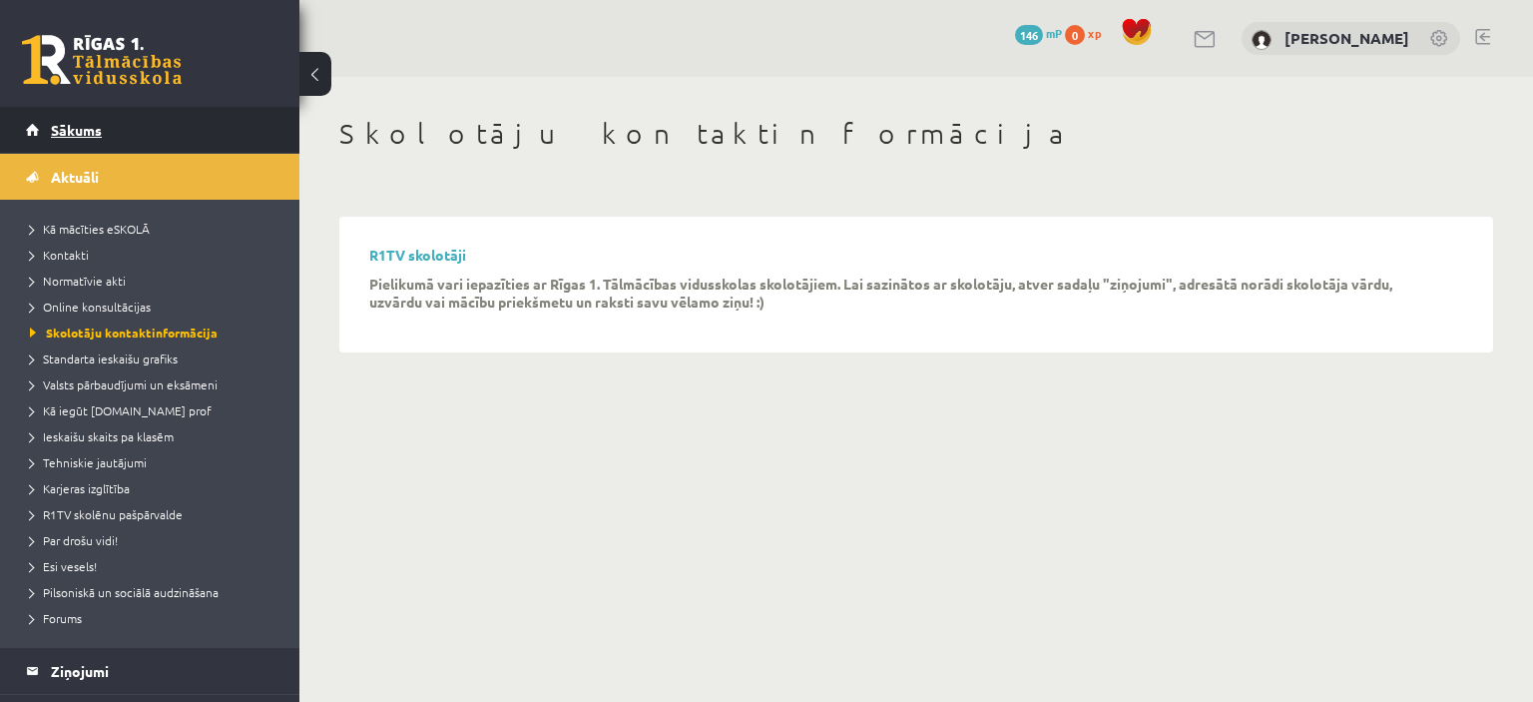
click at [66, 132] on span "Sākums" at bounding box center [76, 130] width 51 height 18
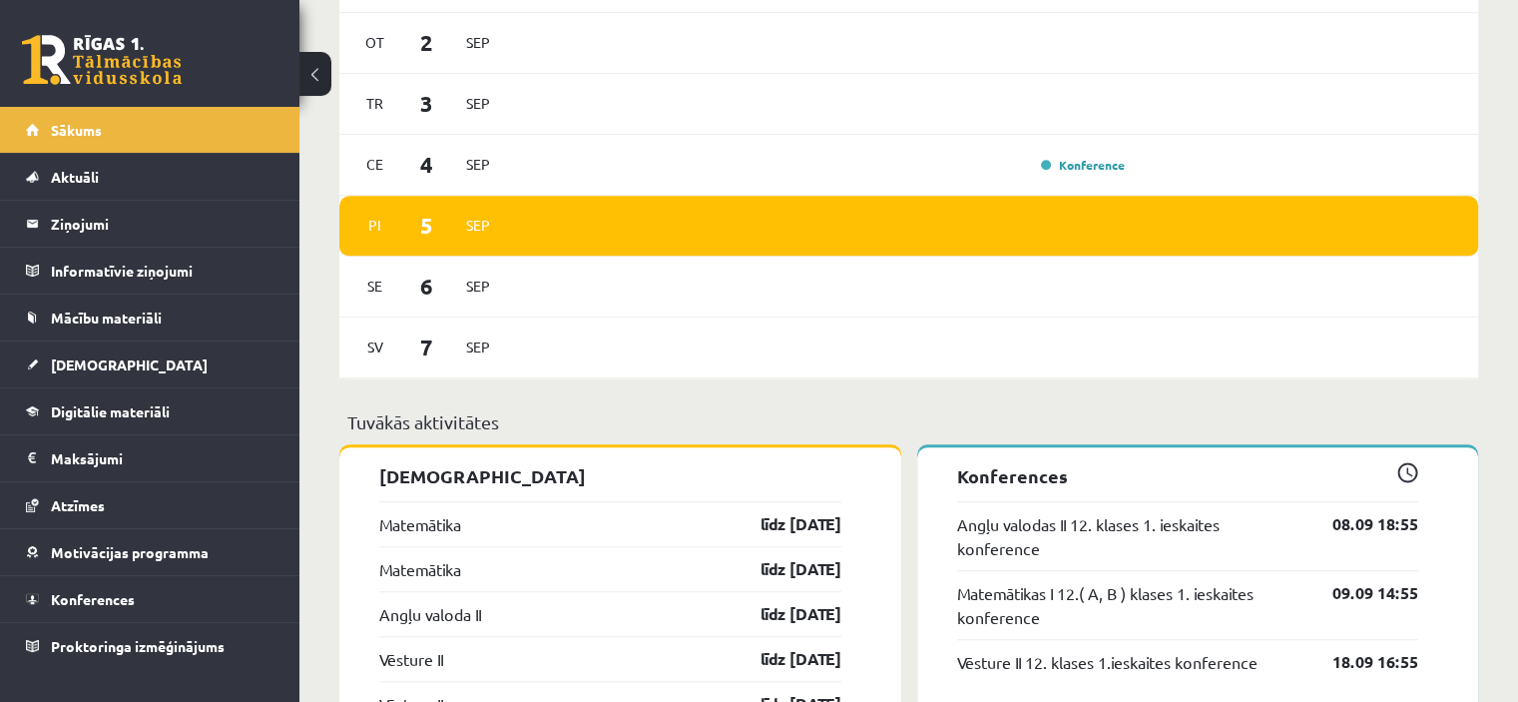
scroll to position [1402, 0]
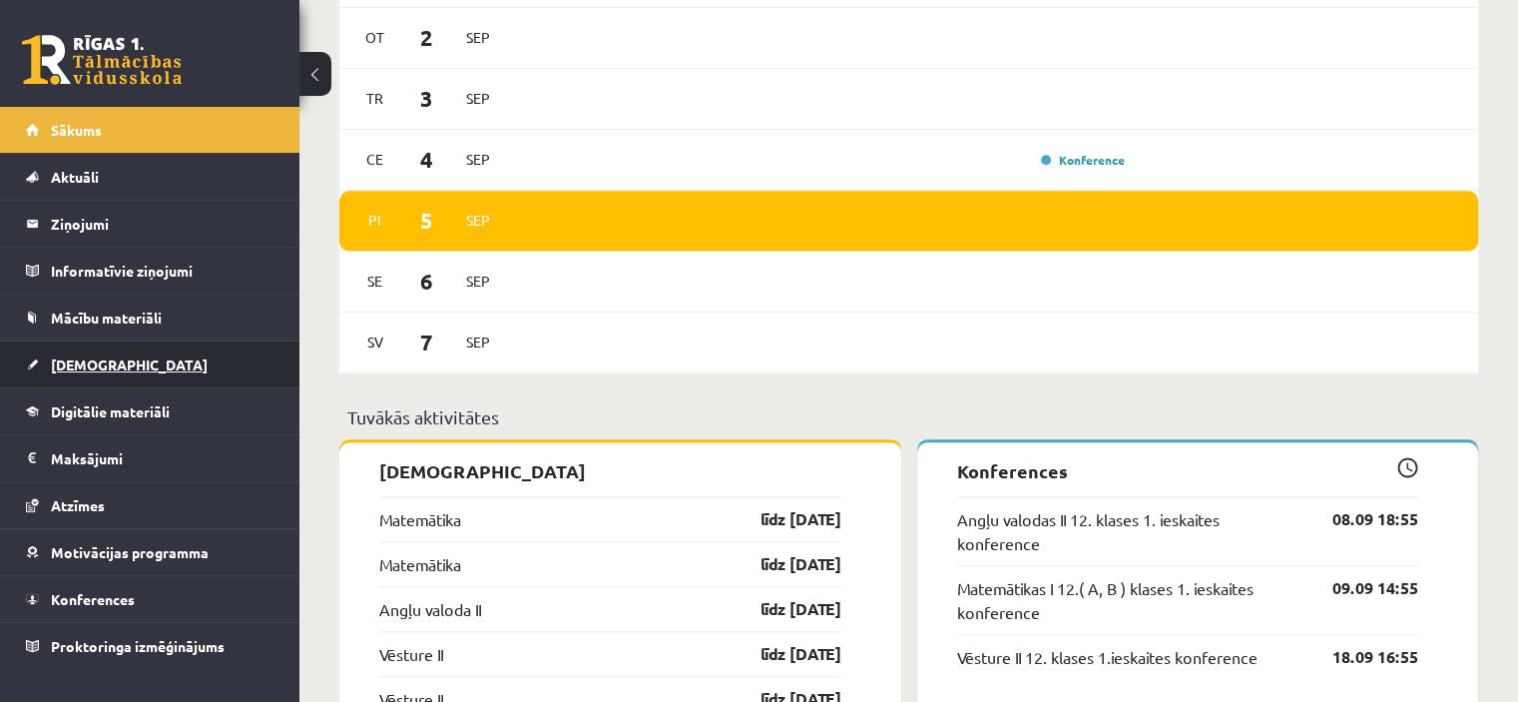
click at [75, 362] on span "[DEMOGRAPHIC_DATA]" at bounding box center [129, 364] width 157 height 18
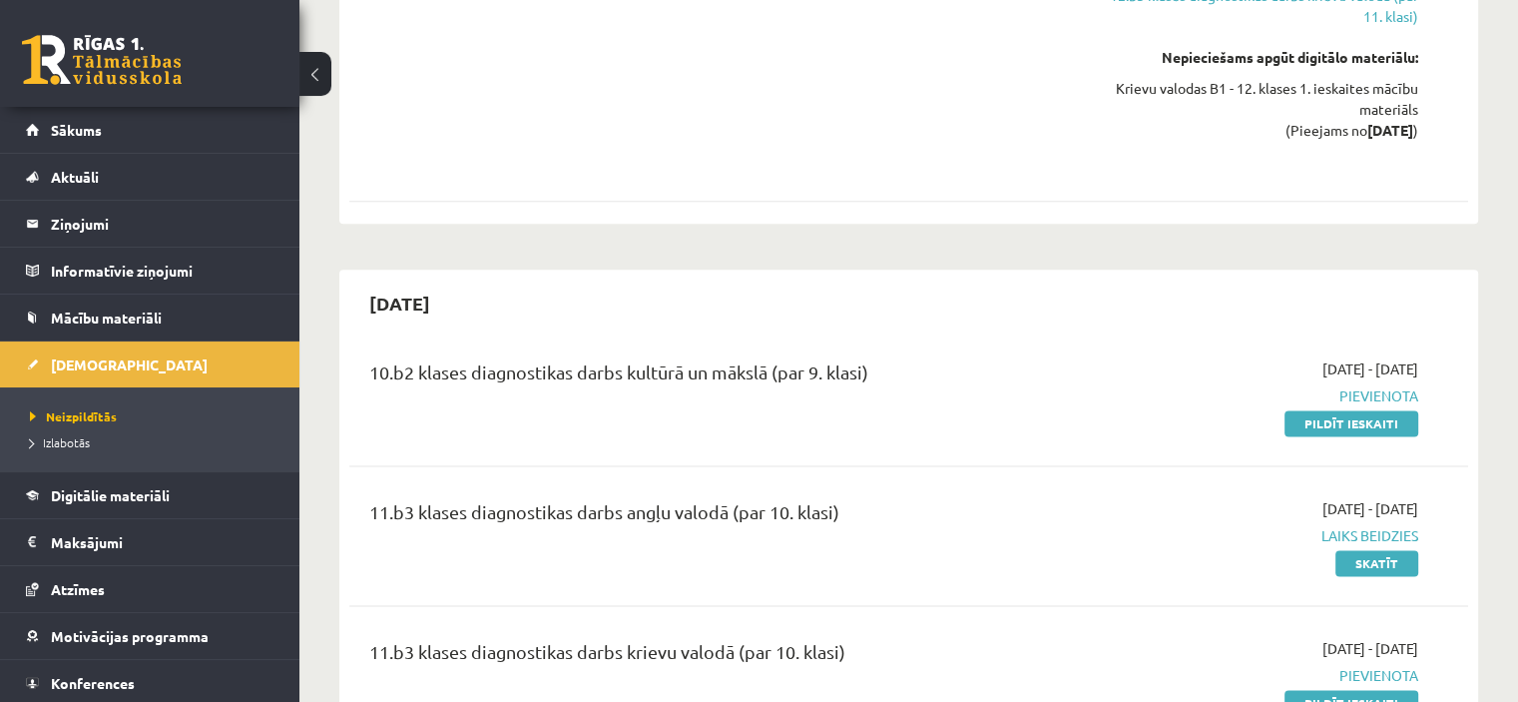
scroll to position [2559, 0]
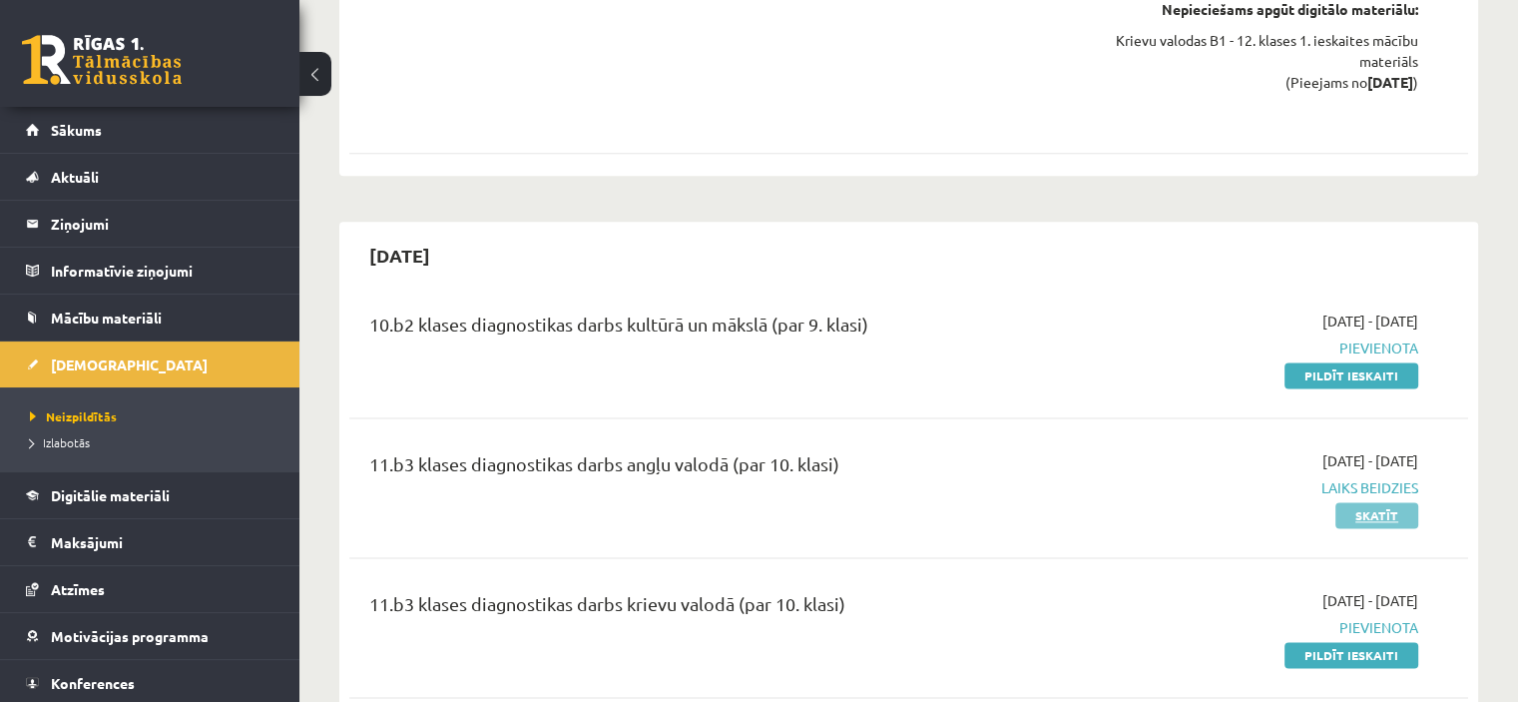
click at [1371, 502] on link "Skatīt" at bounding box center [1377, 515] width 83 height 26
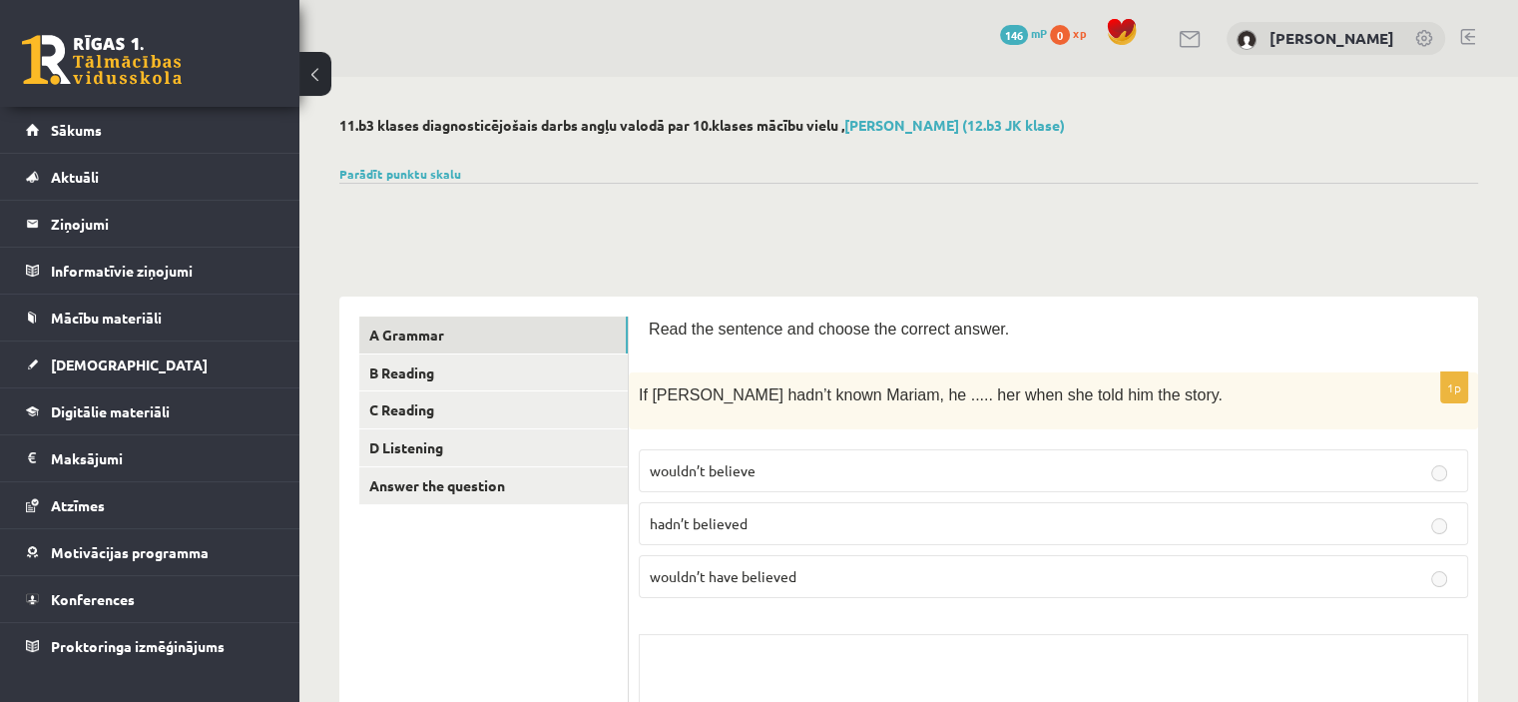
drag, startPoint x: 843, startPoint y: 129, endPoint x: 337, endPoint y: 125, distance: 506.1
copy h2 "11.b3 klases diagnosticējošais darbs angļu valodā par 10.klases mācību vielu"
click at [420, 170] on link "Parādīt punktu skalu" at bounding box center [400, 174] width 122 height 16
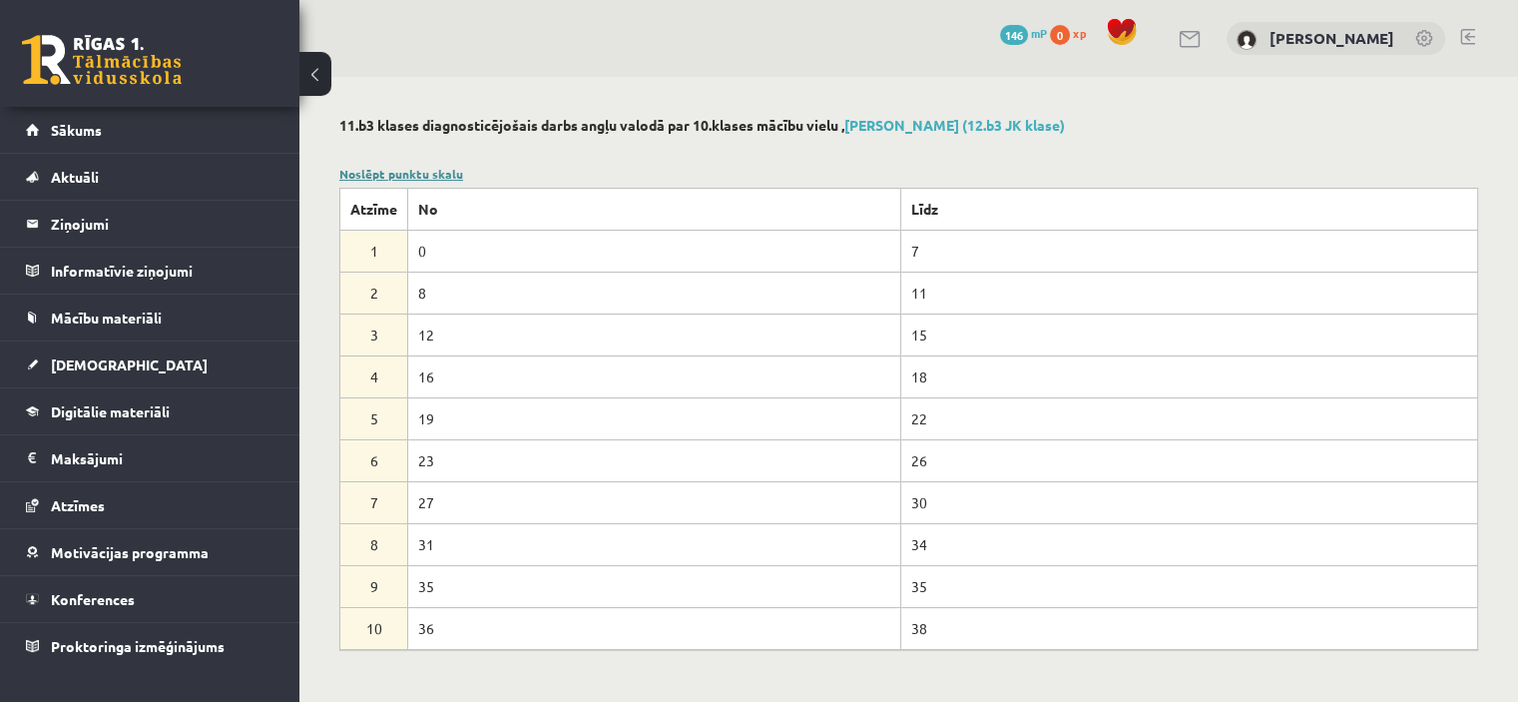
click at [423, 171] on link "Noslēpt punktu skalu" at bounding box center [401, 174] width 124 height 16
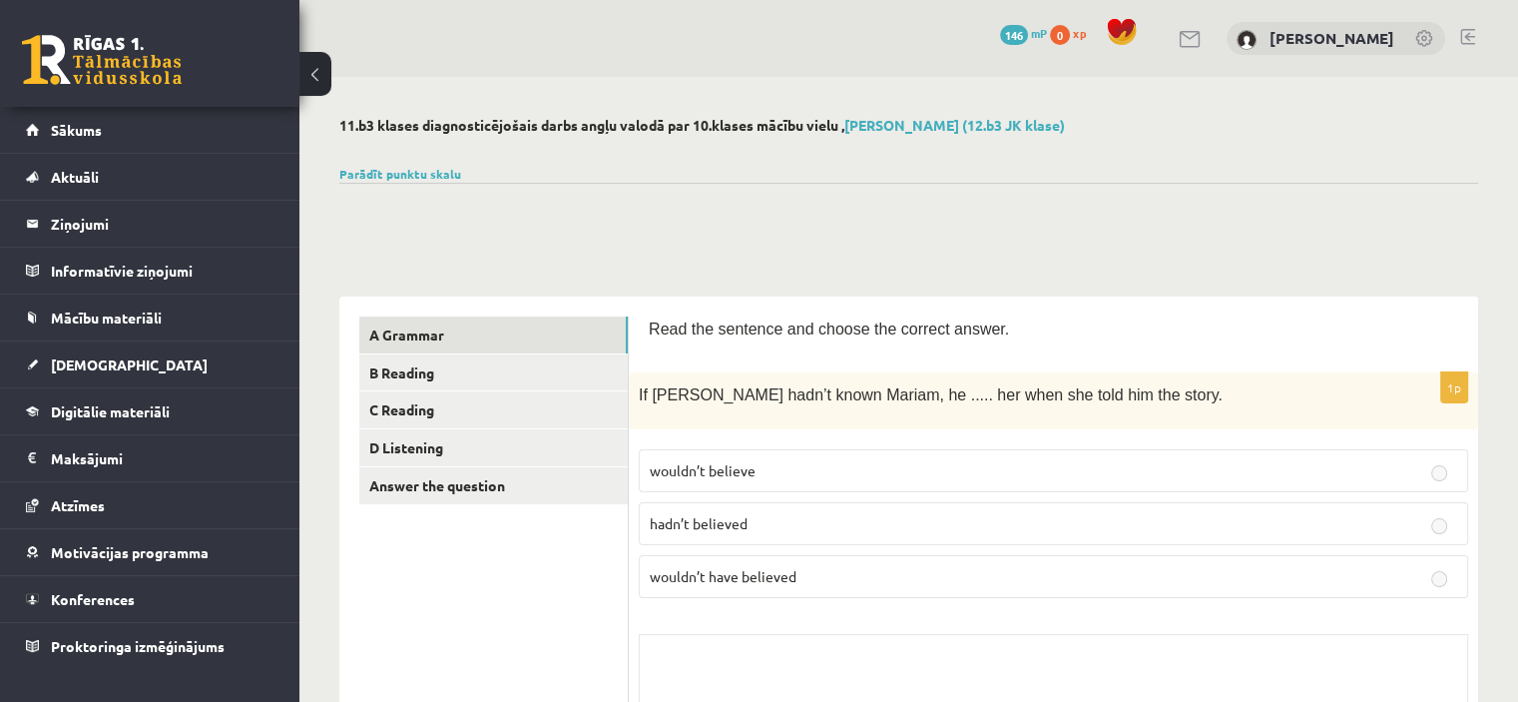
click at [1203, 40] on link at bounding box center [1191, 39] width 24 height 17
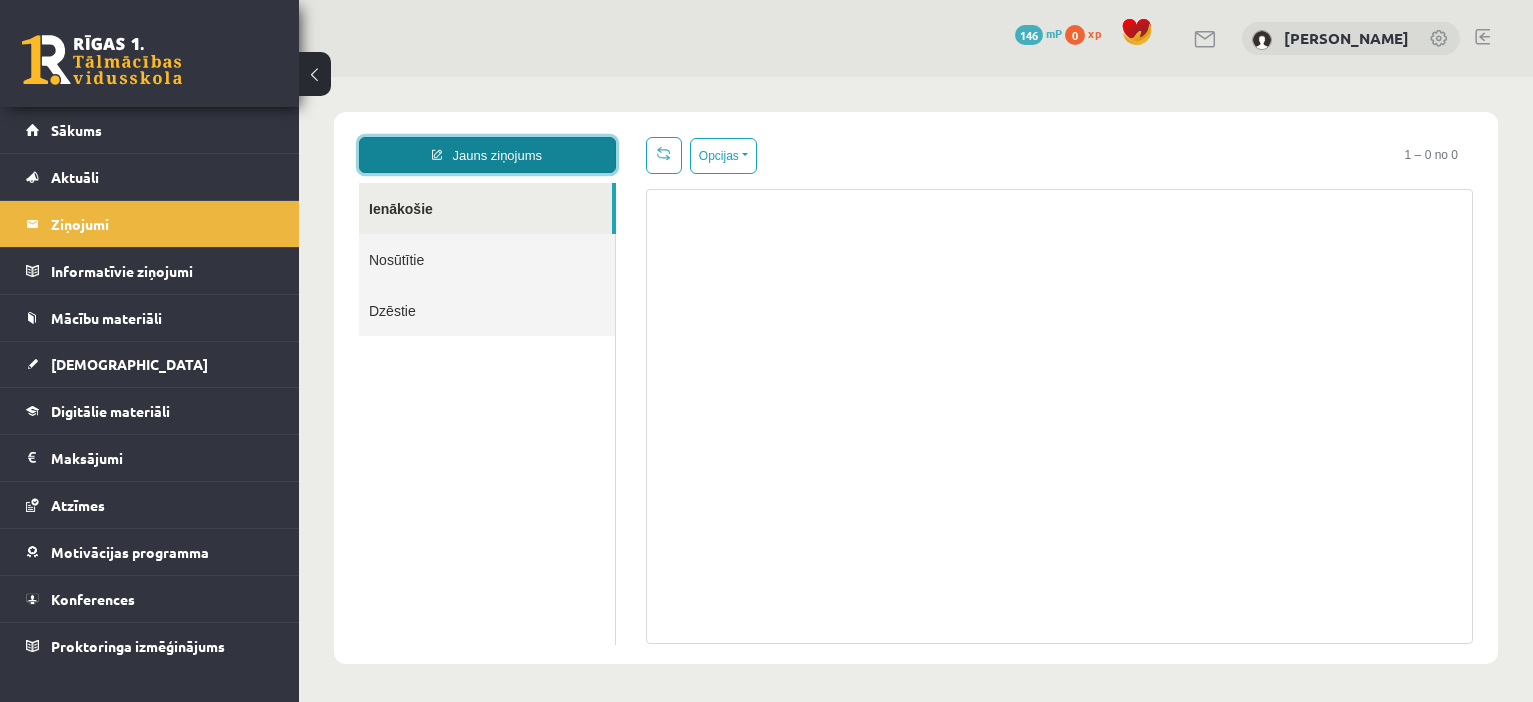
click at [500, 149] on link "Jauns ziņojums" at bounding box center [487, 155] width 257 height 36
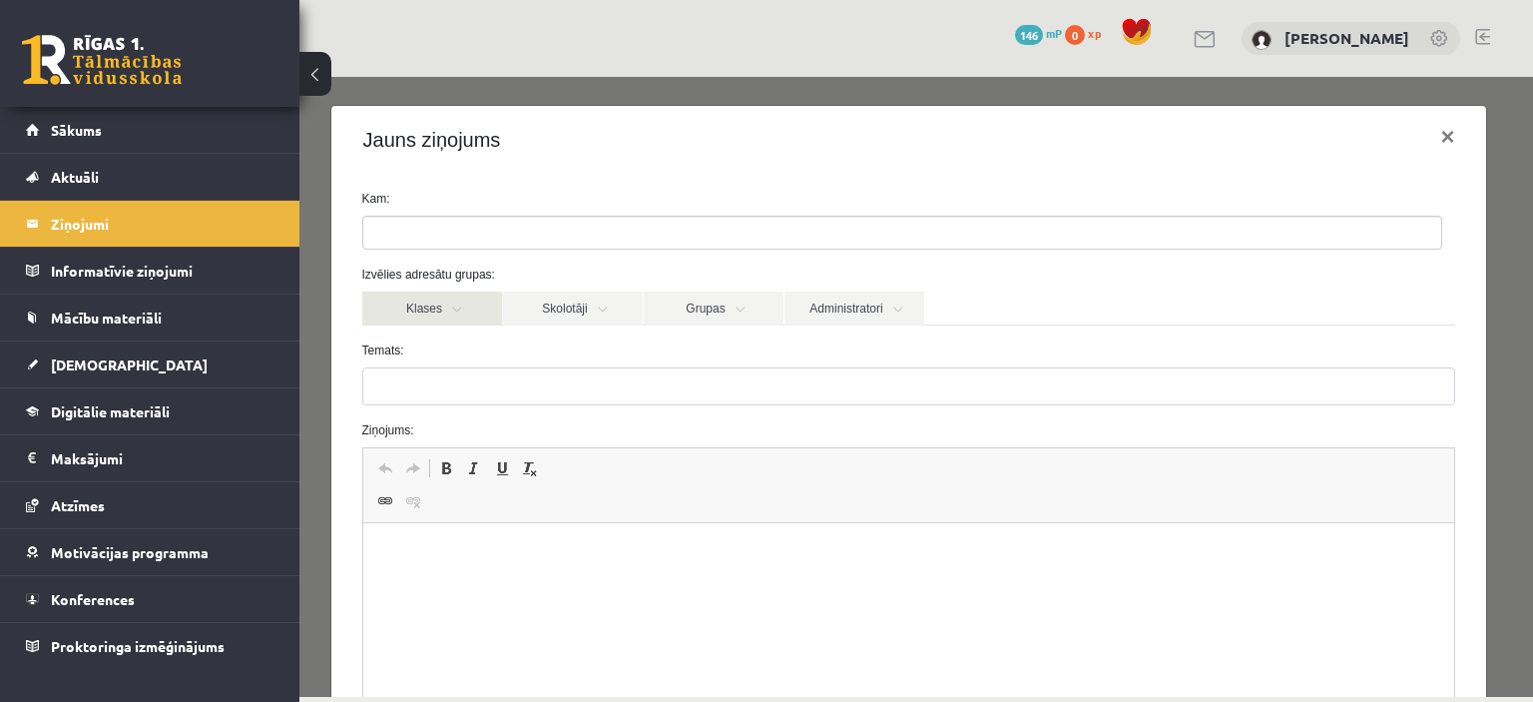
click at [469, 310] on link "Klases" at bounding box center [432, 308] width 140 height 34
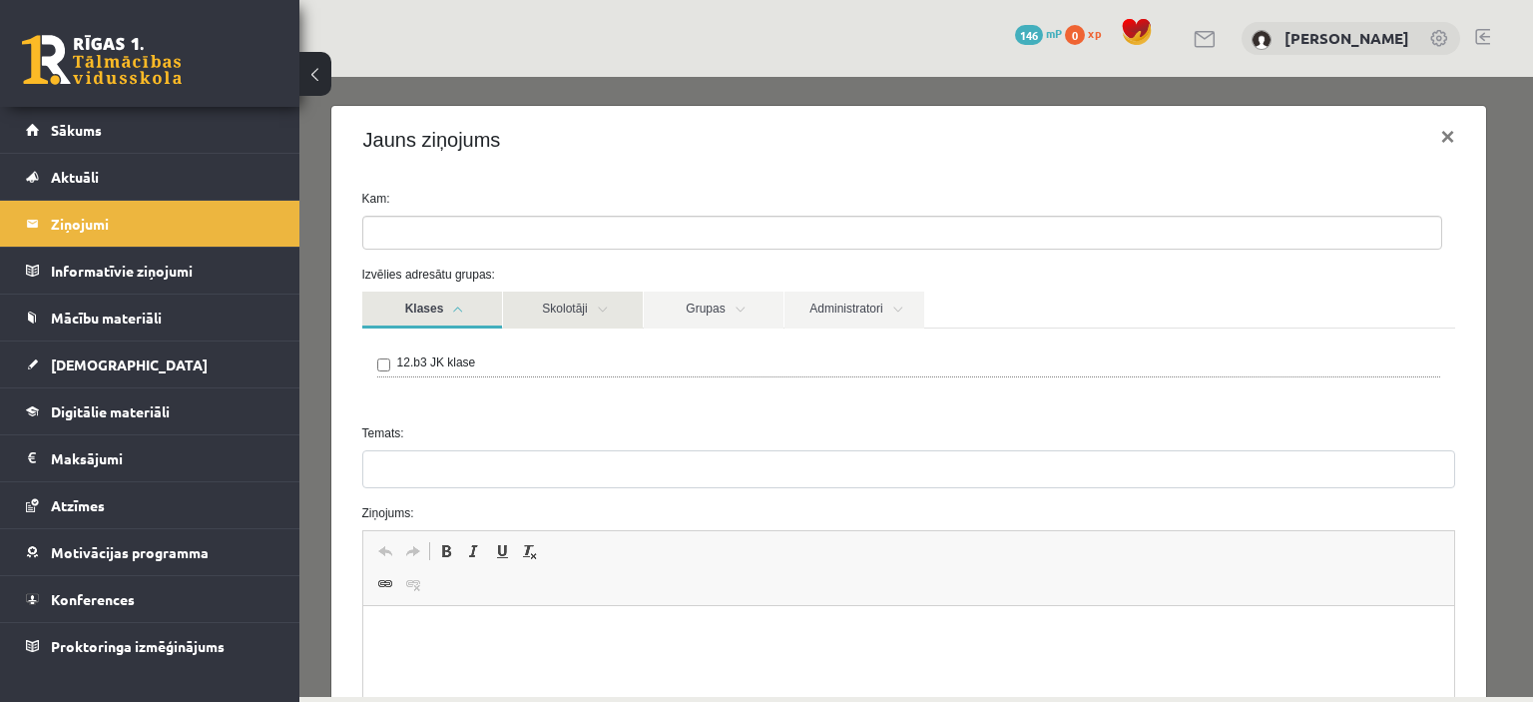
click at [589, 301] on link "Skolotāji" at bounding box center [573, 309] width 140 height 37
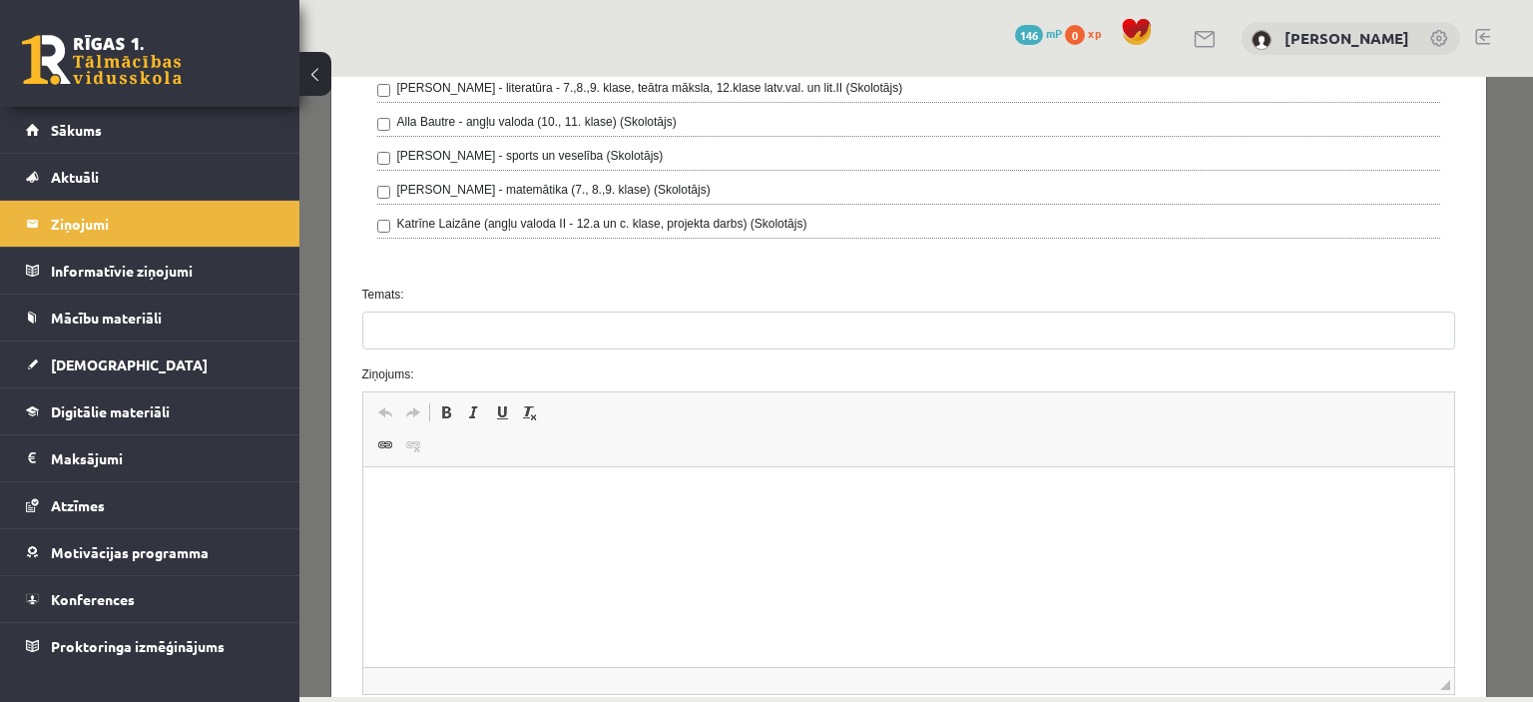
scroll to position [582, 0]
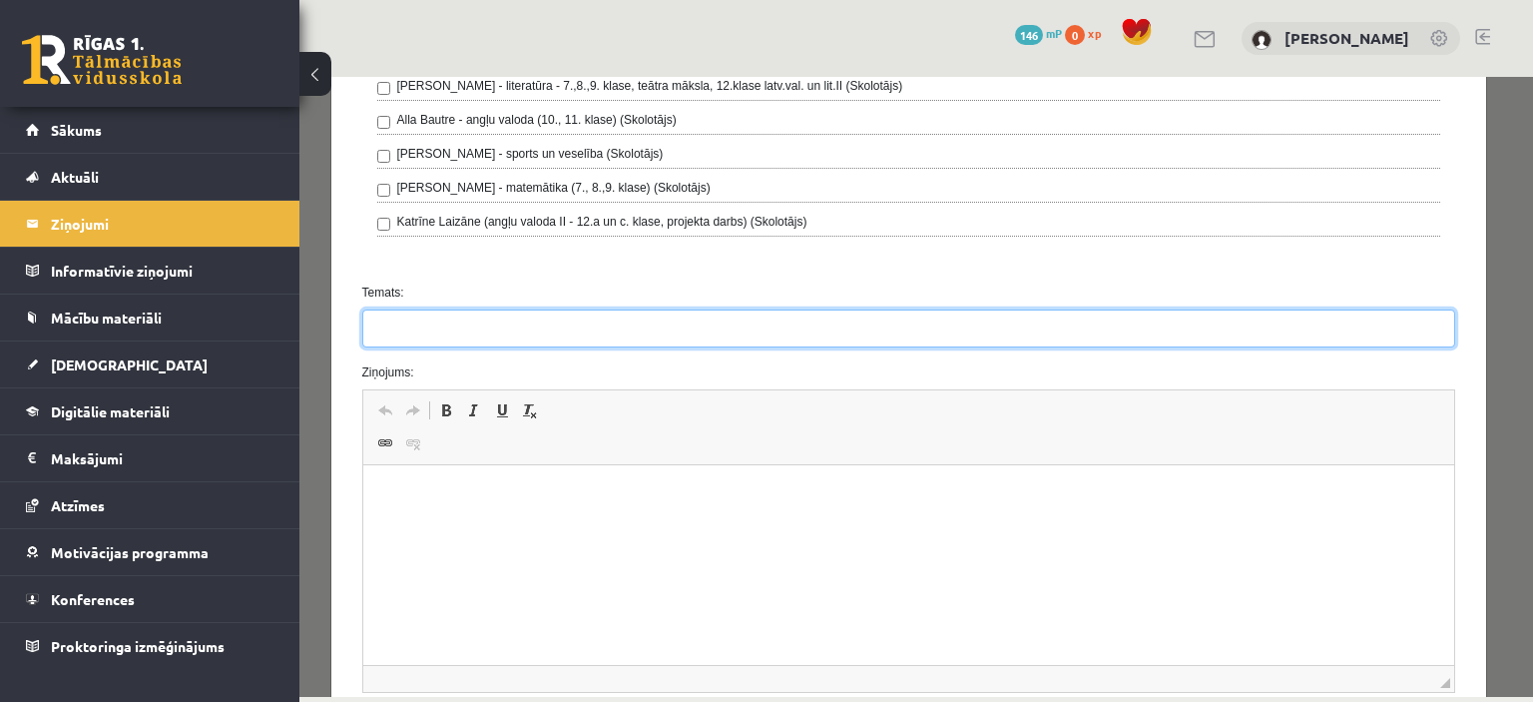
click at [420, 326] on input "Temats:" at bounding box center [909, 328] width 1094 height 38
type input "**********"
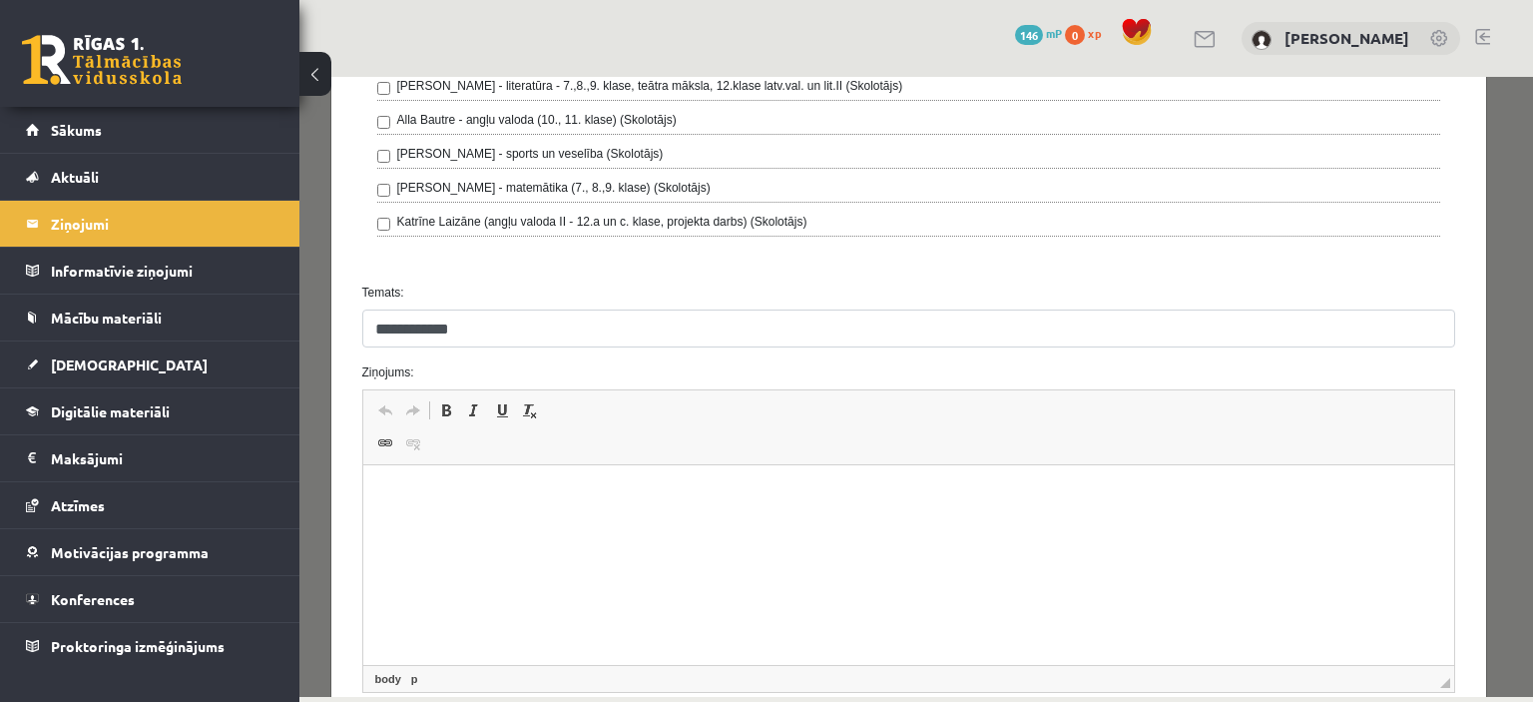
click at [428, 505] on p "Bagātinātā teksta redaktors, wiswyg-editor-47024842656460-1757087908-793" at bounding box center [908, 495] width 1052 height 21
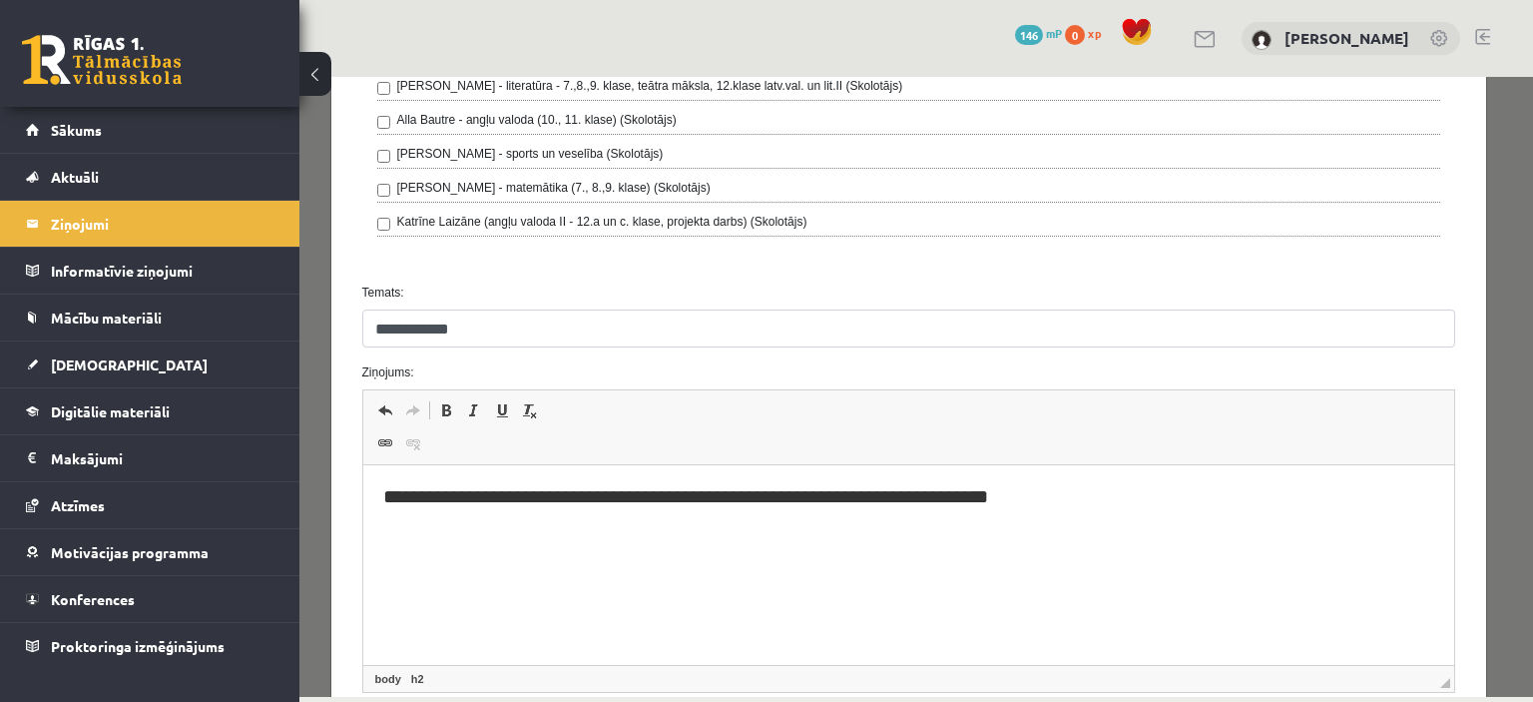
click at [383, 502] on h2 "**********" at bounding box center [901, 496] width 1038 height 23
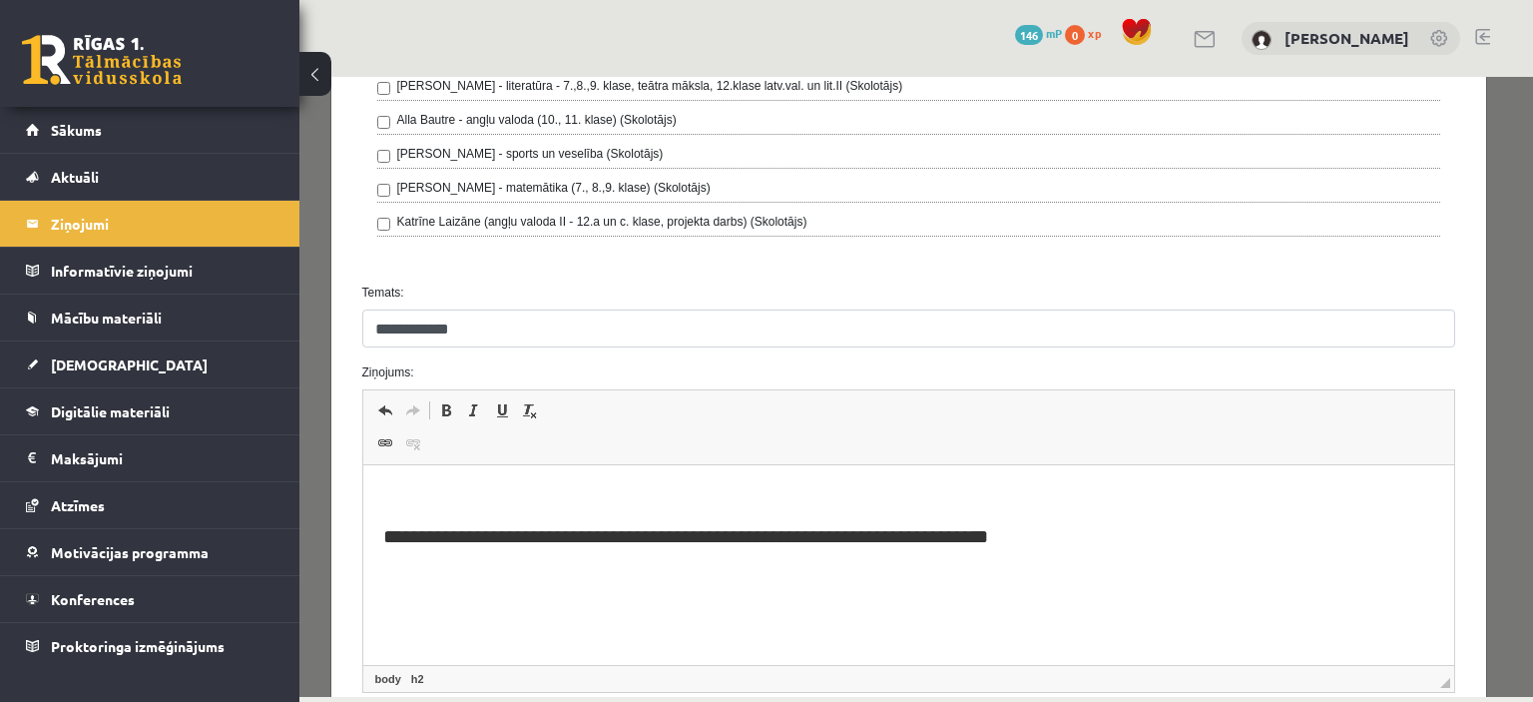
click at [455, 492] on h2 "Bagātinātā teksta redaktors, wiswyg-editor-47024842656460-1757087908-793" at bounding box center [908, 496] width 1052 height 23
click at [1078, 531] on h2 "**********" at bounding box center [901, 535] width 1038 height 23
click at [404, 588] on body "**********" at bounding box center [908, 551] width 1052 height 133
click at [400, 581] on p "Bagātinātā teksta redaktors, wiswyg-editor-47024842656460-1757087908-793" at bounding box center [908, 574] width 1052 height 21
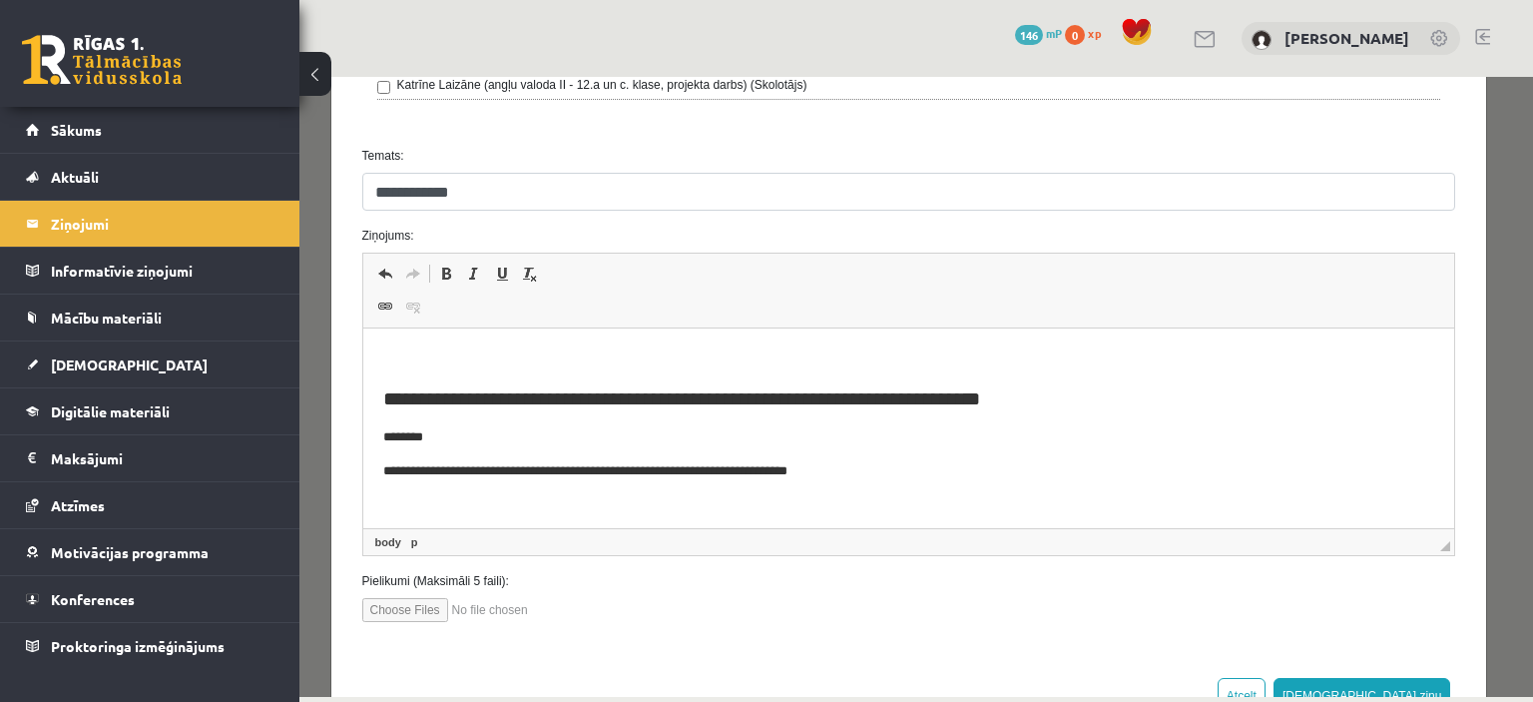
scroll to position [740, 0]
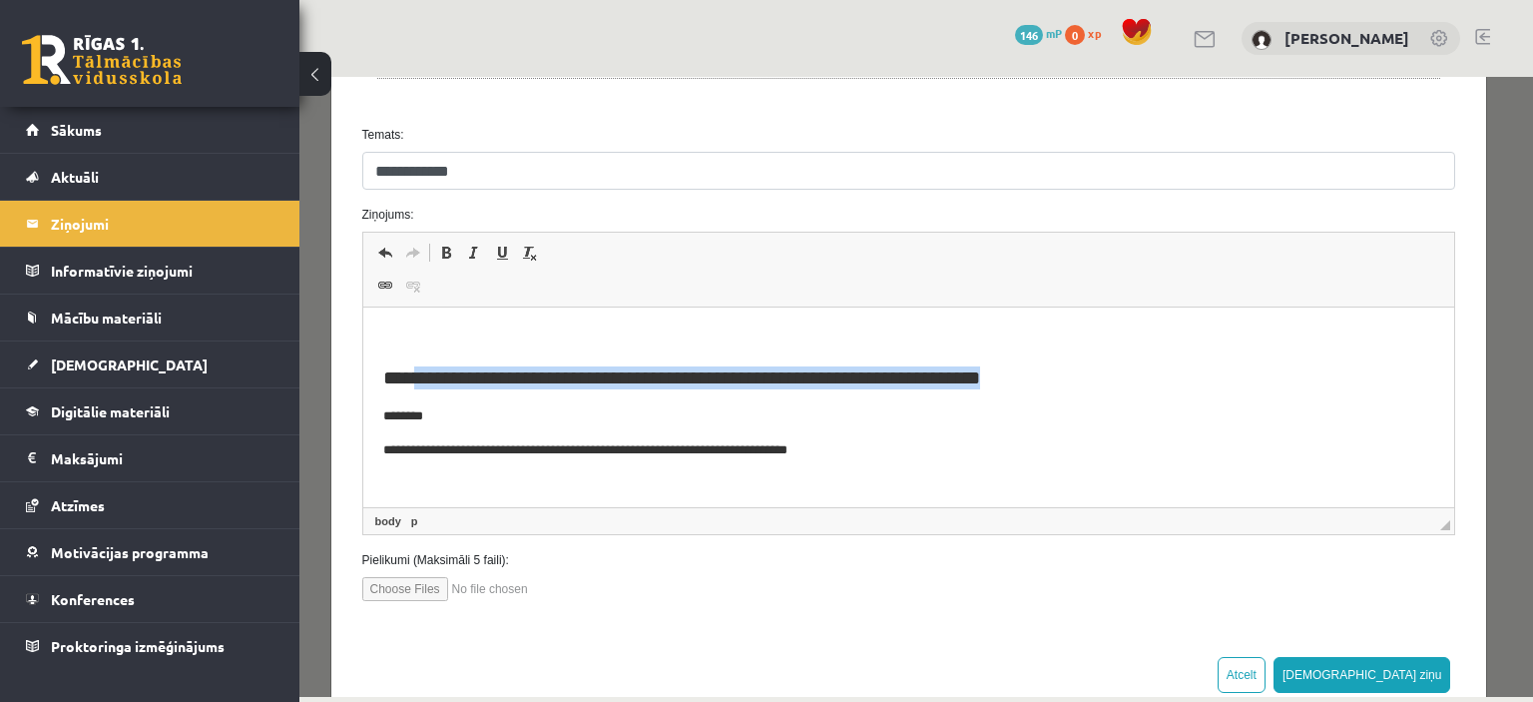
drag, startPoint x: 1050, startPoint y: 378, endPoint x: 415, endPoint y: 369, distance: 634.9
click at [415, 369] on h2 "**********" at bounding box center [901, 377] width 1038 height 23
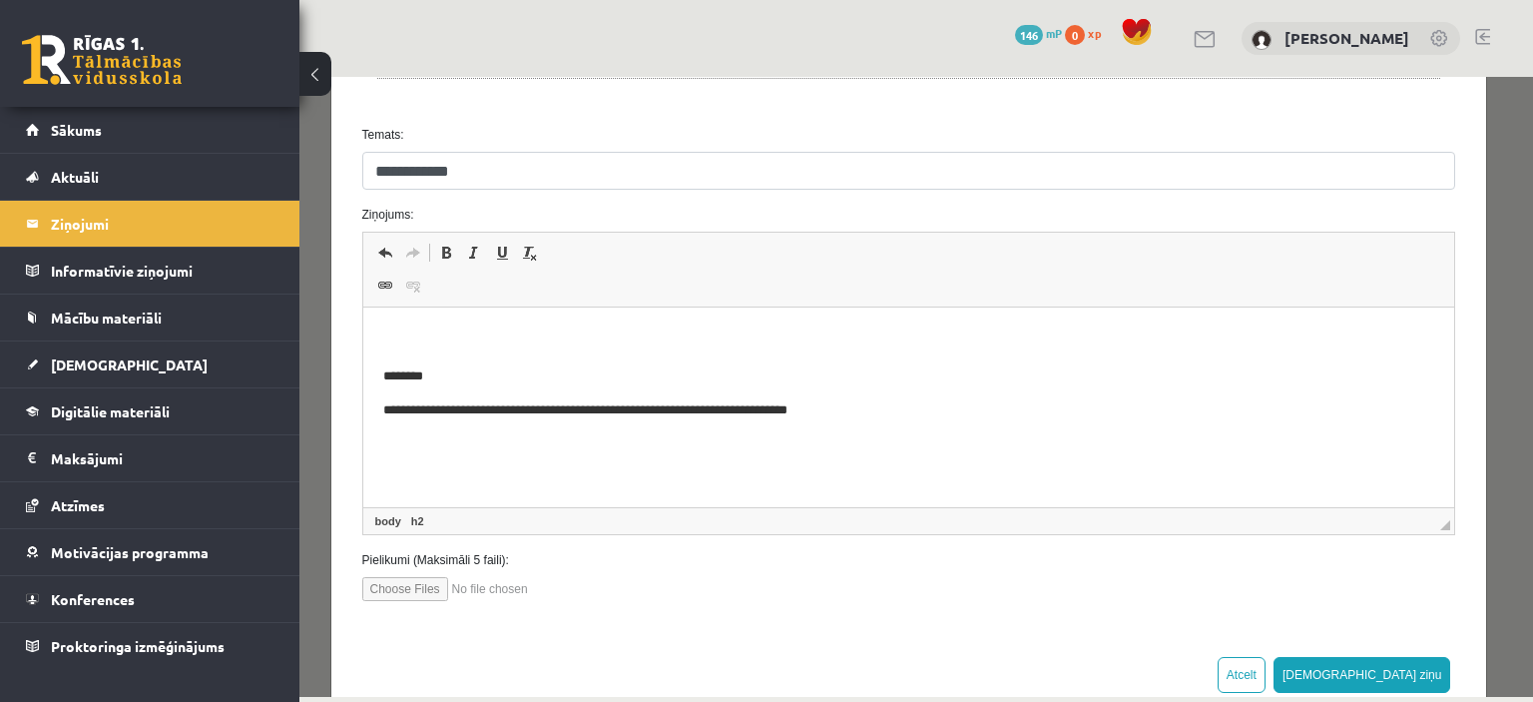
click at [881, 408] on p "**********" at bounding box center [901, 410] width 1038 height 21
click at [954, 408] on p "**********" at bounding box center [901, 410] width 1038 height 21
click at [1248, 416] on p "**********" at bounding box center [901, 410] width 1038 height 21
click at [1063, 415] on p "**********" at bounding box center [901, 410] width 1038 height 21
click at [875, 410] on p "**********" at bounding box center [901, 410] width 1038 height 21
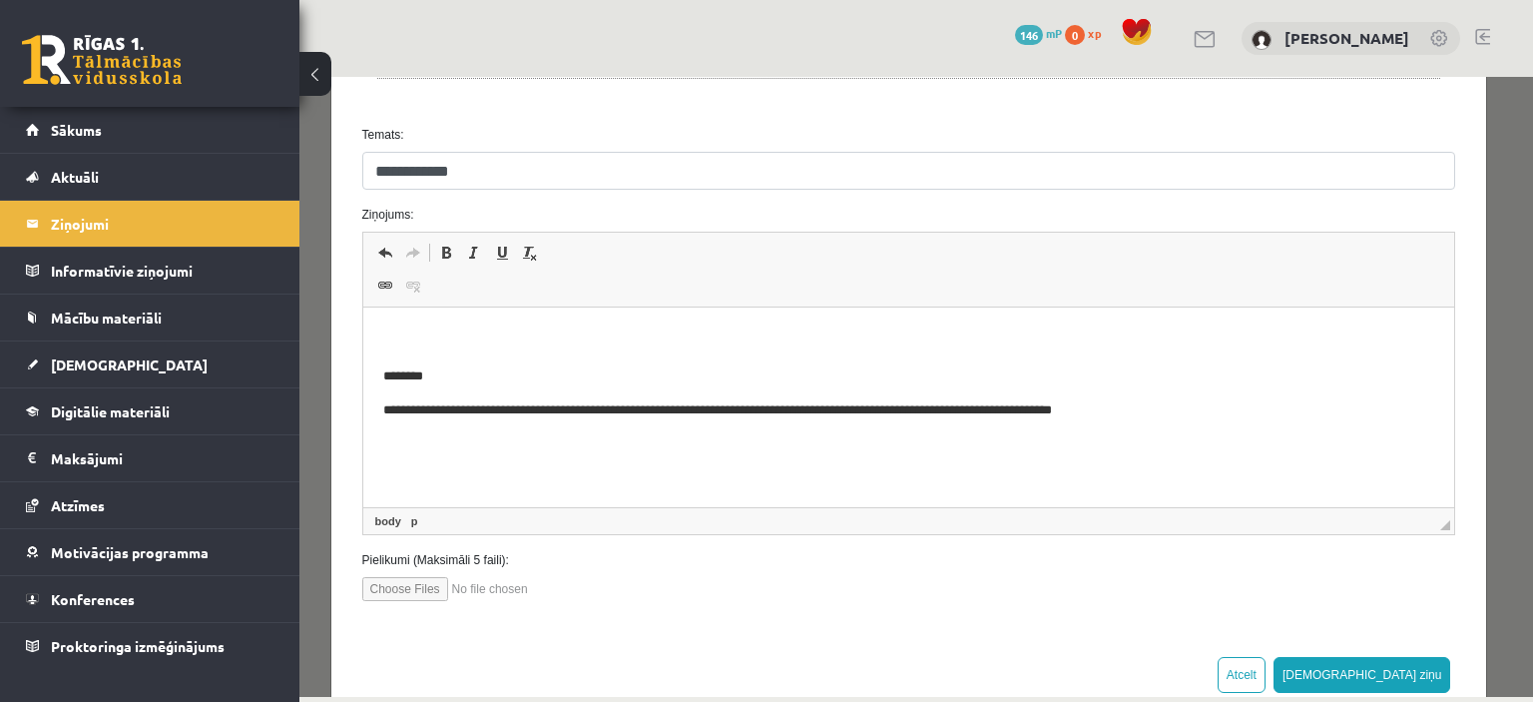
click at [1181, 416] on p "**********" at bounding box center [901, 410] width 1038 height 21
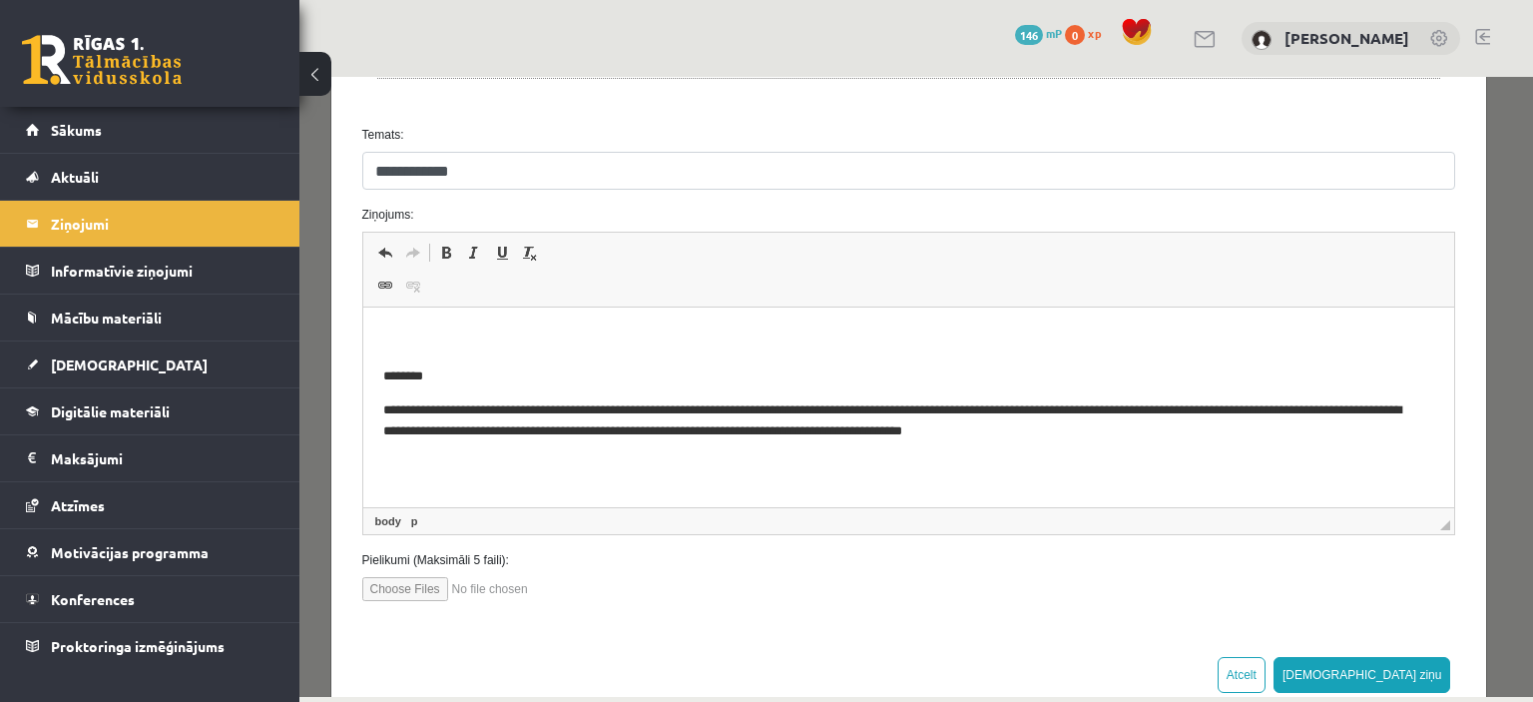
click at [739, 427] on p "**********" at bounding box center [901, 421] width 1038 height 42
click at [1128, 432] on p "**********" at bounding box center [901, 421] width 1038 height 42
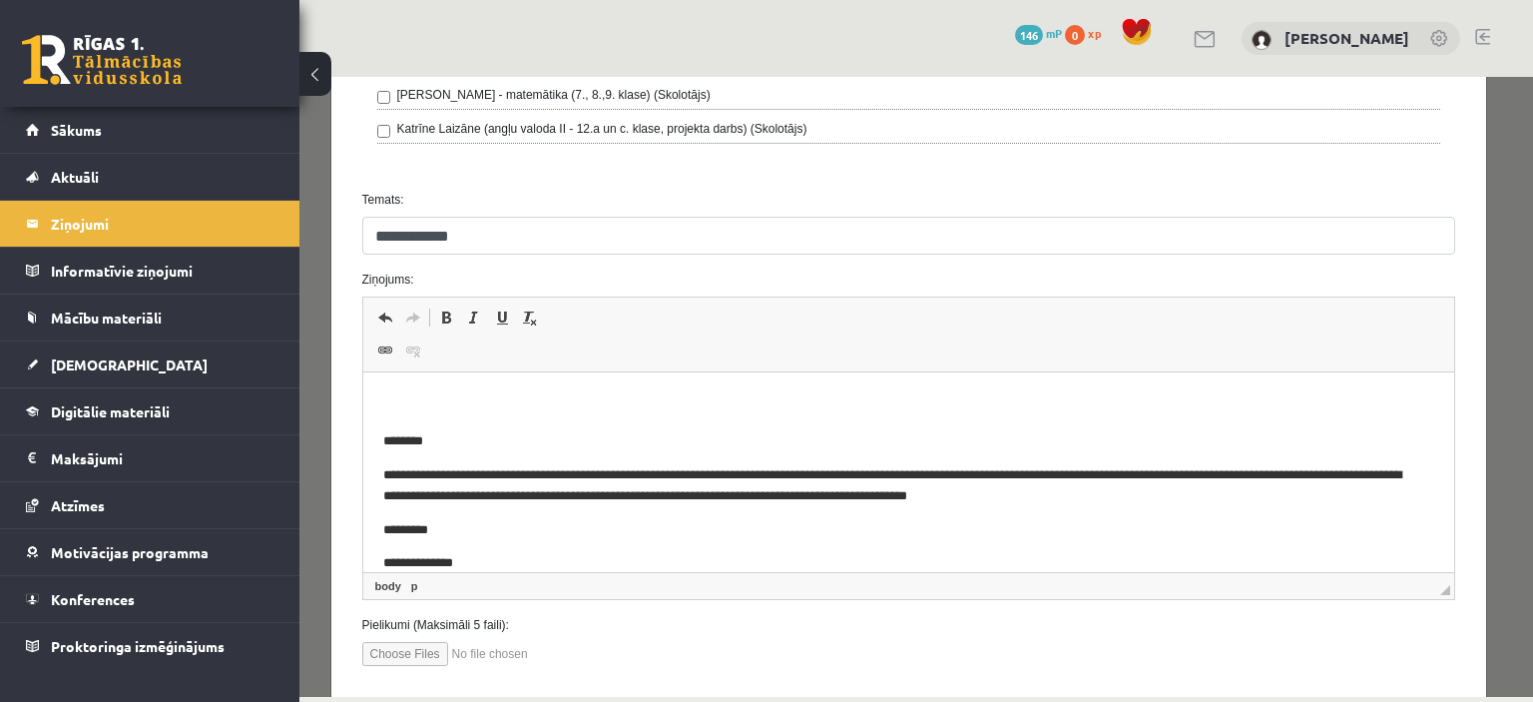
scroll to position [781, 0]
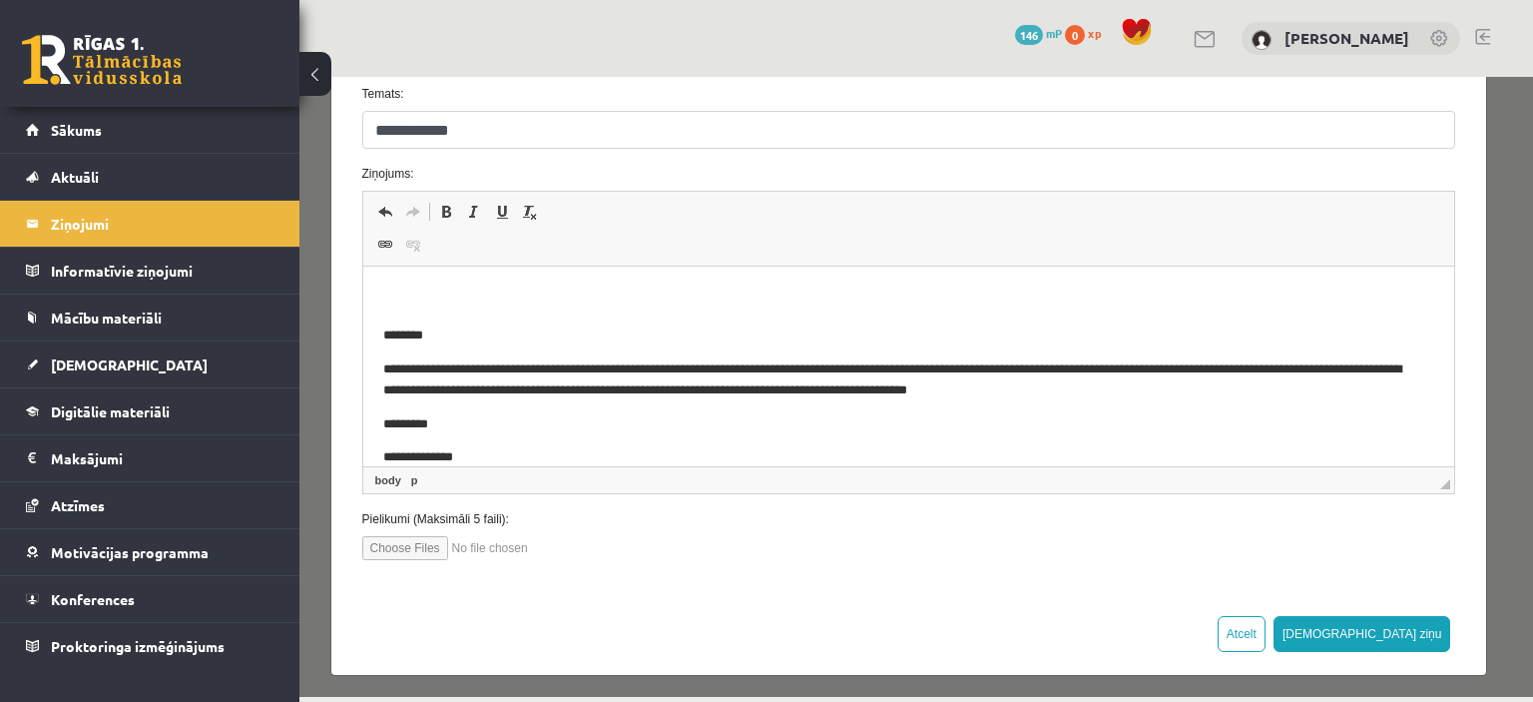
click at [384, 370] on p "**********" at bounding box center [893, 380] width 1023 height 42
click at [393, 371] on p "**********" at bounding box center [893, 380] width 1023 height 42
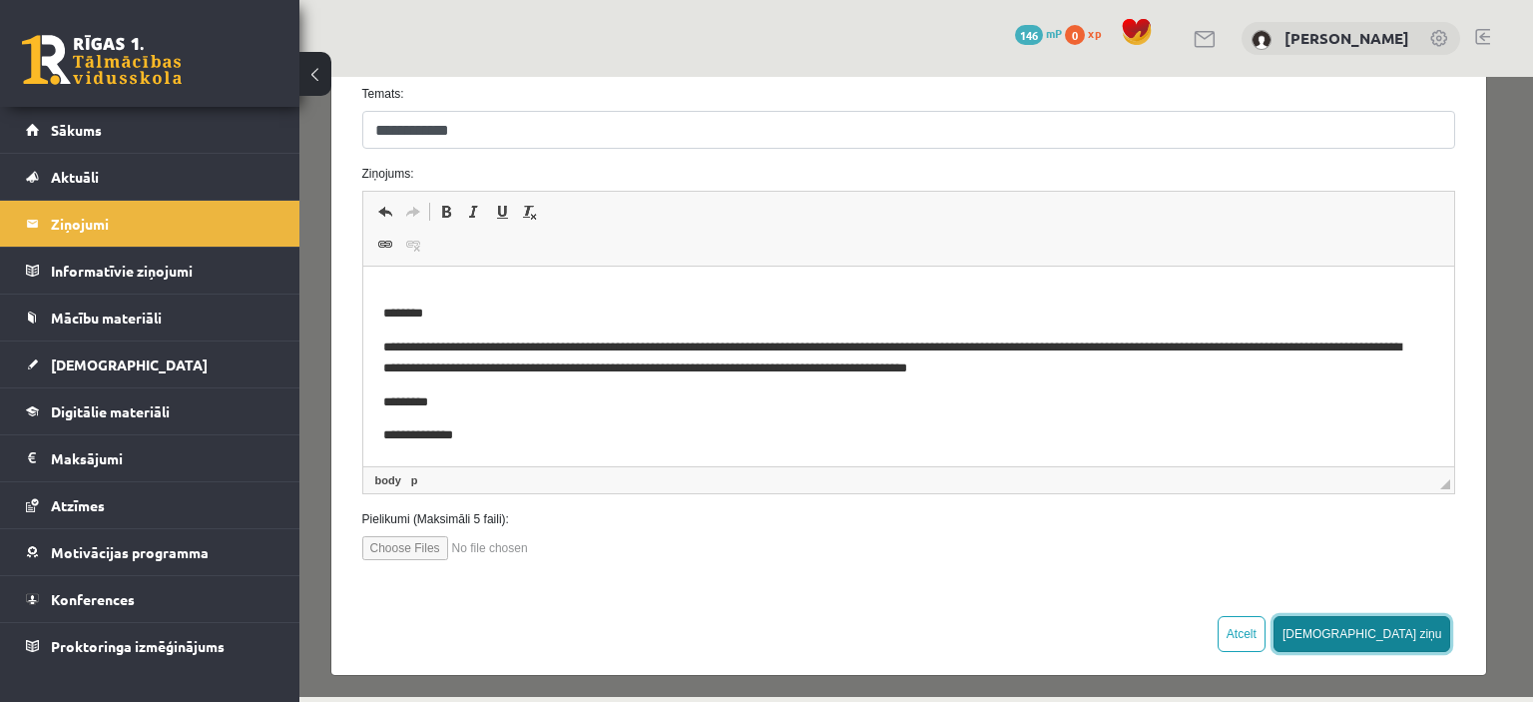
click at [1408, 626] on button "Sūtīt ziņu" at bounding box center [1363, 634] width 178 height 36
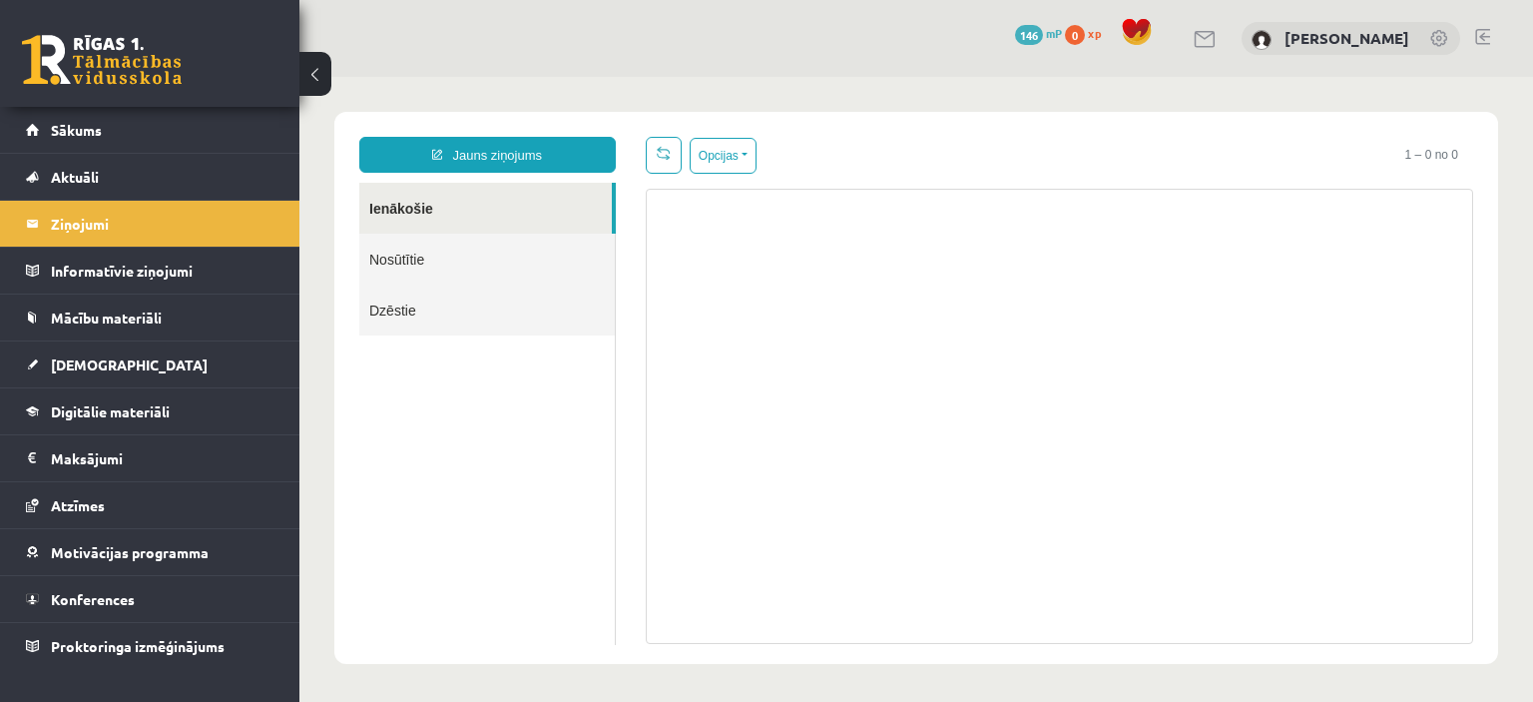
scroll to position [0, 0]
click at [76, 128] on span "Sākums" at bounding box center [76, 130] width 51 height 18
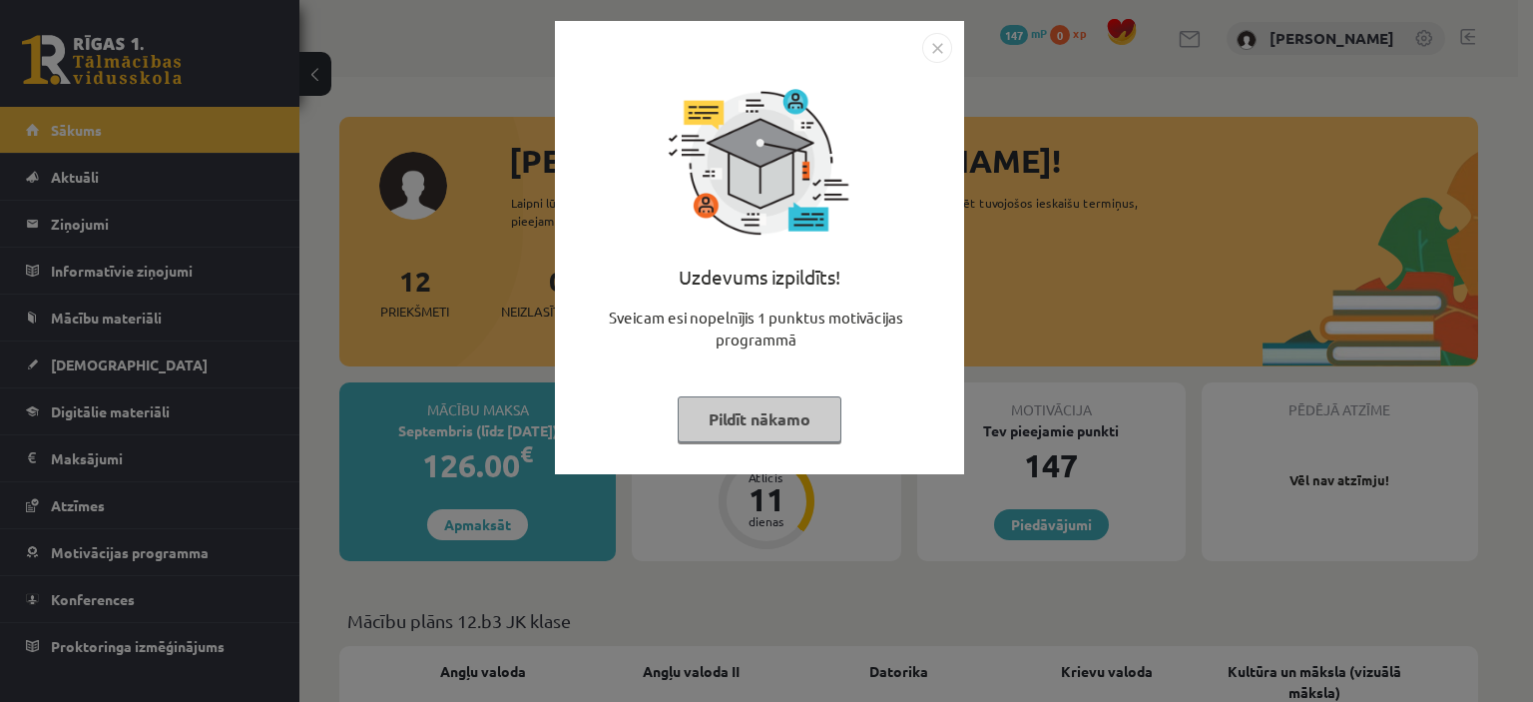
click at [932, 51] on img "Close" at bounding box center [937, 48] width 30 height 30
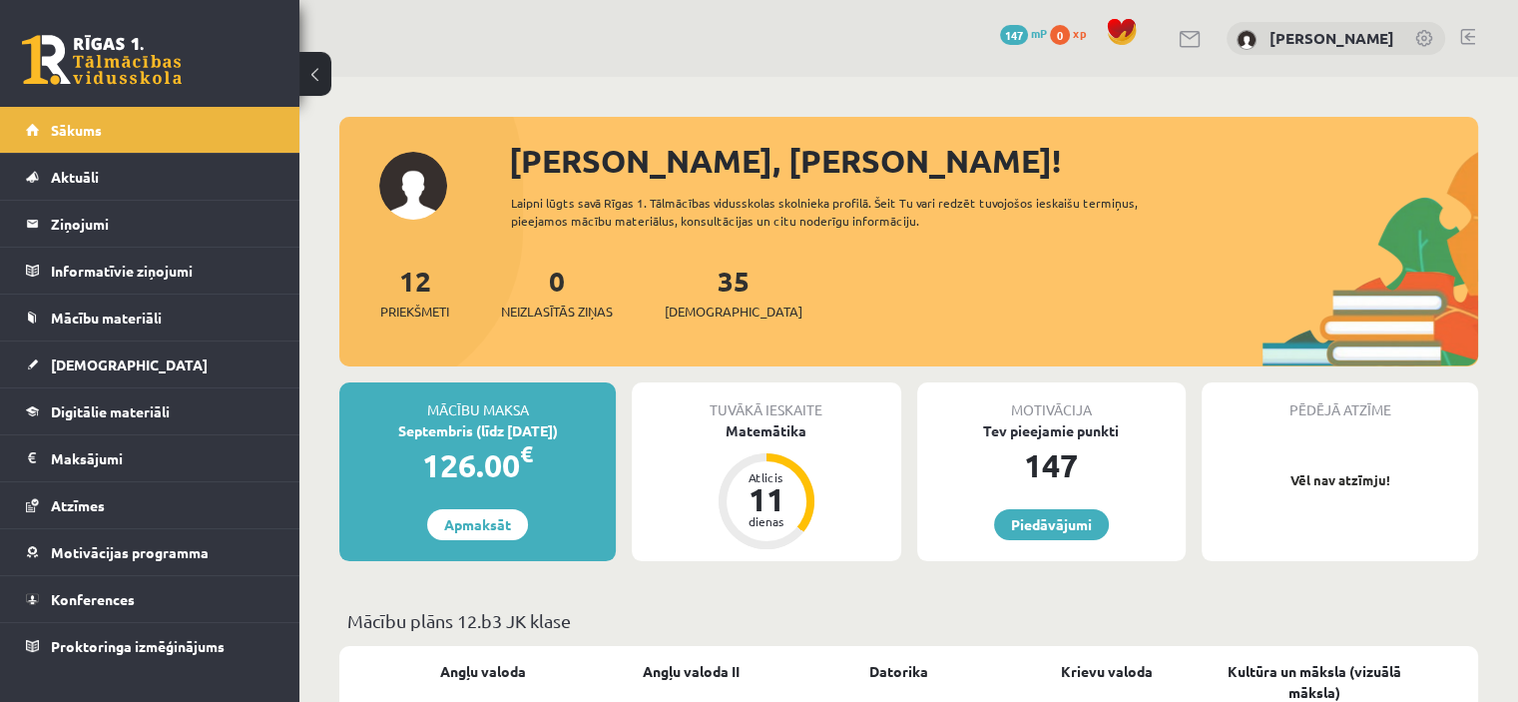
click at [1464, 35] on link at bounding box center [1467, 37] width 15 height 16
